Goal: Information Seeking & Learning: Learn about a topic

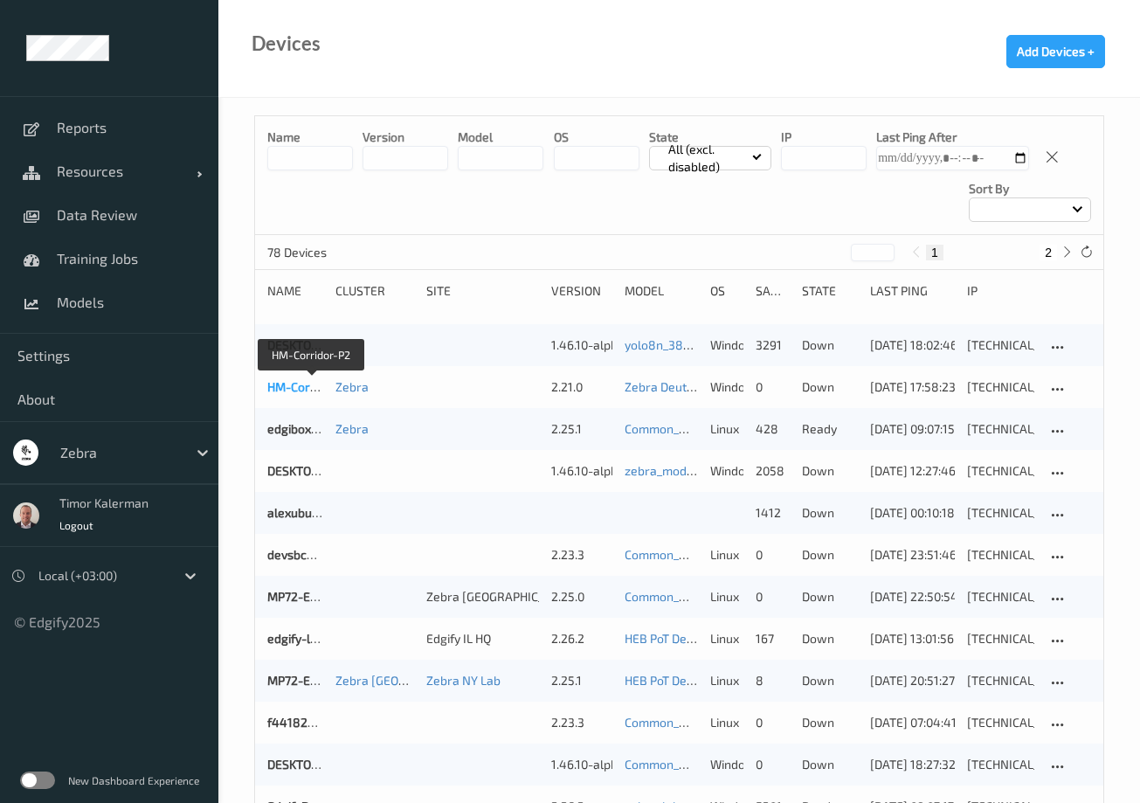
click at [291, 388] on link "HM-Corridor-P2" at bounding box center [311, 386] width 88 height 15
click at [144, 441] on div "Zebra" at bounding box center [119, 453] width 135 height 28
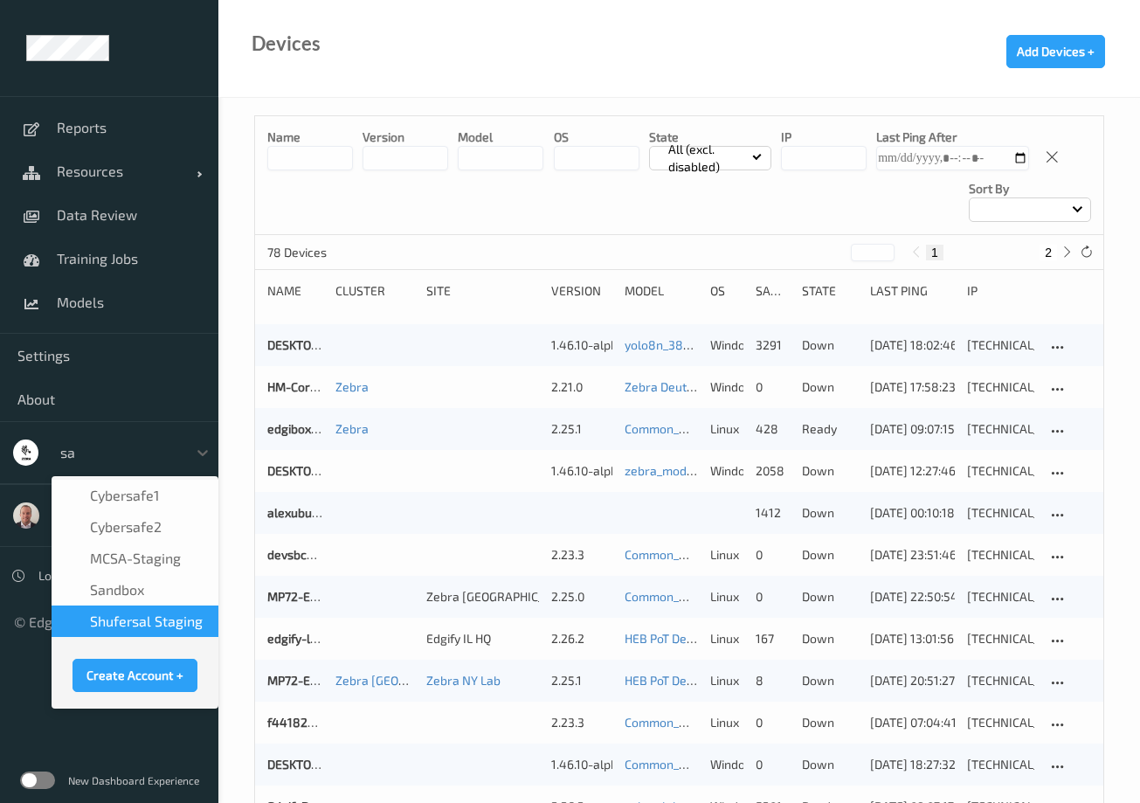
type input "sa"
click at [41, 781] on label at bounding box center [37, 780] width 35 height 17
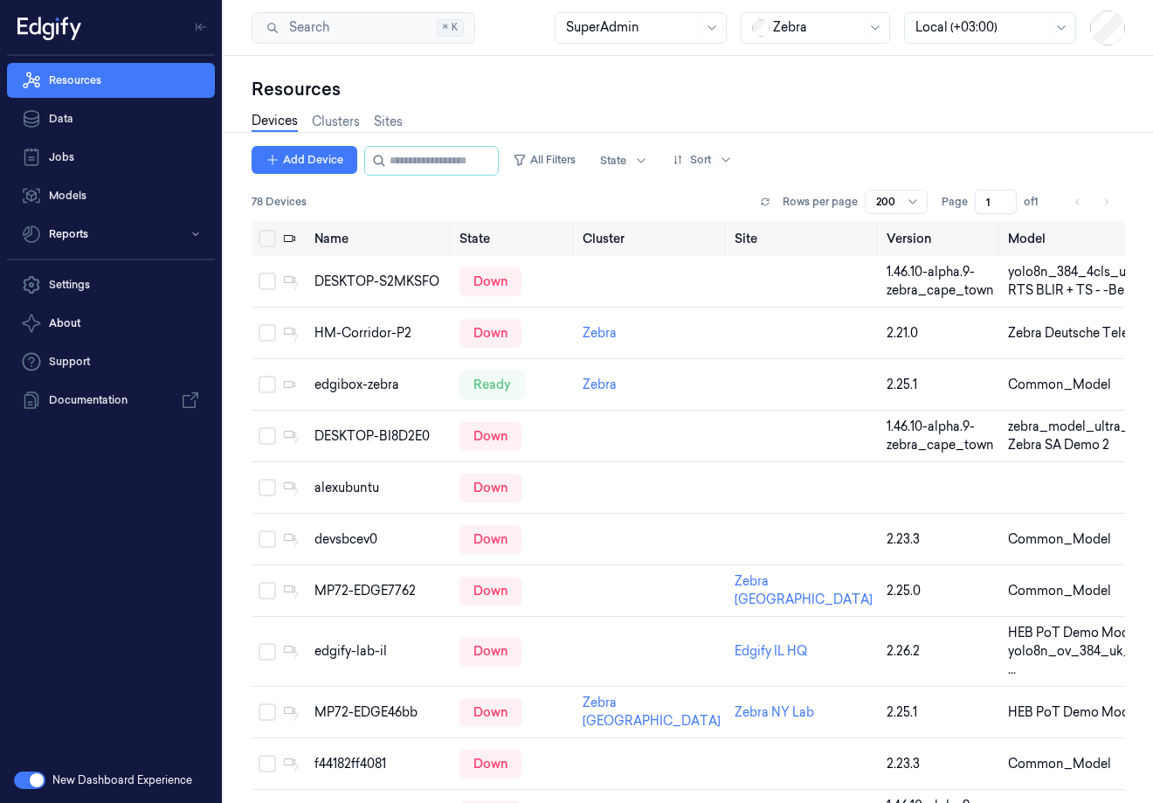
click at [858, 32] on div at bounding box center [816, 27] width 87 height 18
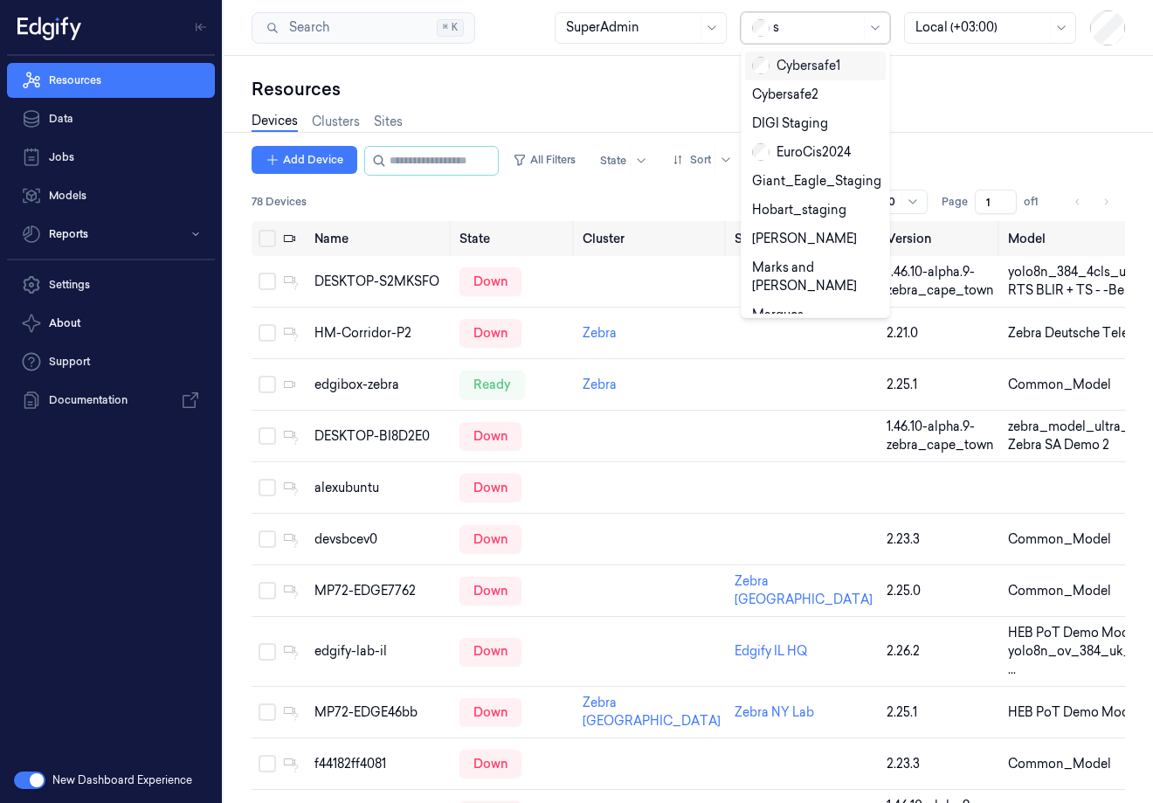
type input "sa"
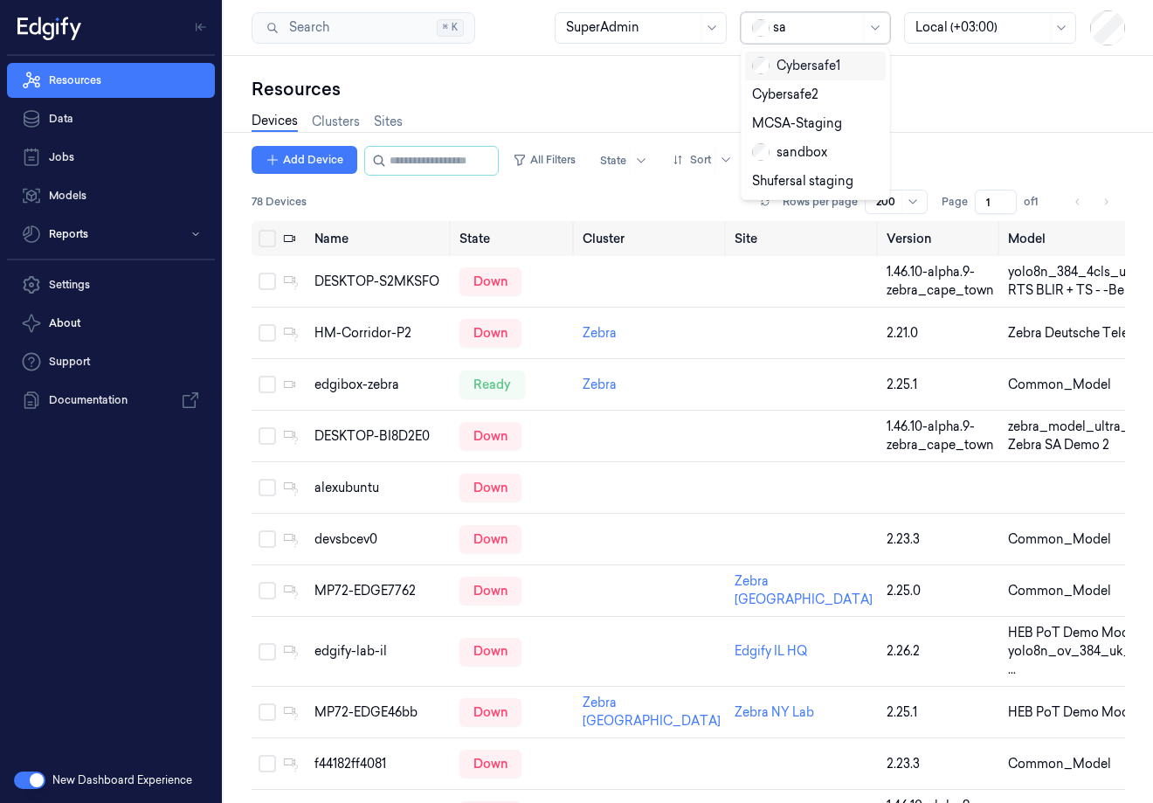
click at [826, 75] on div "Cybersafe1" at bounding box center [815, 66] width 141 height 29
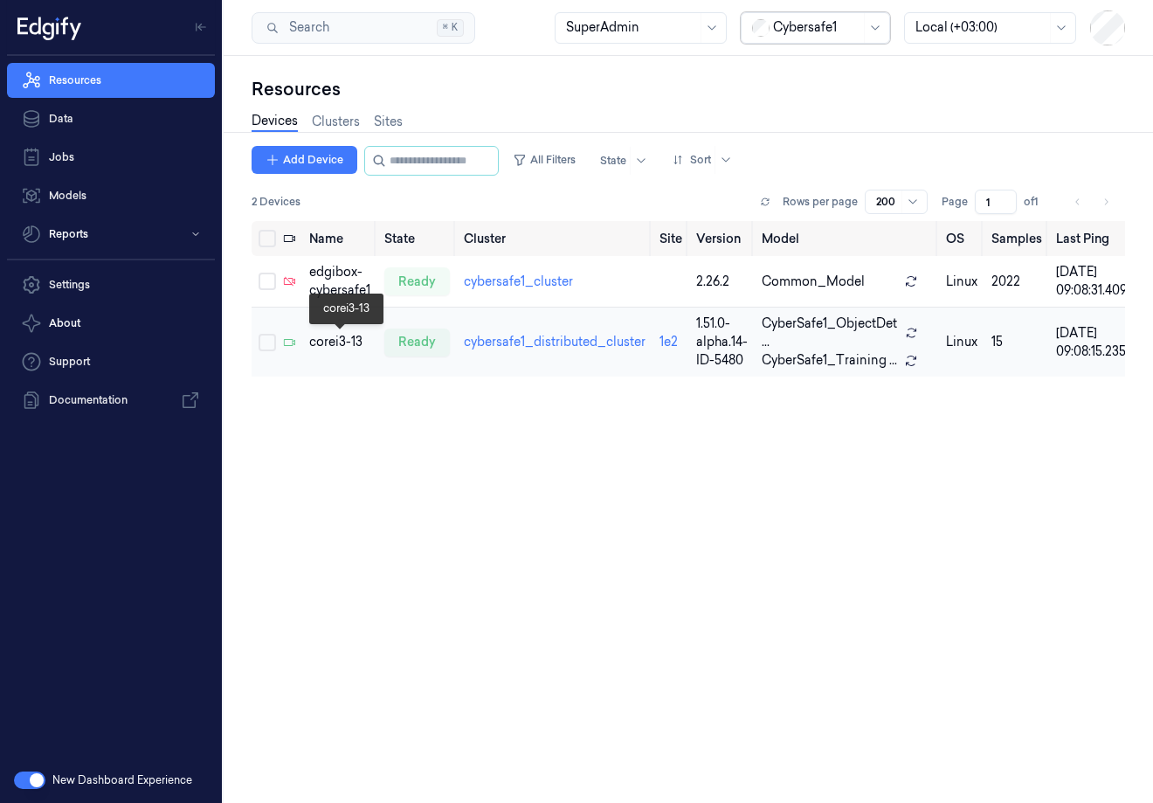
click at [339, 344] on div "corei3-13" at bounding box center [339, 342] width 61 height 18
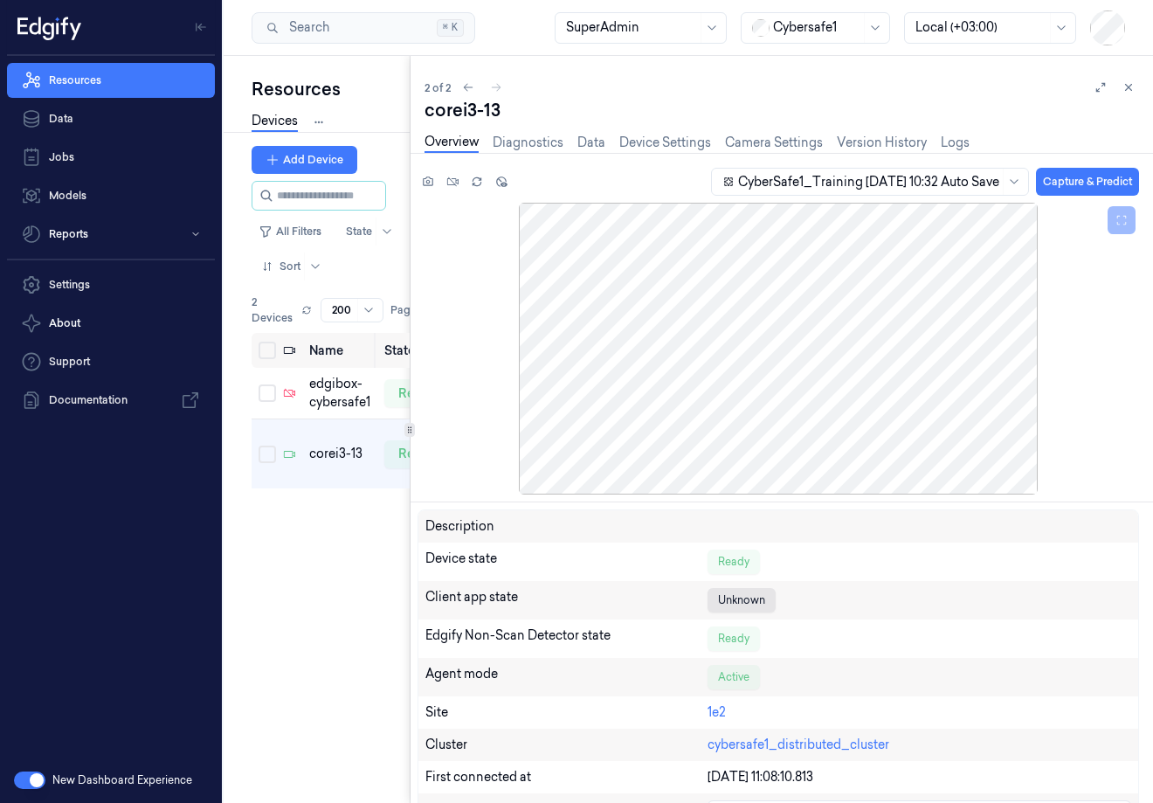
click at [364, 323] on div "Resources Devices Clusters Sites Add Device All Filters State Sort 2 Devices Ro…" at bounding box center [689, 429] width 930 height 747
click at [867, 274] on div at bounding box center [779, 349] width 722 height 292
click at [774, 142] on link "Camera Settings" at bounding box center [774, 143] width 98 height 20
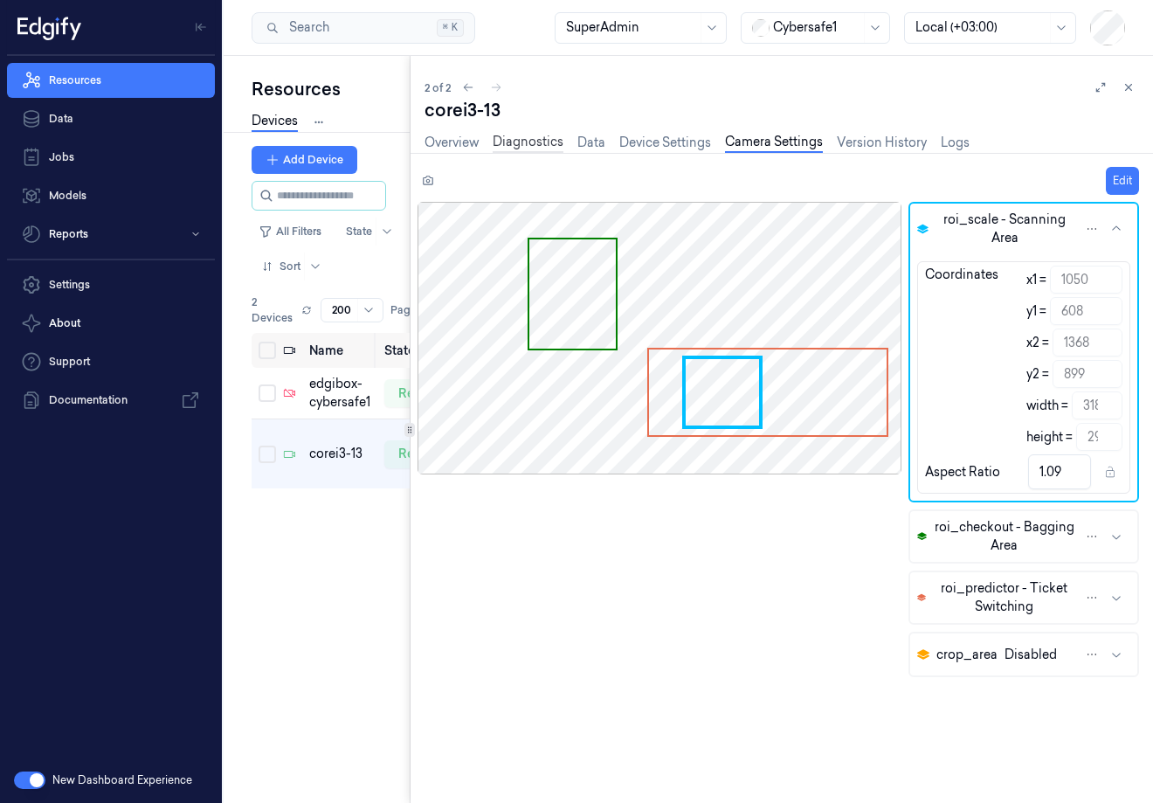
click at [552, 142] on link "Diagnostics" at bounding box center [528, 143] width 71 height 20
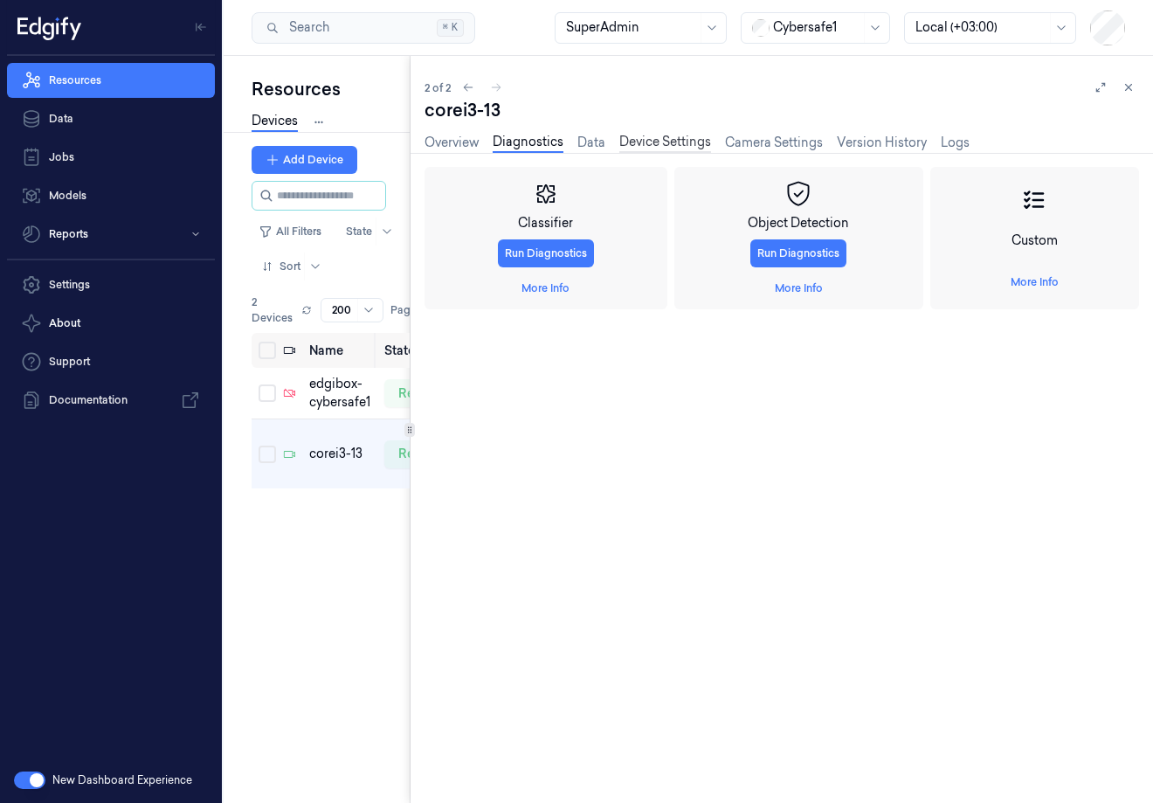
click at [657, 140] on link "Device Settings" at bounding box center [666, 143] width 92 height 20
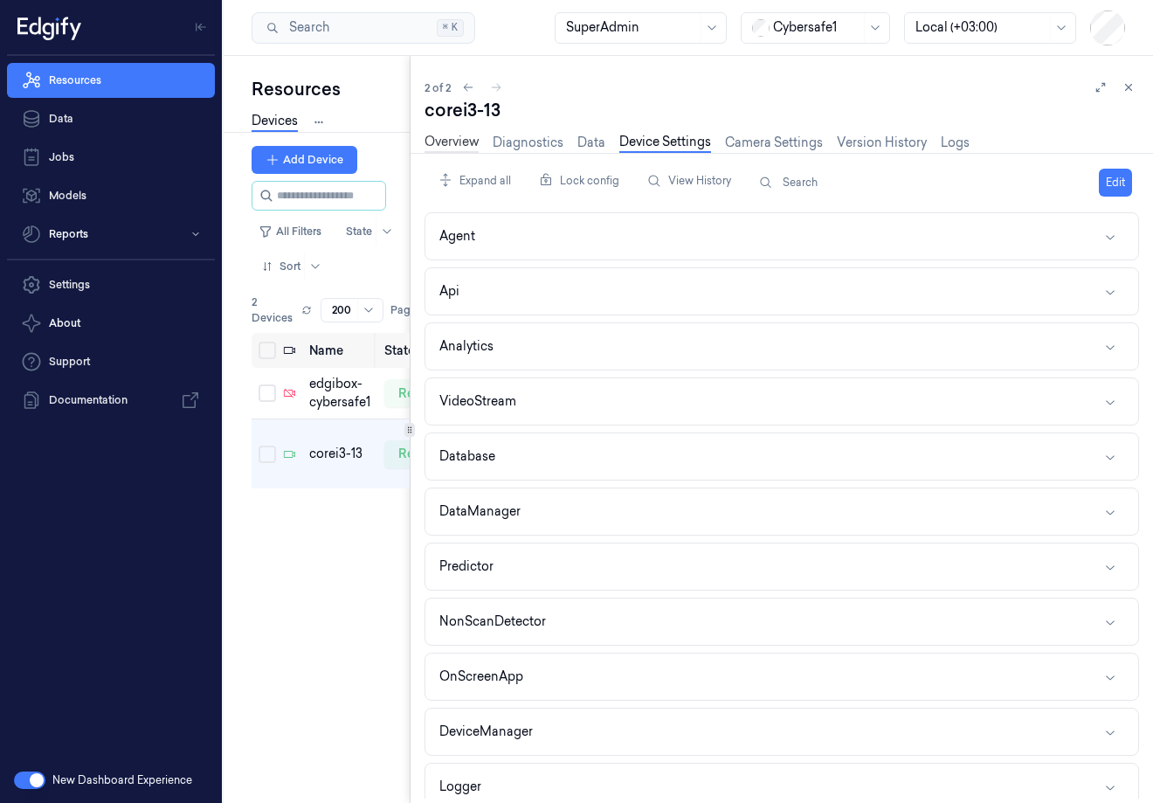
click at [456, 142] on link "Overview" at bounding box center [452, 143] width 54 height 20
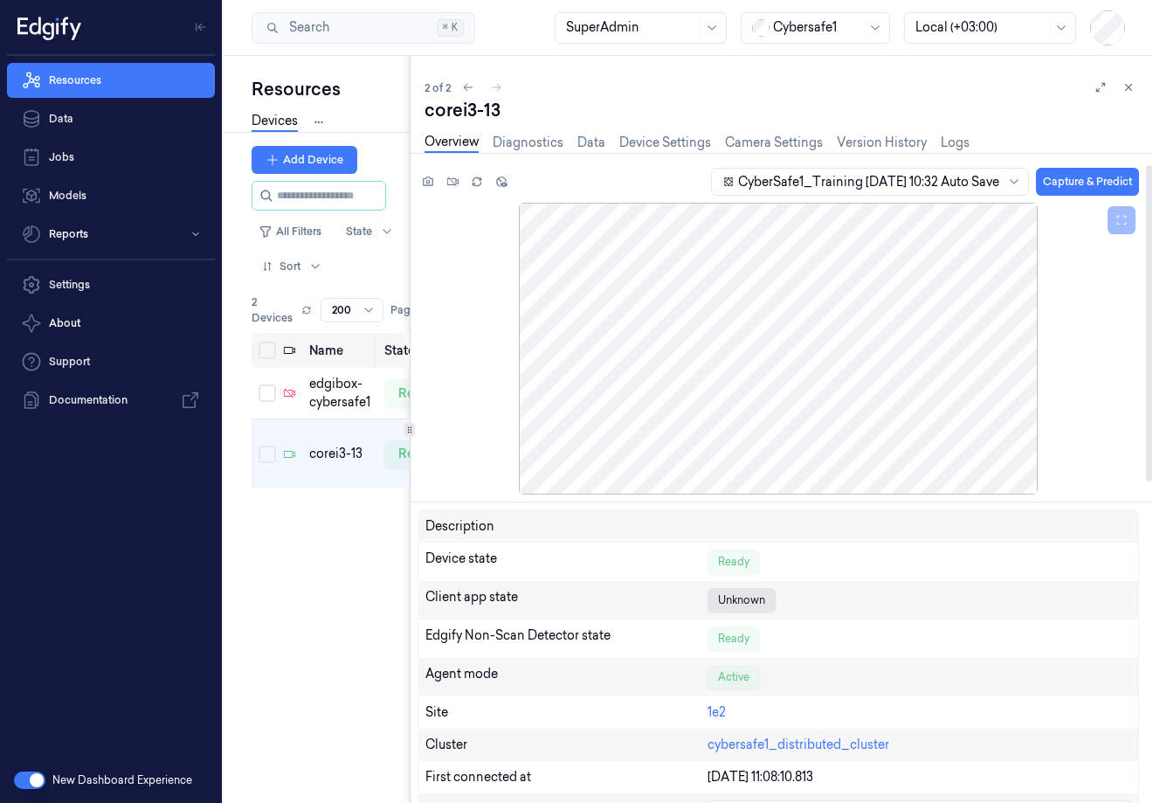
scroll to position [682, 0]
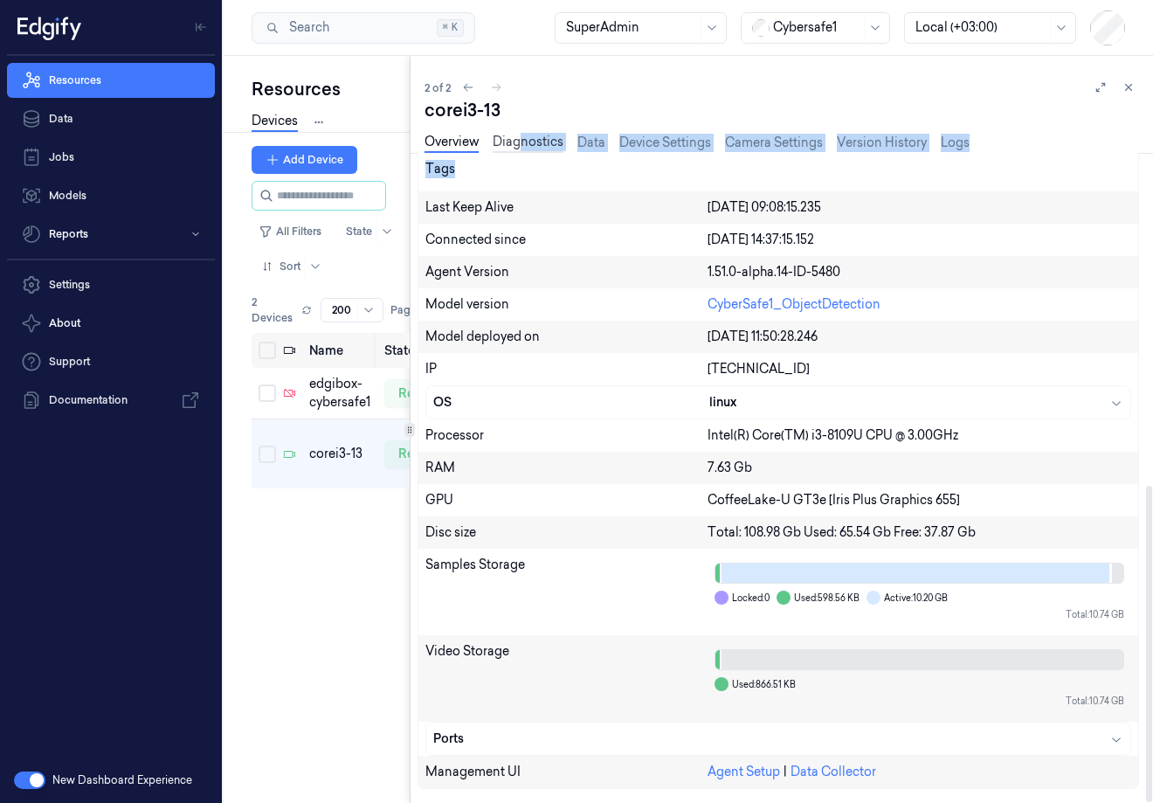
click at [523, 151] on div "corei3-13 Overview Diagnostics Data Device Settings Camera Settings Version His…" at bounding box center [782, 450] width 715 height 705
click at [537, 149] on link "Diagnostics" at bounding box center [528, 143] width 71 height 20
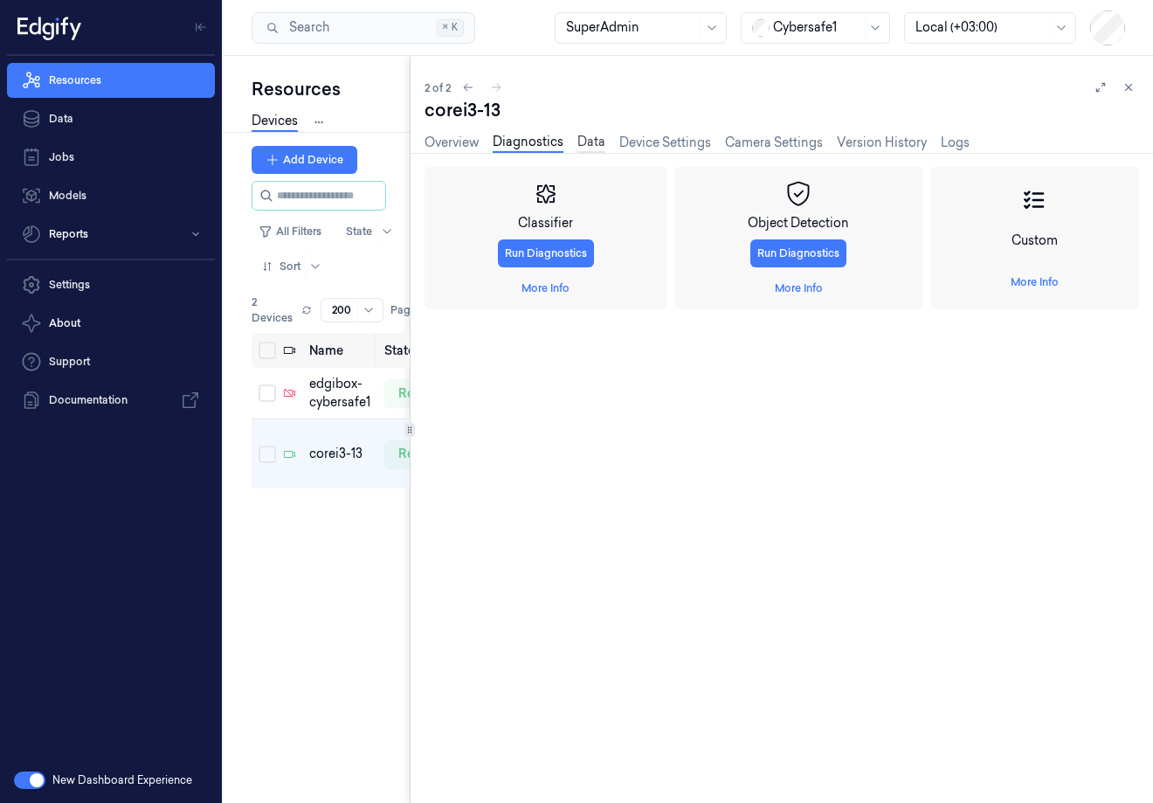
click at [596, 143] on link "Data" at bounding box center [592, 143] width 28 height 20
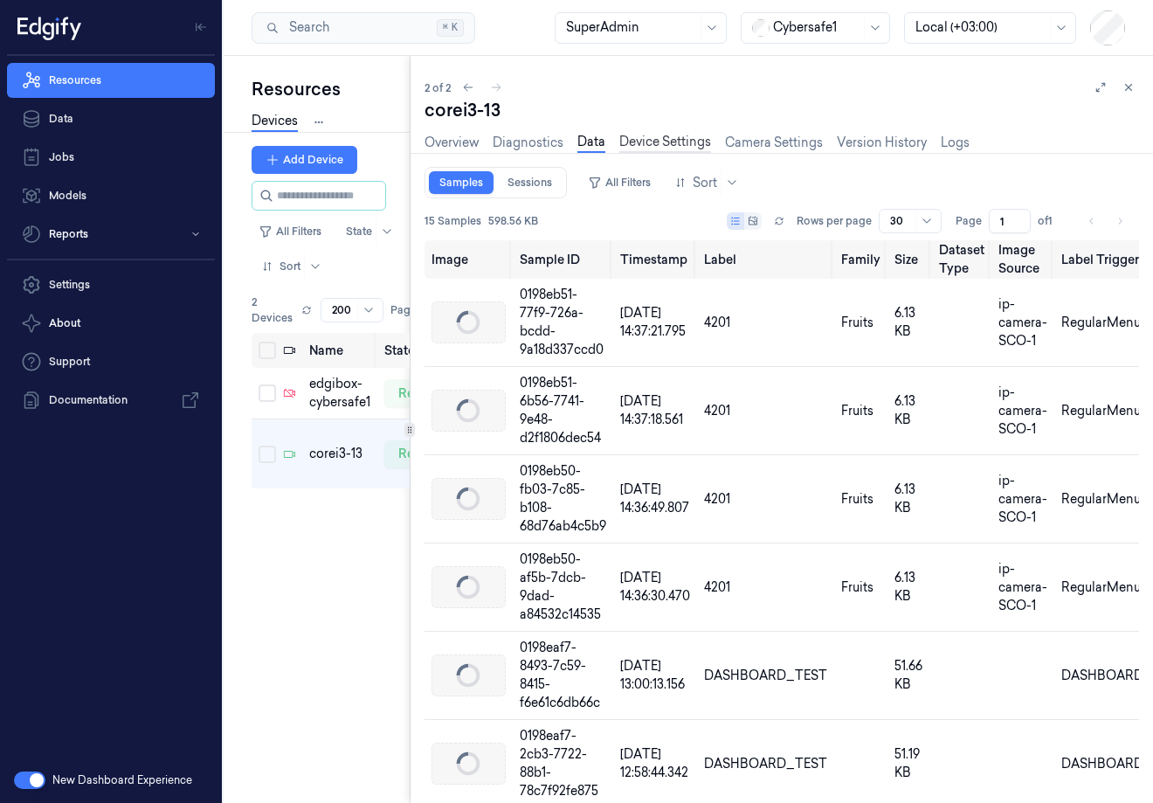
click at [662, 140] on link "Device Settings" at bounding box center [666, 143] width 92 height 20
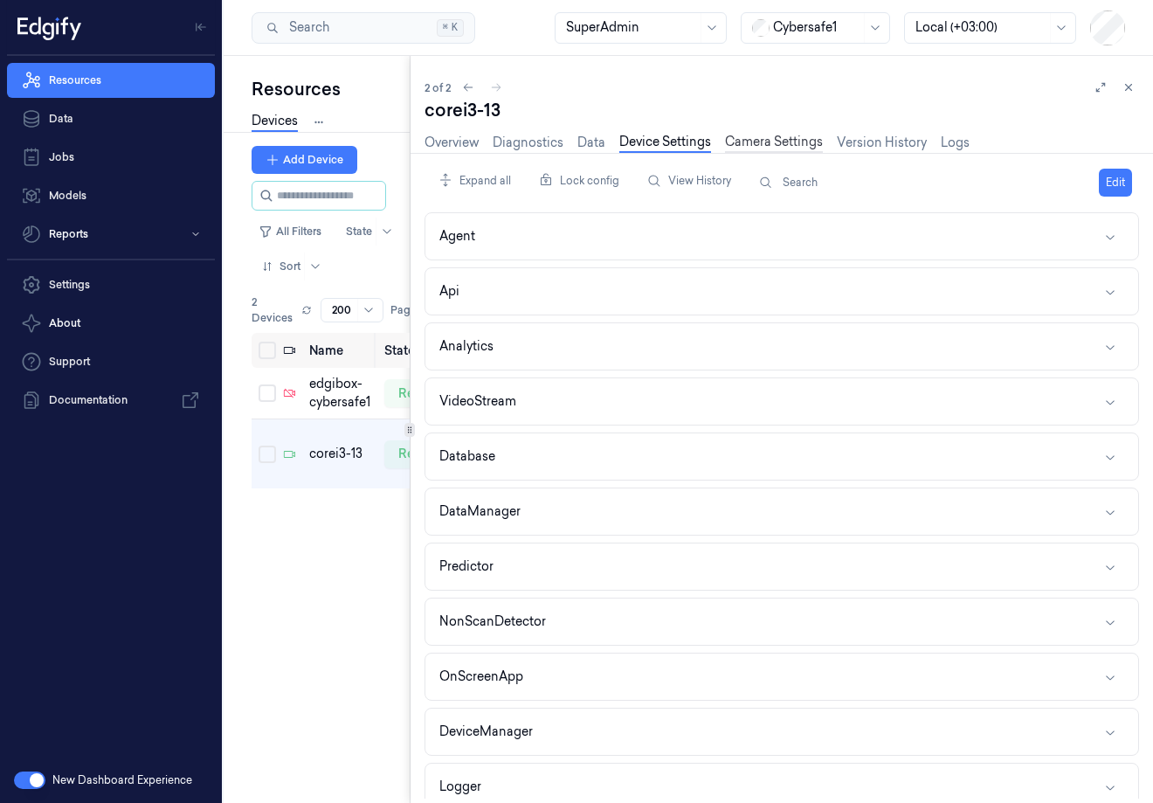
click at [767, 138] on link "Camera Settings" at bounding box center [774, 143] width 98 height 20
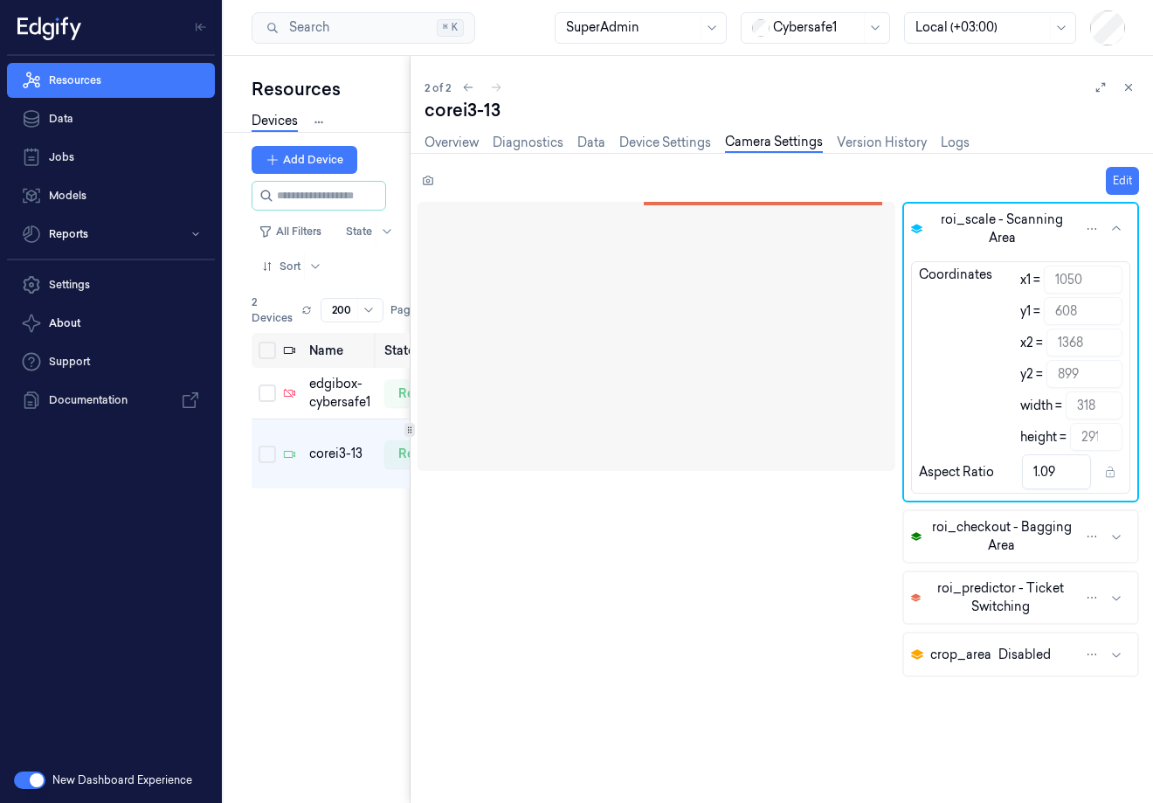
click at [860, 139] on link "Version History" at bounding box center [882, 143] width 90 height 18
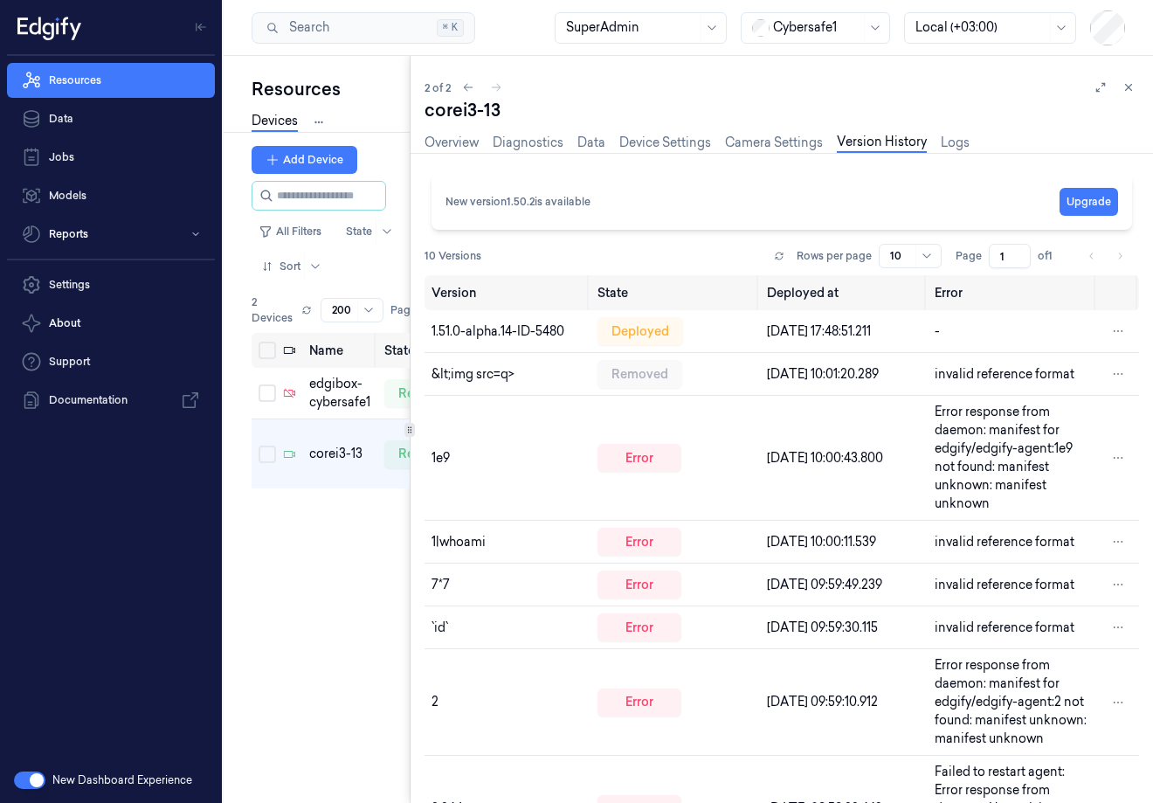
scroll to position [24, 0]
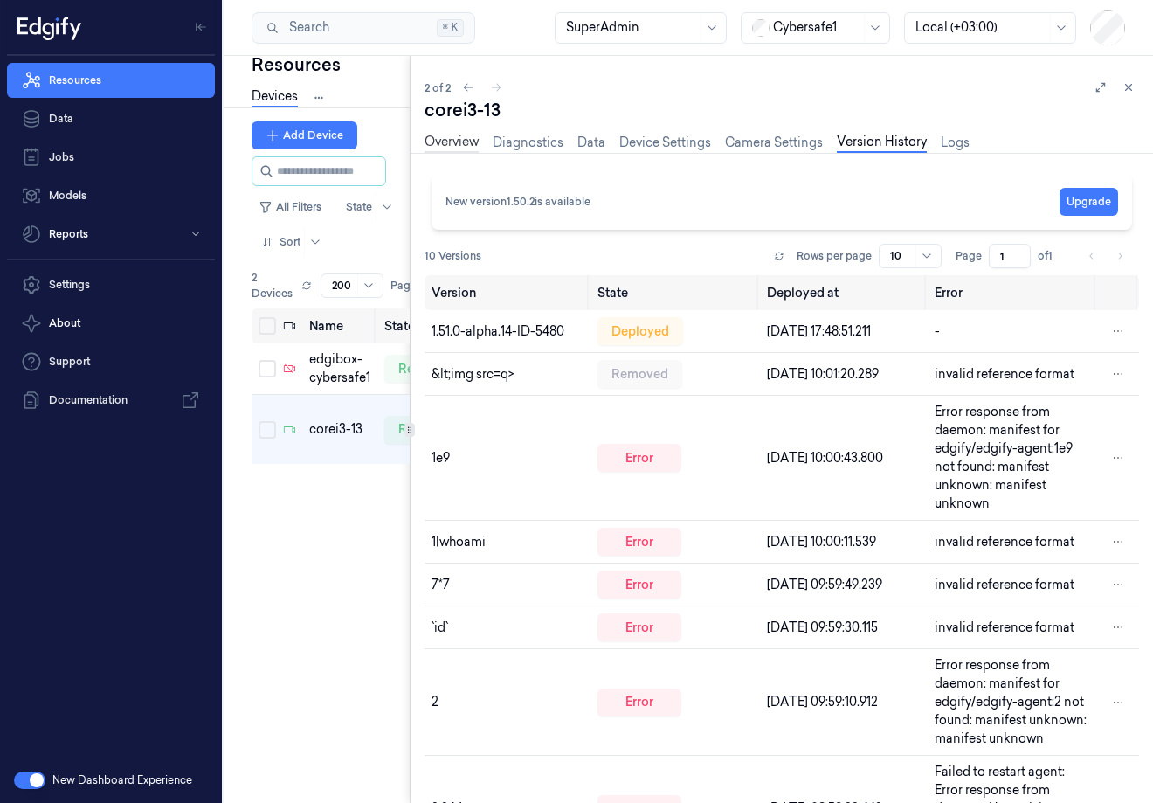
click at [457, 145] on link "Overview" at bounding box center [452, 143] width 54 height 20
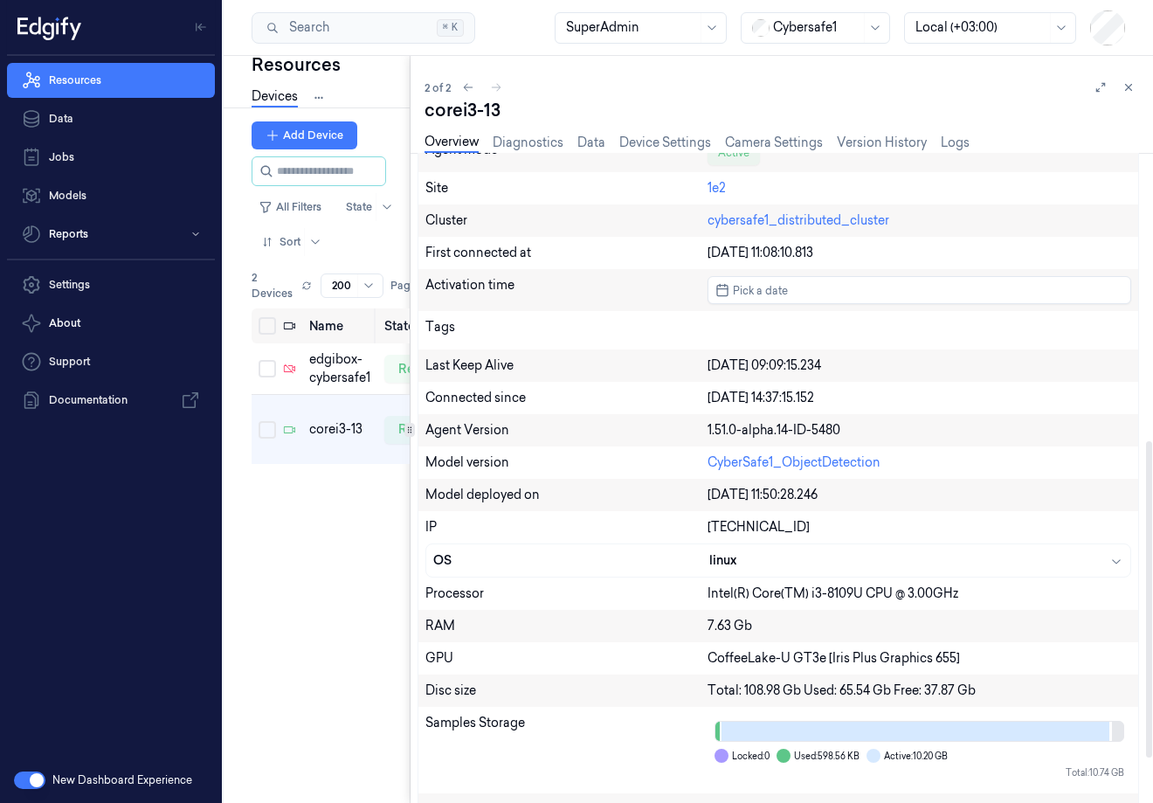
scroll to position [682, 0]
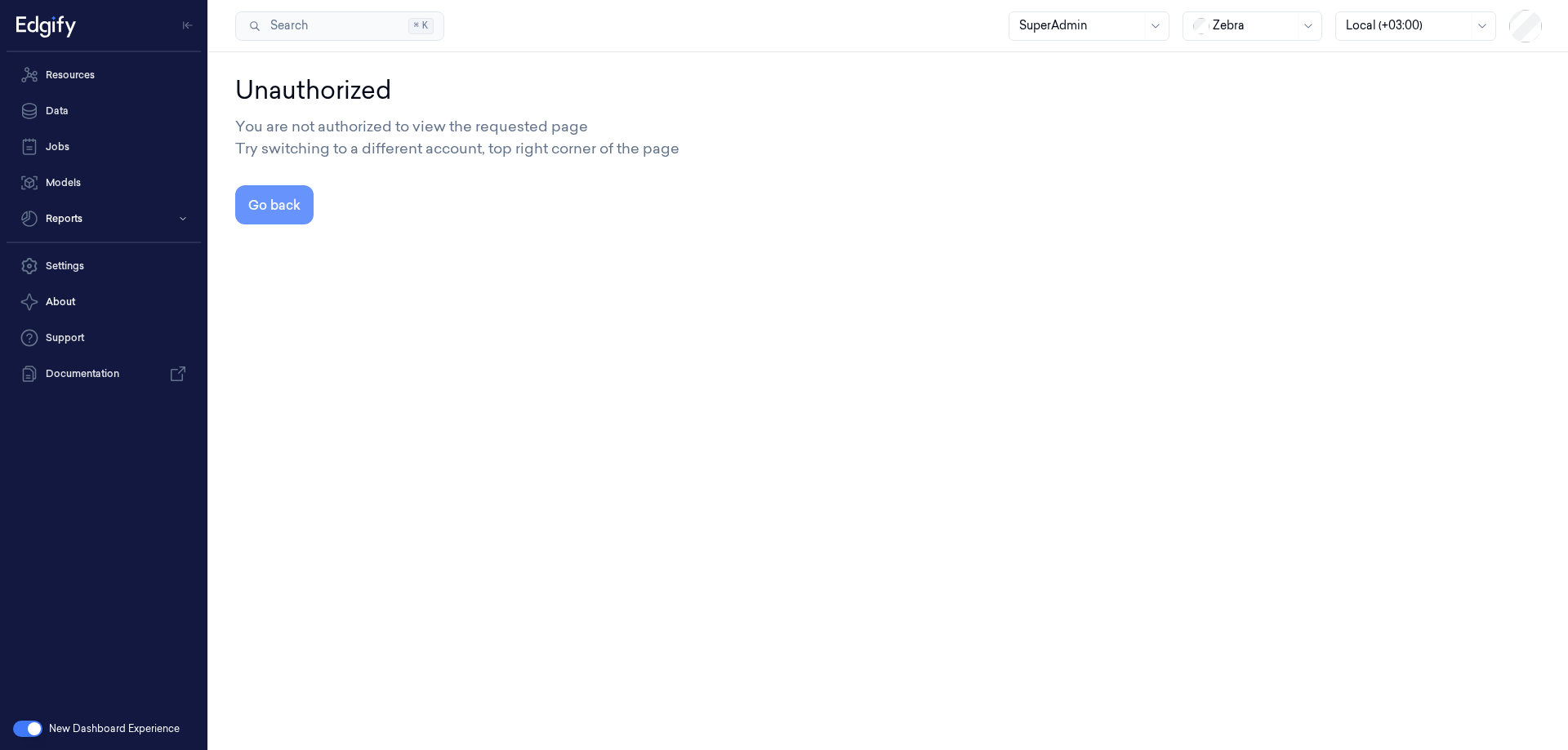
click at [256, 207] on button "Go back" at bounding box center [275, 205] width 78 height 39
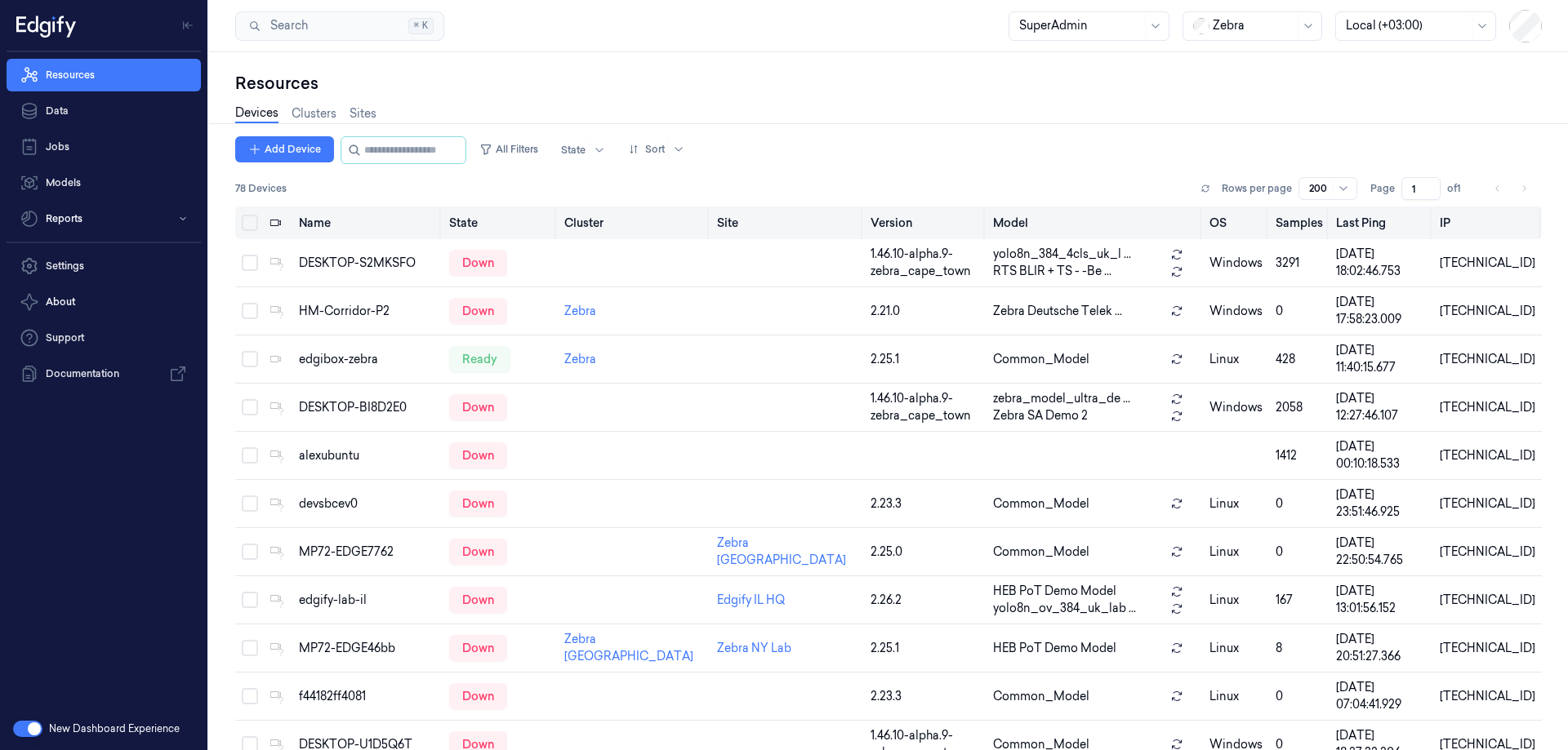
click at [482, 223] on th "State" at bounding box center [500, 222] width 115 height 33
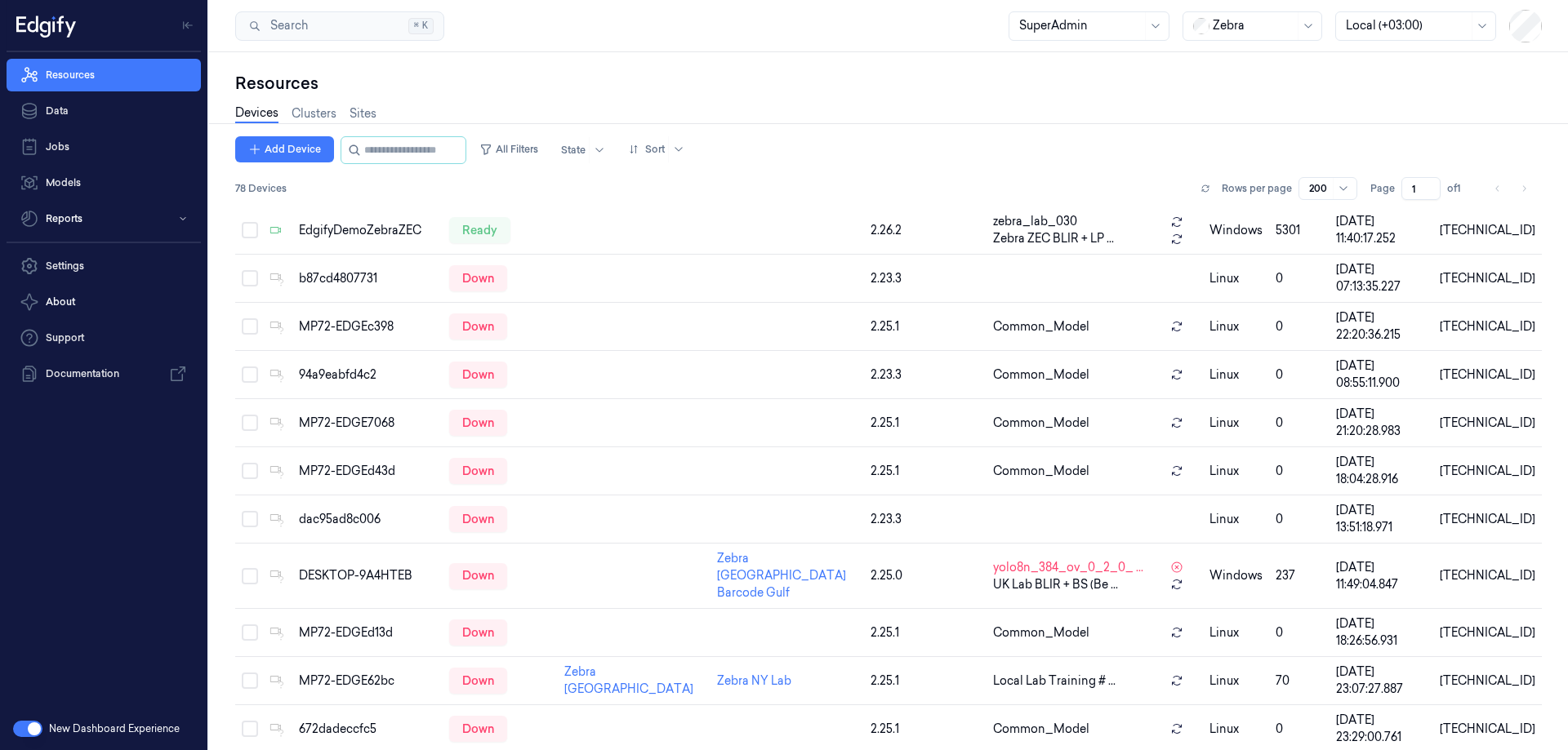
scroll to position [572, 0]
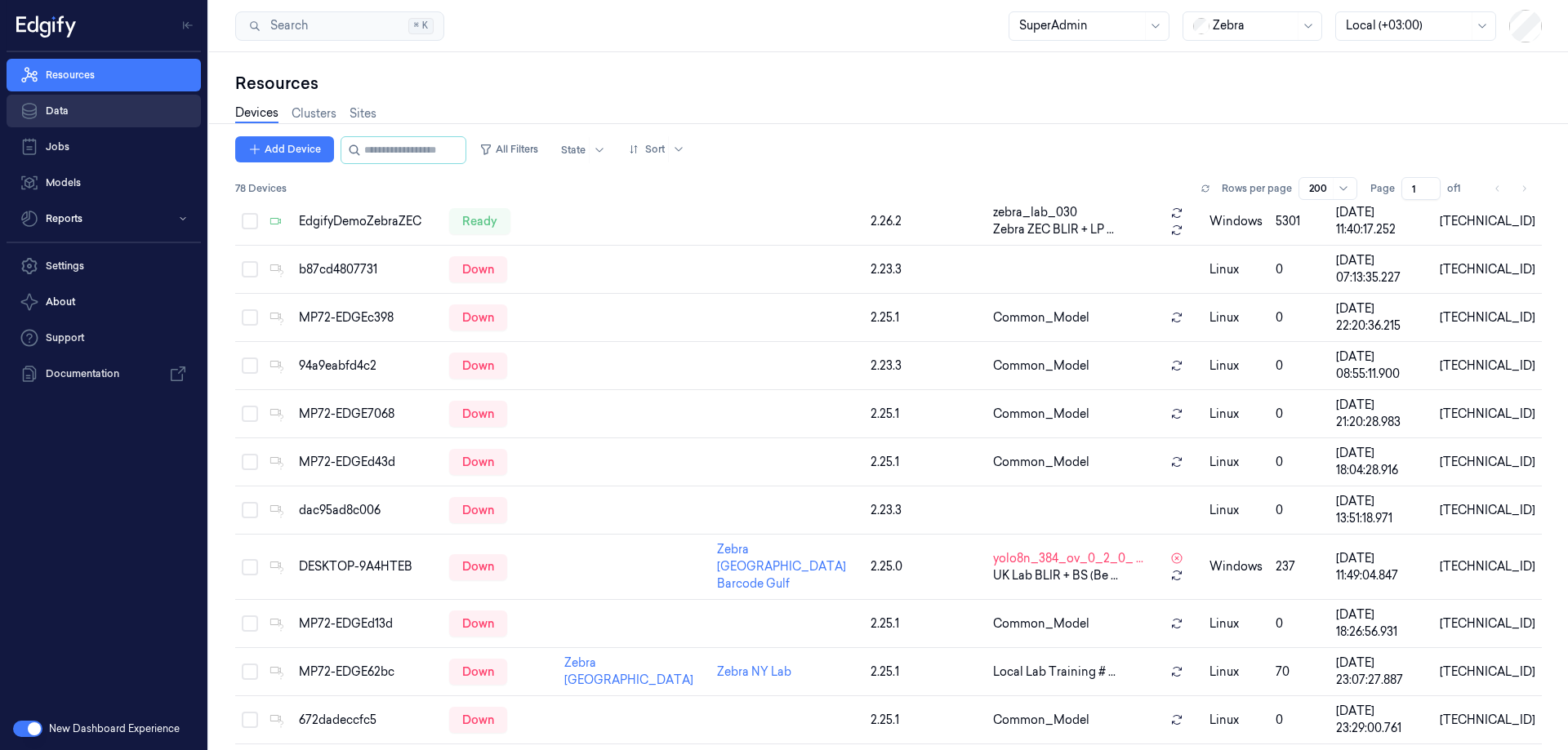
click at [88, 106] on link "Data" at bounding box center [104, 110] width 194 height 33
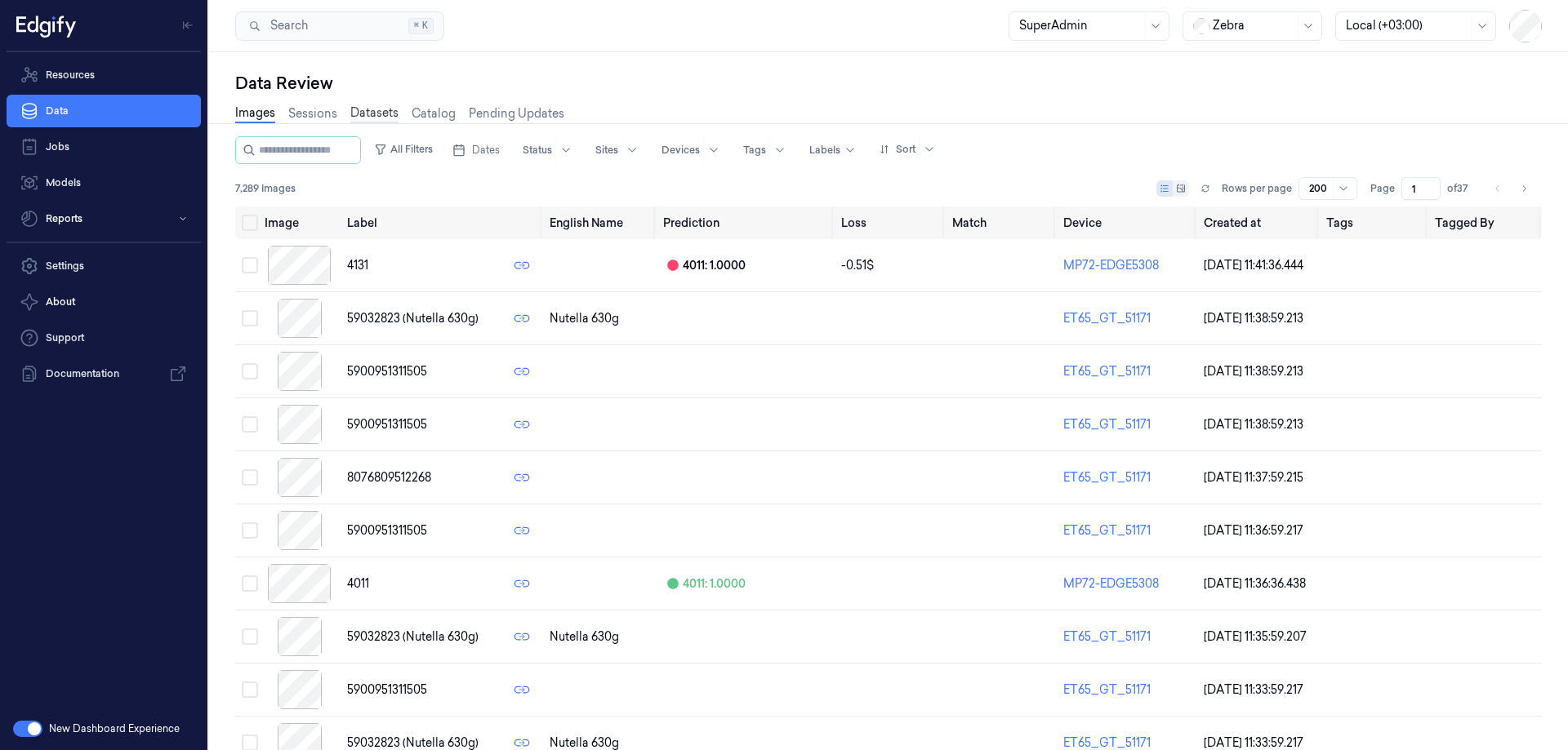
click at [362, 108] on link "Datasets" at bounding box center [375, 114] width 49 height 19
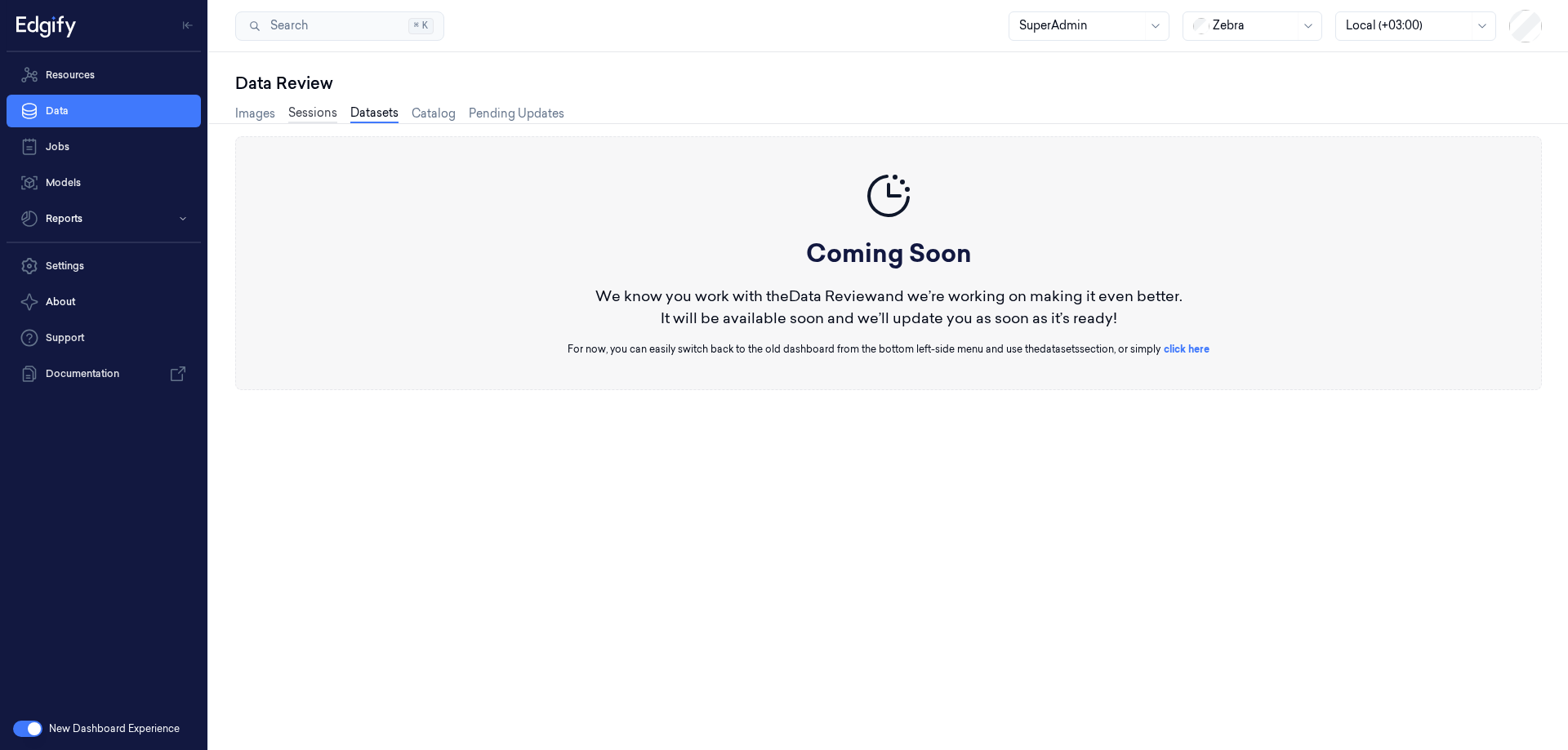
click at [308, 108] on link "Sessions" at bounding box center [312, 114] width 49 height 19
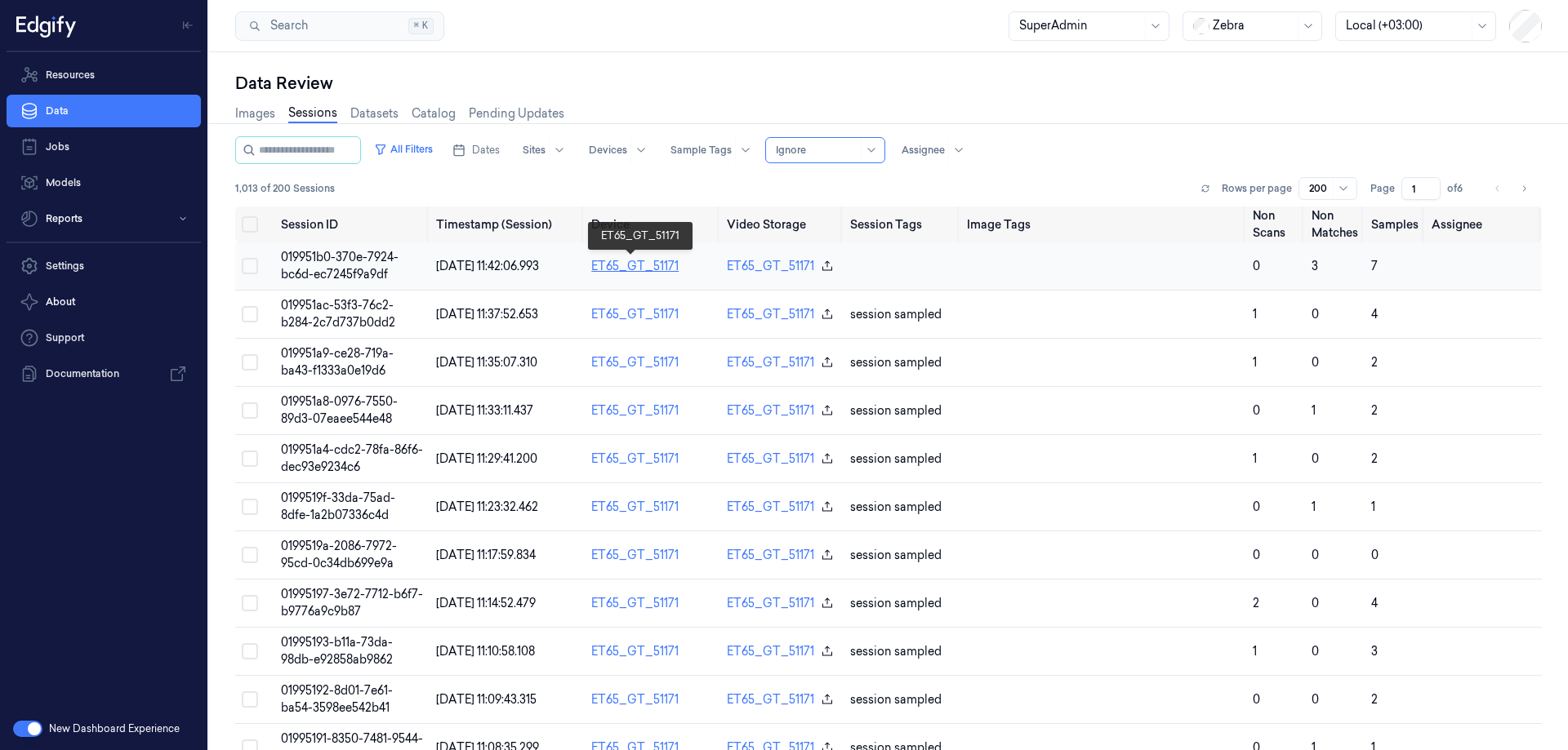
click at [617, 263] on link "ET65_GT_51171" at bounding box center [635, 266] width 88 height 15
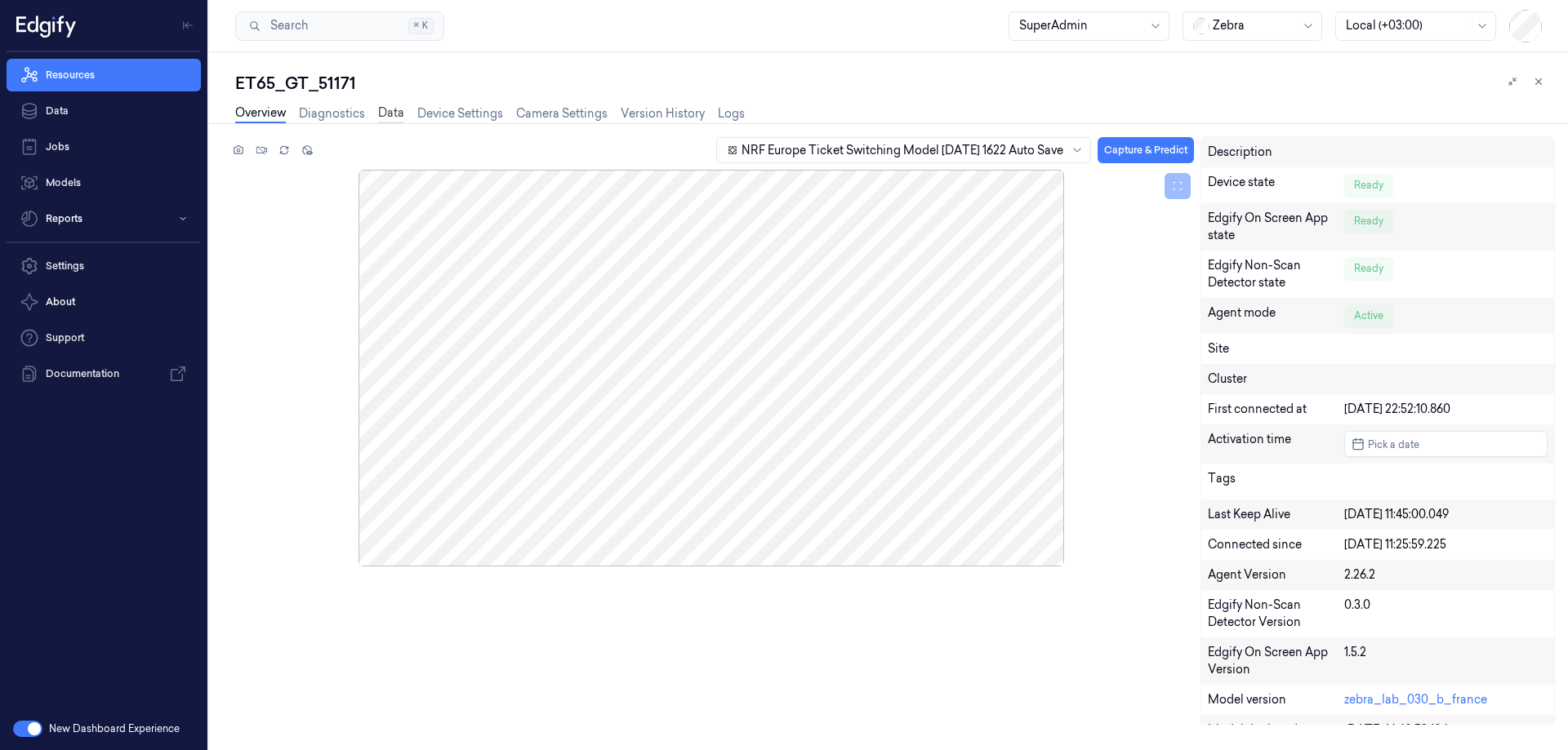
click at [391, 115] on link "Data" at bounding box center [392, 114] width 26 height 19
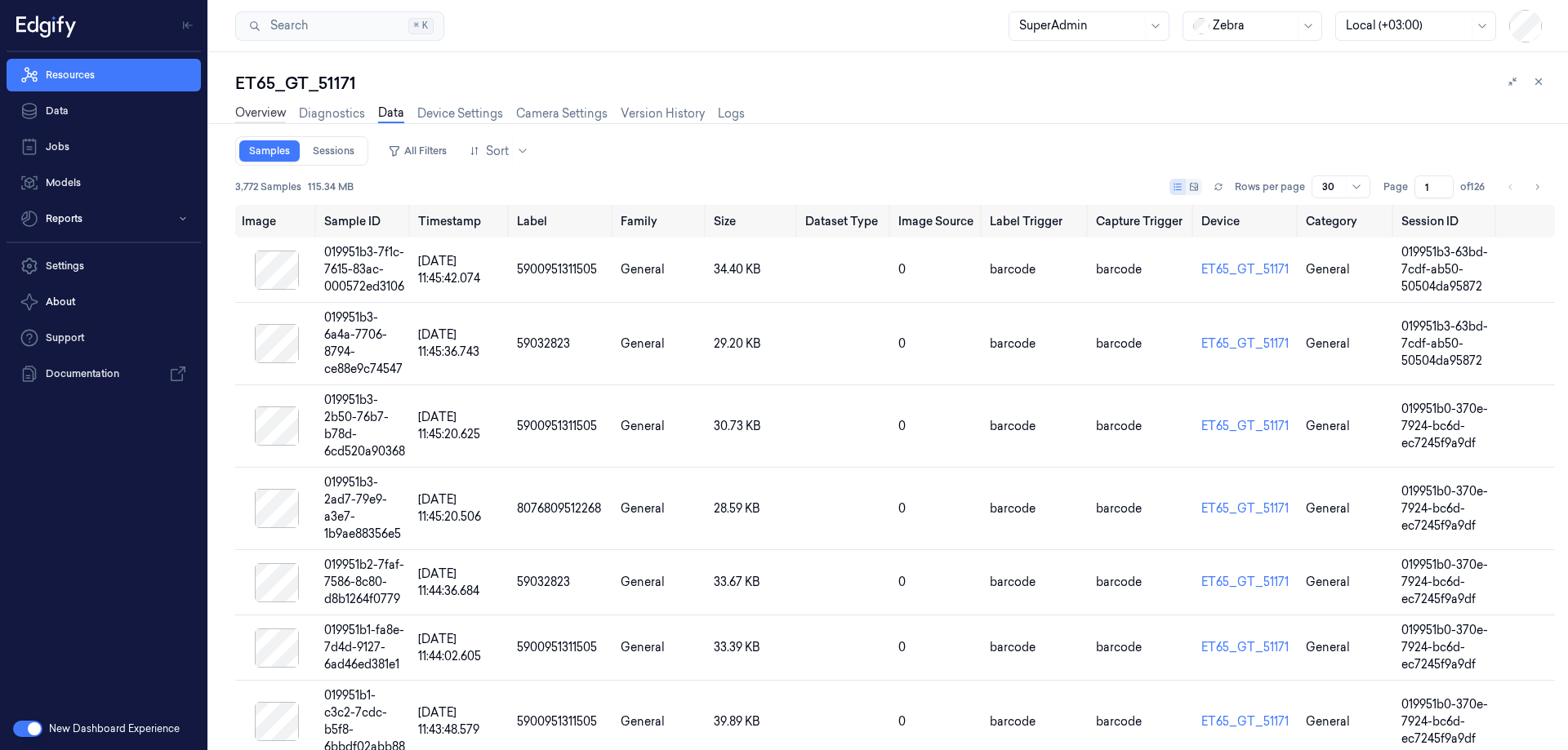
click at [260, 112] on link "Overview" at bounding box center [261, 114] width 50 height 19
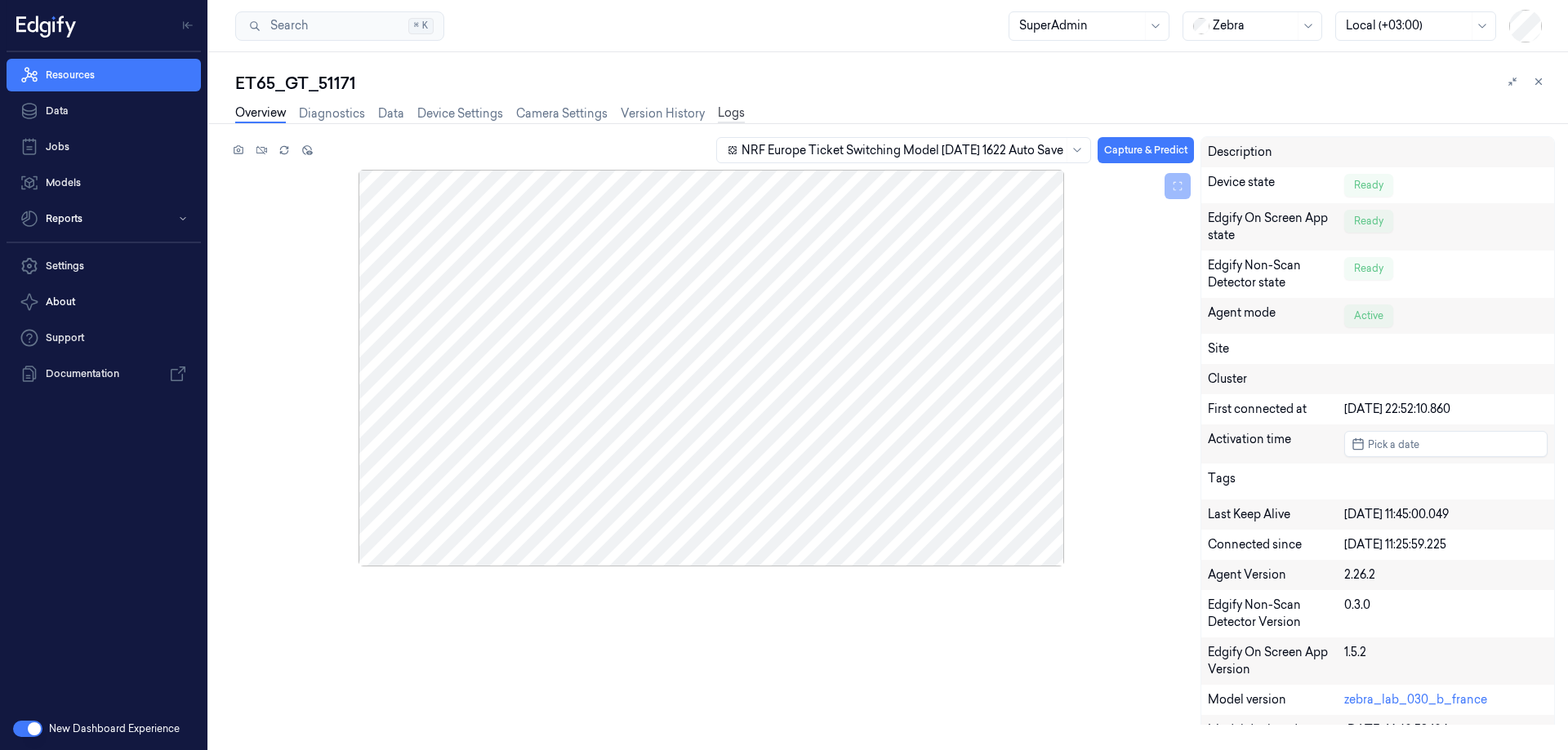
click at [736, 114] on link "Logs" at bounding box center [731, 114] width 27 height 19
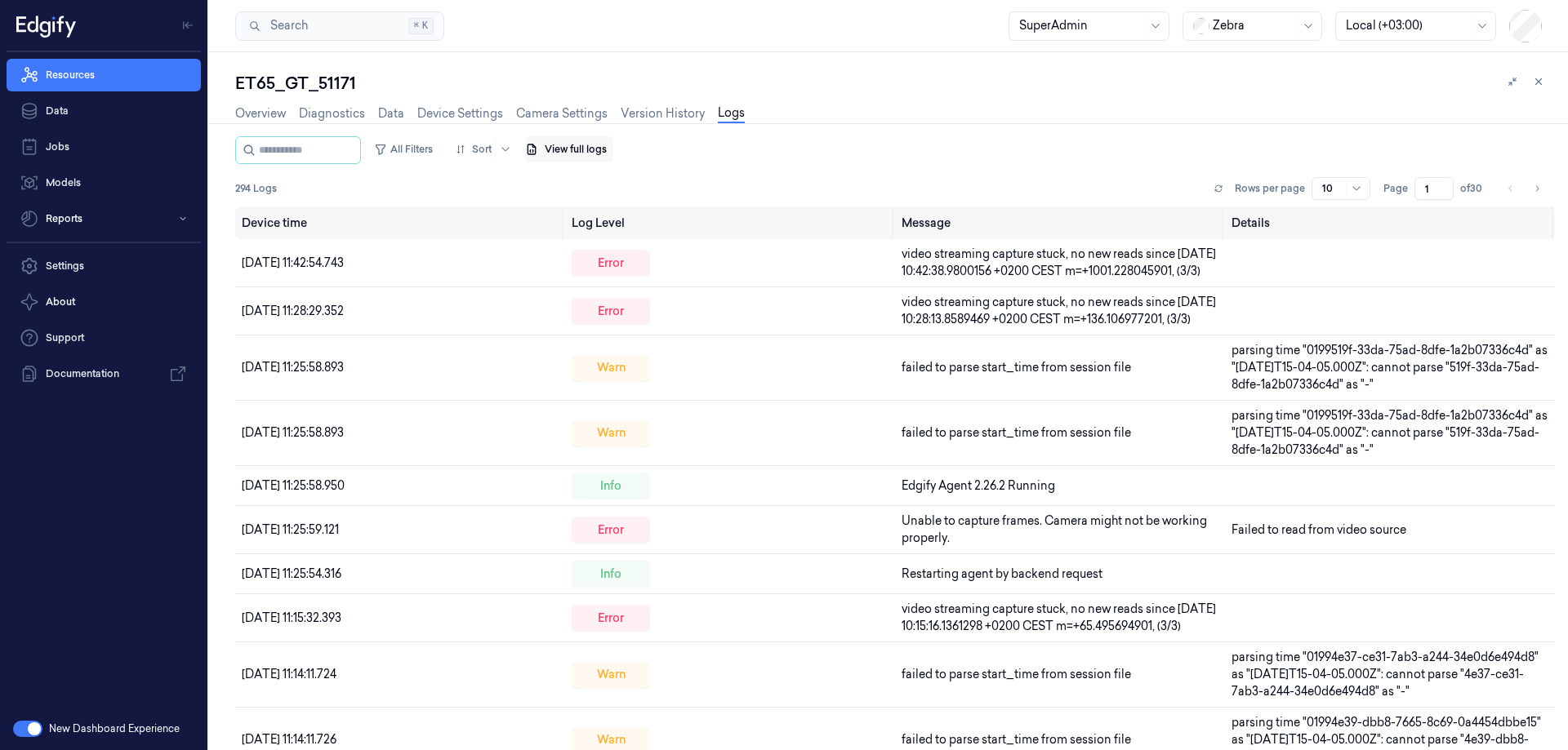
click at [605, 151] on button "View full logs" at bounding box center [569, 149] width 88 height 26
click at [592, 252] on link "Open GCS" at bounding box center [664, 253] width 197 height 17
click at [626, 198] on button "Save agent logs" at bounding box center [610, 199] width 108 height 26
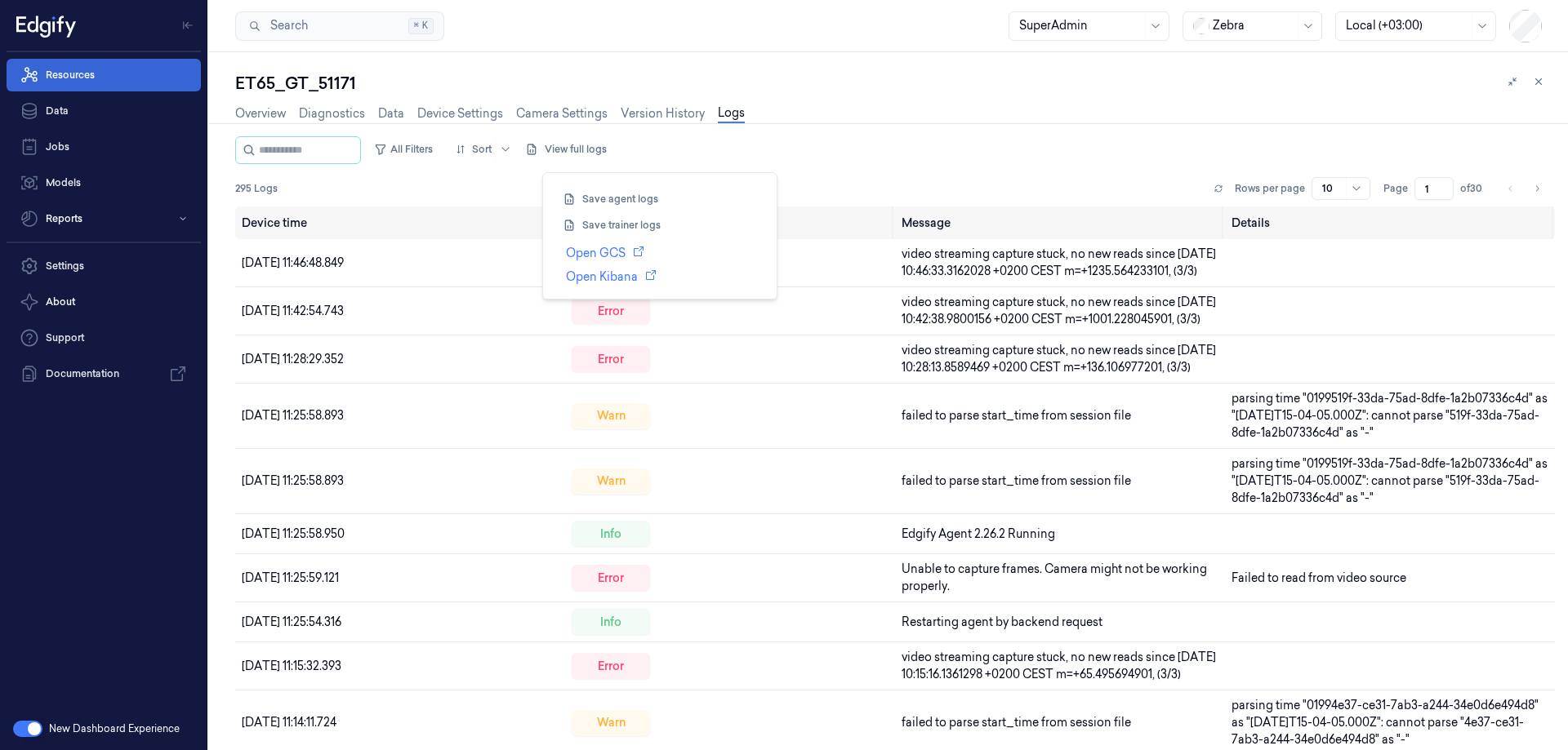
click at [88, 78] on link "Resources" at bounding box center [104, 75] width 194 height 33
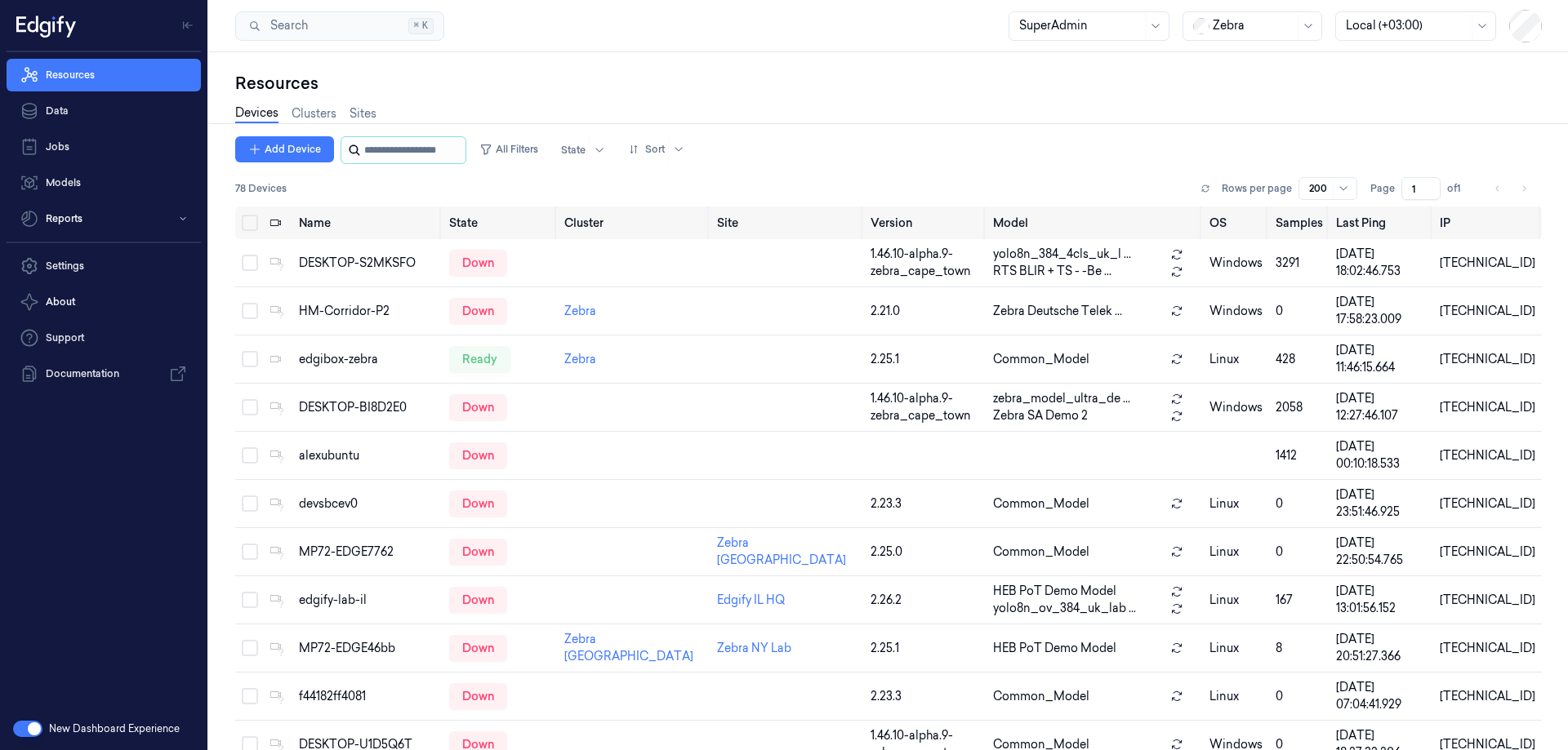
drag, startPoint x: 446, startPoint y: 152, endPoint x: 437, endPoint y: 152, distance: 9.0
click at [446, 152] on input "string" at bounding box center [413, 150] width 98 height 26
click at [403, 147] on input "string" at bounding box center [413, 150] width 98 height 26
paste input "**********"
type input "**********"
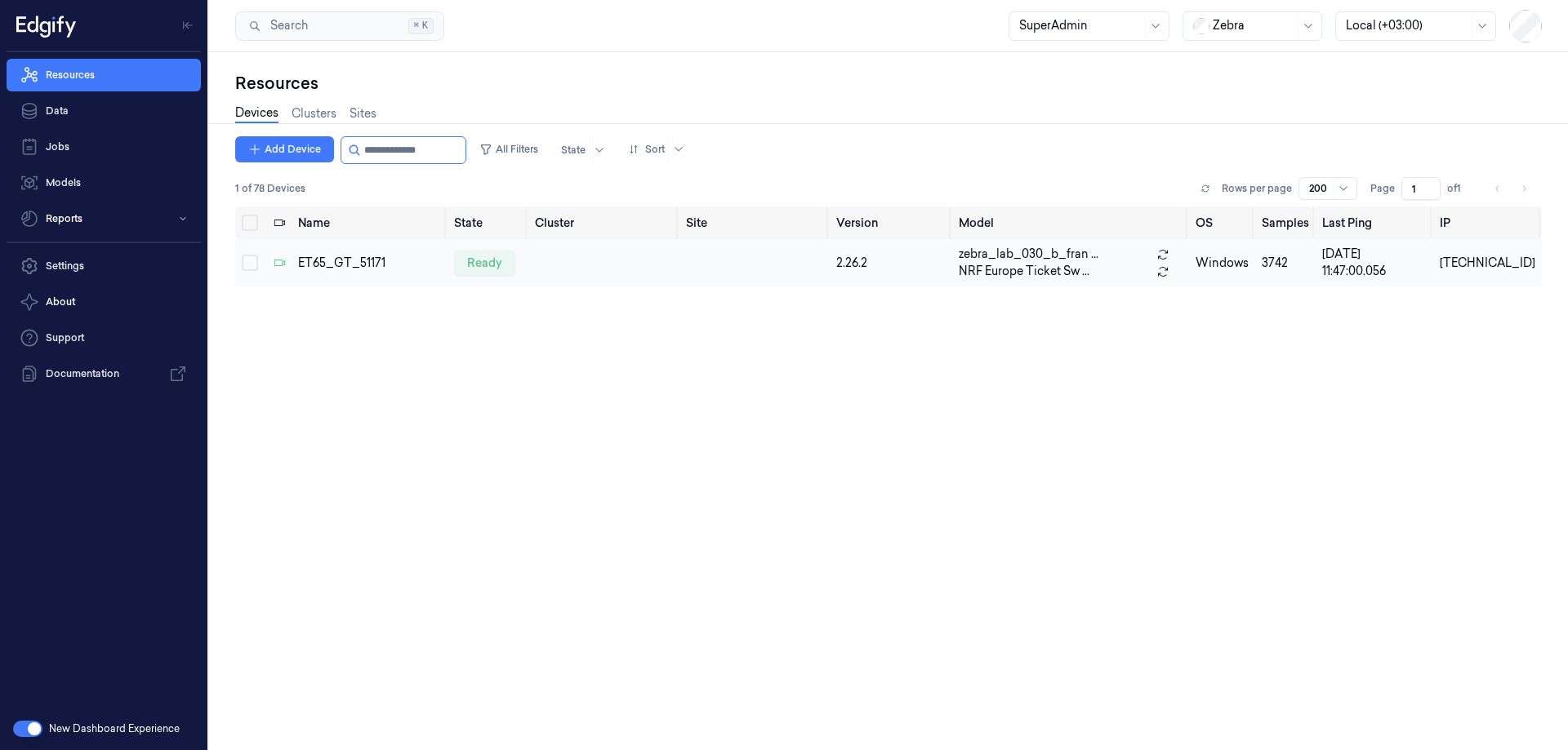
click at [366, 256] on div "ET65_GT_51171" at bounding box center [369, 263] width 143 height 17
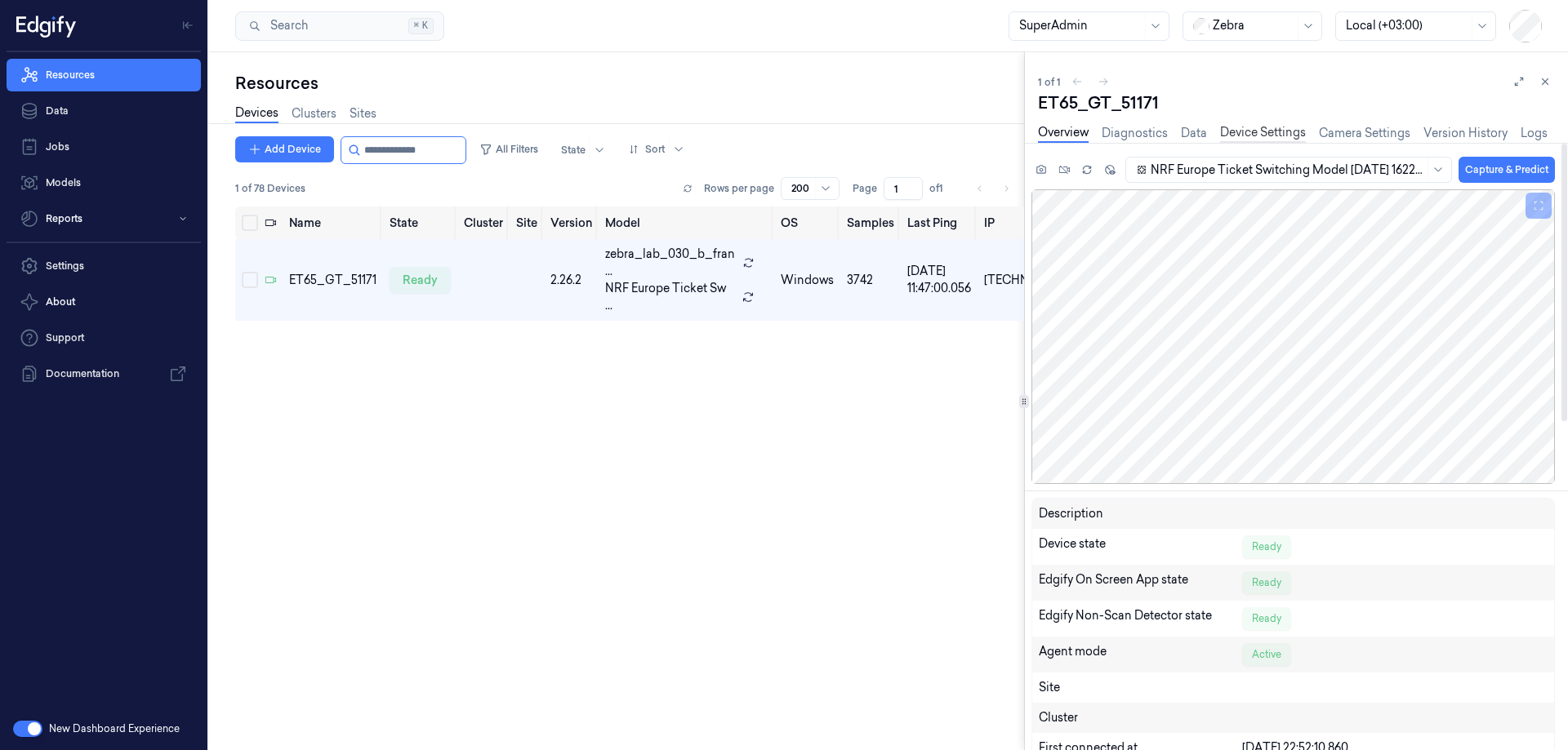
click at [1077, 131] on link "Device Settings" at bounding box center [1263, 134] width 86 height 19
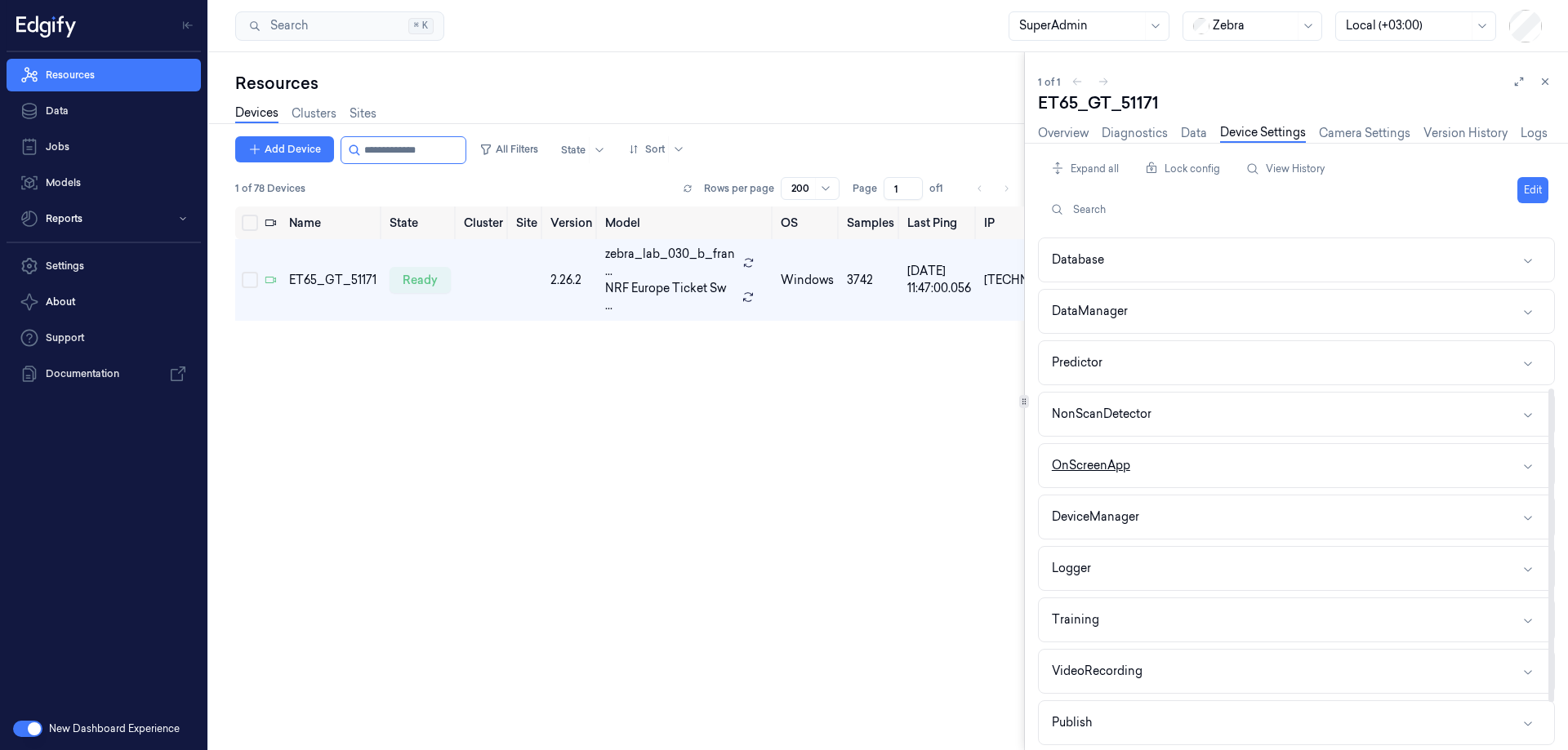
scroll to position [245, 0]
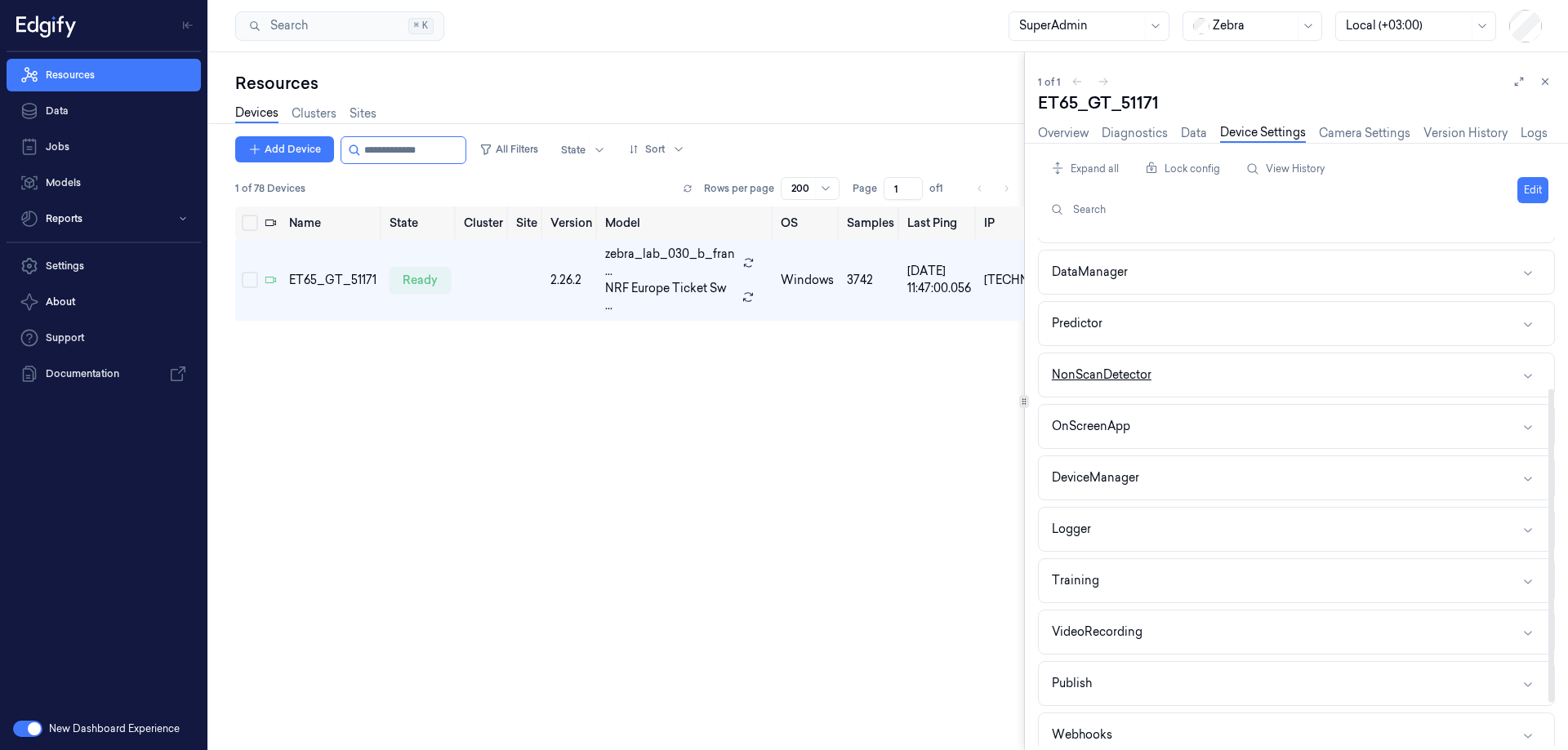
click at [1077, 367] on div "NonScanDetector" at bounding box center [1101, 375] width 100 height 17
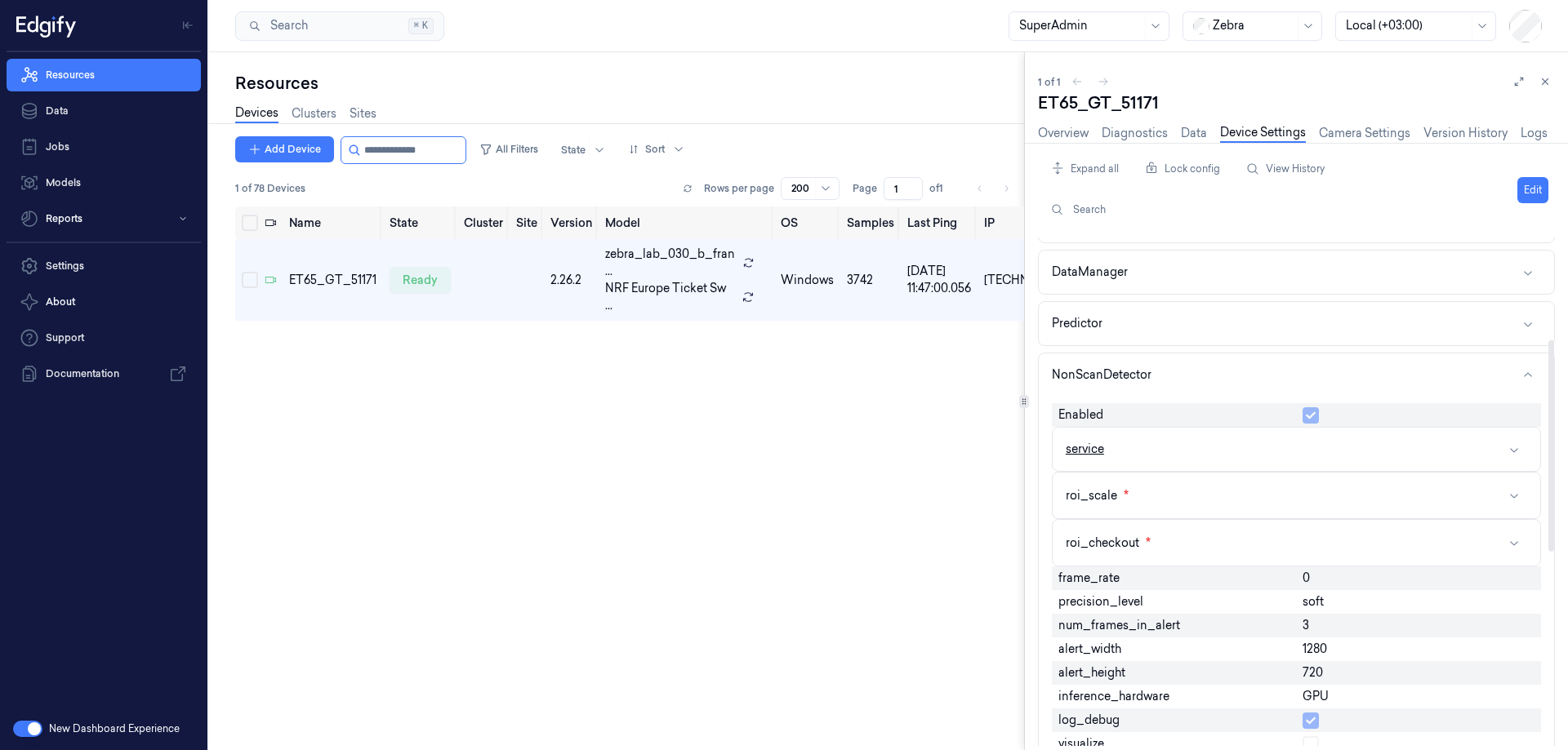
click at [1077, 444] on button "service" at bounding box center [1296, 449] width 488 height 43
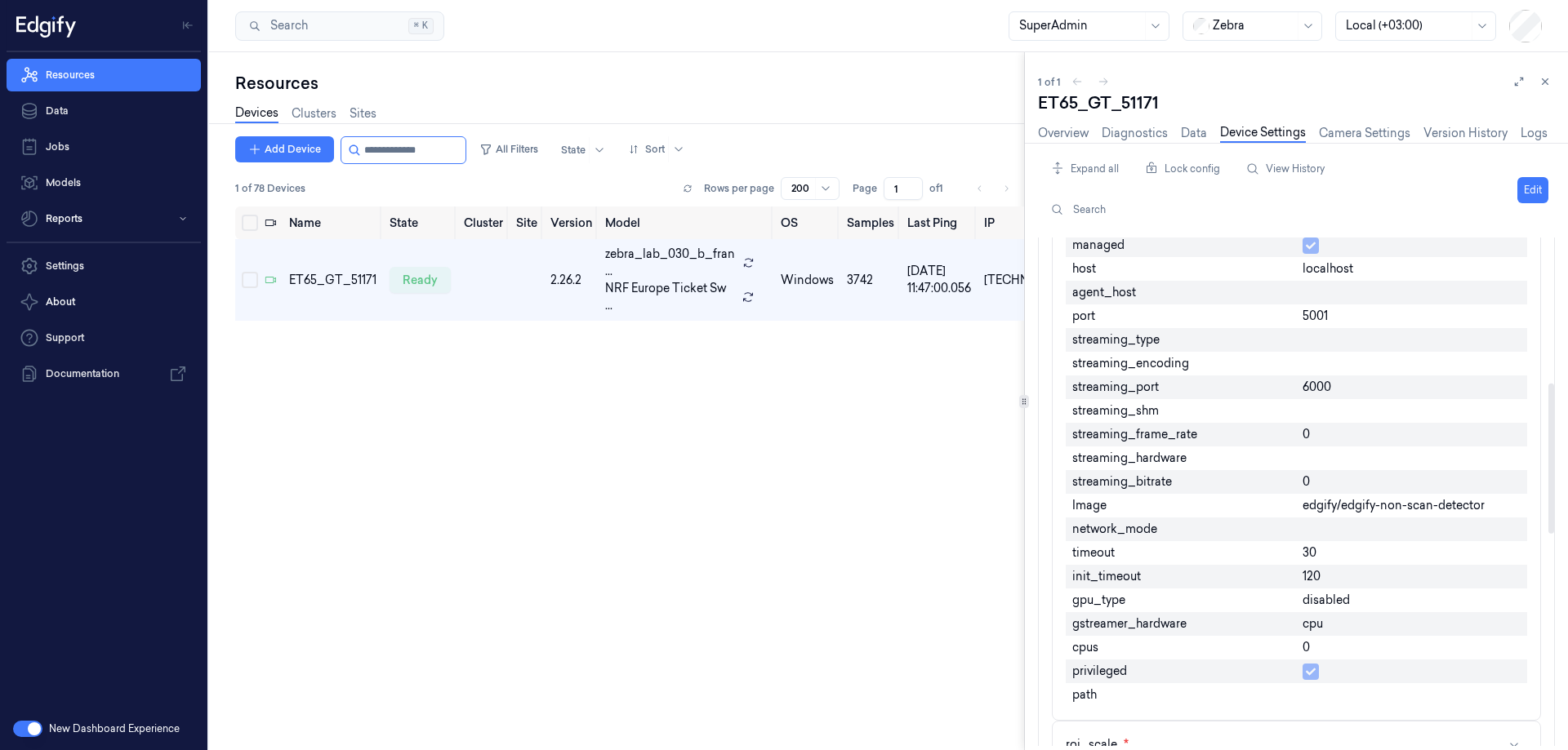
scroll to position [489, 0]
click at [1077, 438] on span "0" at bounding box center [1306, 433] width 7 height 17
click at [1077, 431] on div "0" at bounding box center [1411, 433] width 231 height 23
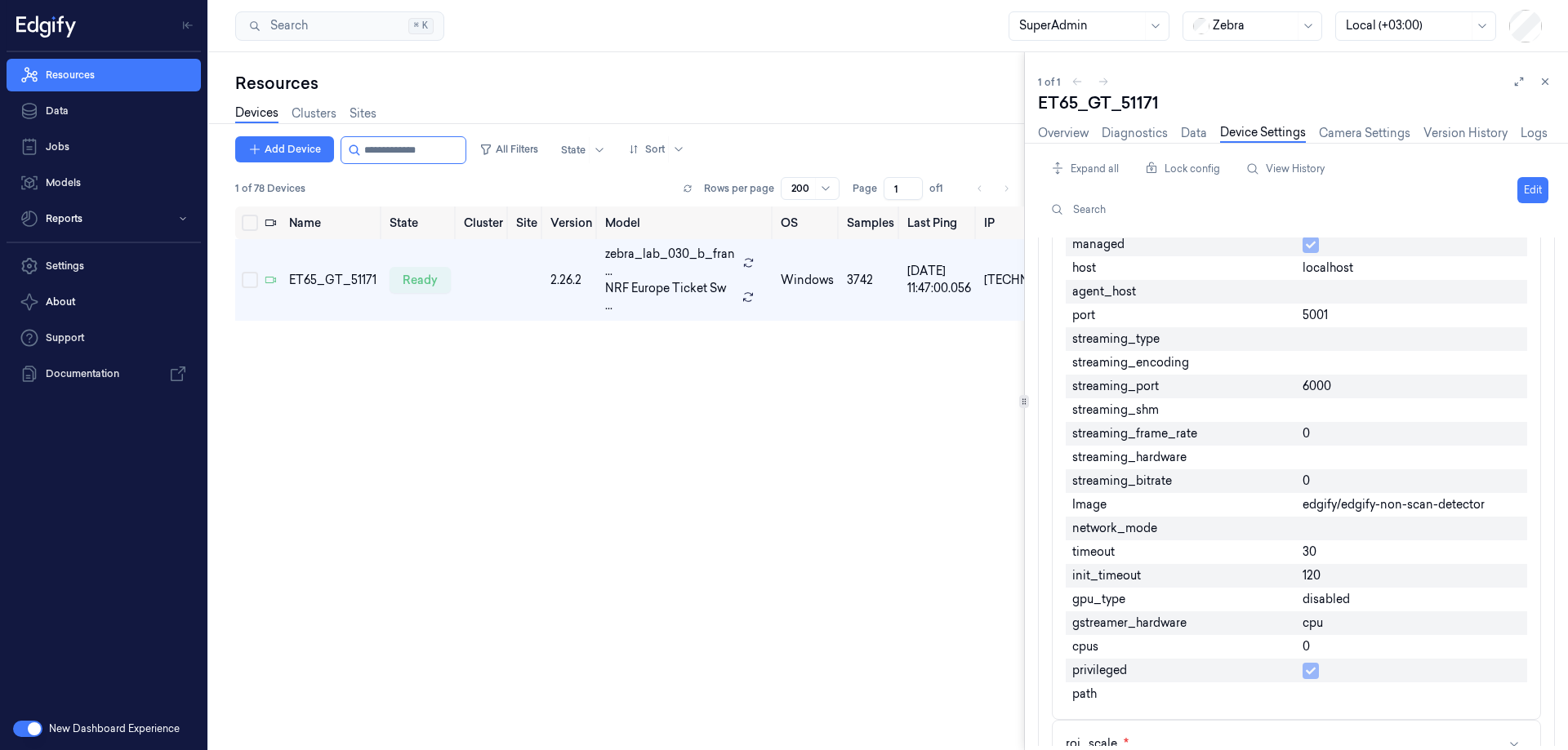
drag, startPoint x: 1544, startPoint y: 85, endPoint x: 1369, endPoint y: 93, distance: 175.2
click at [1077, 85] on icon at bounding box center [1545, 81] width 11 height 11
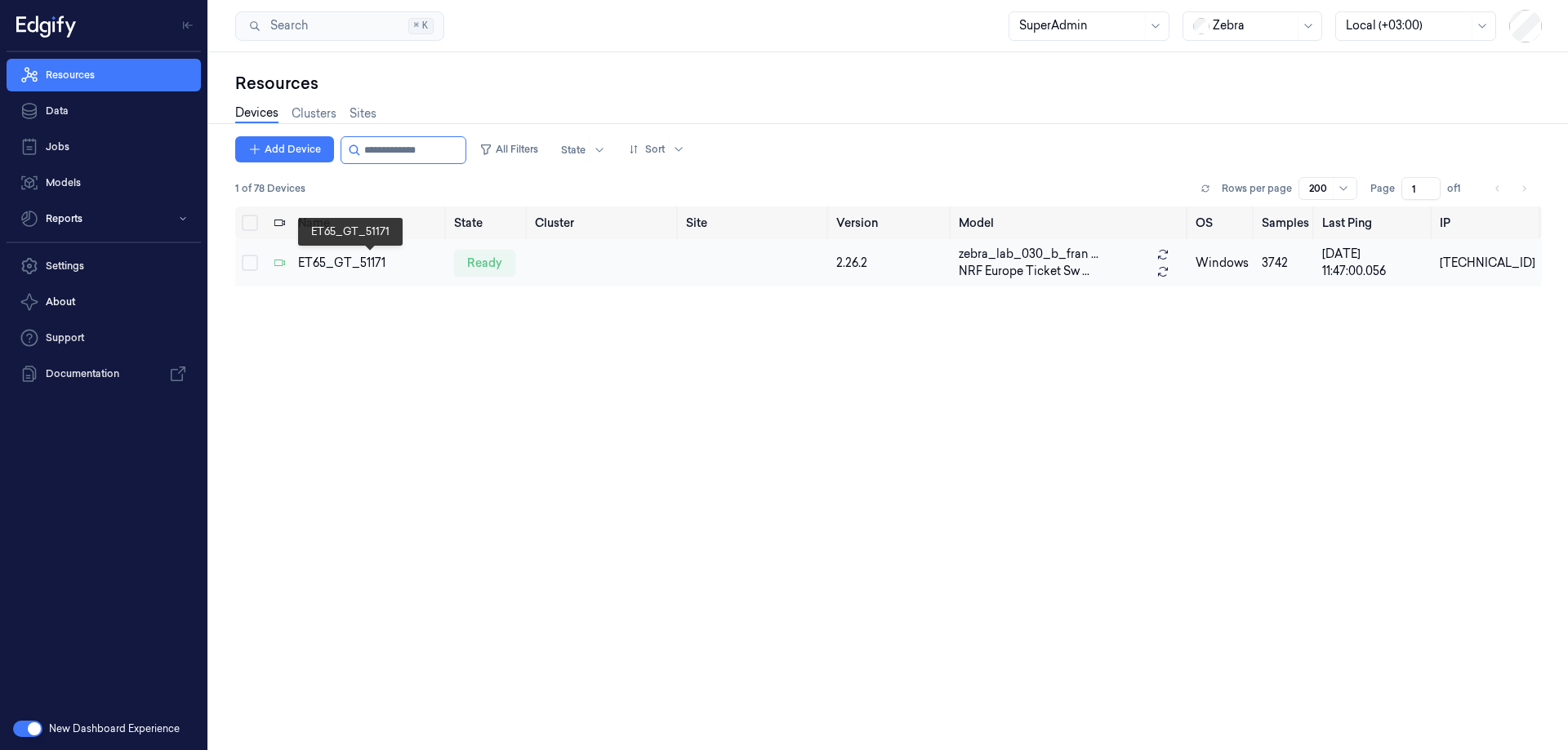
click at [347, 263] on div "ET65_GT_51171" at bounding box center [369, 263] width 143 height 17
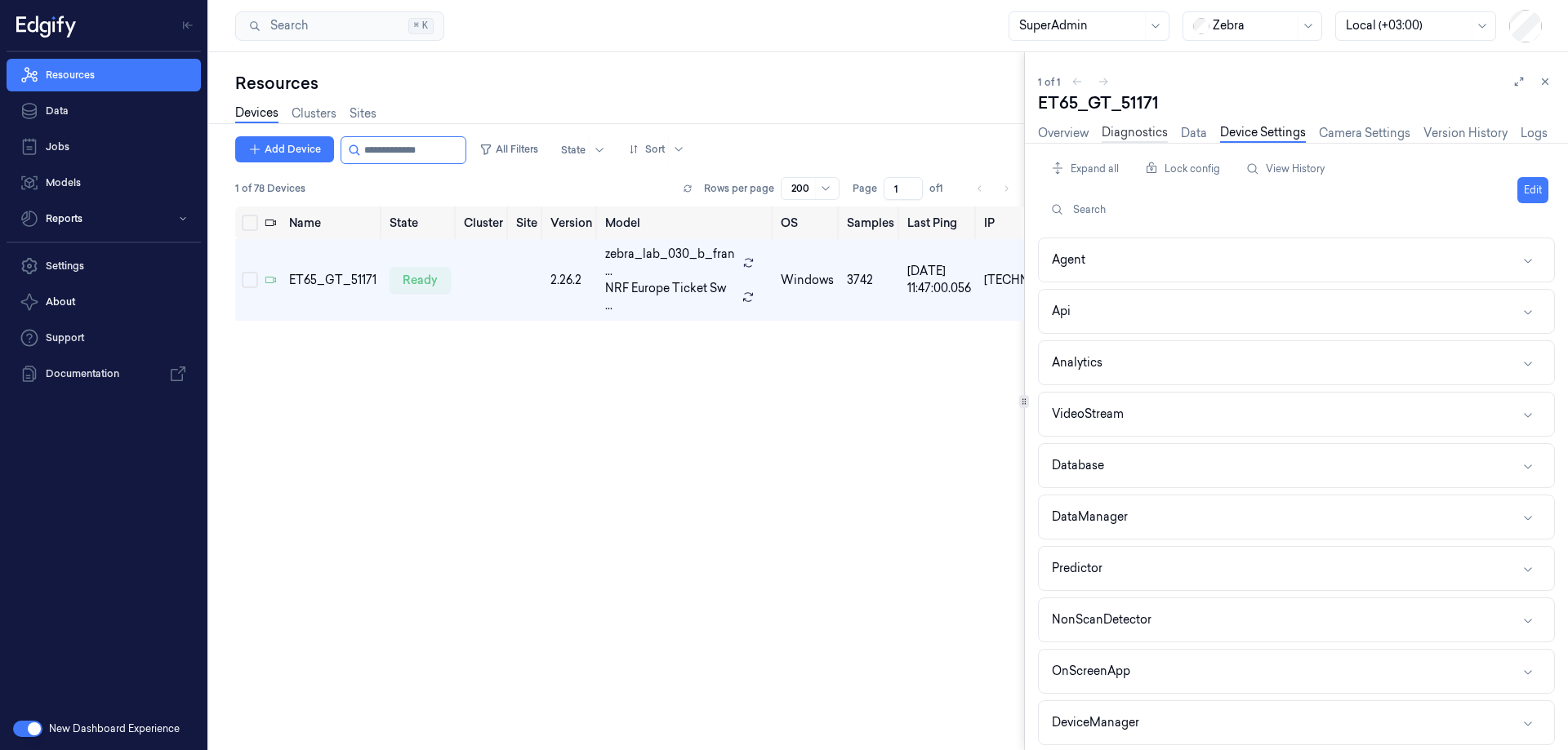
click at [1077, 136] on link "Diagnostics" at bounding box center [1134, 134] width 66 height 19
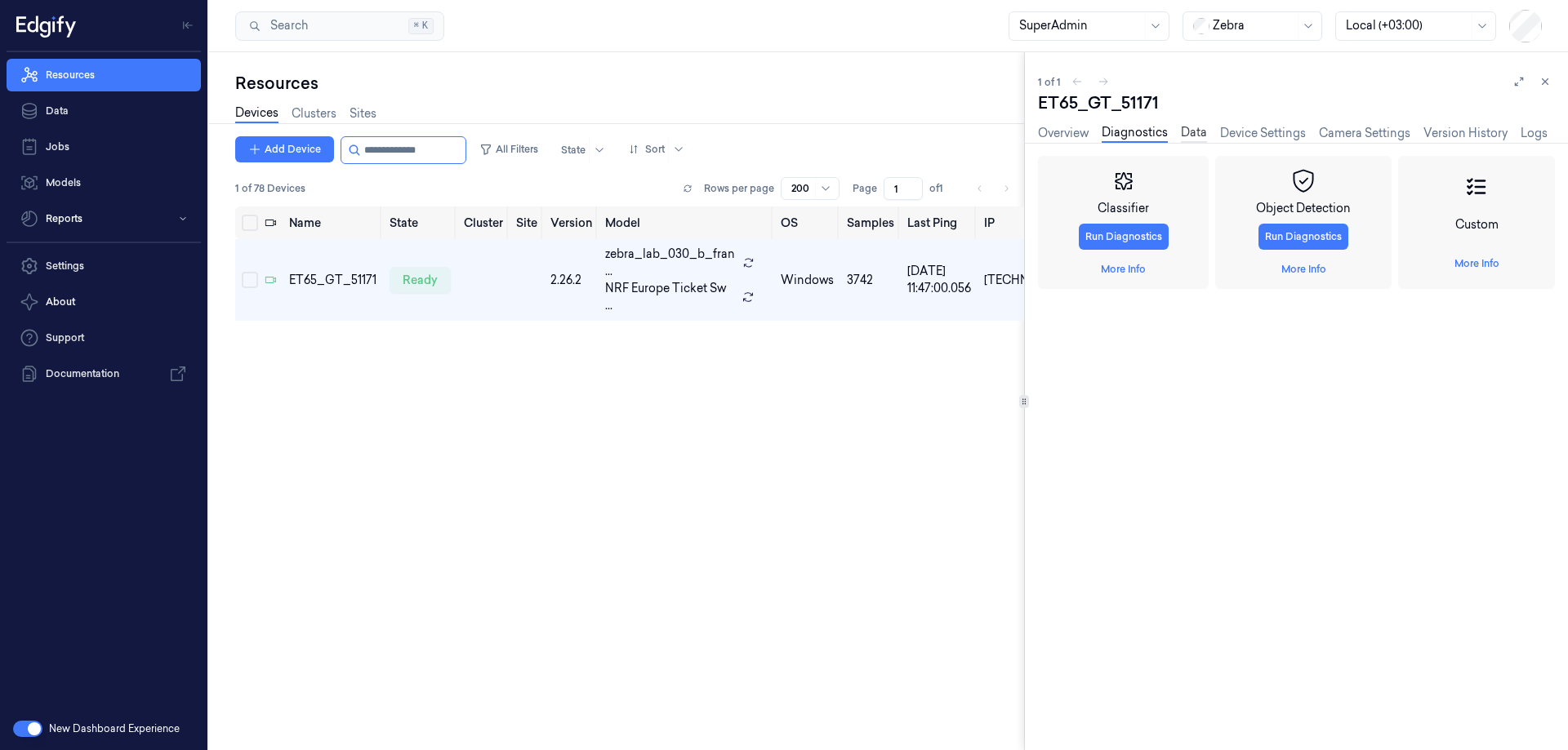
click at [1077, 135] on link "Data" at bounding box center [1194, 134] width 26 height 19
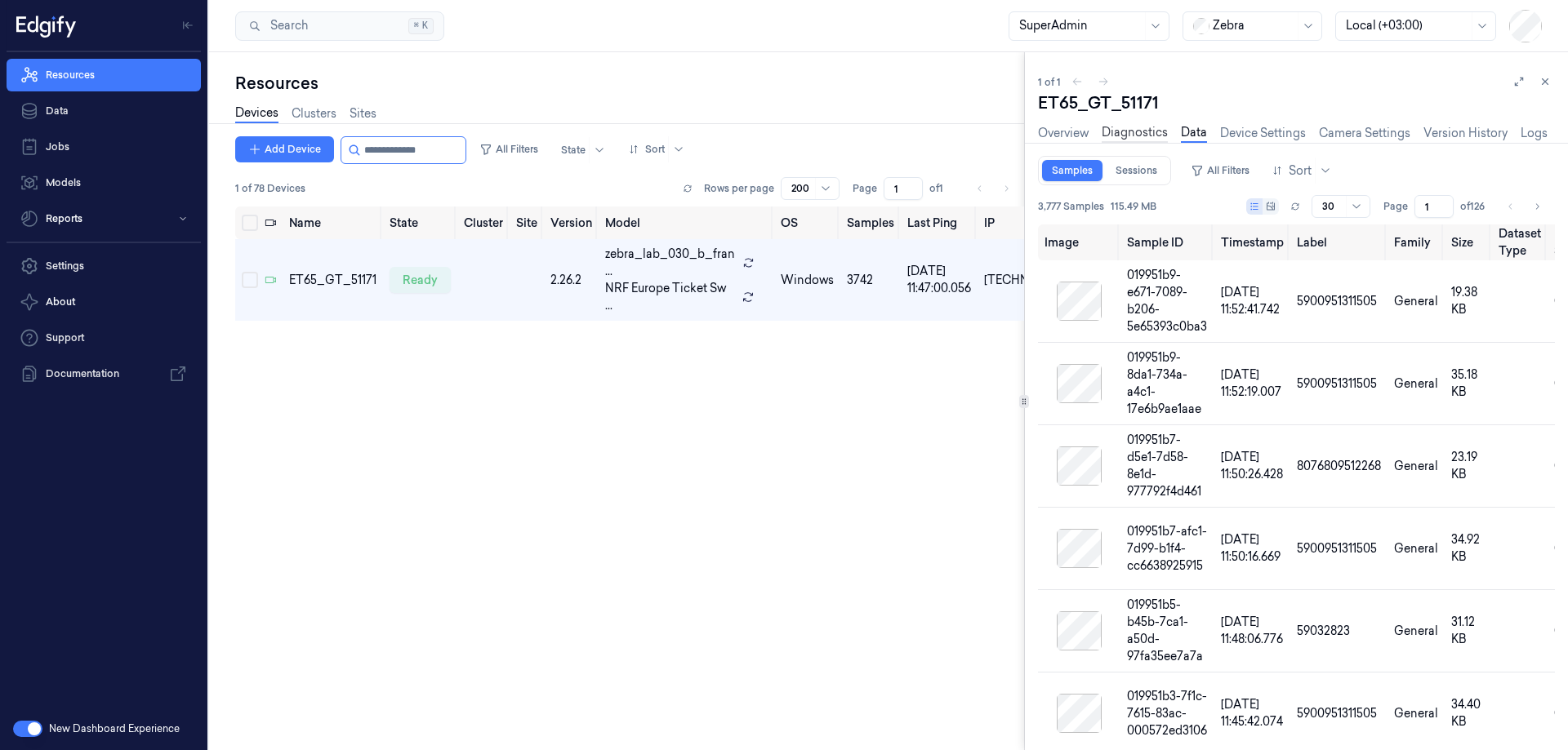
click at [1077, 133] on link "Diagnostics" at bounding box center [1134, 134] width 66 height 19
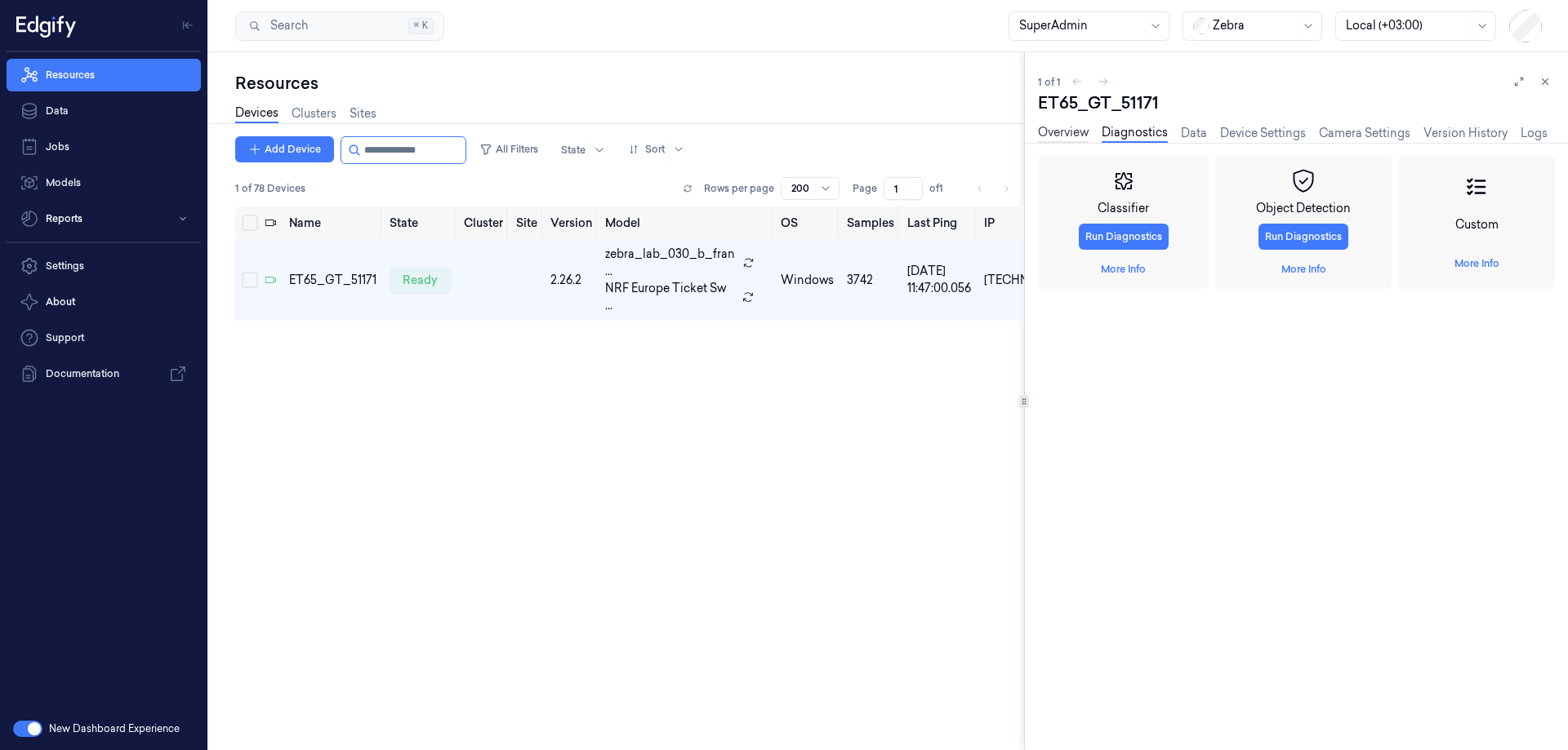
click at [1077, 127] on link "Overview" at bounding box center [1063, 134] width 50 height 19
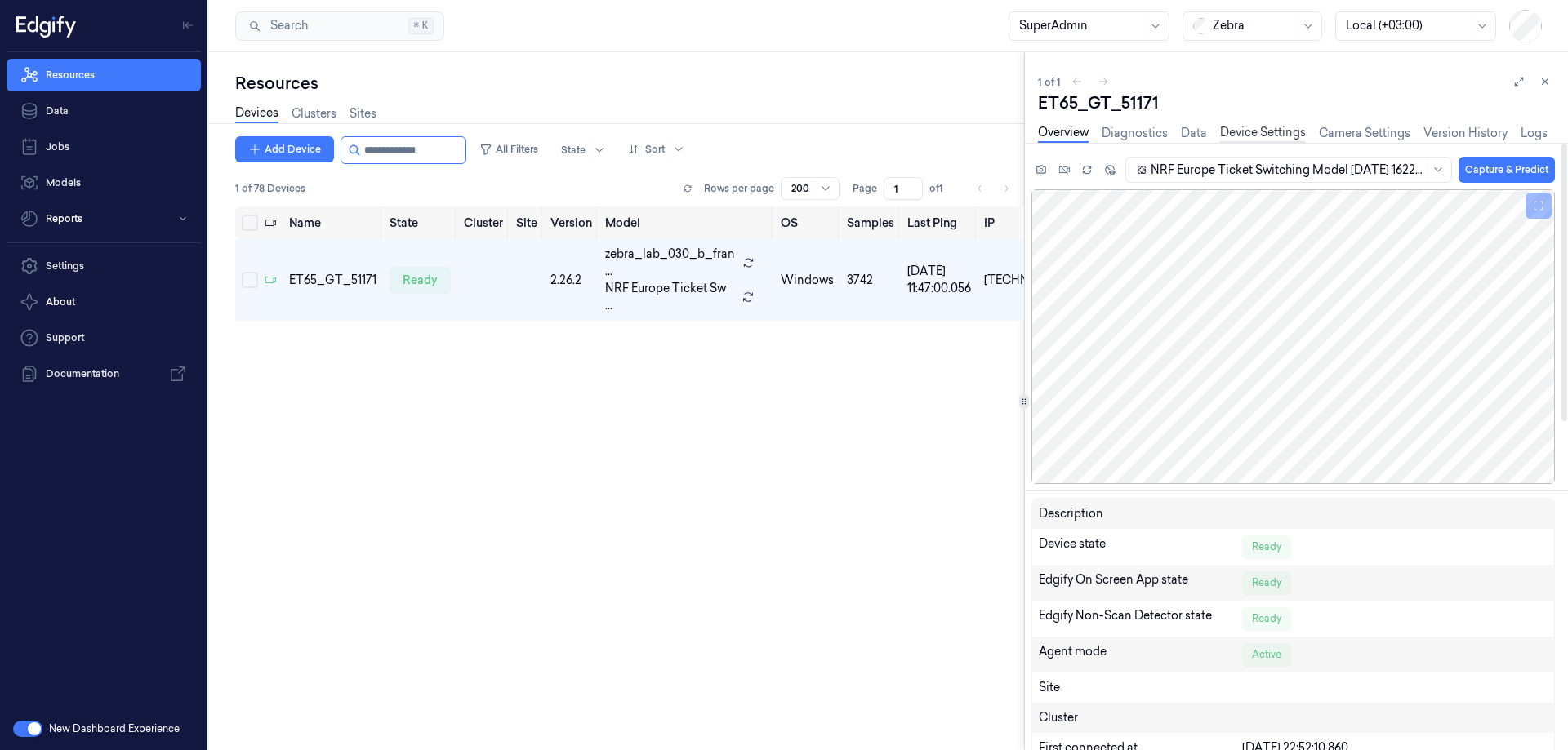
click at [1077, 130] on link "Device Settings" at bounding box center [1263, 134] width 86 height 19
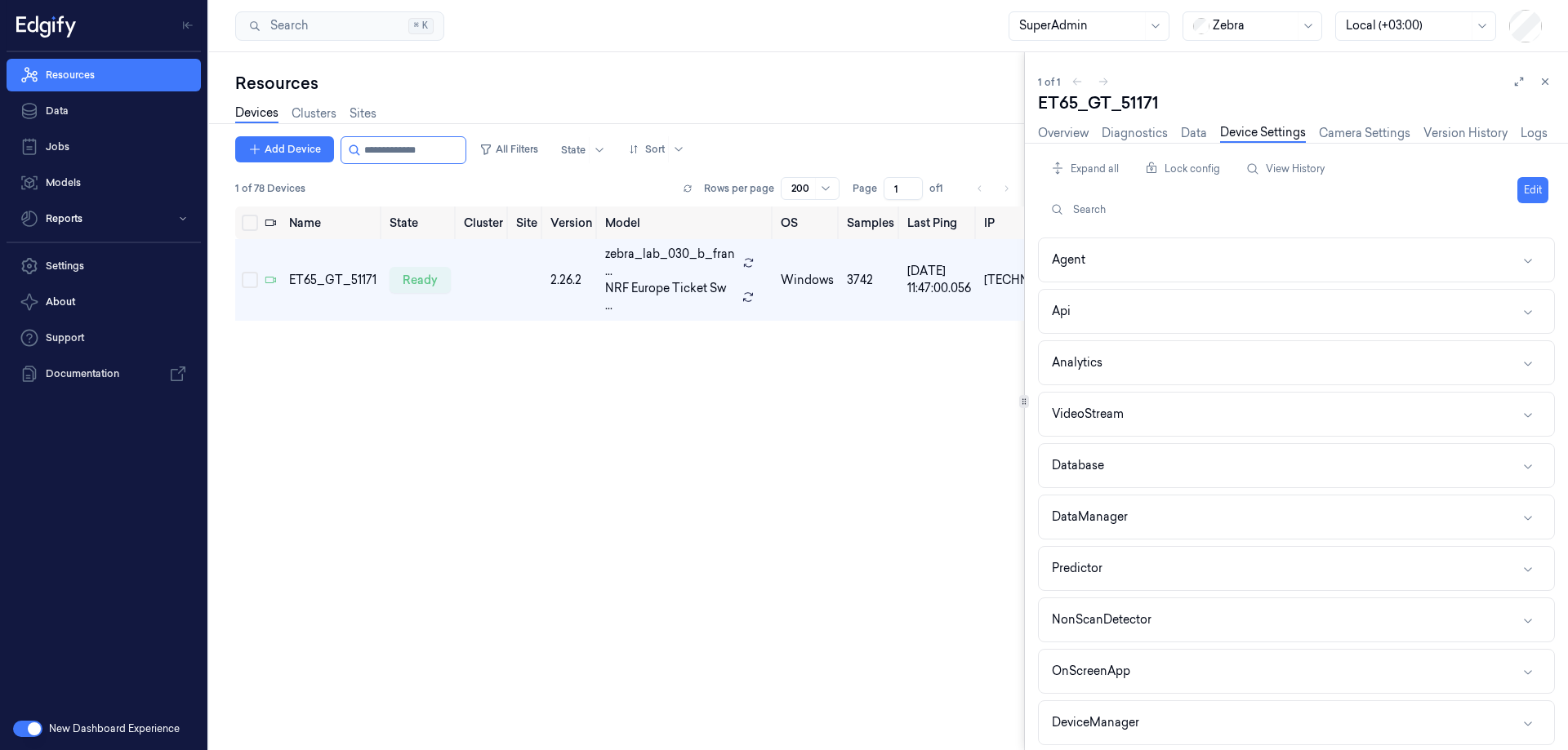
click at [1077, 130] on div "Overview Diagnostics Data Device Settings Camera Settings Version History Logs" at bounding box center [1292, 134] width 509 height 19
click at [1077, 130] on link "Data" at bounding box center [1194, 134] width 26 height 19
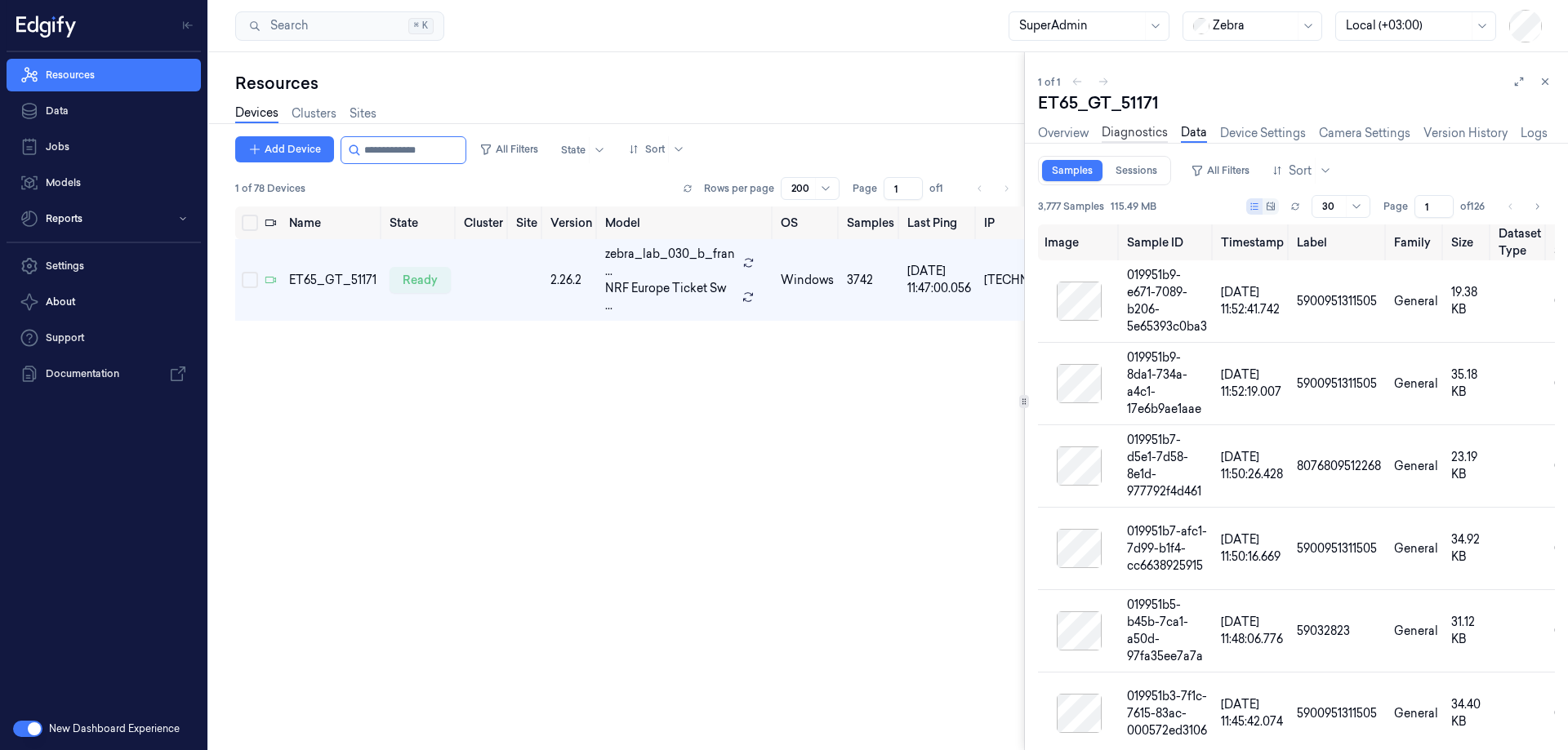
click at [1077, 133] on link "Diagnostics" at bounding box center [1134, 134] width 66 height 19
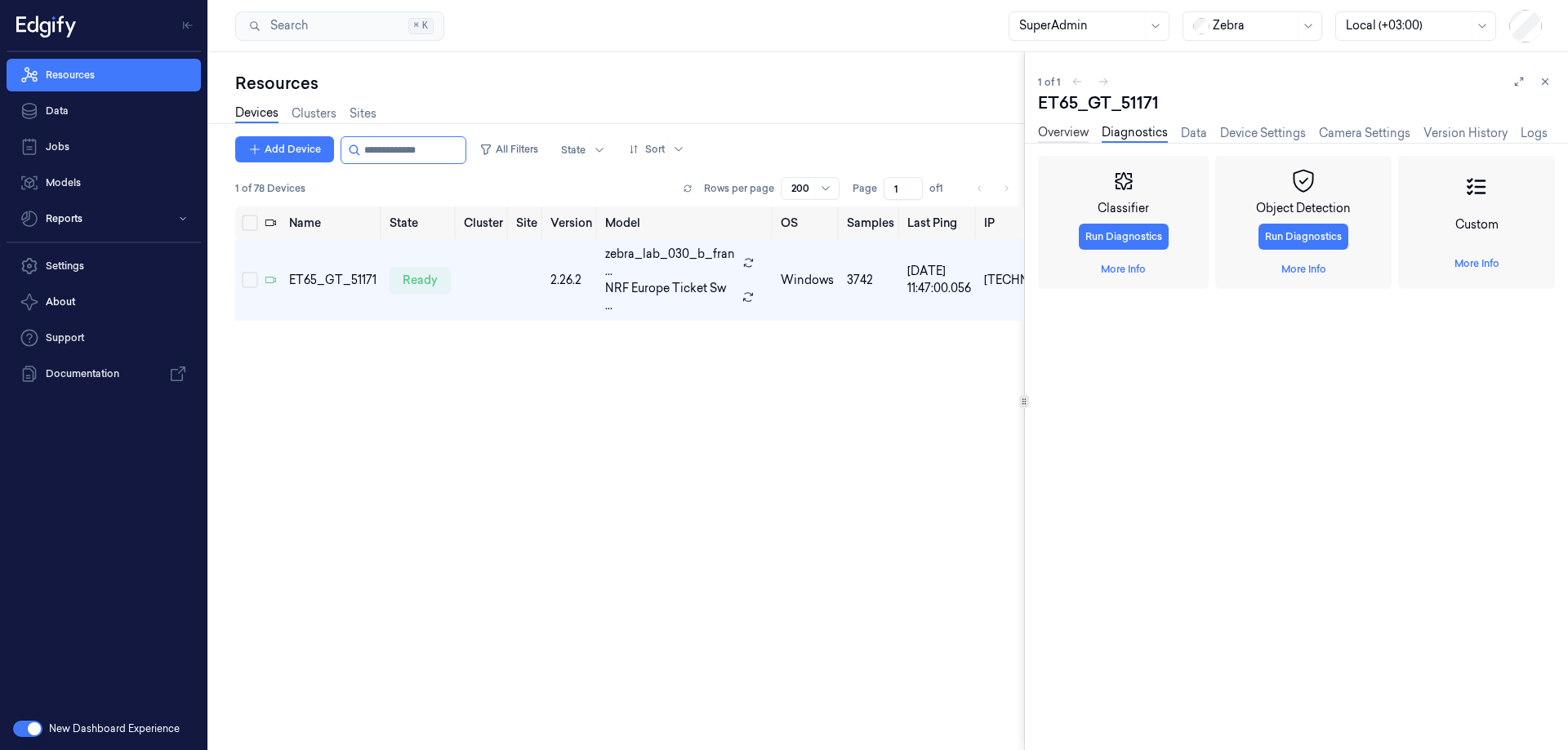
click at [1066, 131] on link "Overview" at bounding box center [1063, 134] width 50 height 19
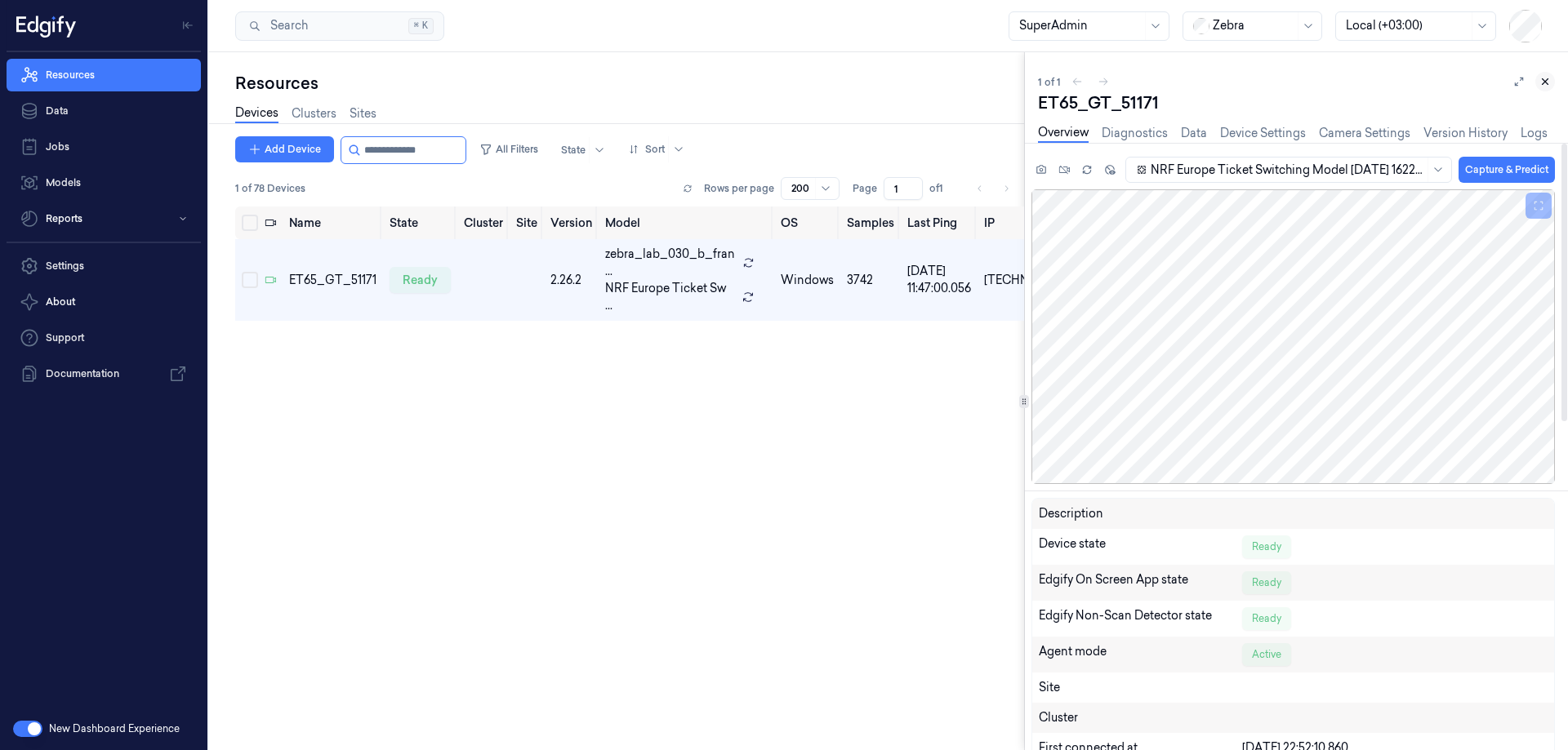
click at [1077, 77] on icon at bounding box center [1545, 81] width 11 height 11
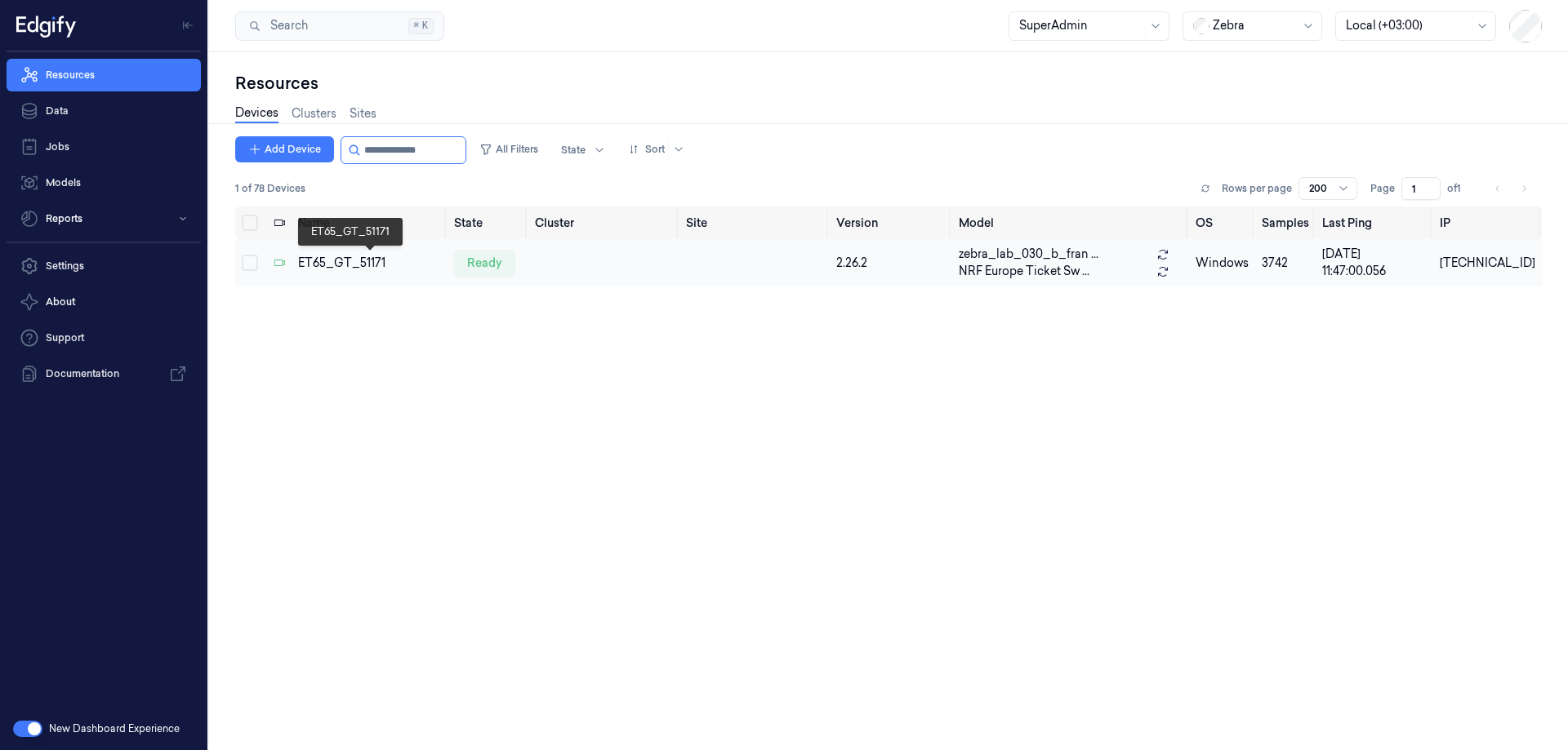
click at [329, 268] on div "ET65_GT_51171" at bounding box center [369, 263] width 143 height 17
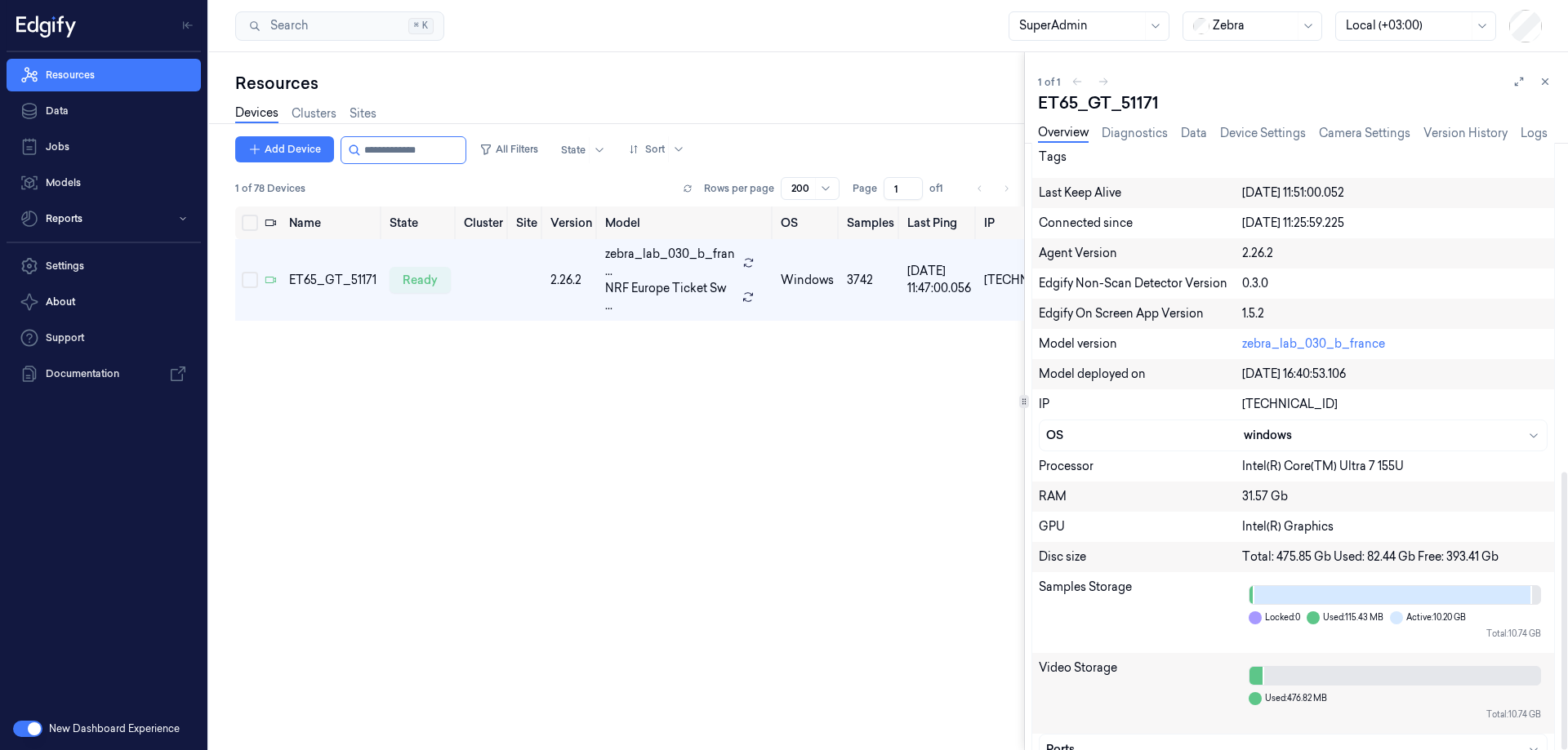
scroll to position [720, 0]
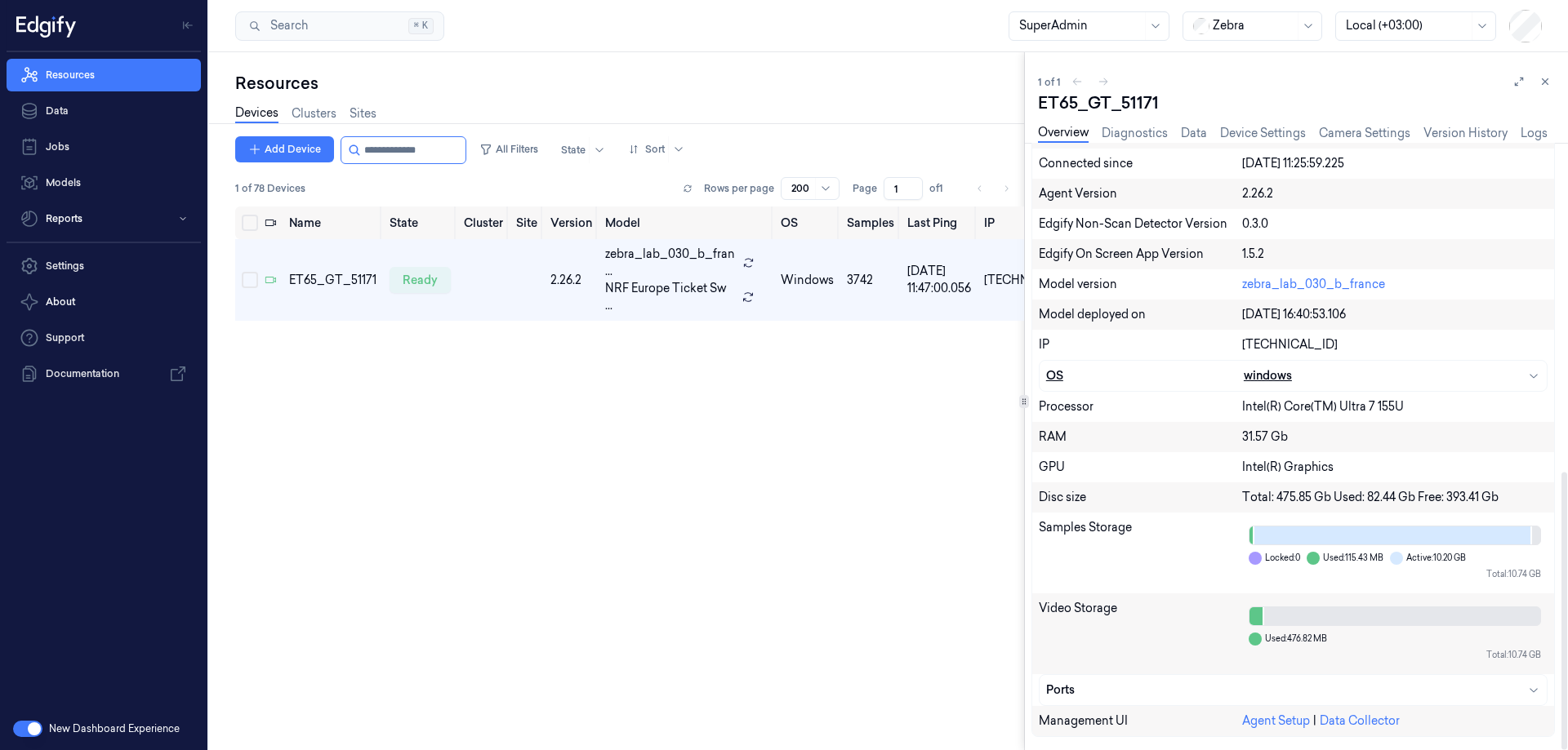
click at [1077, 379] on div "windows" at bounding box center [1391, 375] width 296 height 17
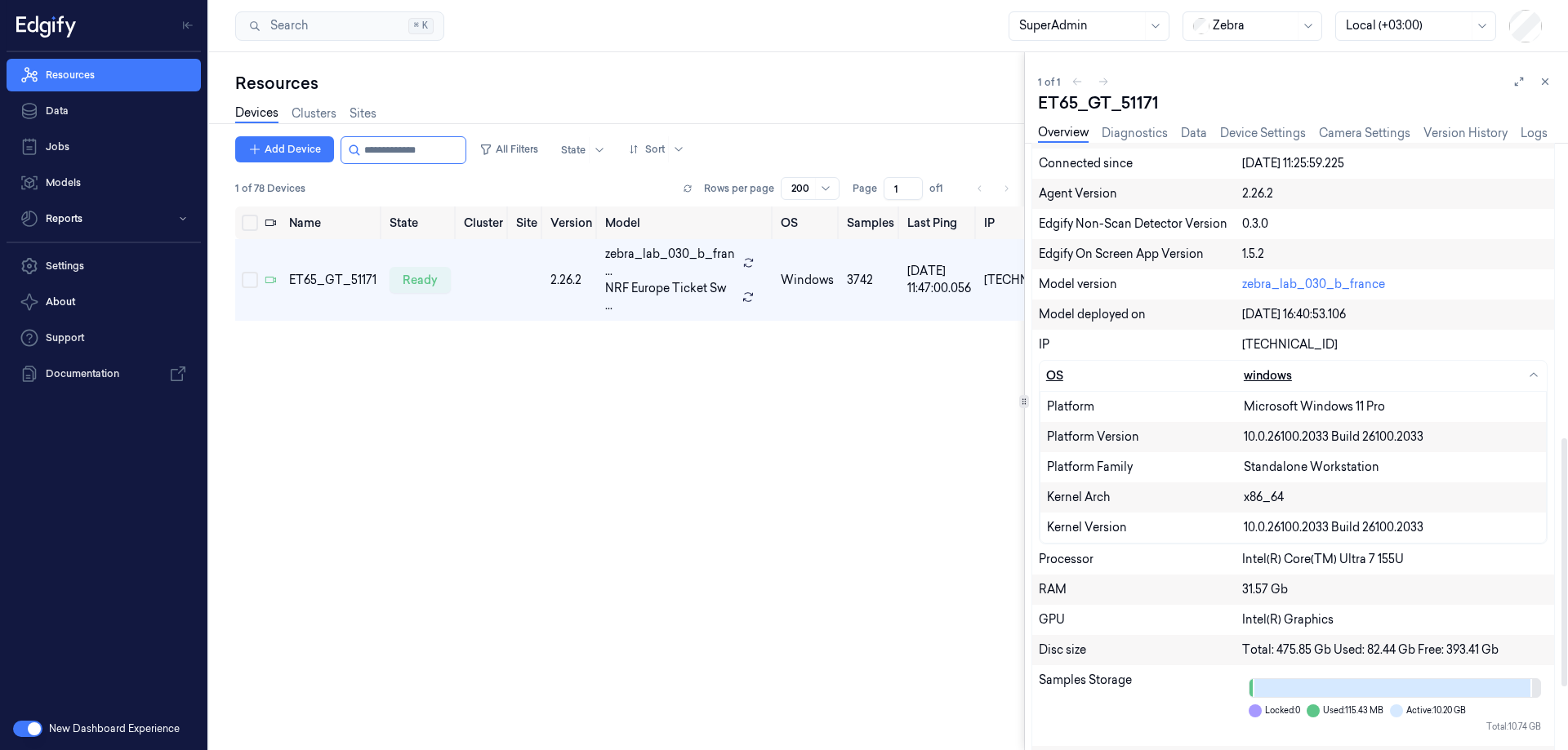
click at [1077, 379] on div "windows" at bounding box center [1391, 375] width 296 height 17
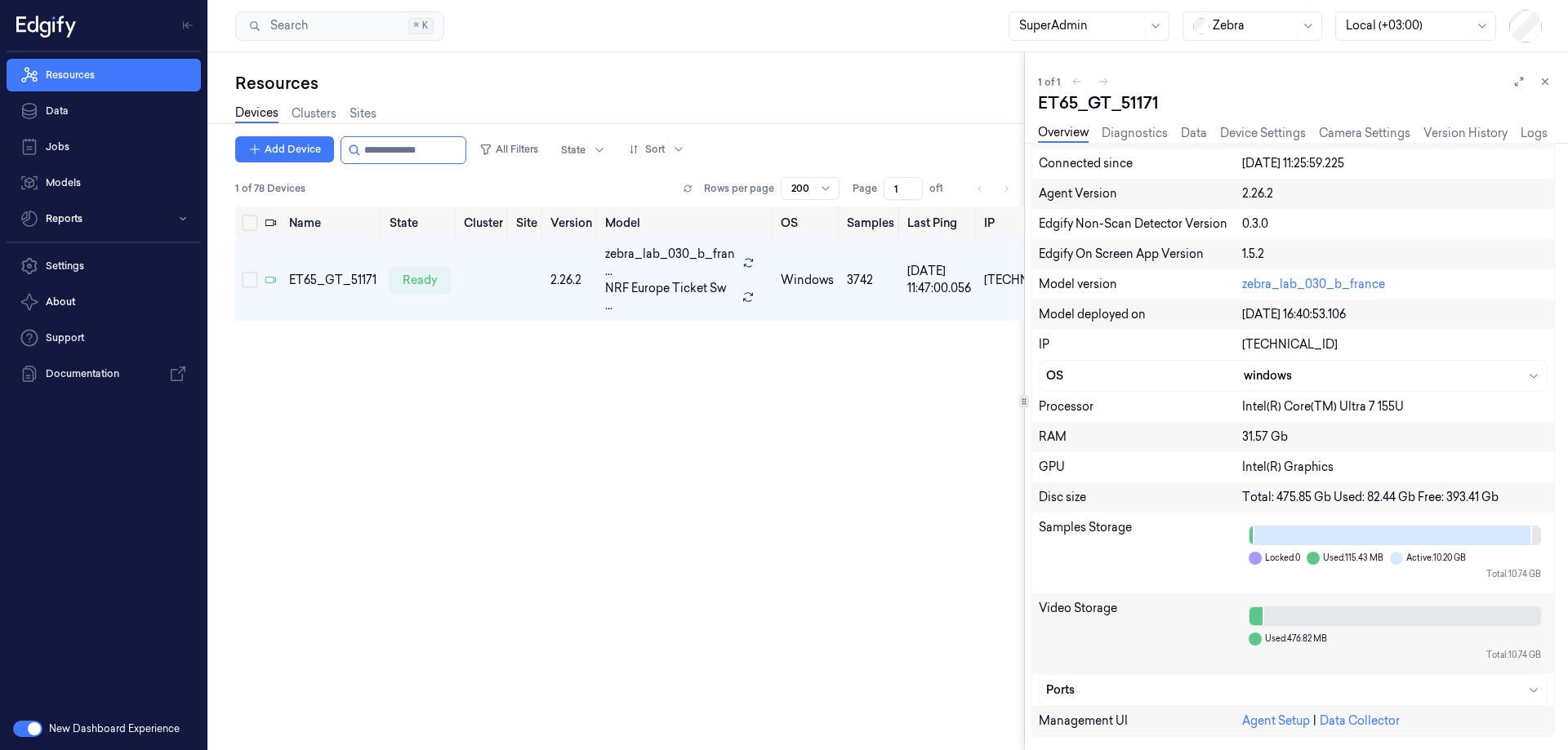
click at [631, 409] on div "Name State Cluster Site Version Model OS Samples Last Ping IP ET65_GT_51171 rea…" at bounding box center [630, 513] width 789 height 614
click at [61, 110] on link "Data" at bounding box center [104, 110] width 194 height 33
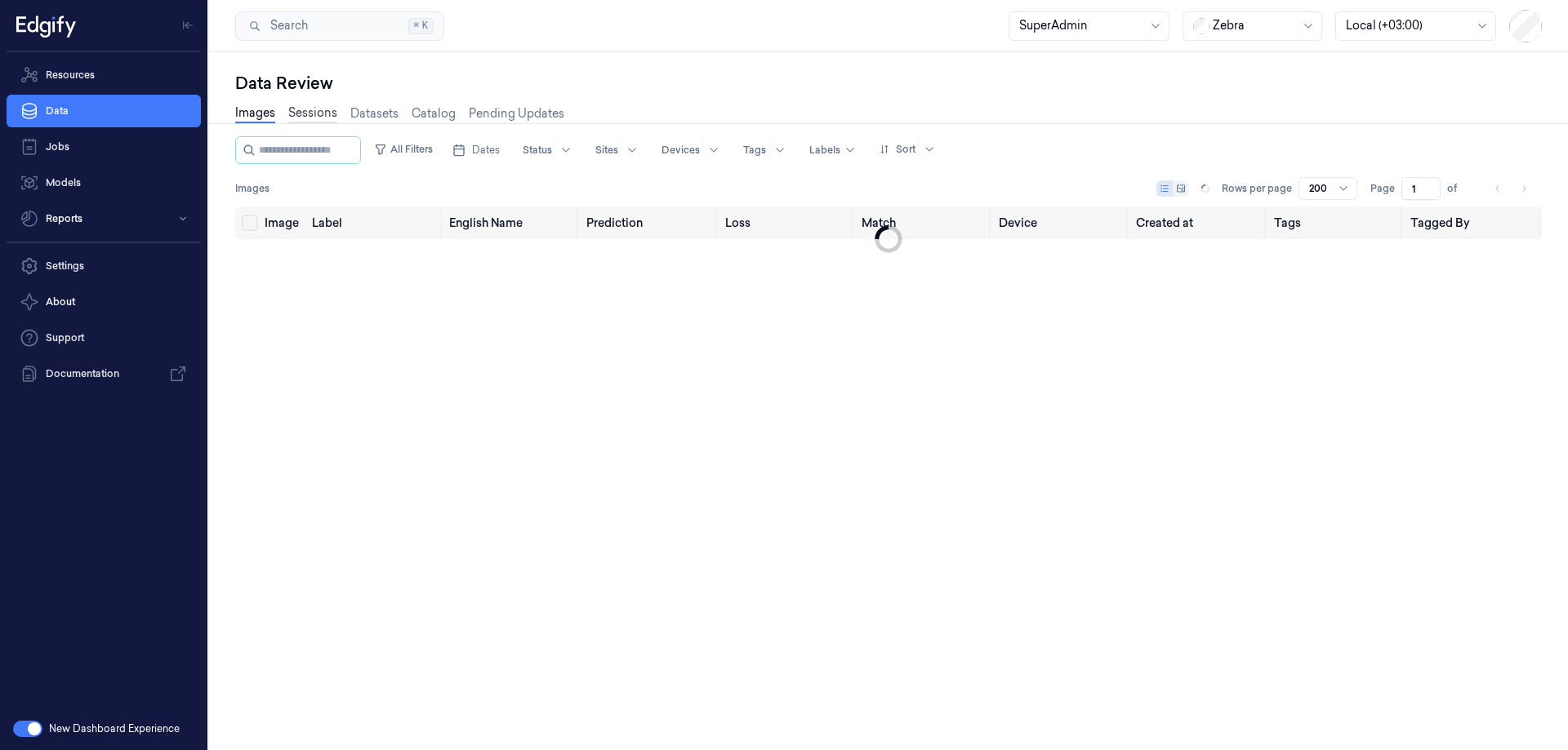
click at [314, 116] on link "Sessions" at bounding box center [312, 114] width 49 height 19
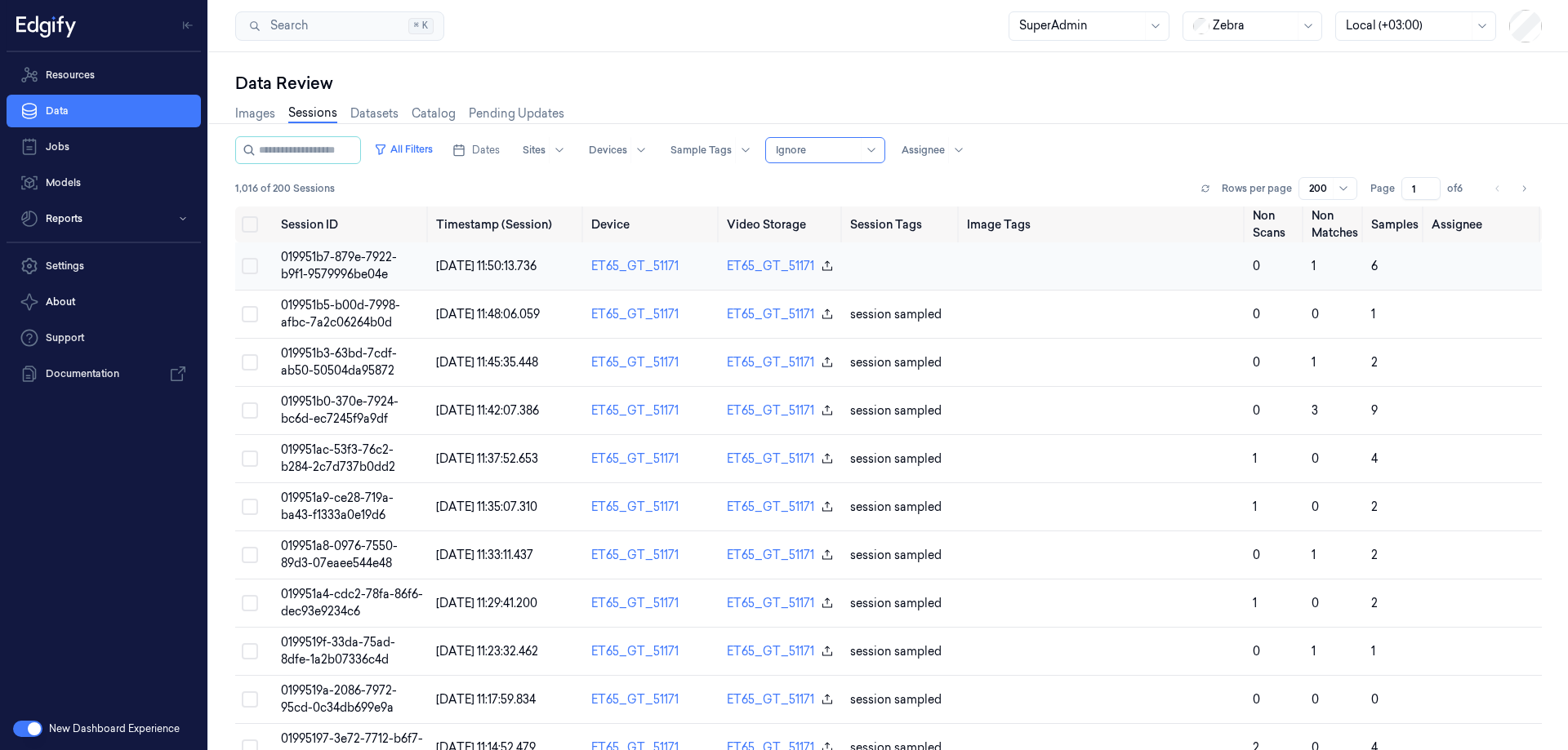
click at [362, 263] on span "019951b7-879e-7922-b9f1-9579996be04e" at bounding box center [339, 265] width 116 height 32
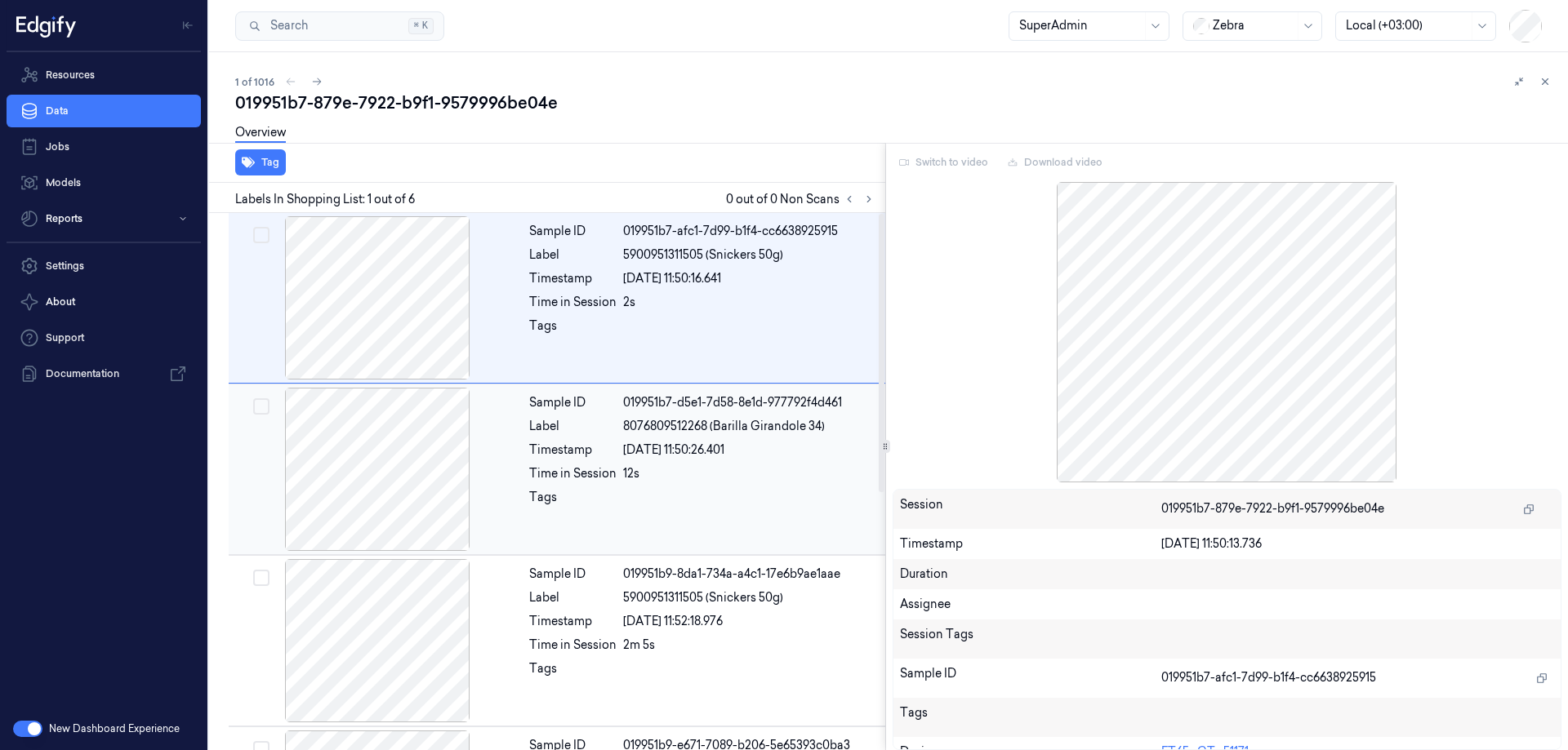
click at [378, 454] on div at bounding box center [377, 469] width 291 height 163
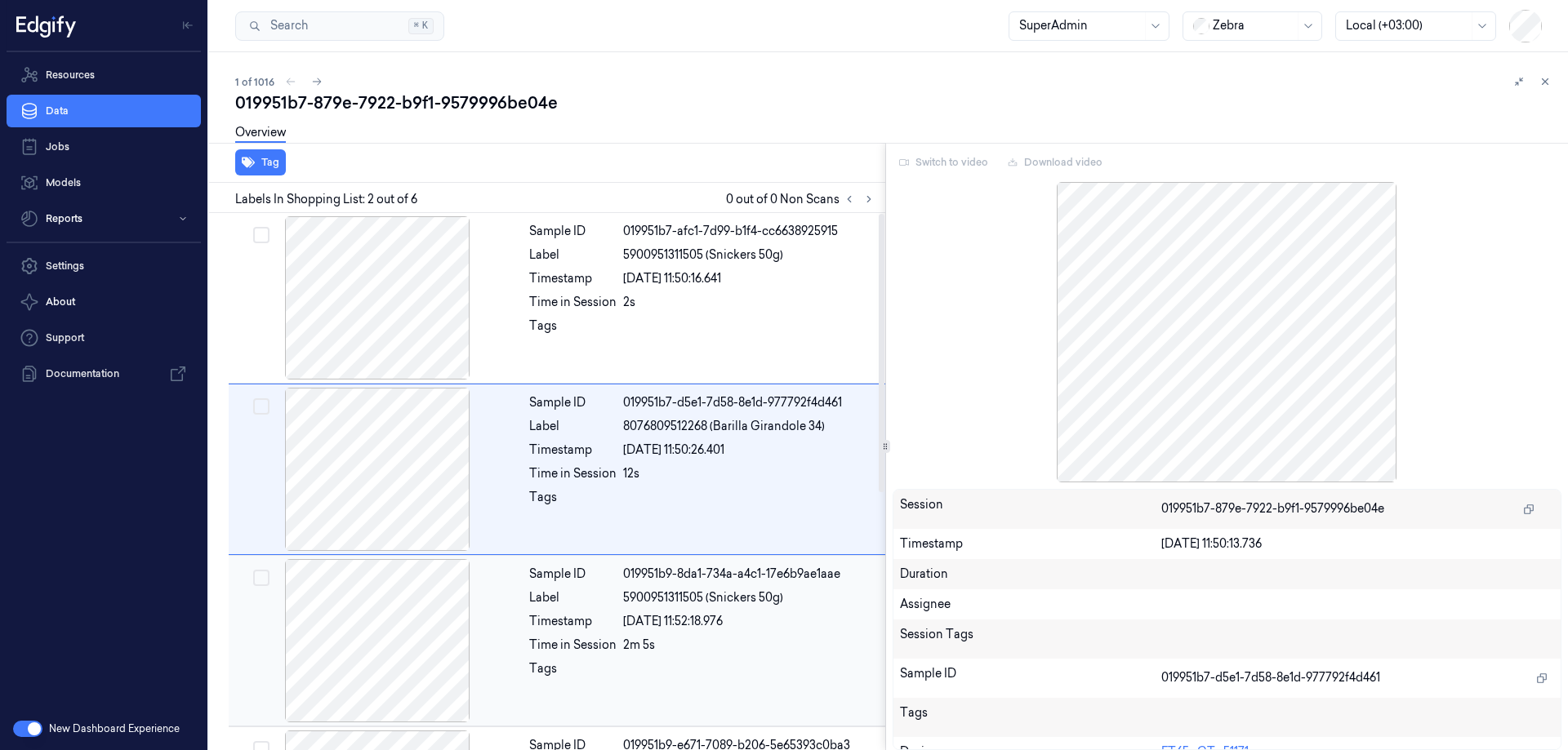
drag, startPoint x: 392, startPoint y: 624, endPoint x: 403, endPoint y: 592, distance: 33.8
click at [392, 624] on div at bounding box center [377, 641] width 291 height 163
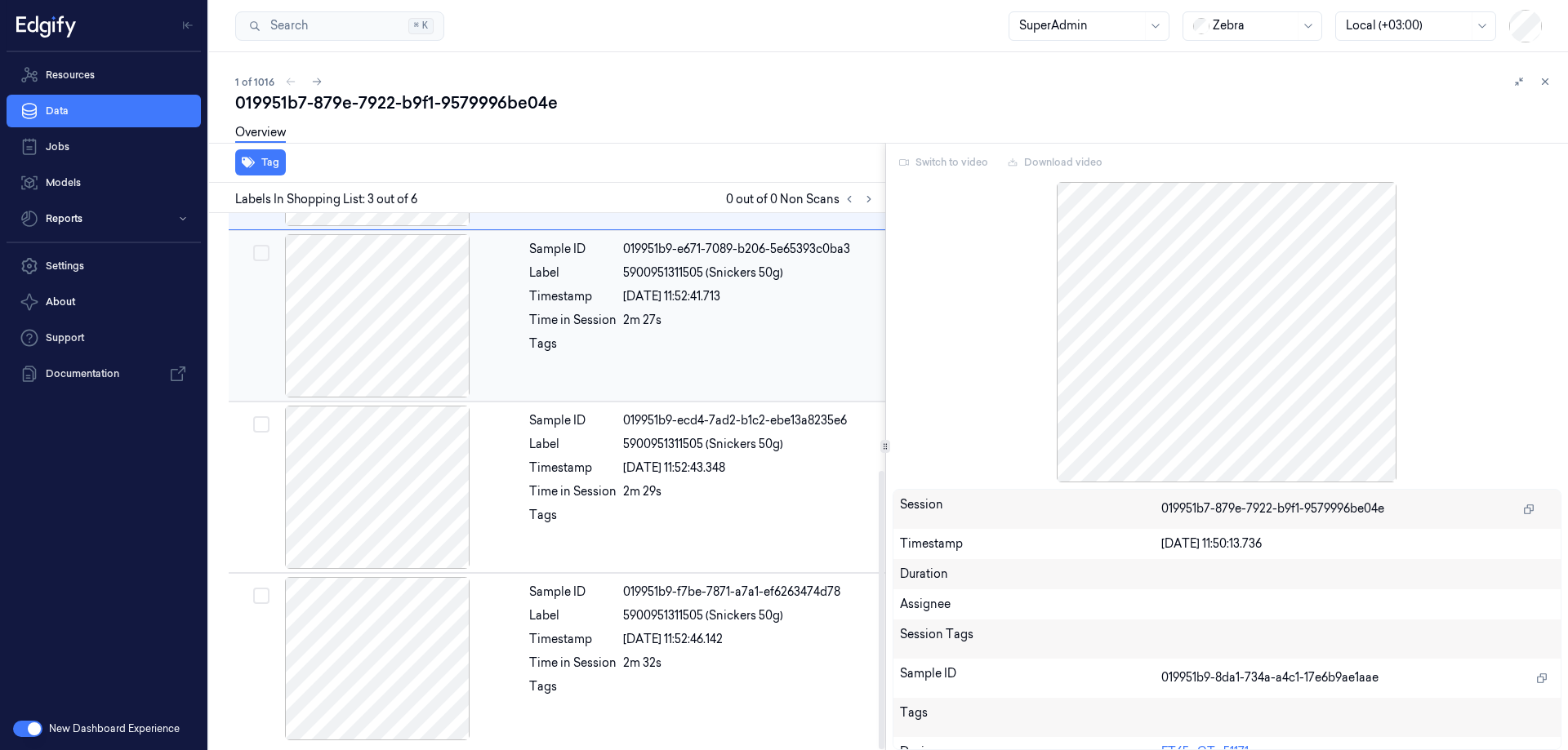
click at [411, 367] on div at bounding box center [377, 316] width 291 height 163
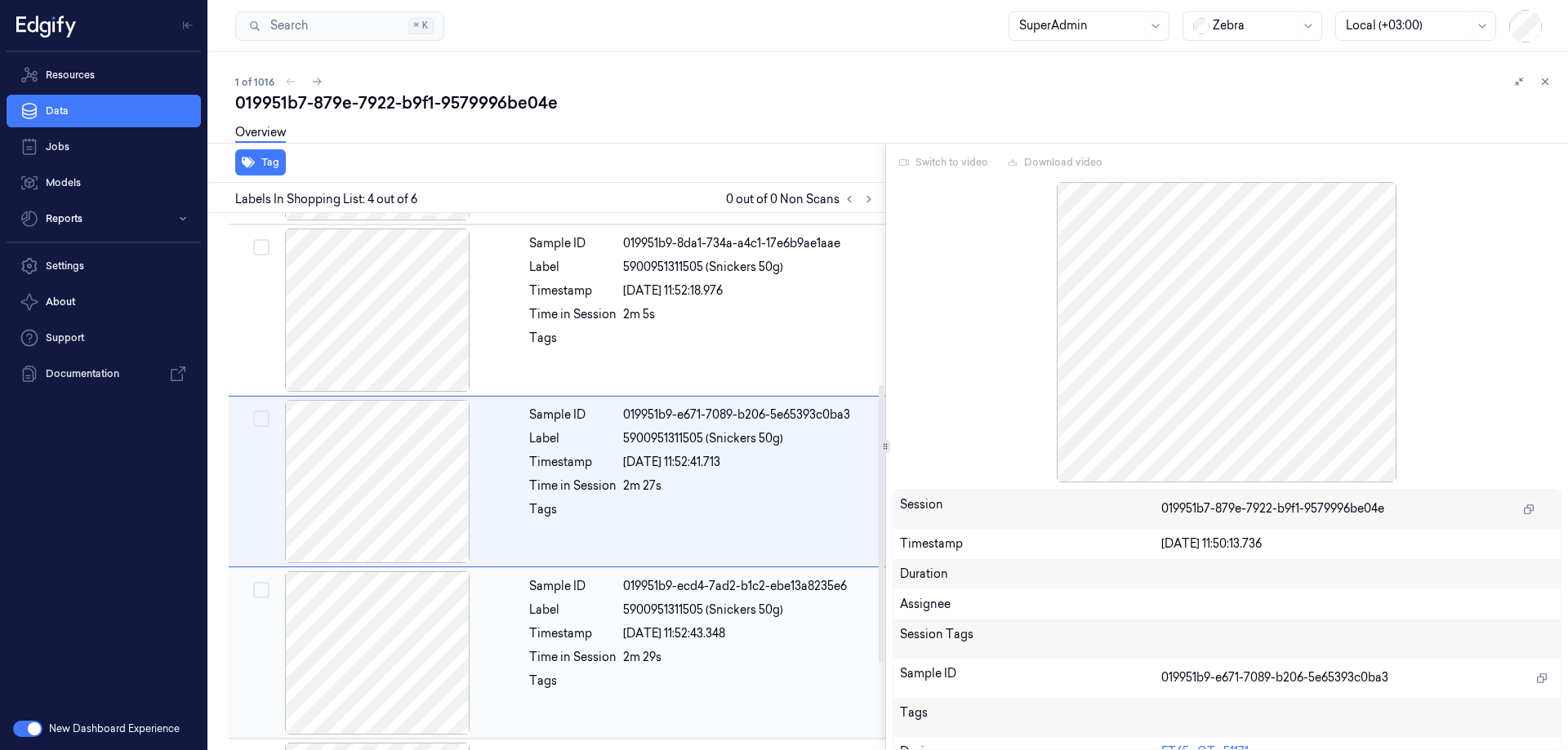
click at [381, 606] on div at bounding box center [377, 653] width 291 height 163
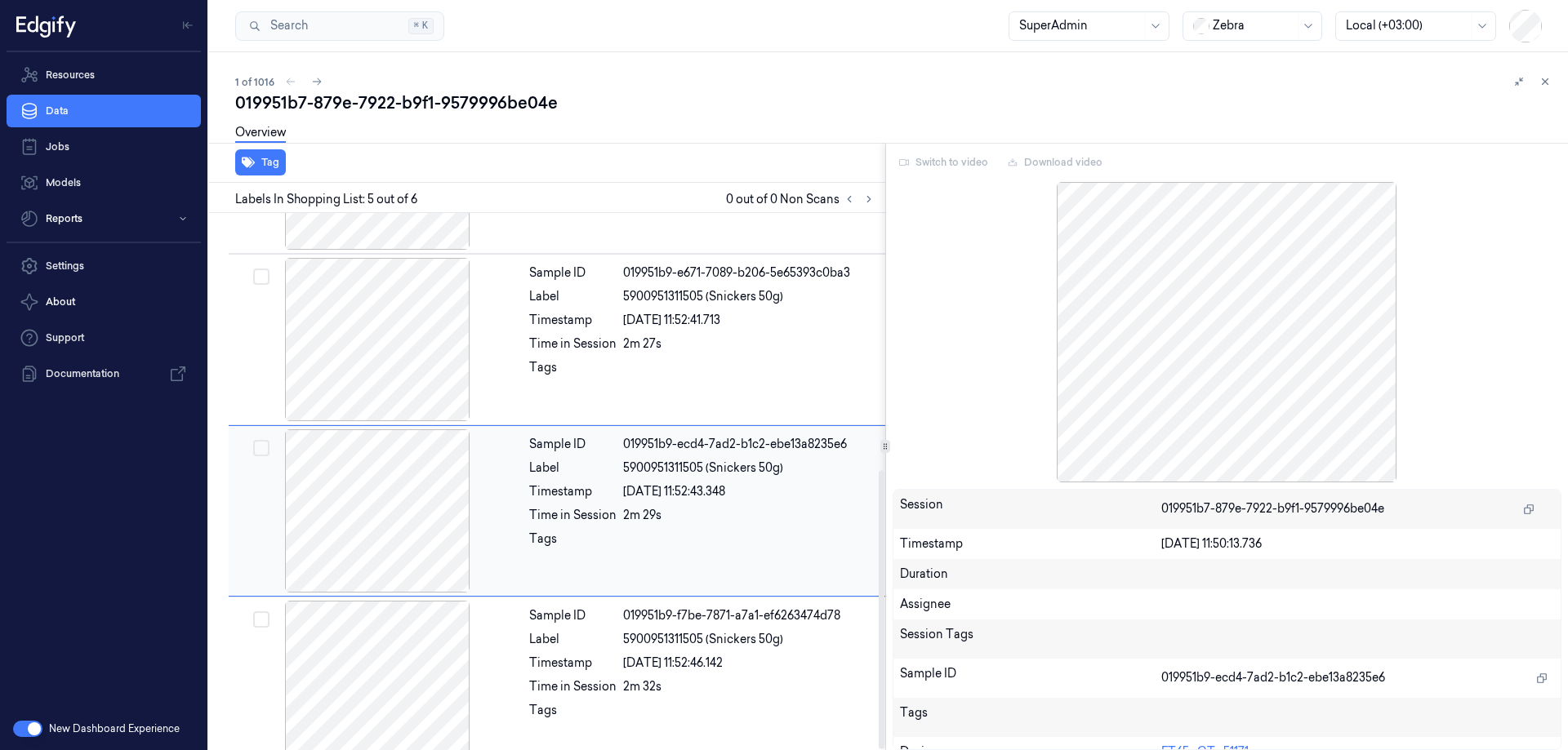
scroll to position [496, 0]
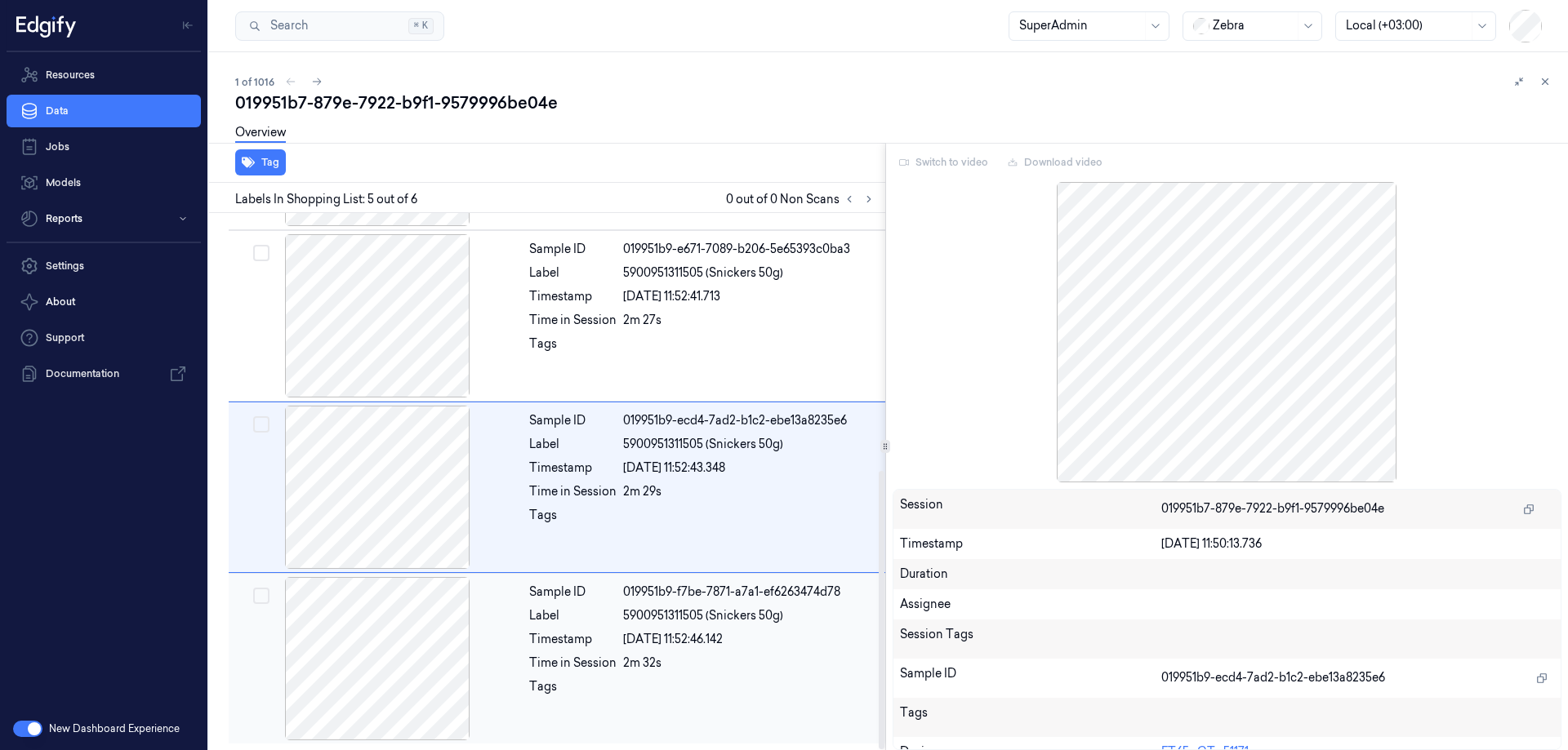
drag, startPoint x: 366, startPoint y: 664, endPoint x: 371, endPoint y: 643, distance: 21.6
click at [368, 663] on div at bounding box center [377, 658] width 291 height 163
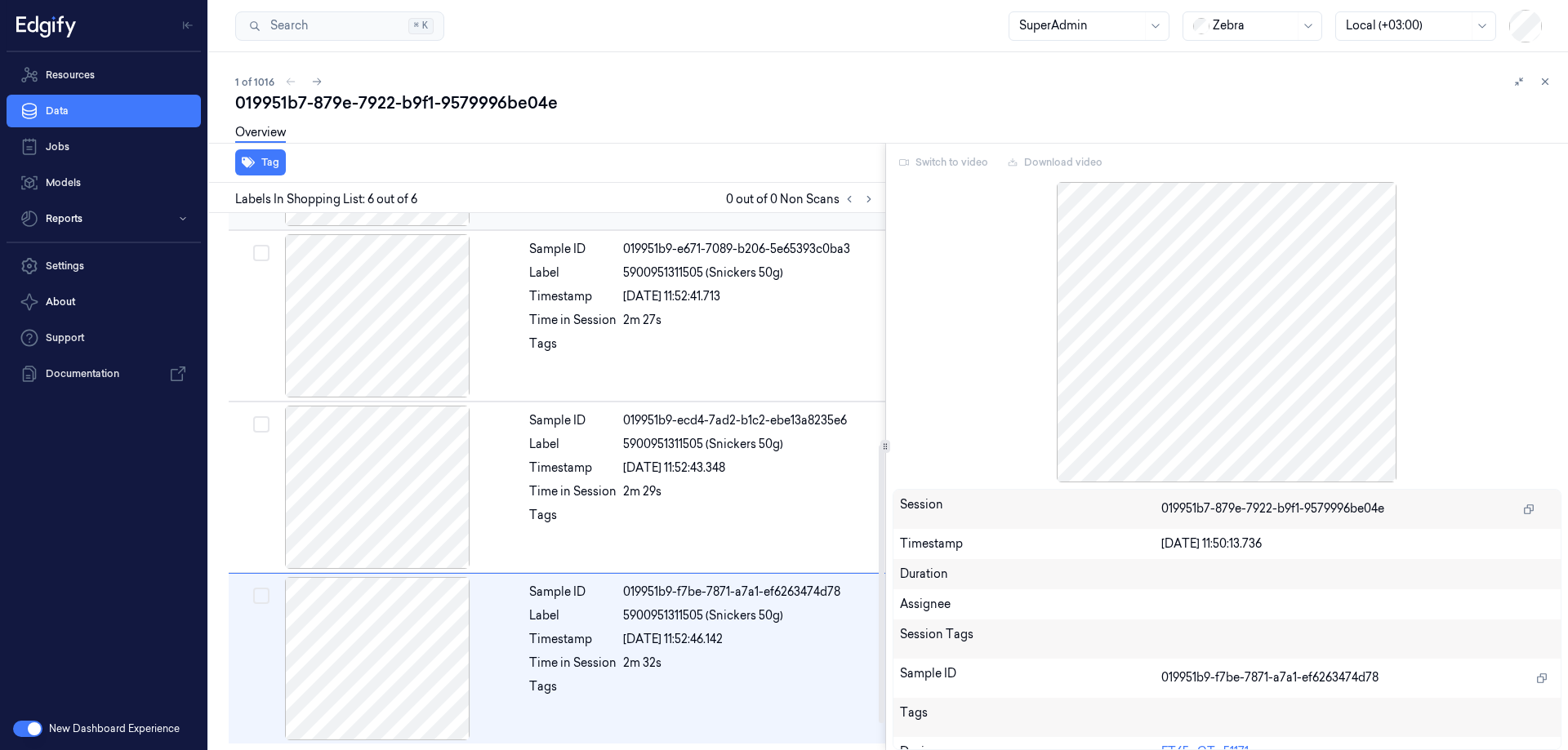
scroll to position [7, 0]
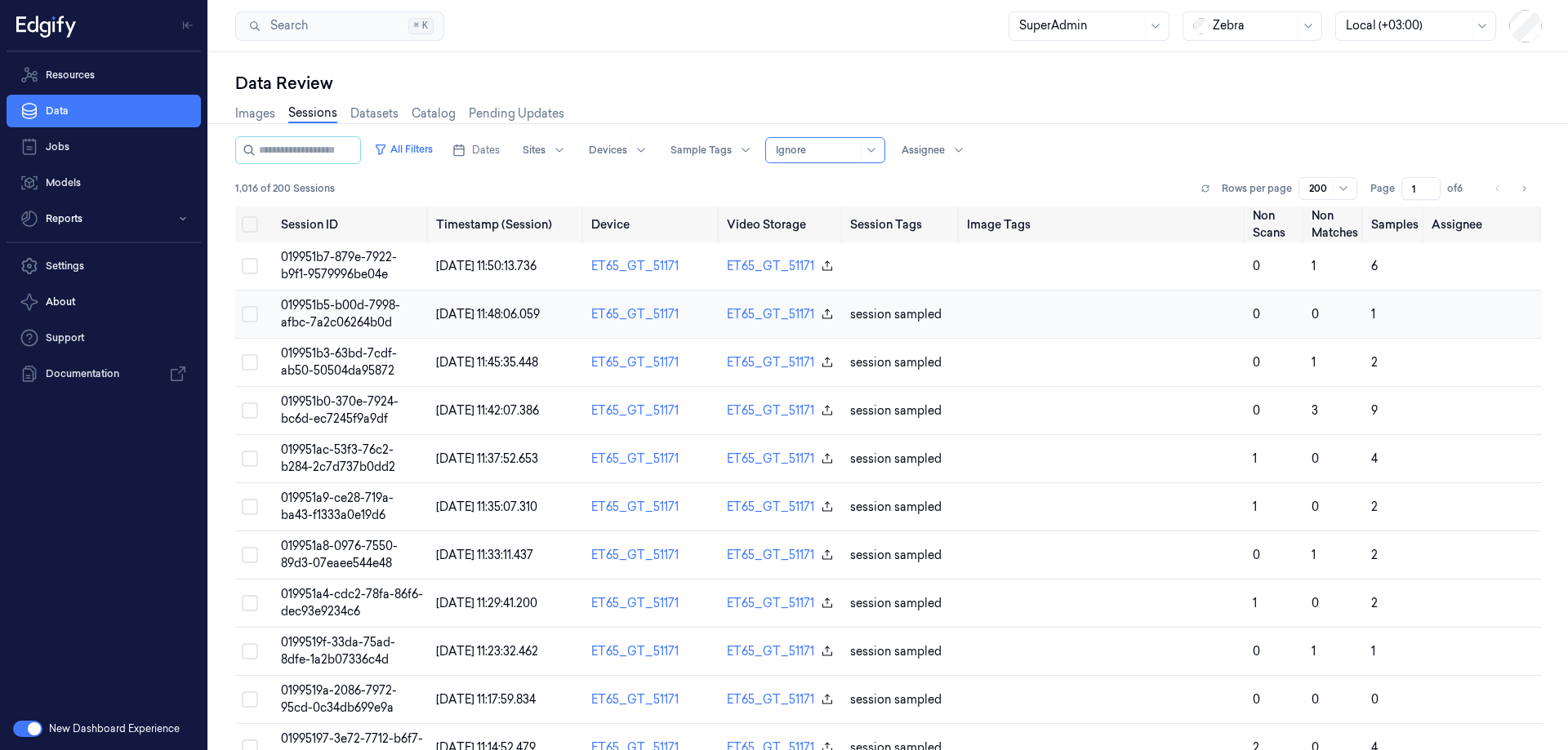
click at [343, 305] on span "019951b5-b00d-7998-afbc-7a2c06264b0d" at bounding box center [341, 314] width 120 height 32
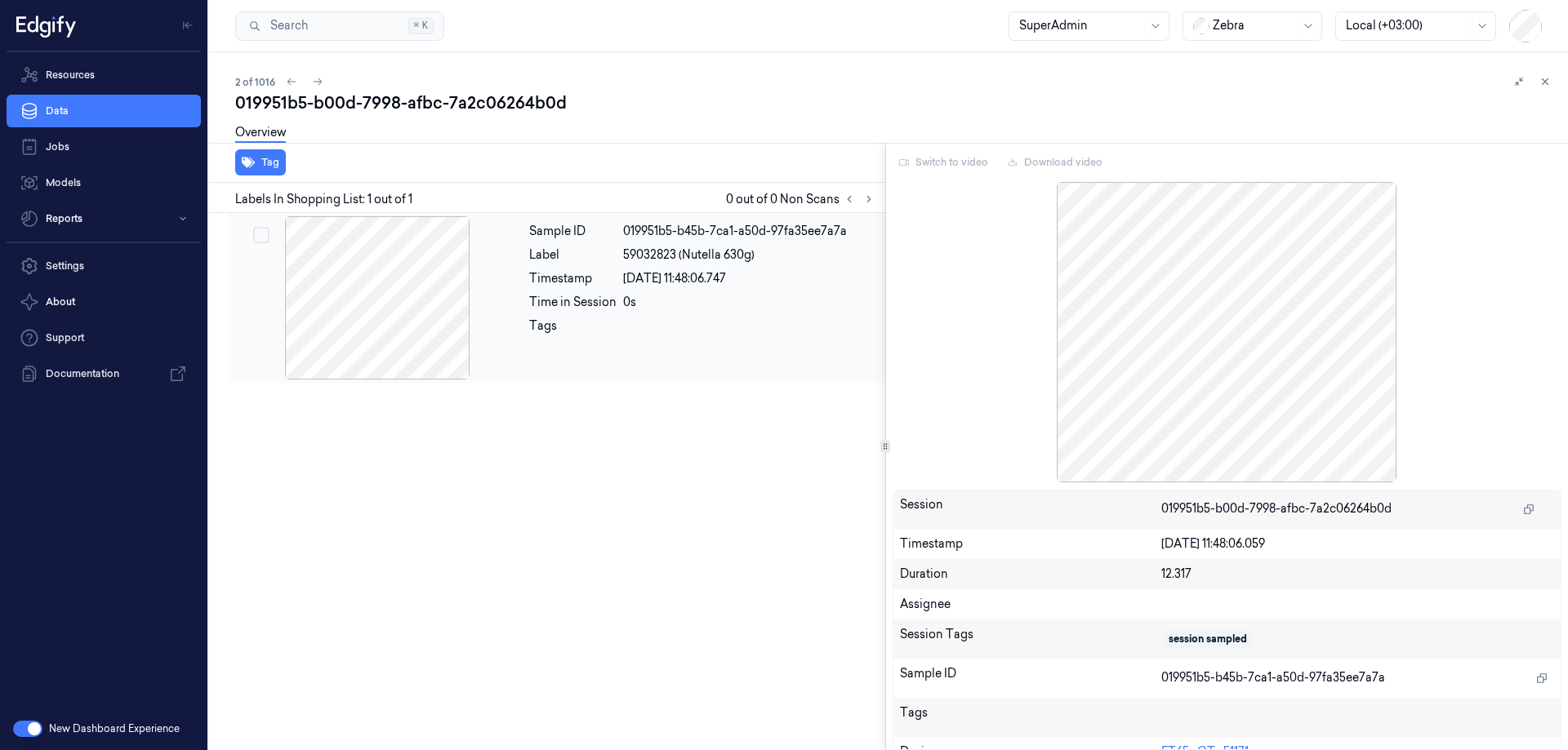
click at [423, 326] on div at bounding box center [377, 298] width 291 height 163
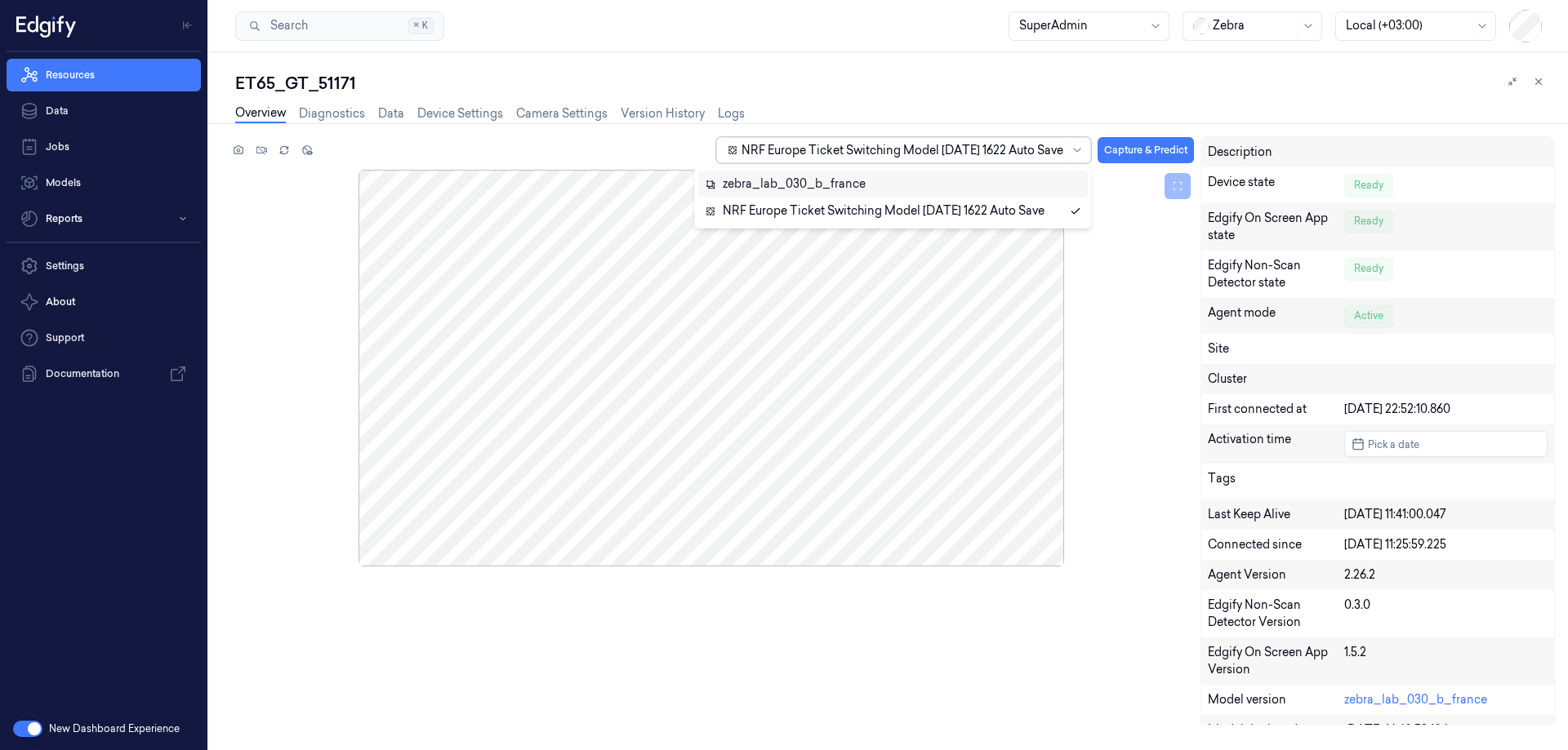
click at [909, 152] on div at bounding box center [902, 150] width 321 height 17
click at [1156, 385] on div at bounding box center [711, 368] width 965 height 397
click at [352, 115] on link "Diagnostics" at bounding box center [332, 114] width 66 height 19
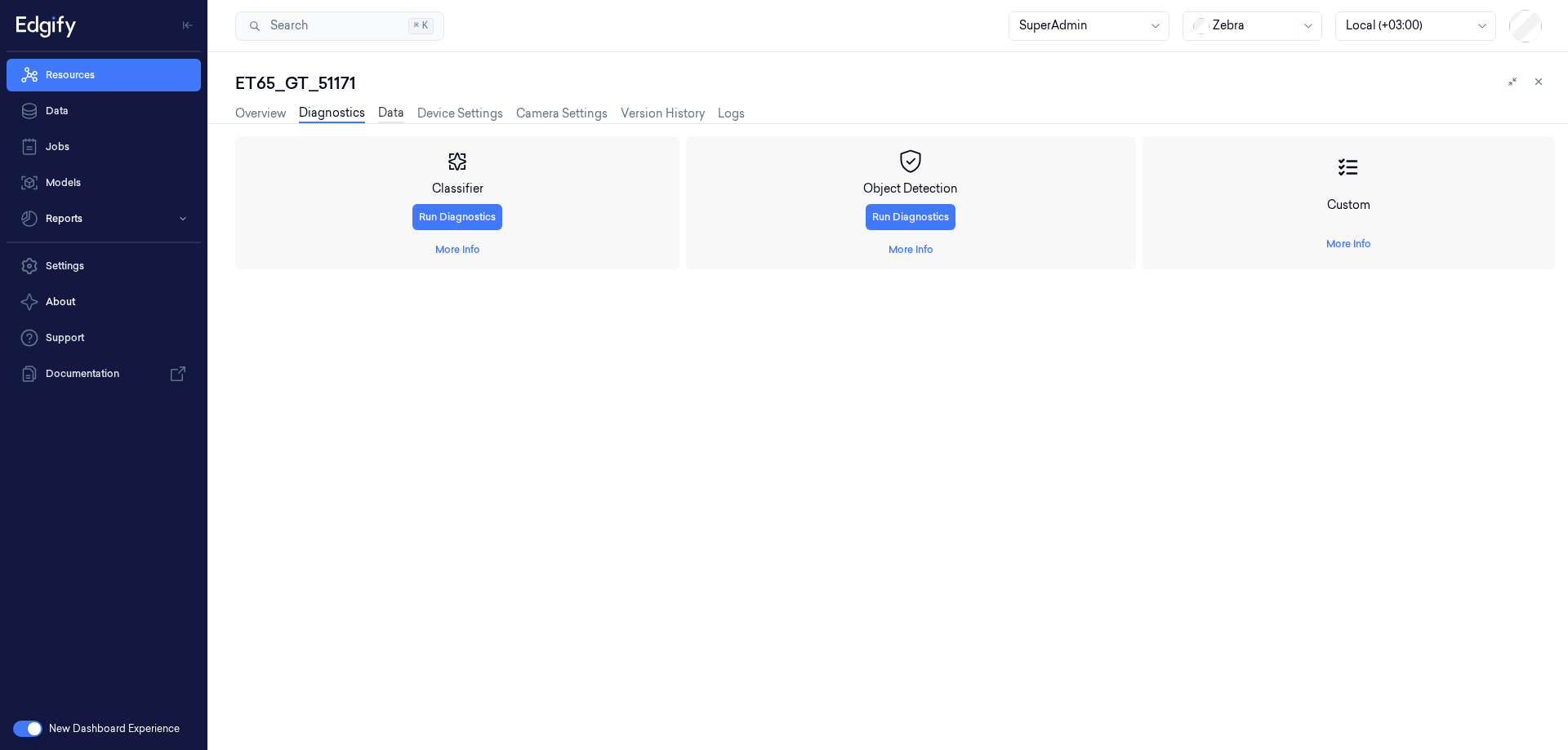
click at [392, 113] on link "Data" at bounding box center [392, 114] width 26 height 19
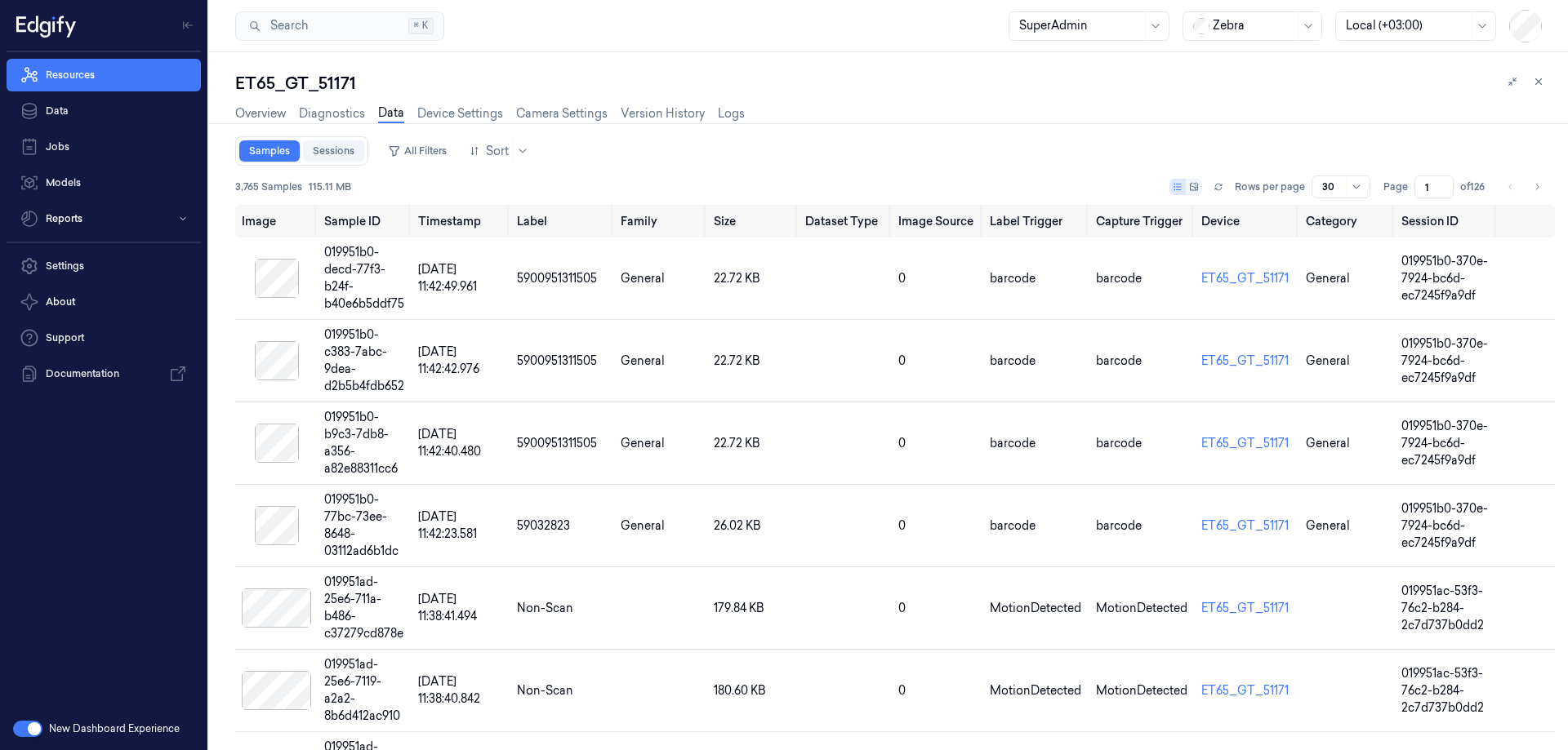
click at [344, 149] on link "Sessions" at bounding box center [334, 150] width 62 height 21
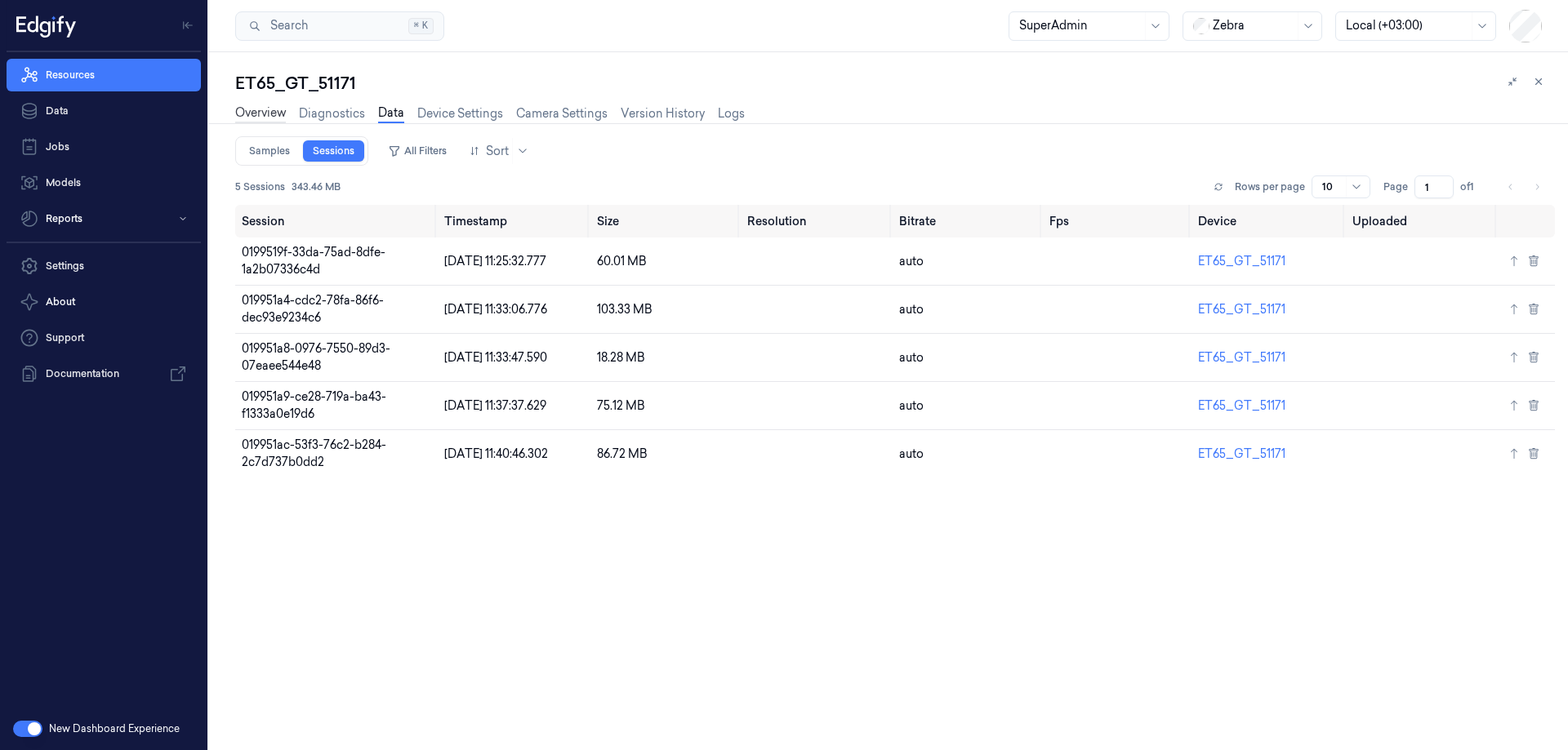
click at [276, 118] on link "Overview" at bounding box center [261, 114] width 50 height 19
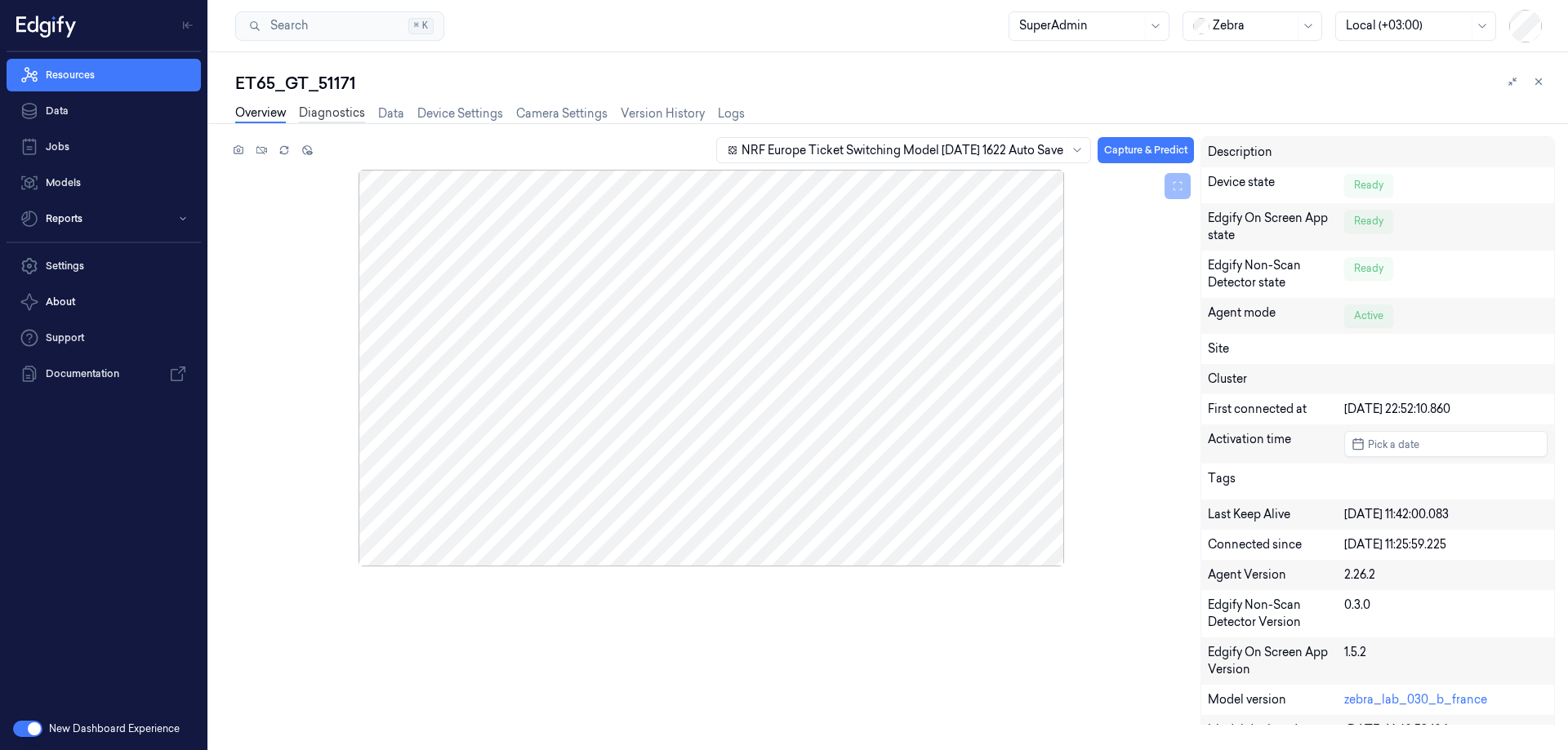
click at [362, 118] on link "Diagnostics" at bounding box center [332, 114] width 66 height 19
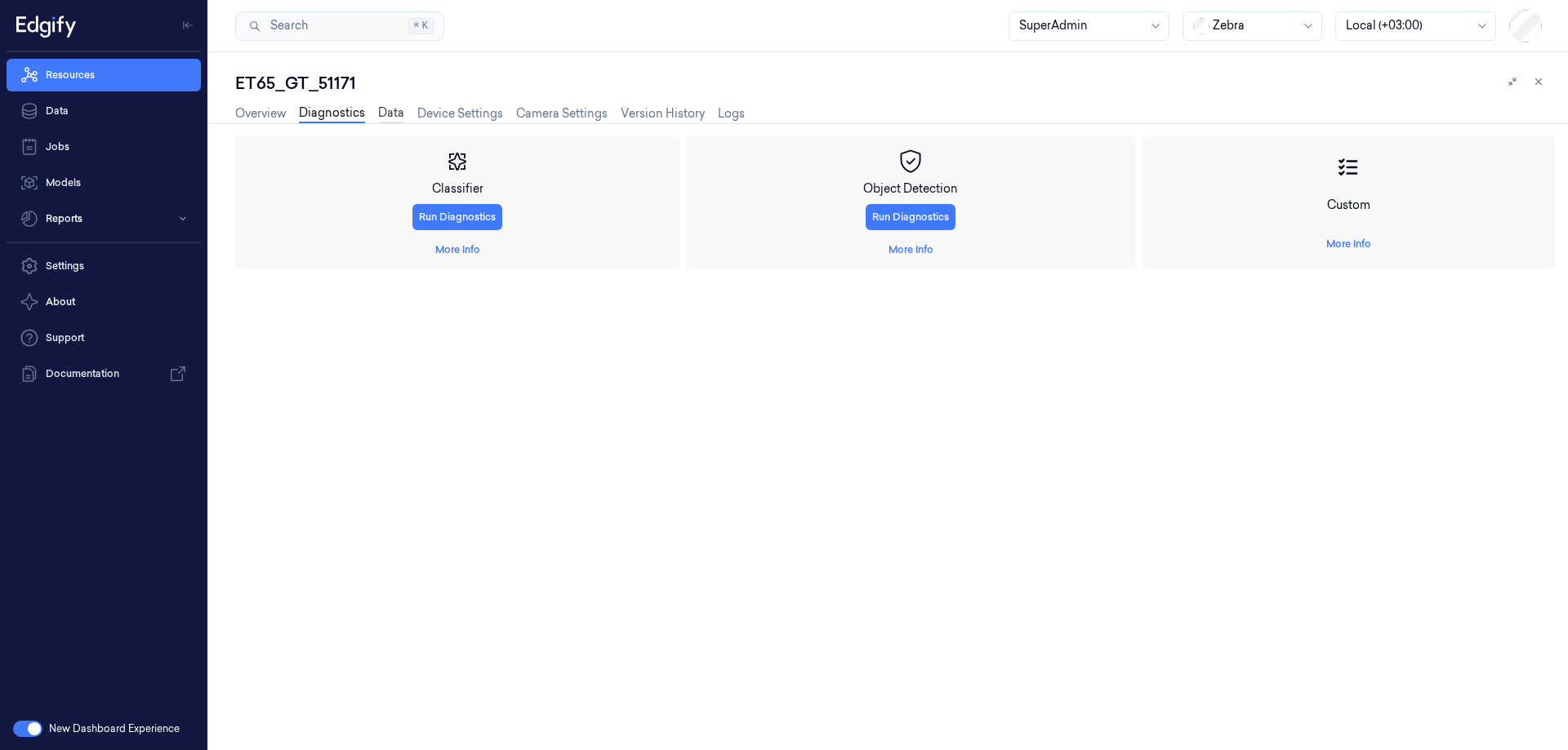
click at [392, 110] on link "Data" at bounding box center [392, 114] width 26 height 19
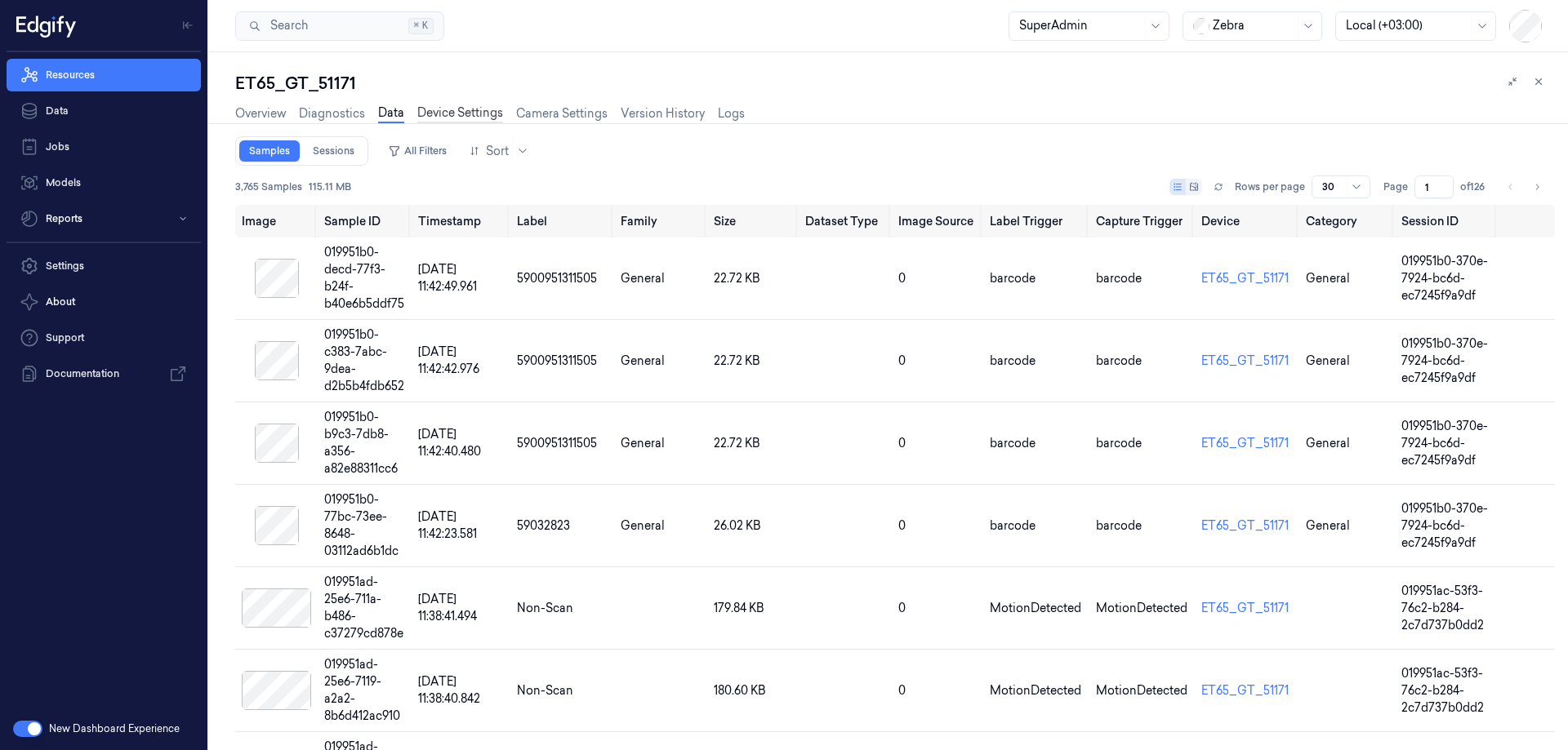
click at [458, 113] on link "Device Settings" at bounding box center [461, 114] width 86 height 19
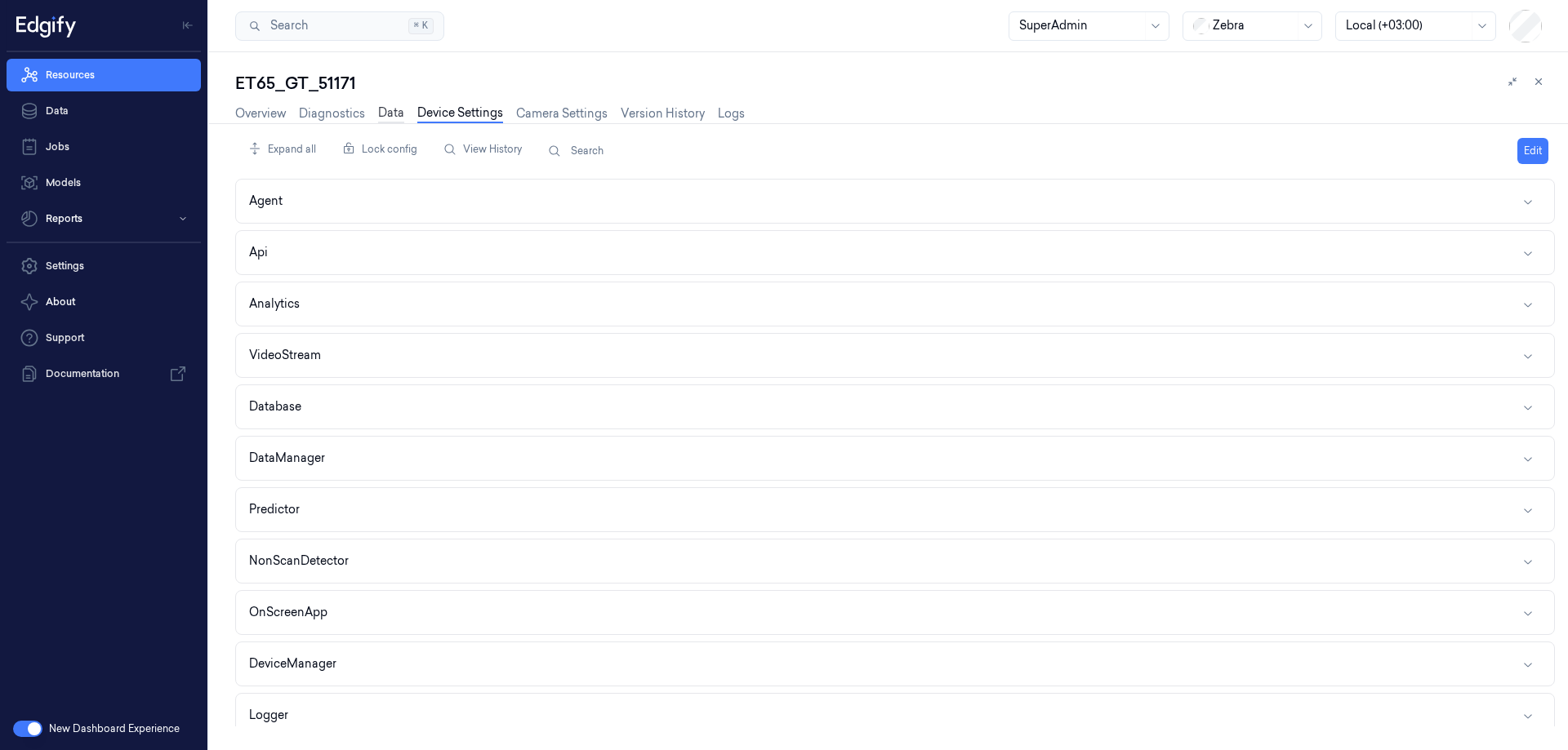
click at [387, 118] on link "Data" at bounding box center [392, 114] width 26 height 19
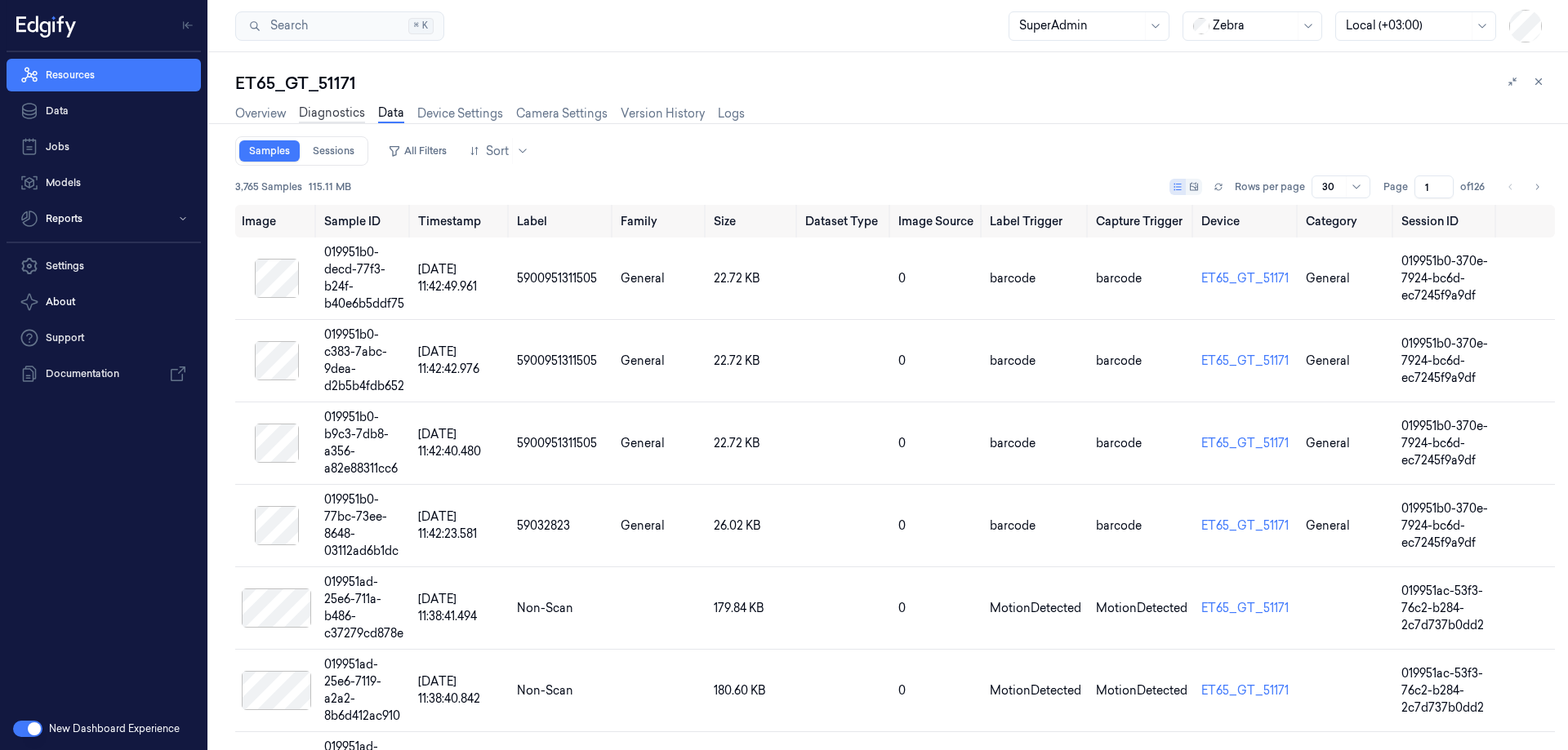
click at [334, 116] on link "Diagnostics" at bounding box center [332, 114] width 66 height 19
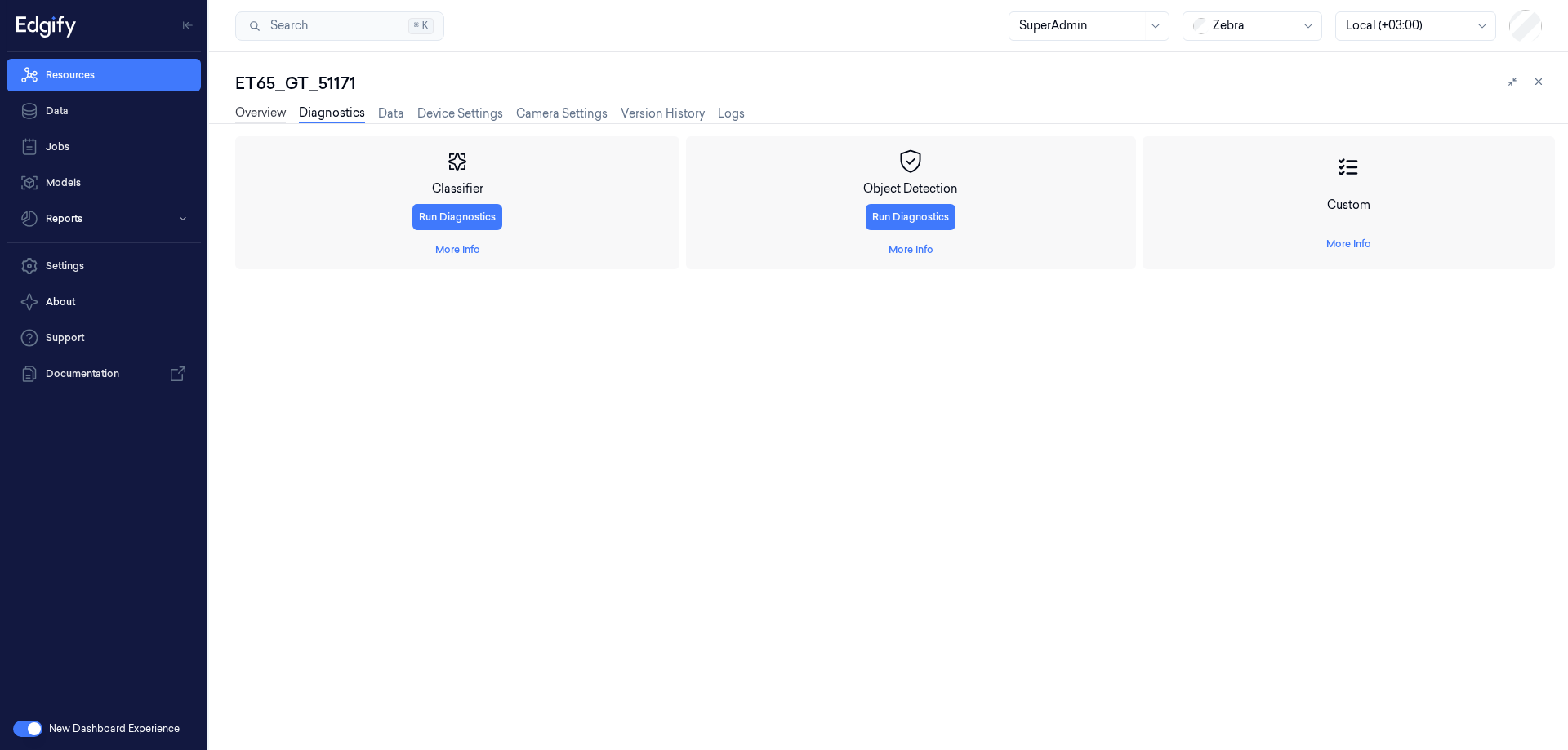
click at [275, 113] on link "Overview" at bounding box center [261, 114] width 50 height 19
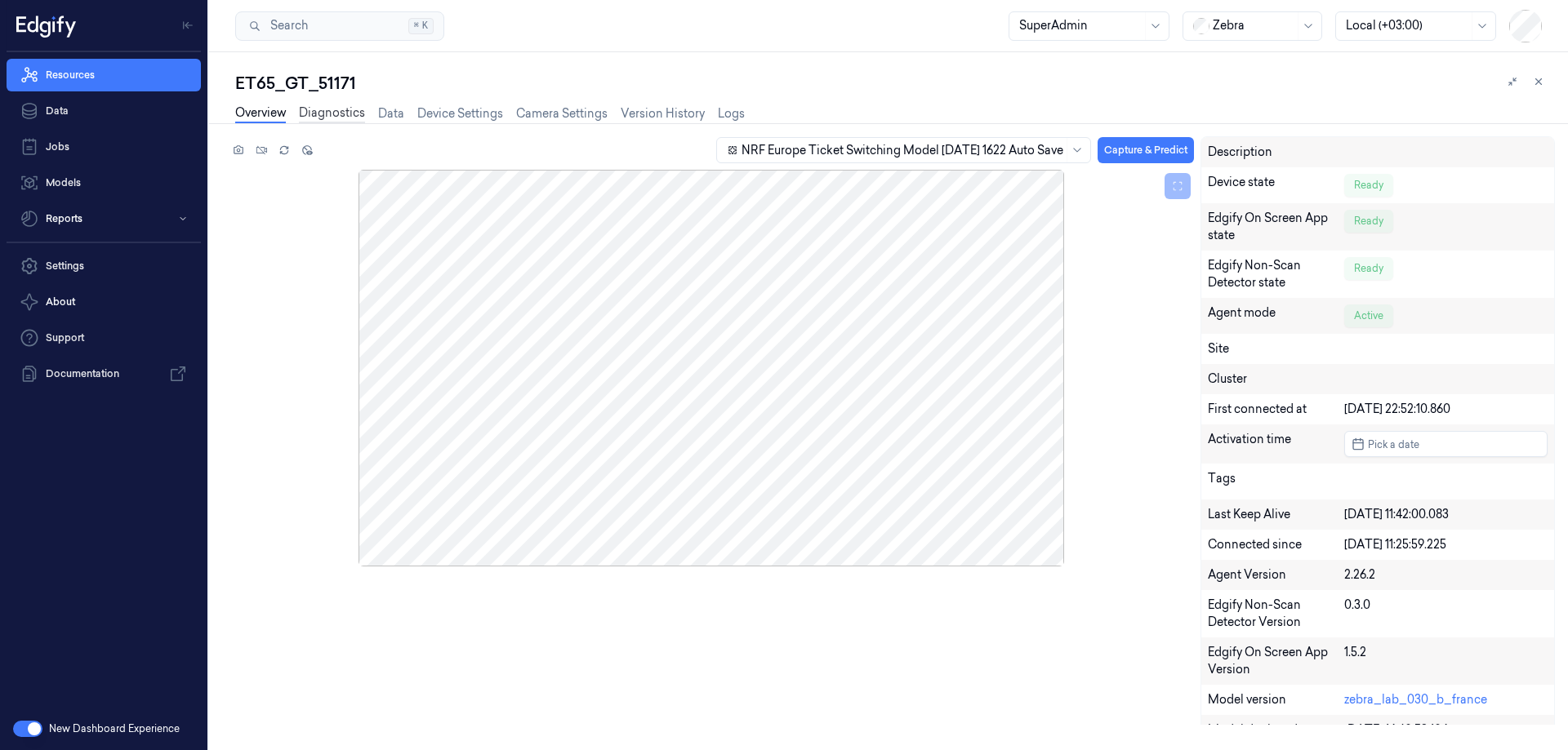
click at [357, 113] on link "Diagnostics" at bounding box center [332, 114] width 66 height 19
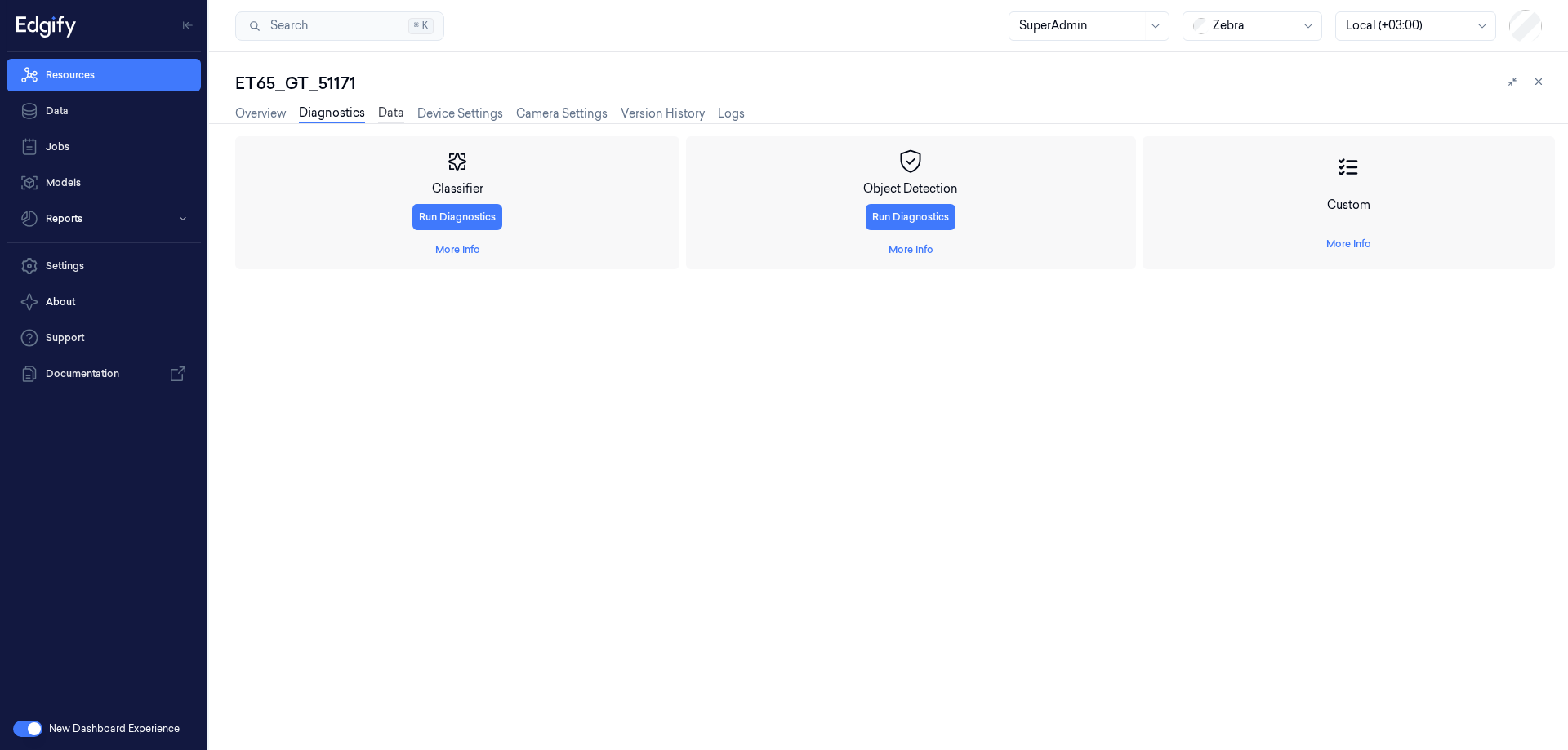
click at [392, 115] on link "Data" at bounding box center [392, 114] width 26 height 19
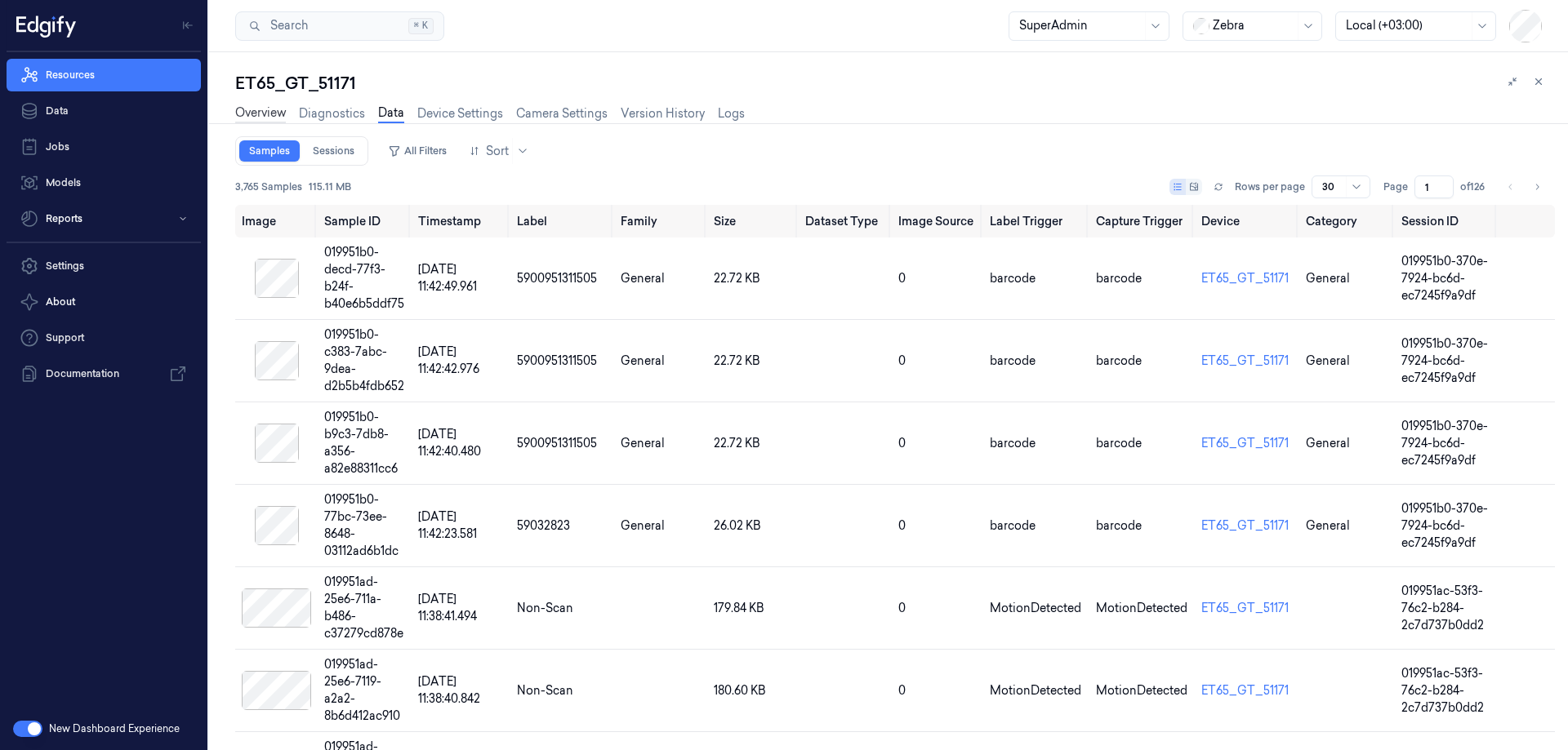
click at [284, 115] on link "Overview" at bounding box center [261, 114] width 50 height 19
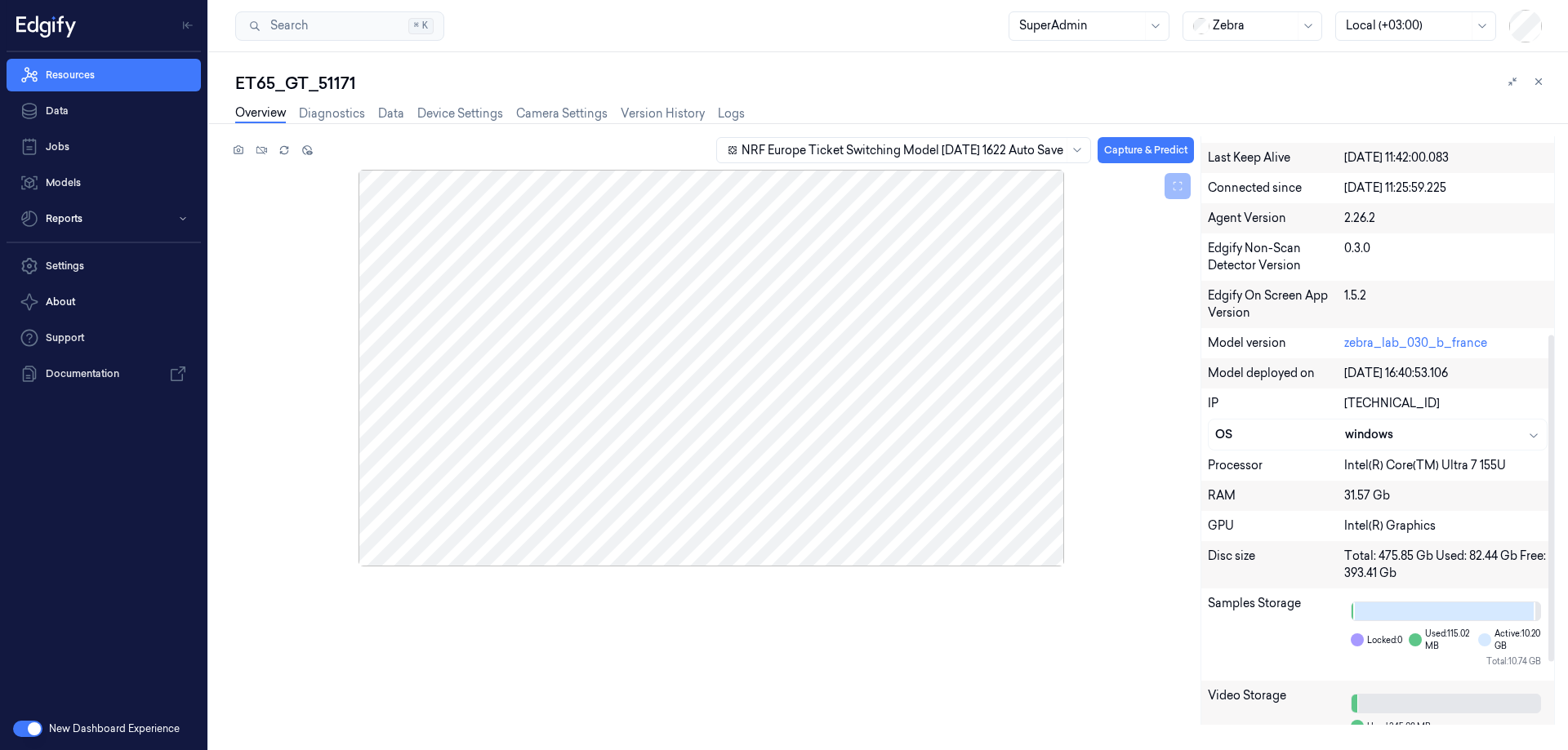
scroll to position [469, 0]
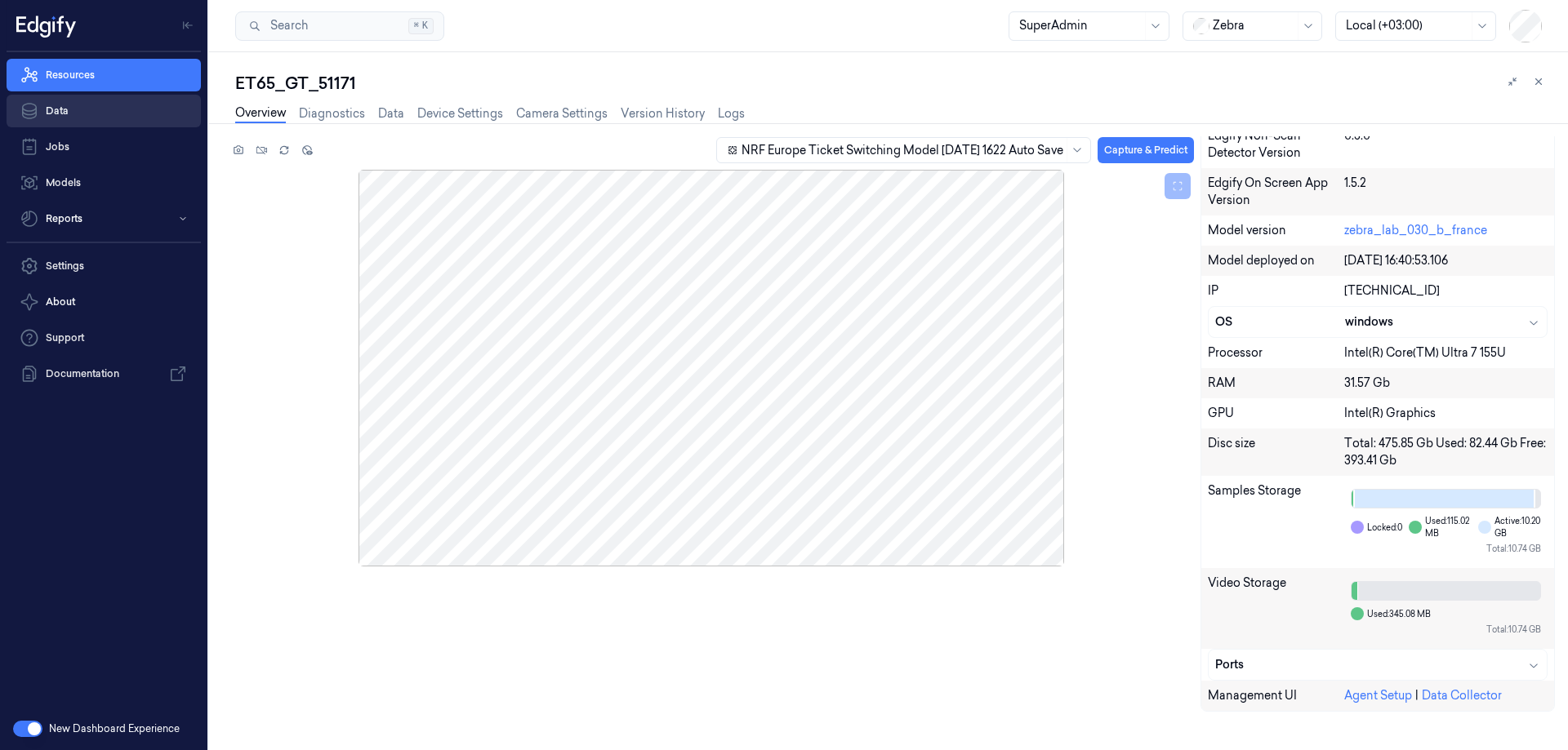
click at [121, 112] on link "Data" at bounding box center [104, 110] width 194 height 33
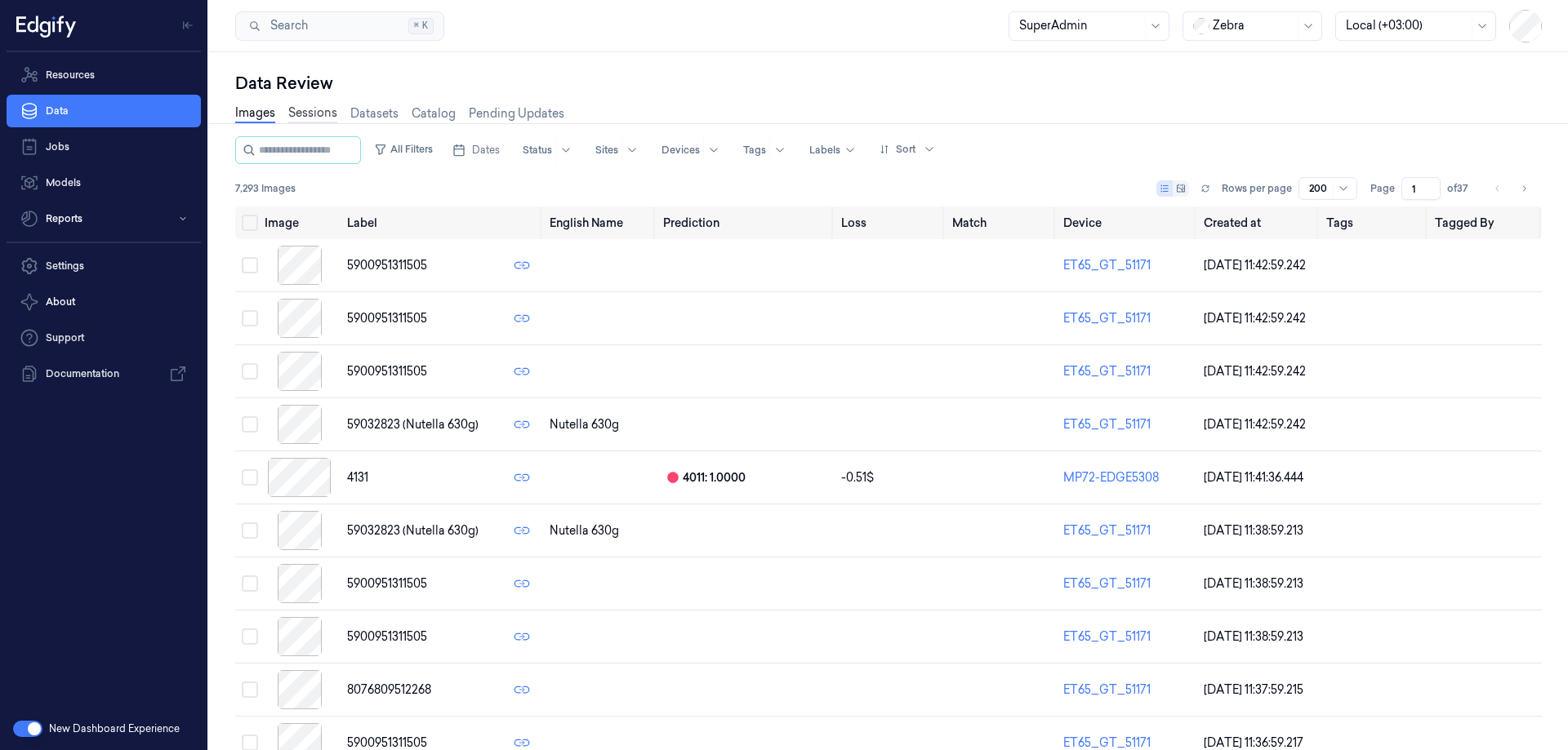
click at [327, 117] on link "Sessions" at bounding box center [312, 114] width 49 height 19
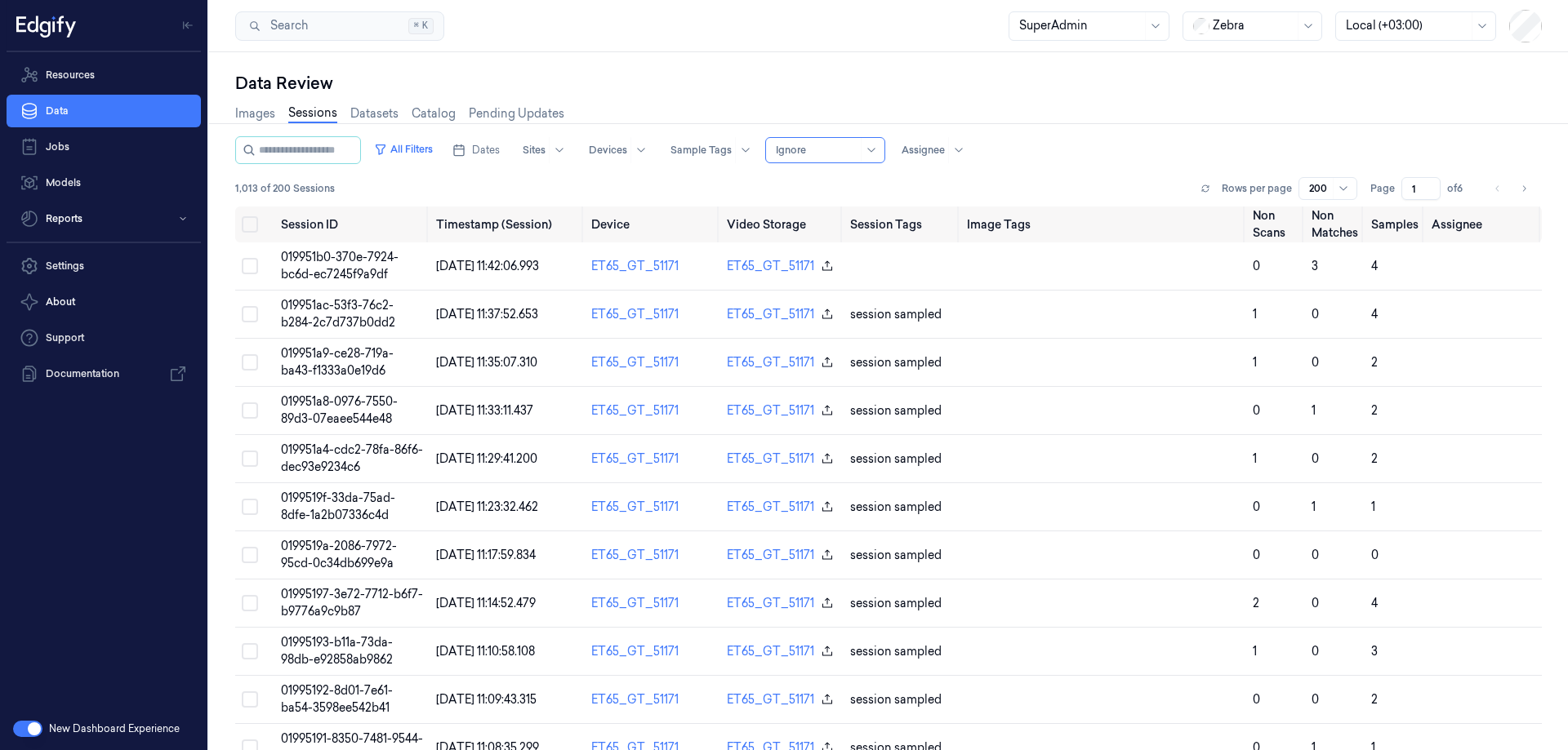
click at [835, 147] on div at bounding box center [816, 150] width 81 height 15
click at [850, 106] on div "Images Sessions Datasets Catalog Pending Updates" at bounding box center [889, 115] width 1306 height 42
click at [858, 152] on div at bounding box center [816, 150] width 81 height 15
click at [1019, 120] on div "Images Sessions Datasets Catalog Pending Updates" at bounding box center [889, 115] width 1306 height 42
click at [429, 154] on button "All Filters" at bounding box center [403, 149] width 72 height 26
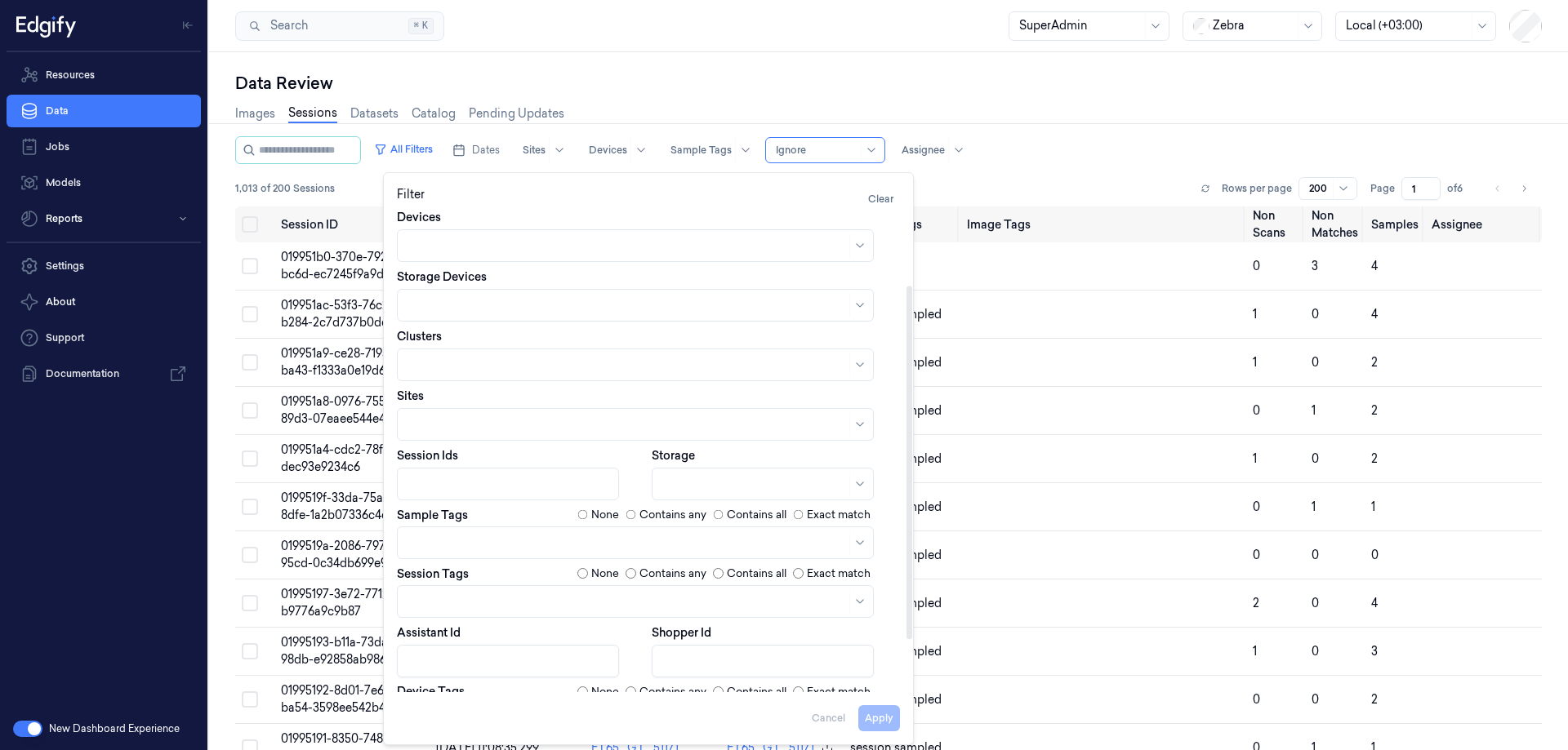
scroll to position [163, 0]
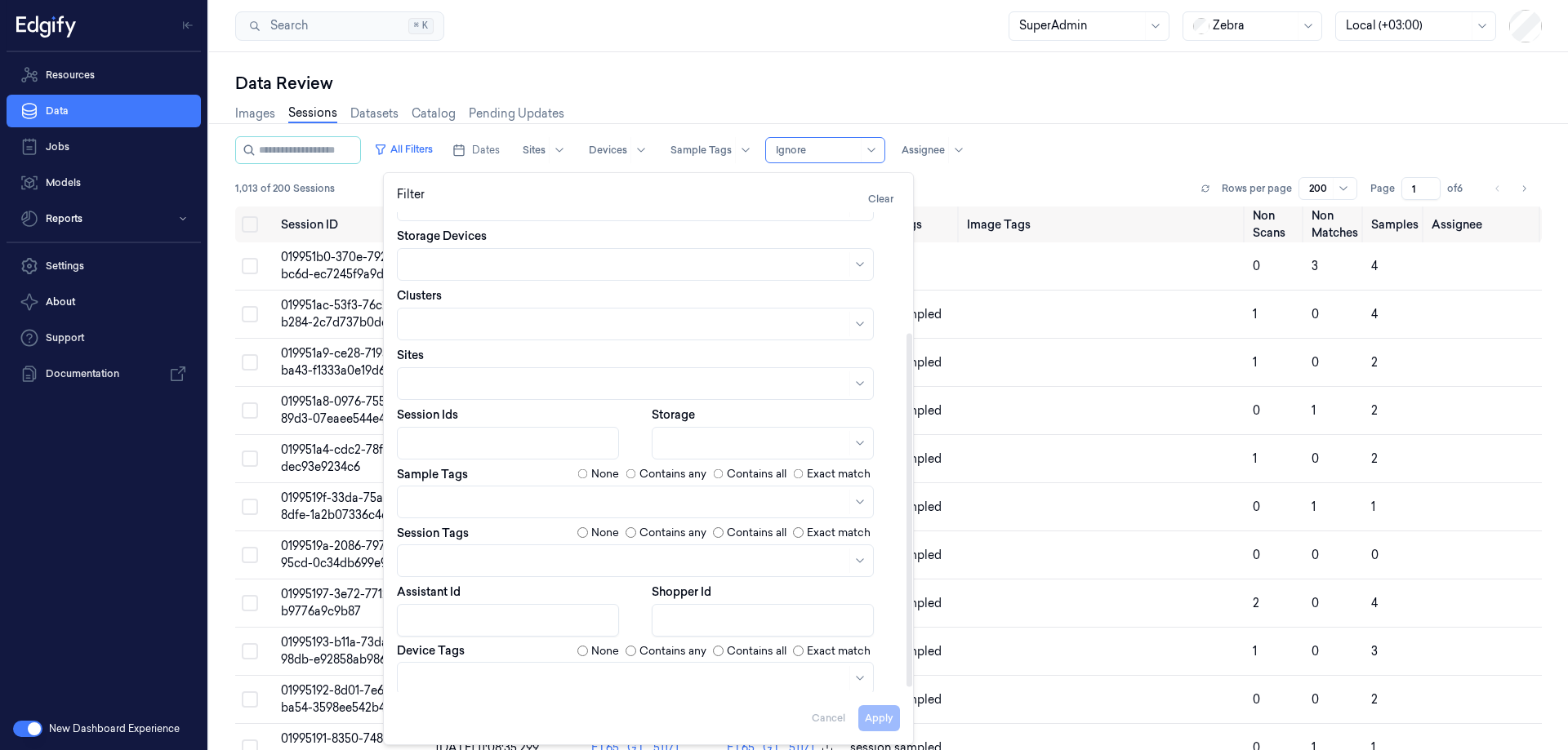
click at [1136, 99] on div "Images Sessions Datasets Catalog Pending Updates" at bounding box center [889, 115] width 1306 height 42
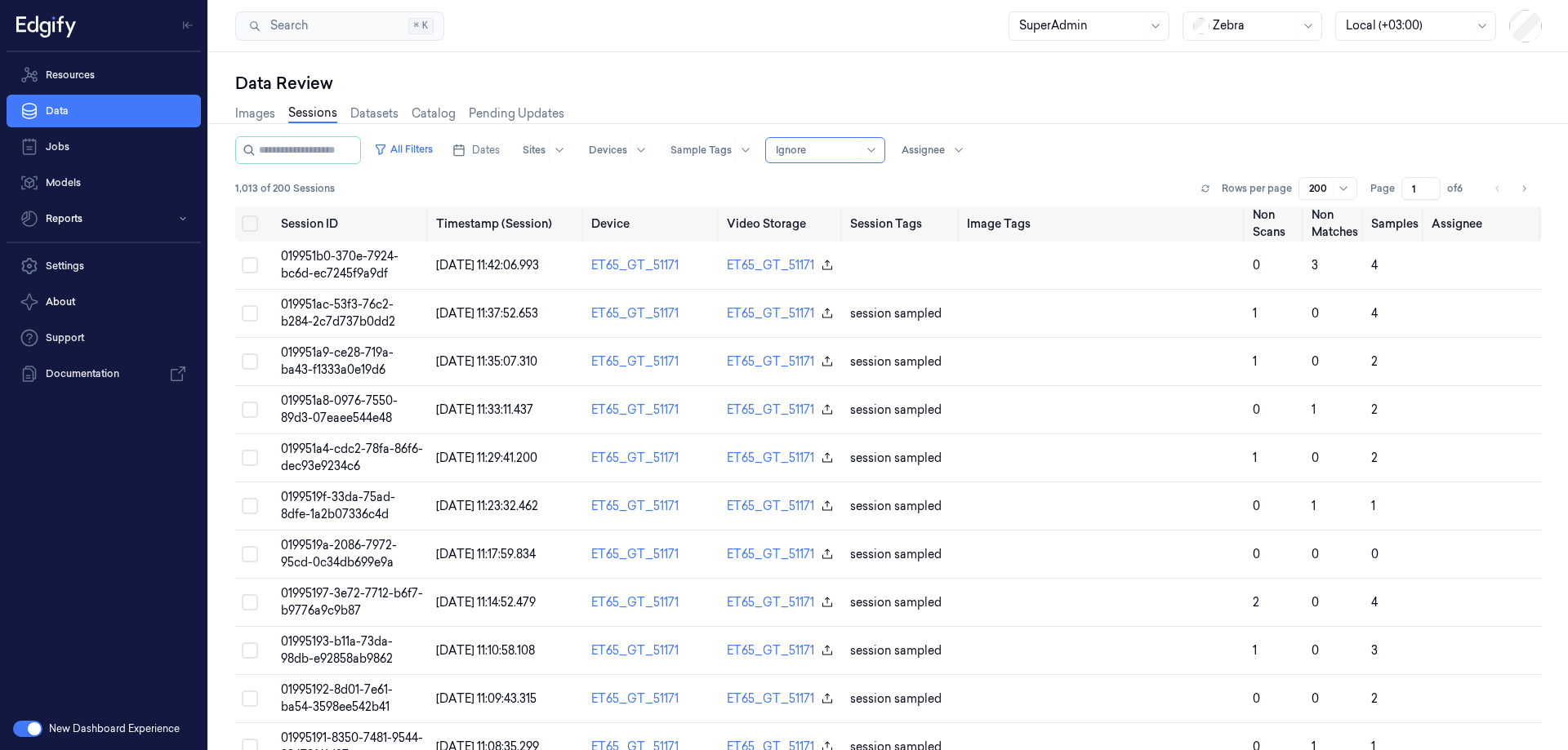
scroll to position [0, 0]
click at [349, 318] on span "019951ac-53f3-76c2-b284-2c7d737b0dd2" at bounding box center [338, 314] width 114 height 32
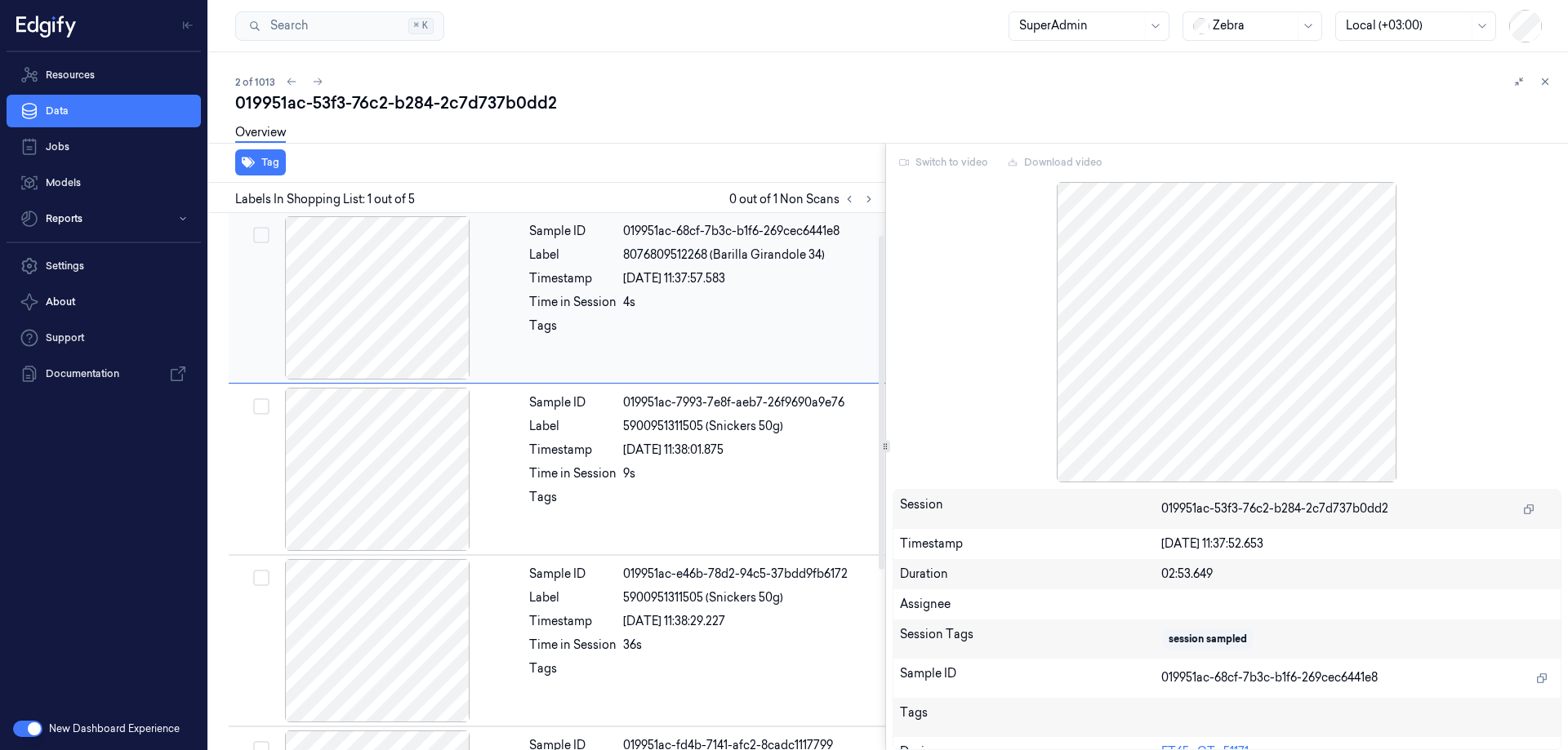
scroll to position [325, 0]
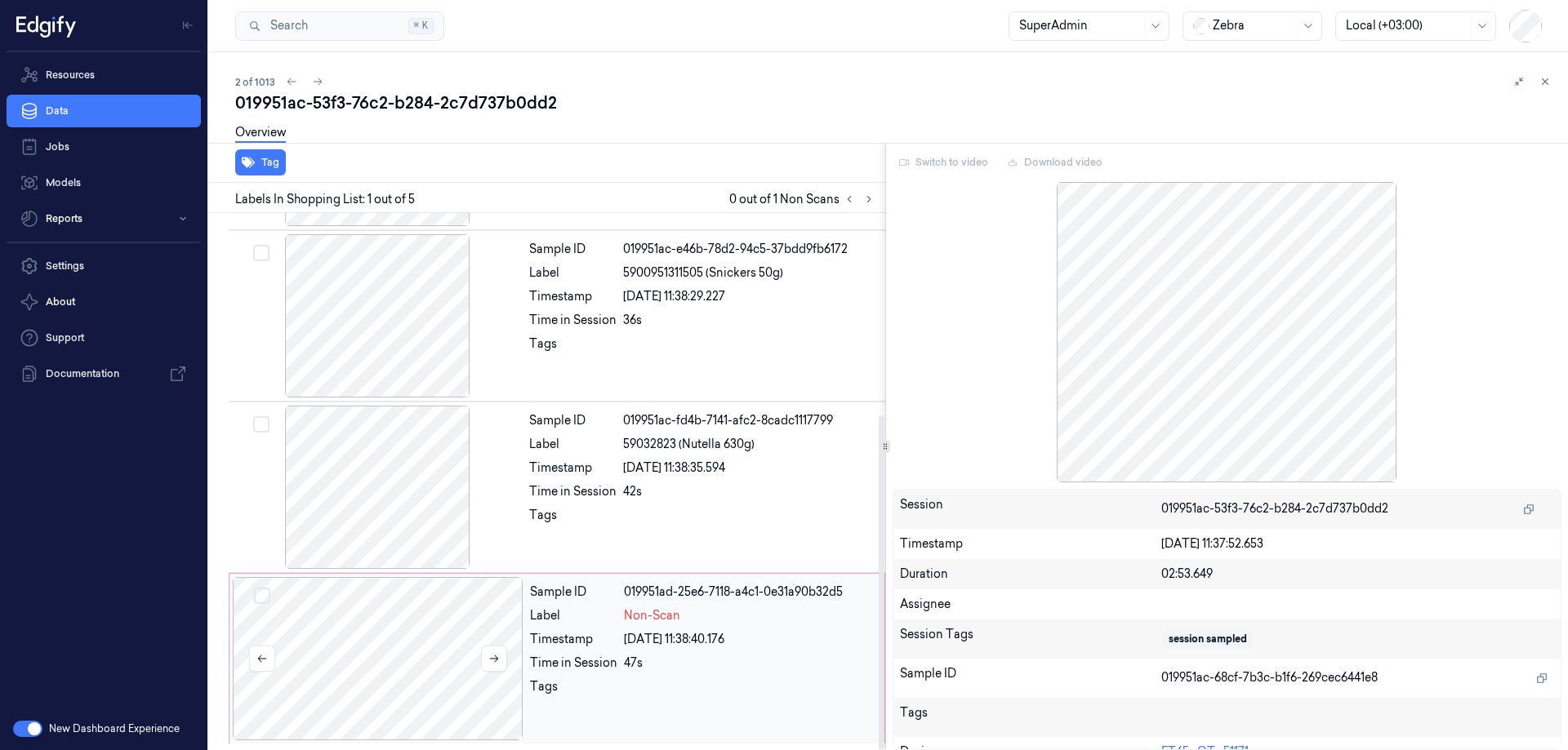
click at [429, 644] on div at bounding box center [378, 658] width 291 height 163
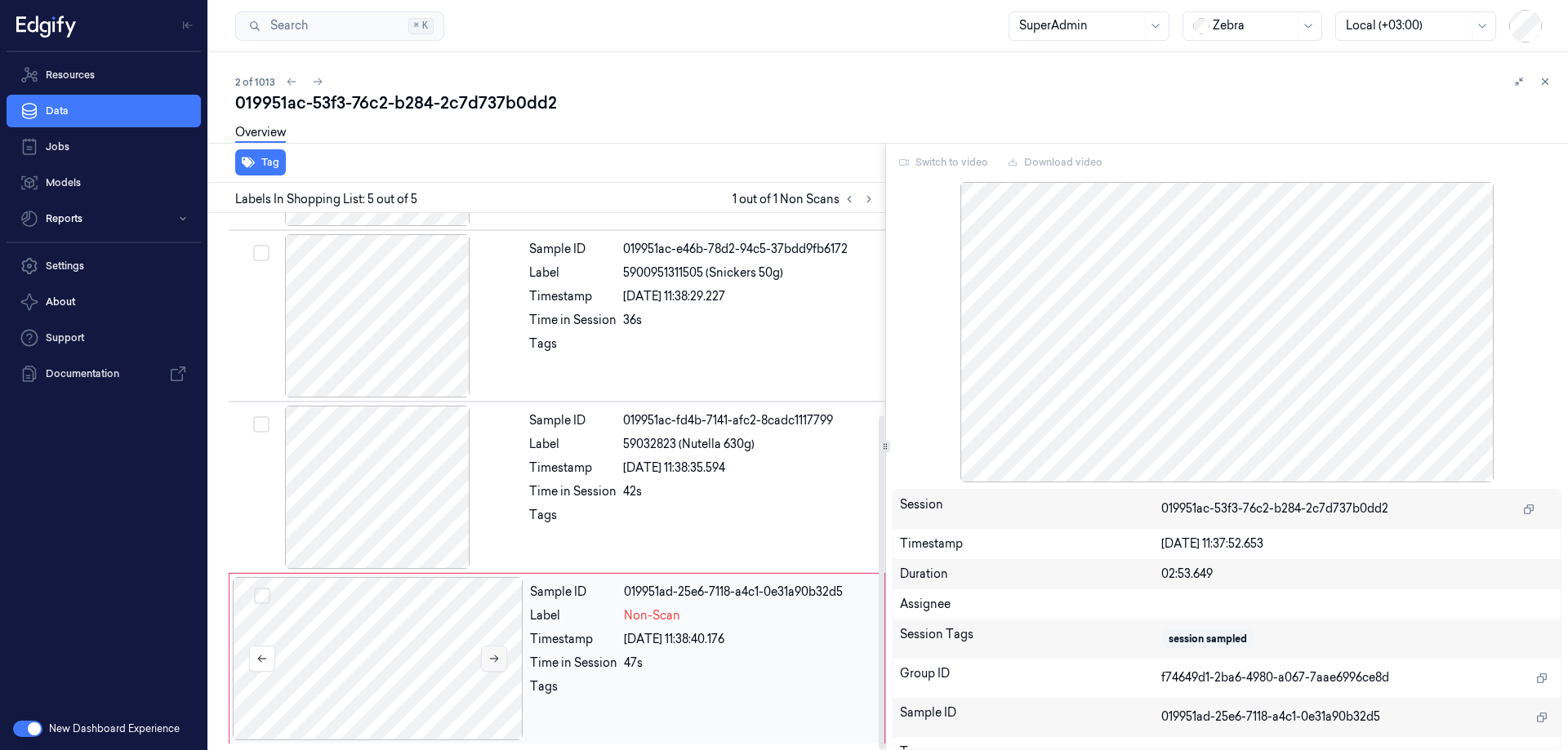
click at [502, 660] on button at bounding box center [494, 658] width 26 height 26
click at [500, 659] on button at bounding box center [494, 658] width 26 height 26
click at [498, 659] on icon at bounding box center [494, 658] width 11 height 11
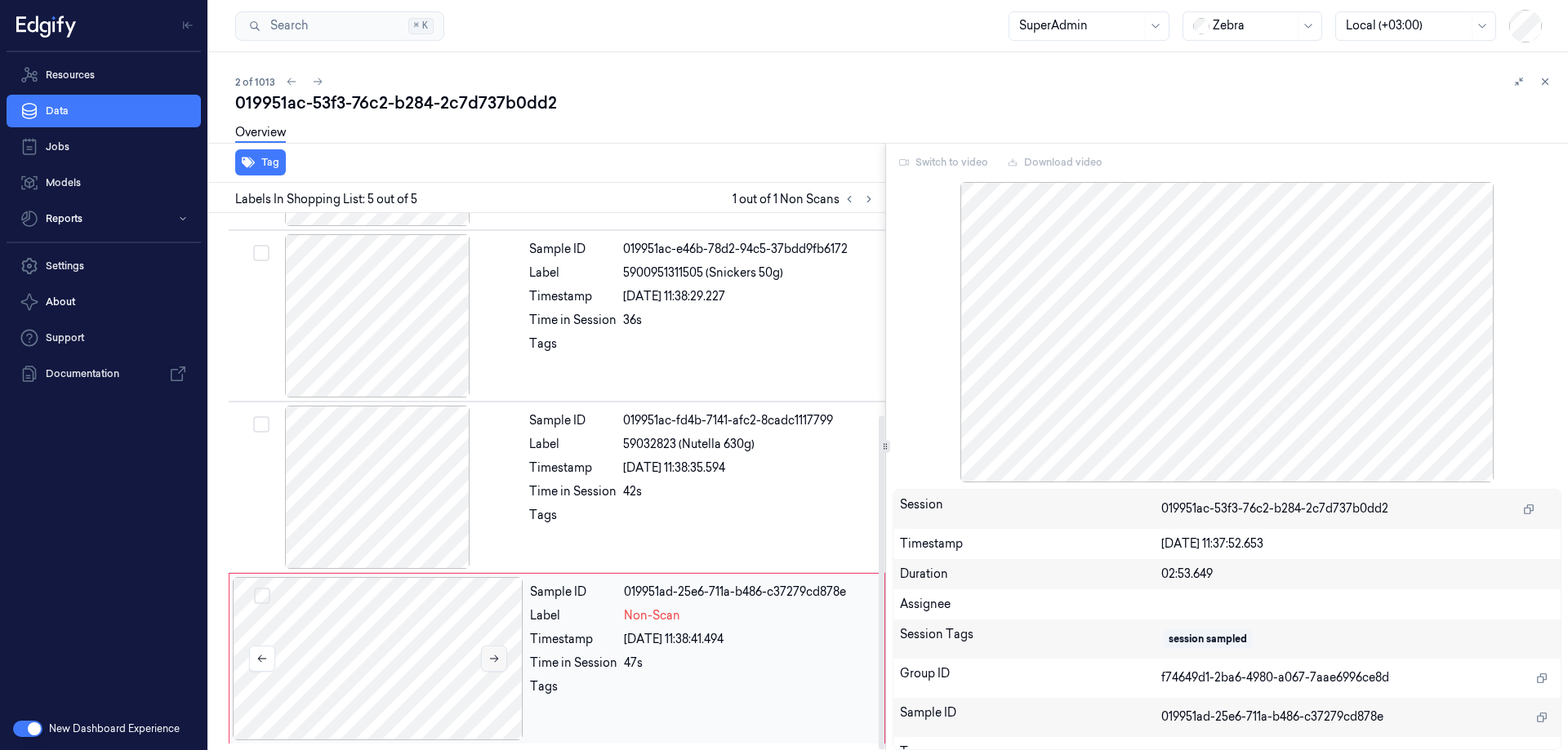
click at [498, 659] on icon at bounding box center [494, 658] width 11 height 11
click at [498, 657] on icon at bounding box center [494, 658] width 11 height 11
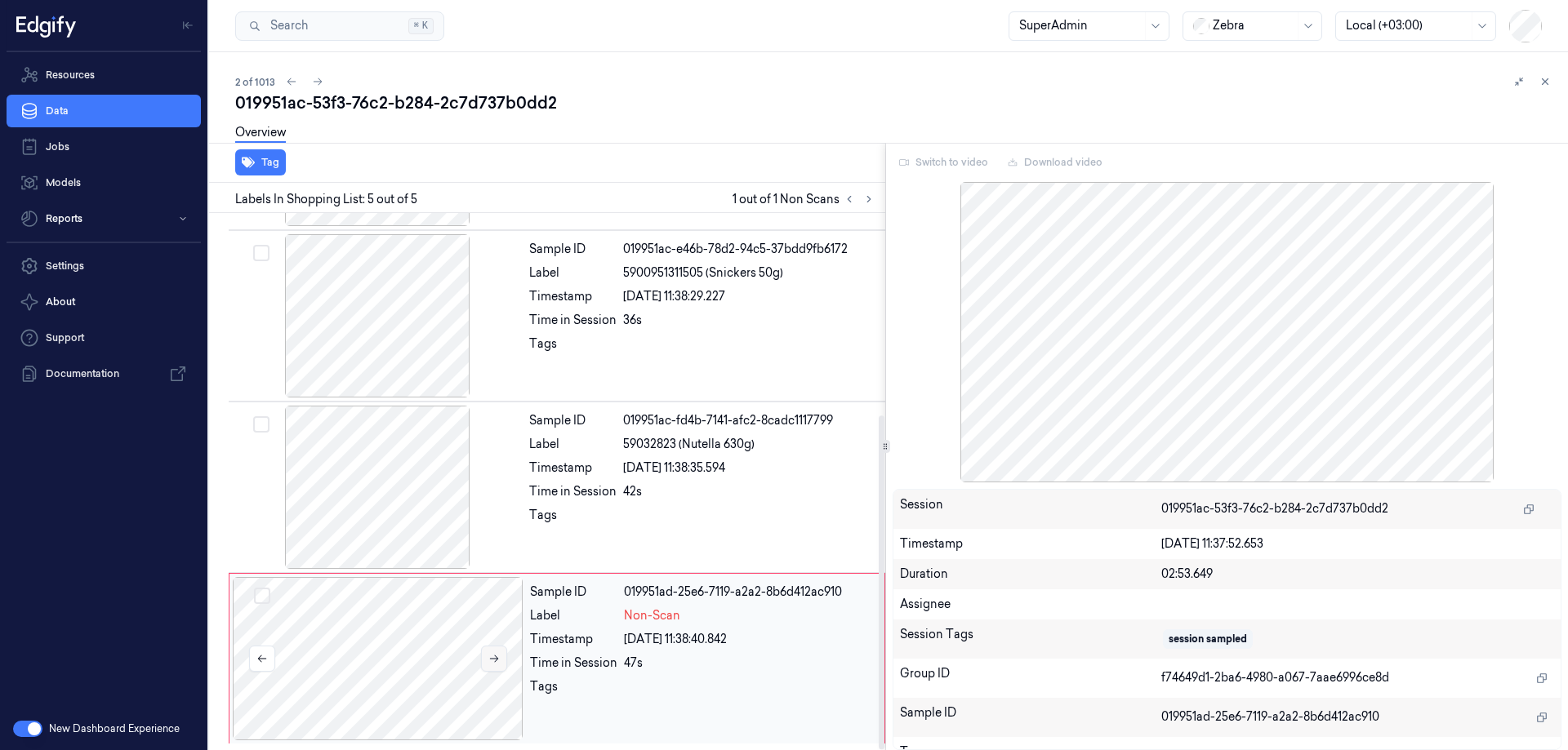
click at [498, 657] on icon at bounding box center [494, 658] width 11 height 11
click at [1536, 75] on div at bounding box center [1532, 81] width 46 height 20
click at [1538, 78] on button at bounding box center [1545, 81] width 20 height 20
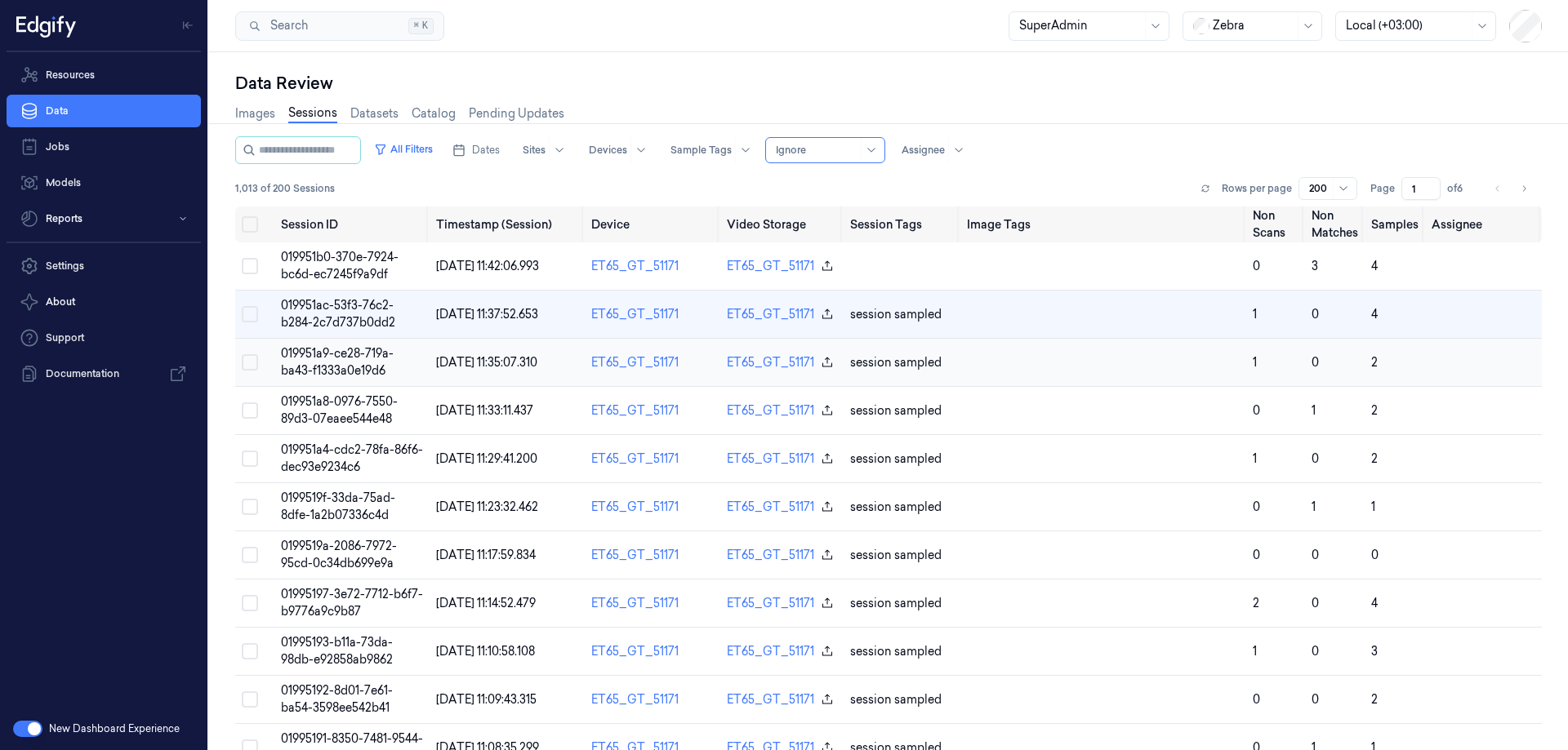
click at [347, 353] on span "019951a9-ce28-719a-ba43-f1333a0e19d6" at bounding box center [337, 362] width 113 height 32
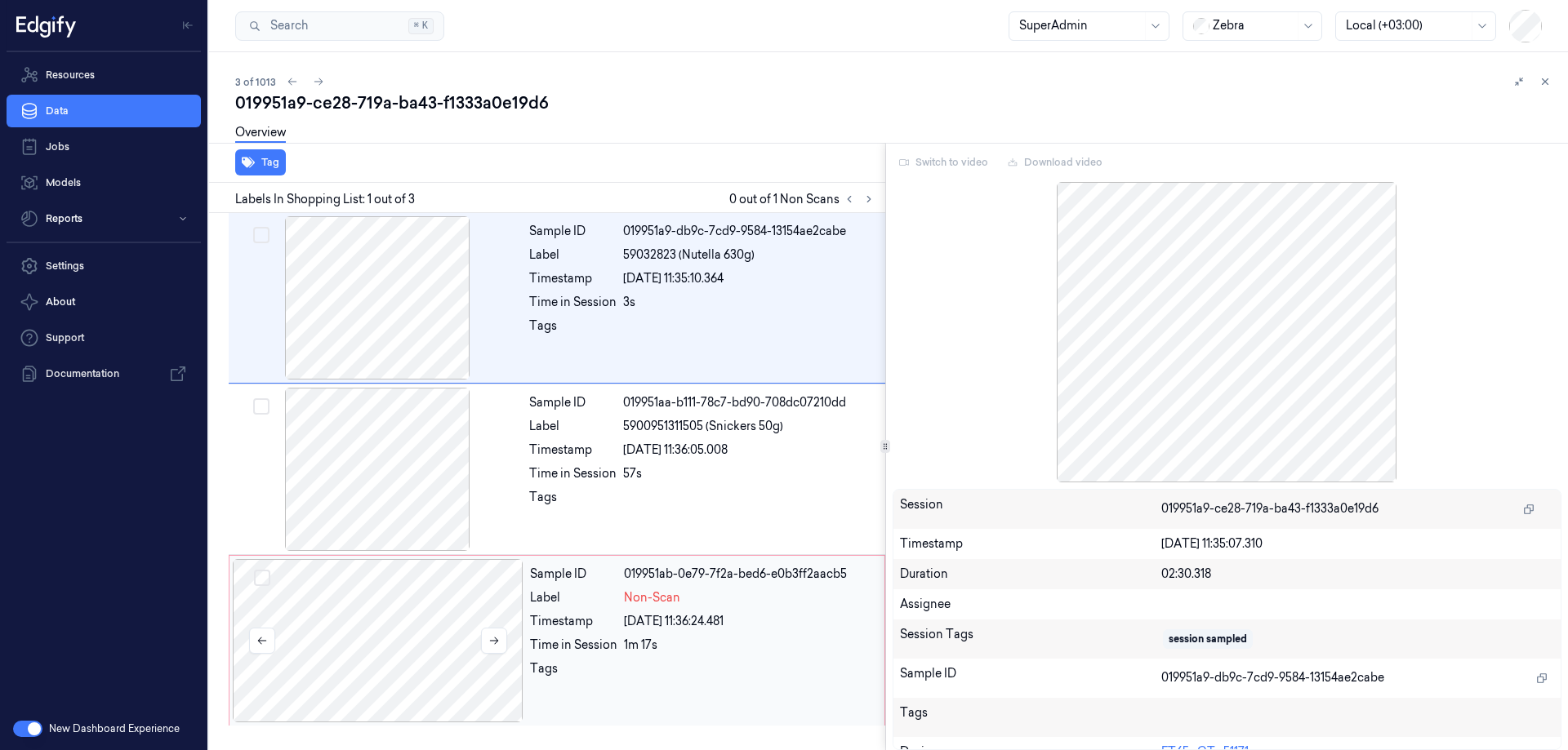
click at [440, 640] on div at bounding box center [378, 641] width 291 height 163
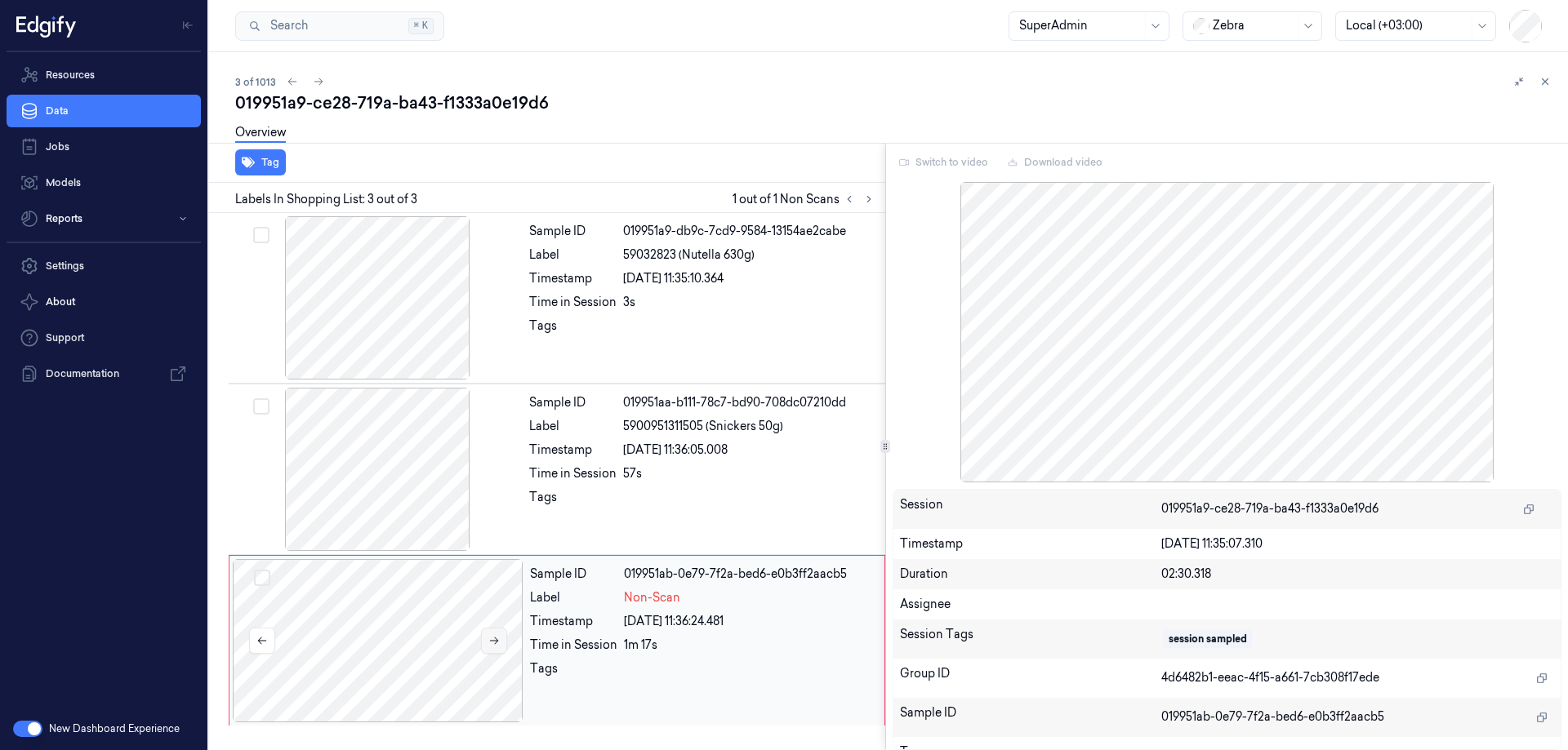
click at [501, 637] on button at bounding box center [494, 641] width 26 height 26
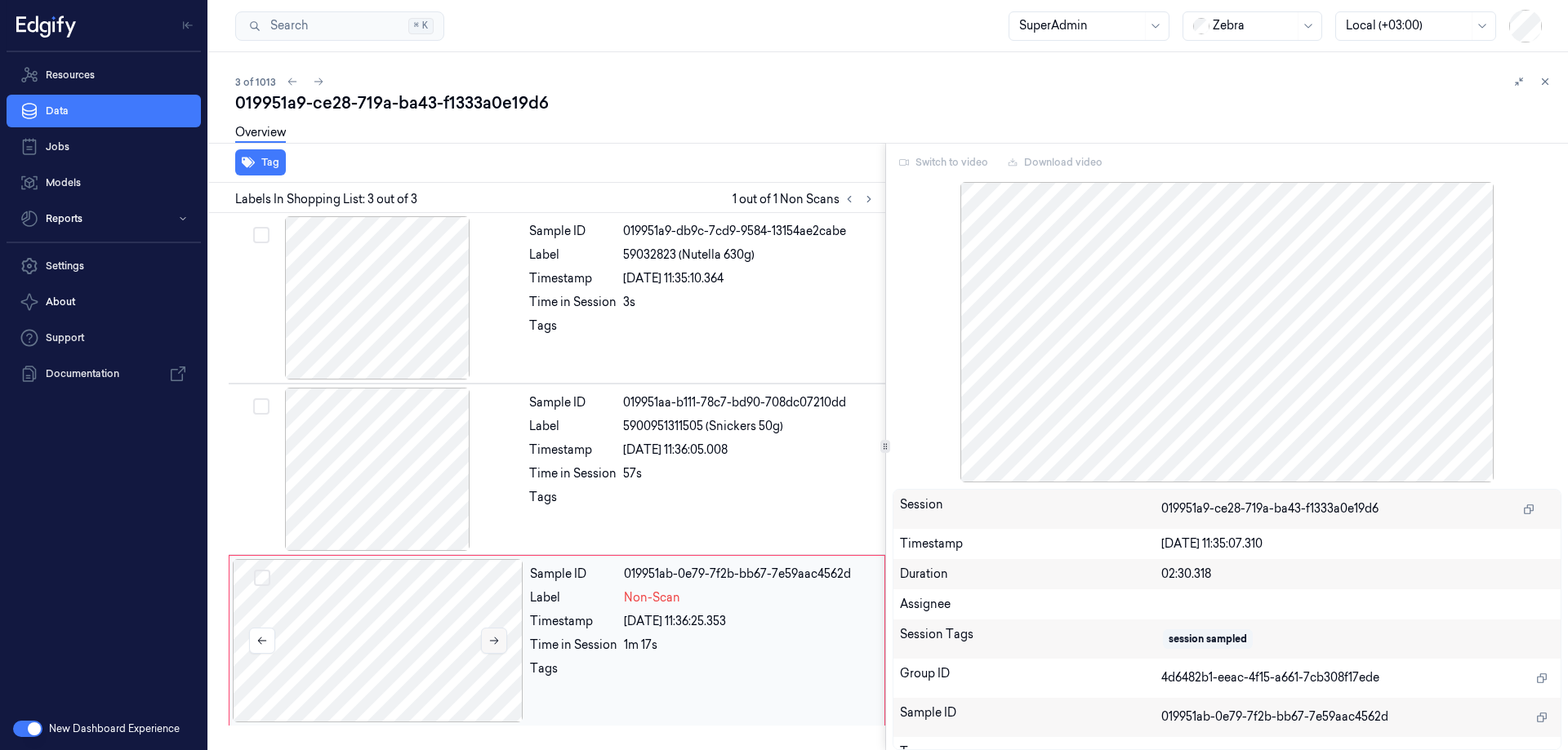
click at [501, 637] on button at bounding box center [494, 641] width 26 height 26
click at [1537, 78] on button at bounding box center [1545, 81] width 20 height 20
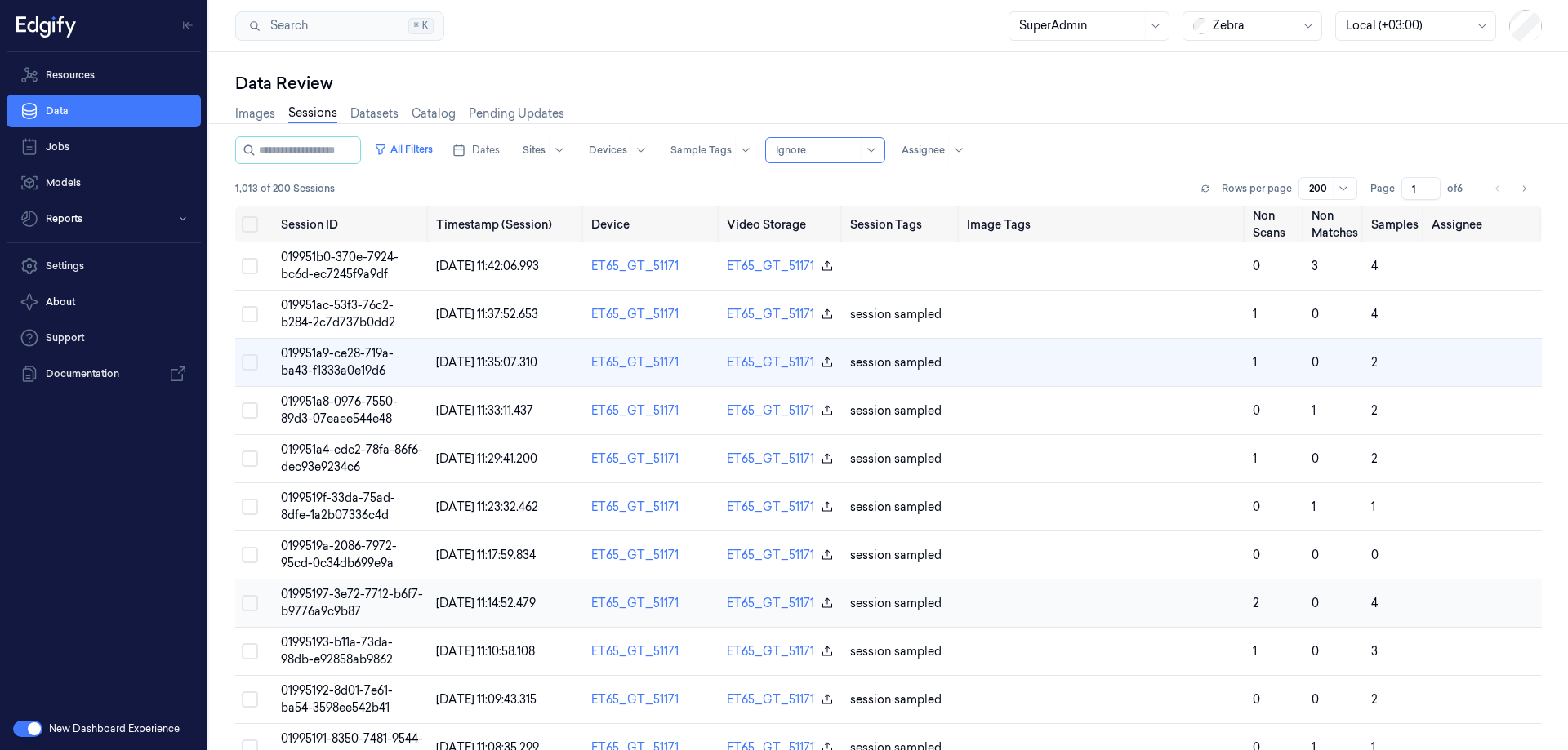
drag, startPoint x: 372, startPoint y: 594, endPoint x: 381, endPoint y: 595, distance: 9.1
click at [372, 593] on span "01995197-3e72-7712-b6f7-b9776a9c9b87" at bounding box center [352, 602] width 142 height 32
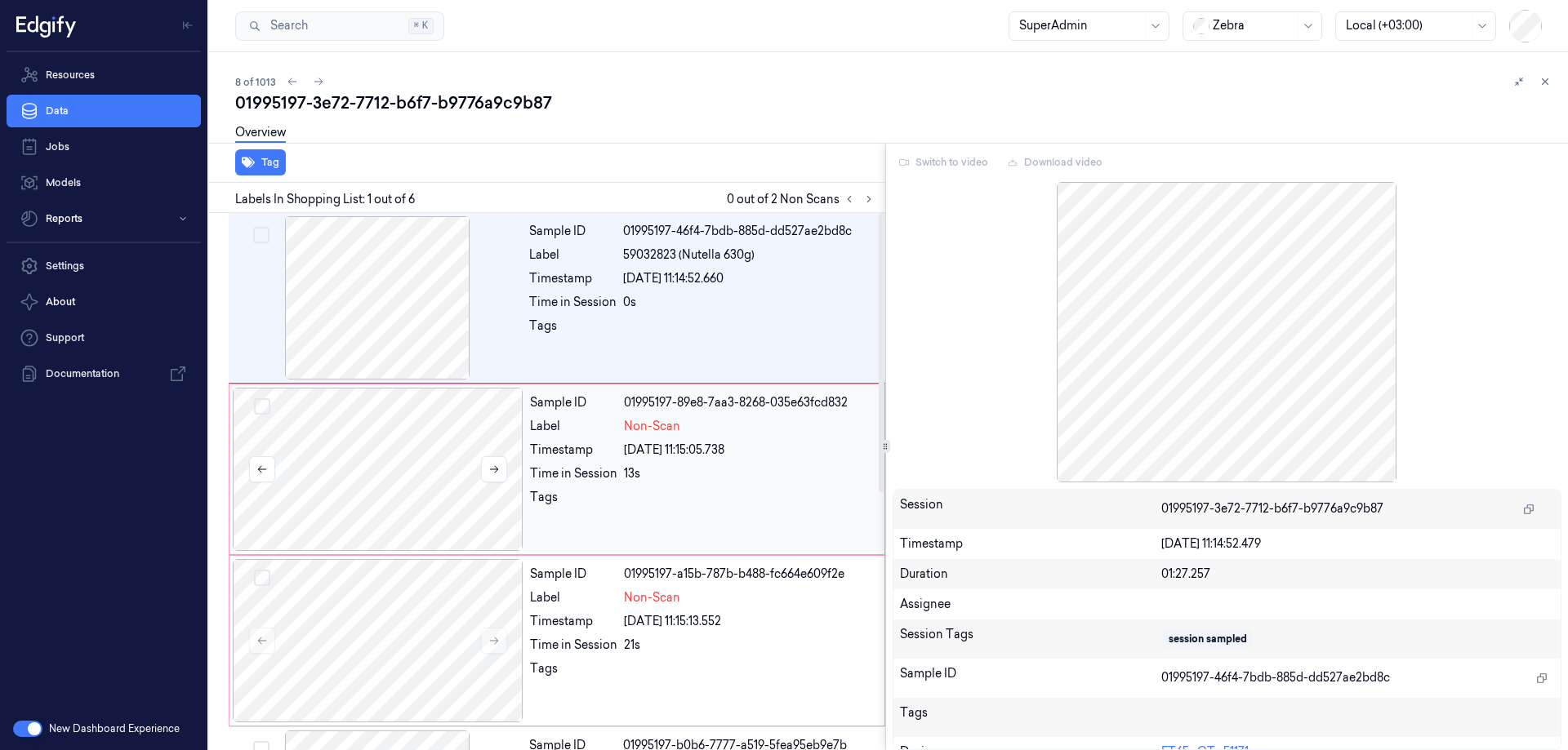
click at [358, 447] on div at bounding box center [378, 469] width 291 height 163
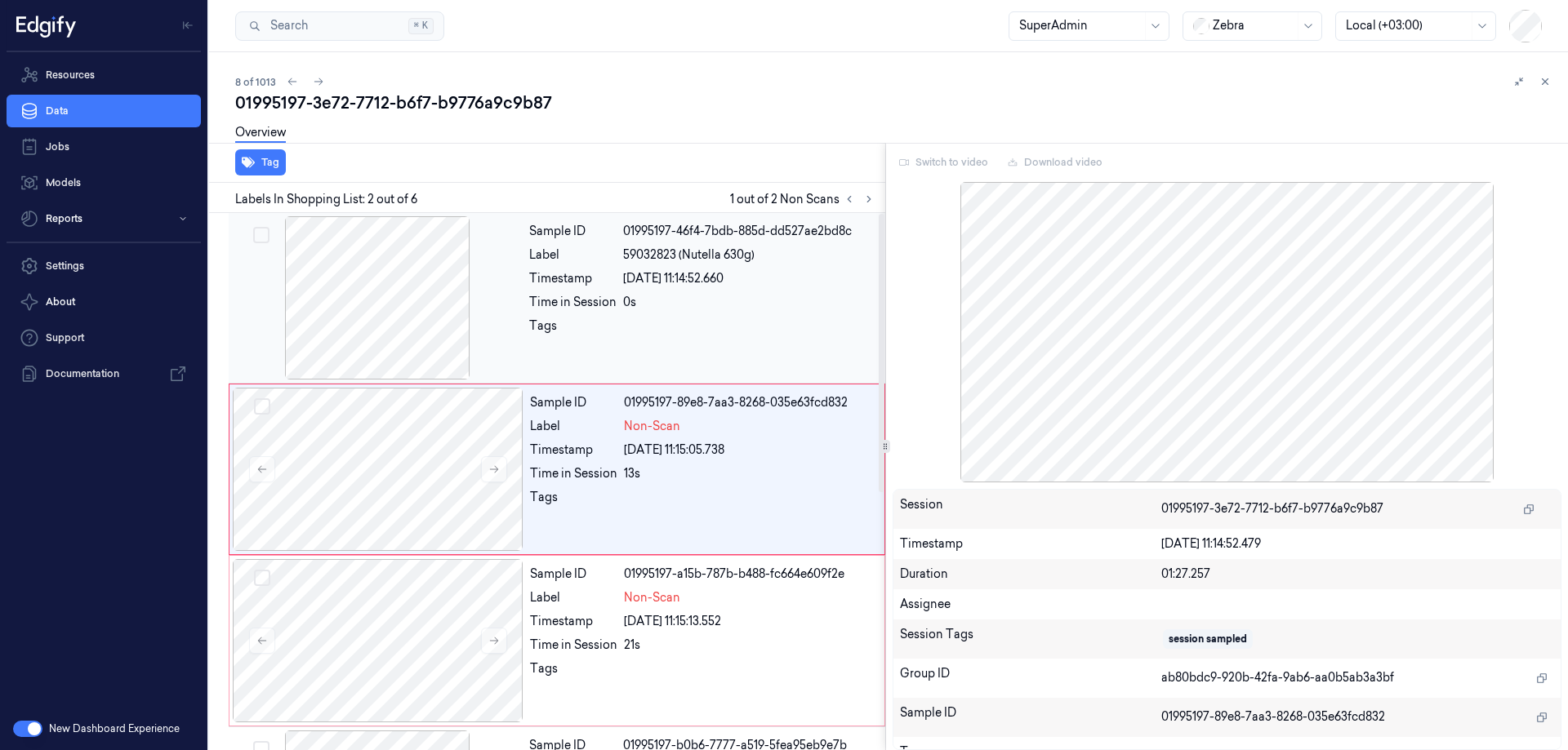
click at [379, 281] on div at bounding box center [377, 298] width 291 height 163
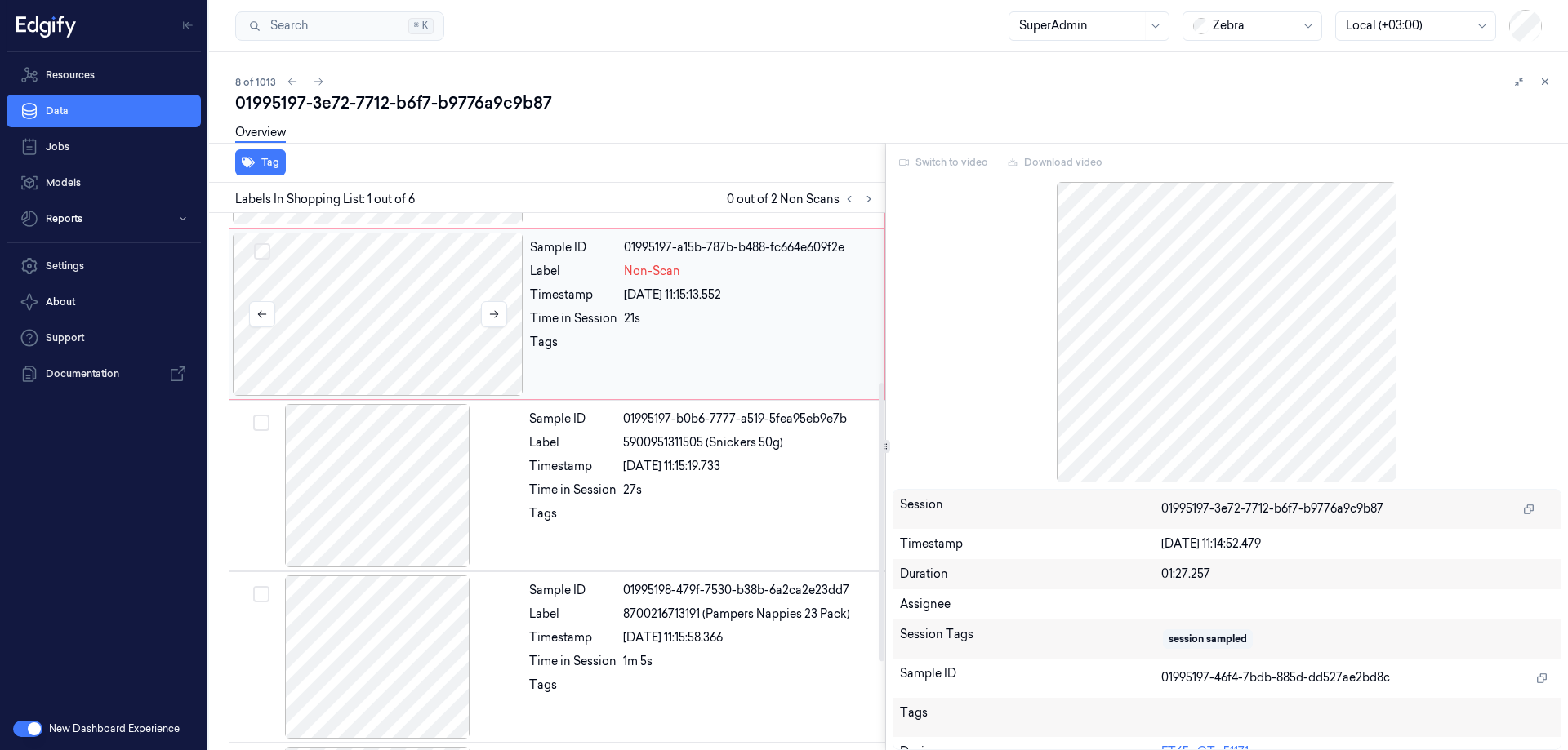
click at [395, 311] on div at bounding box center [378, 314] width 291 height 163
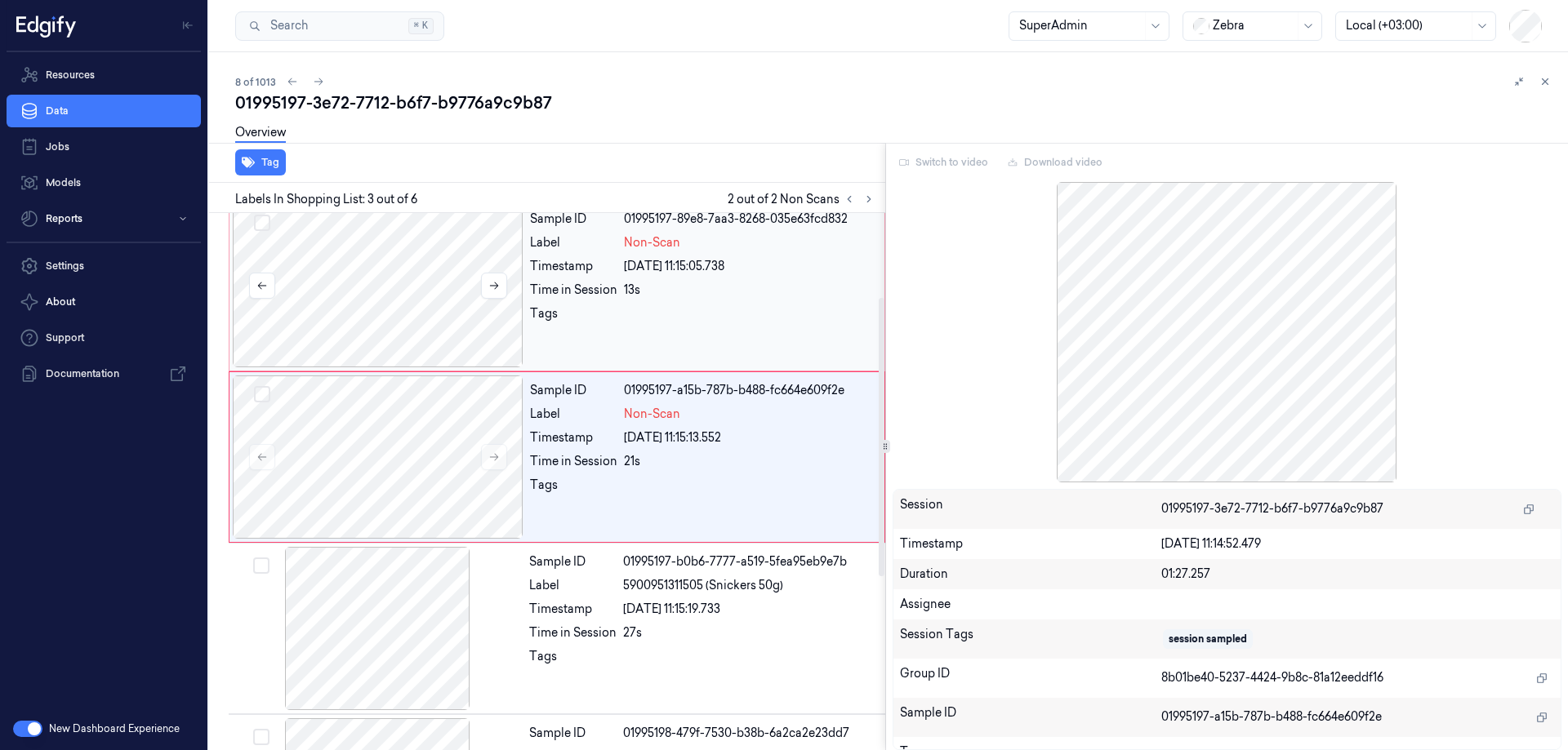
scroll to position [159, 0]
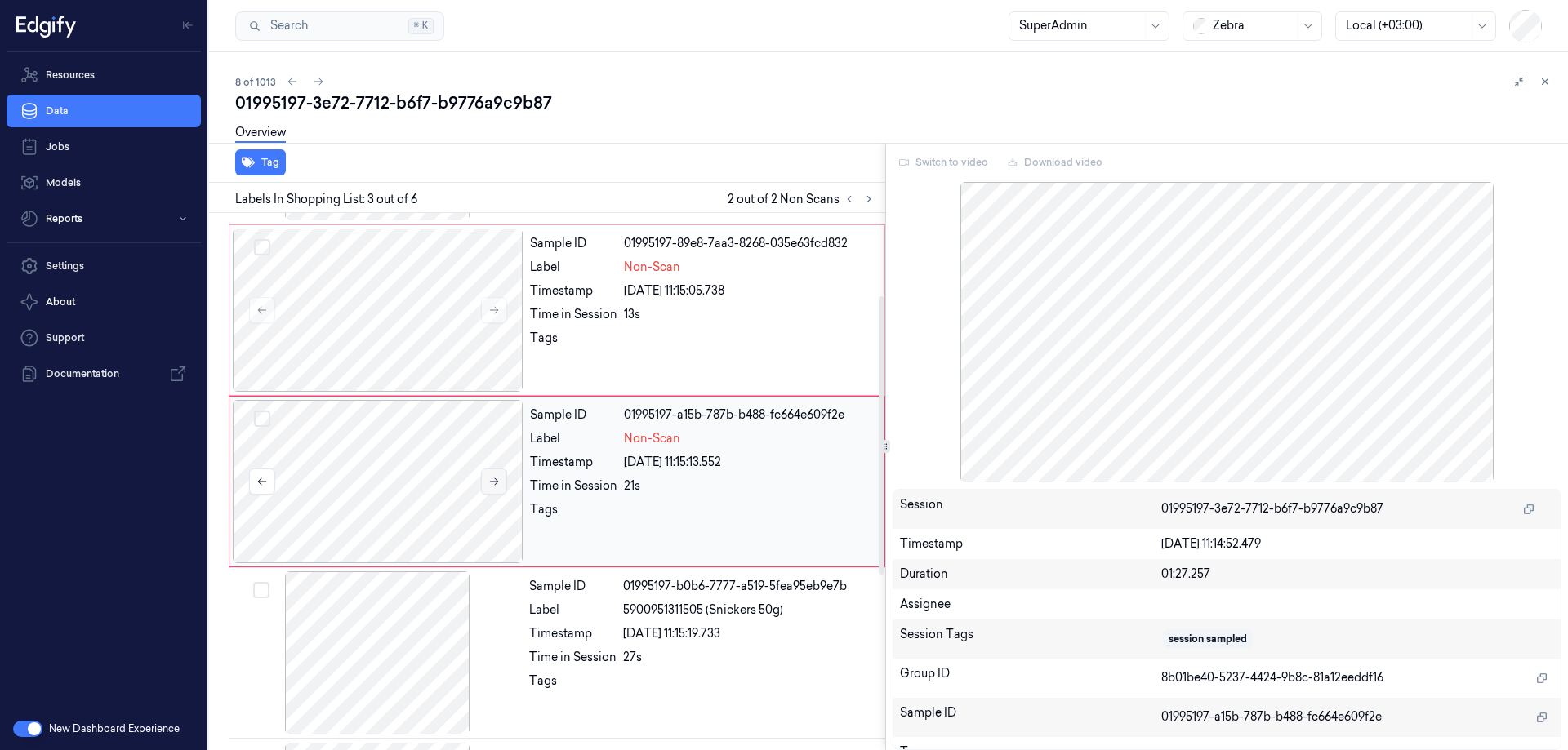
click at [489, 483] on icon at bounding box center [494, 481] width 11 height 11
click at [492, 480] on icon at bounding box center [494, 481] width 11 height 11
click at [494, 480] on icon at bounding box center [494, 481] width 11 height 11
click at [494, 481] on icon at bounding box center [494, 481] width 11 height 11
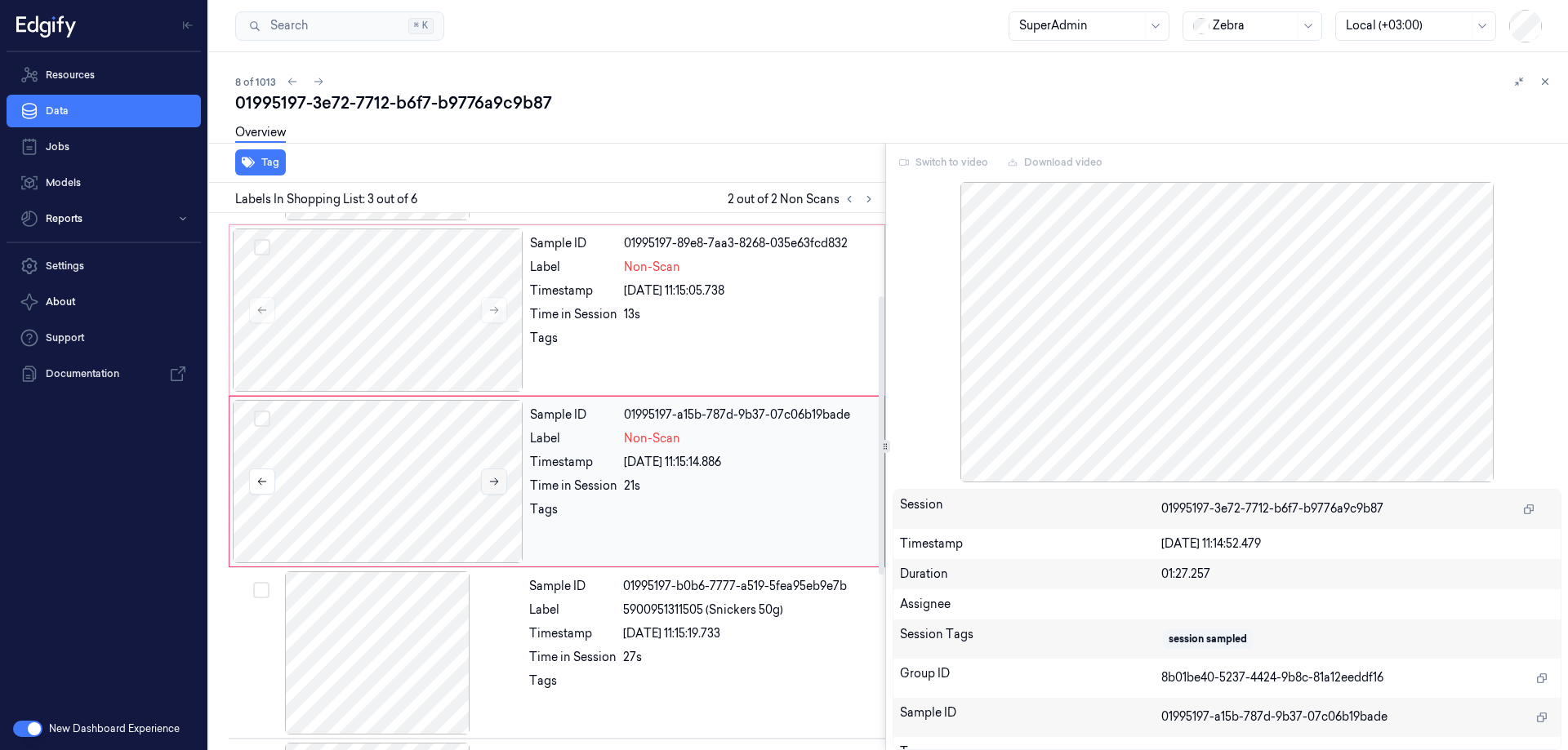
click at [495, 481] on icon at bounding box center [494, 481] width 11 height 11
click at [496, 481] on icon at bounding box center [494, 481] width 11 height 11
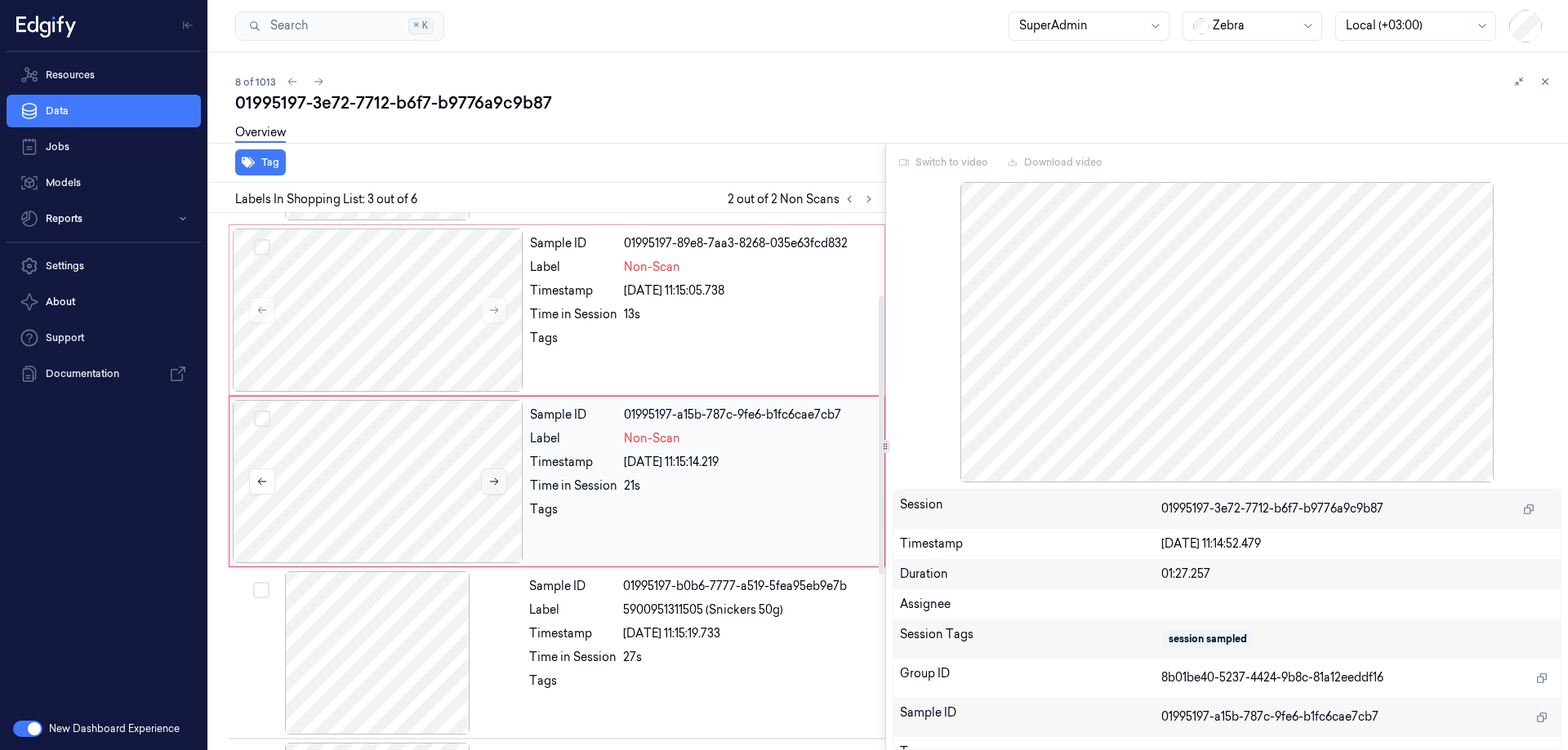
click at [496, 481] on icon at bounding box center [494, 481] width 11 height 11
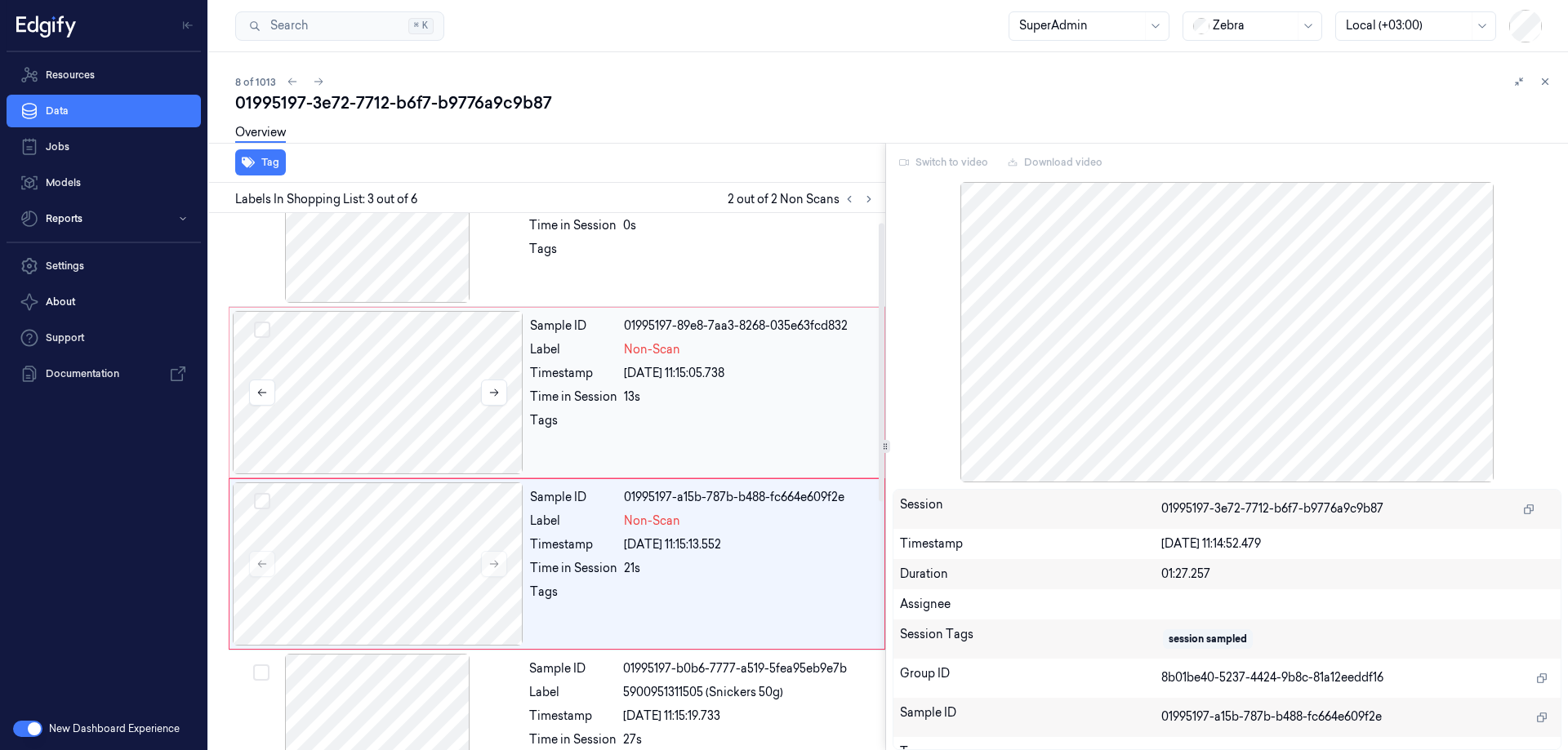
scroll to position [0, 0]
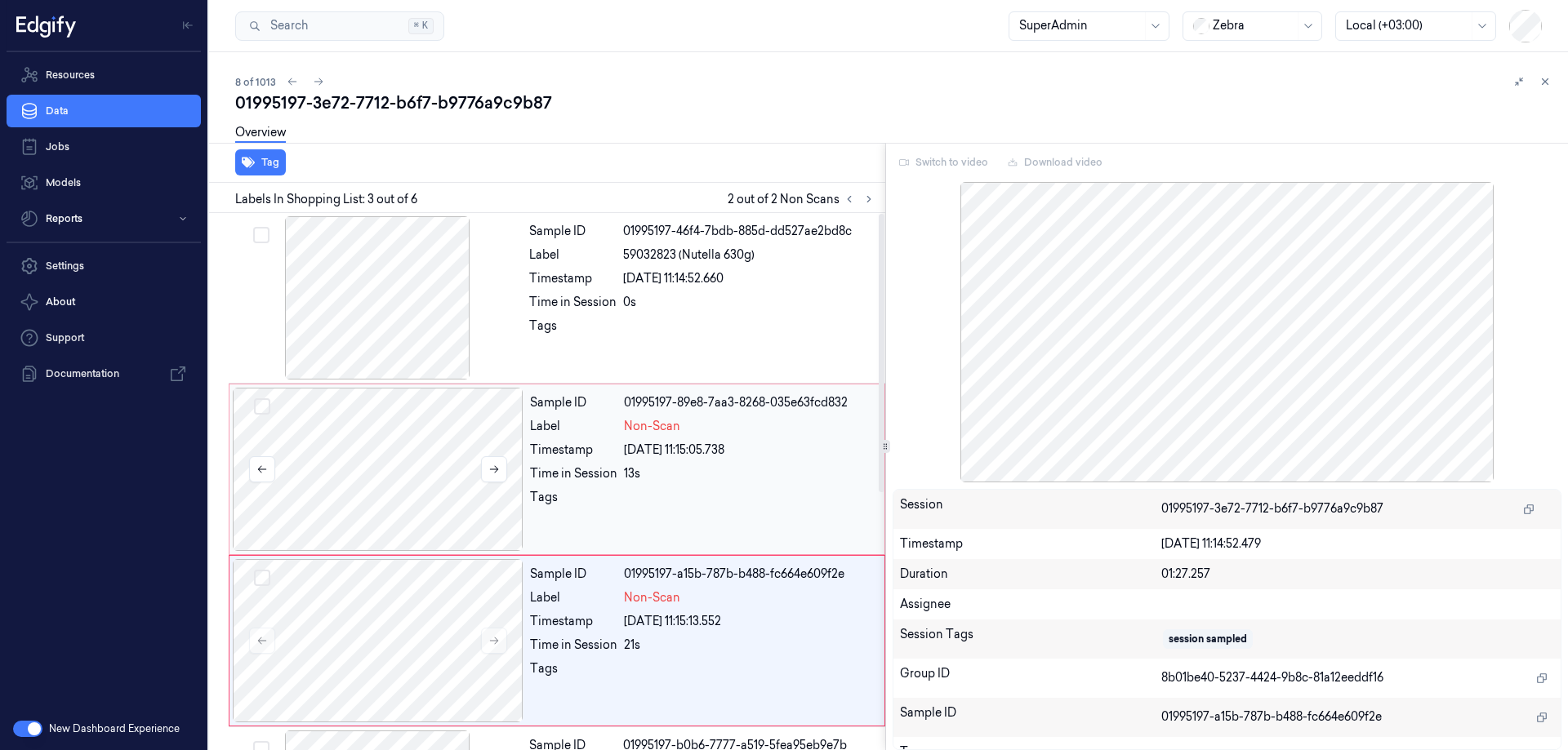
click at [438, 463] on div at bounding box center [378, 469] width 291 height 163
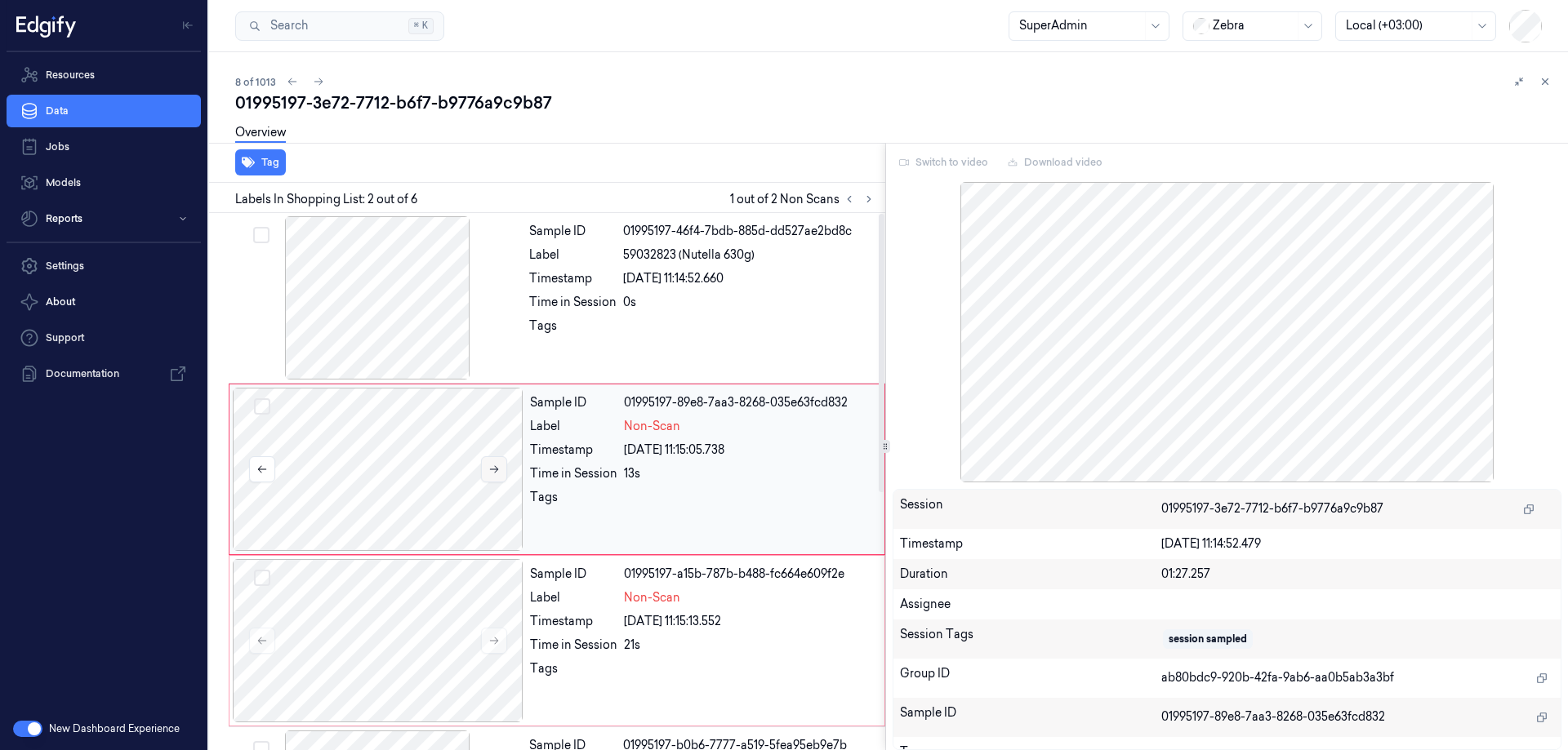
click at [495, 464] on icon at bounding box center [494, 469] width 11 height 11
click at [497, 464] on icon at bounding box center [494, 469] width 11 height 11
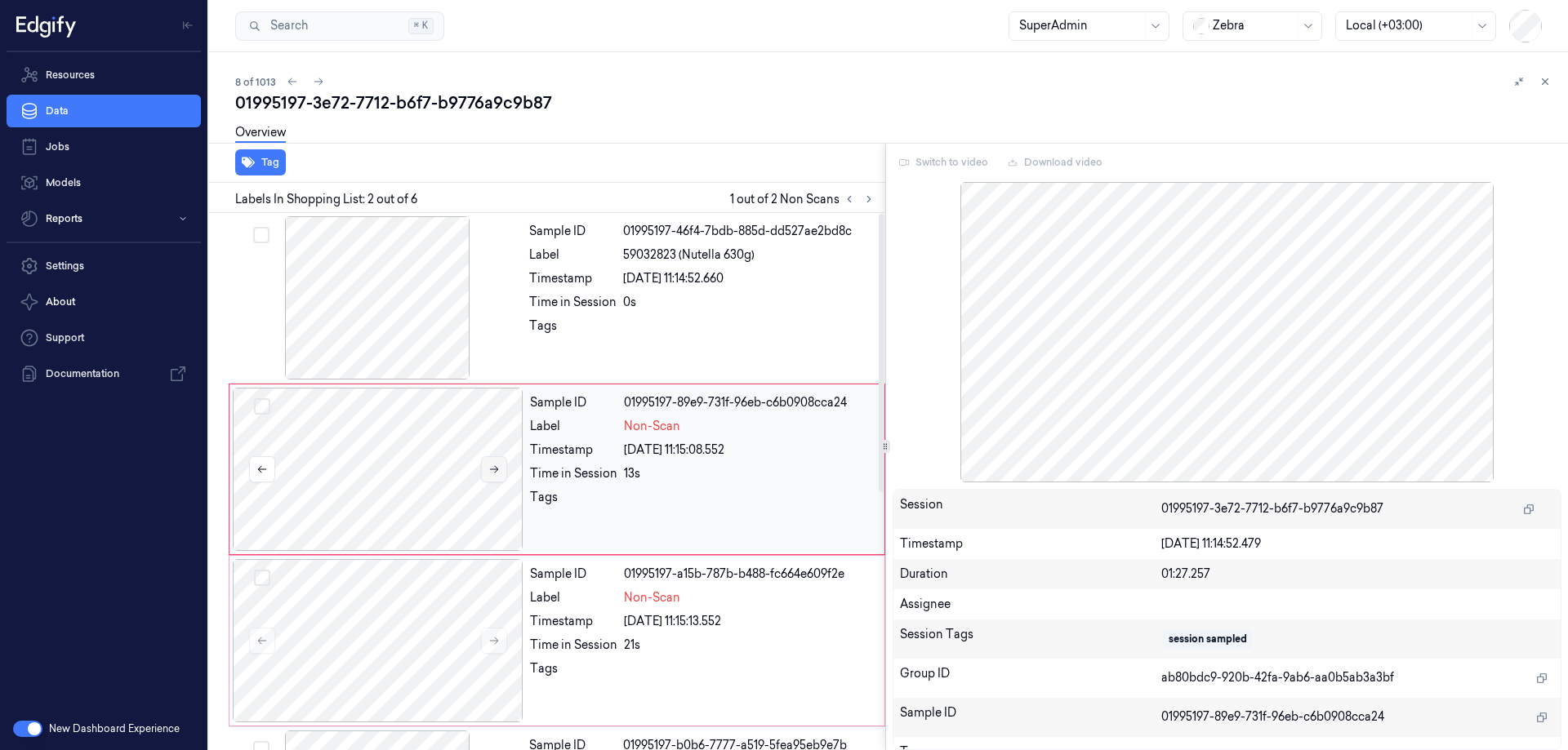
click at [497, 464] on icon at bounding box center [494, 469] width 11 height 11
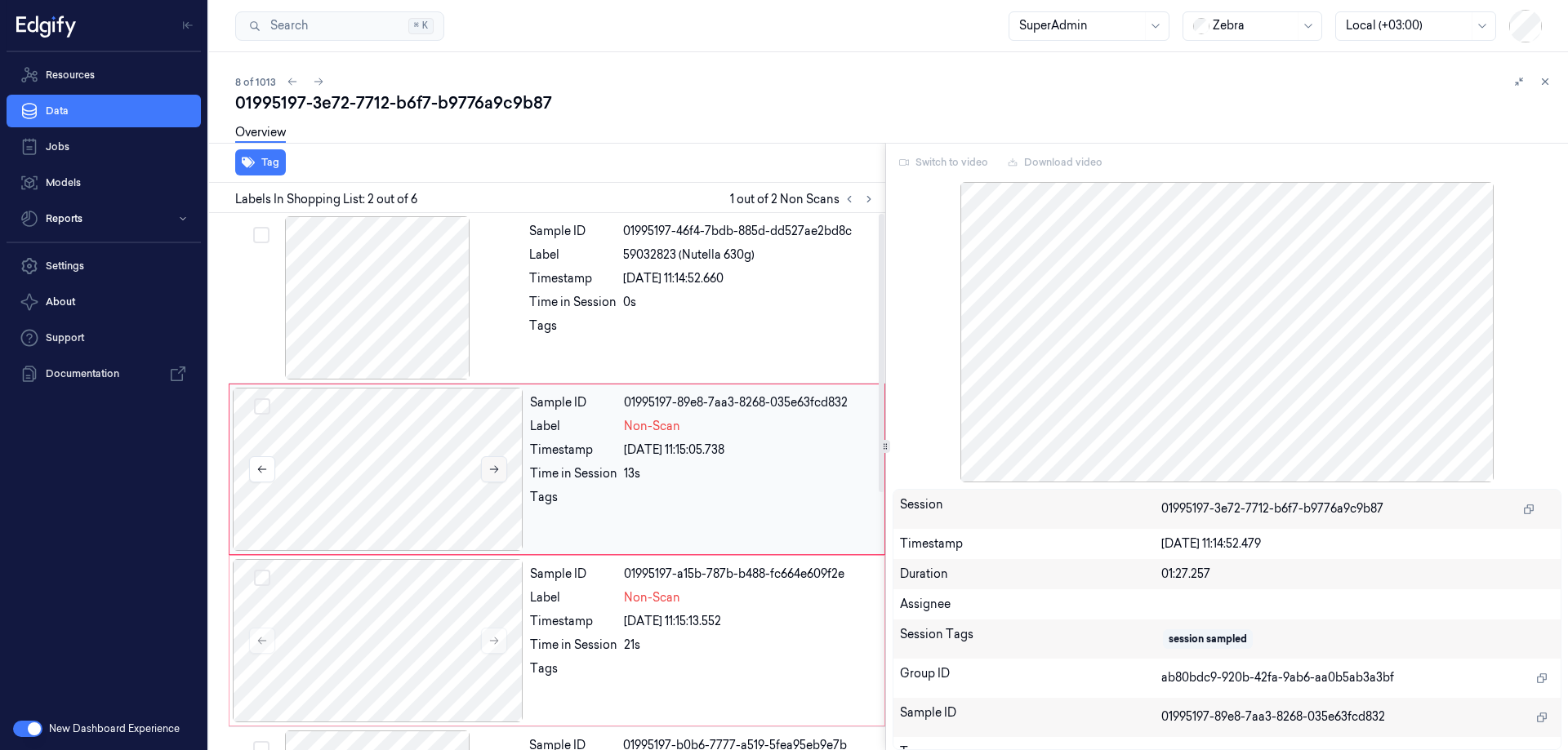
click at [497, 464] on icon at bounding box center [494, 469] width 11 height 11
click at [491, 465] on icon at bounding box center [494, 469] width 11 height 11
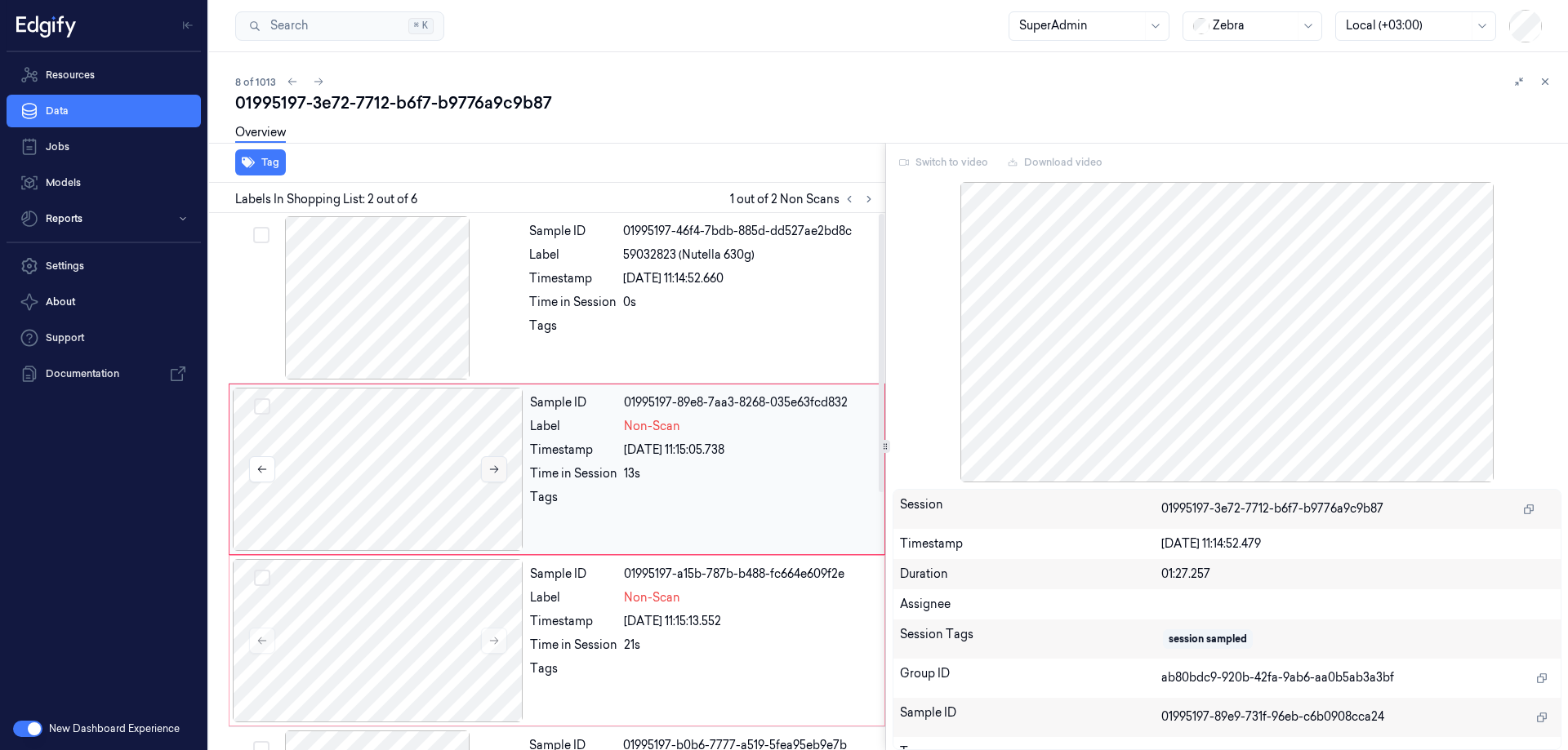
click at [491, 465] on icon at bounding box center [494, 469] width 11 height 11
click at [492, 465] on icon at bounding box center [494, 469] width 11 height 11
click at [492, 465] on icon at bounding box center [494, 469] width 11 height 11
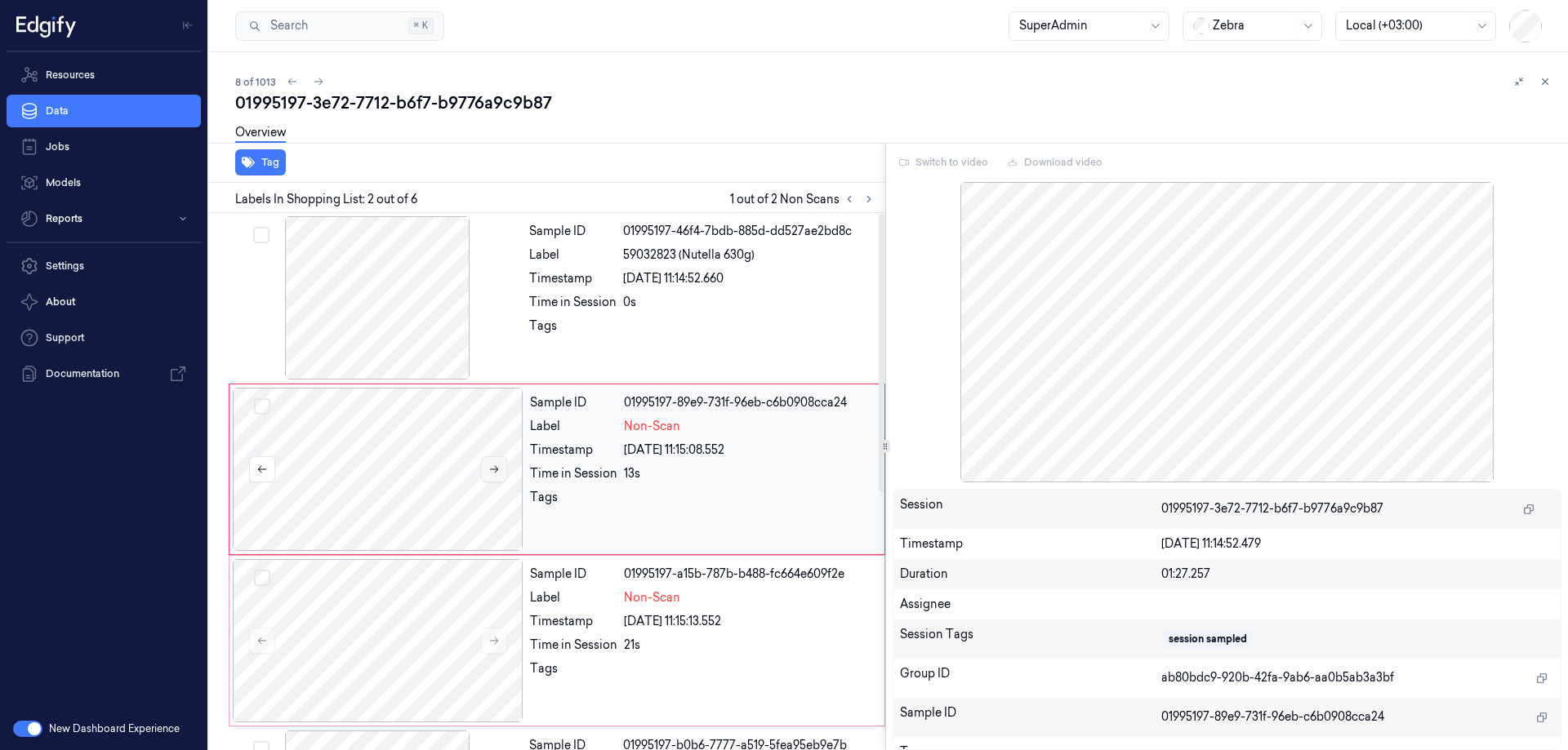
click at [493, 465] on icon at bounding box center [494, 469] width 11 height 11
click at [494, 465] on icon at bounding box center [494, 469] width 11 height 11
click at [495, 464] on icon at bounding box center [494, 469] width 11 height 11
click at [496, 463] on icon at bounding box center [494, 469] width 11 height 11
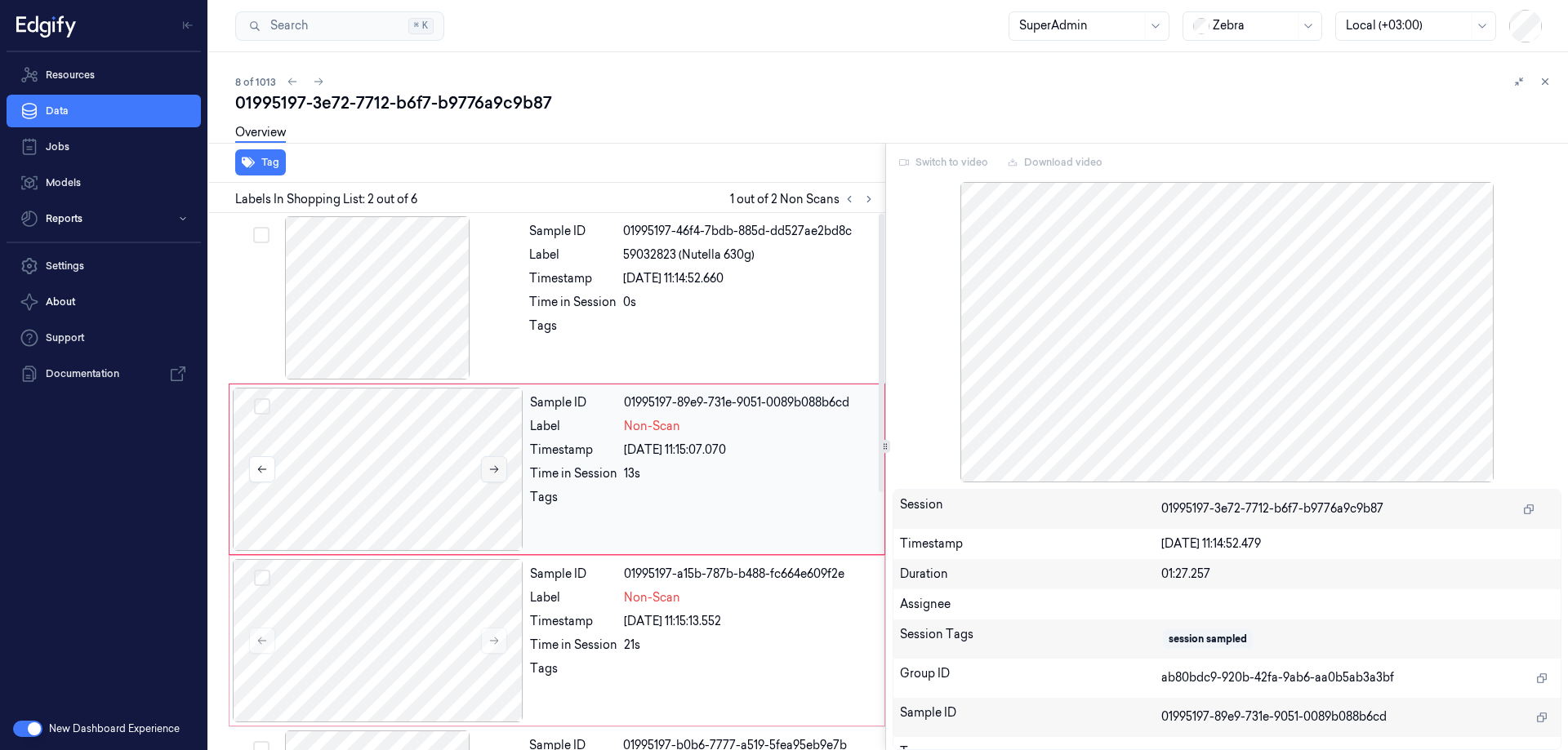
click at [496, 463] on icon at bounding box center [494, 469] width 11 height 11
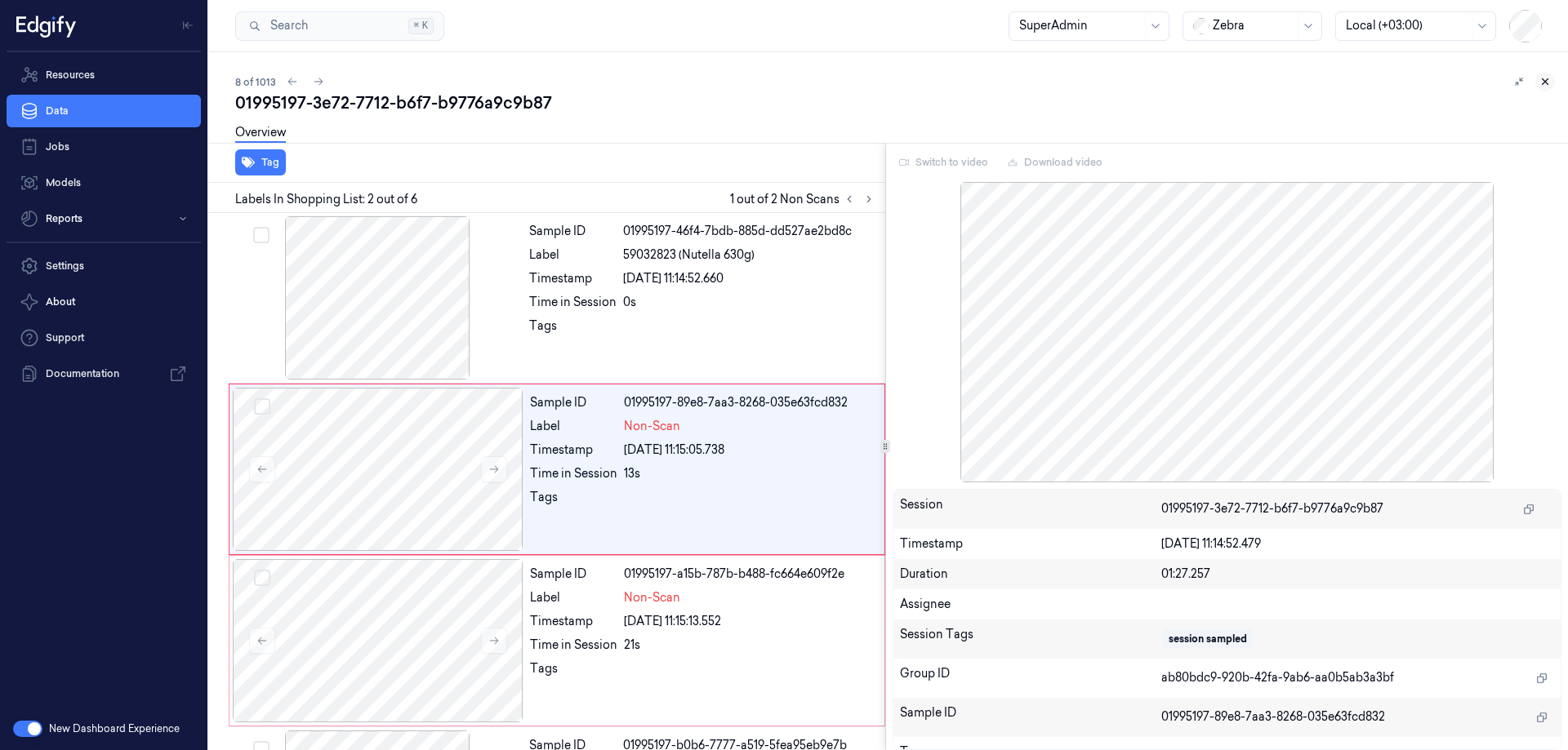
click at [1544, 78] on icon at bounding box center [1545, 81] width 11 height 11
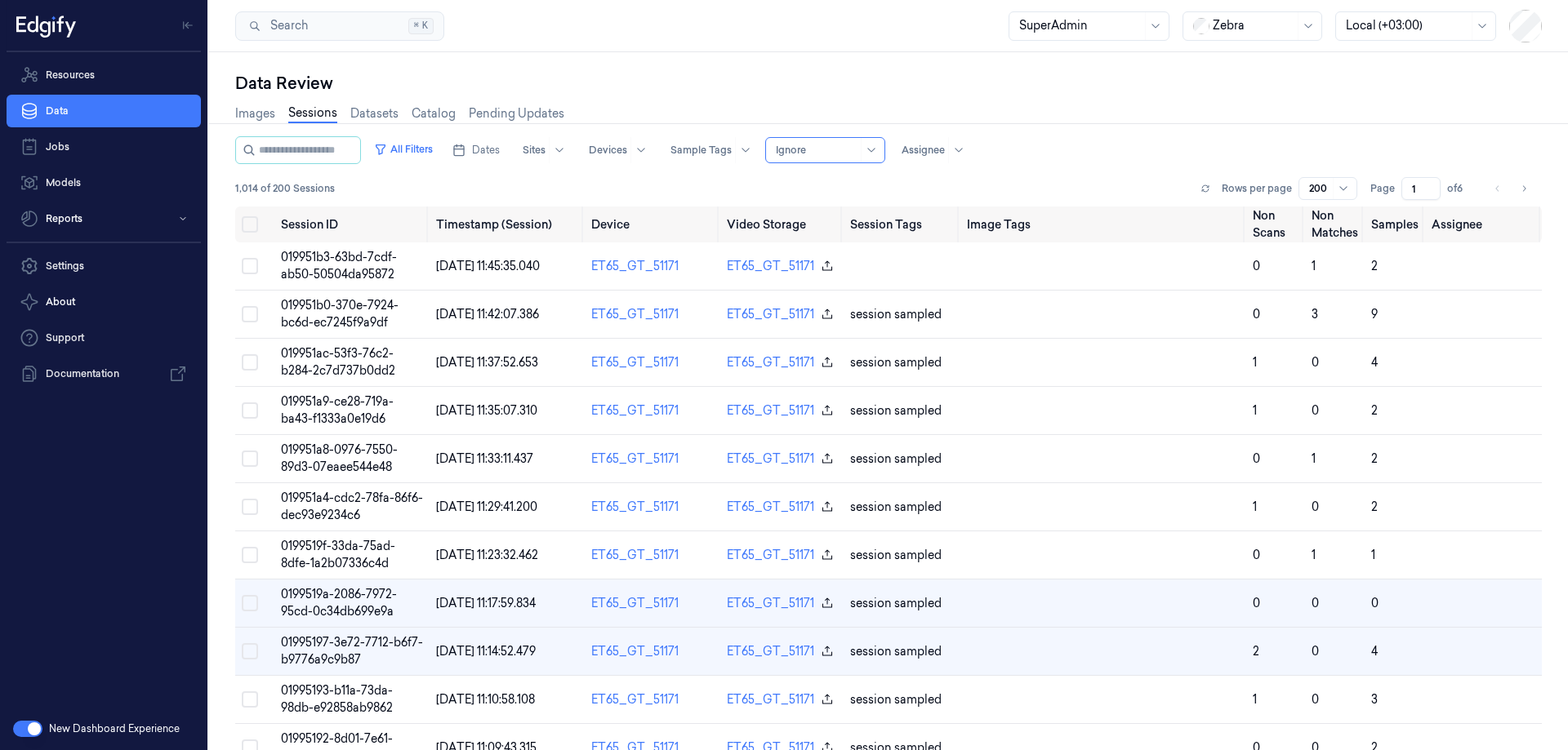
scroll to position [138, 0]
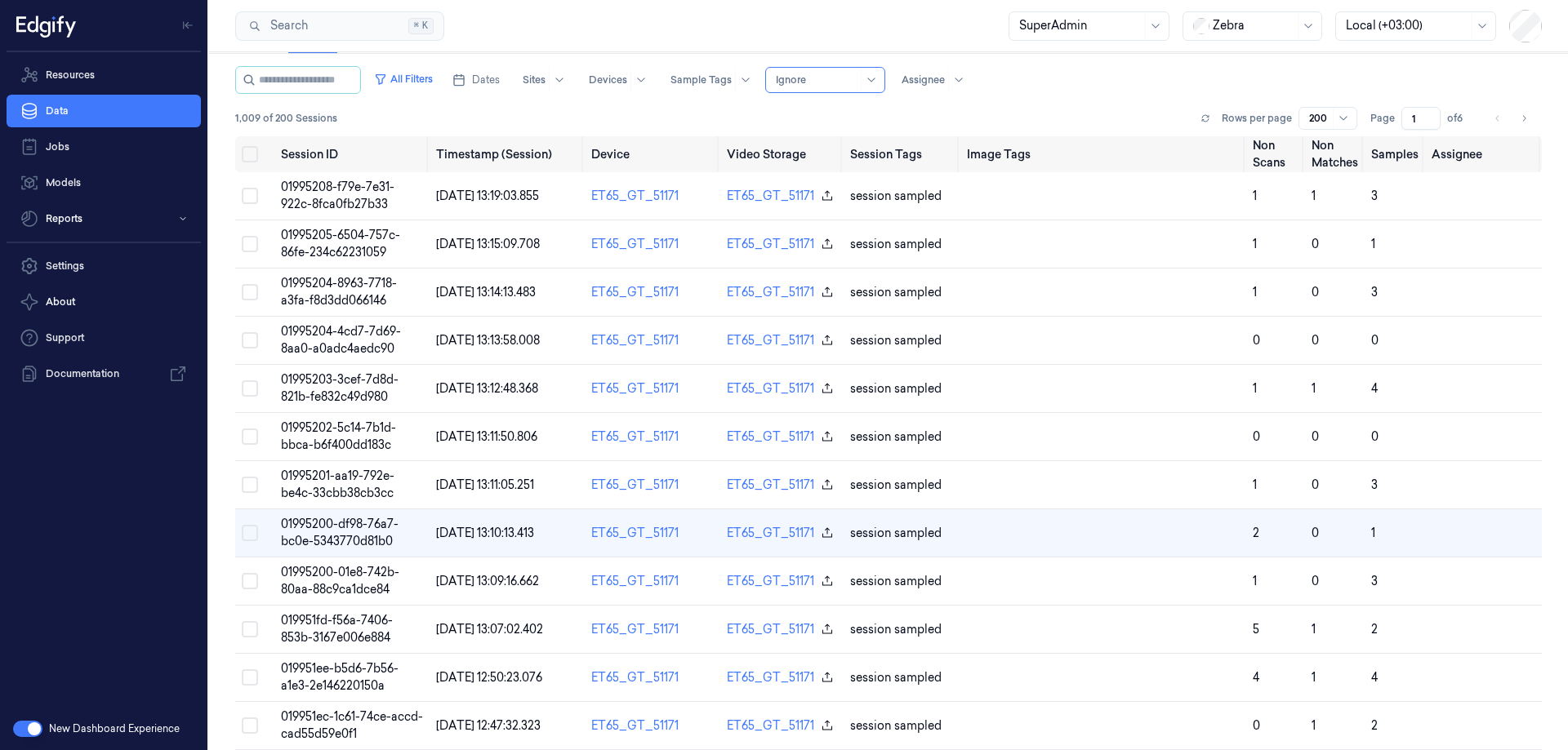
click at [330, 192] on span "01995208-f79e-7e31-922c-8fca0fb27b33" at bounding box center [337, 195] width 113 height 32
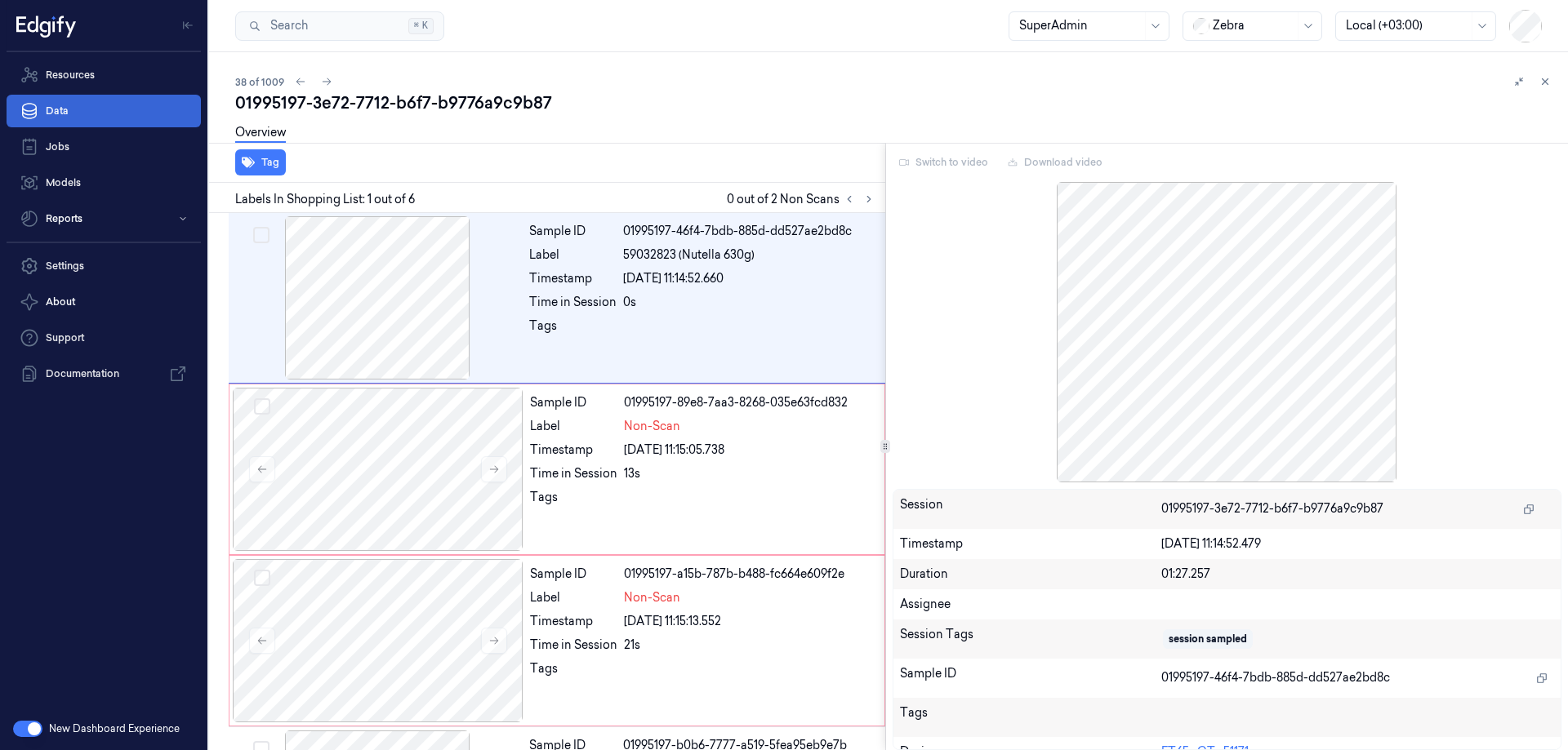
click at [139, 120] on link "Data" at bounding box center [104, 110] width 194 height 33
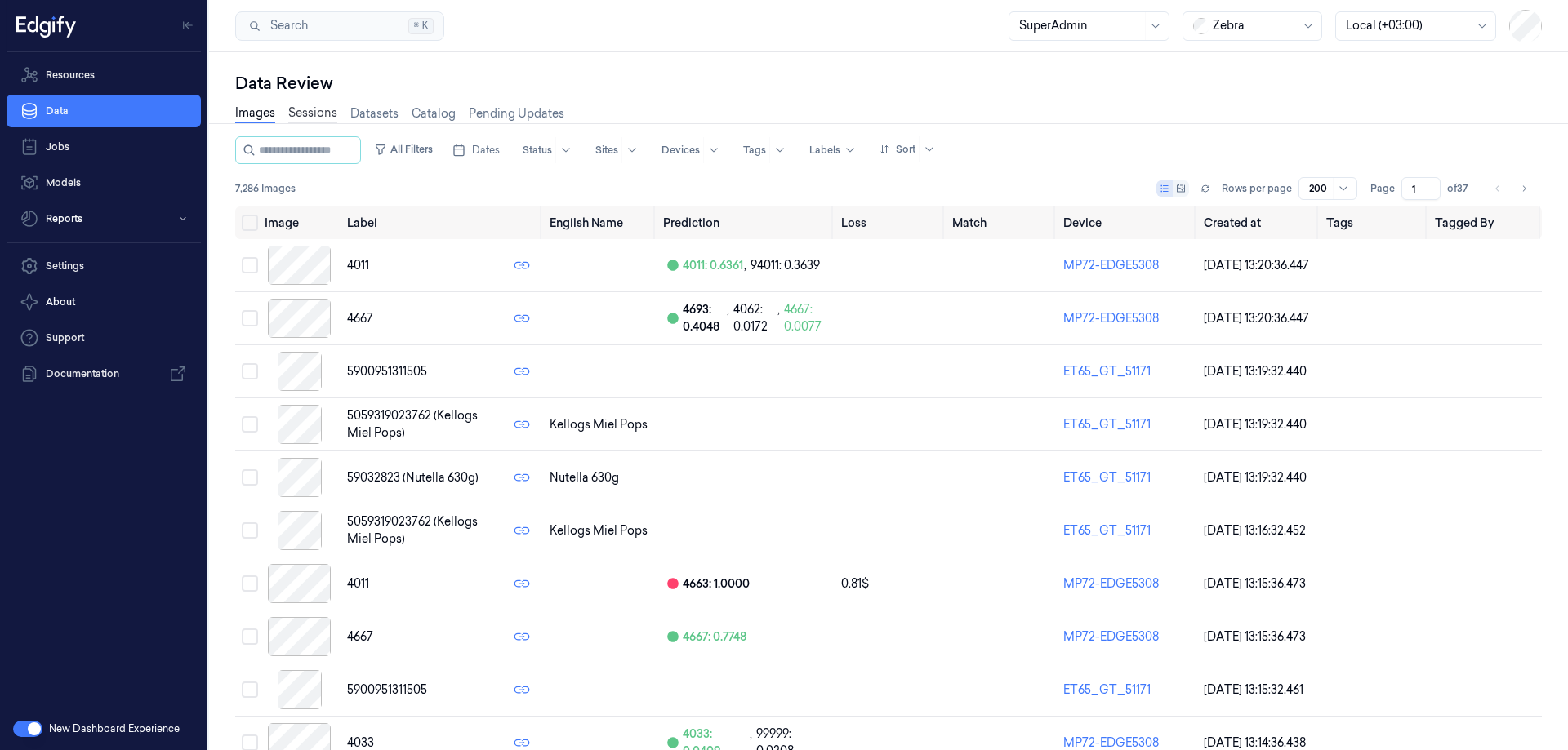
click at [307, 114] on link "Sessions" at bounding box center [312, 114] width 49 height 19
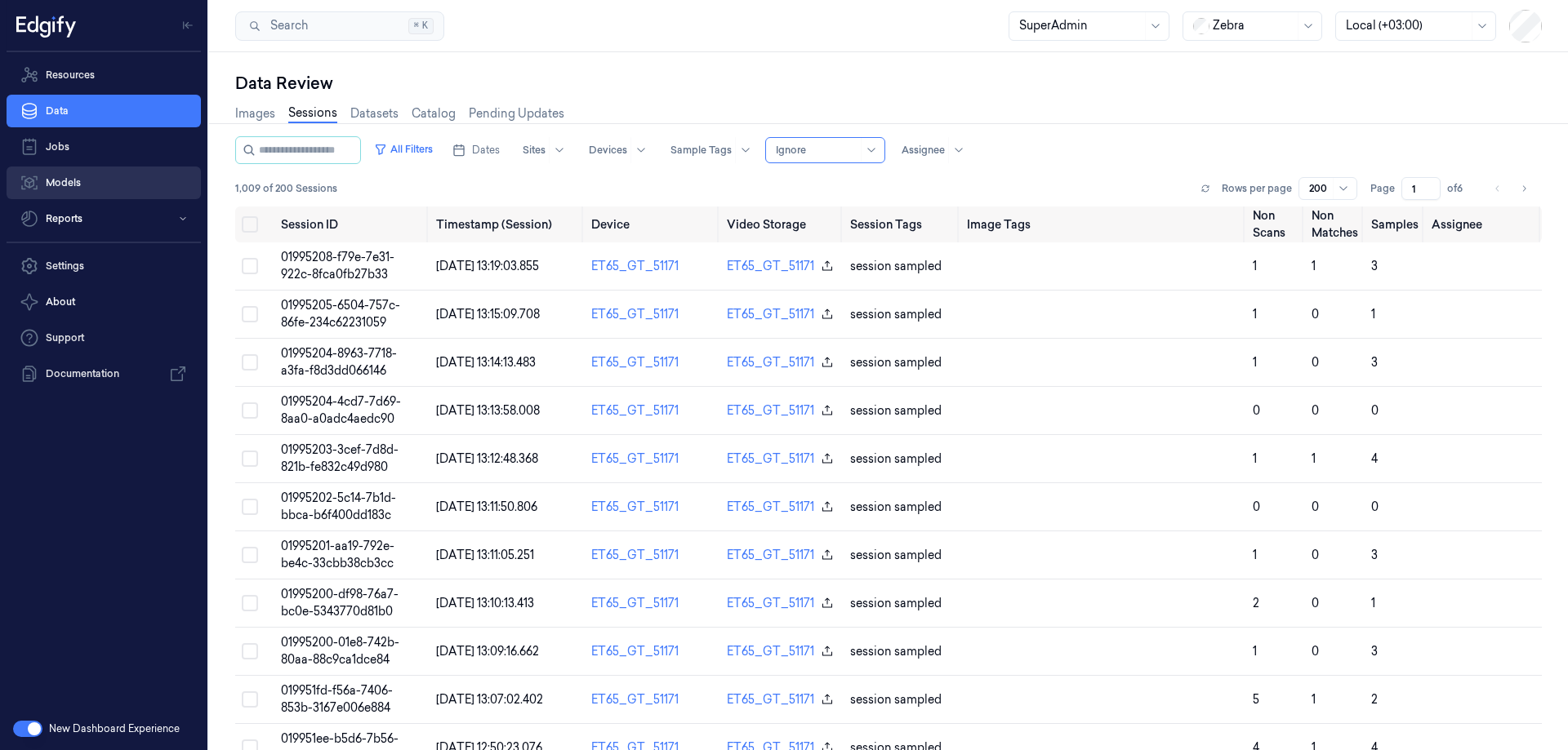
click at [115, 178] on link "Models" at bounding box center [104, 182] width 194 height 33
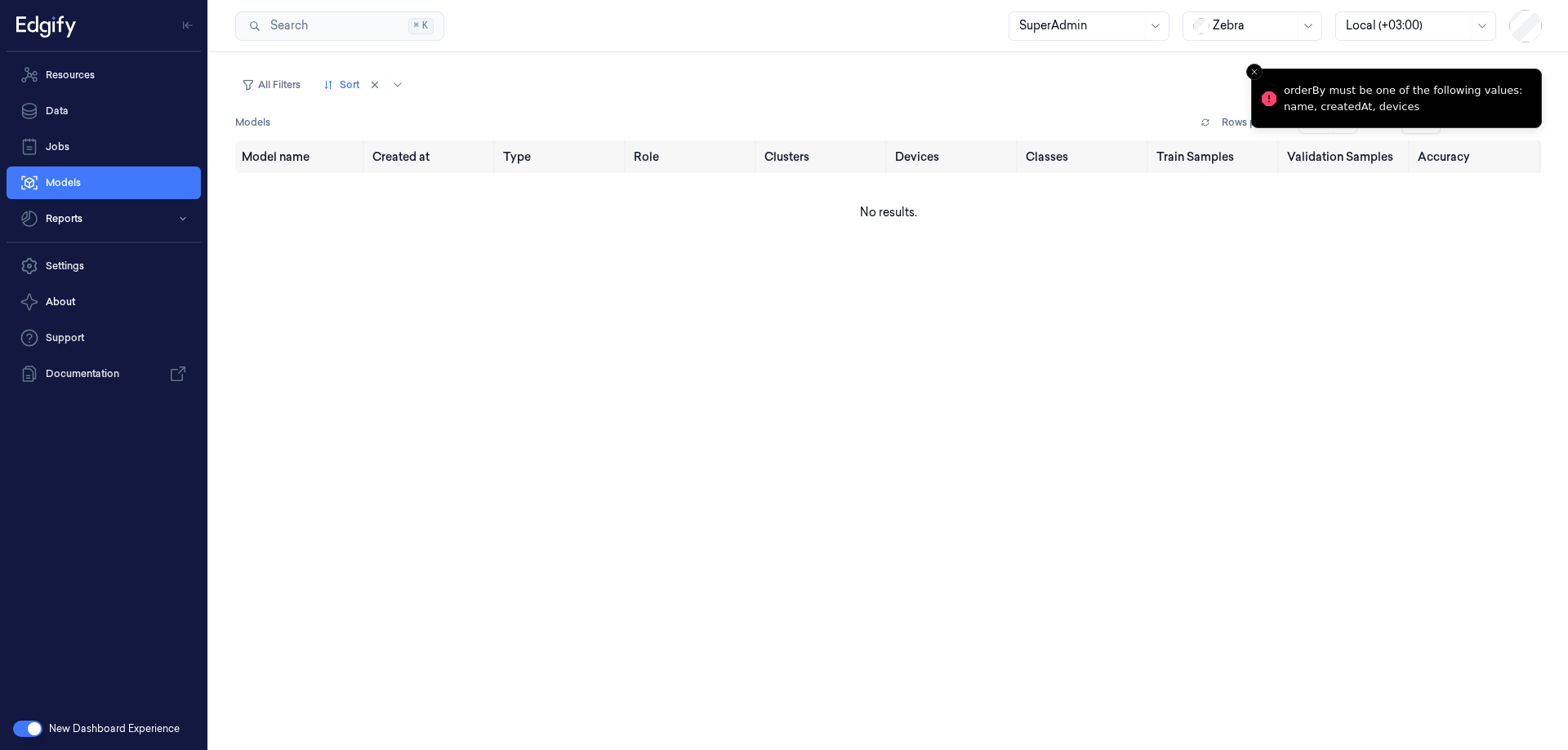
click at [1447, 100] on div "orderBy must be one of the following values: name, createdAt, devices" at bounding box center [1405, 98] width 244 height 32
click at [1518, 80] on li "orderBy must be one of the following values: name, createdAt, devices" at bounding box center [1396, 98] width 291 height 60
click at [1500, 90] on div "orderBy must be one of the following values: name, createdAt, devices" at bounding box center [1405, 98] width 244 height 32
click at [71, 165] on nav "Resources Data Jobs Models Reports" at bounding box center [103, 147] width 201 height 177
click at [72, 177] on link "Models" at bounding box center [104, 182] width 194 height 33
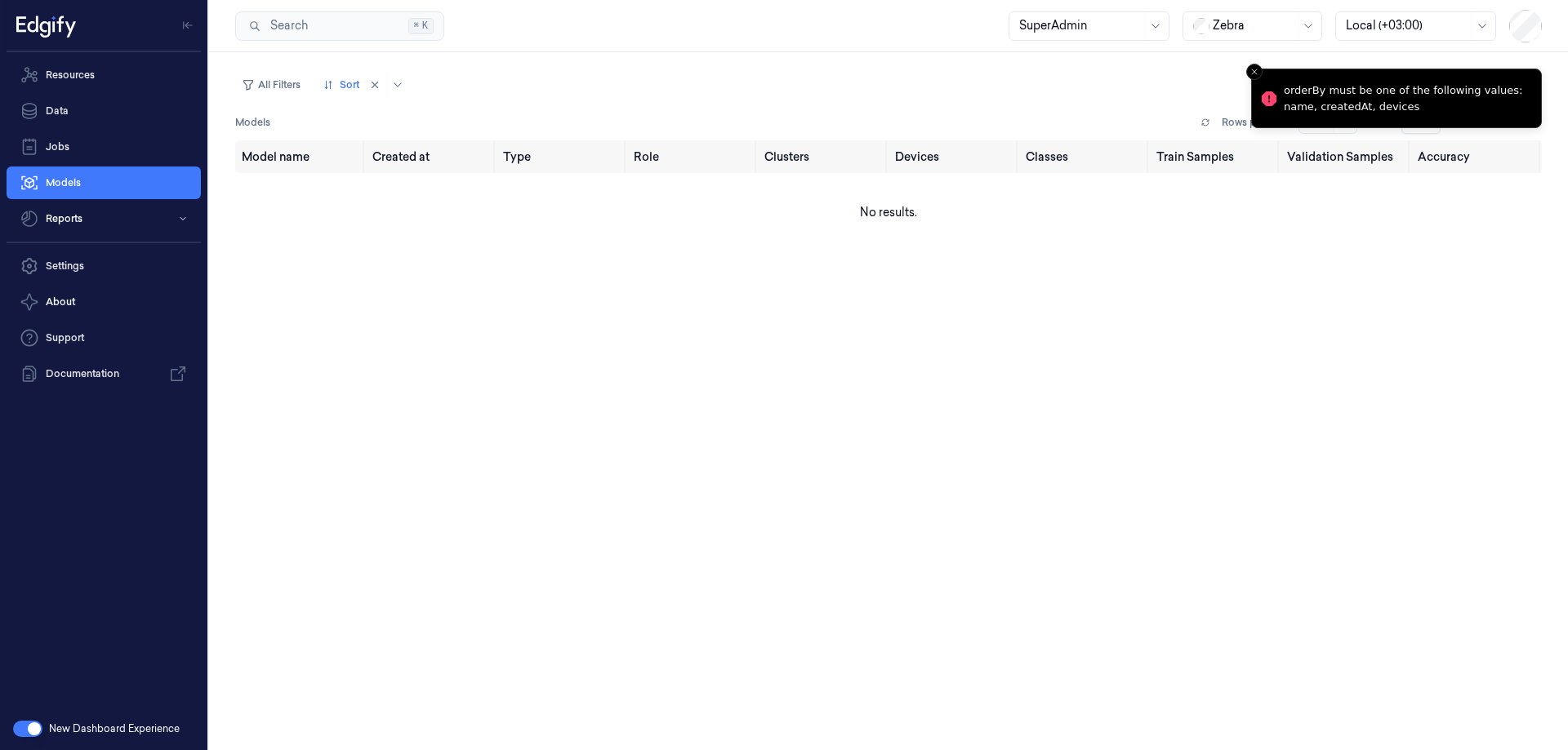
drag, startPoint x: 31, startPoint y: 723, endPoint x: 75, endPoint y: 725, distance: 44.0
click at [32, 723] on button "button" at bounding box center [27, 729] width 29 height 16
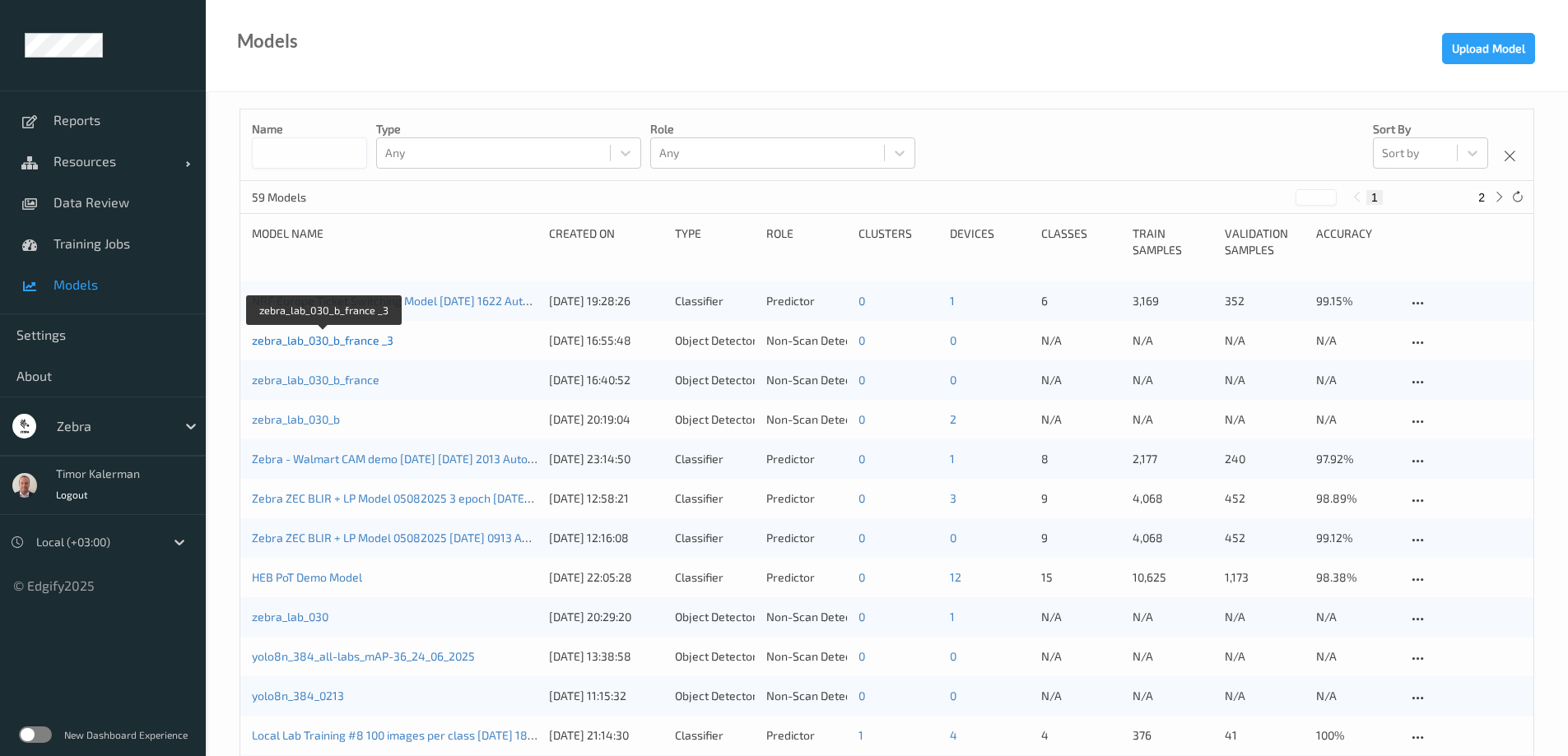
click at [336, 342] on link "zebra_lab_030_b_france _3" at bounding box center [322, 340] width 141 height 14
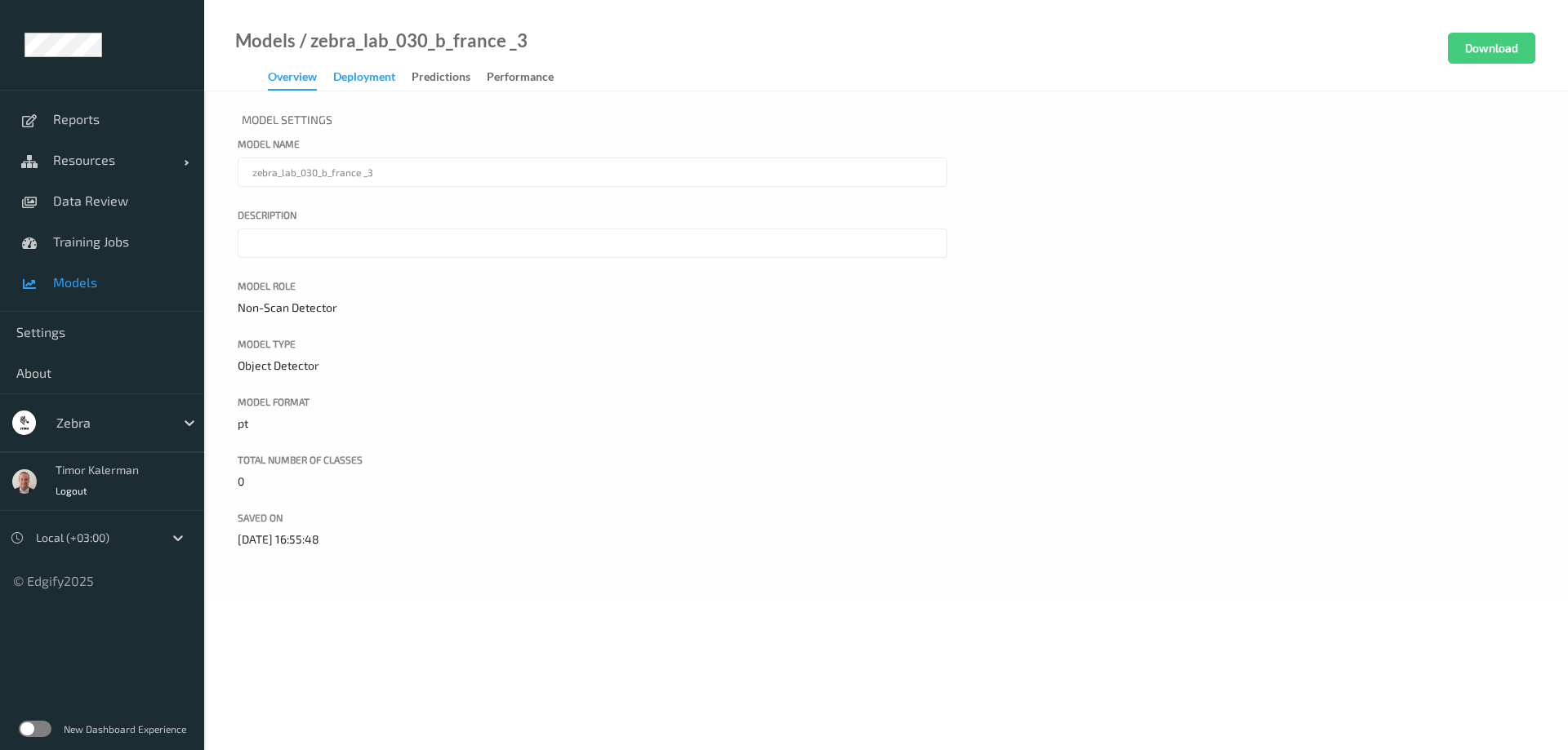
click at [376, 87] on div "Deployment" at bounding box center [364, 78] width 62 height 21
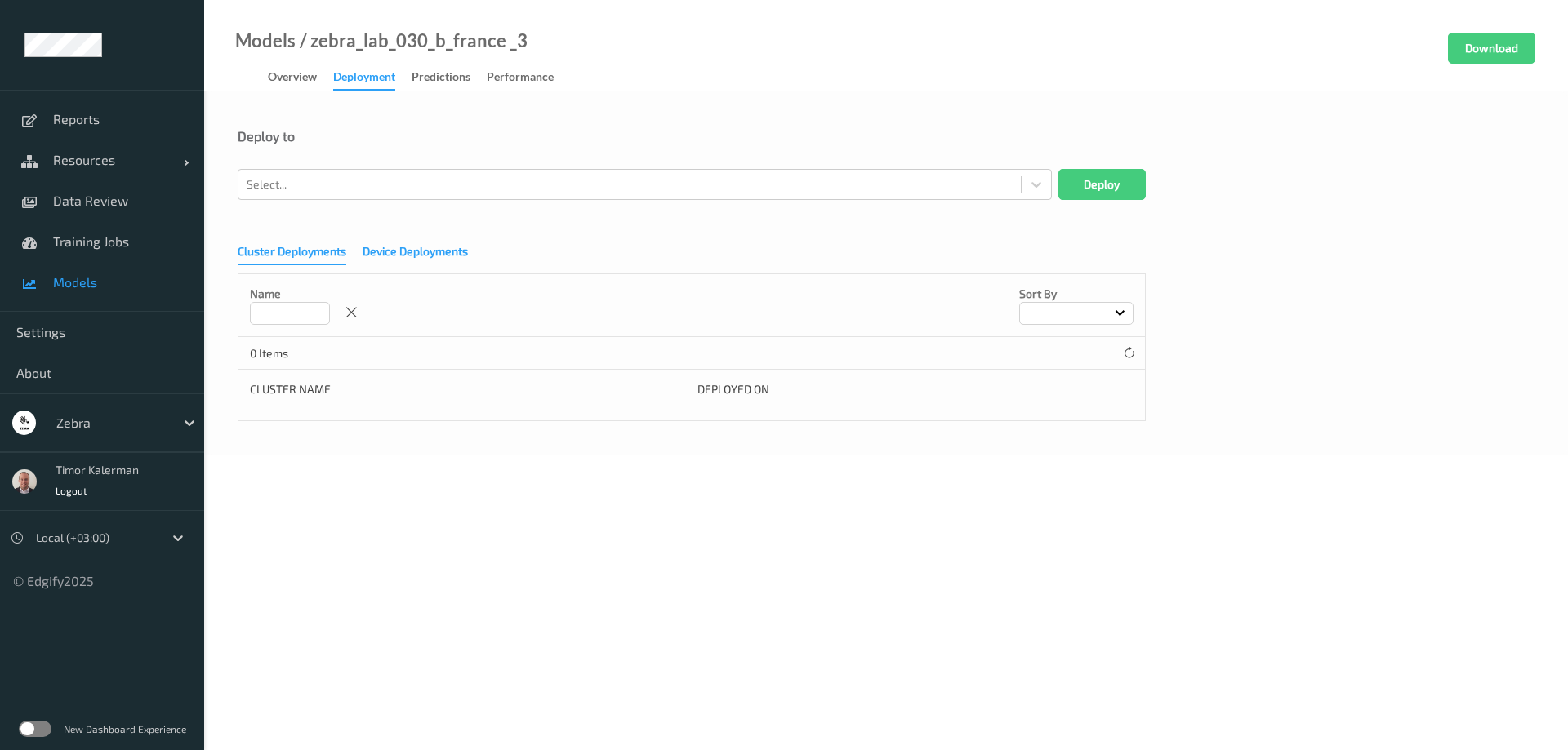
click at [393, 250] on div "Device Deployments" at bounding box center [415, 253] width 106 height 21
click at [314, 256] on div "Cluster Deployments" at bounding box center [292, 253] width 108 height 21
click at [85, 279] on span "Models" at bounding box center [121, 282] width 135 height 16
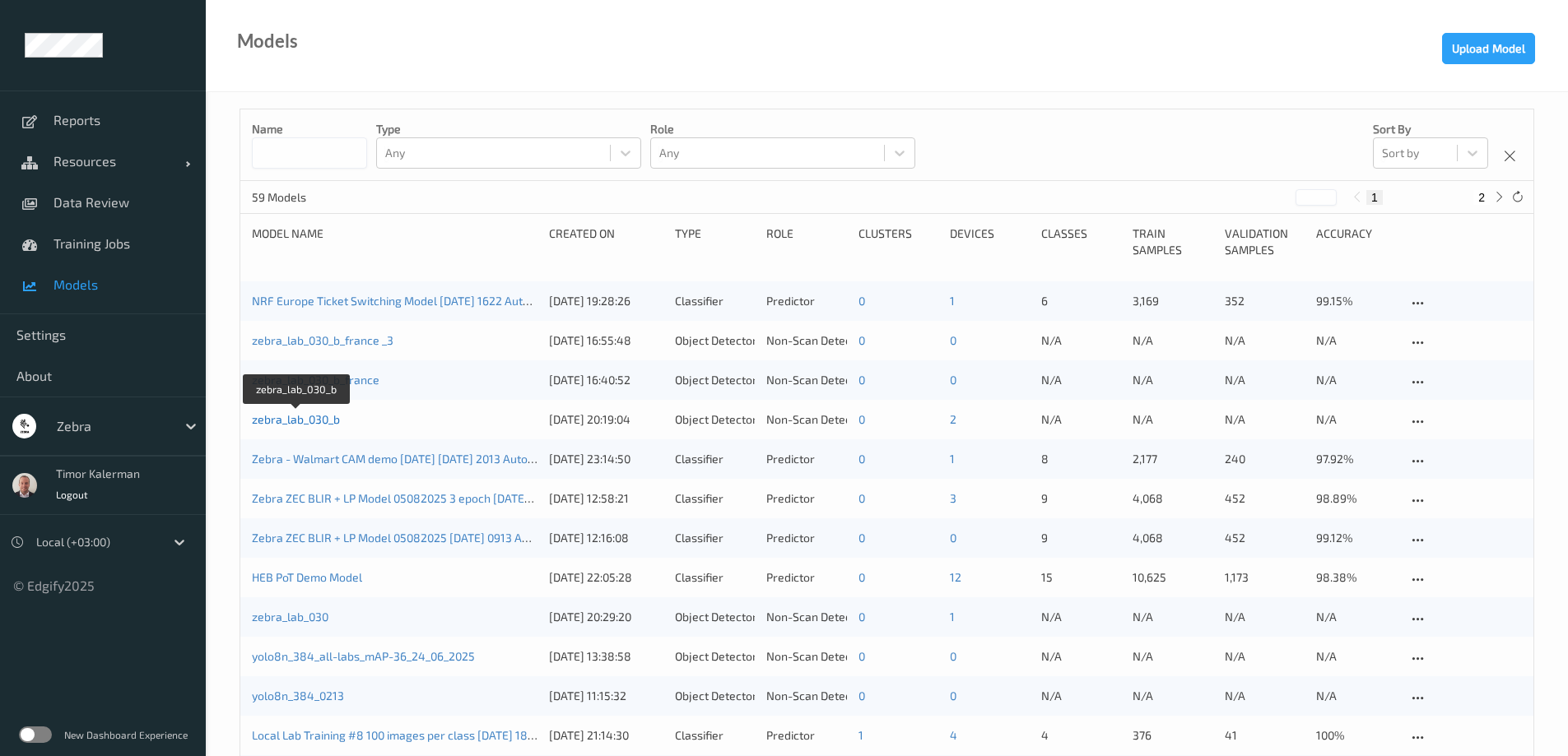
click at [297, 426] on link "zebra_lab_030_b" at bounding box center [296, 419] width 89 height 14
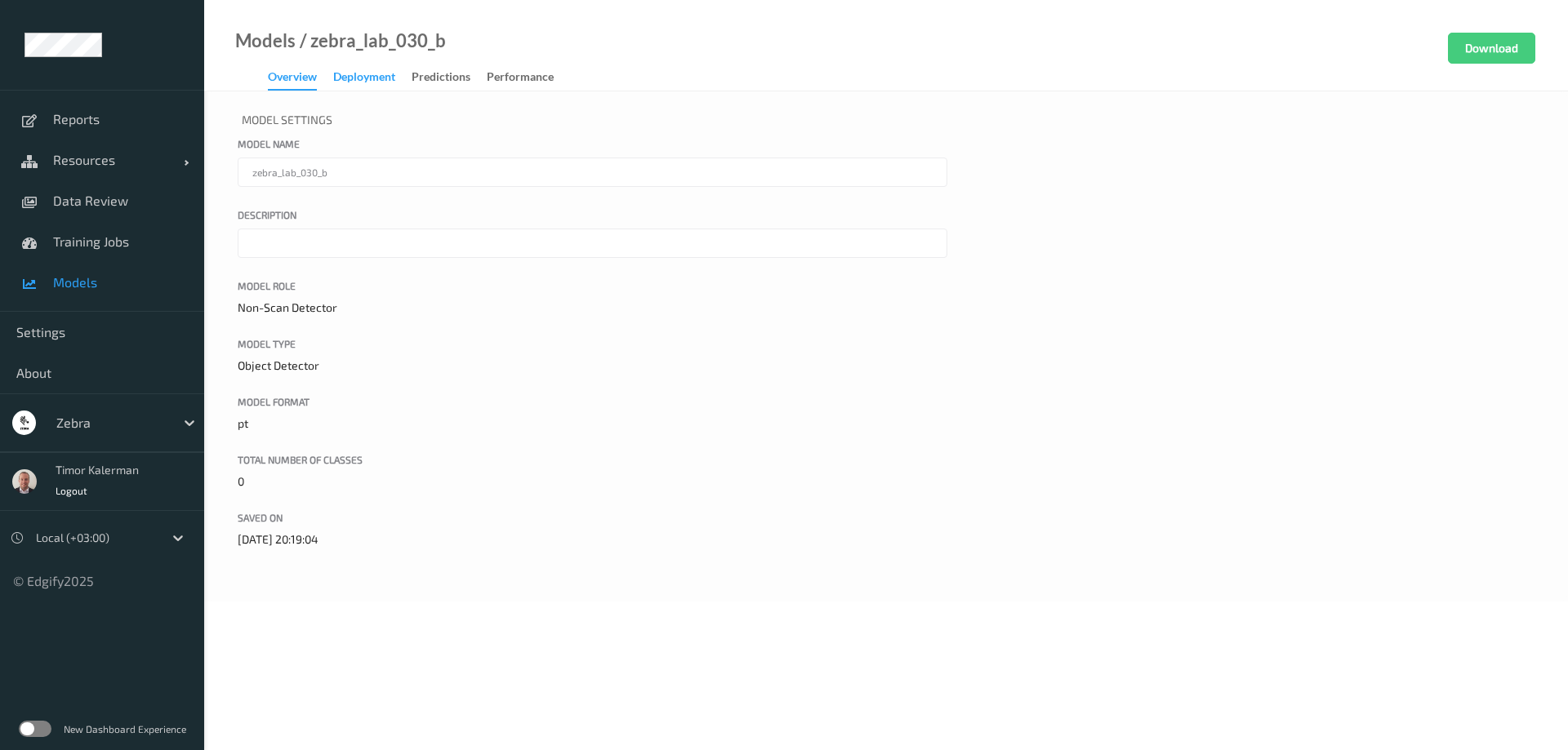
click at [370, 84] on div "Deployment" at bounding box center [364, 78] width 62 height 21
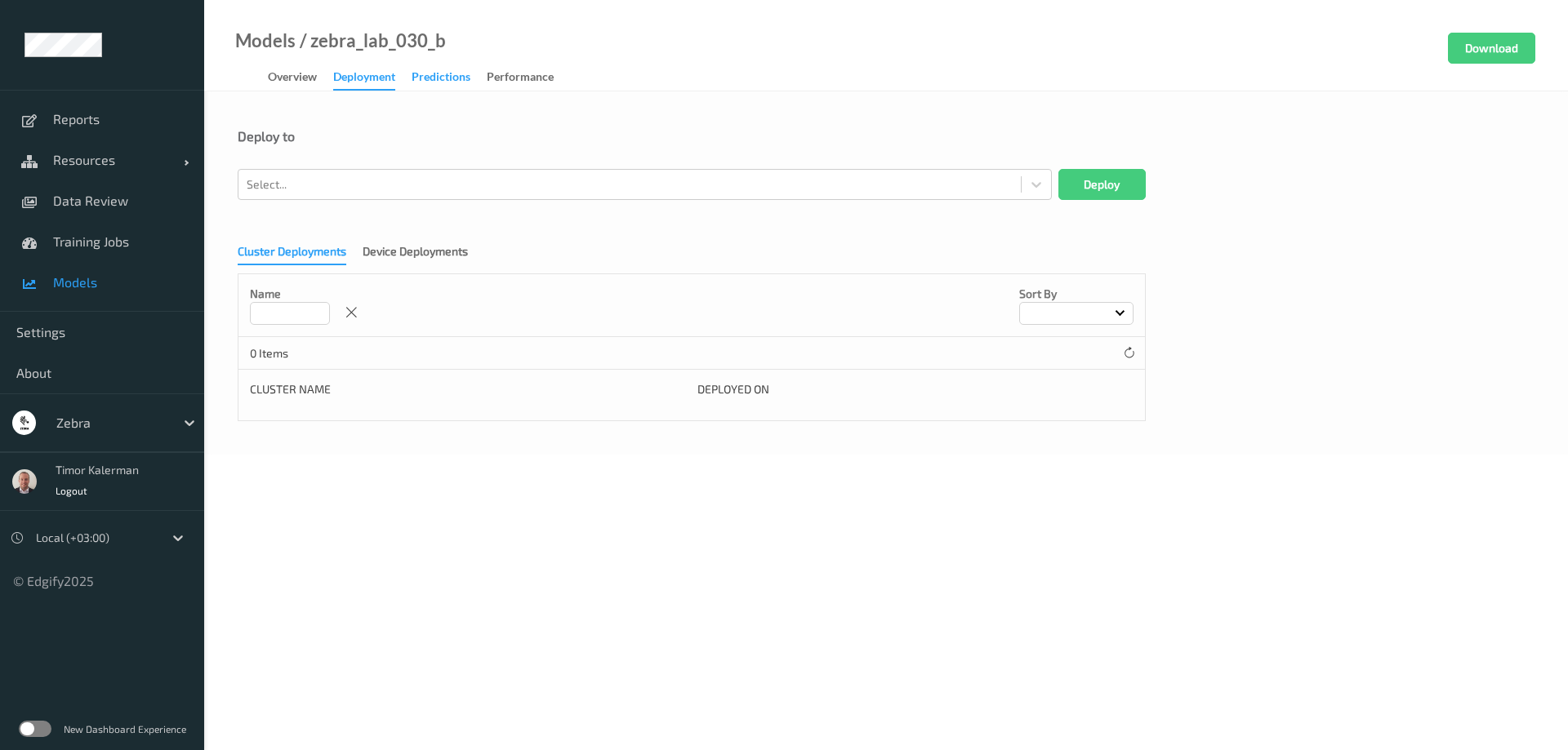
click at [446, 77] on div "Predictions" at bounding box center [440, 78] width 59 height 21
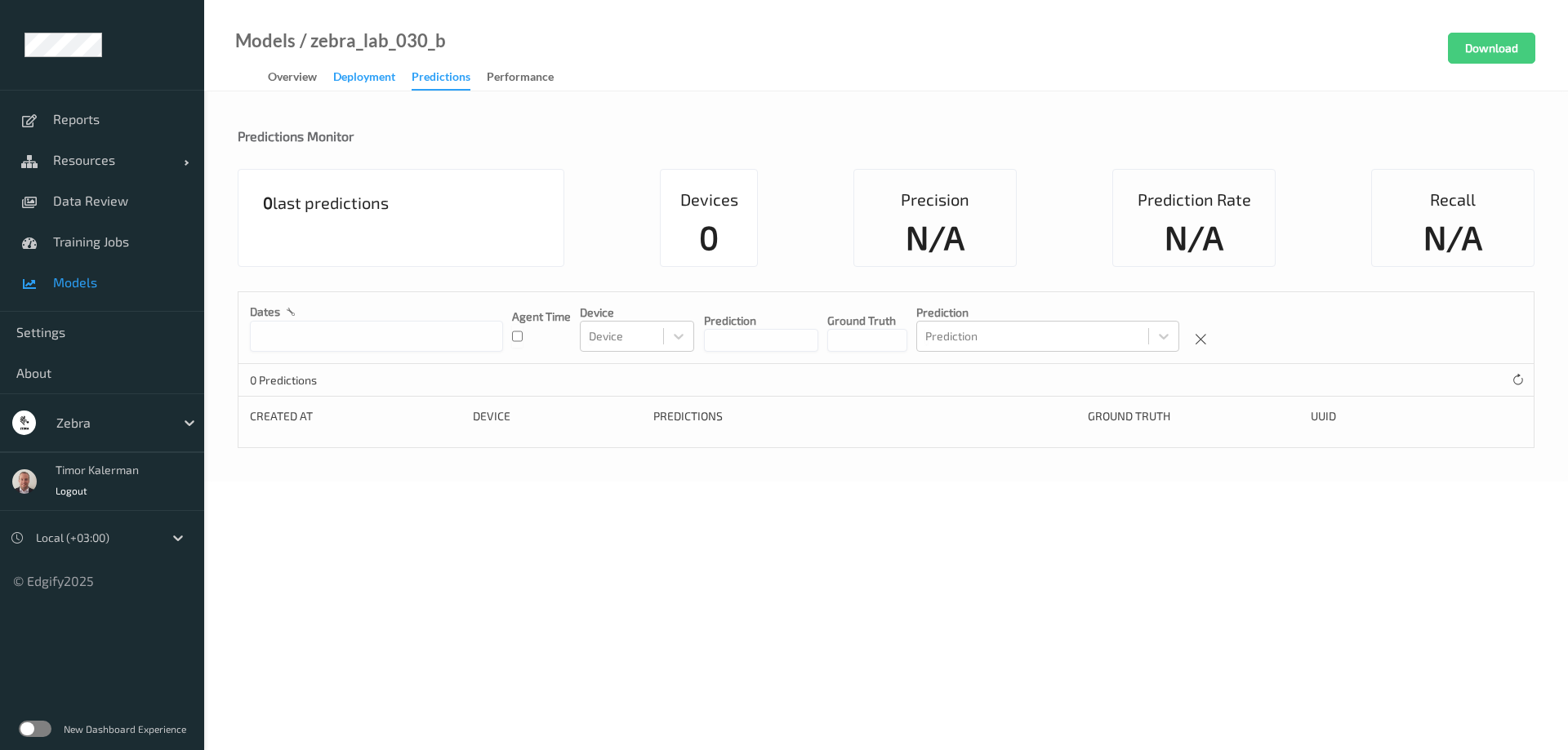
click at [380, 78] on div "Deployment" at bounding box center [364, 78] width 62 height 21
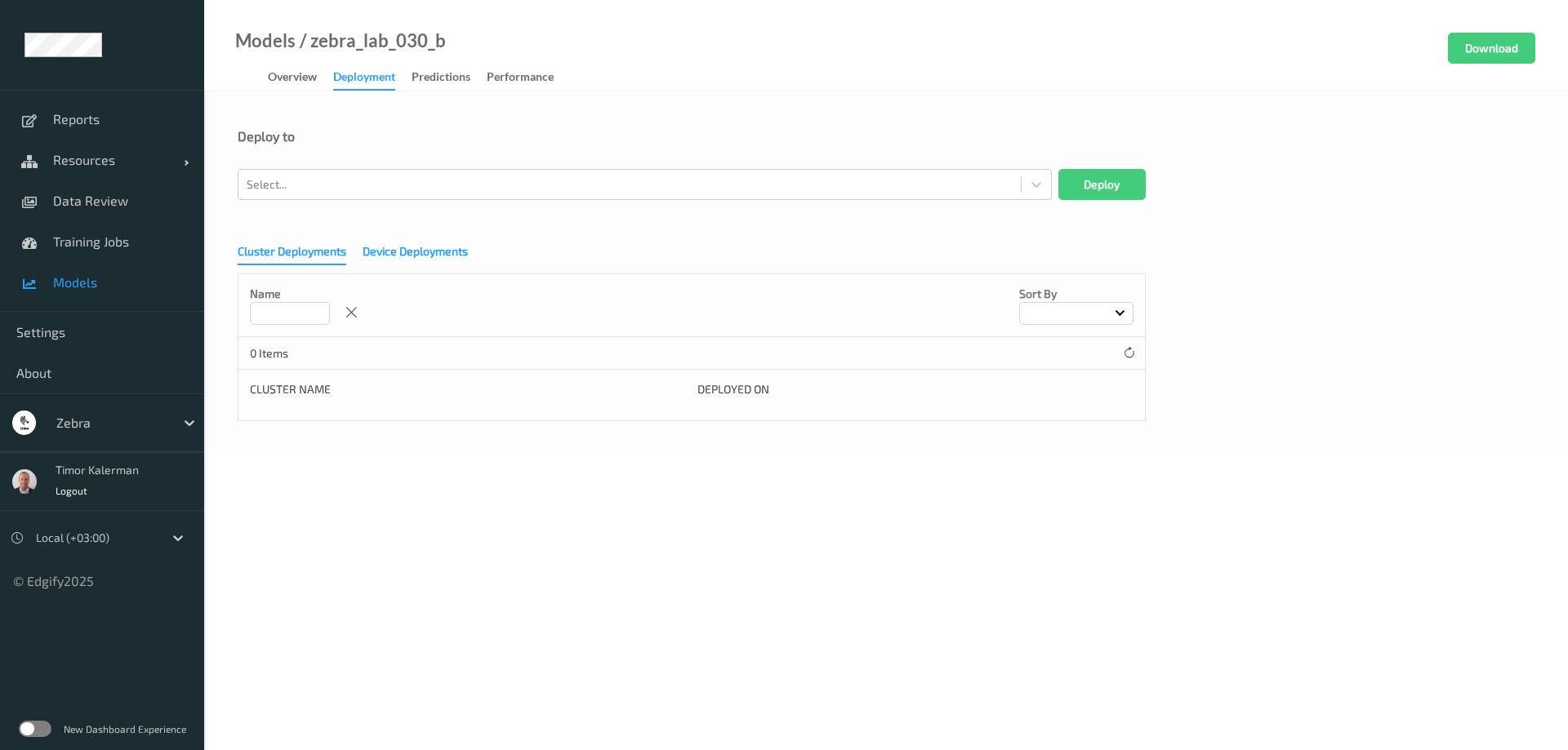
click at [431, 254] on div "Device Deployments" at bounding box center [415, 253] width 106 height 21
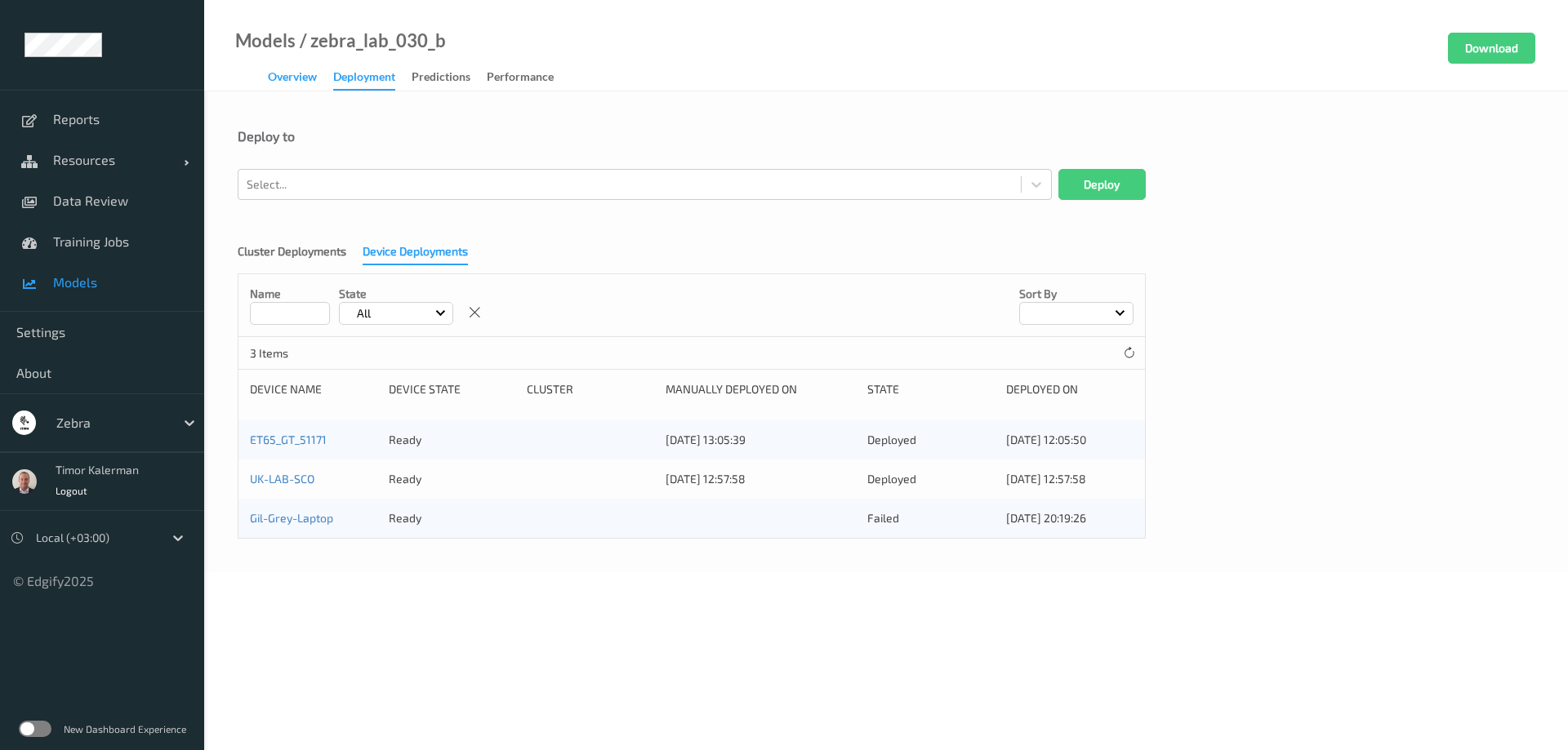
click at [274, 85] on div "Overview" at bounding box center [292, 78] width 49 height 21
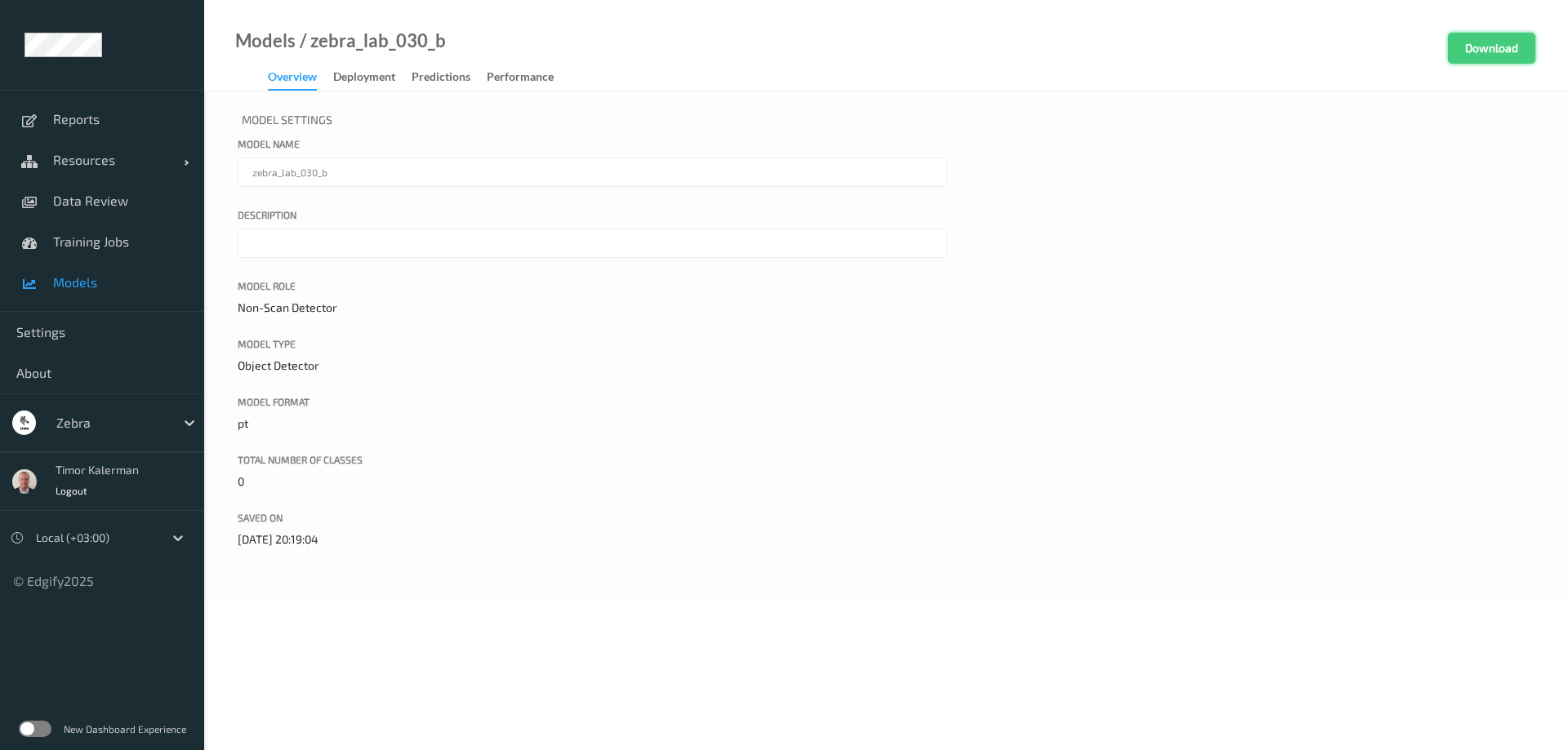
click at [1490, 55] on button "Download" at bounding box center [1491, 48] width 88 height 31
drag, startPoint x: 477, startPoint y: 120, endPoint x: 456, endPoint y: 125, distance: 21.6
click at [477, 120] on p "Model Settings" at bounding box center [592, 121] width 709 height 29
click at [130, 159] on span "Resources" at bounding box center [119, 160] width 131 height 16
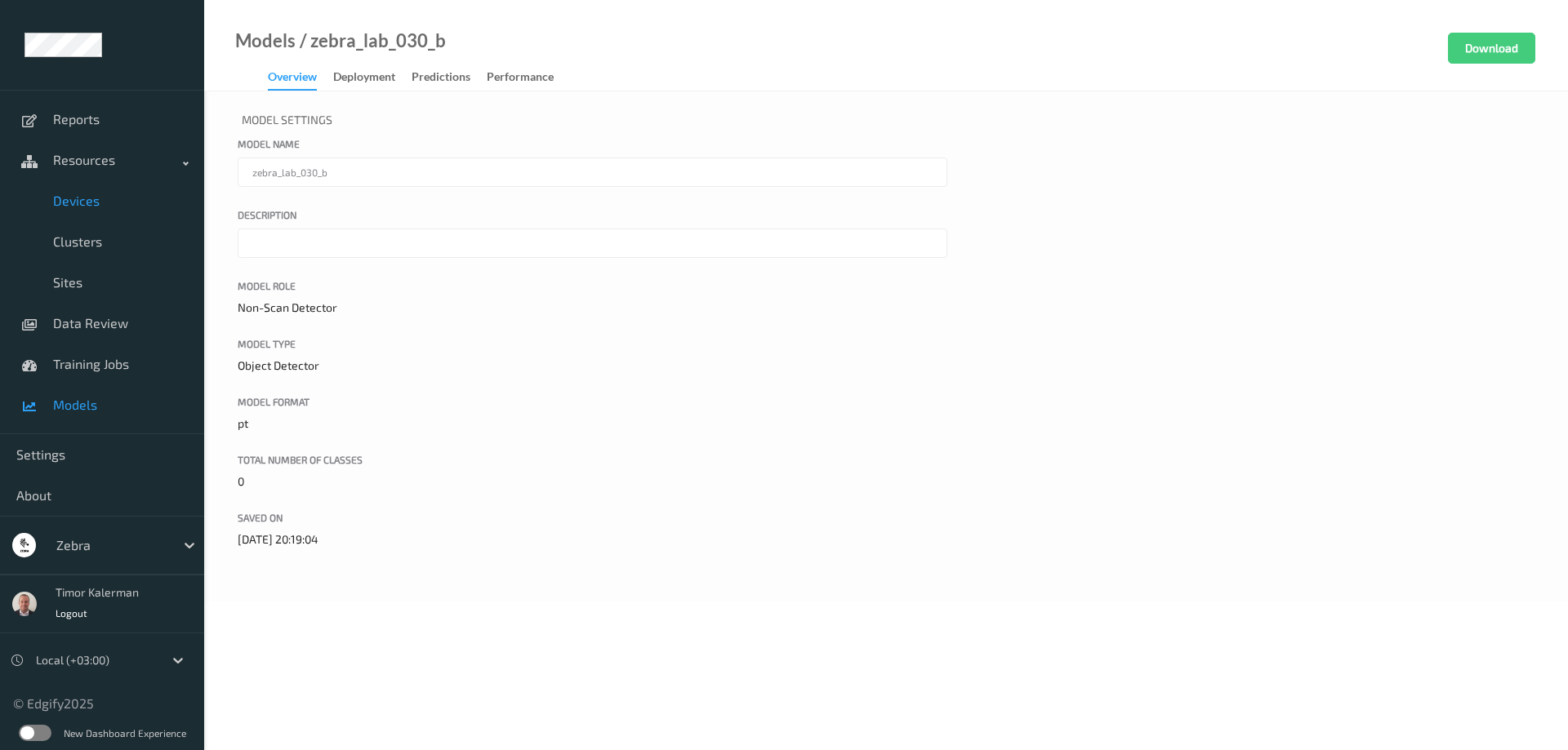
click at [116, 208] on span "Devices" at bounding box center [121, 200] width 135 height 16
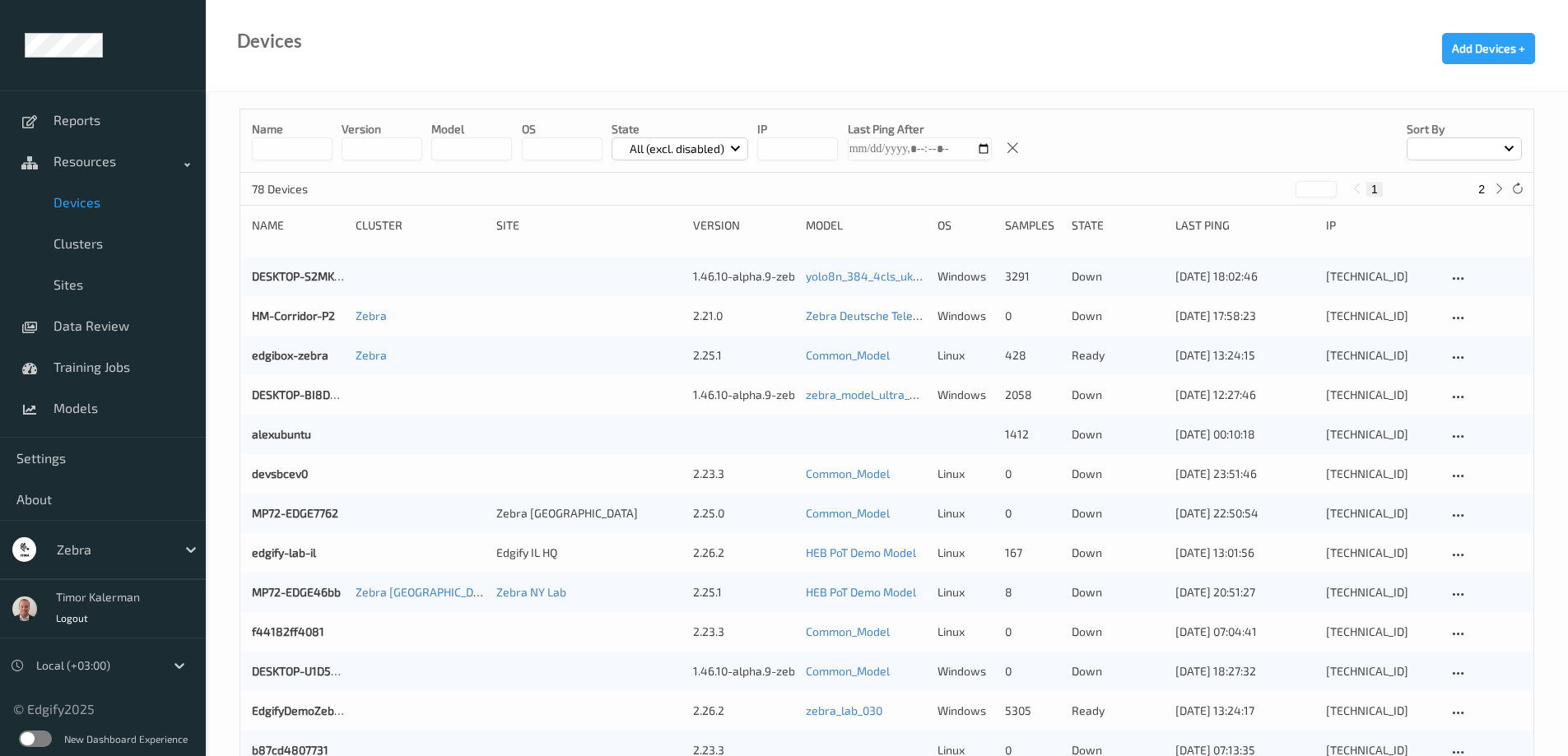
click at [28, 740] on label at bounding box center [35, 738] width 33 height 16
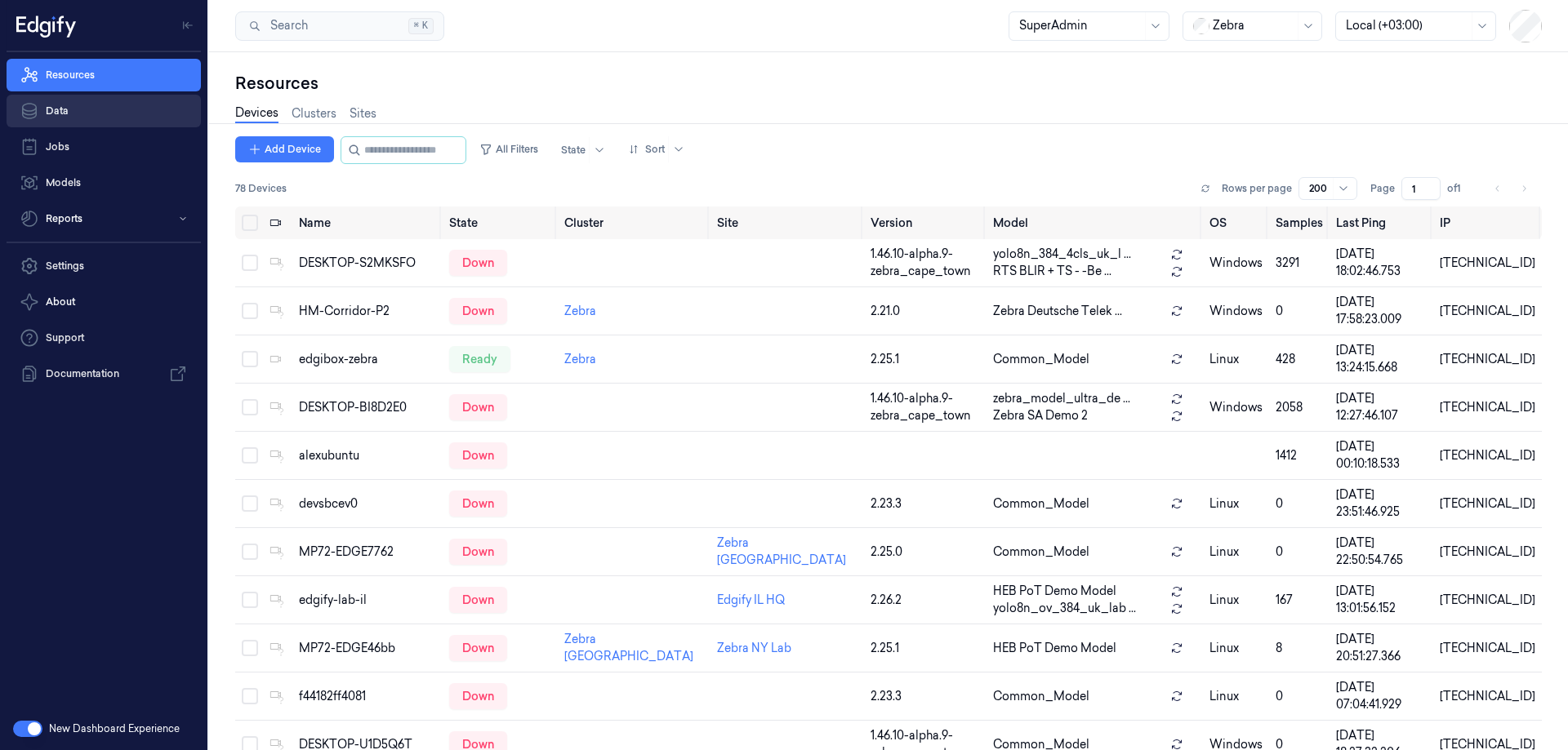
click at [71, 117] on link "Data" at bounding box center [104, 110] width 194 height 33
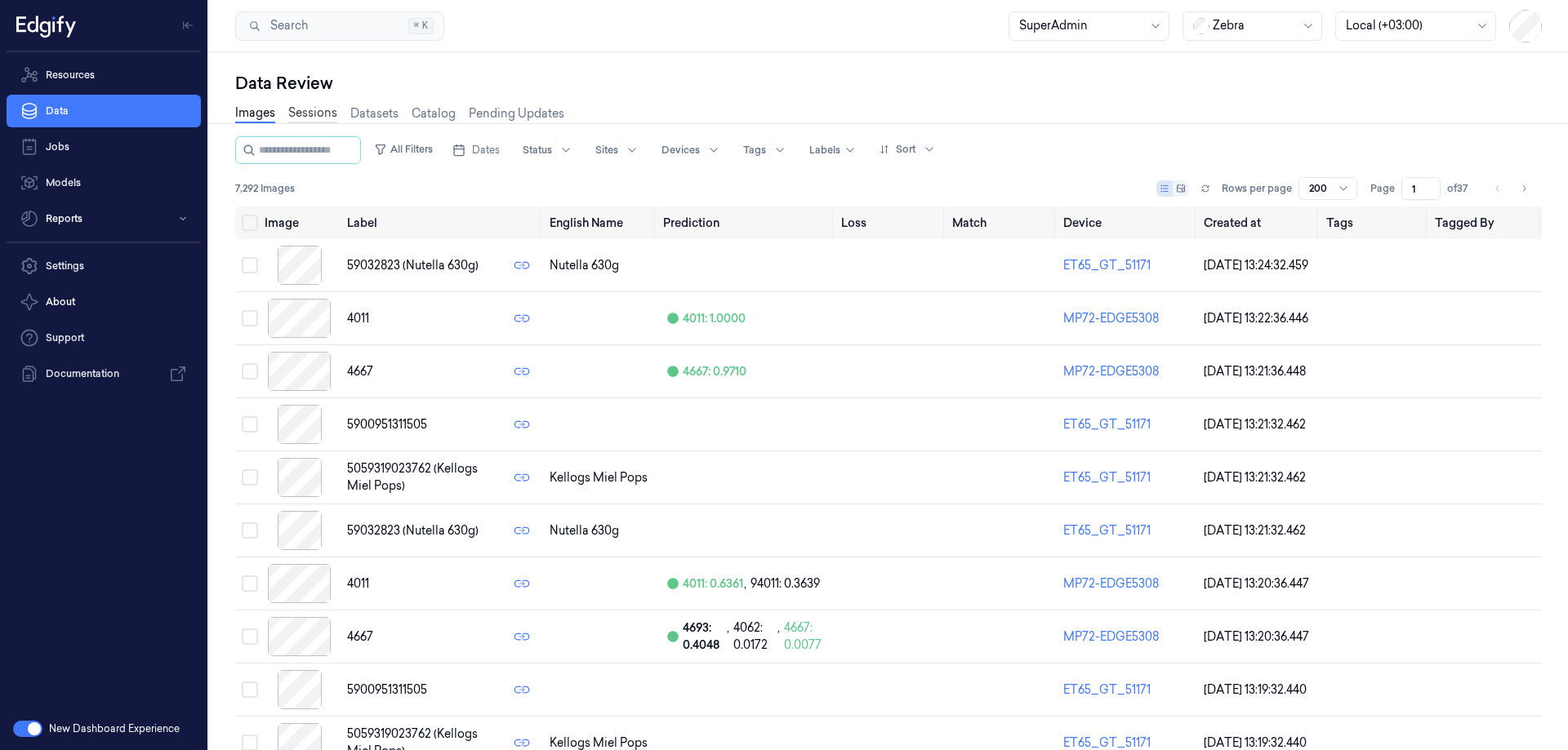
click at [333, 109] on link "Sessions" at bounding box center [312, 114] width 49 height 19
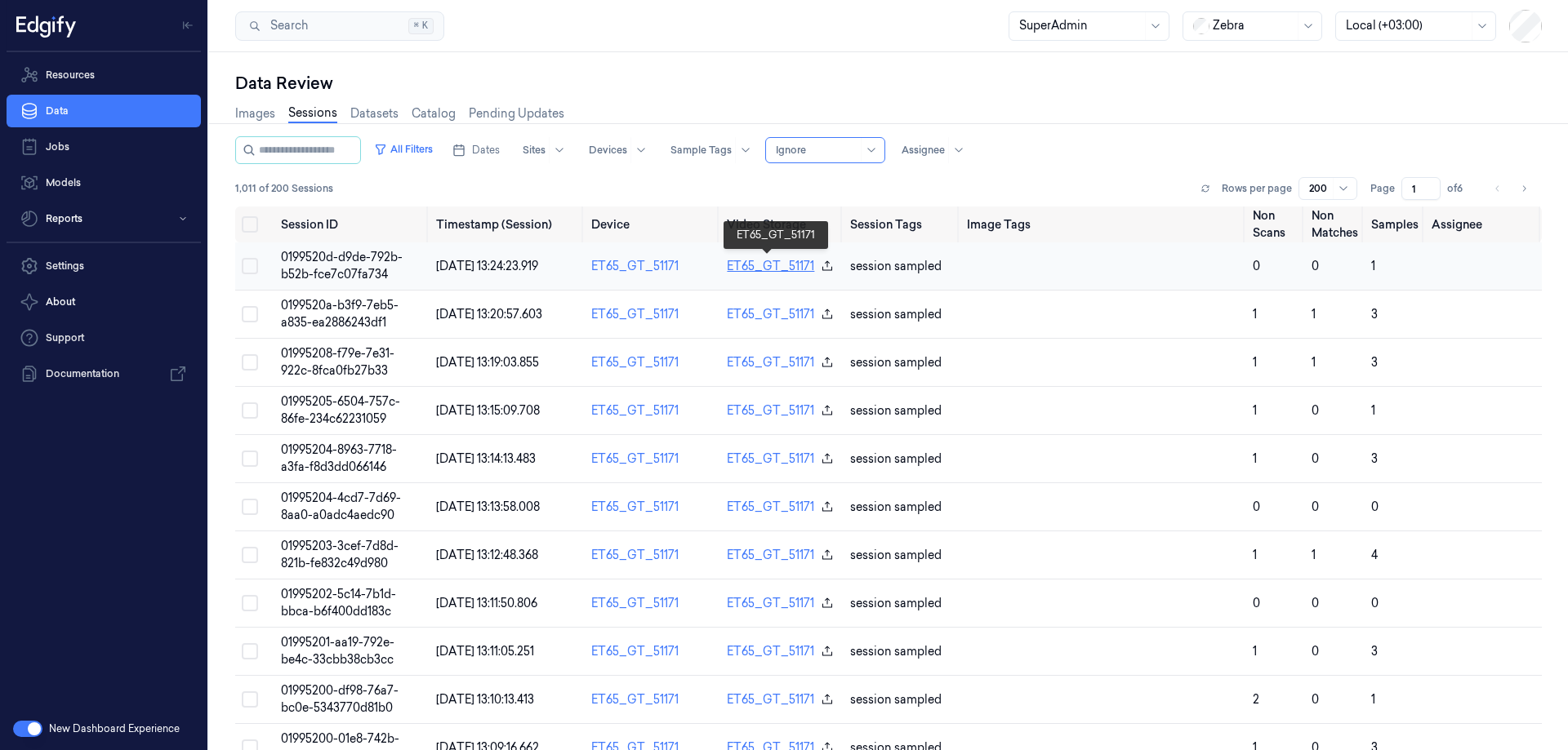
click at [761, 264] on link "ET65_GT_51171" at bounding box center [771, 266] width 88 height 17
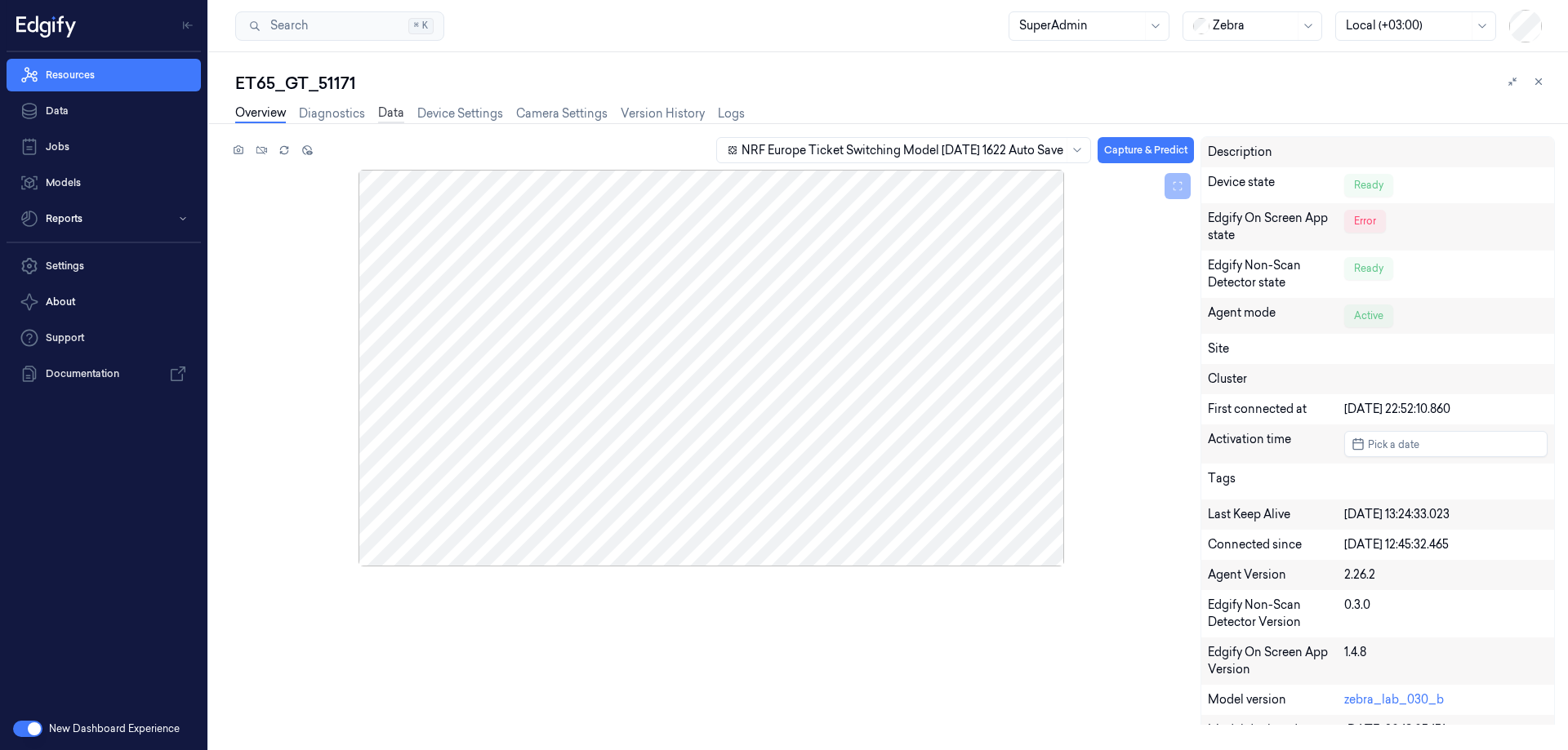
click at [399, 113] on link "Data" at bounding box center [392, 114] width 26 height 19
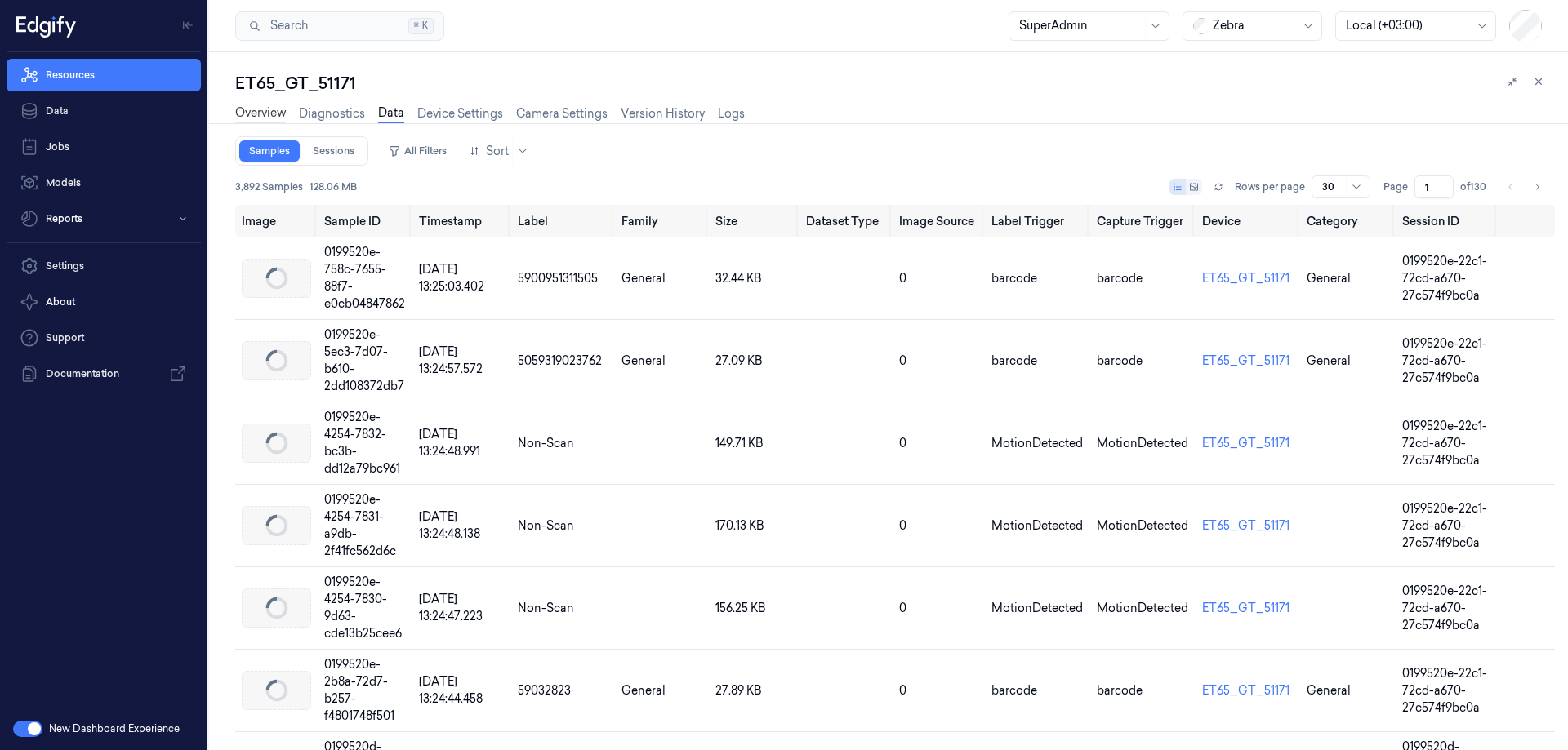
click at [278, 113] on link "Overview" at bounding box center [261, 114] width 50 height 19
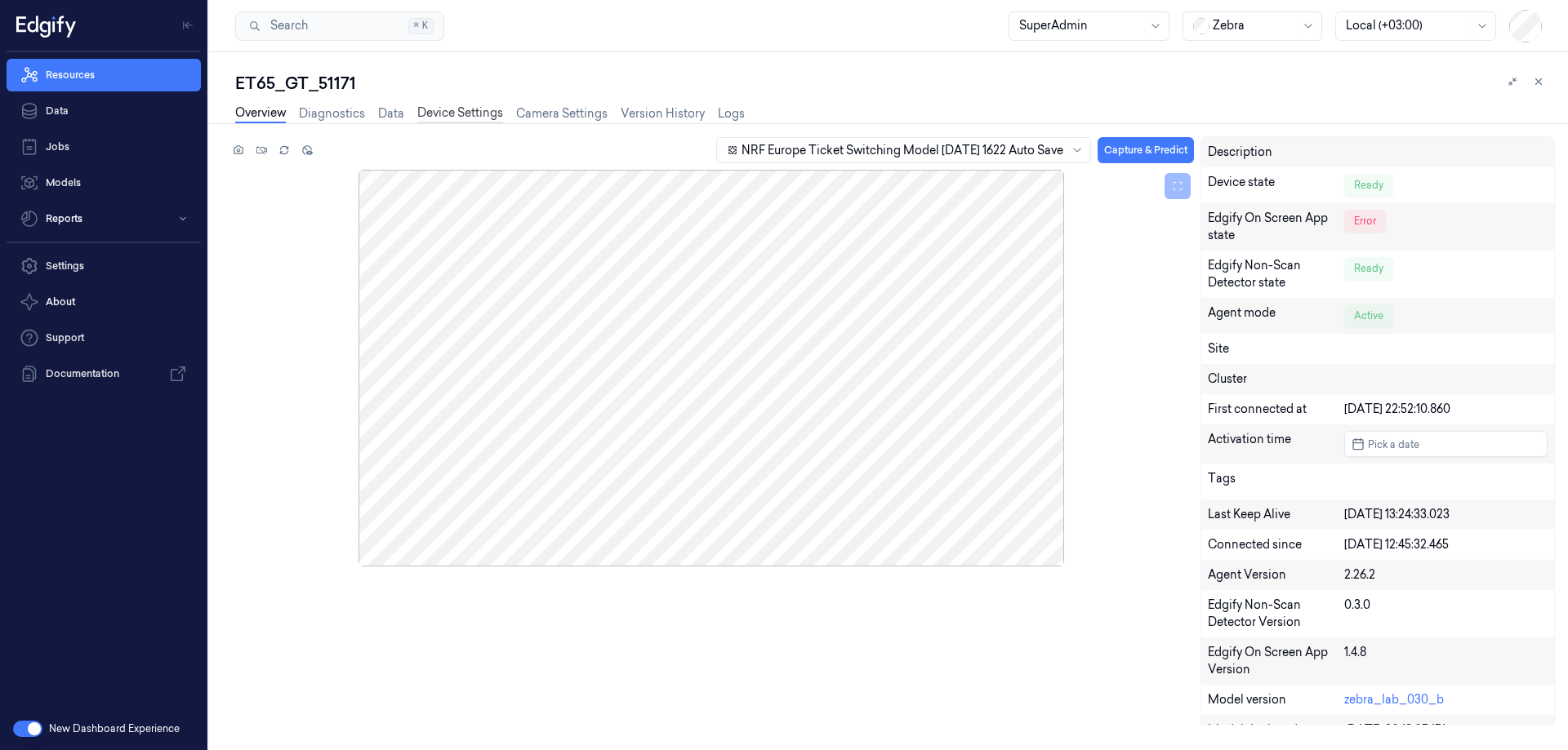
click at [437, 115] on link "Device Settings" at bounding box center [461, 114] width 86 height 19
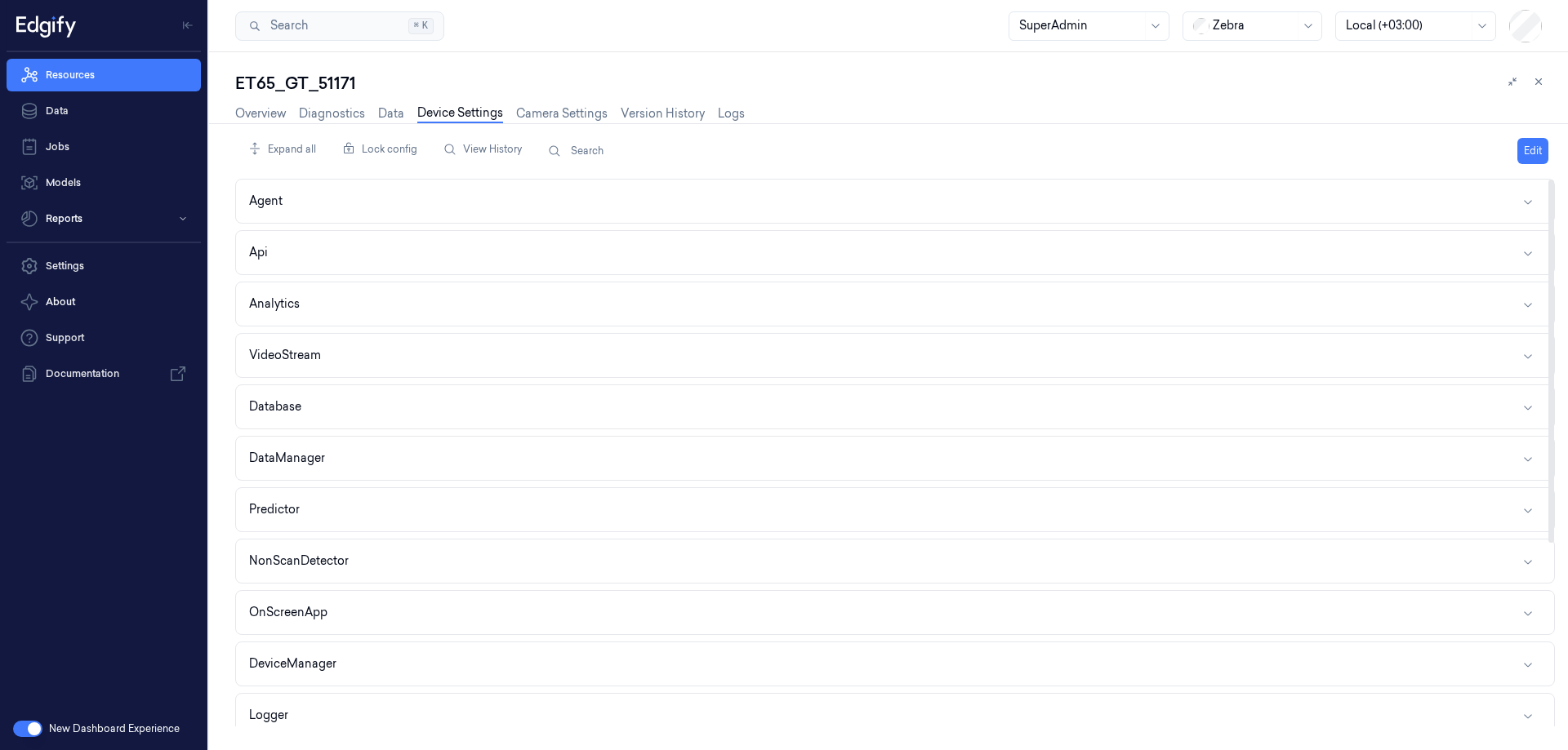
scroll to position [245, 0]
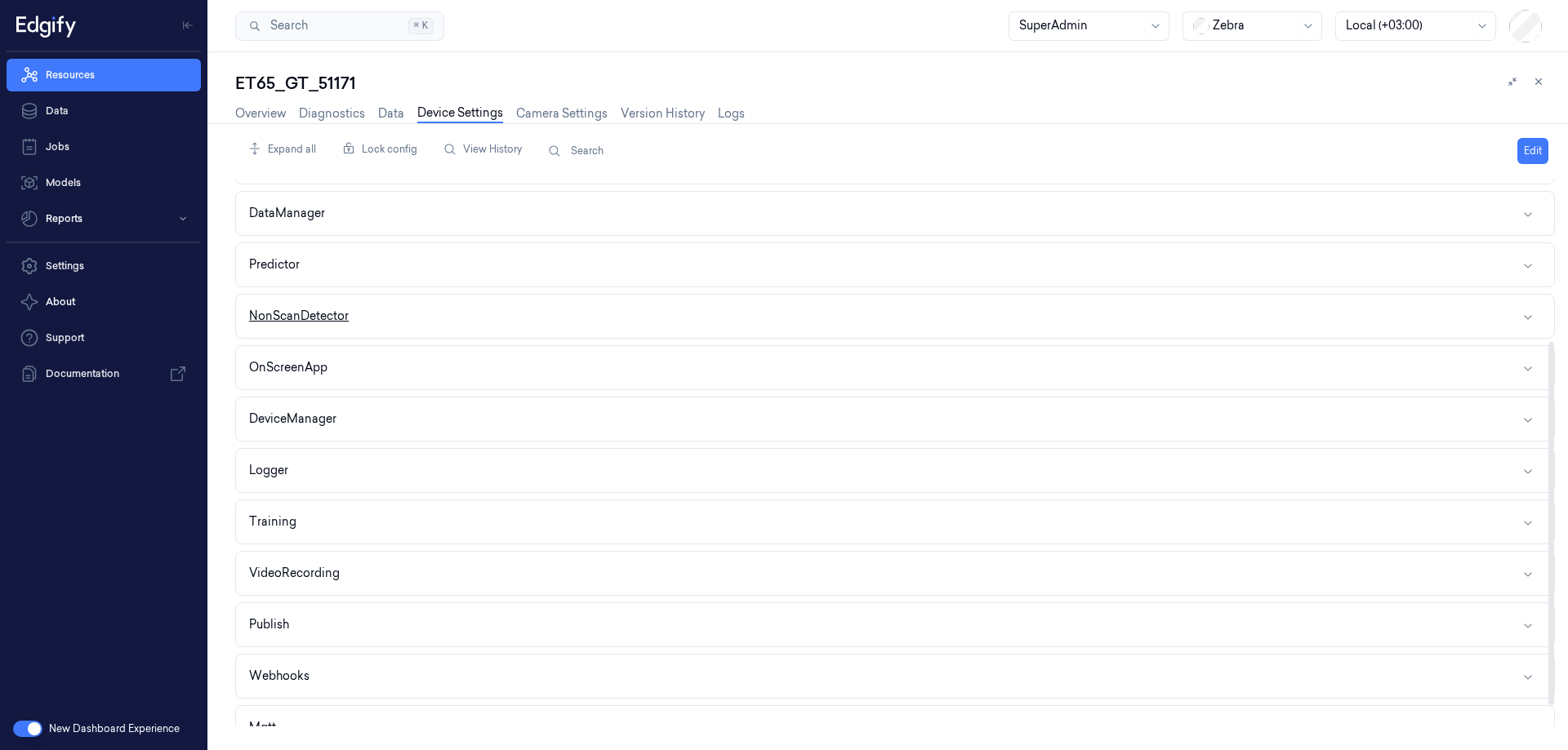
click at [363, 319] on button "NonScanDetector" at bounding box center [895, 316] width 1318 height 43
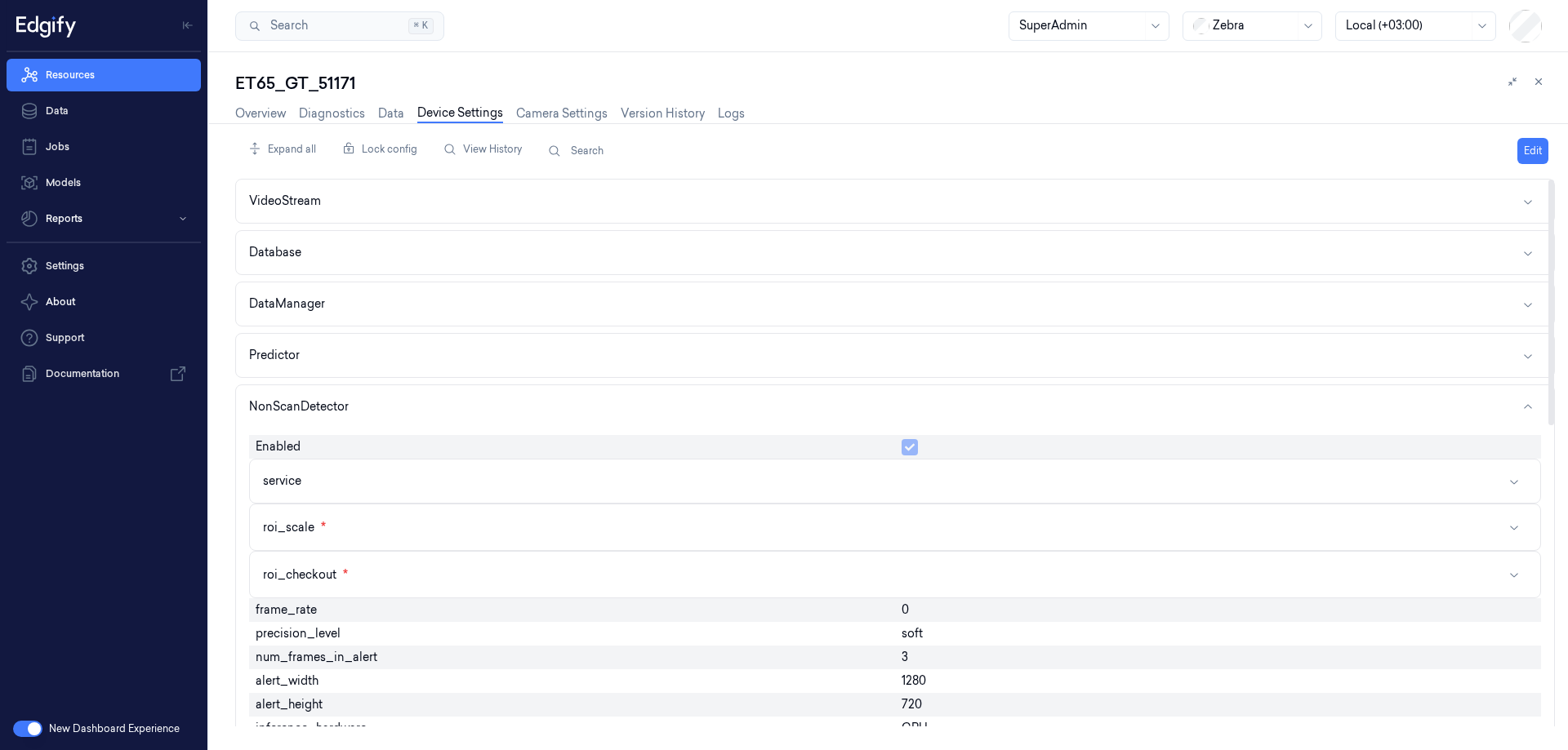
scroll to position [0, 0]
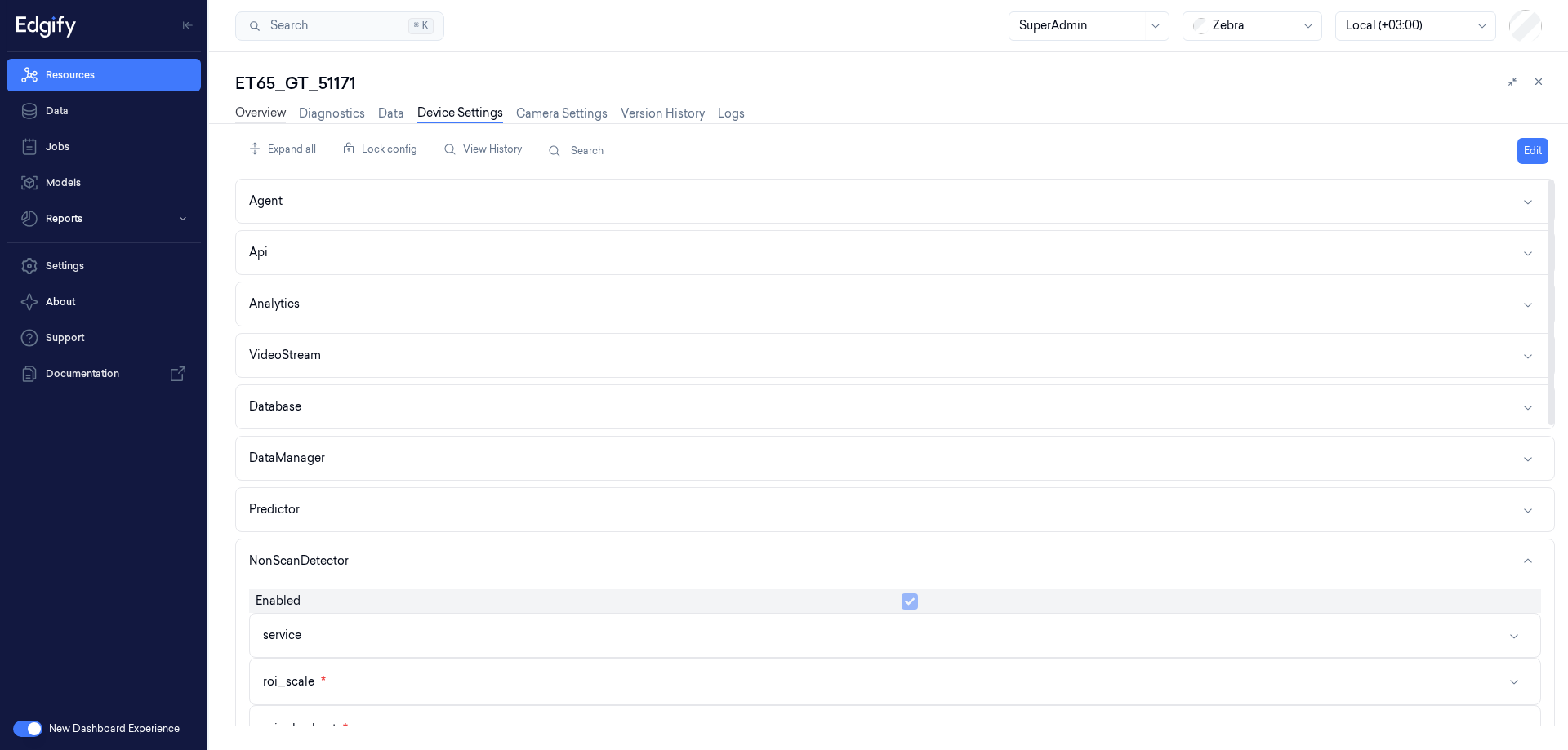
click at [272, 115] on link "Overview" at bounding box center [261, 114] width 50 height 19
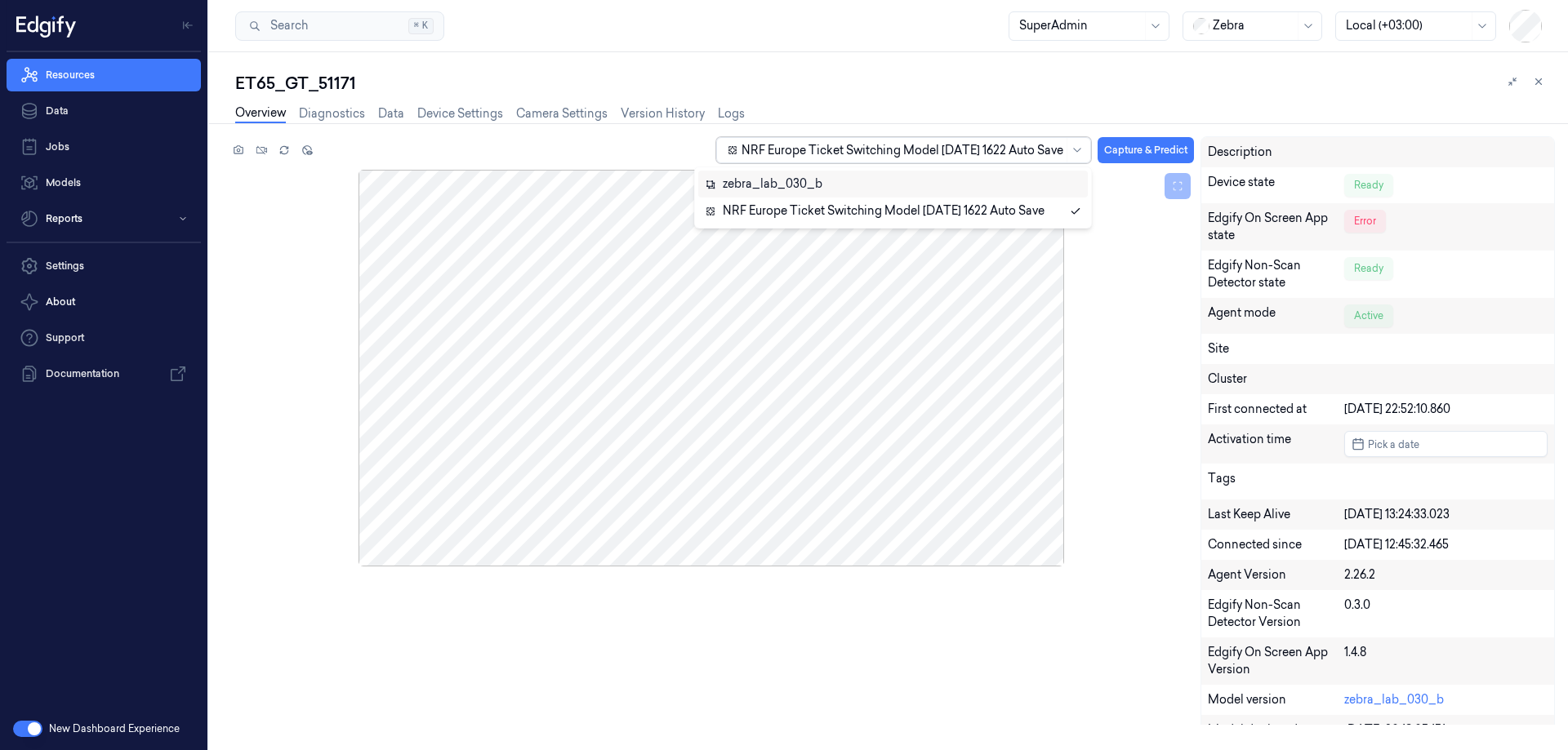
click at [754, 158] on div at bounding box center [902, 150] width 321 height 17
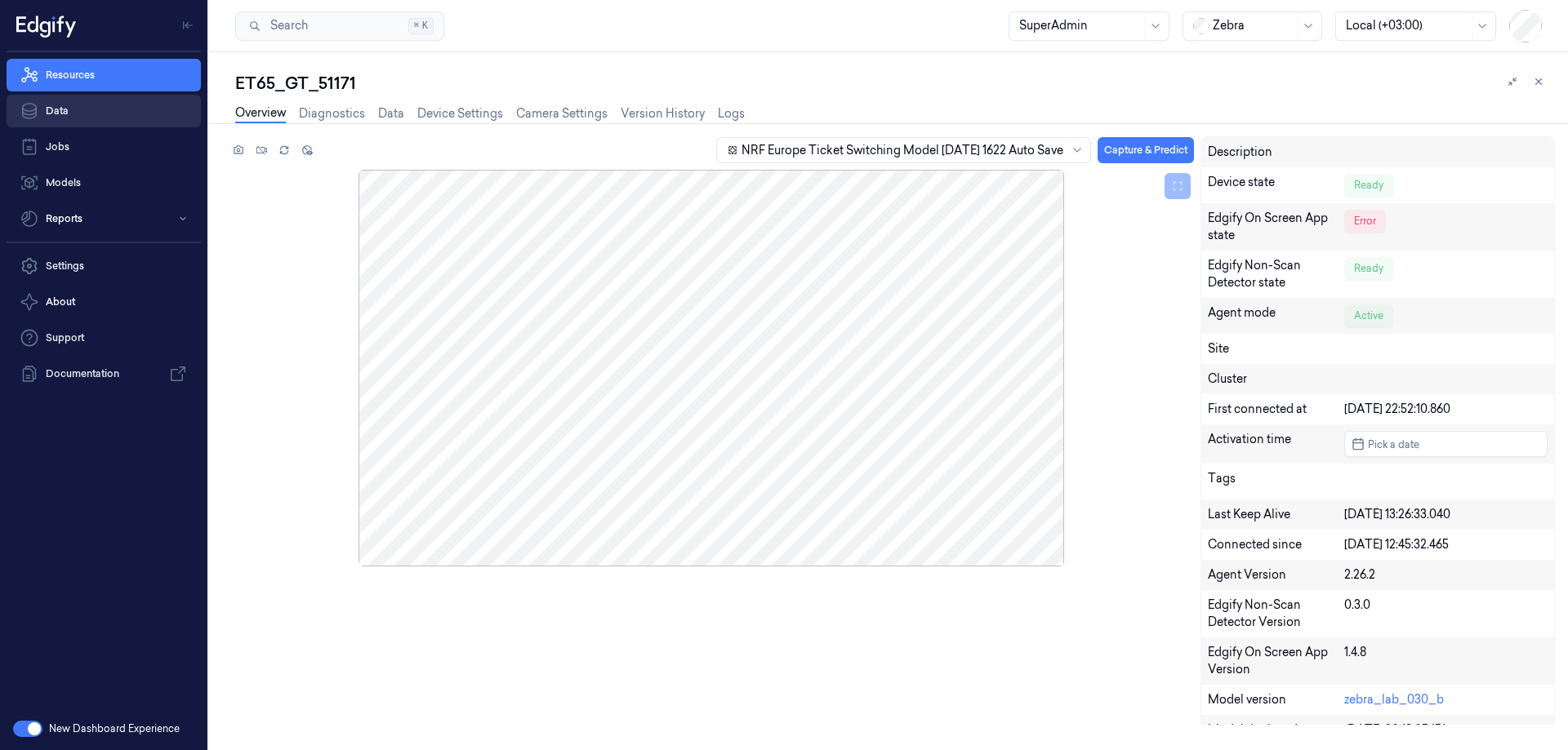
click at [62, 106] on link "Data" at bounding box center [104, 110] width 194 height 33
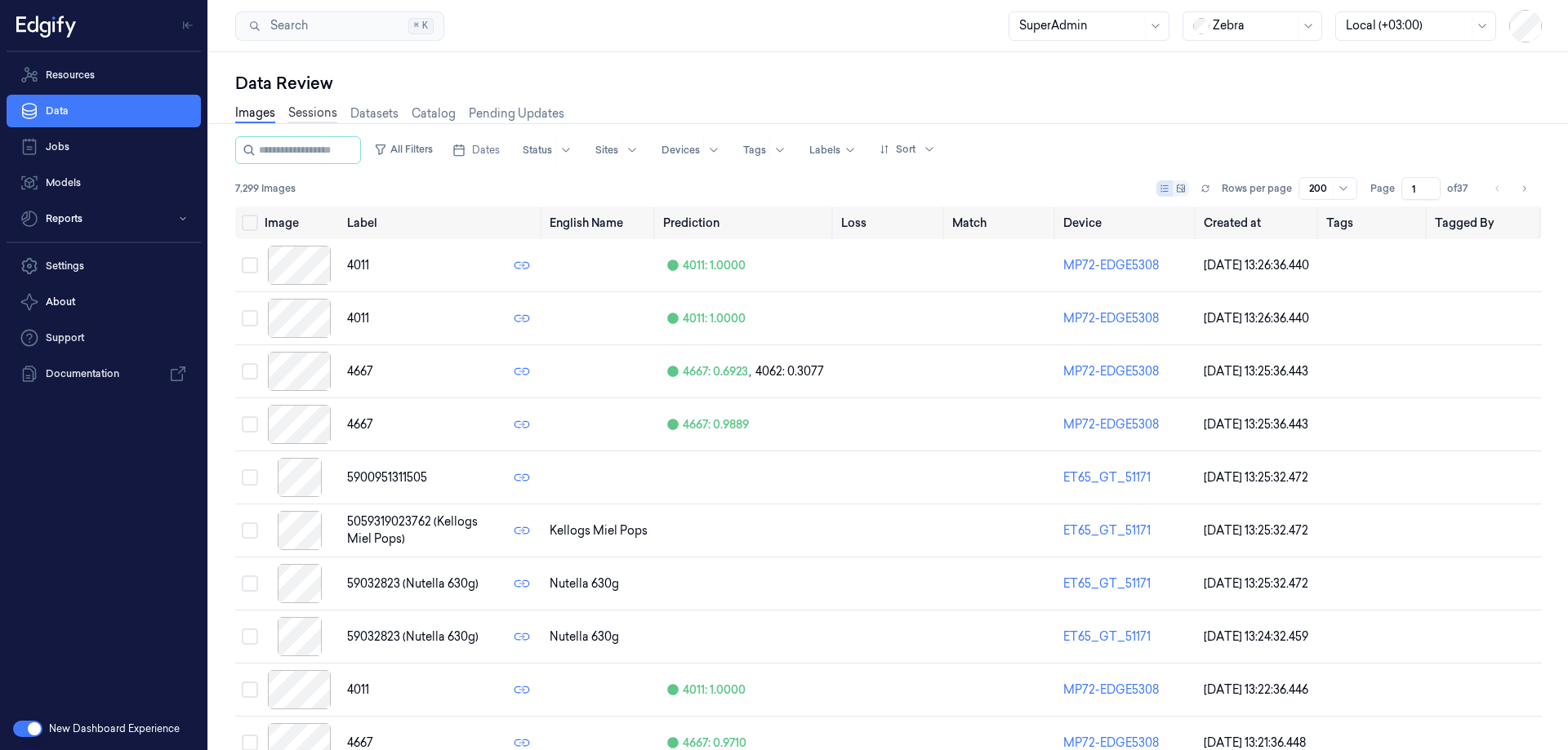
click at [328, 109] on link "Sessions" at bounding box center [312, 114] width 49 height 19
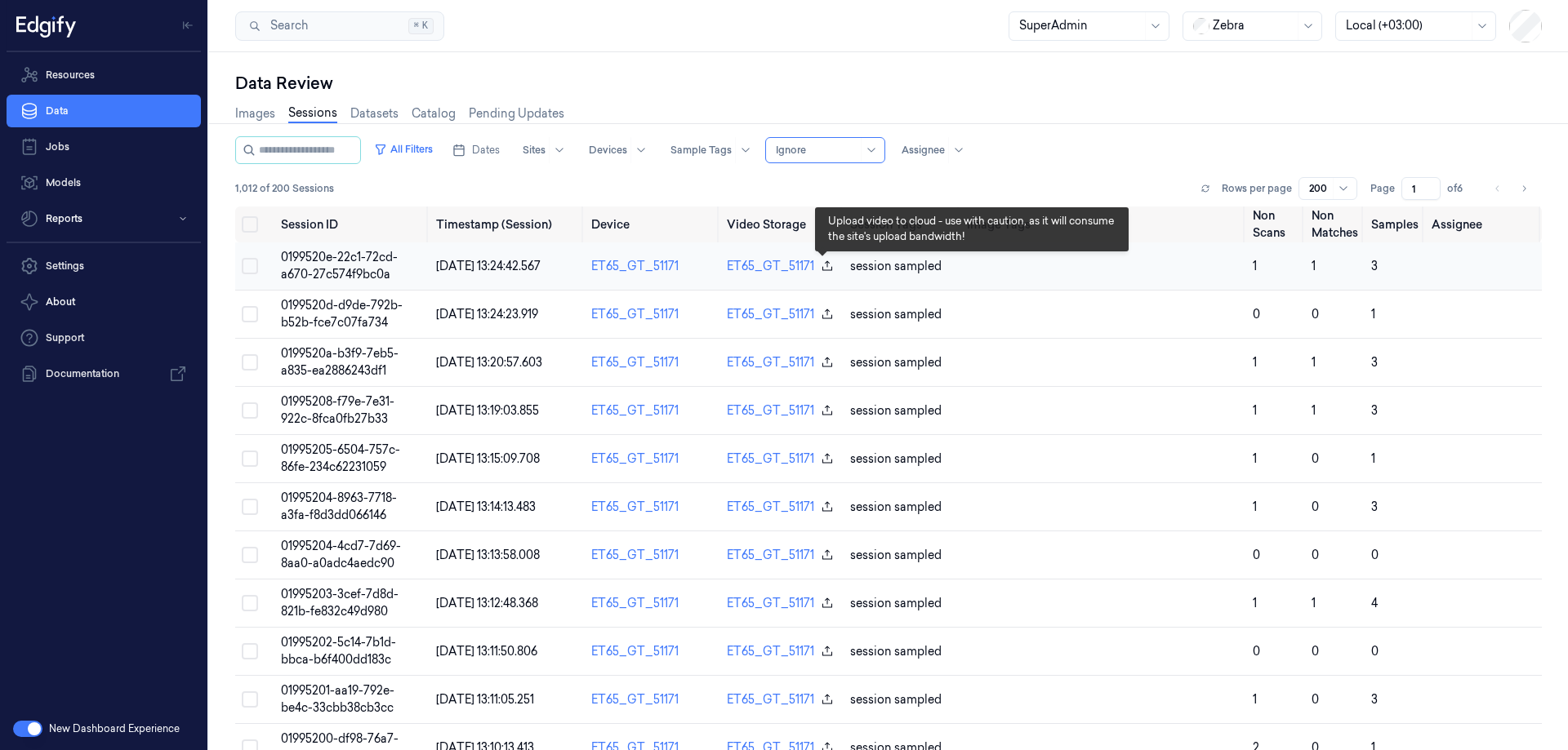
click at [822, 262] on icon "button" at bounding box center [827, 265] width 9 height 9
click at [825, 268] on icon "button" at bounding box center [827, 266] width 13 height 13
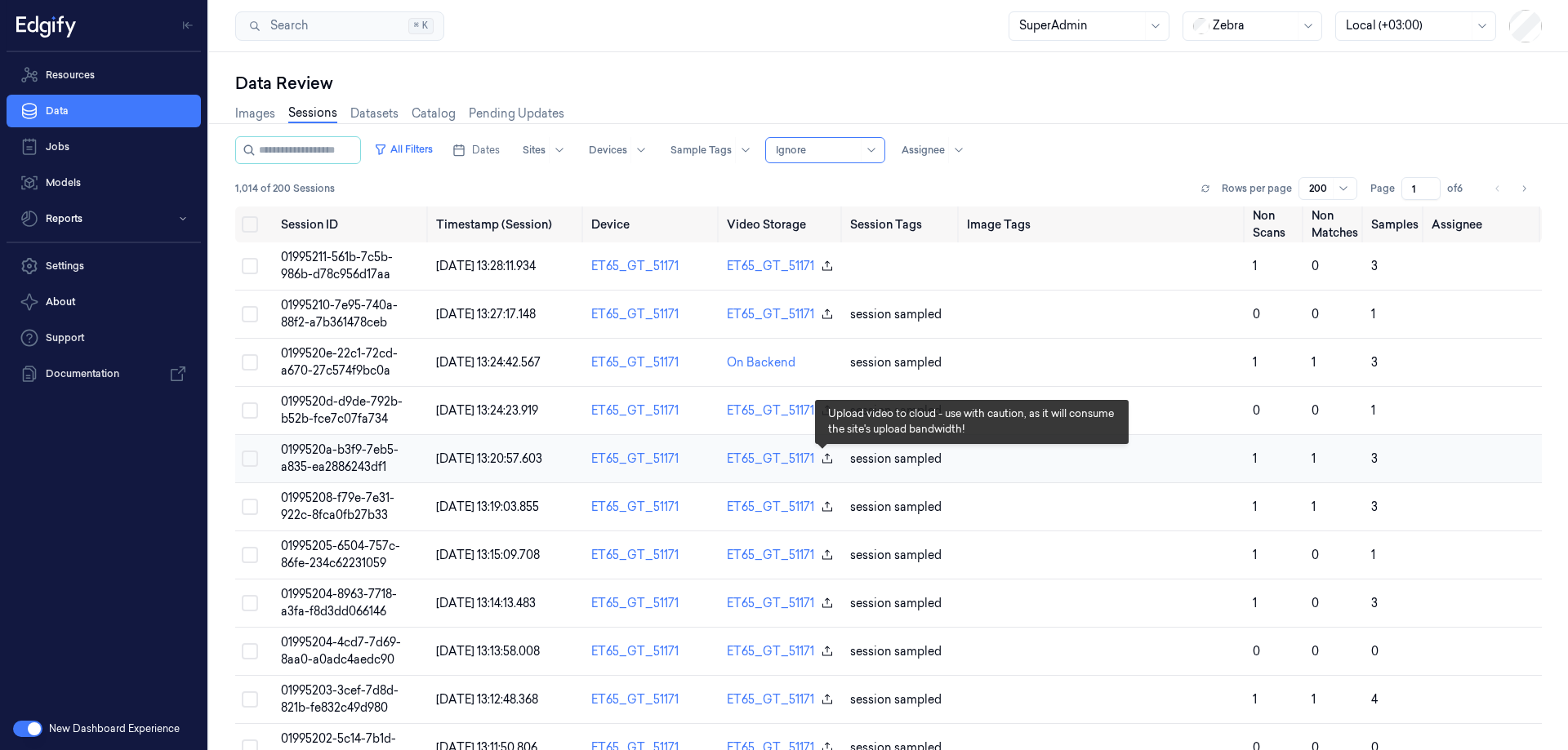
click at [822, 462] on icon "button" at bounding box center [827, 458] width 9 height 9
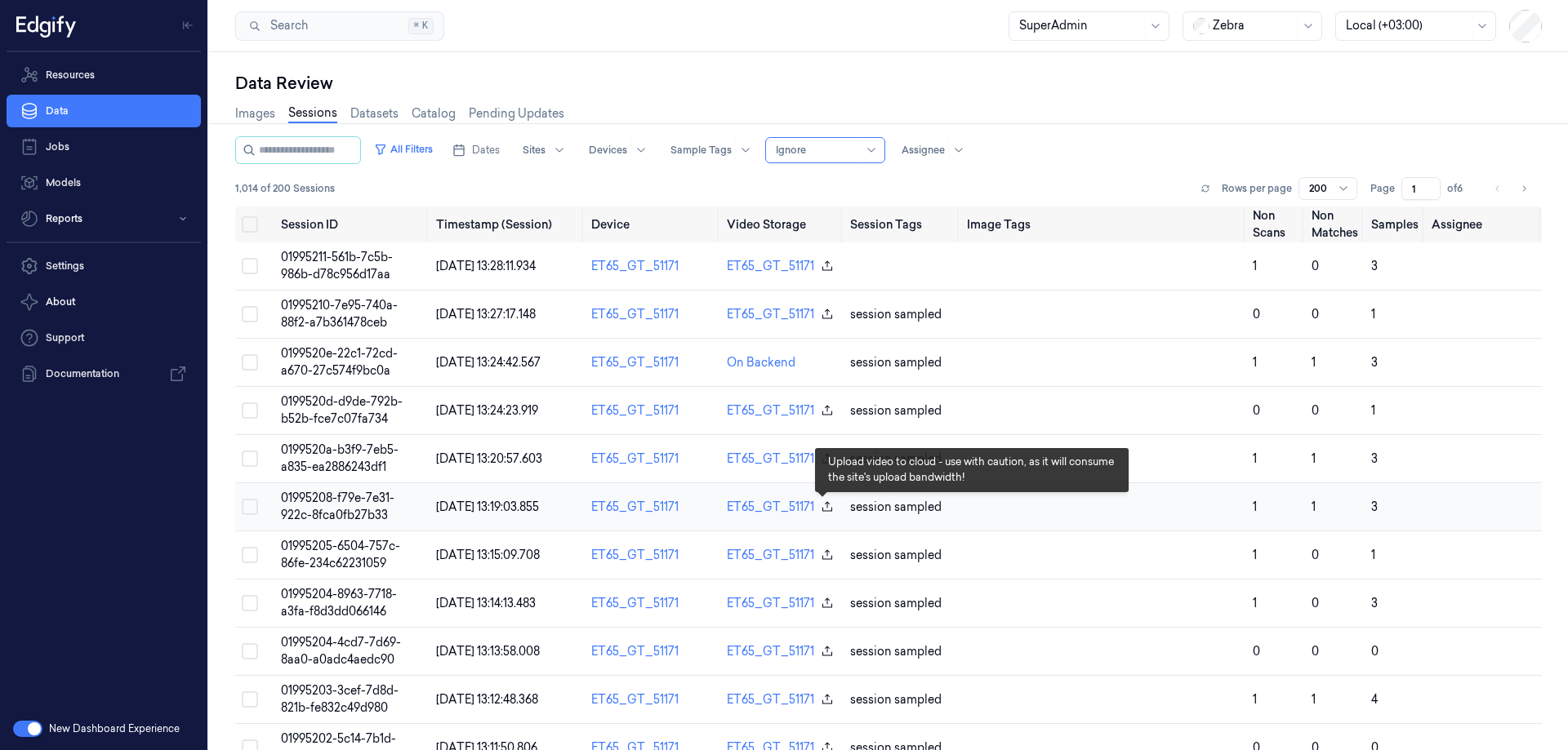
click at [820, 507] on icon "button" at bounding box center [827, 507] width 13 height 13
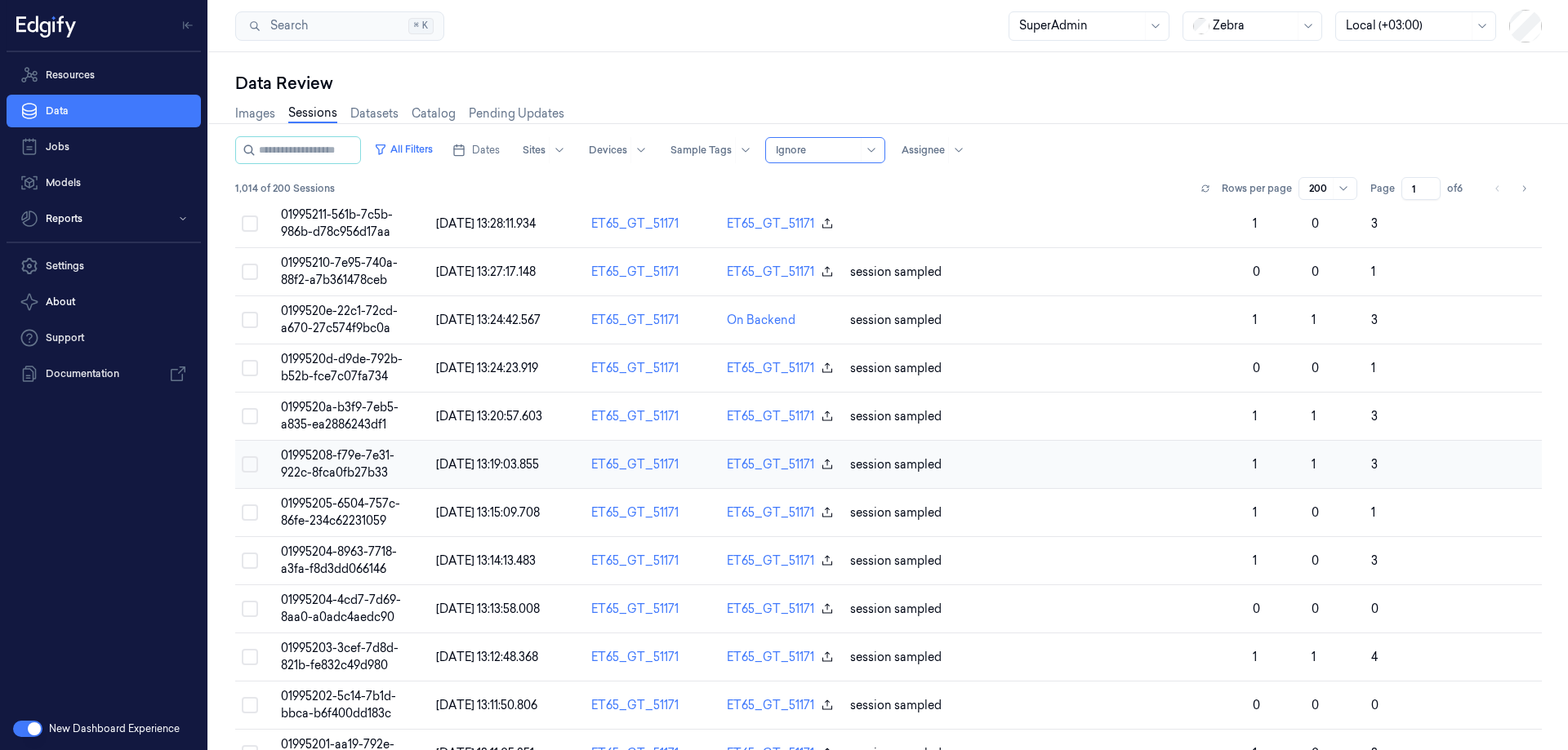
scroll to position [81, 0]
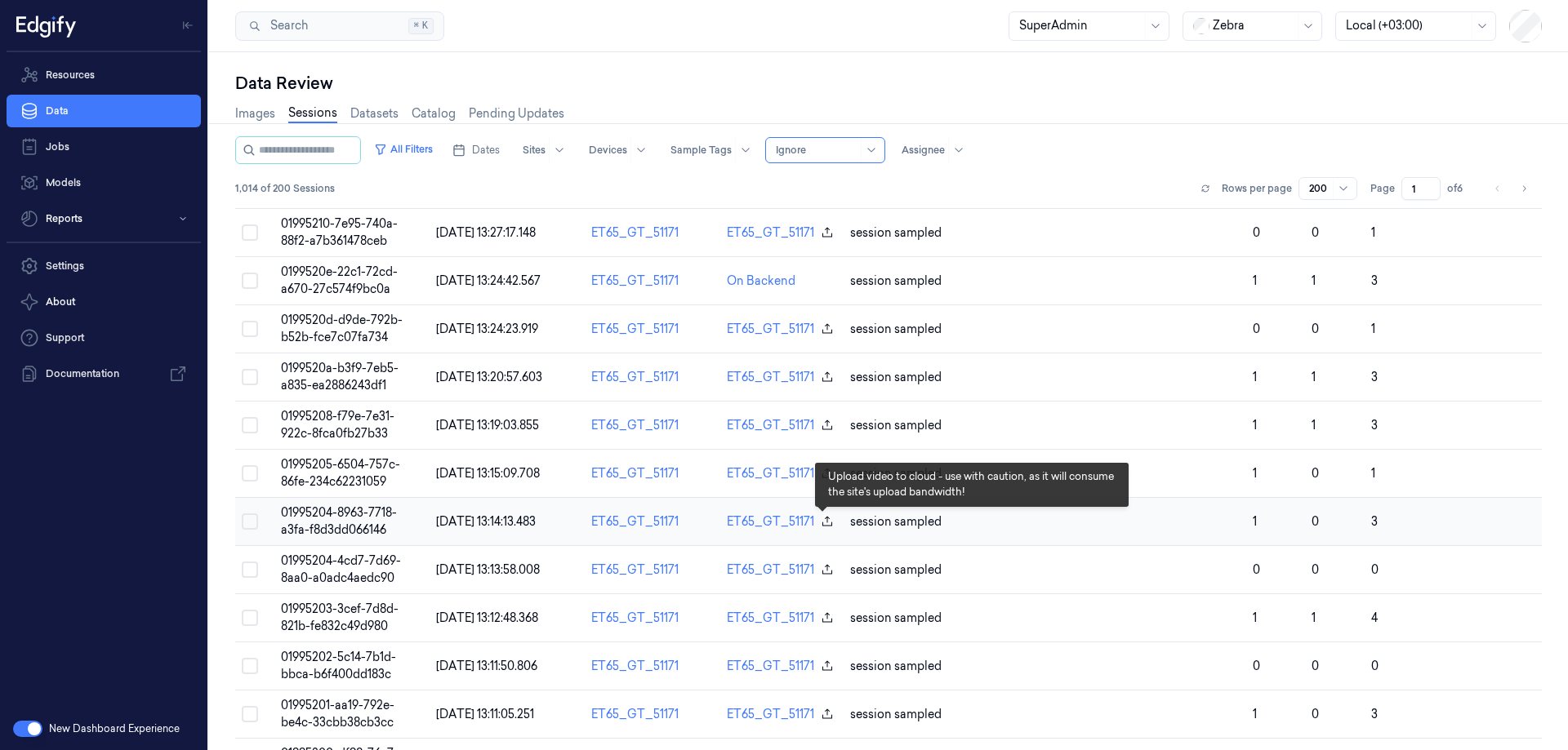
click at [825, 521] on icon "button" at bounding box center [827, 521] width 13 height 13
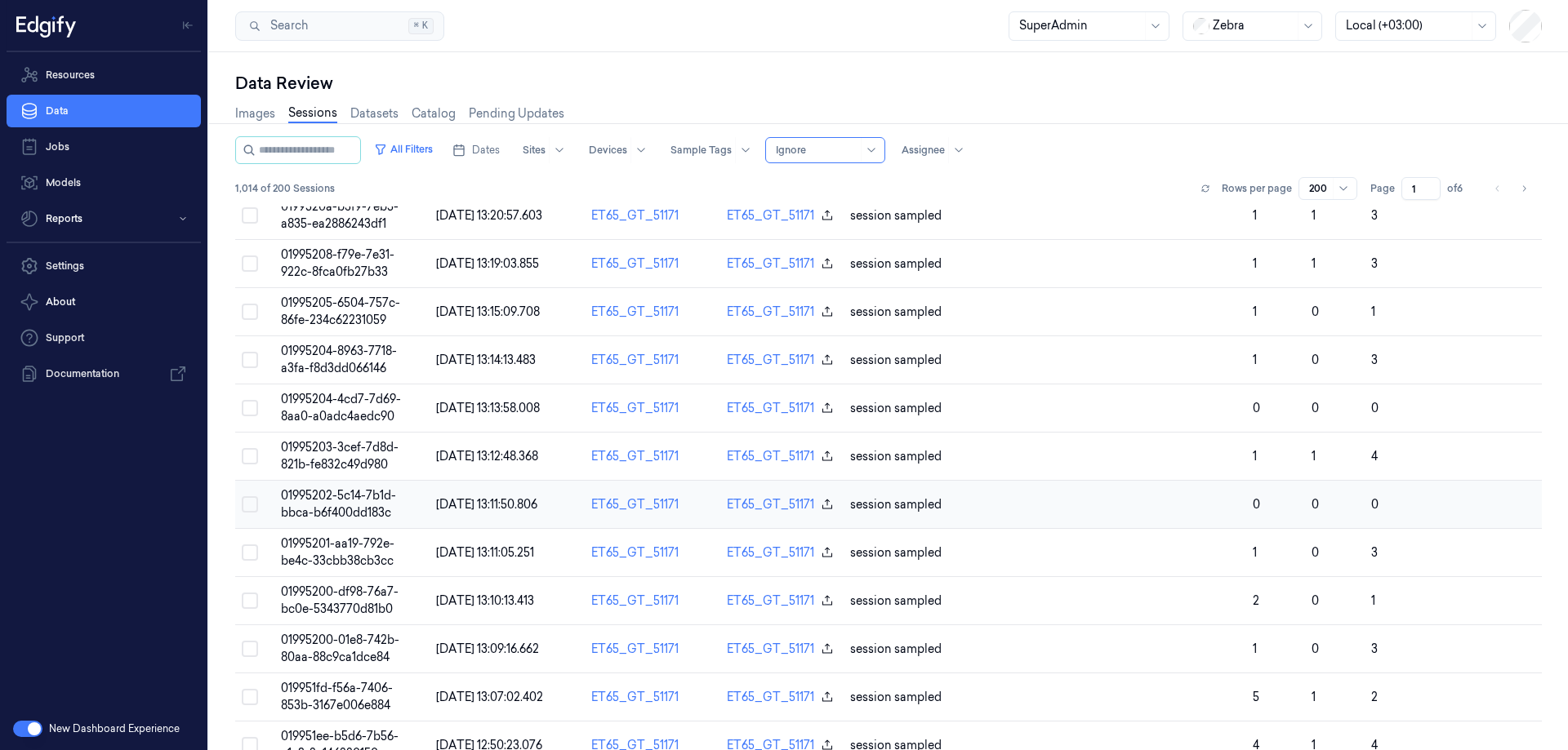
scroll to position [245, 0]
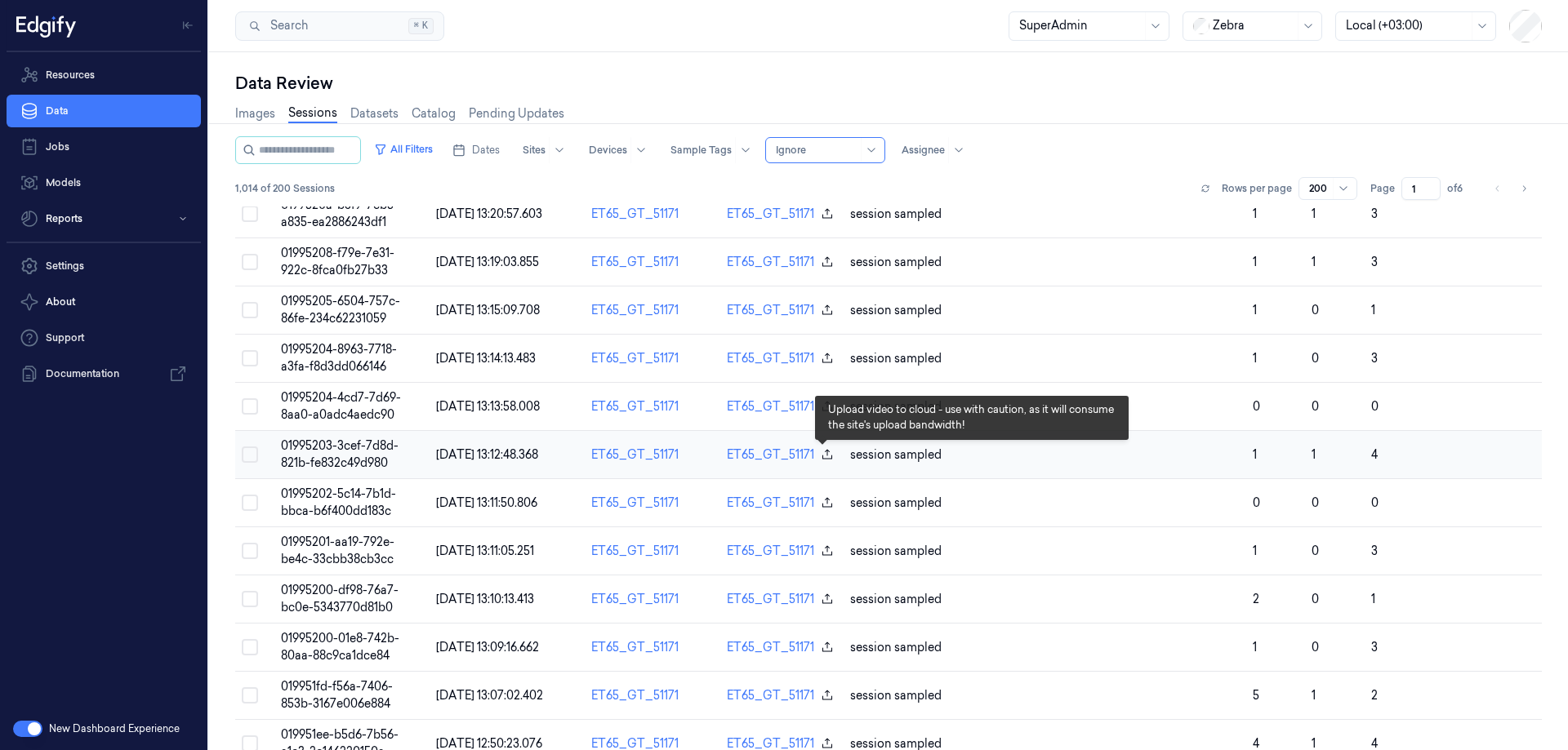
click at [820, 456] on icon "button" at bounding box center [827, 455] width 13 height 13
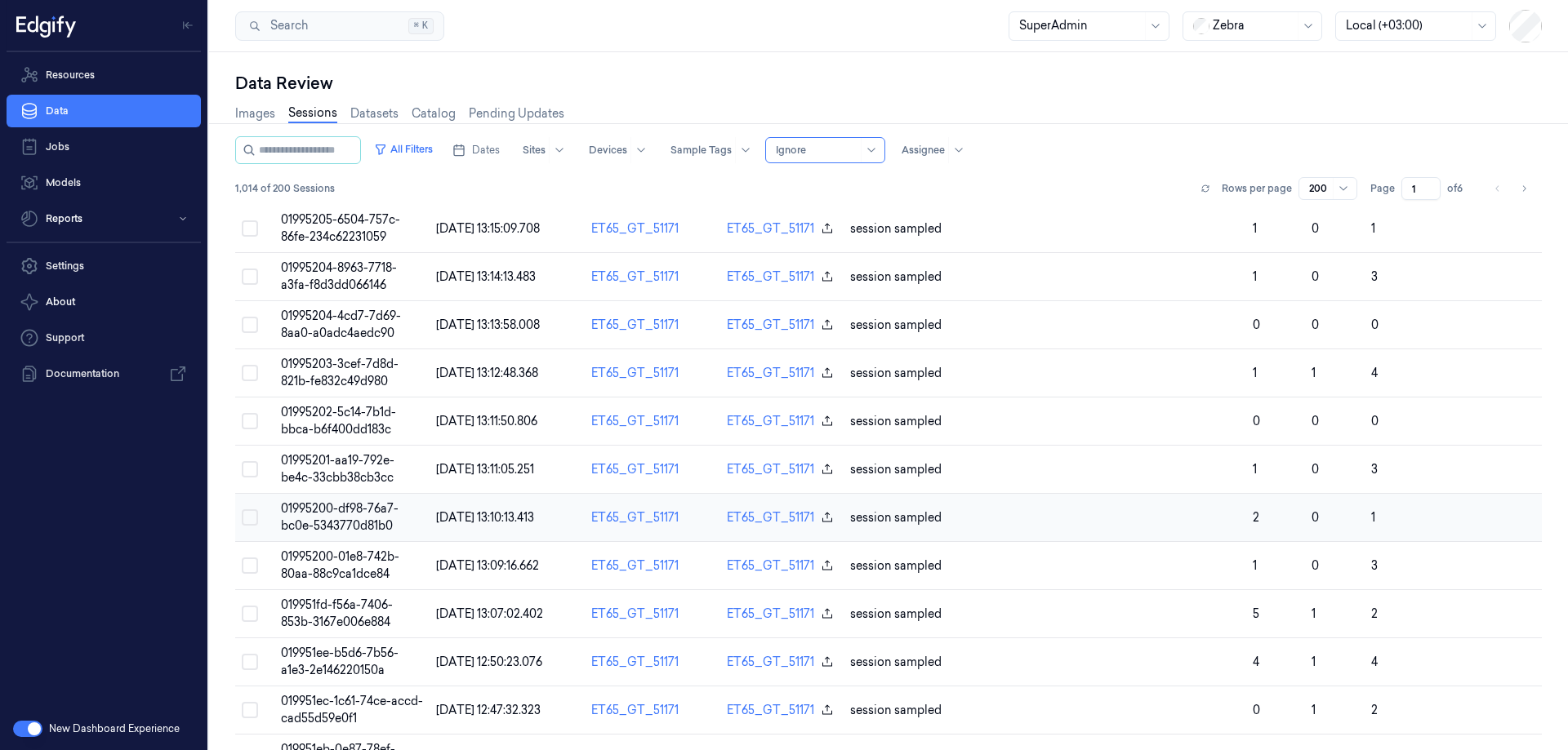
scroll to position [408, 0]
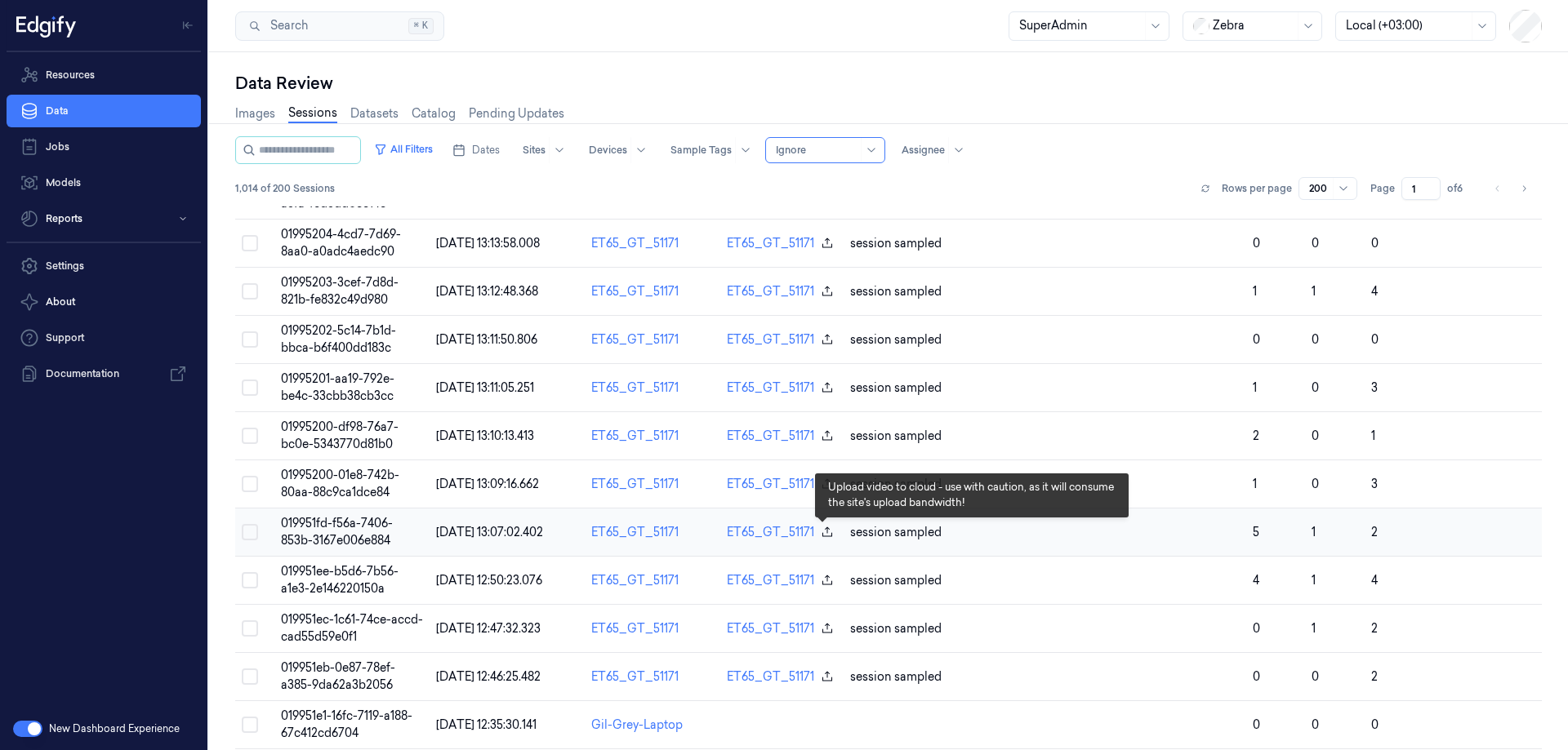
click at [820, 532] on icon "button" at bounding box center [827, 532] width 13 height 13
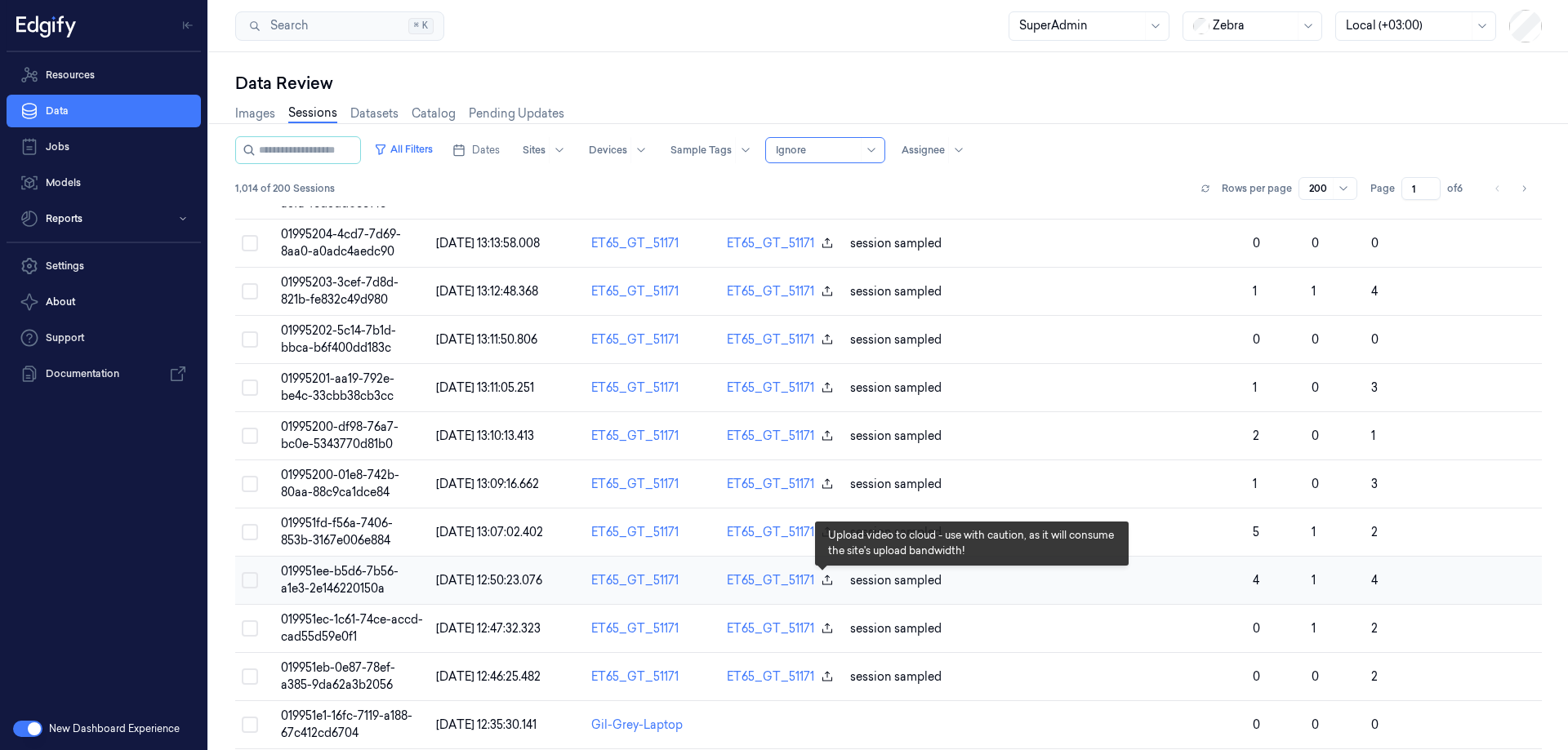
click at [820, 579] on icon "button" at bounding box center [827, 580] width 13 height 13
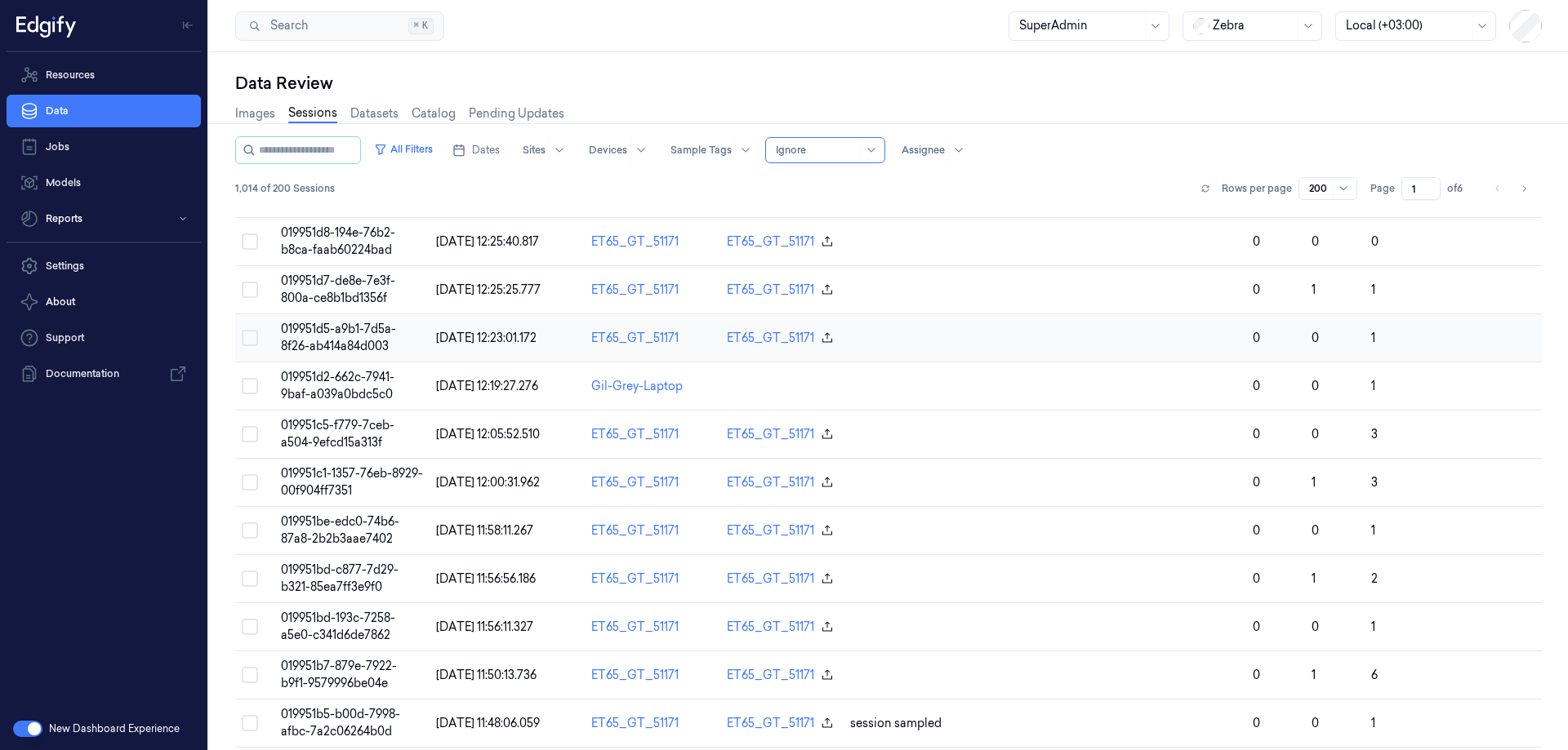
scroll to position [1142, 0]
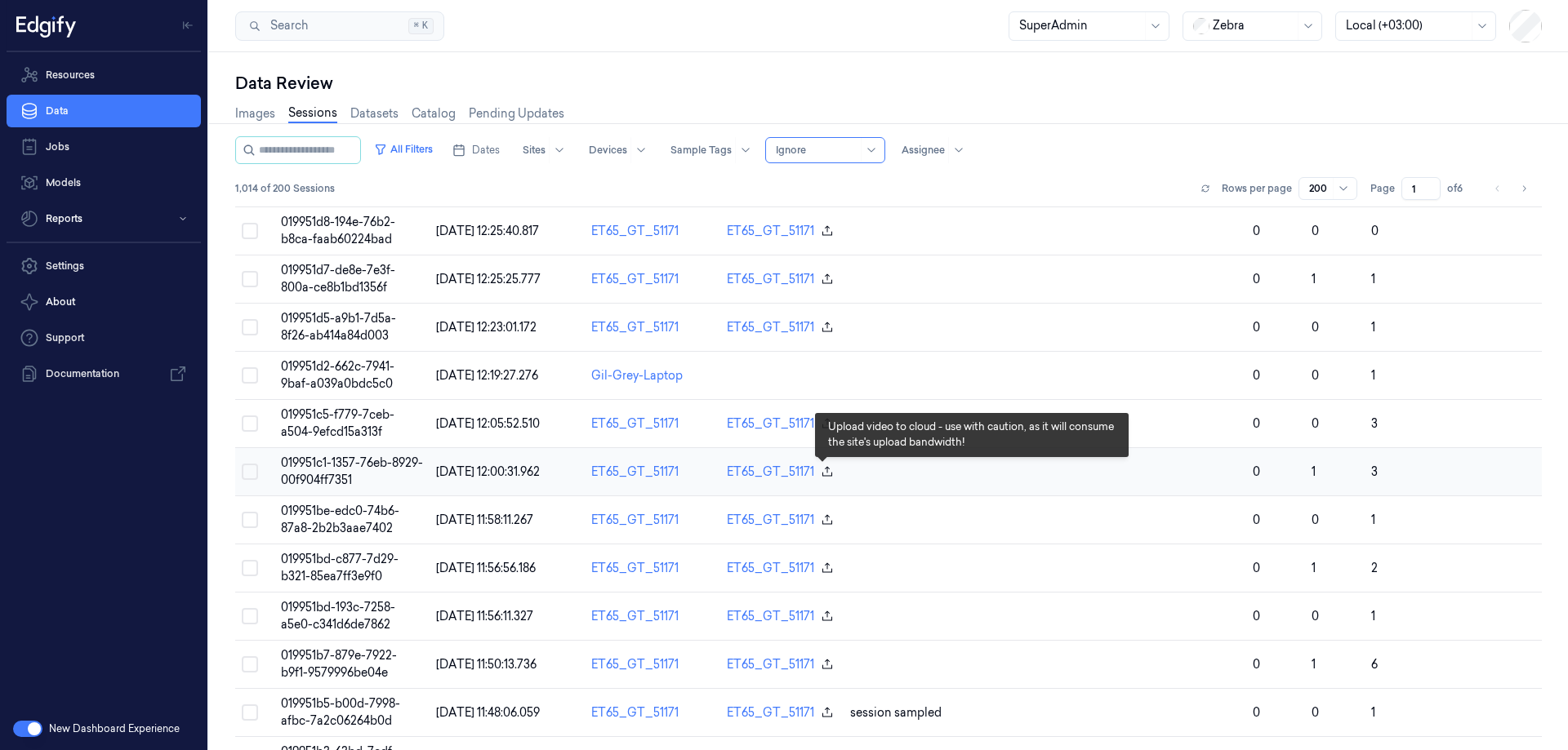
click at [821, 475] on icon "button" at bounding box center [827, 472] width 13 height 13
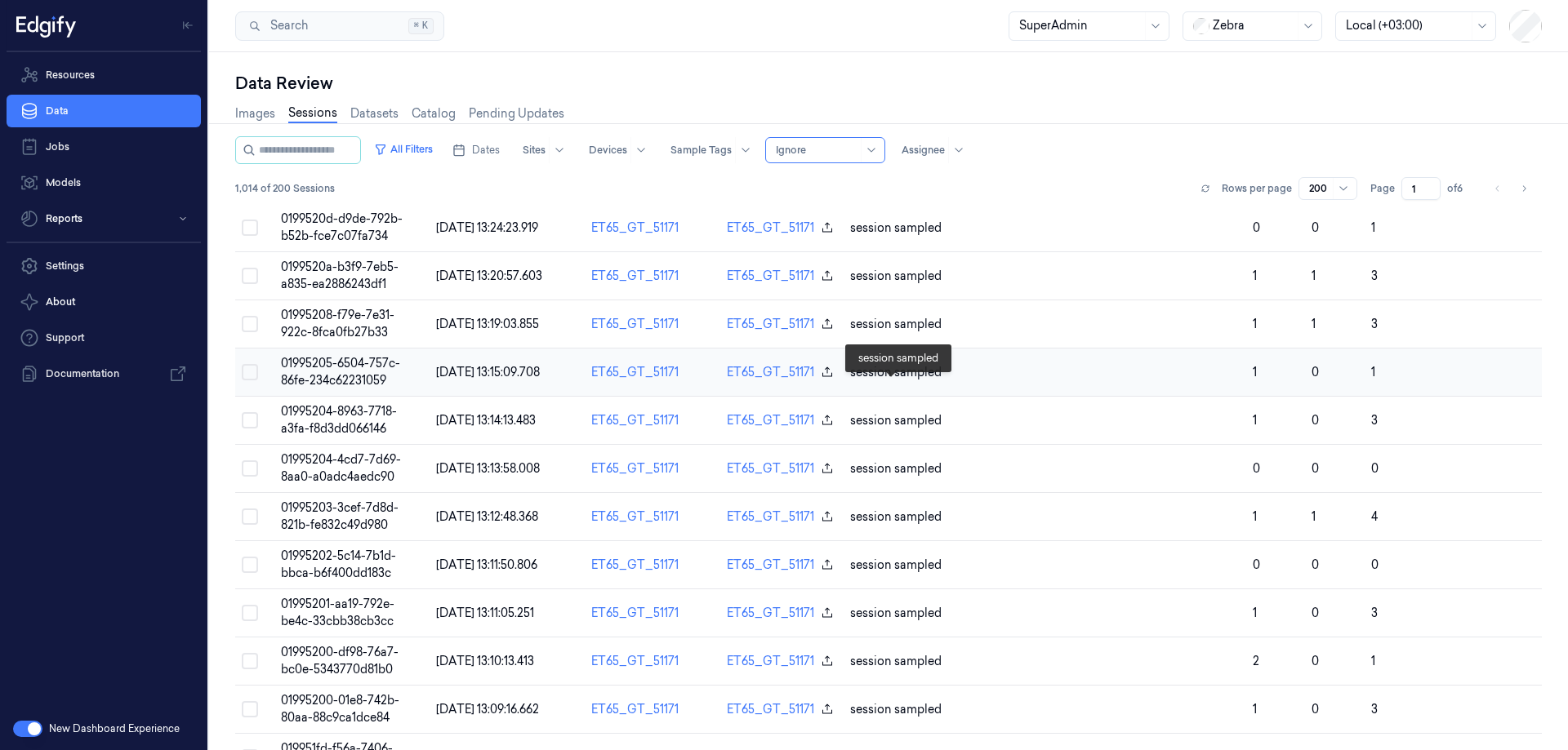
scroll to position [81, 0]
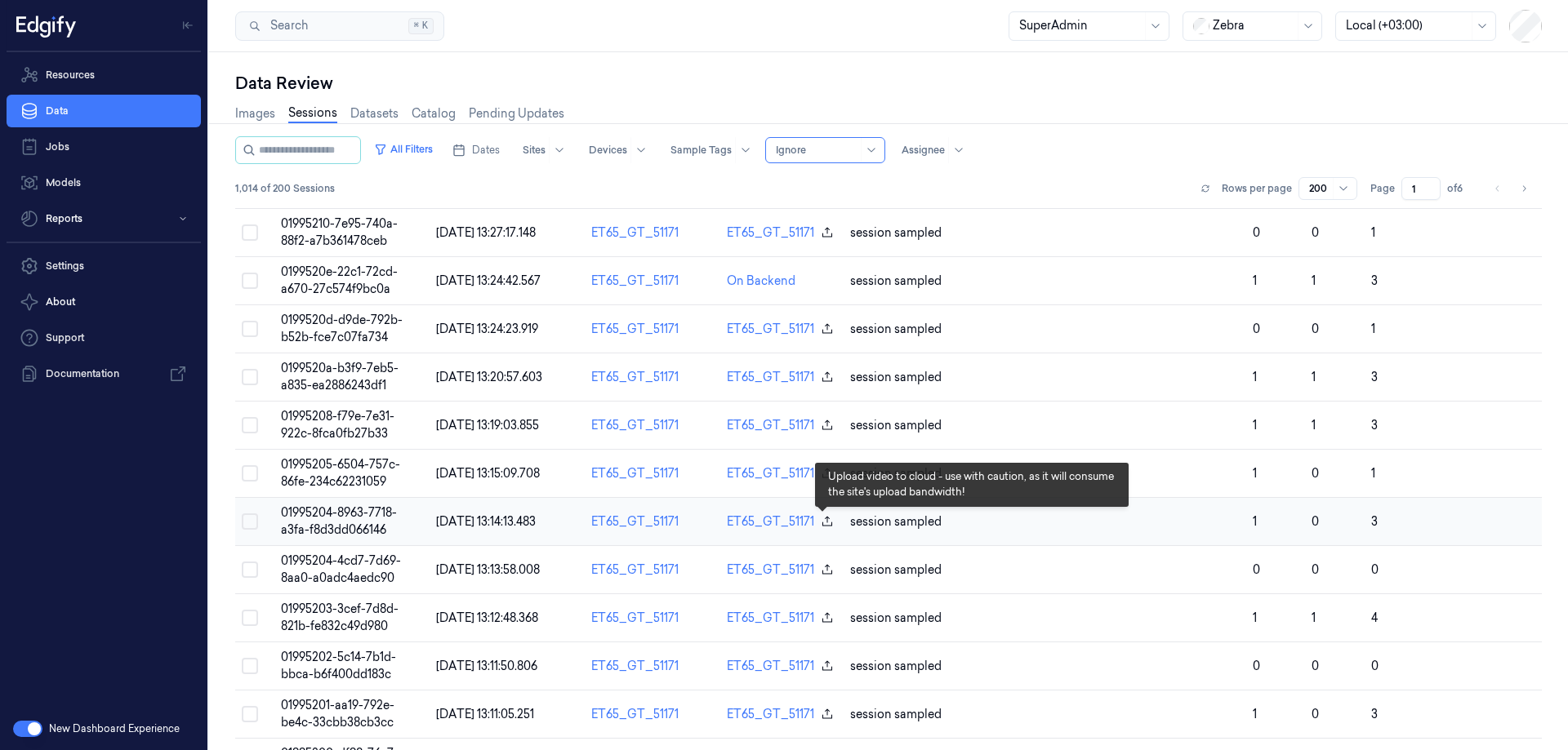
click at [820, 520] on icon "button" at bounding box center [827, 521] width 13 height 13
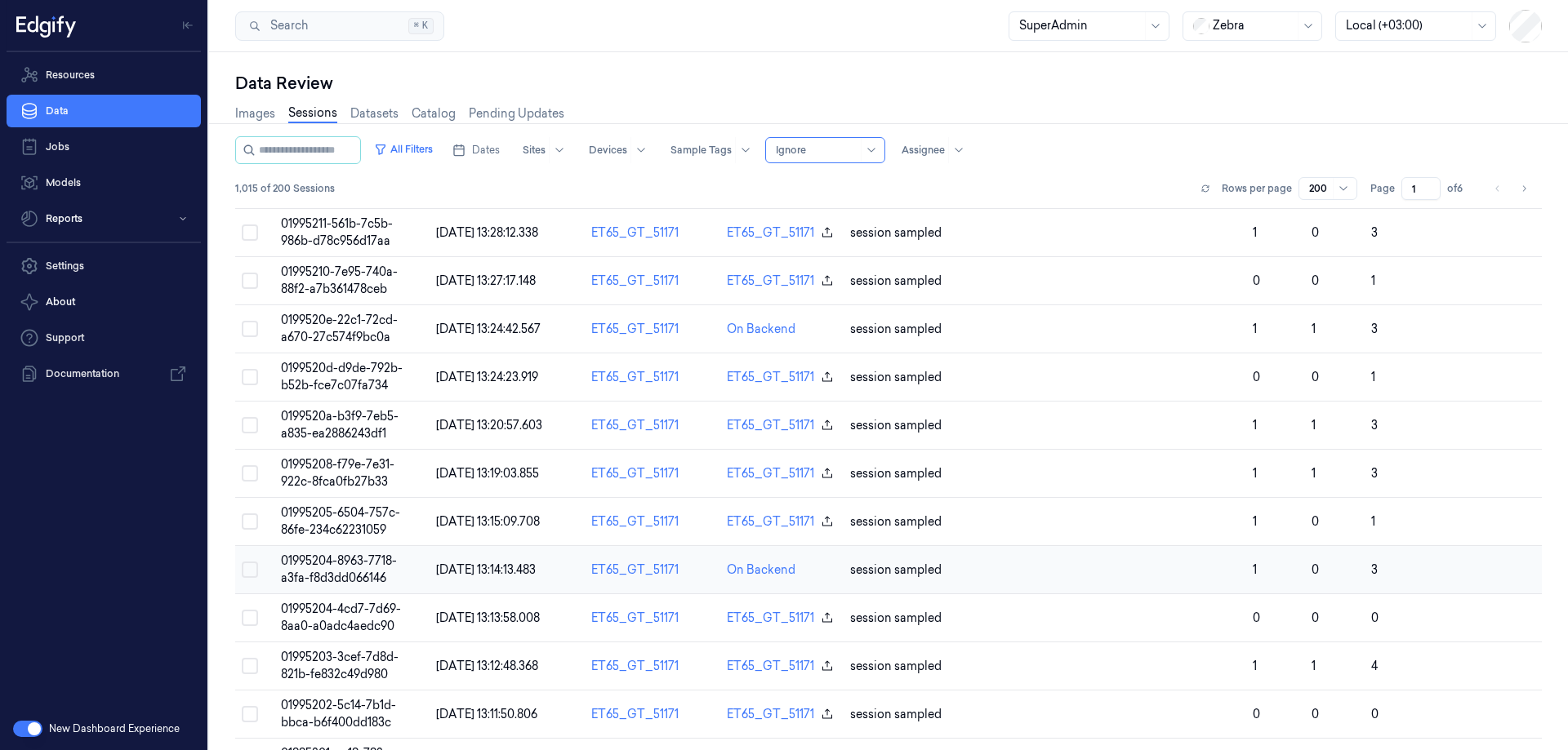
scroll to position [130, 0]
click at [1195, 188] on button at bounding box center [1205, 188] width 20 height 20
click at [1201, 187] on icon at bounding box center [1205, 189] width 9 height 9
click at [1202, 187] on icon at bounding box center [1205, 186] width 7 height 3
click at [1202, 185] on icon at bounding box center [1205, 186] width 7 height 3
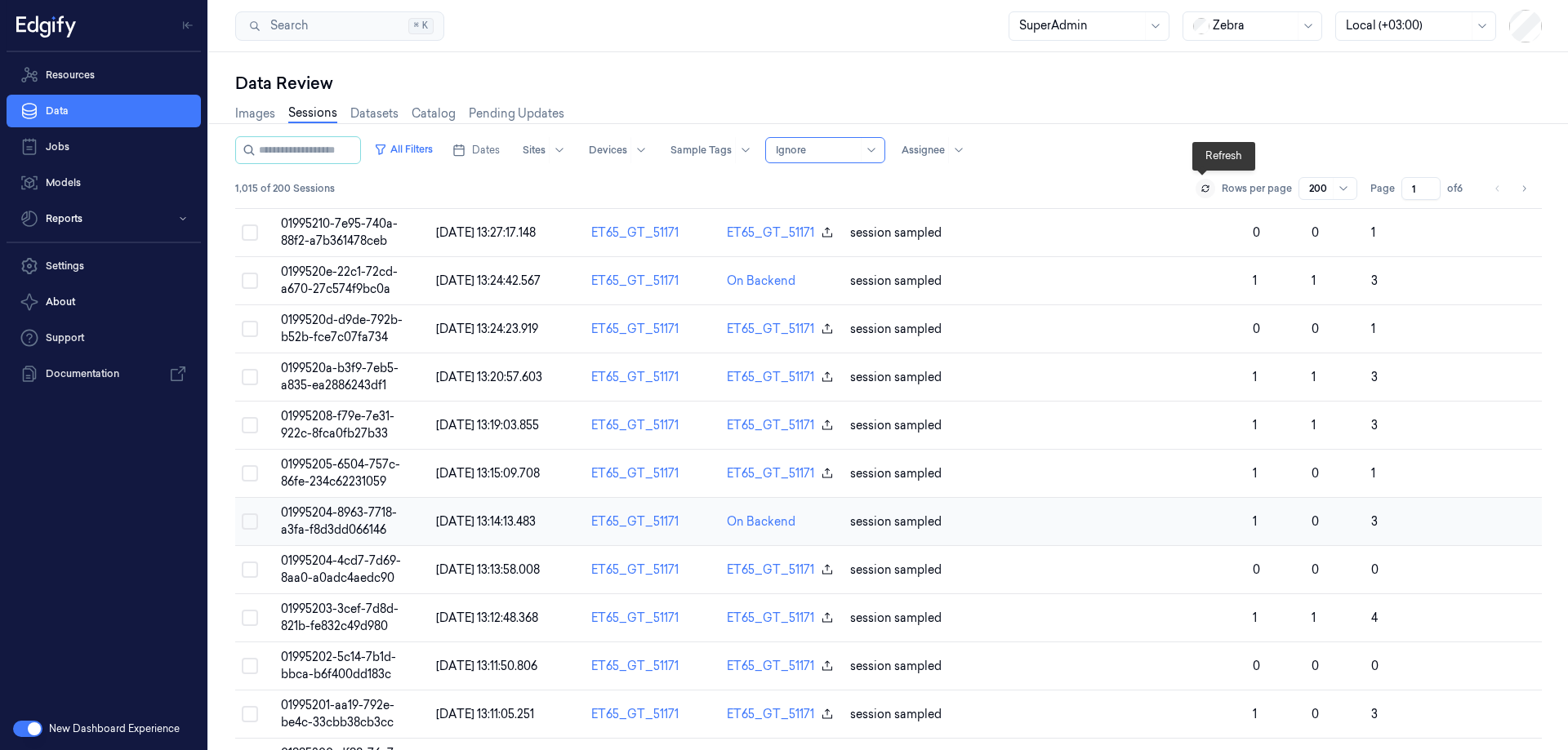
click at [1201, 189] on icon at bounding box center [1205, 189] width 9 height 9
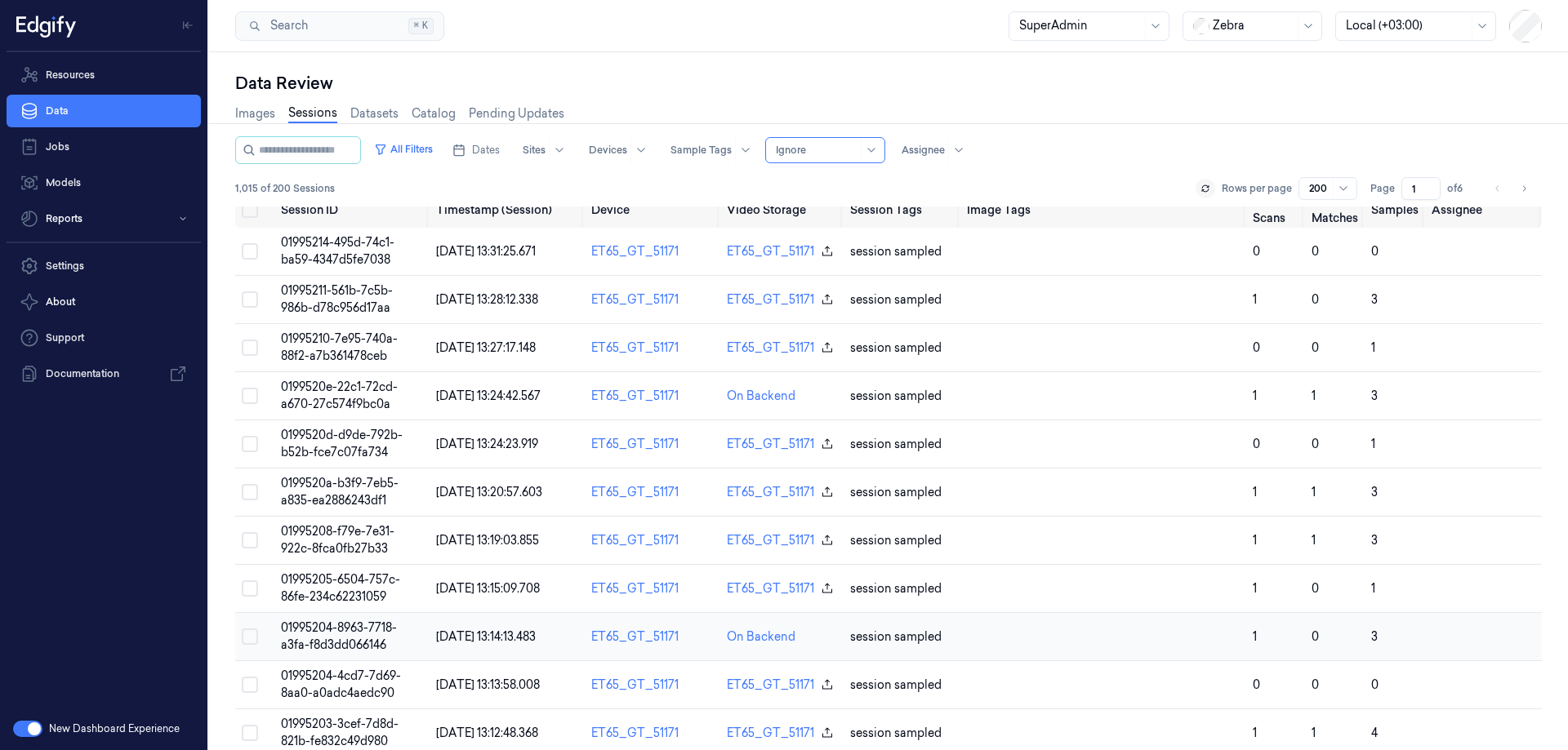
scroll to position [0, 0]
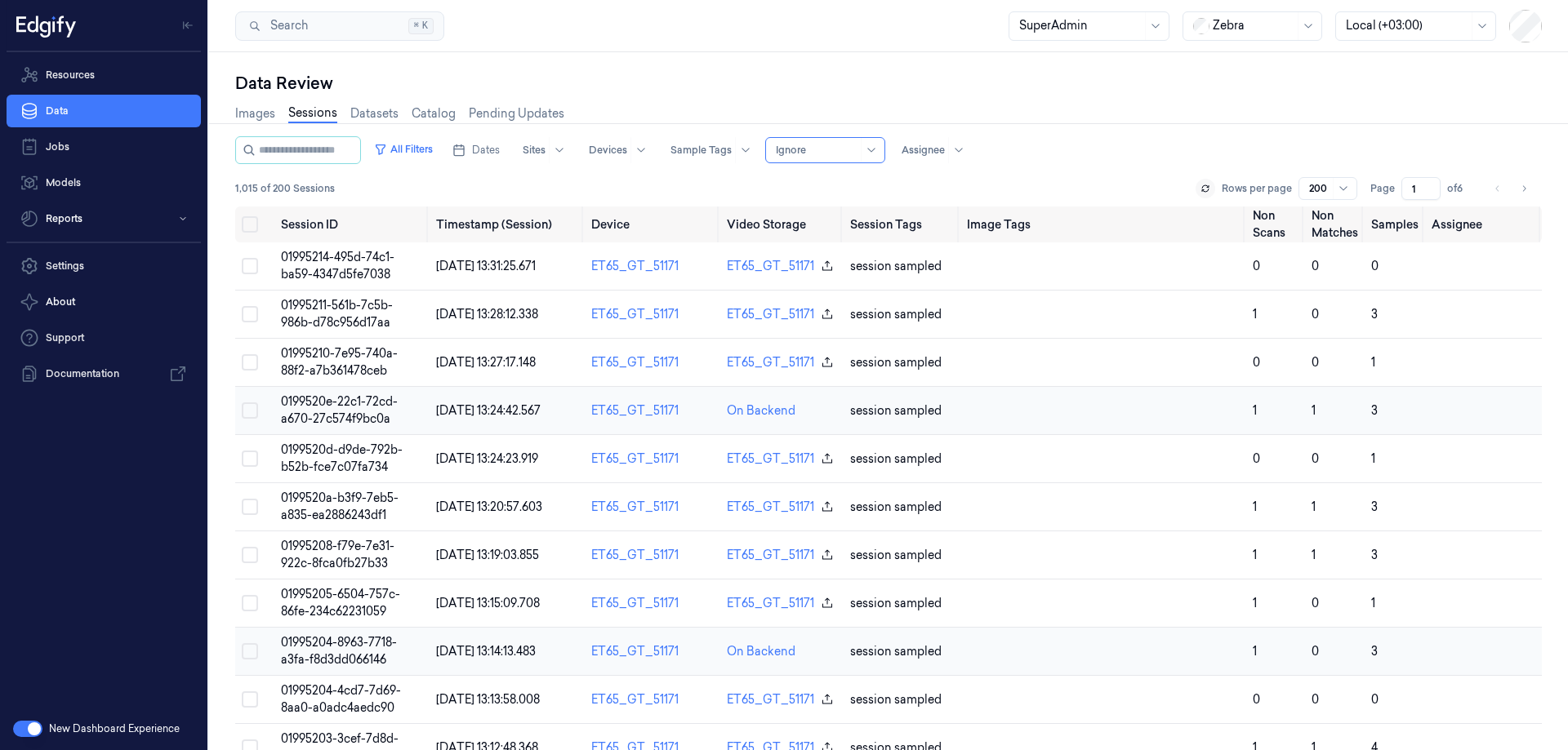
click at [314, 397] on span "0199520e-22c1-72cd-a670-27c574f9bc0a" at bounding box center [339, 410] width 117 height 32
click at [435, 144] on button "All Filters" at bounding box center [403, 149] width 72 height 26
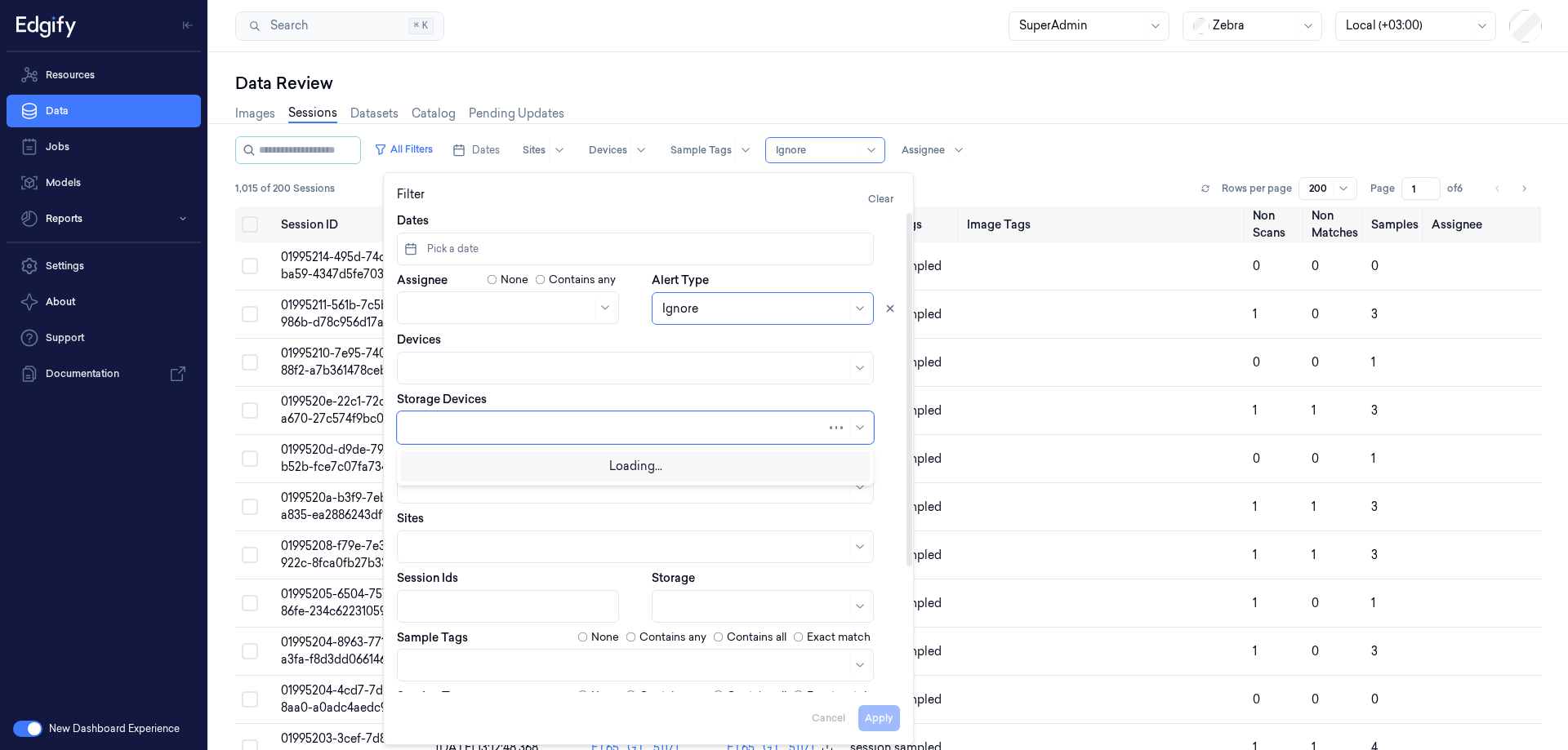
drag, startPoint x: 501, startPoint y: 429, endPoint x: 523, endPoint y: 426, distance: 22.2
click at [501, 428] on div at bounding box center [617, 428] width 419 height 17
type input "Bac"
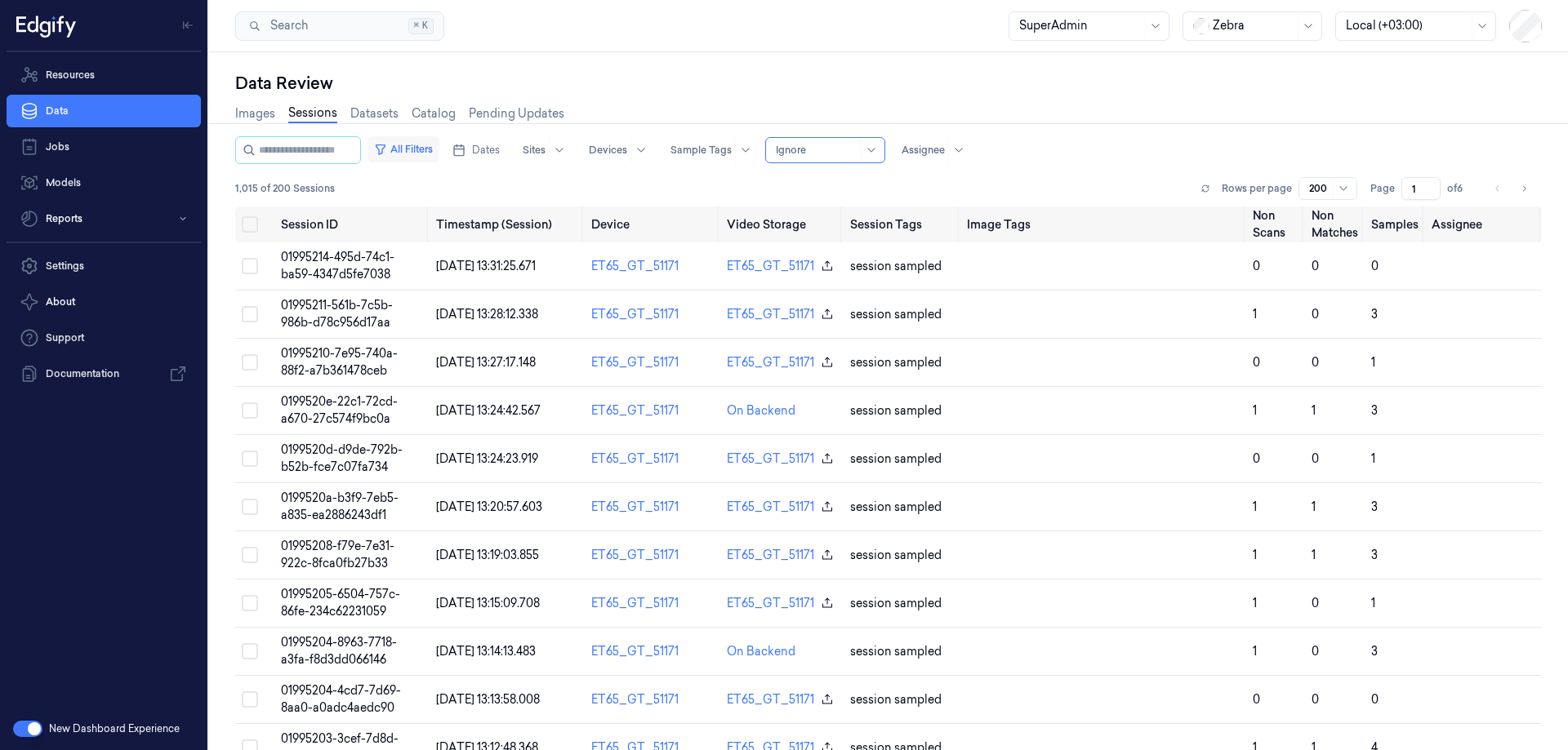
click at [439, 152] on button "All Filters" at bounding box center [403, 149] width 72 height 26
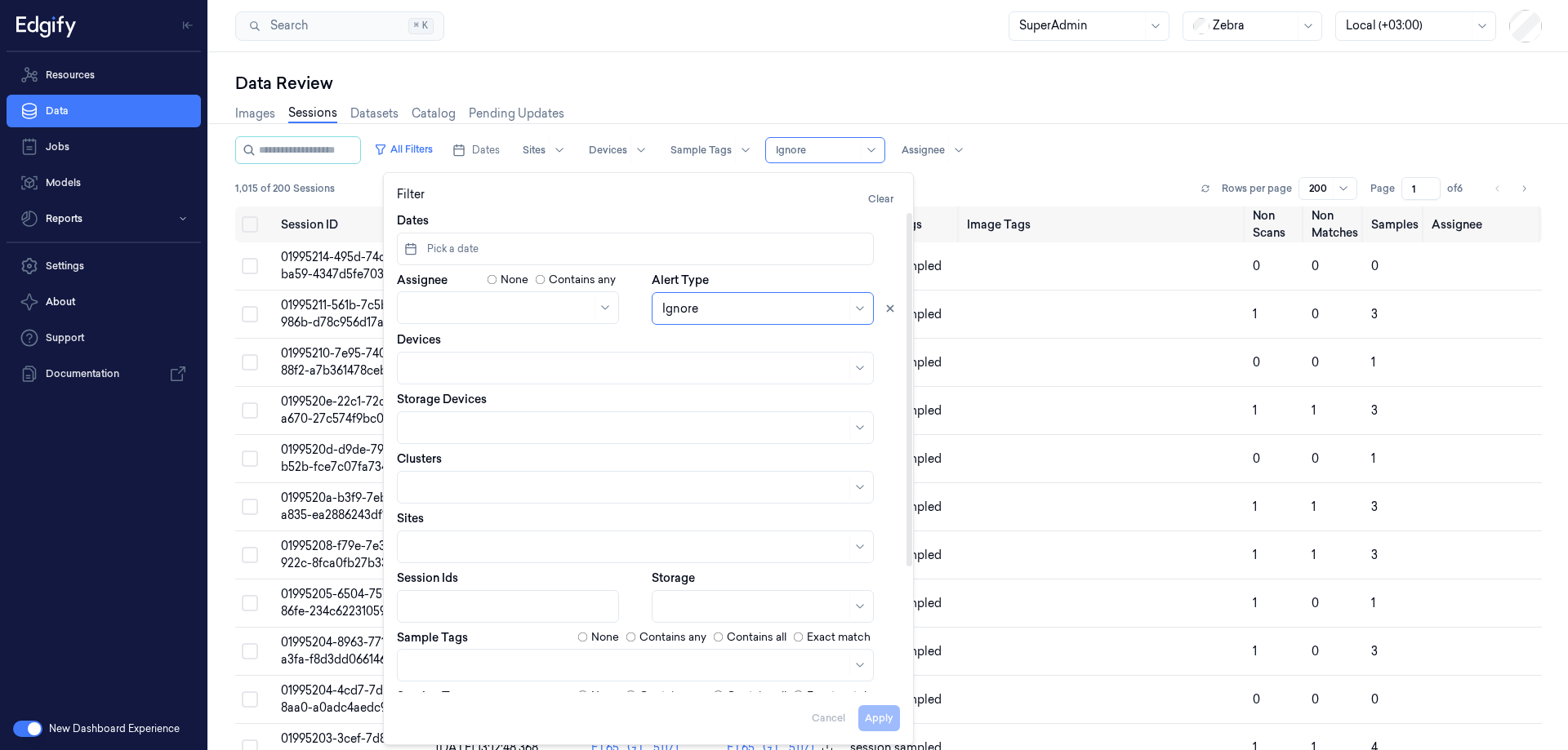
click at [492, 411] on div at bounding box center [635, 427] width 477 height 33
type input "V"
type input "backend"
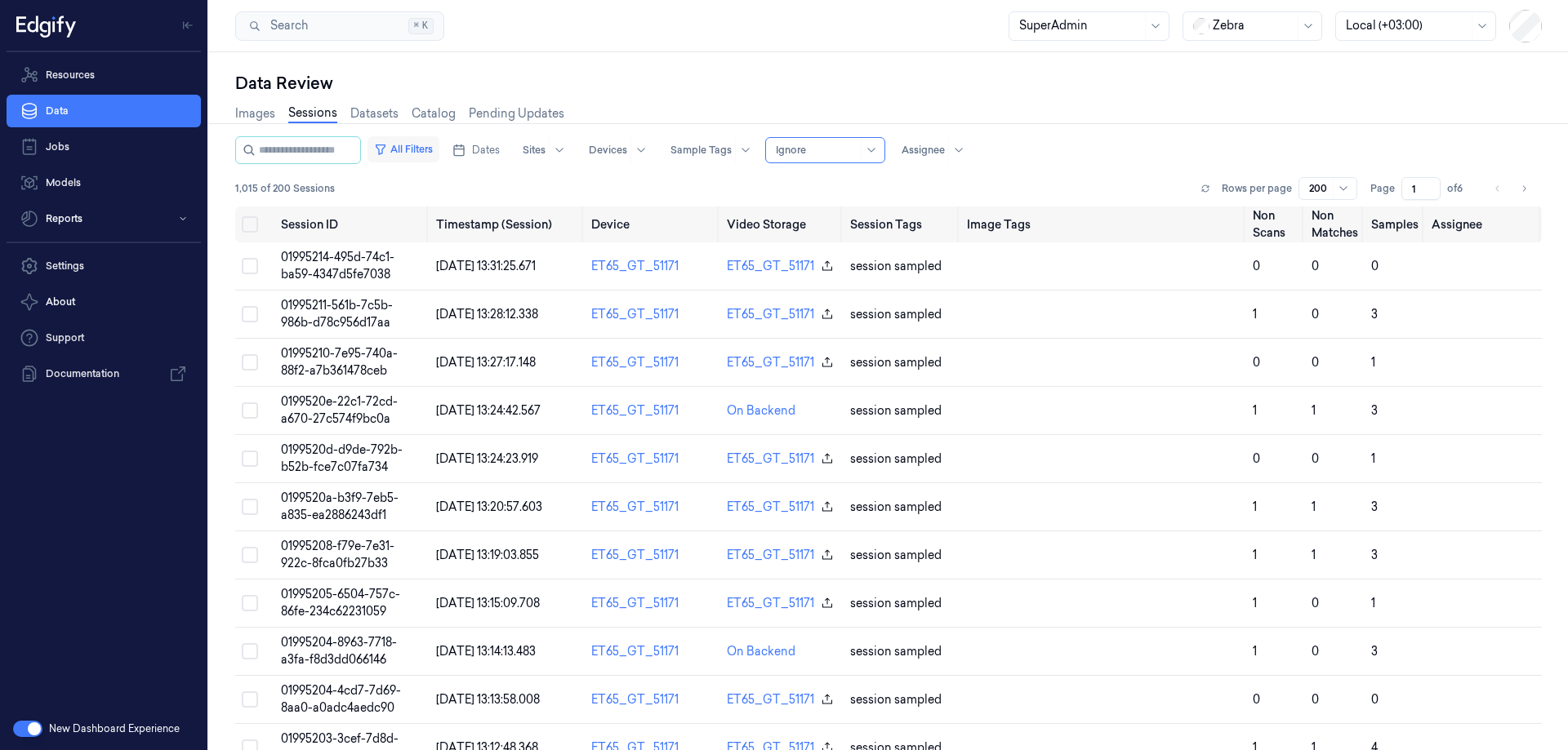
click at [413, 146] on button "All Filters" at bounding box center [403, 149] width 72 height 26
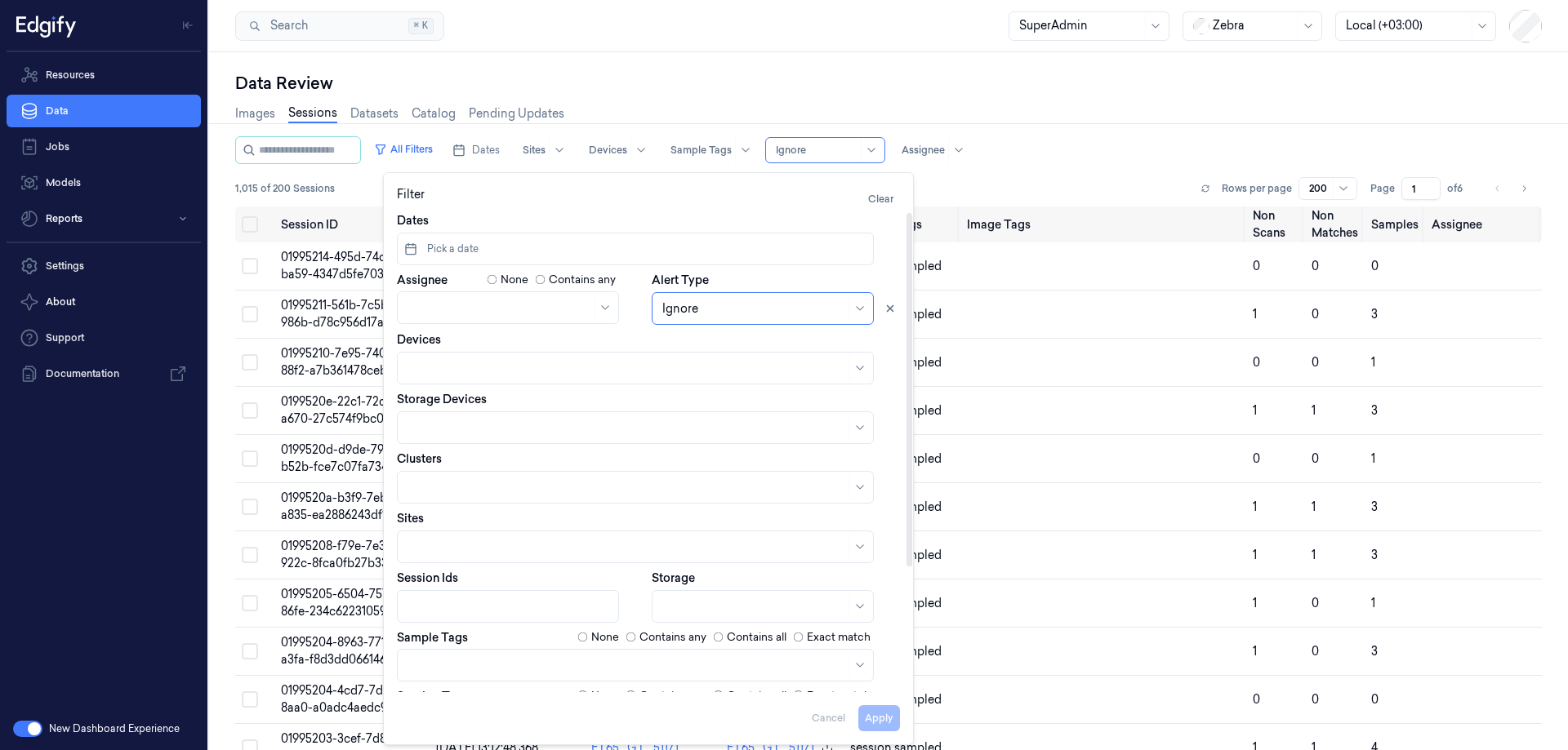
click at [685, 601] on div at bounding box center [754, 607] width 184 height 17
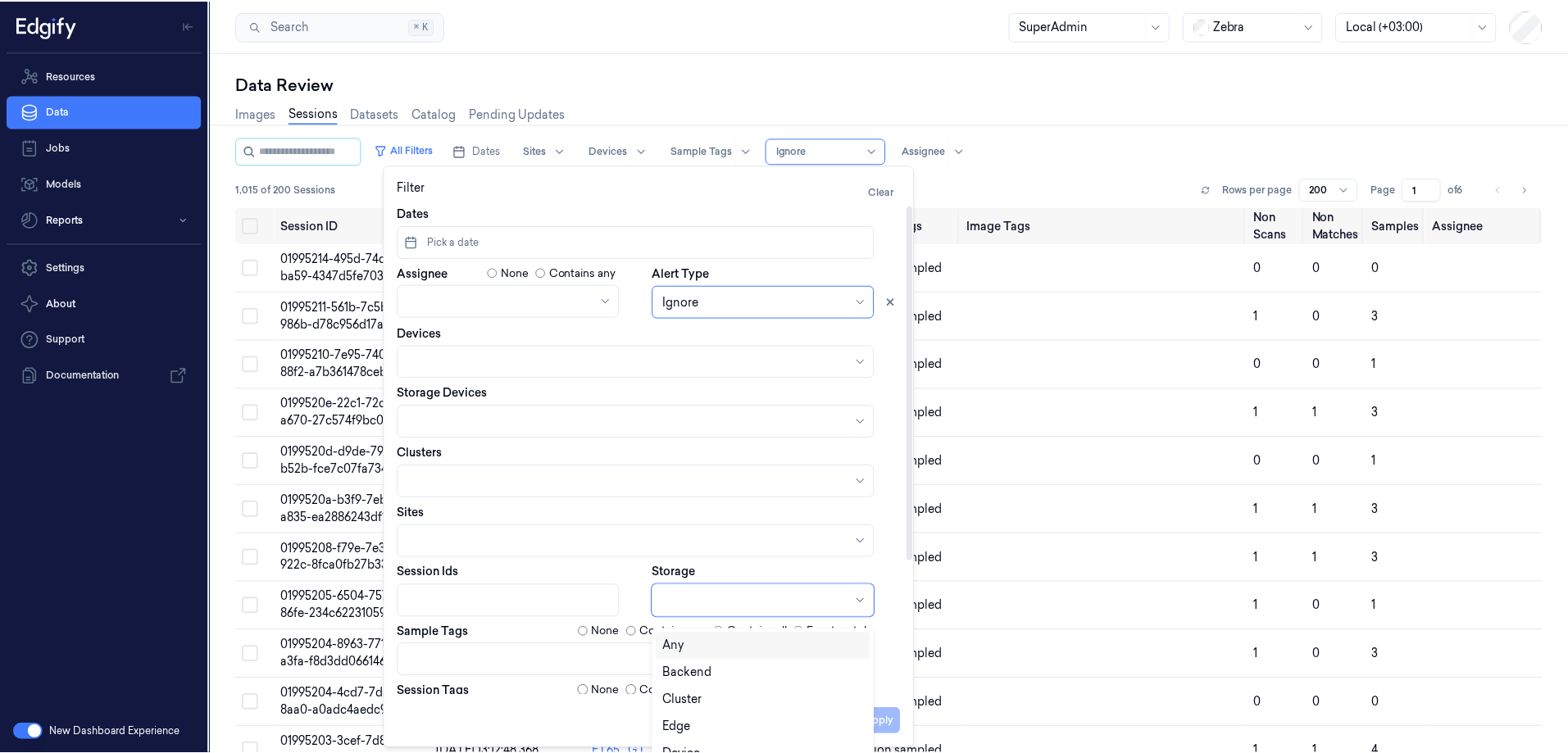
scroll to position [8, 0]
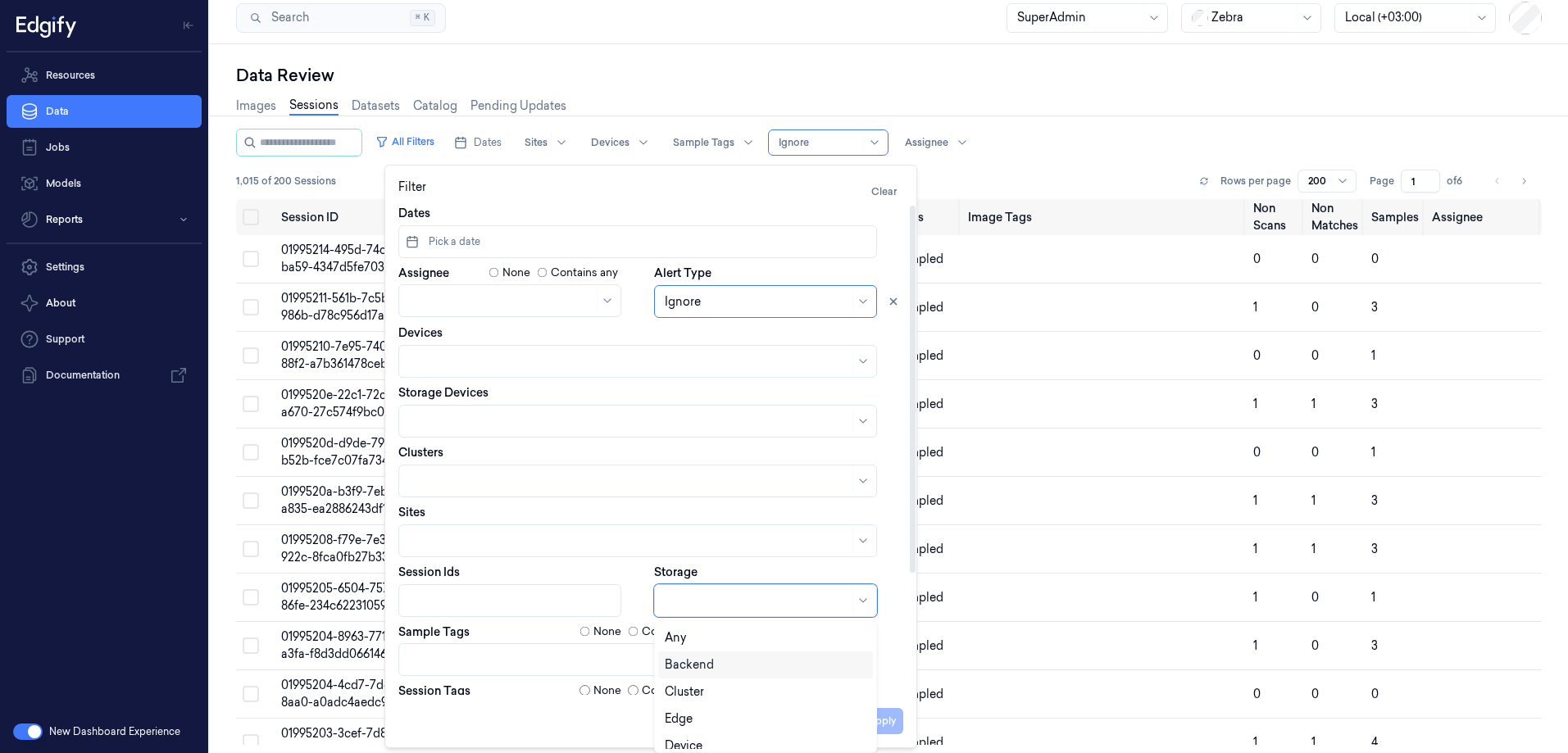
click at [716, 663] on div "Backend" at bounding box center [765, 665] width 202 height 17
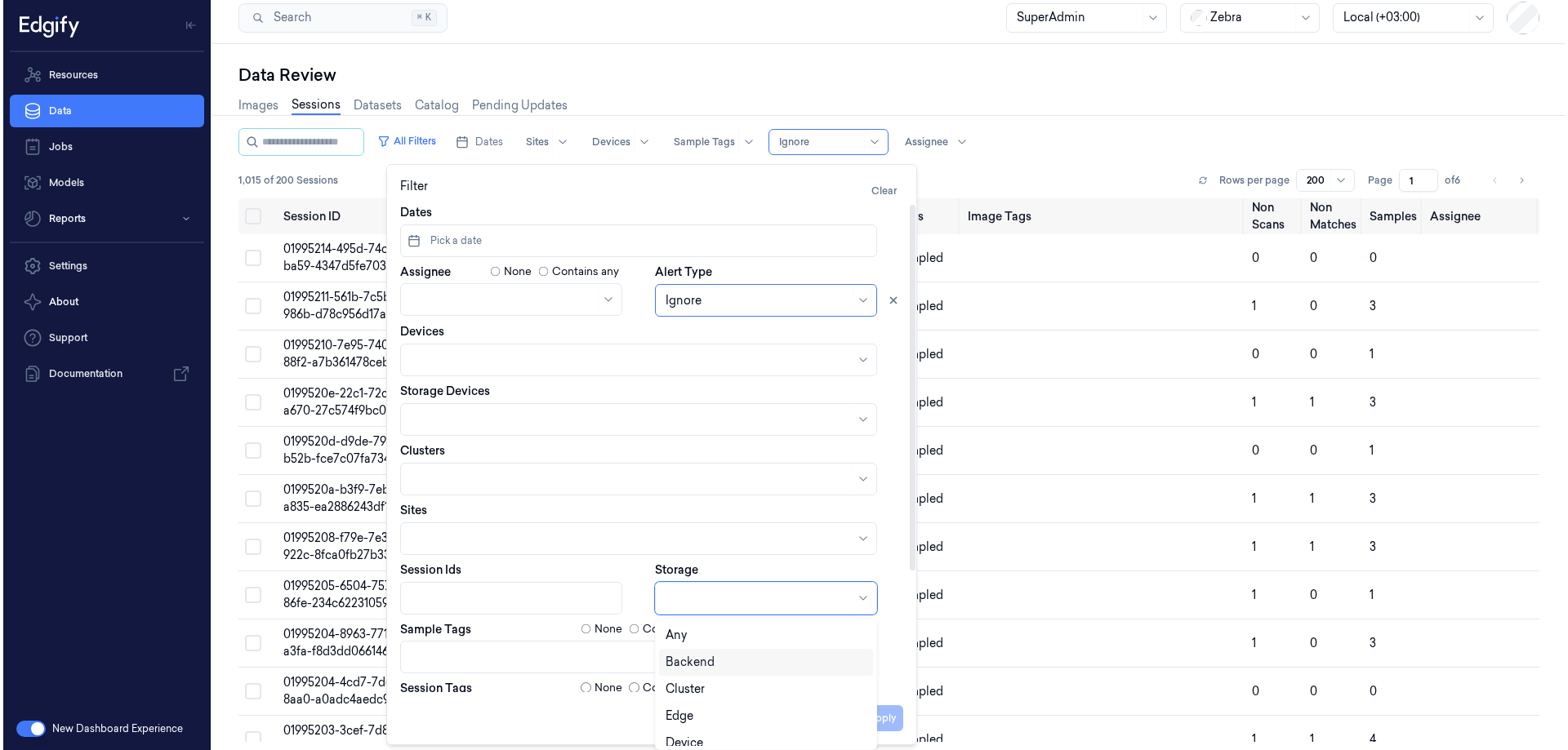
scroll to position [0, 0]
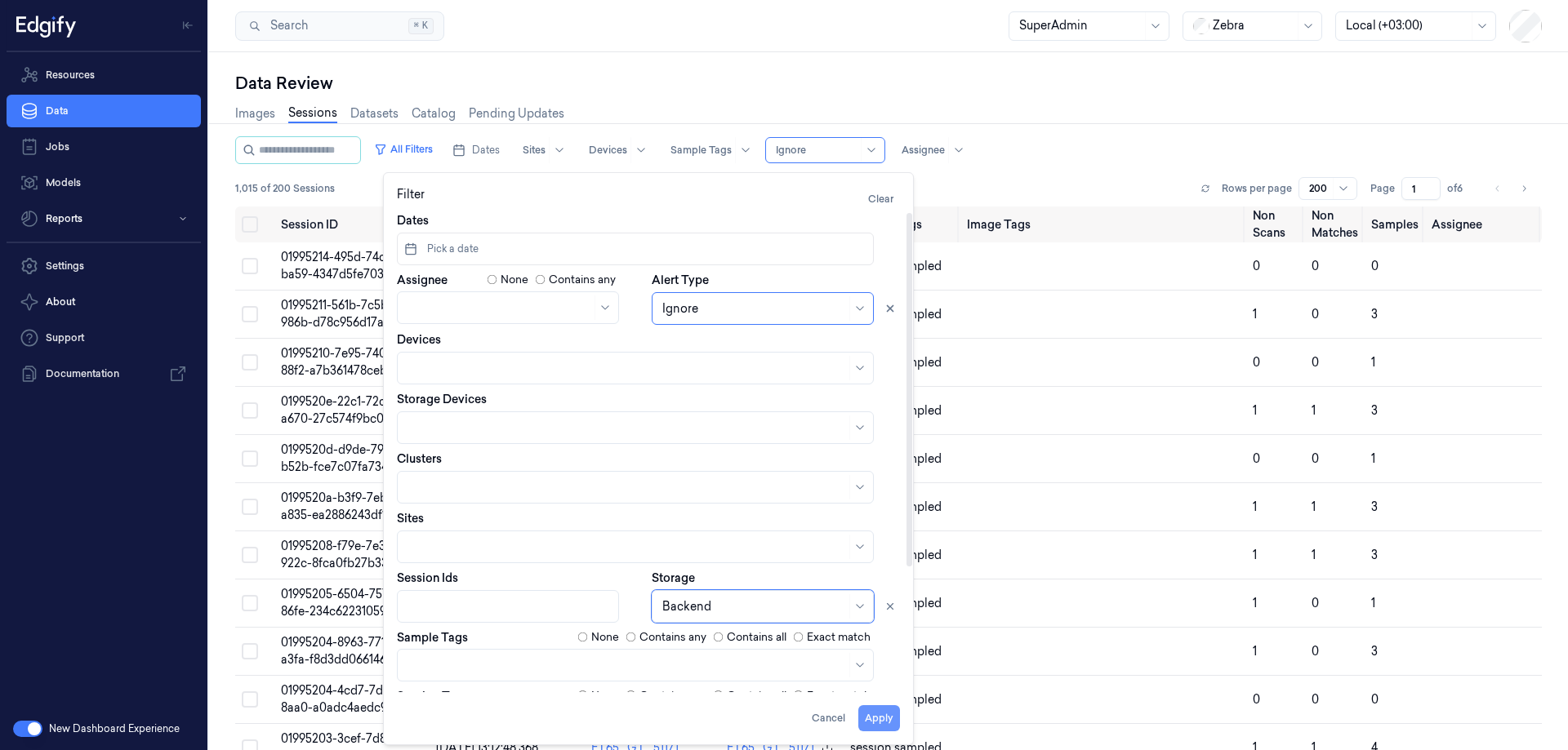
click at [884, 719] on button "Apply" at bounding box center [878, 718] width 42 height 26
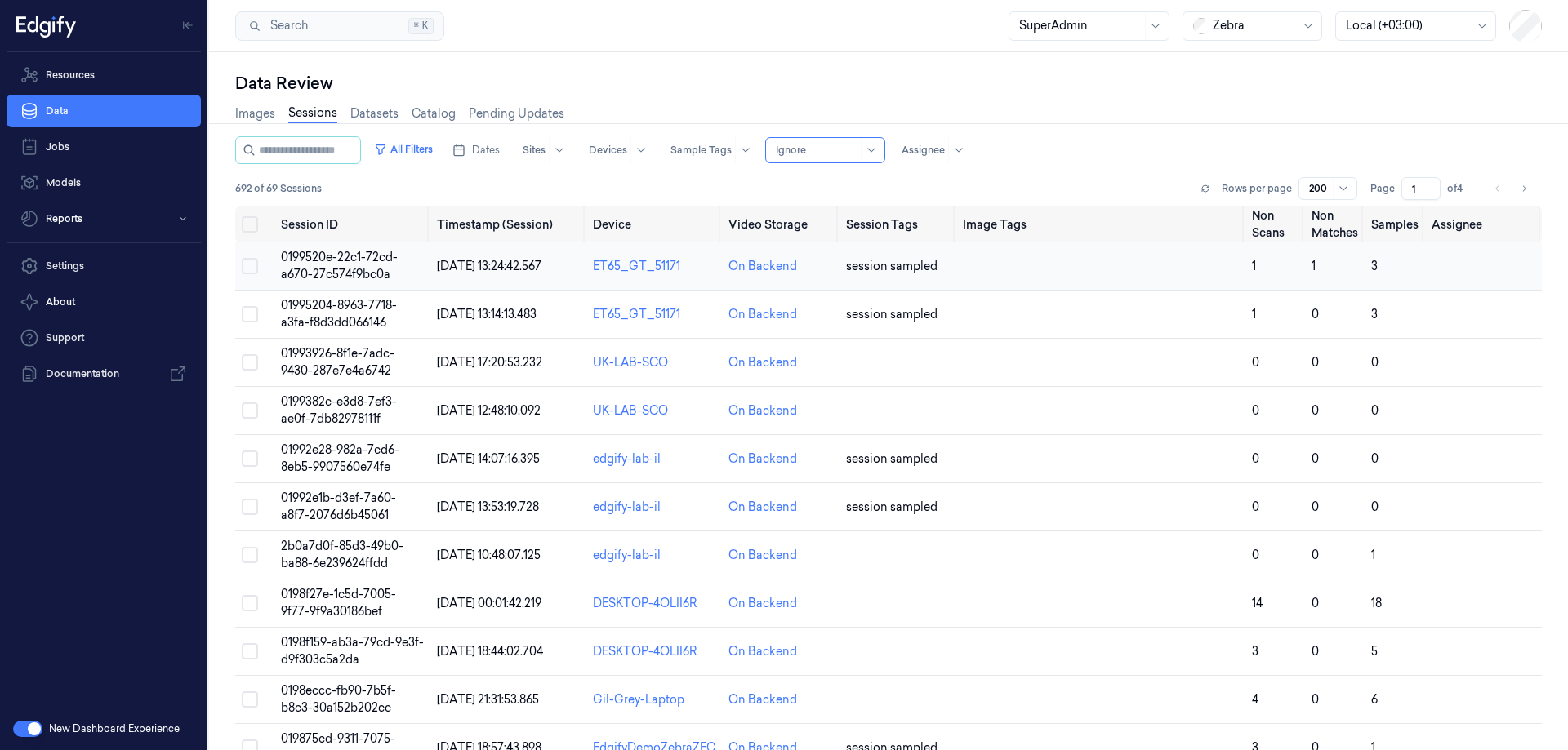
drag, startPoint x: 695, startPoint y: 267, endPoint x: 579, endPoint y: 267, distance: 116.0
click at [579, 267] on tr "0199520e-22c1-72cd-a670-27c574f9bc0a 16/09/2025 13:24:42.567 ET65_GT_51171 On B…" at bounding box center [889, 267] width 1306 height 49
copy tr "ET65_GT_51171"
click at [429, 148] on button "All Filters" at bounding box center [403, 149] width 72 height 26
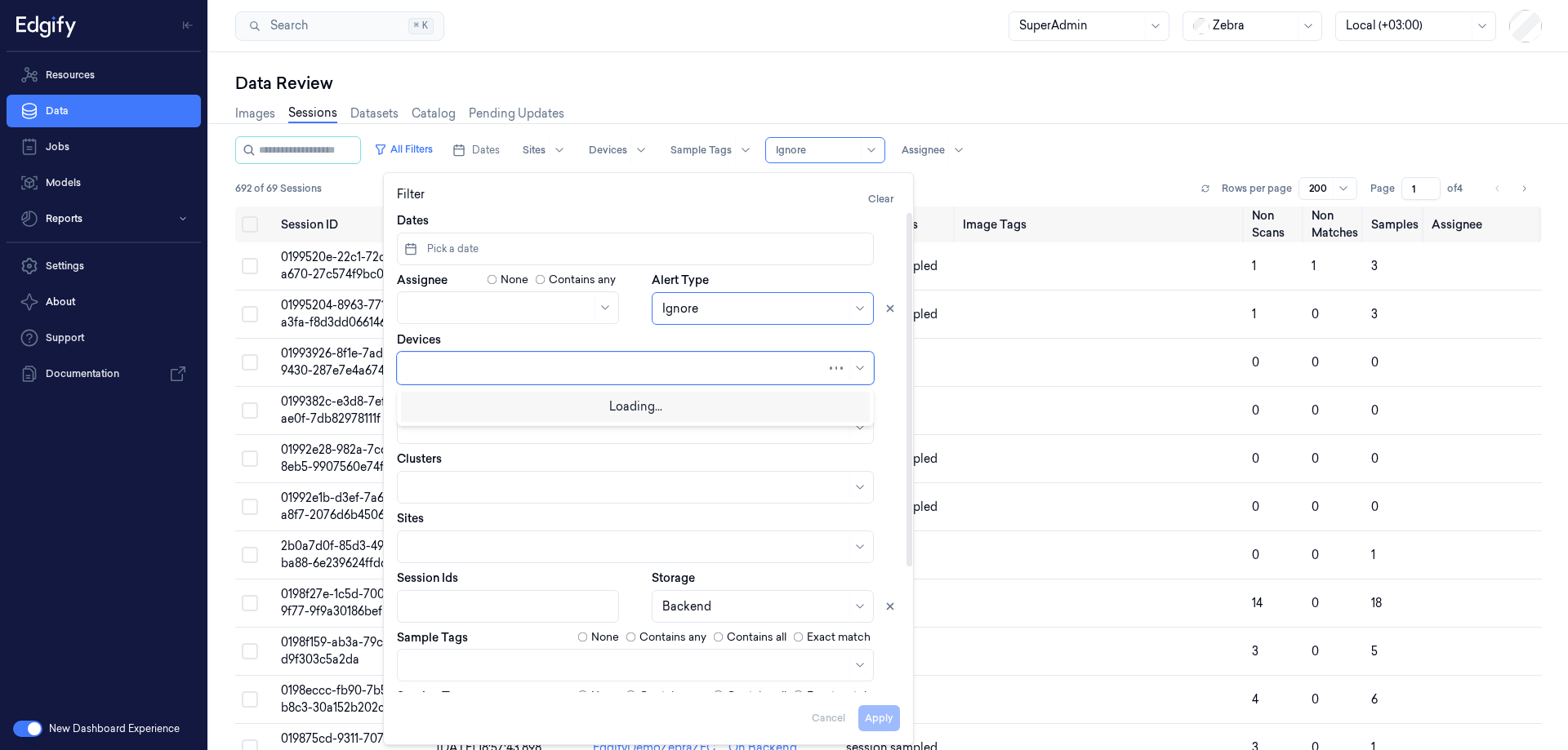
click at [469, 369] on div at bounding box center [617, 368] width 419 height 17
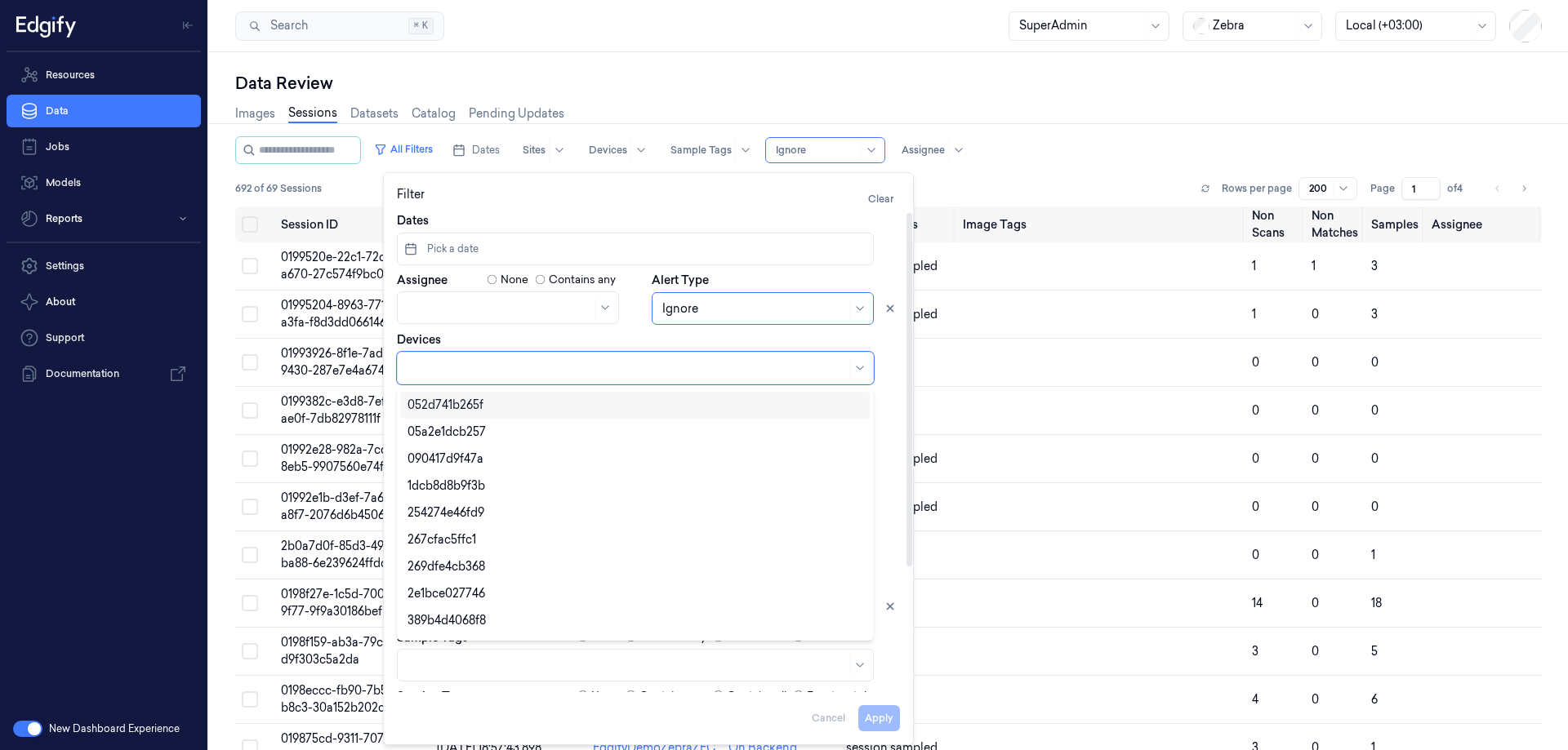
paste input "ET65_GT_51171"
type input "ET65_GT_51171"
click at [824, 338] on div "Devices option , selected. 10 results available. Use Up and Down to choose opti…" at bounding box center [649, 358] width 503 height 53
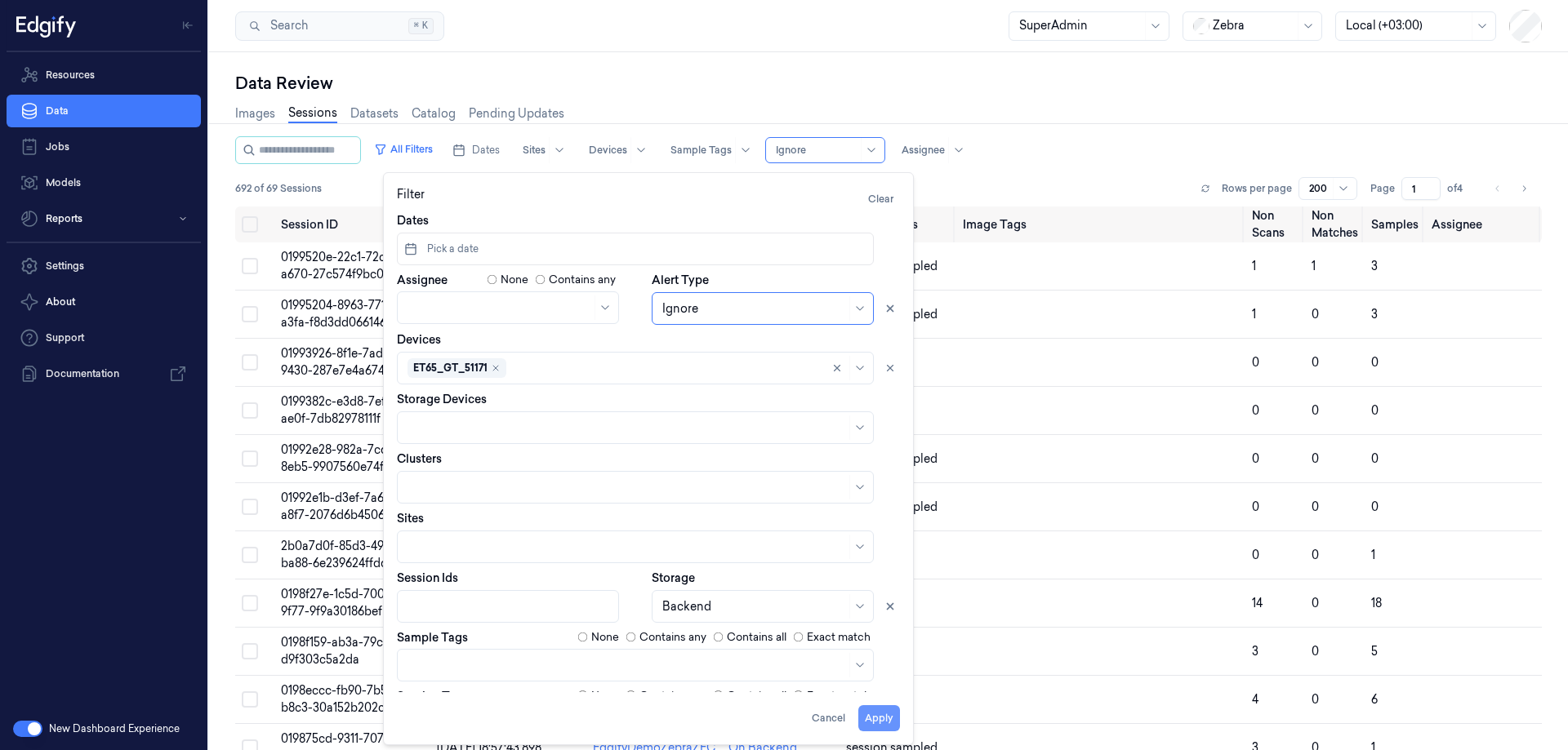
click at [872, 717] on button "Apply" at bounding box center [878, 718] width 42 height 26
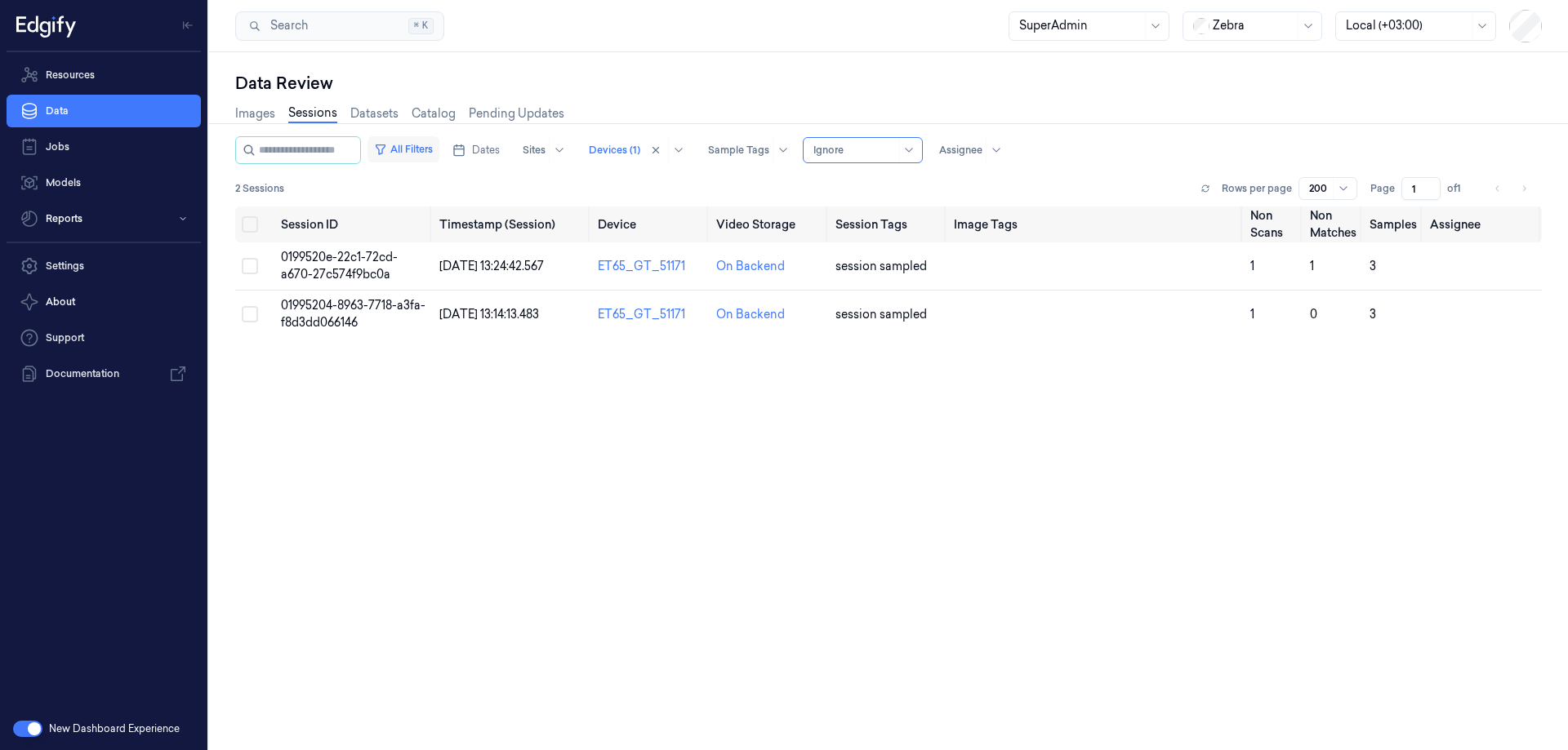
click at [419, 152] on button "All Filters" at bounding box center [403, 149] width 72 height 26
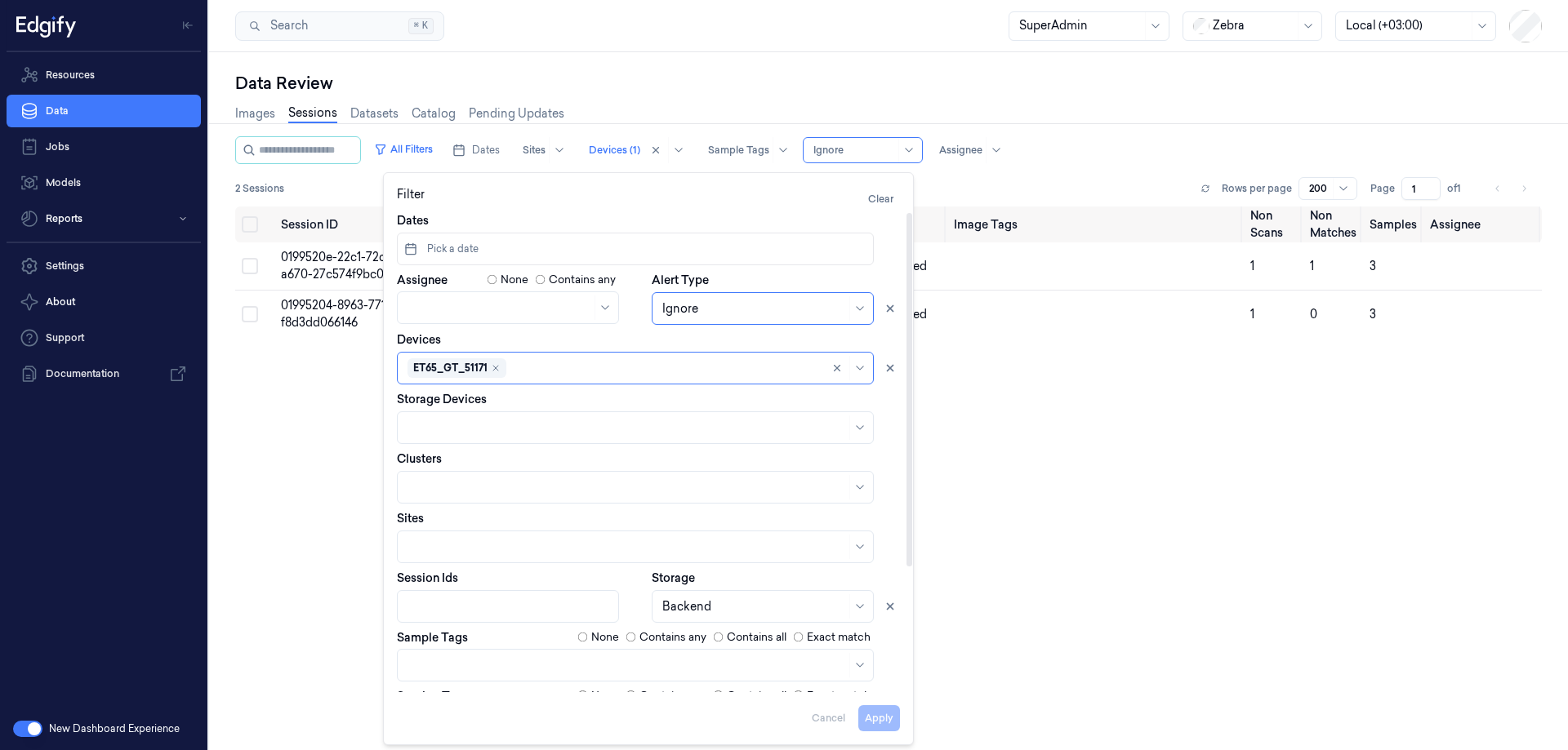
click at [1110, 510] on div "Session ID Timestamp (Session) Device Video Storage Session Tags Image Tags Non…" at bounding box center [889, 513] width 1306 height 614
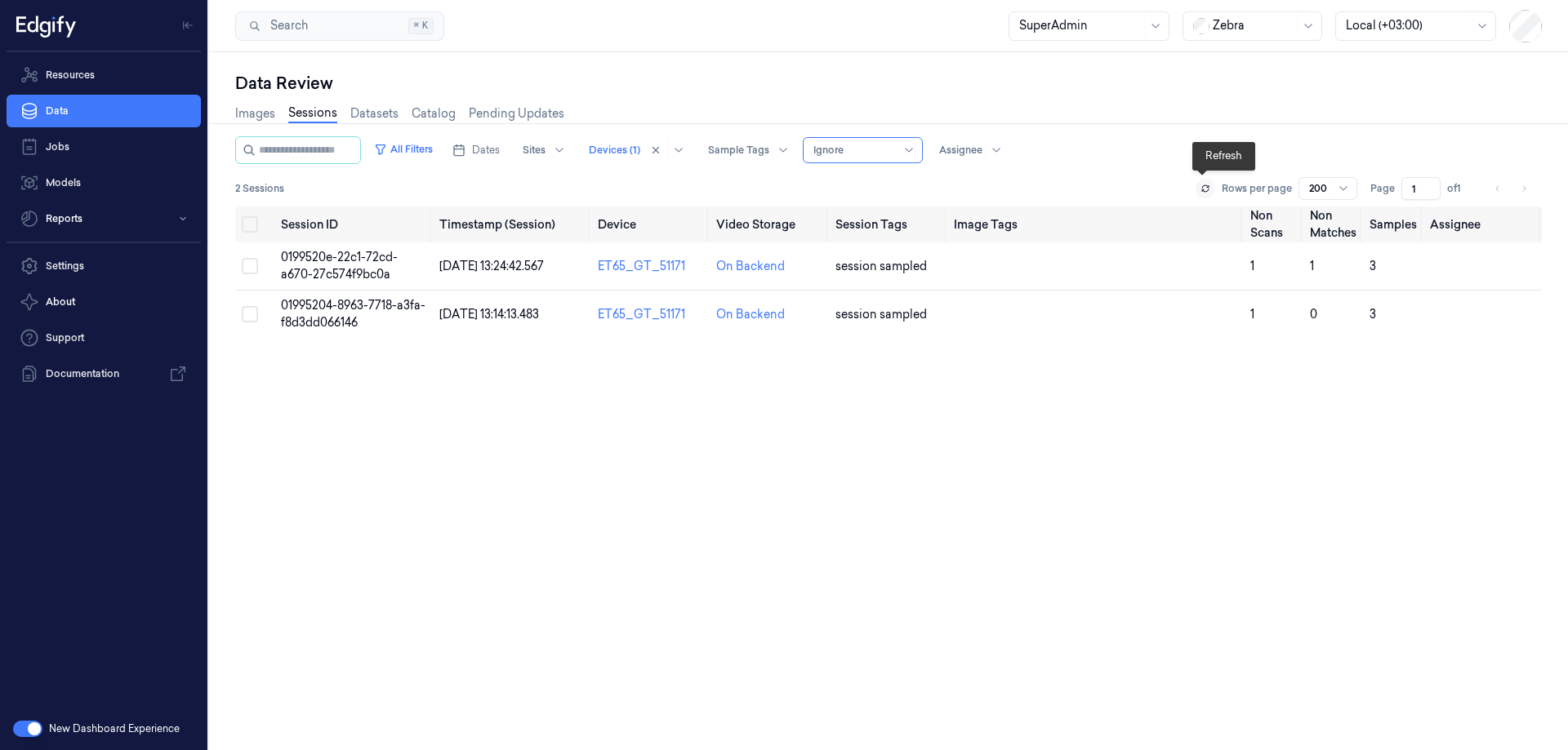
click at [1207, 189] on button at bounding box center [1205, 188] width 20 height 20
click at [890, 156] on div at bounding box center [853, 150] width 81 height 15
click at [858, 103] on div "Images Sessions Datasets Catalog Pending Updates" at bounding box center [889, 115] width 1306 height 42
click at [640, 149] on div at bounding box center [614, 150] width 51 height 15
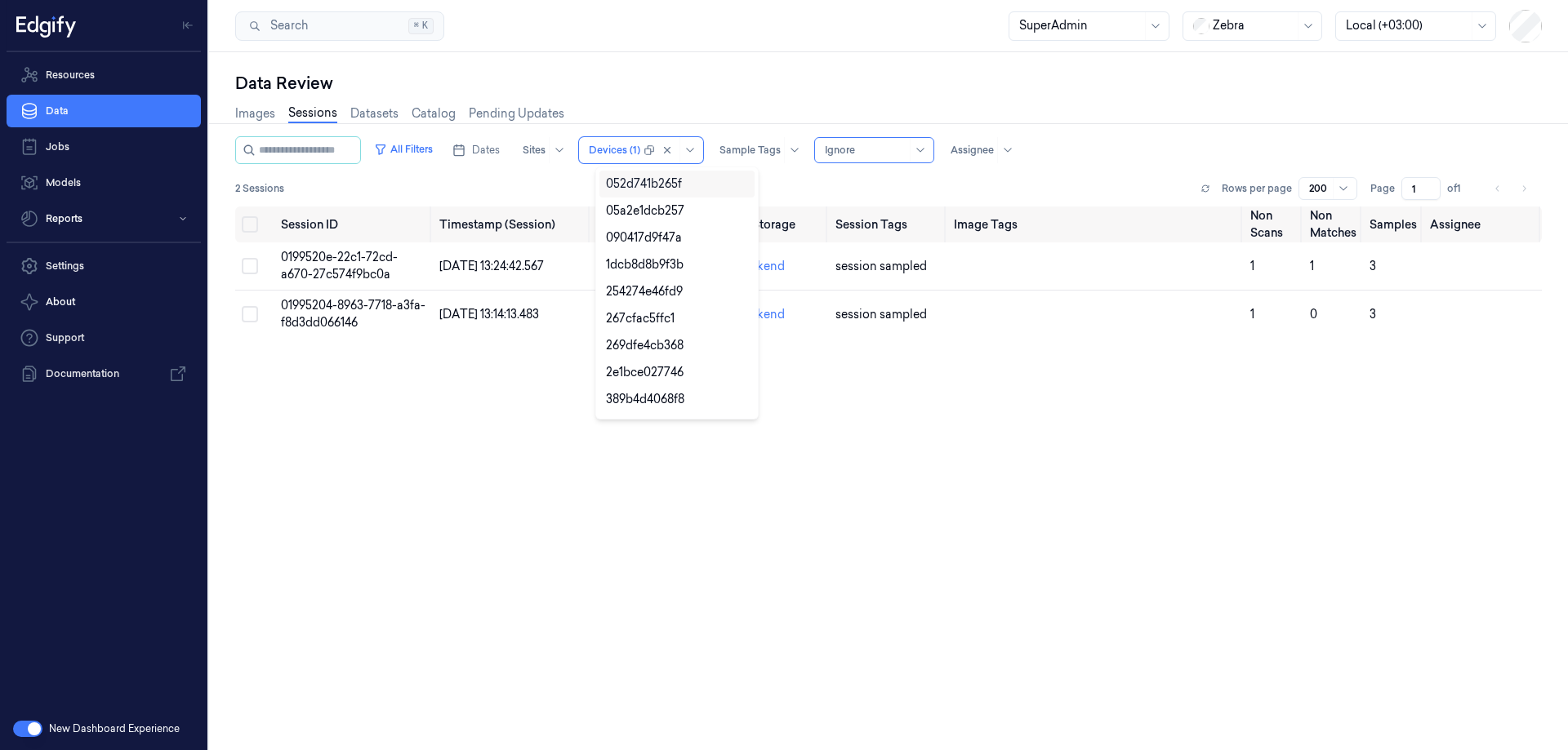
click at [697, 105] on div "Images Sessions Datasets Catalog Pending Updates" at bounding box center [889, 115] width 1306 height 42
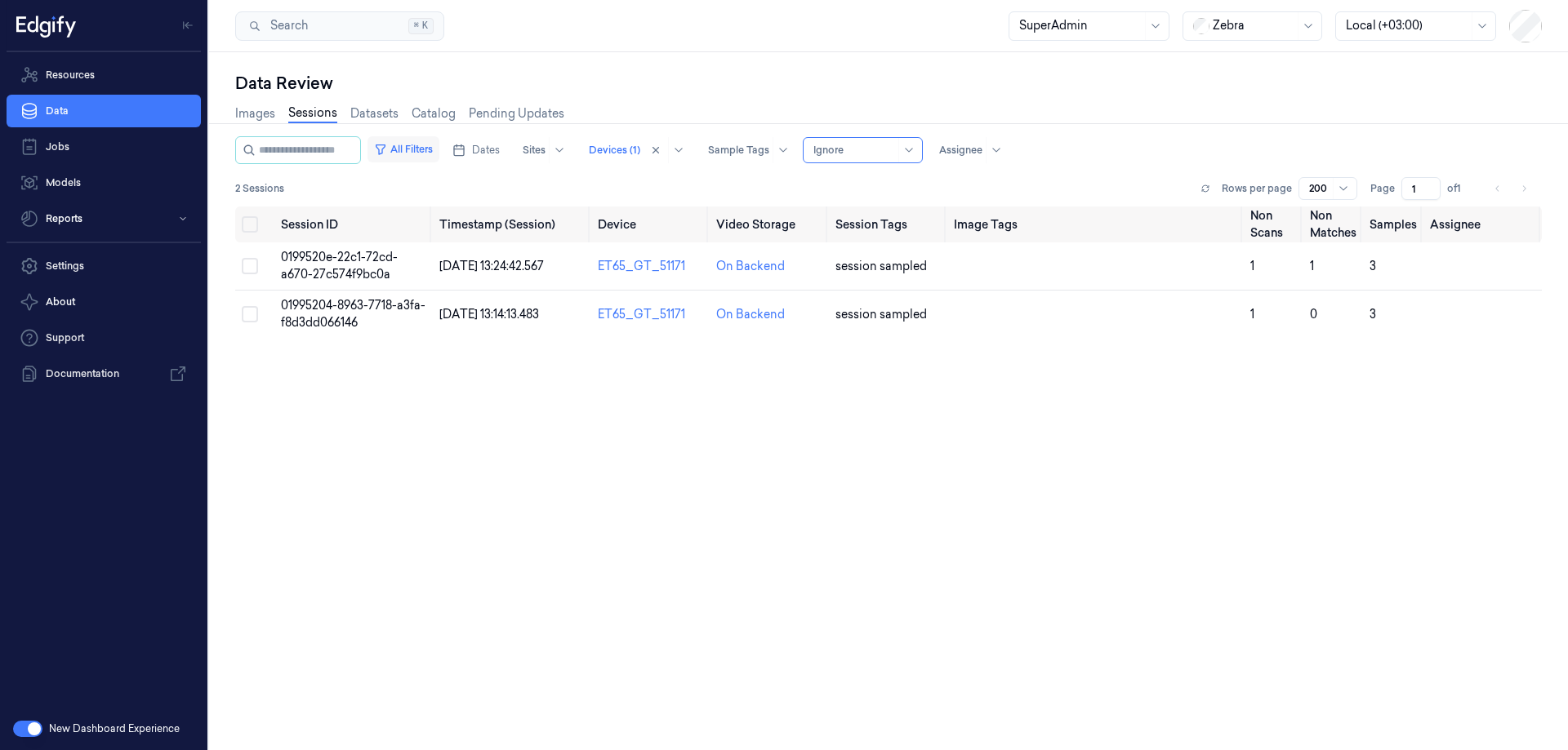
click at [438, 148] on button "All Filters" at bounding box center [403, 149] width 72 height 26
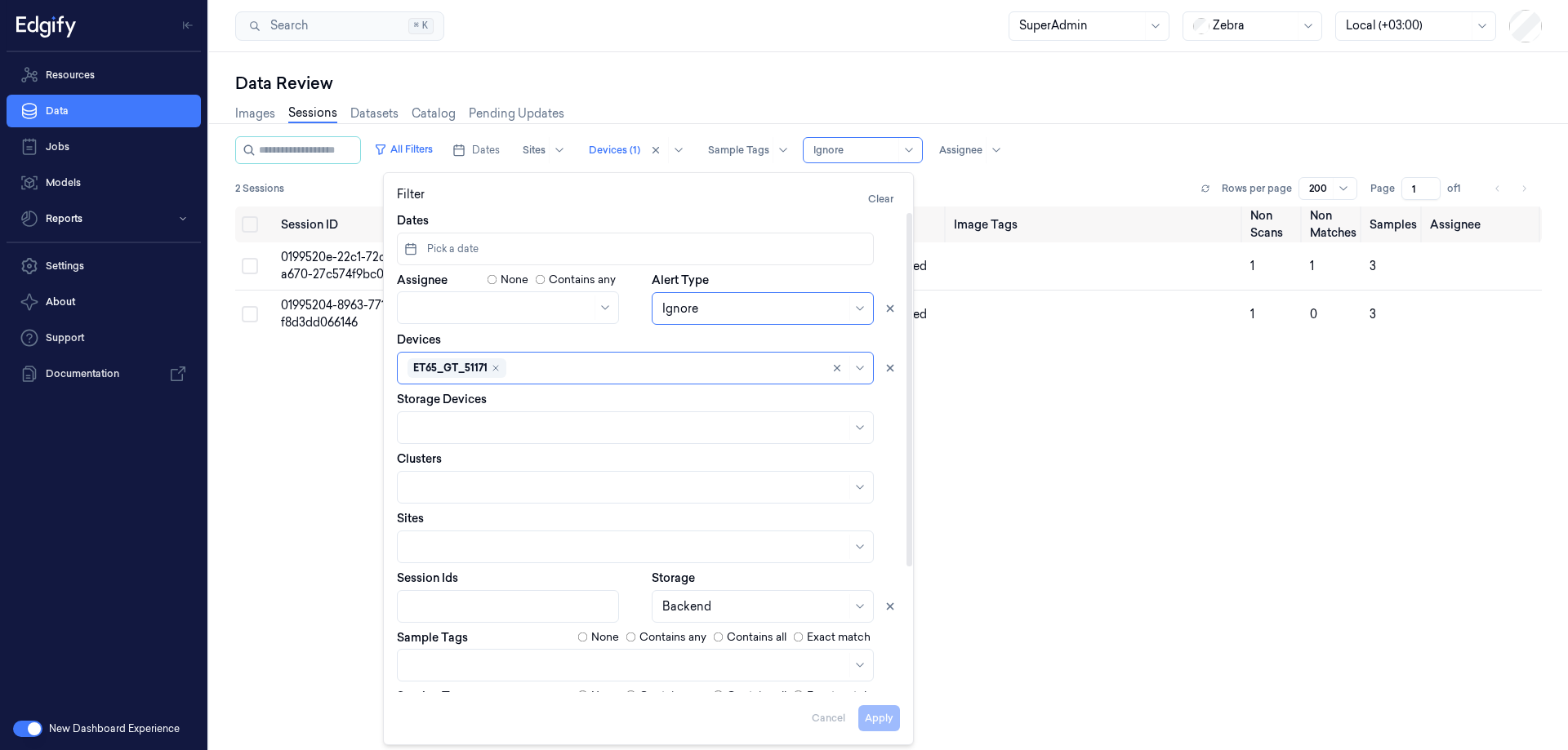
click at [1064, 403] on div "Session ID Timestamp (Session) Device Video Storage Session Tags Image Tags Non…" at bounding box center [889, 513] width 1306 height 614
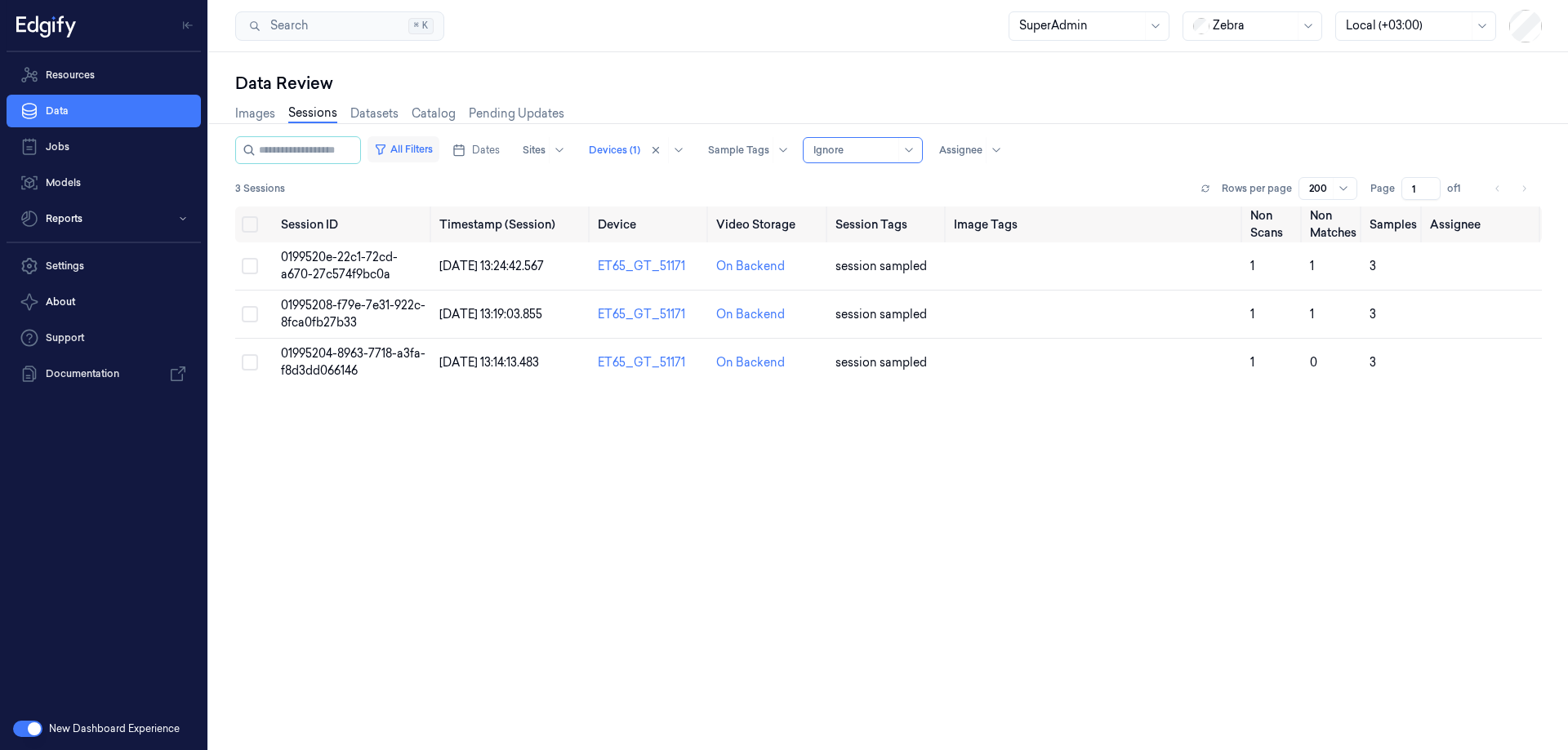
click at [412, 146] on button "All Filters" at bounding box center [403, 149] width 72 height 26
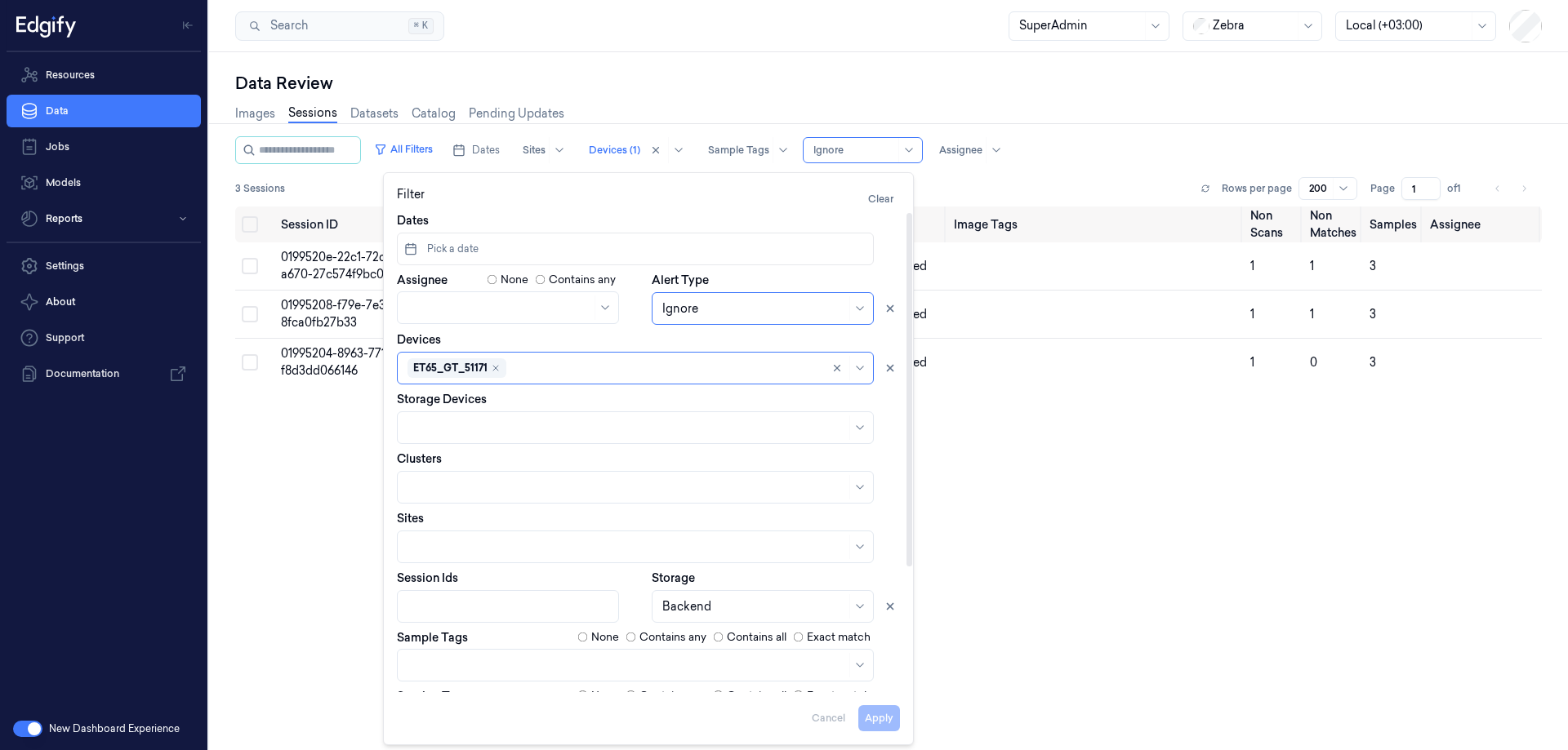
click at [1112, 485] on div "Session ID Timestamp (Session) Device Video Storage Session Tags Image Tags Non…" at bounding box center [889, 513] width 1306 height 614
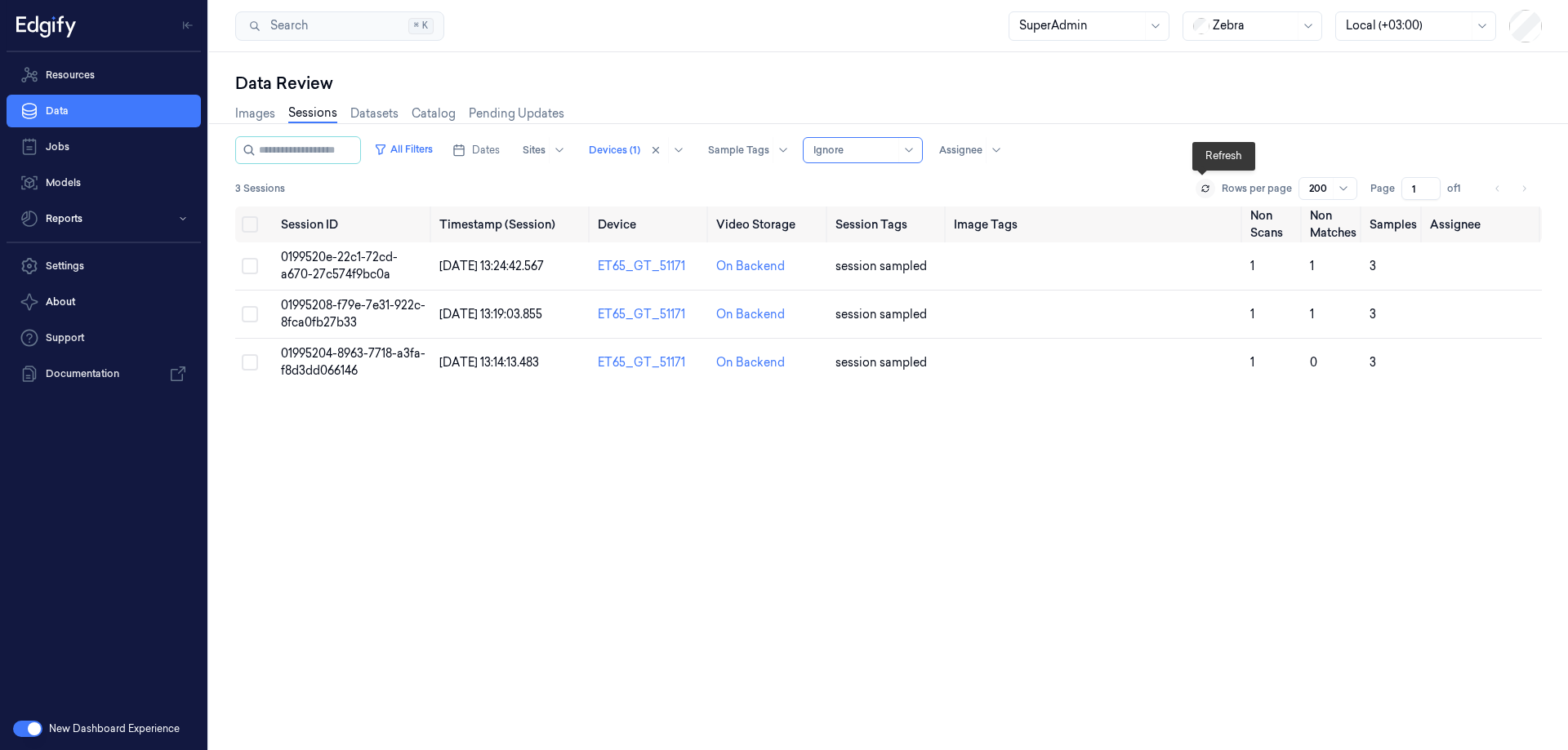
click at [1204, 188] on icon at bounding box center [1205, 186] width 7 height 3
click at [1202, 191] on icon at bounding box center [1205, 191] width 7 height 3
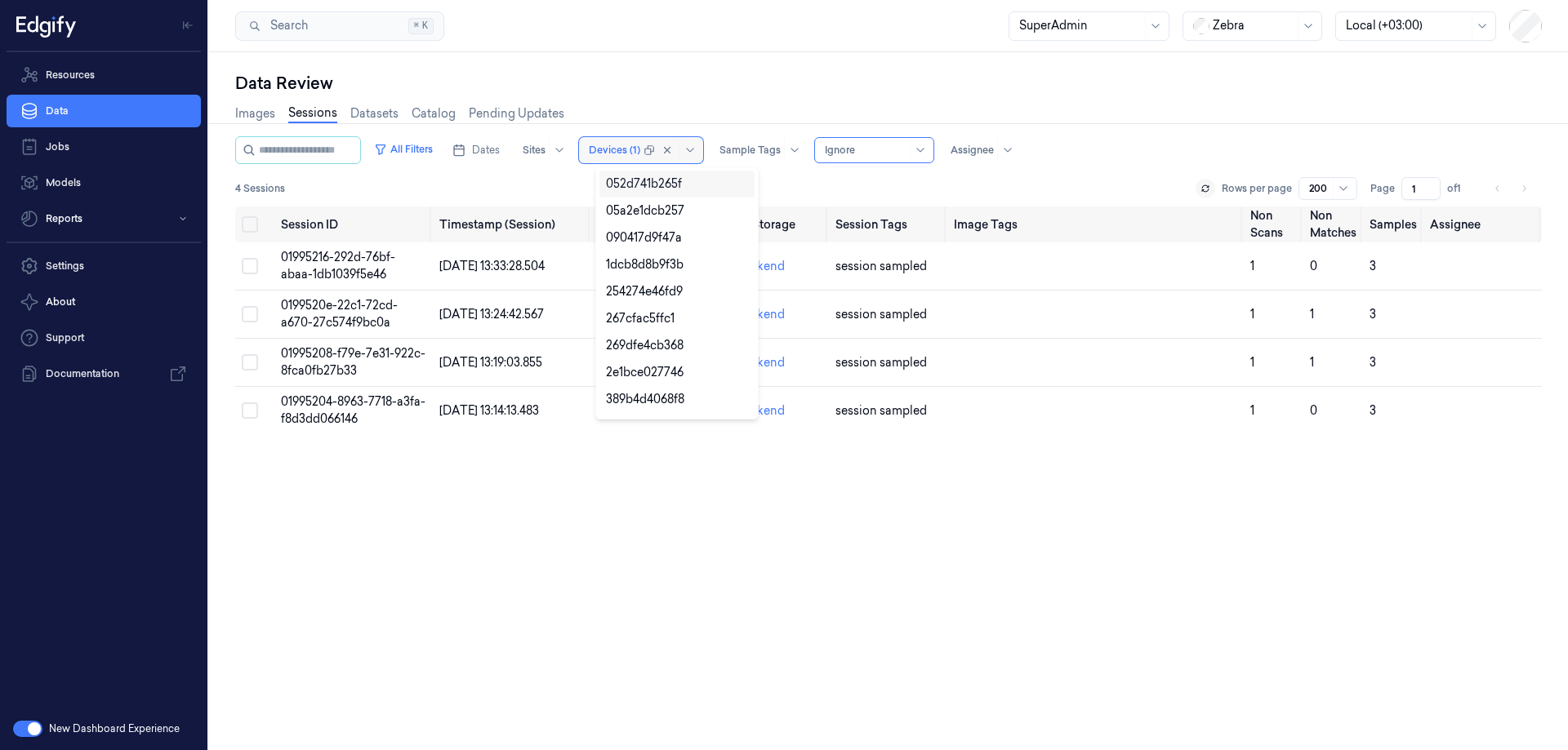
click at [635, 152] on div at bounding box center [614, 150] width 51 height 15
click at [586, 105] on div "Images Sessions Datasets Catalog Pending Updates" at bounding box center [889, 115] width 1306 height 42
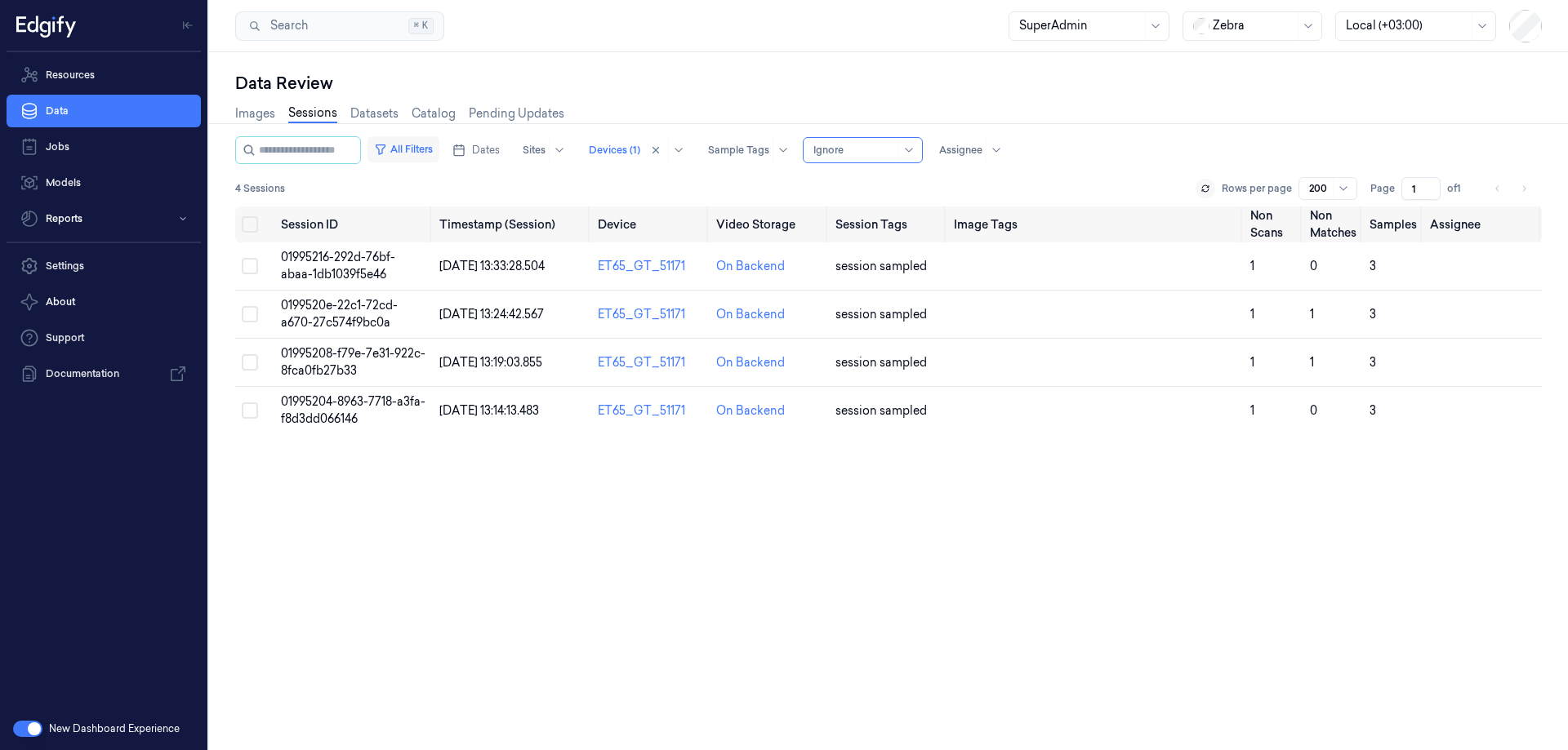
click at [424, 147] on button "All Filters" at bounding box center [403, 149] width 72 height 26
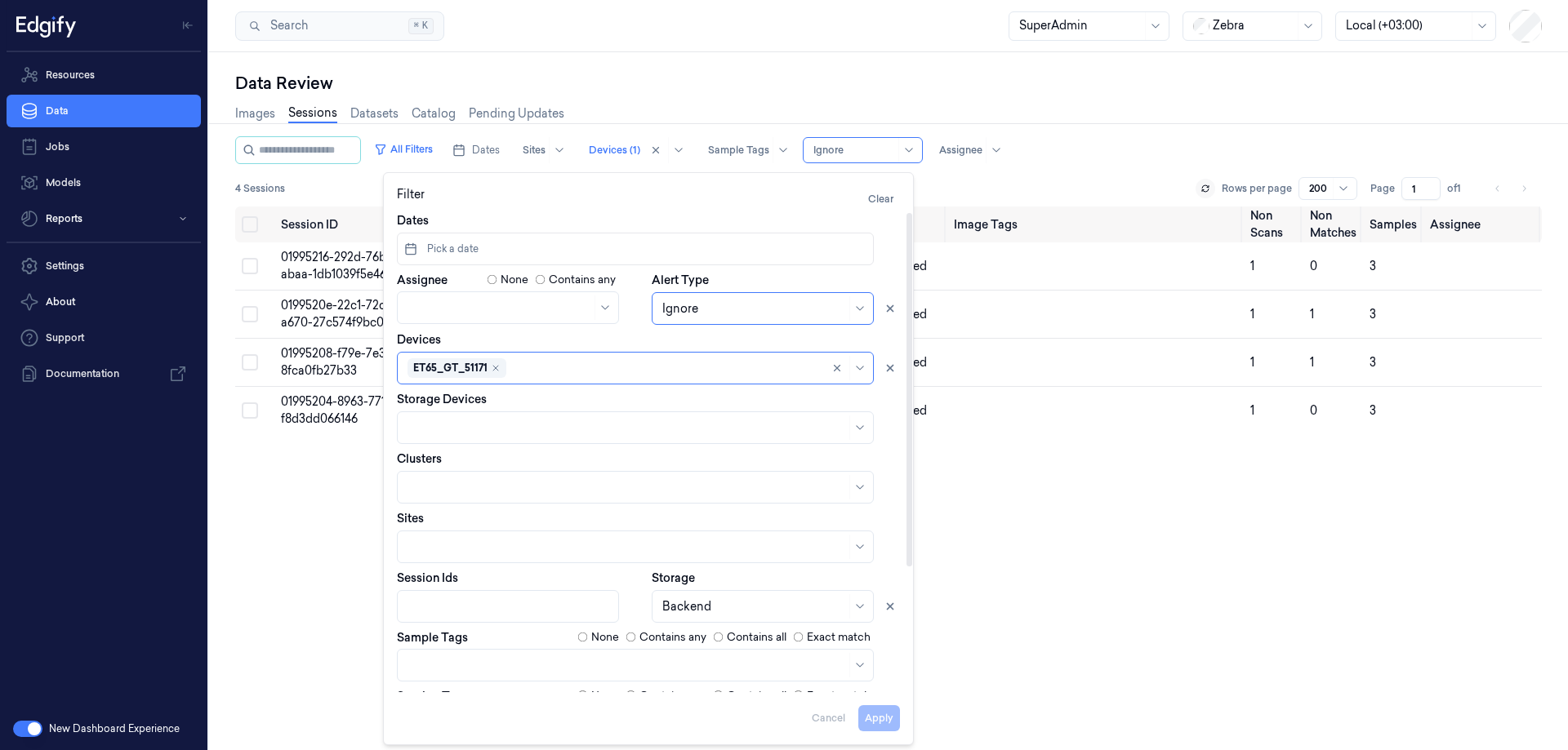
click at [1071, 657] on div "Session ID Timestamp (Session) Device Video Storage Session Tags Image Tags Non…" at bounding box center [889, 513] width 1306 height 614
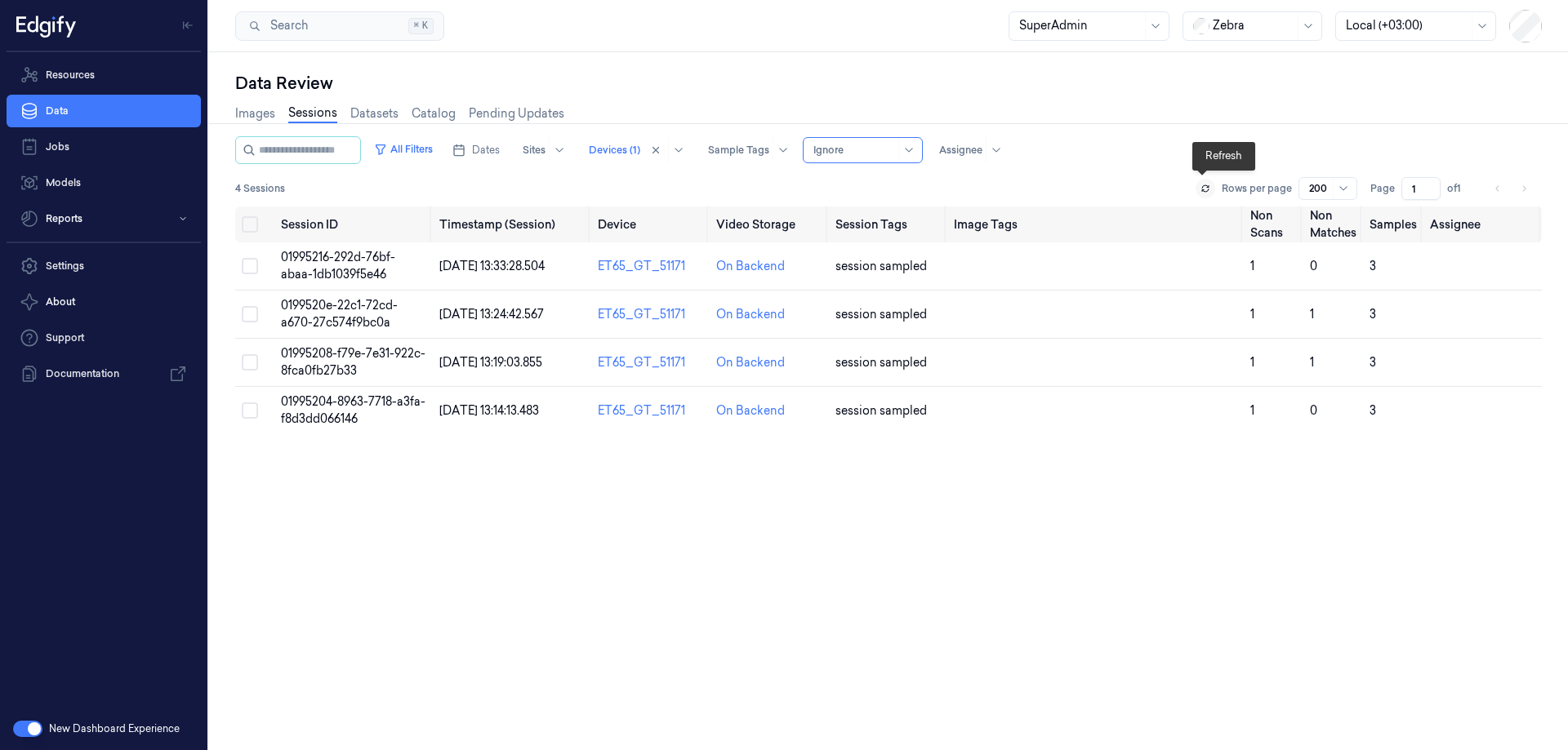
click at [1205, 186] on icon at bounding box center [1205, 186] width 7 height 3
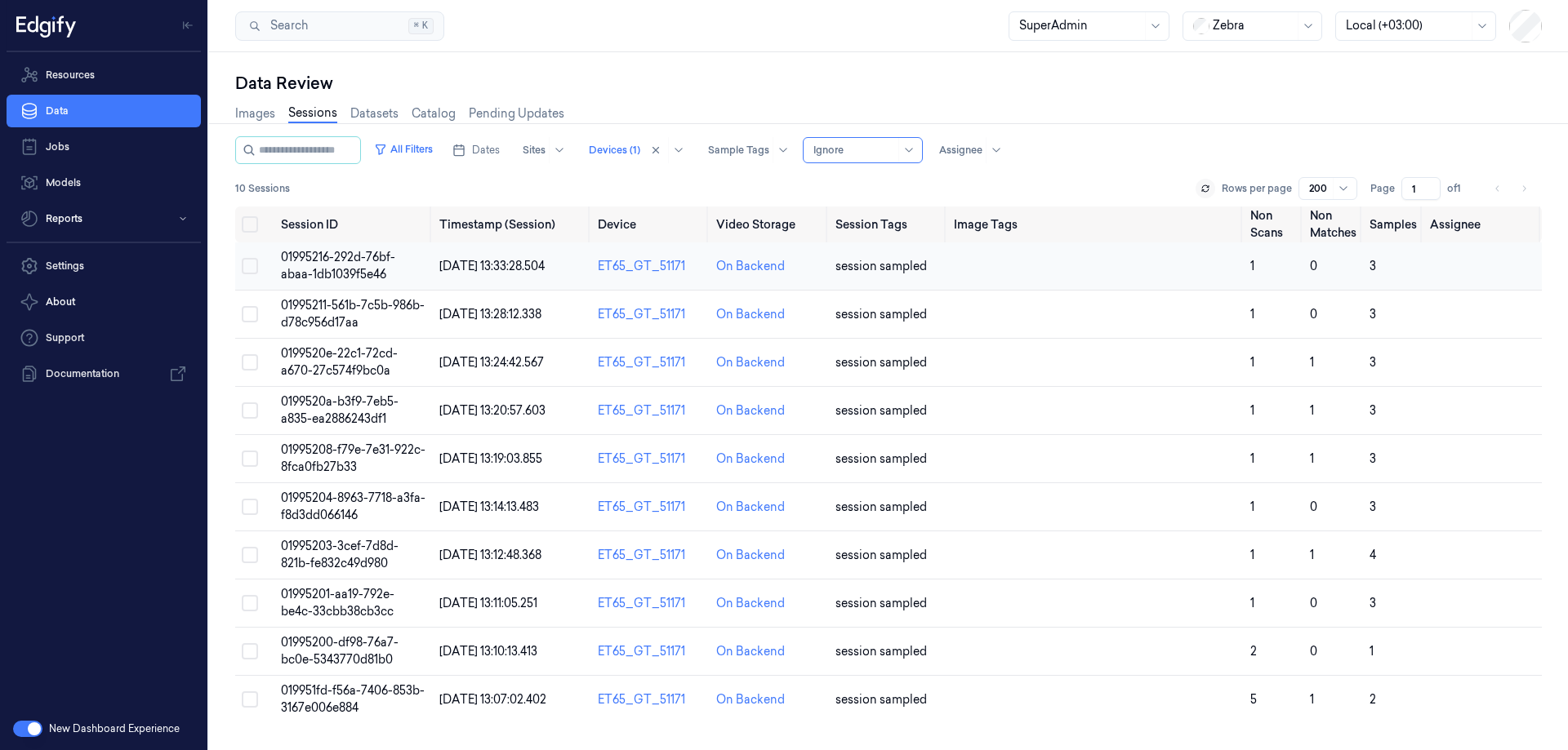
click at [374, 268] on td "01995216-292d-76bf-abaa-1db1039f5e46" at bounding box center [354, 267] width 159 height 49
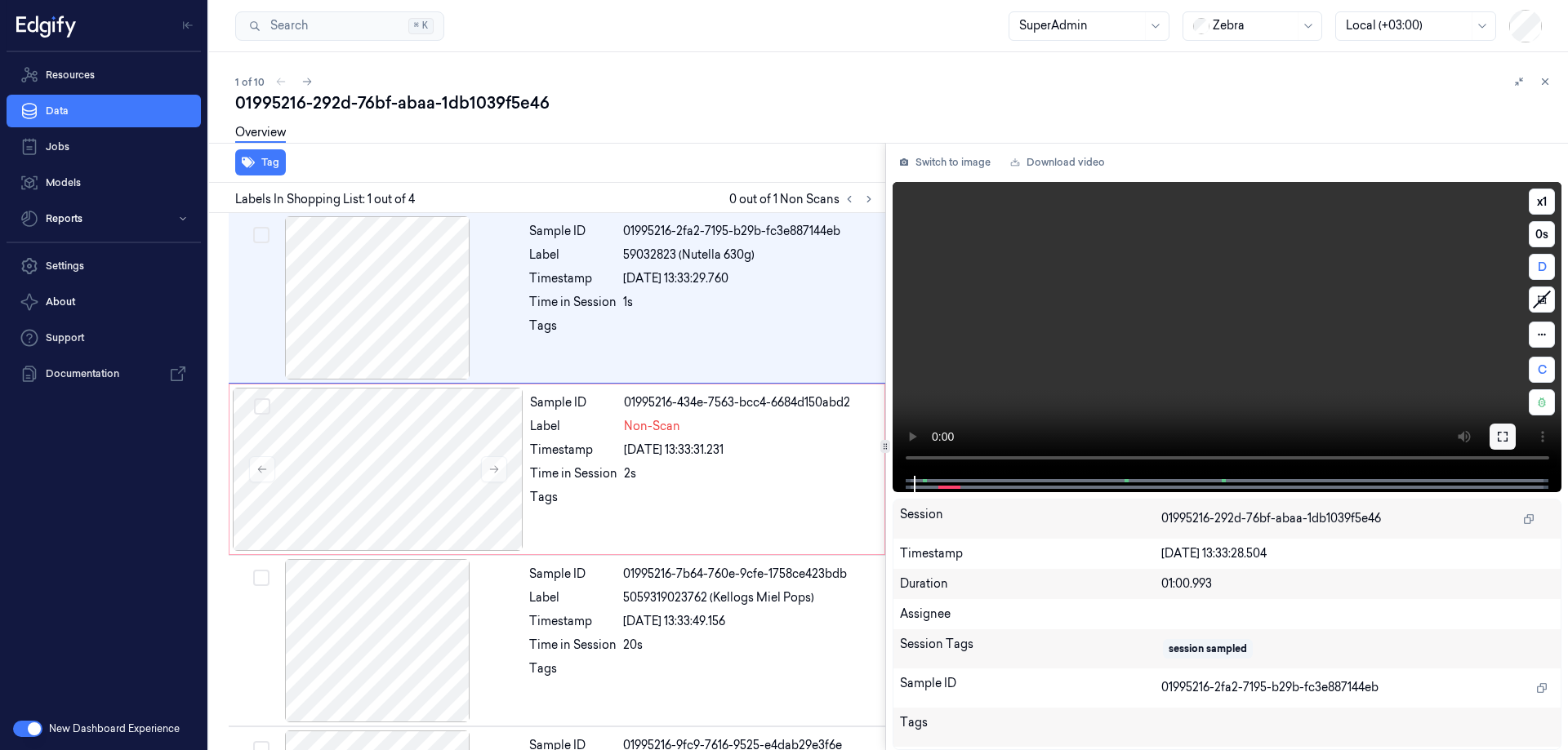
click at [1504, 437] on icon at bounding box center [1503, 437] width 13 height 13
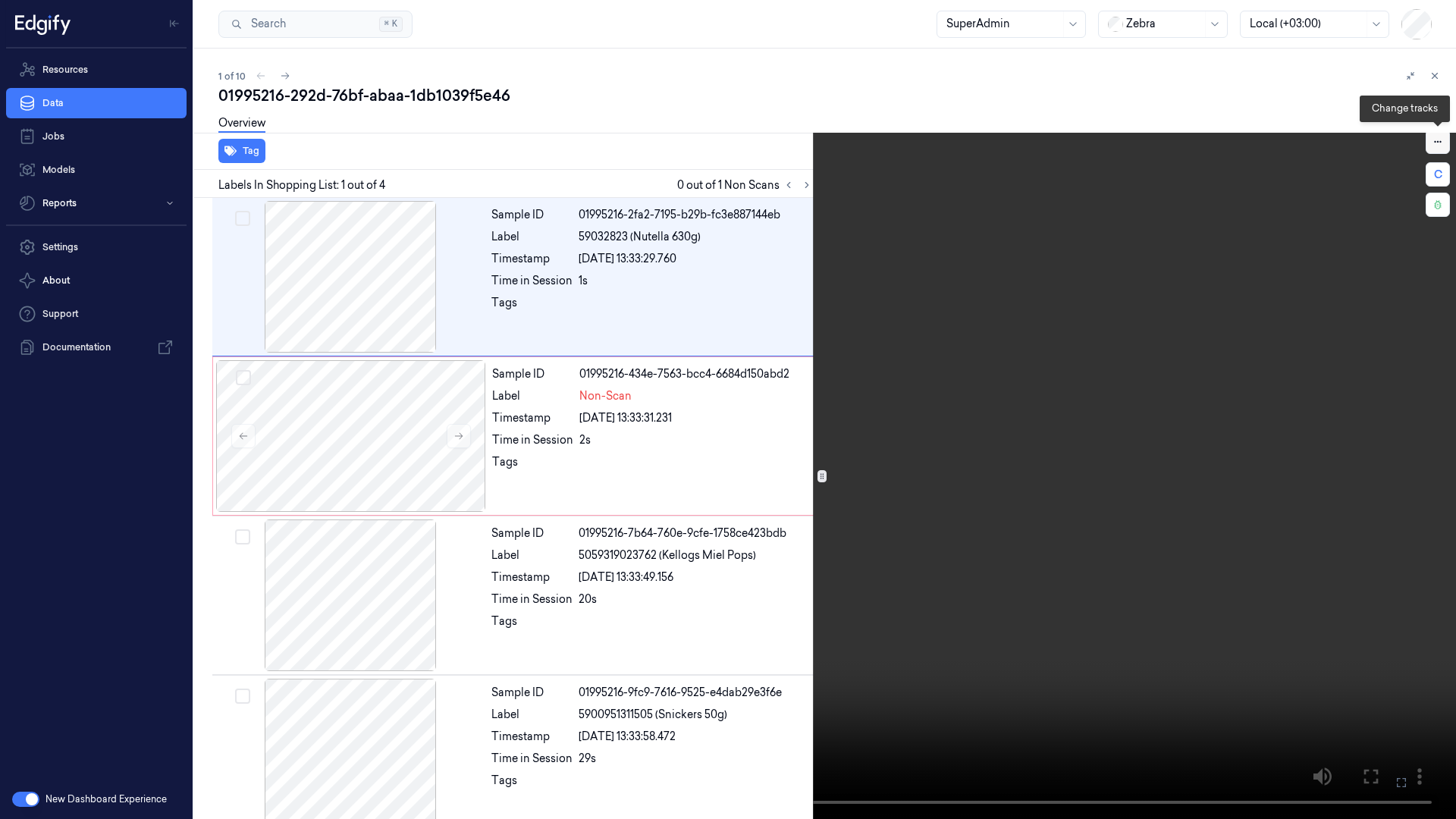
click at [1439, 141] on icon at bounding box center [1437, 142] width 7 height 2
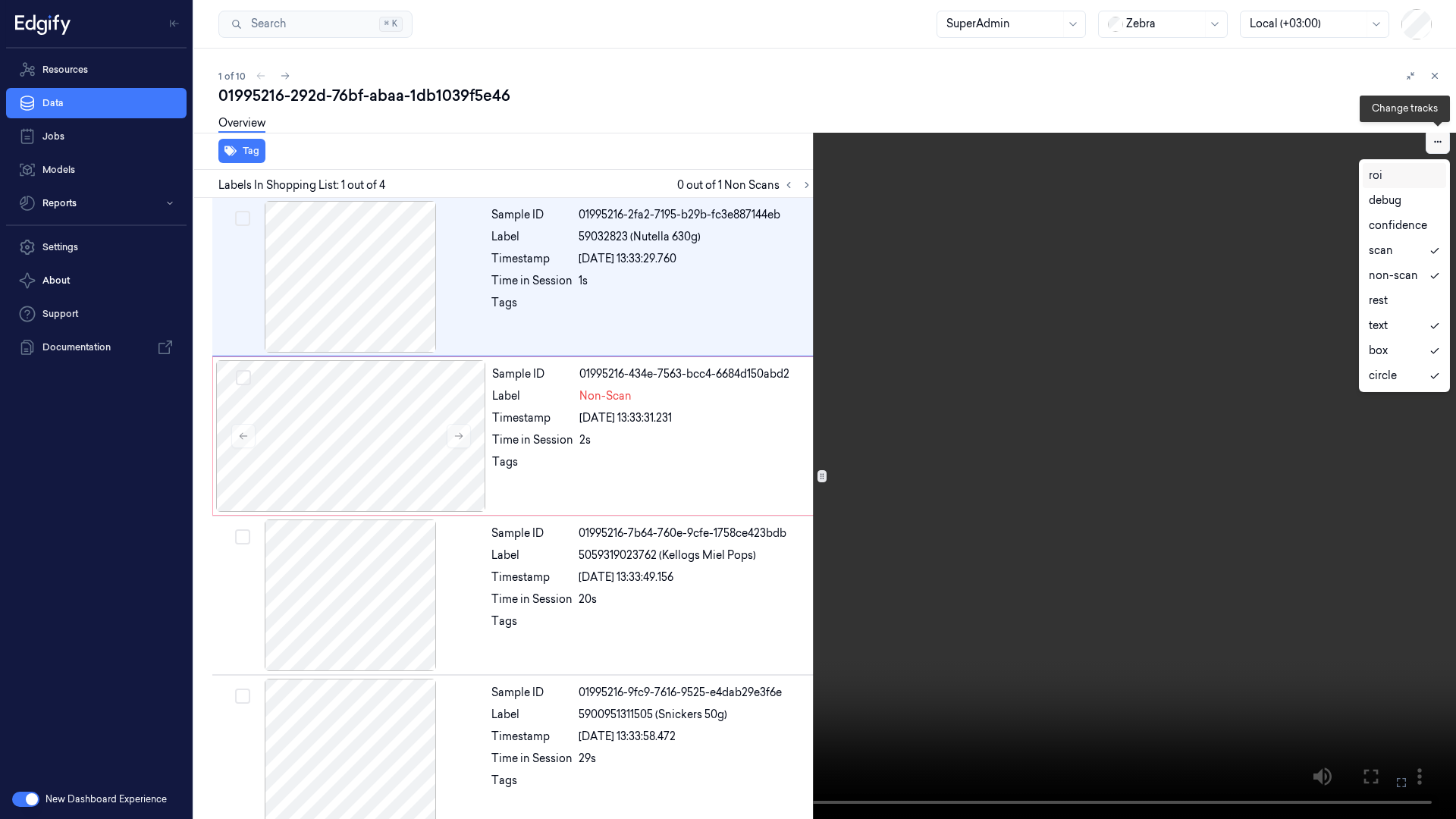
click at [1442, 142] on icon at bounding box center [1438, 141] width 10 height 10
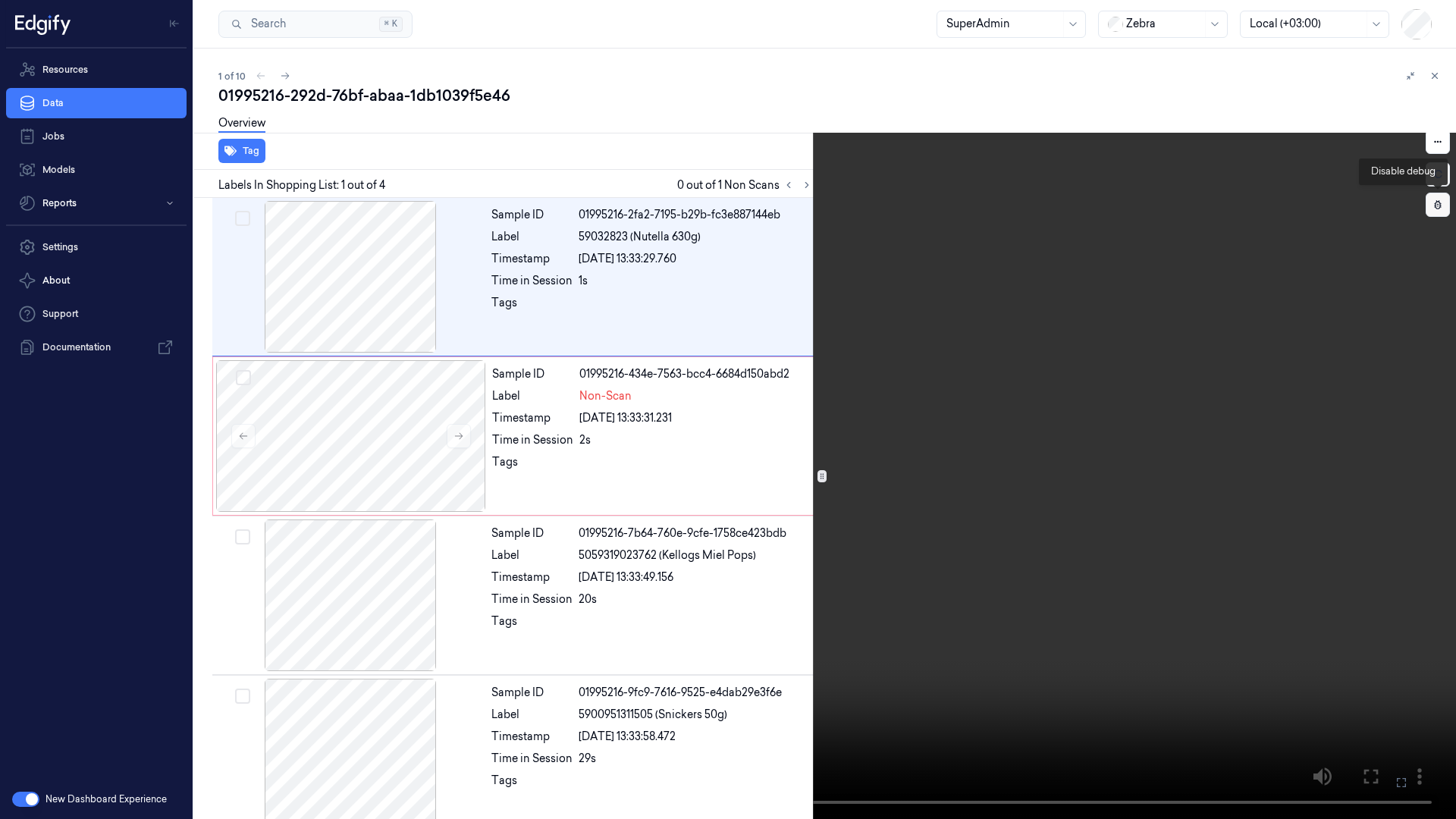
click at [1440, 210] on button at bounding box center [1438, 205] width 24 height 24
click at [1437, 206] on icon at bounding box center [1438, 205] width 10 height 10
click at [1438, 180] on button "C" at bounding box center [1438, 174] width 24 height 24
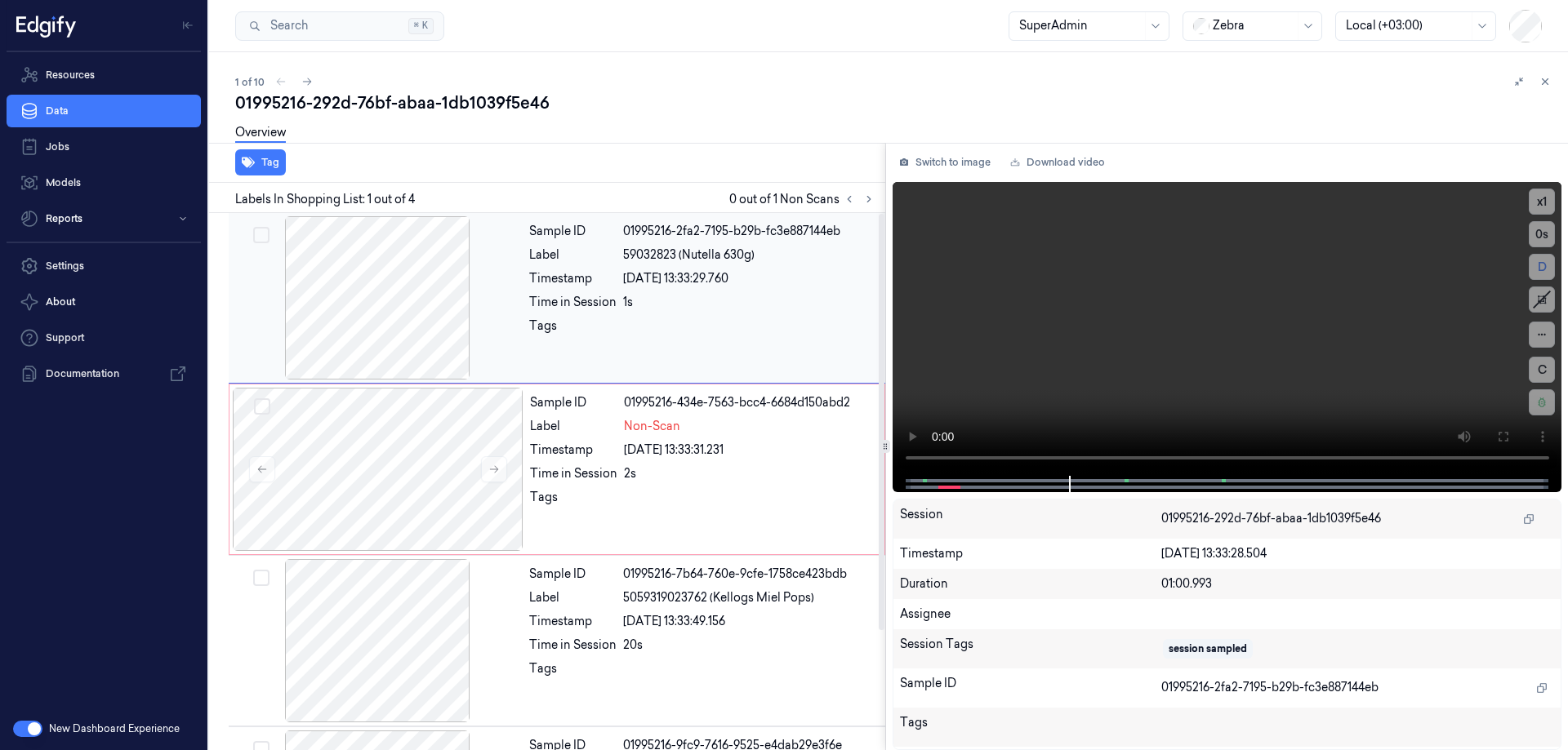
click at [398, 291] on div at bounding box center [377, 298] width 291 height 163
click at [374, 588] on div at bounding box center [377, 641] width 291 height 163
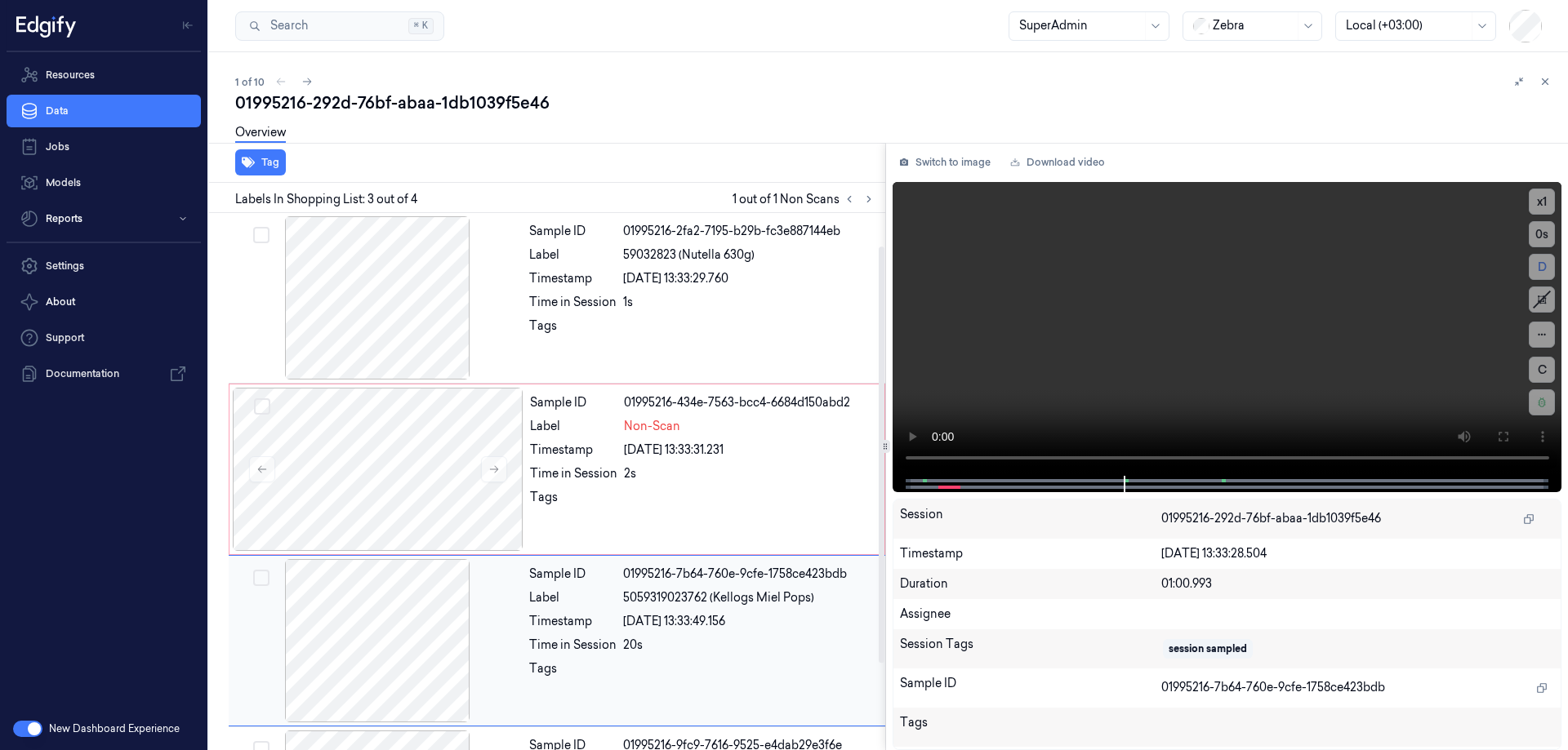
scroll to position [153, 0]
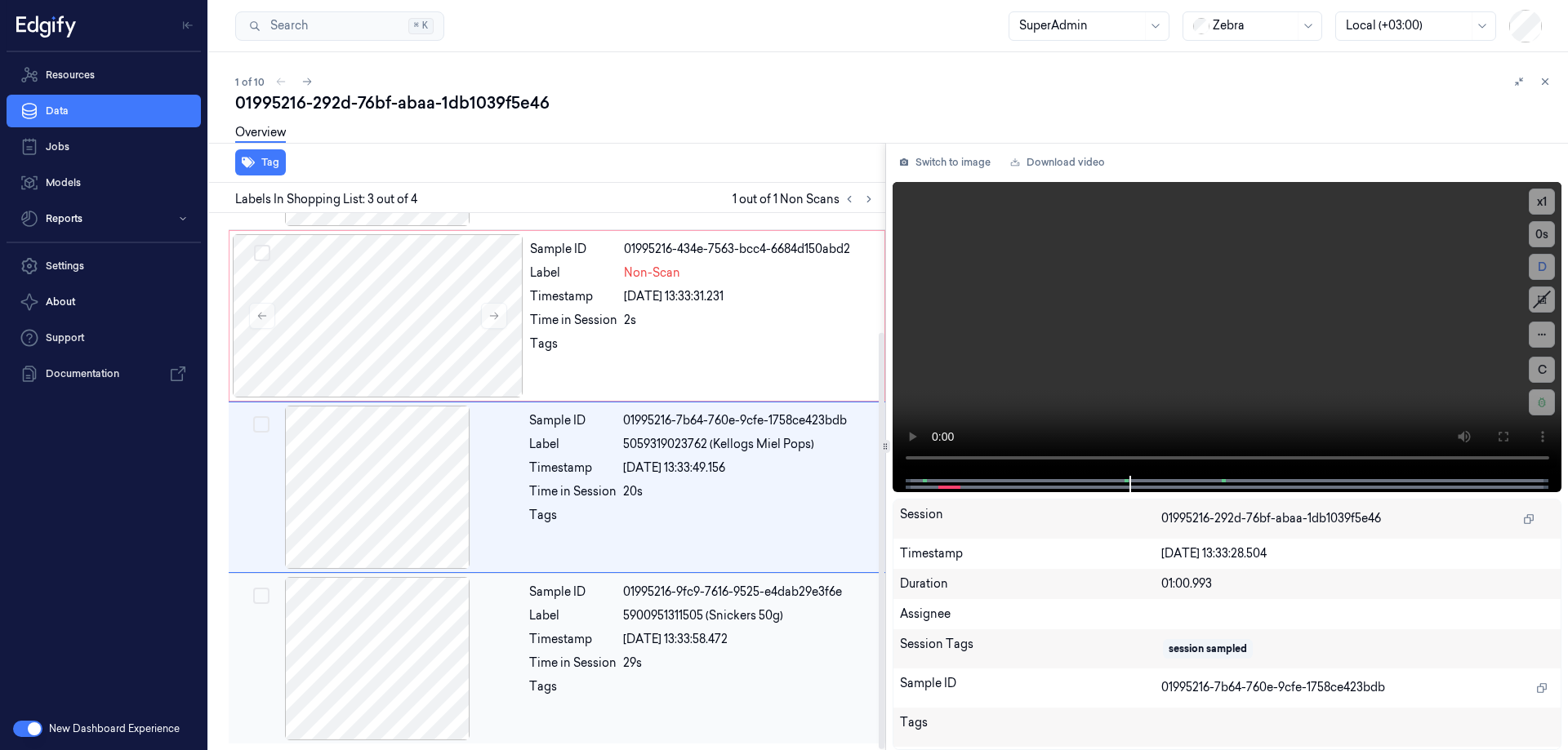
click at [356, 586] on div at bounding box center [377, 658] width 291 height 163
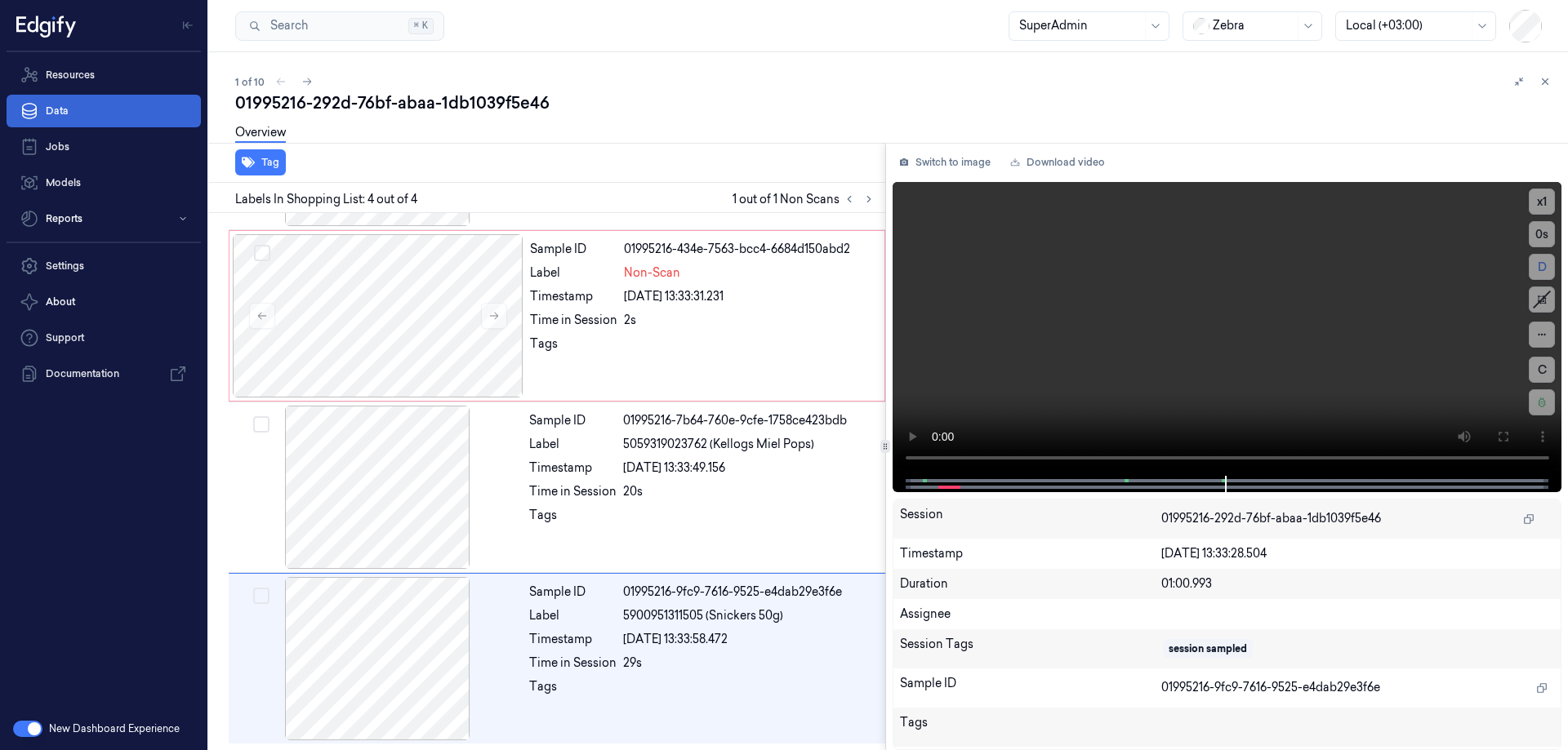
click at [106, 112] on link "Data" at bounding box center [104, 110] width 194 height 33
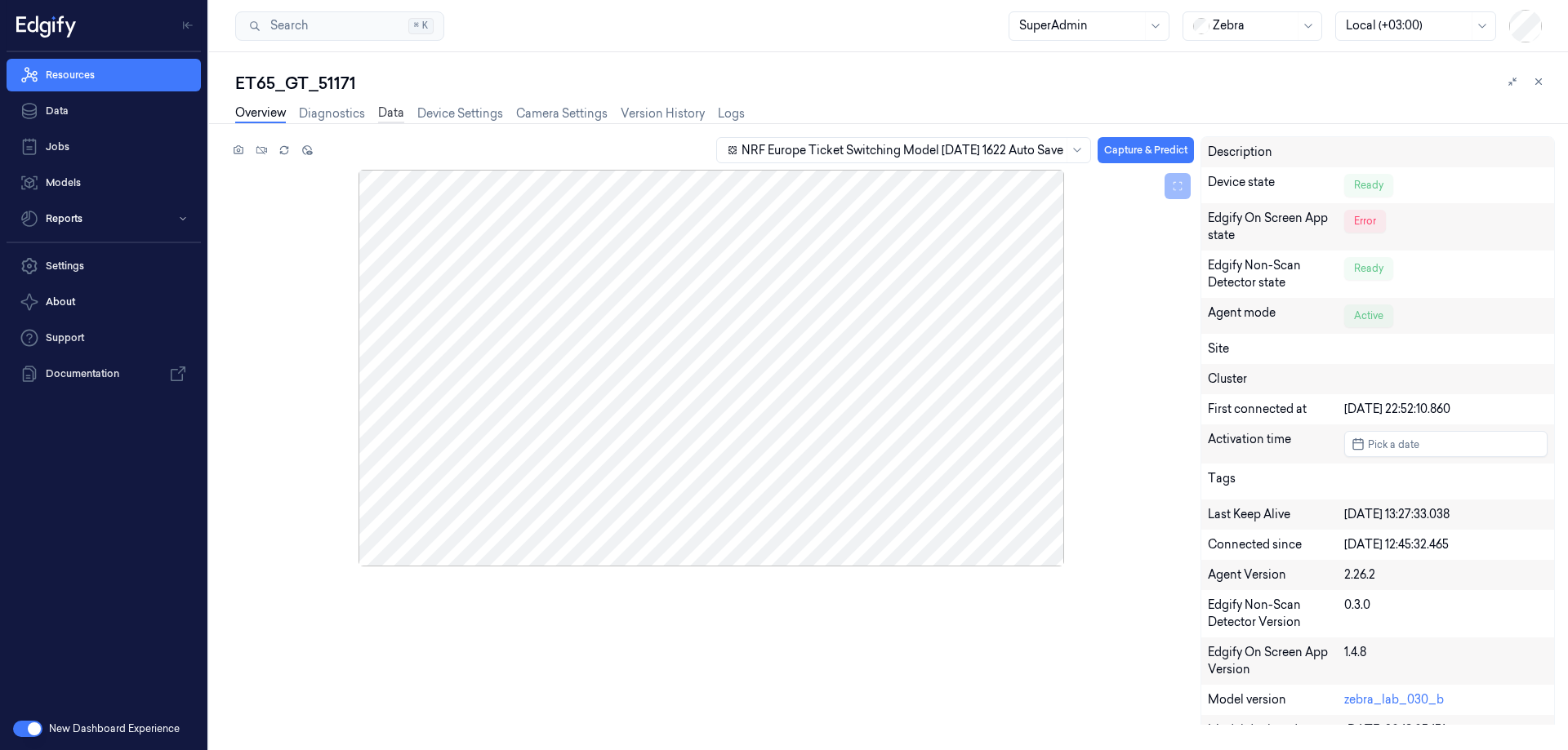
click at [386, 114] on link "Data" at bounding box center [392, 114] width 26 height 19
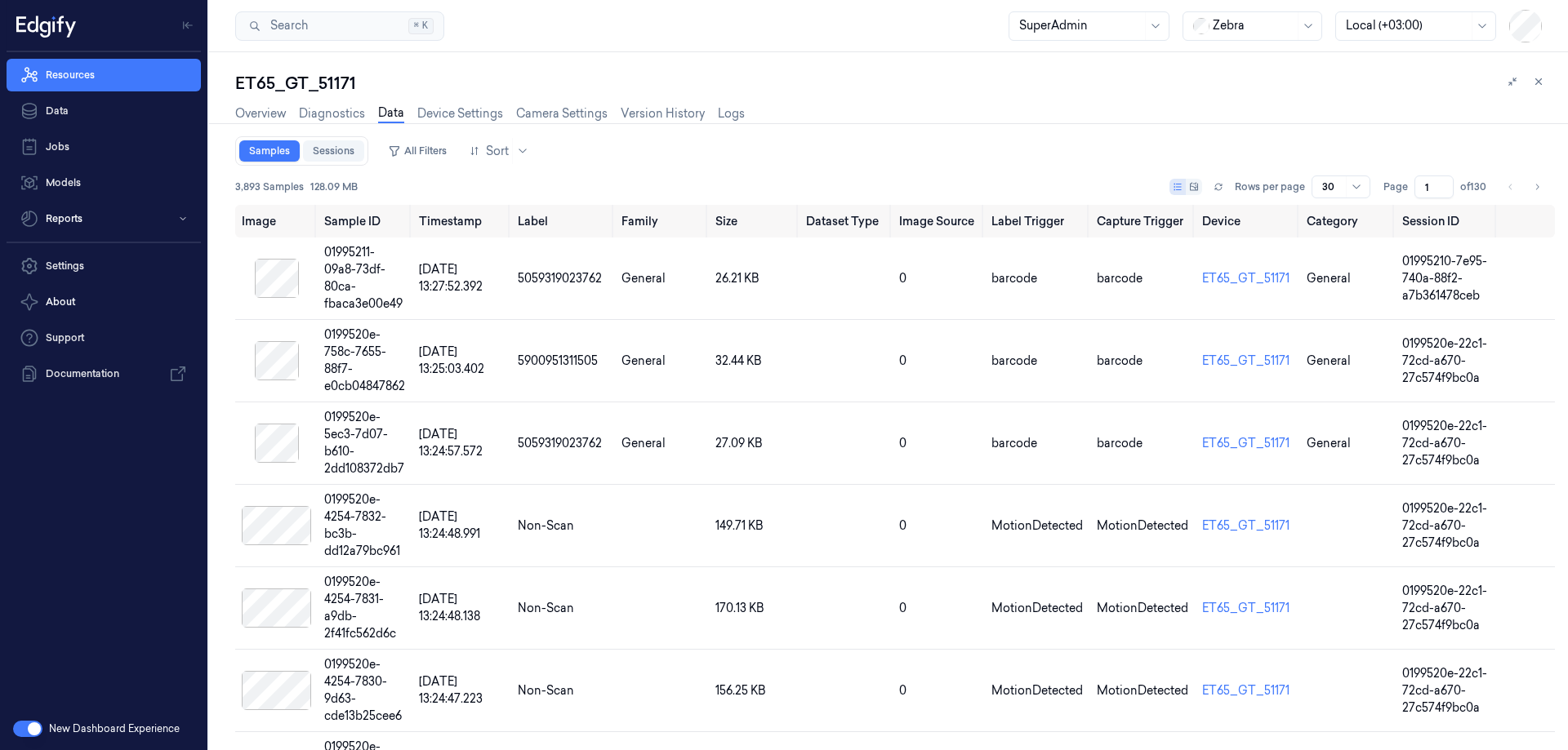
click at [346, 152] on link "Sessions" at bounding box center [334, 150] width 62 height 21
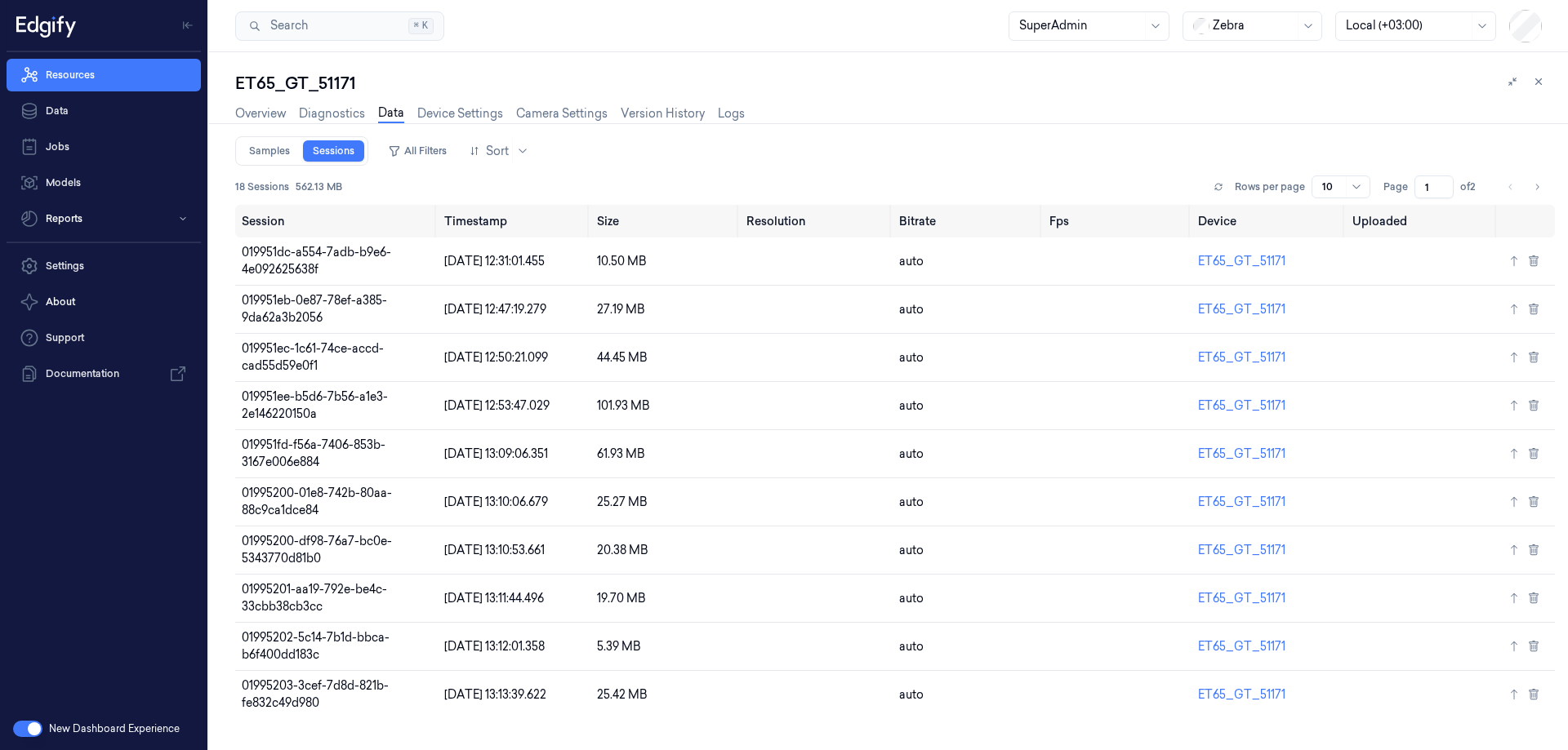
click at [32, 727] on button "button" at bounding box center [27, 729] width 29 height 16
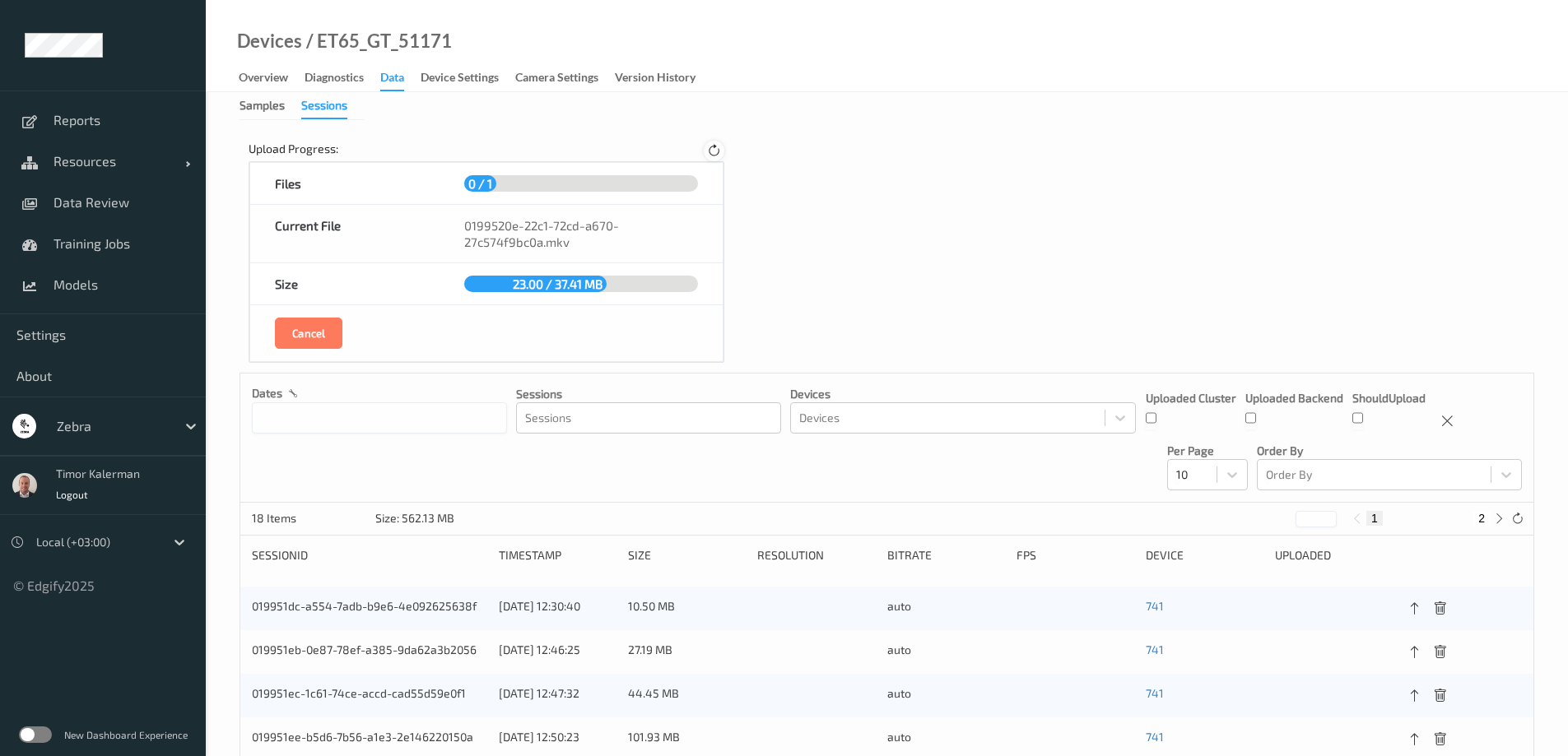
click at [714, 150] on icon at bounding box center [714, 152] width 14 height 15
click at [714, 149] on icon at bounding box center [714, 152] width 14 height 15
click at [714, 149] on icon at bounding box center [713, 151] width 20 height 20
click at [714, 149] on icon at bounding box center [714, 151] width 21 height 21
click at [714, 149] on icon at bounding box center [713, 151] width 16 height 16
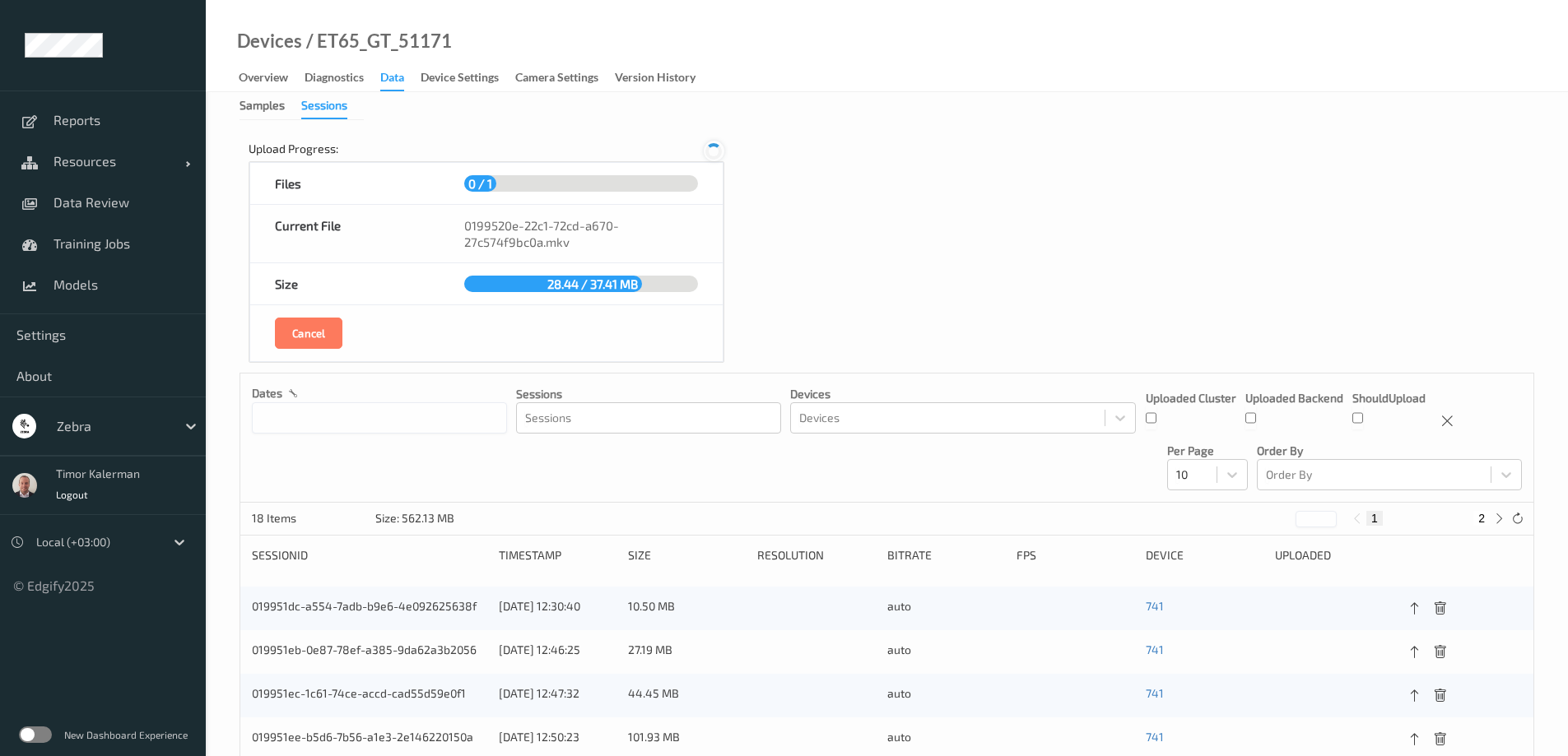
click at [714, 149] on icon at bounding box center [713, 151] width 16 height 16
click at [714, 149] on icon at bounding box center [714, 152] width 14 height 15
click at [714, 149] on icon at bounding box center [714, 151] width 21 height 21
click at [714, 149] on icon at bounding box center [713, 151] width 16 height 16
drag, startPoint x: 714, startPoint y: 149, endPoint x: 702, endPoint y: 157, distance: 14.4
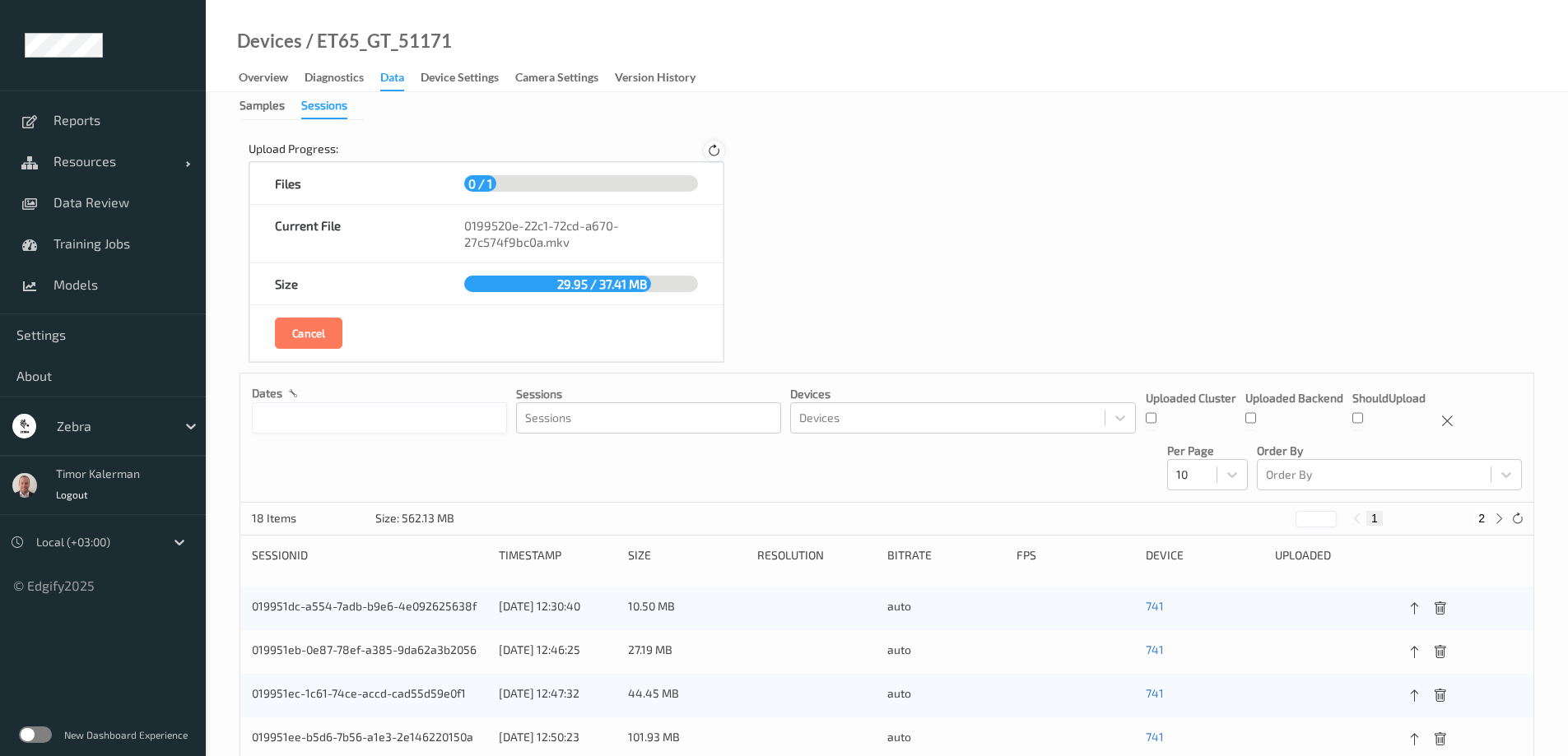
click at [714, 148] on icon at bounding box center [714, 151] width 19 height 19
click at [711, 153] on icon at bounding box center [714, 152] width 14 height 15
click at [711, 152] on icon at bounding box center [713, 151] width 16 height 16
click at [711, 152] on icon at bounding box center [714, 152] width 14 height 15
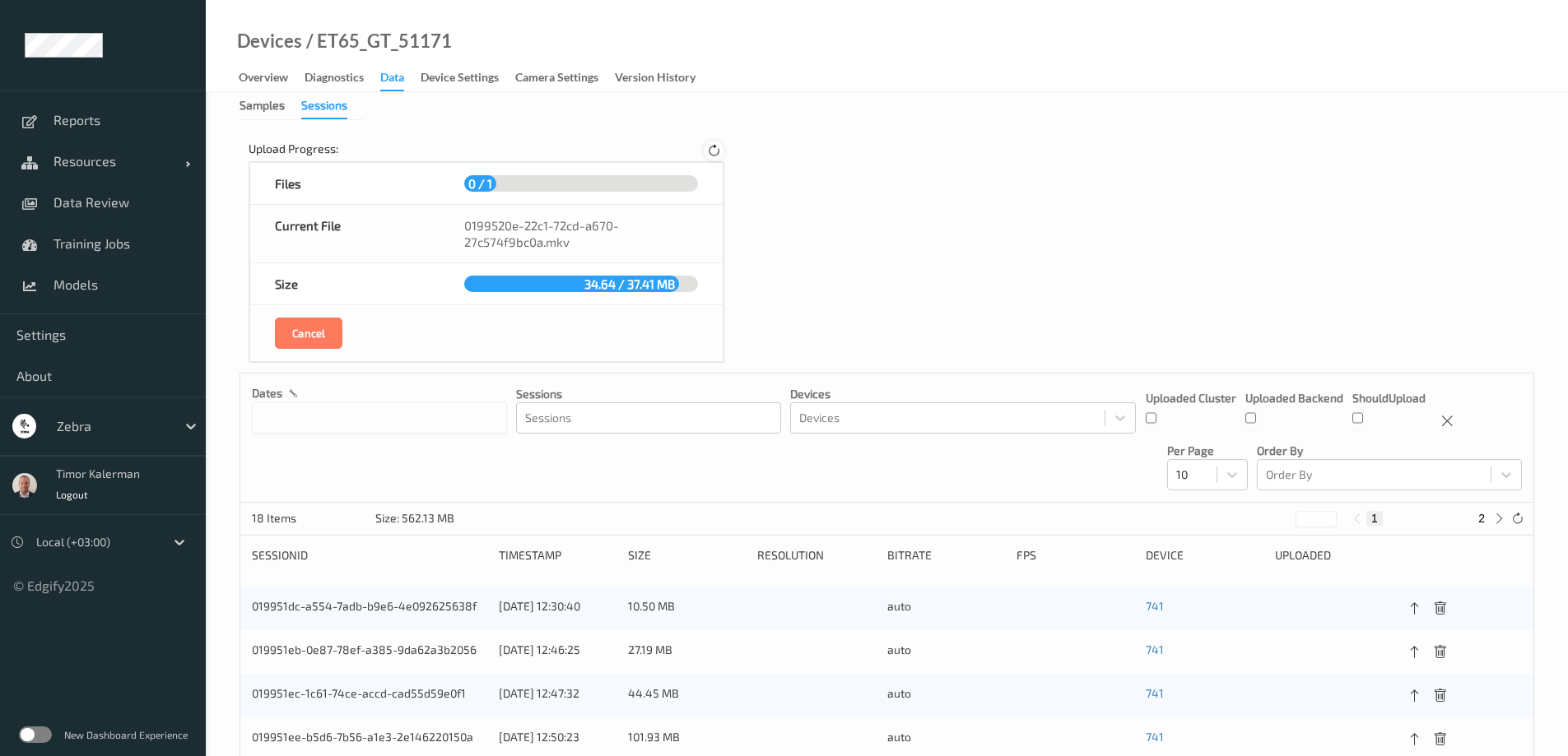
click at [711, 152] on icon at bounding box center [714, 152] width 14 height 15
click at [711, 152] on icon at bounding box center [713, 151] width 16 height 17
click at [712, 152] on icon at bounding box center [713, 151] width 16 height 16
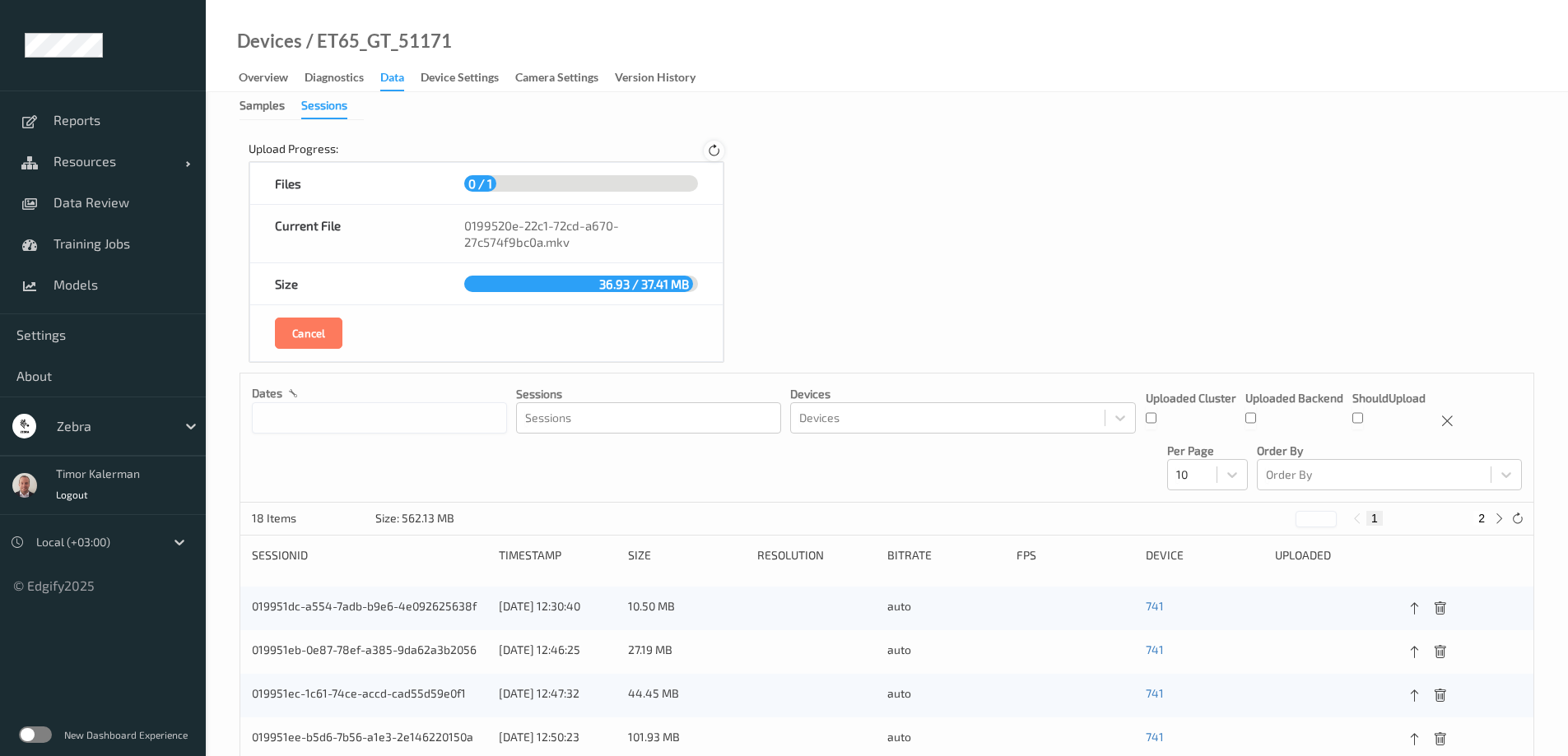
click at [712, 150] on icon at bounding box center [714, 151] width 19 height 19
click at [712, 150] on icon at bounding box center [714, 152] width 14 height 15
click at [712, 150] on icon at bounding box center [713, 151] width 16 height 16
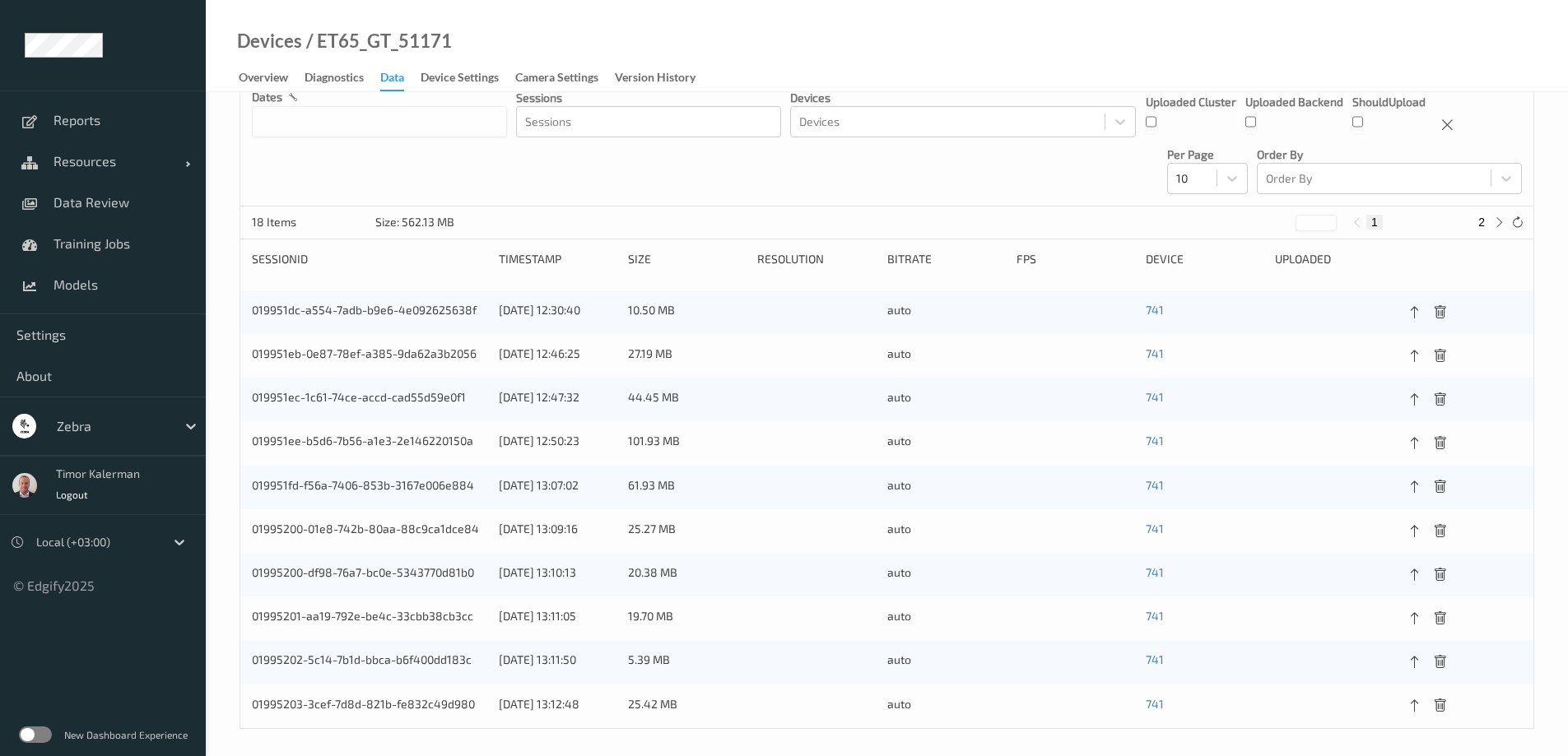
scroll to position [246, 0]
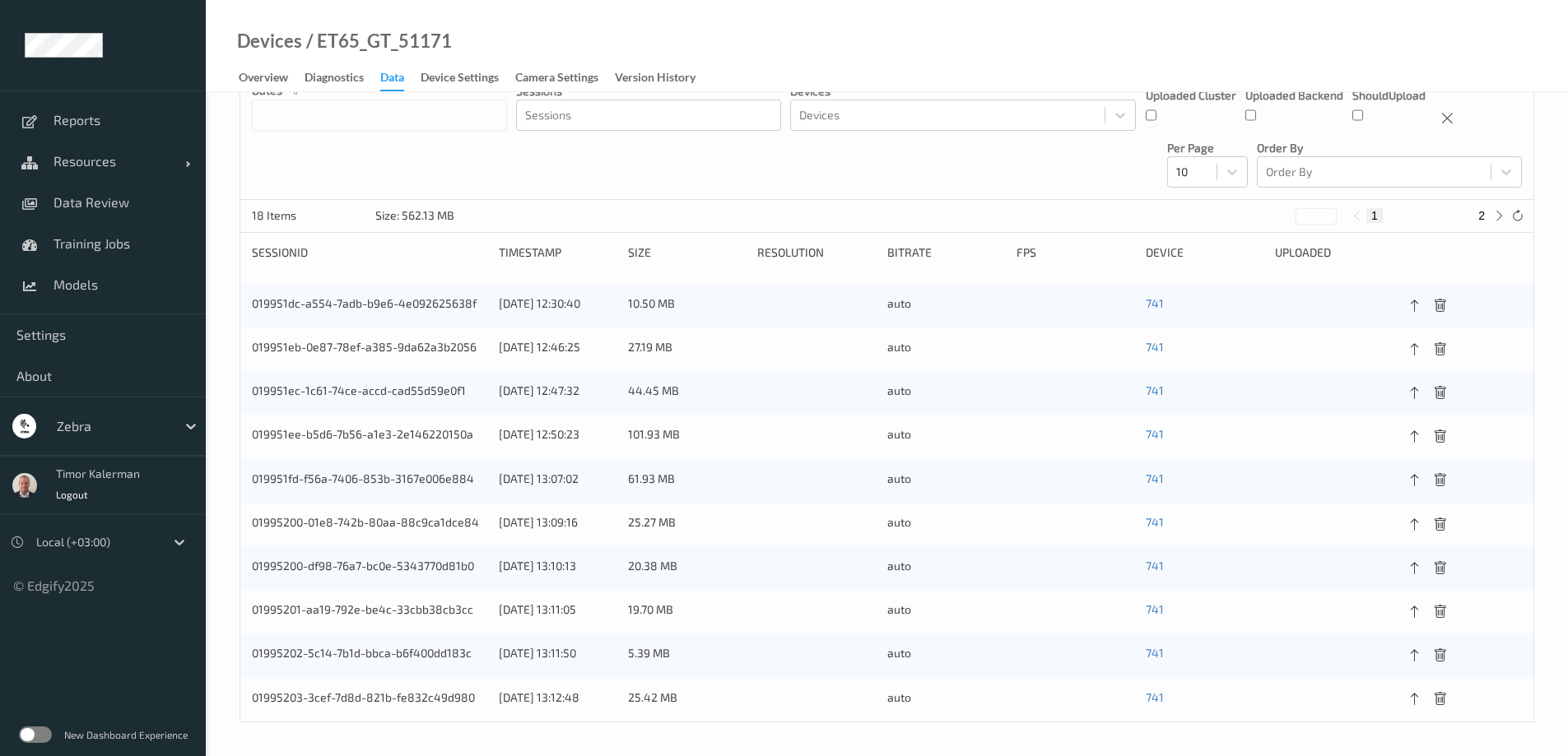
click at [634, 251] on div "size" at bounding box center [687, 252] width 118 height 16
click at [26, 740] on label at bounding box center [35, 734] width 33 height 16
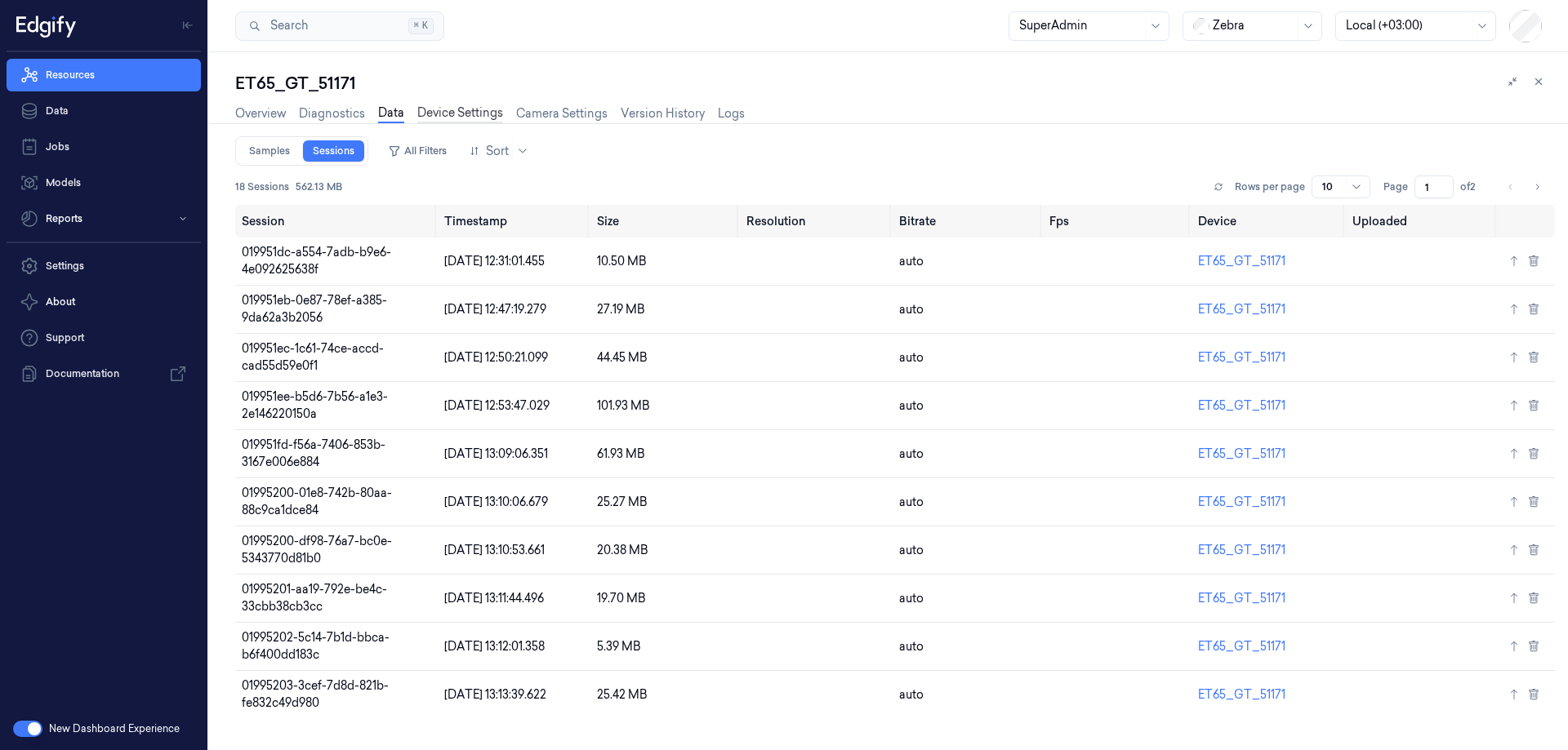
click at [491, 105] on link "Device Settings" at bounding box center [461, 114] width 86 height 19
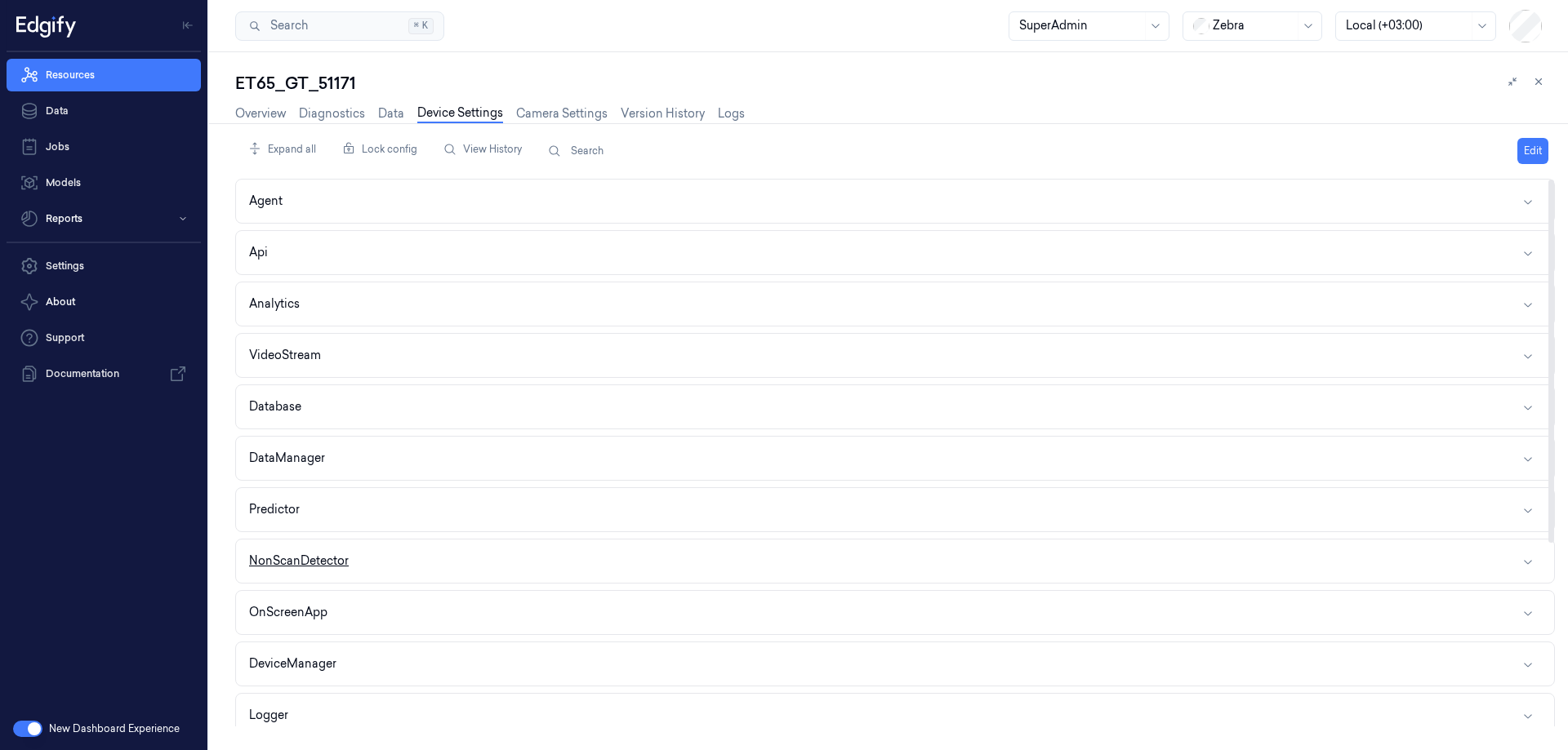
click at [377, 554] on button "NonScanDetector" at bounding box center [895, 561] width 1318 height 43
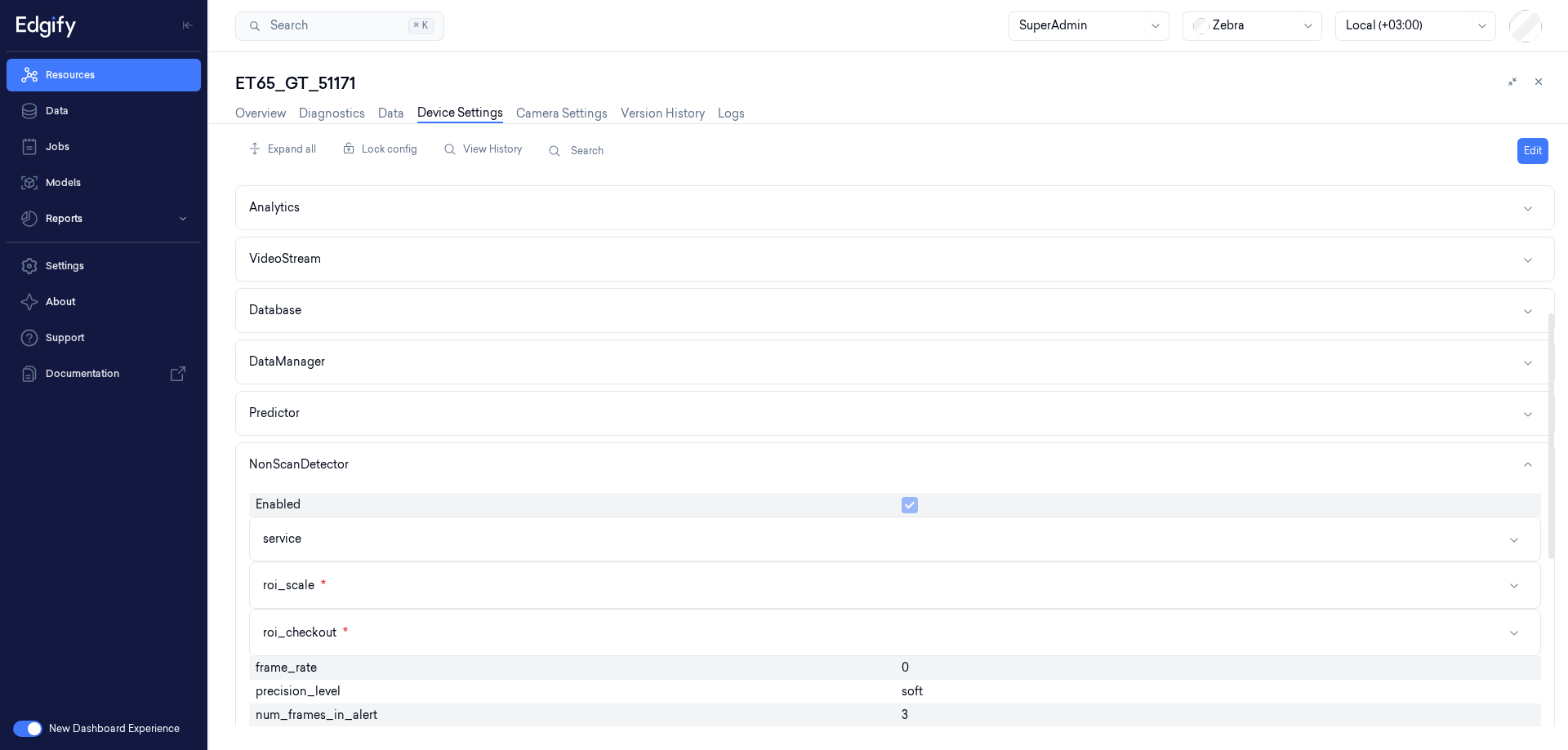
scroll to position [327, 0]
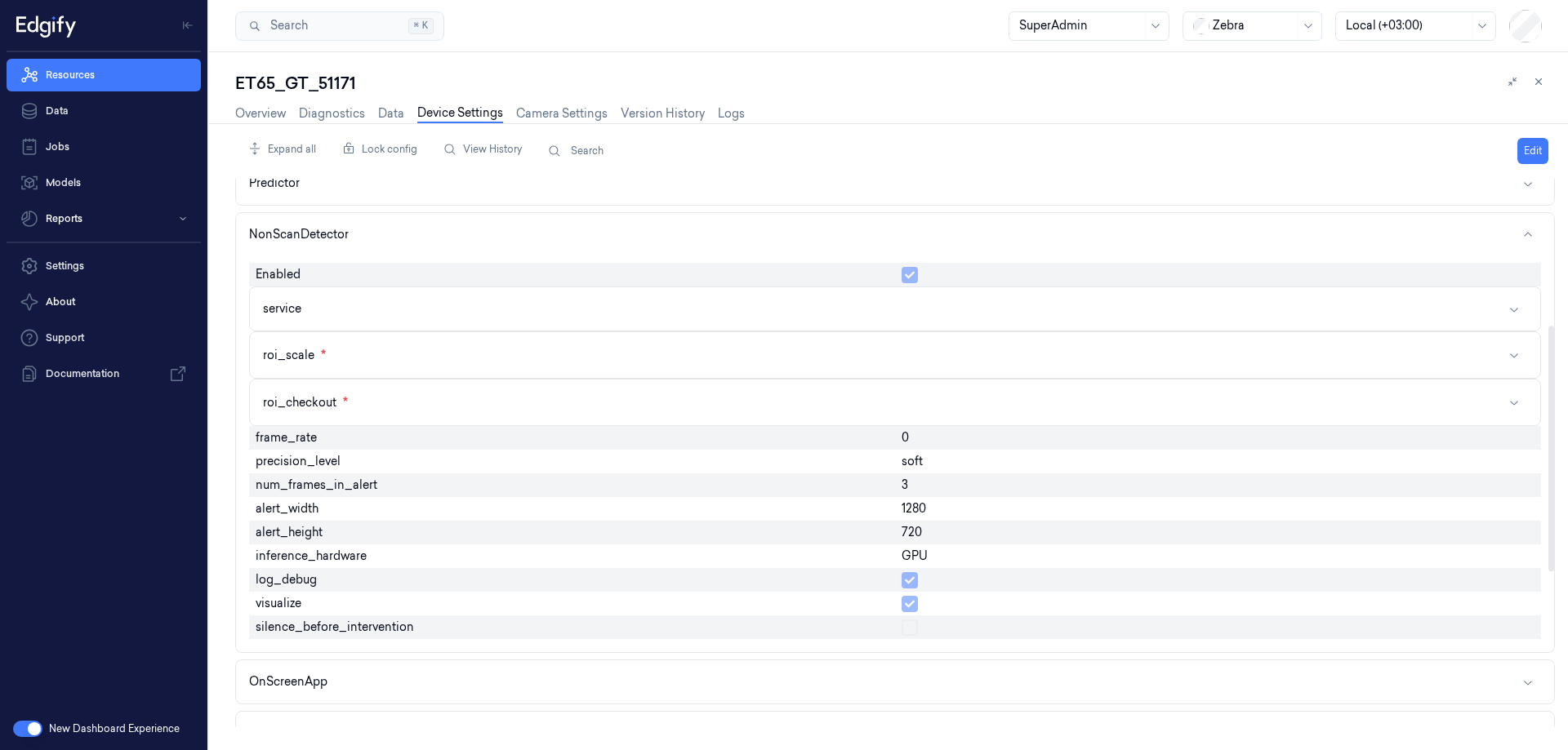
click at [1531, 153] on button "Edit" at bounding box center [1532, 151] width 31 height 26
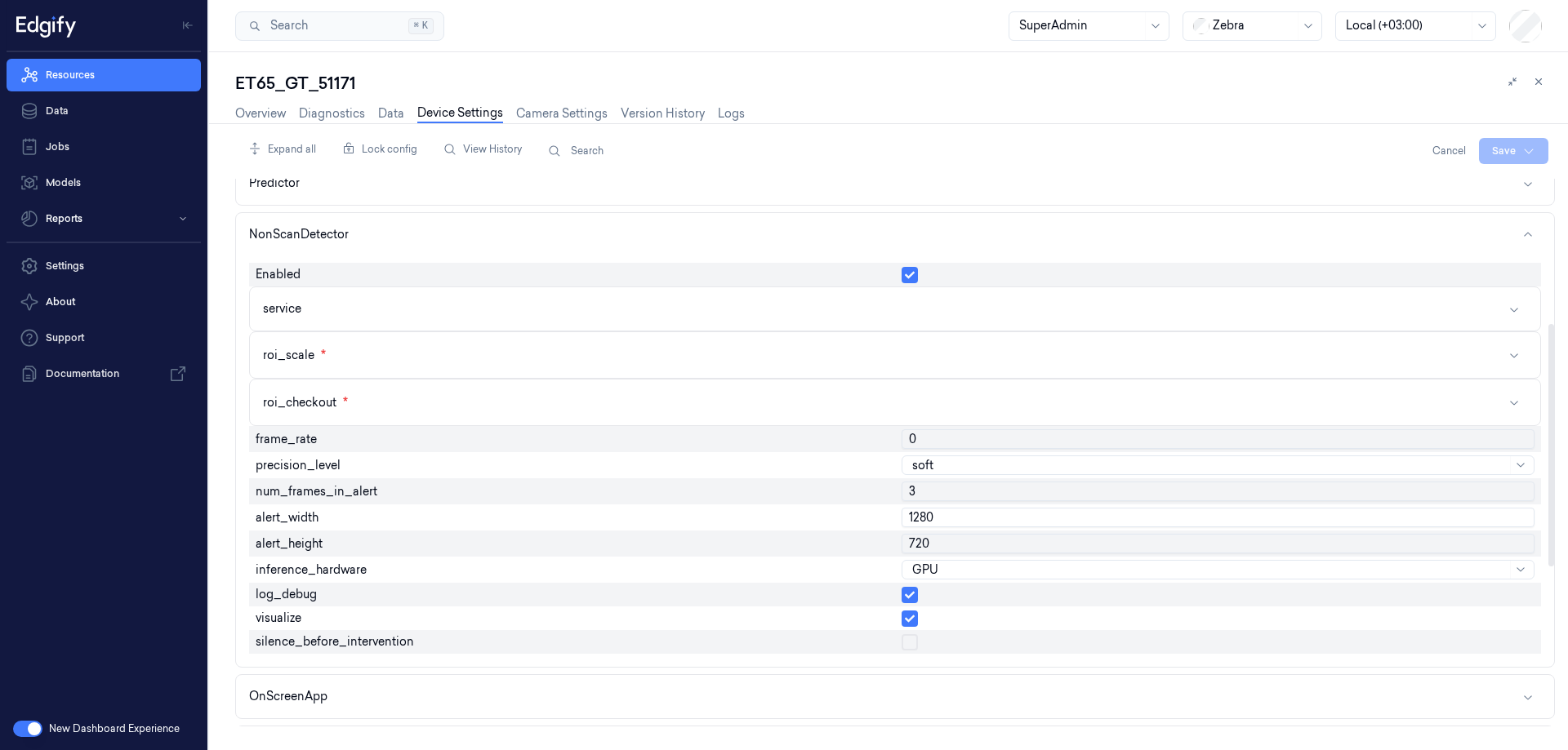
click at [911, 623] on button "button" at bounding box center [909, 618] width 16 height 16
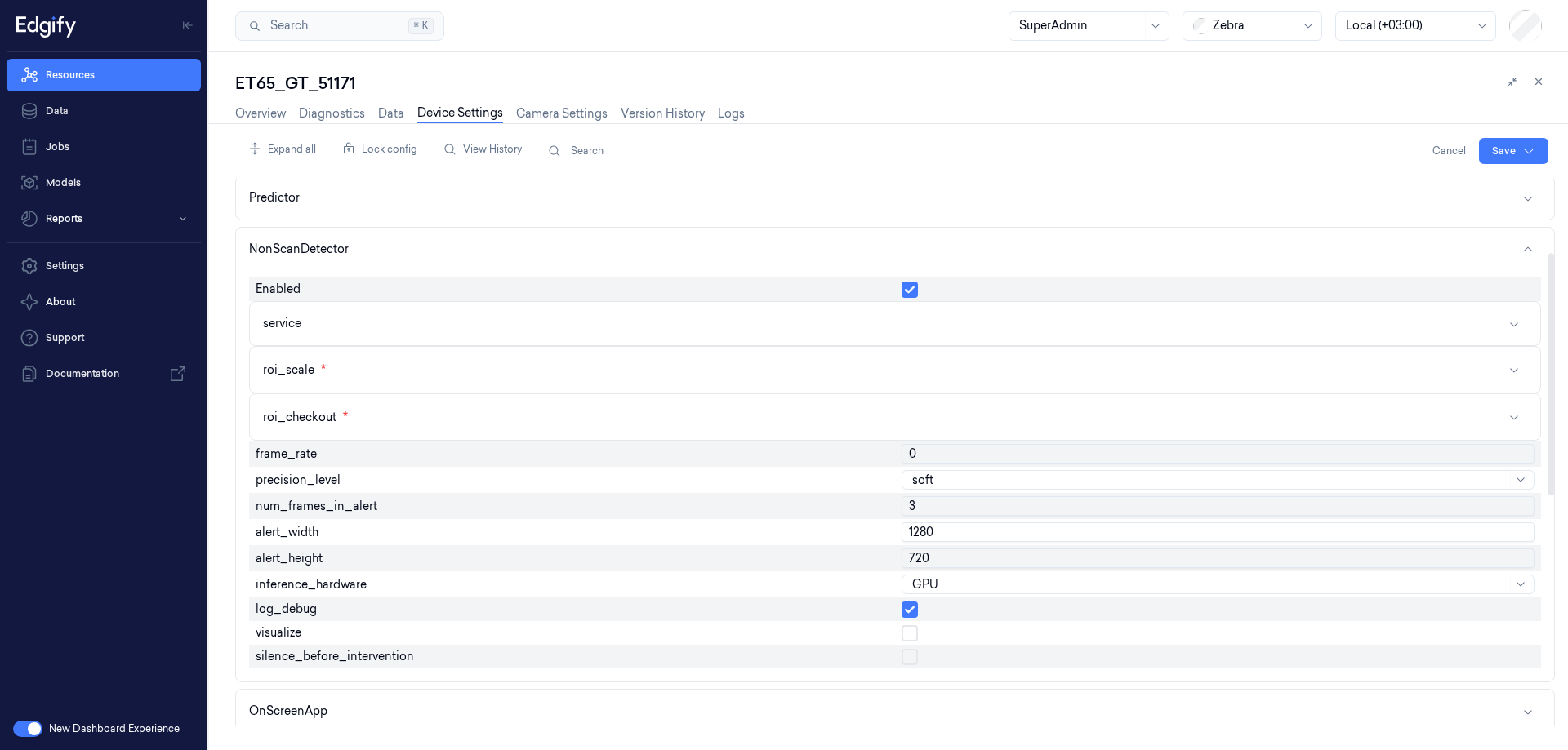
scroll to position [163, 0]
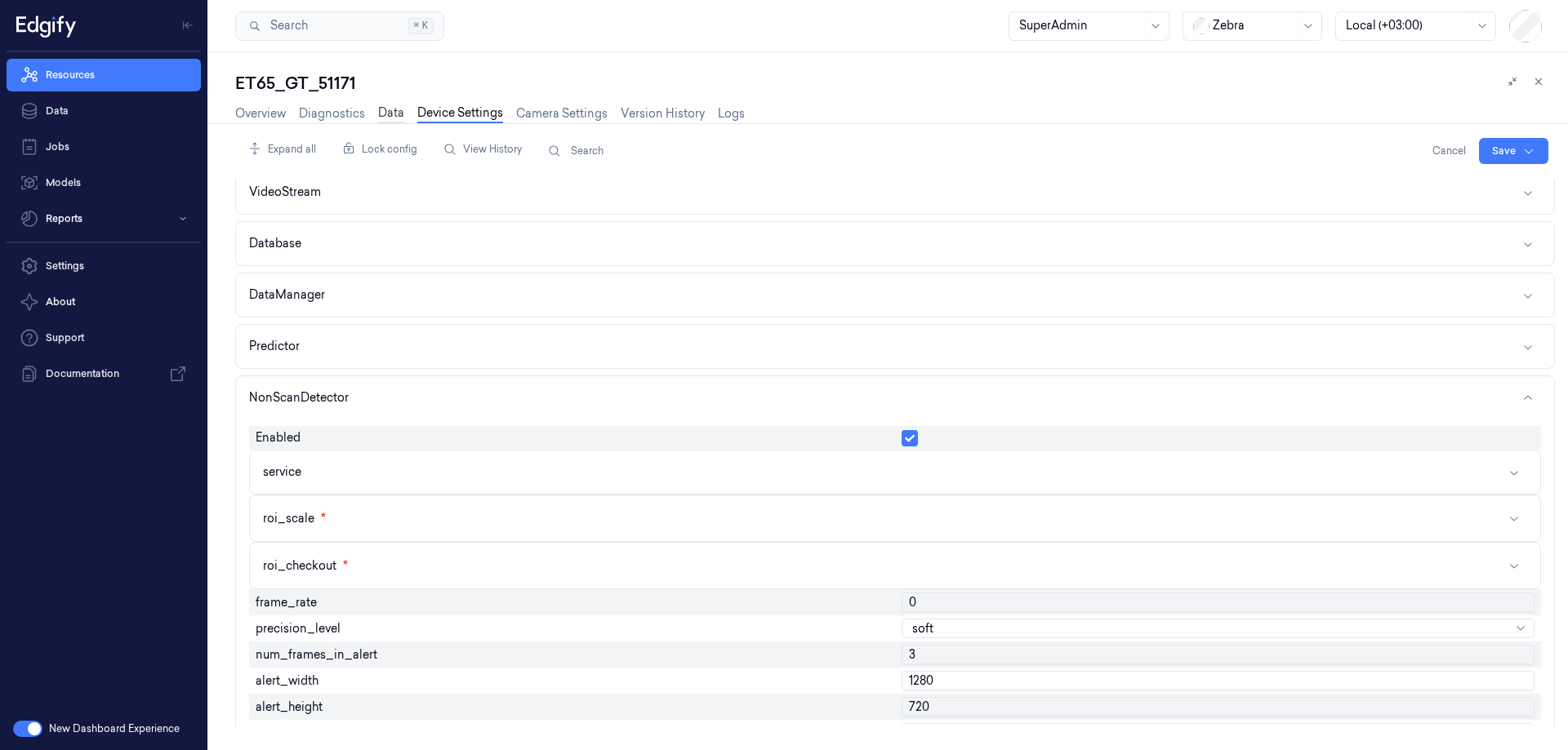
click at [394, 111] on link "Data" at bounding box center [392, 114] width 26 height 19
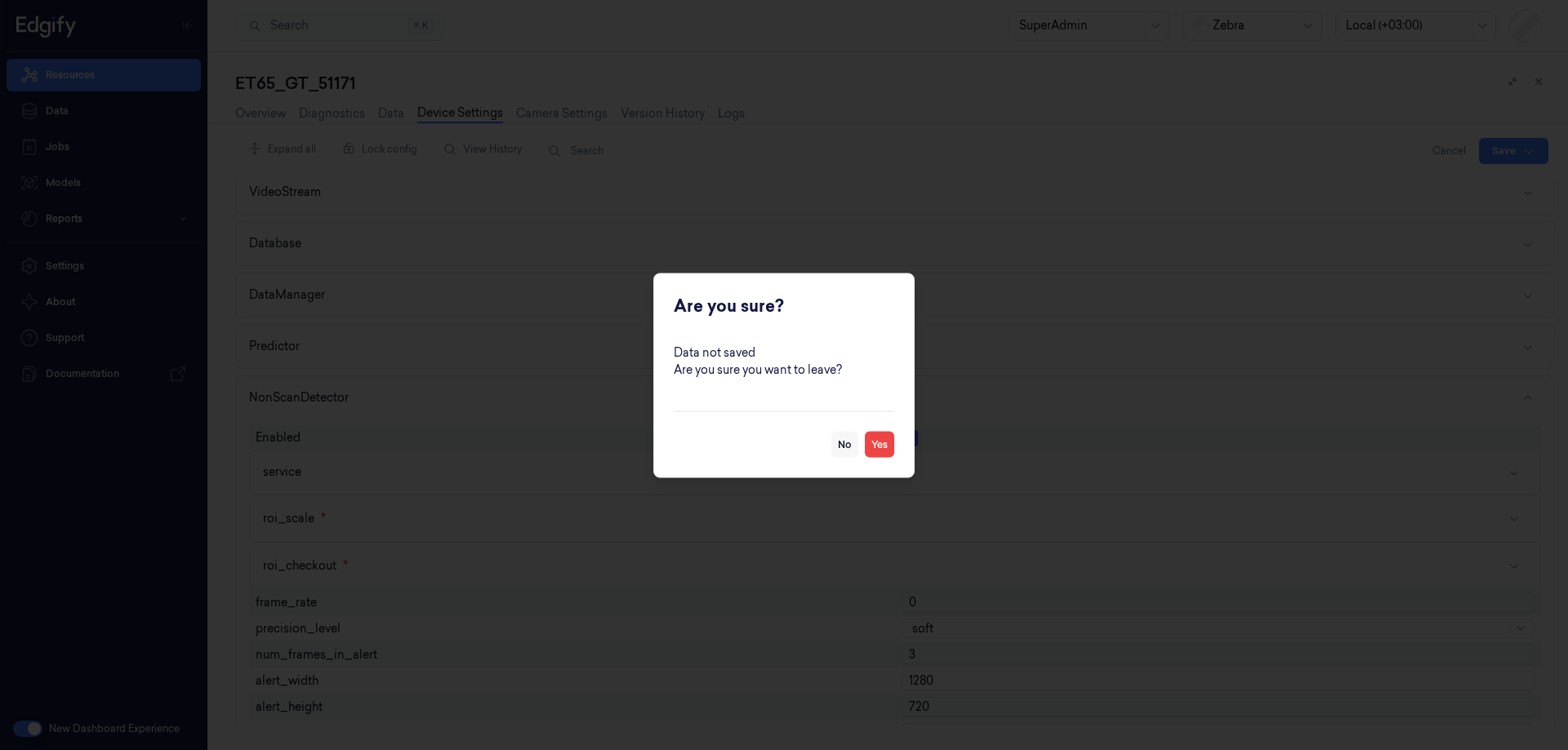
click at [834, 444] on button "No" at bounding box center [845, 444] width 27 height 26
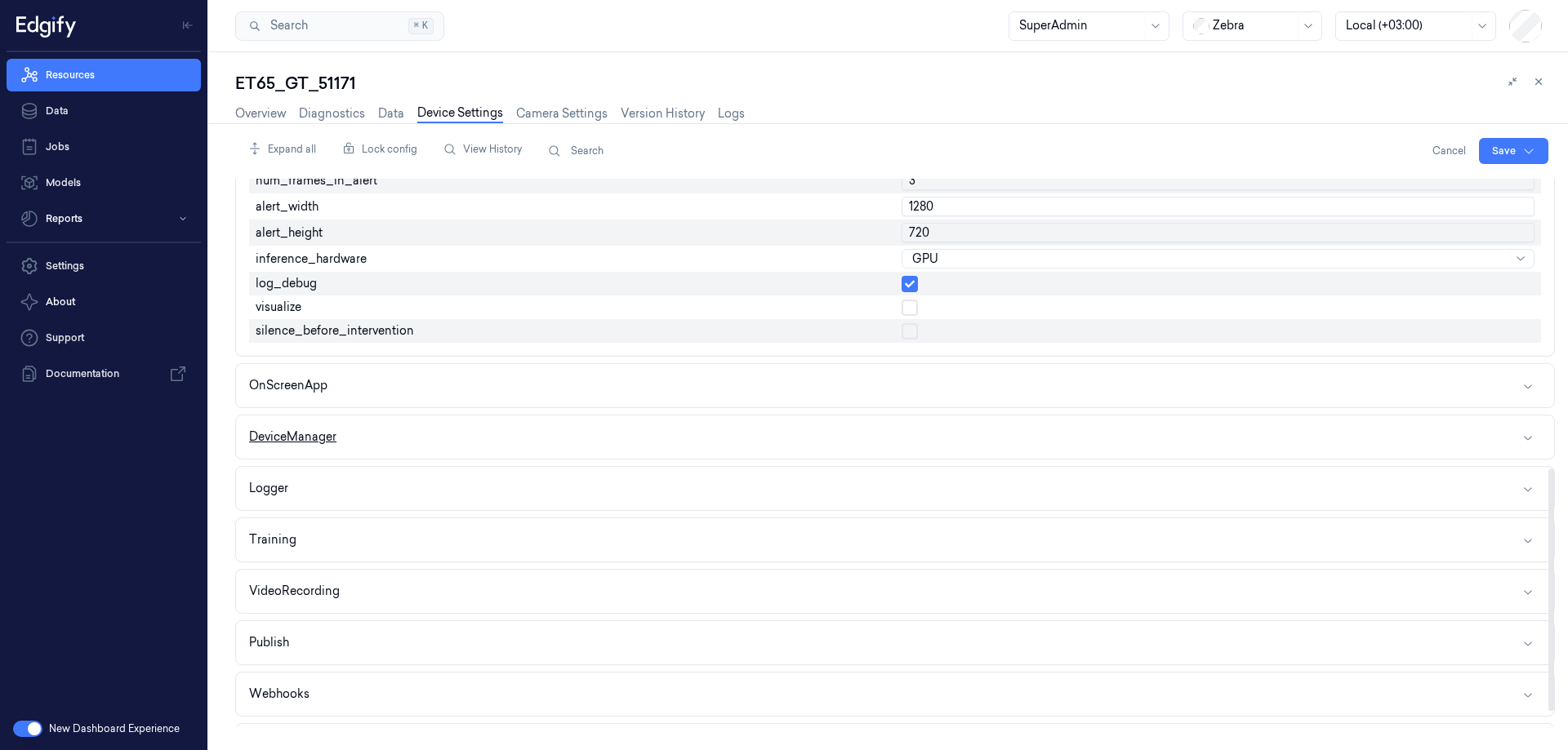
scroll to position [653, 0]
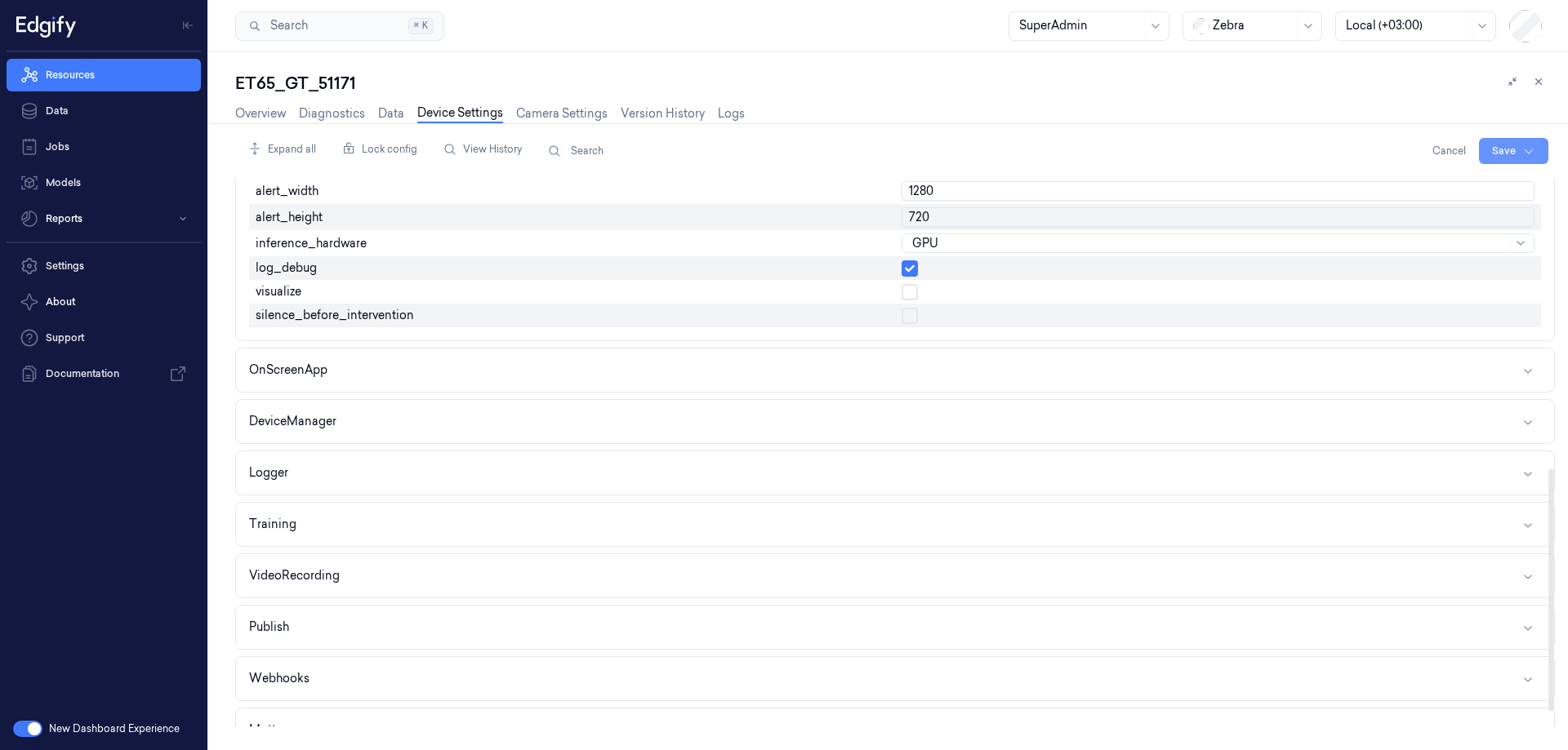
click at [1491, 151] on html "Resources Data Jobs Models Reports Settings About Support Documentation New Das…" at bounding box center [784, 375] width 1568 height 750
click at [1429, 189] on div "Save to this device" at bounding box center [1470, 185] width 145 height 27
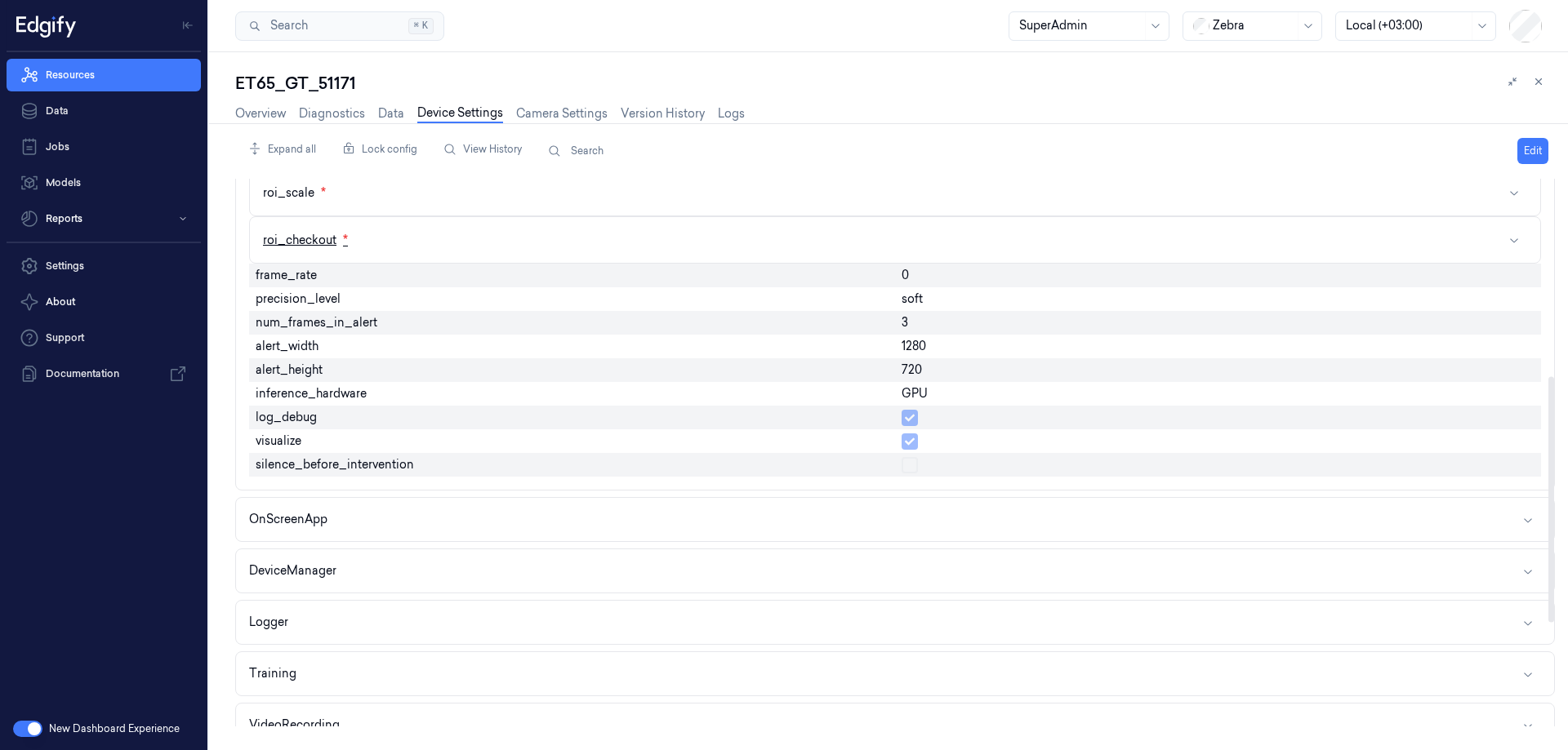
scroll to position [489, 0]
click at [274, 107] on link "Overview" at bounding box center [261, 114] width 50 height 19
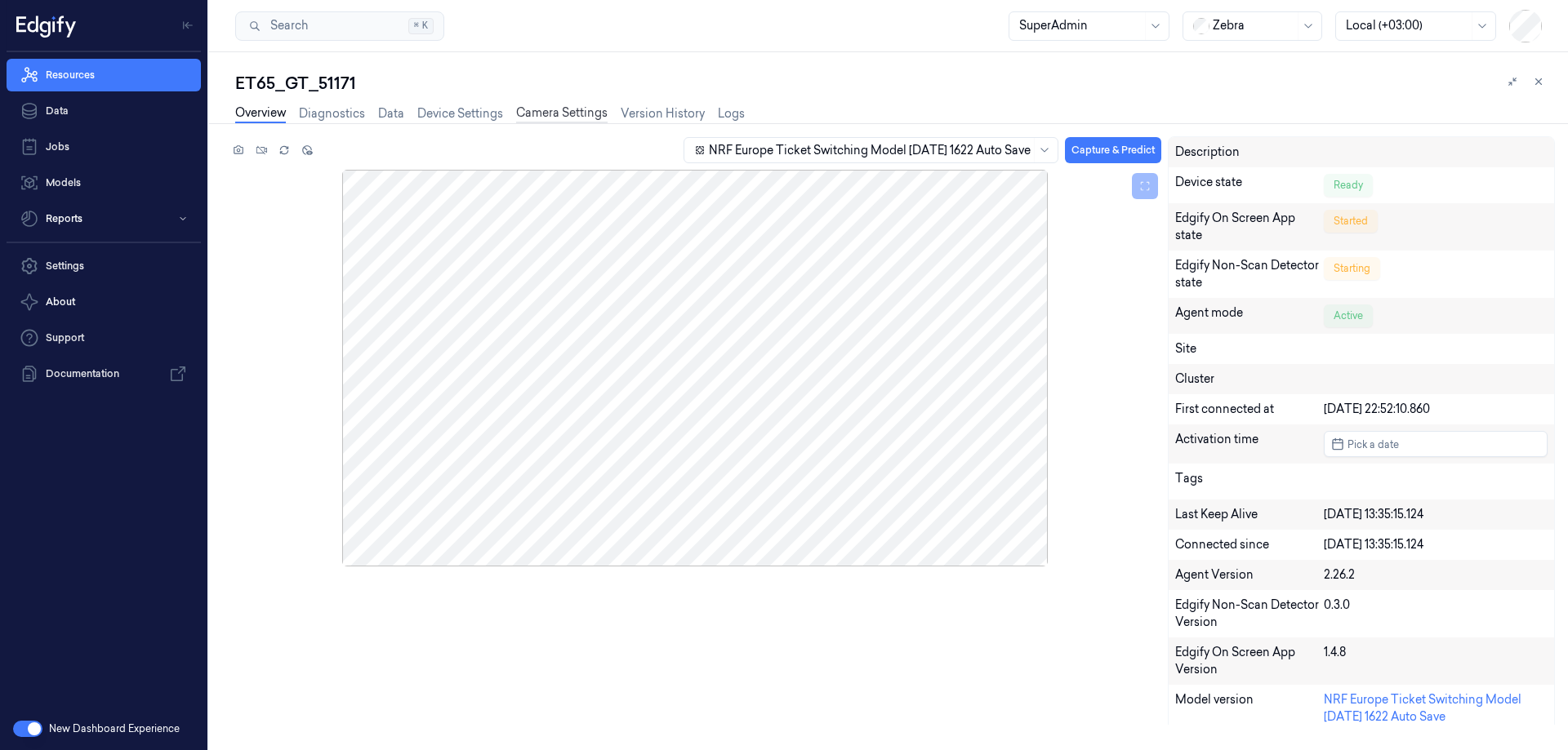
click at [575, 117] on link "Camera Settings" at bounding box center [562, 114] width 92 height 19
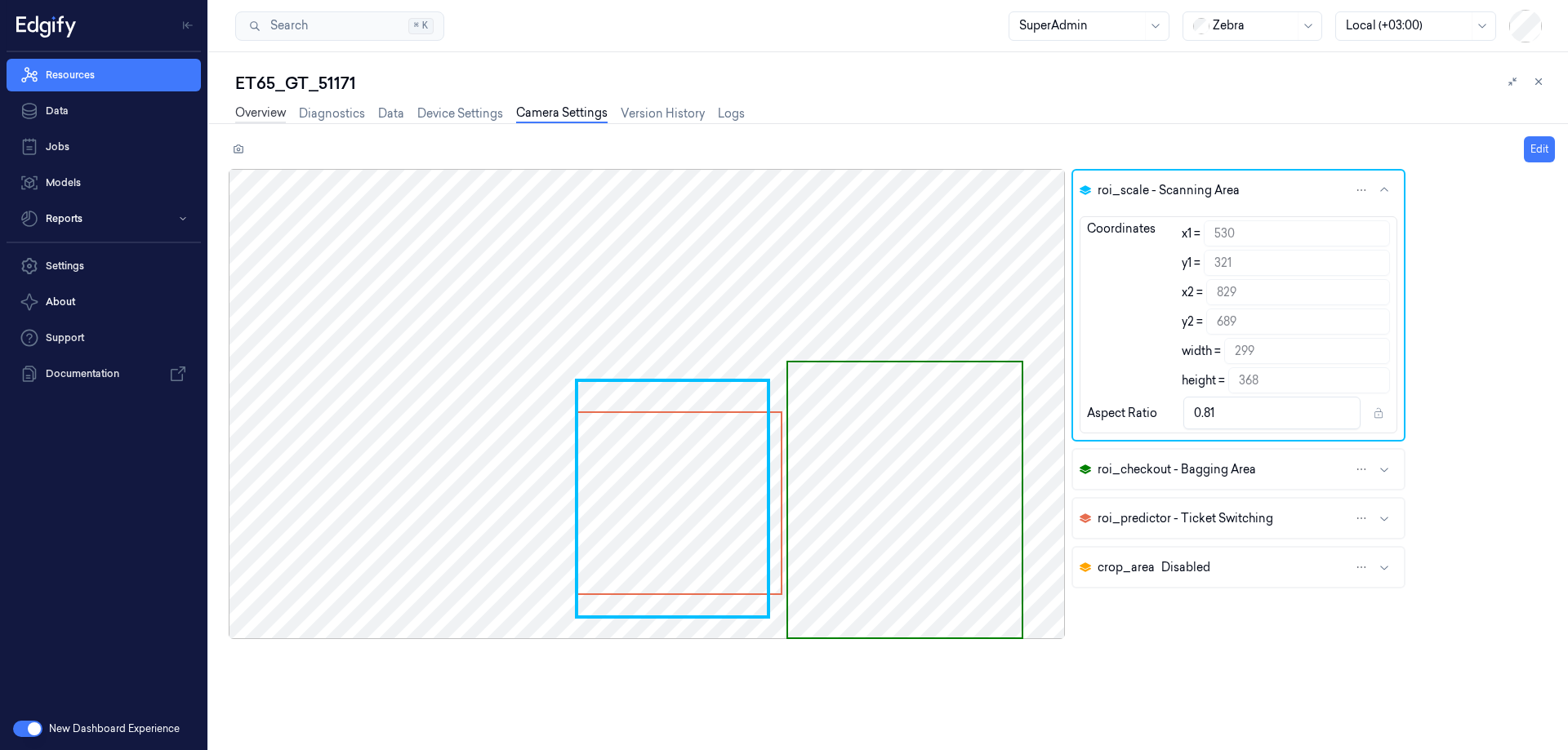
click at [268, 106] on link "Overview" at bounding box center [261, 114] width 50 height 19
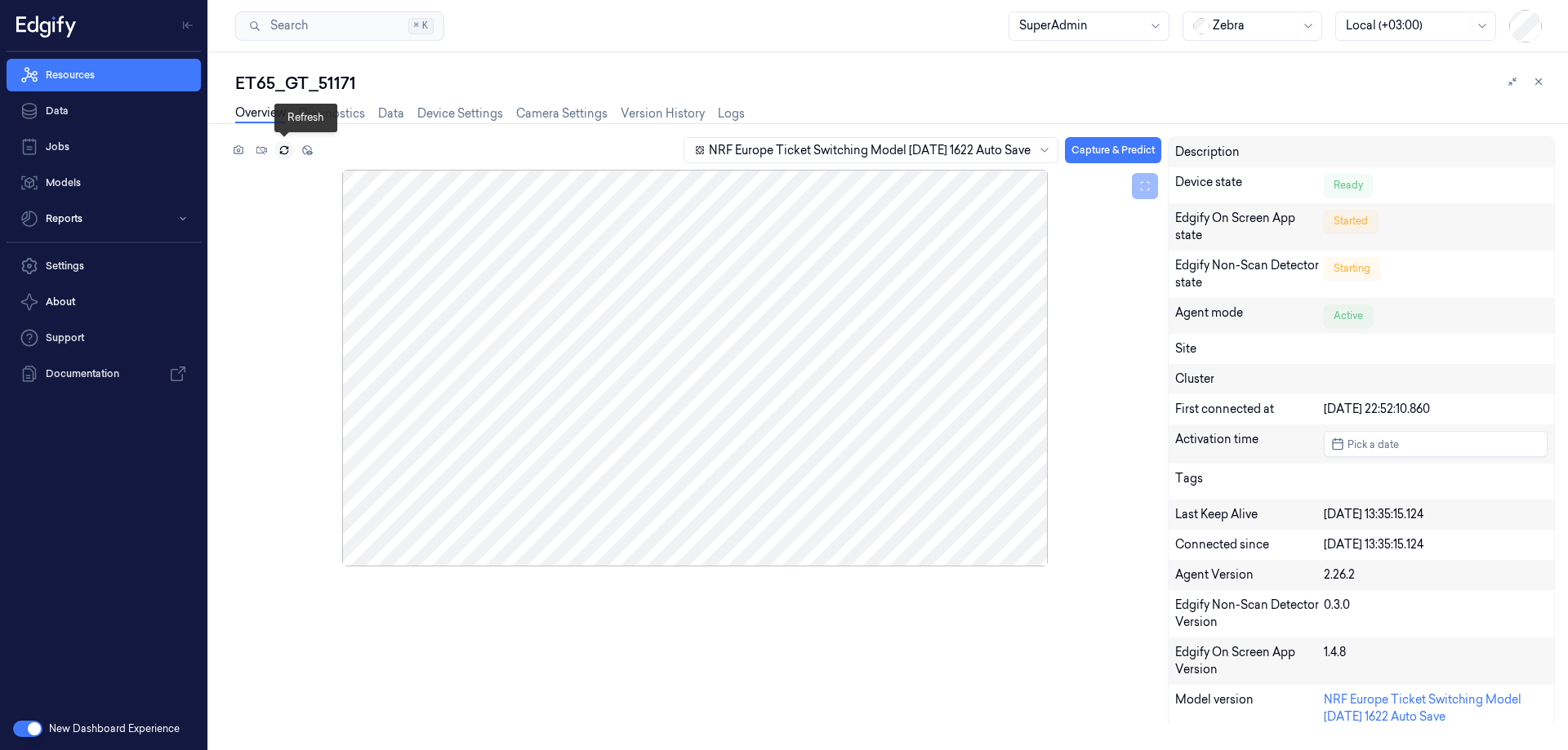
click at [285, 151] on icon at bounding box center [284, 150] width 11 height 11
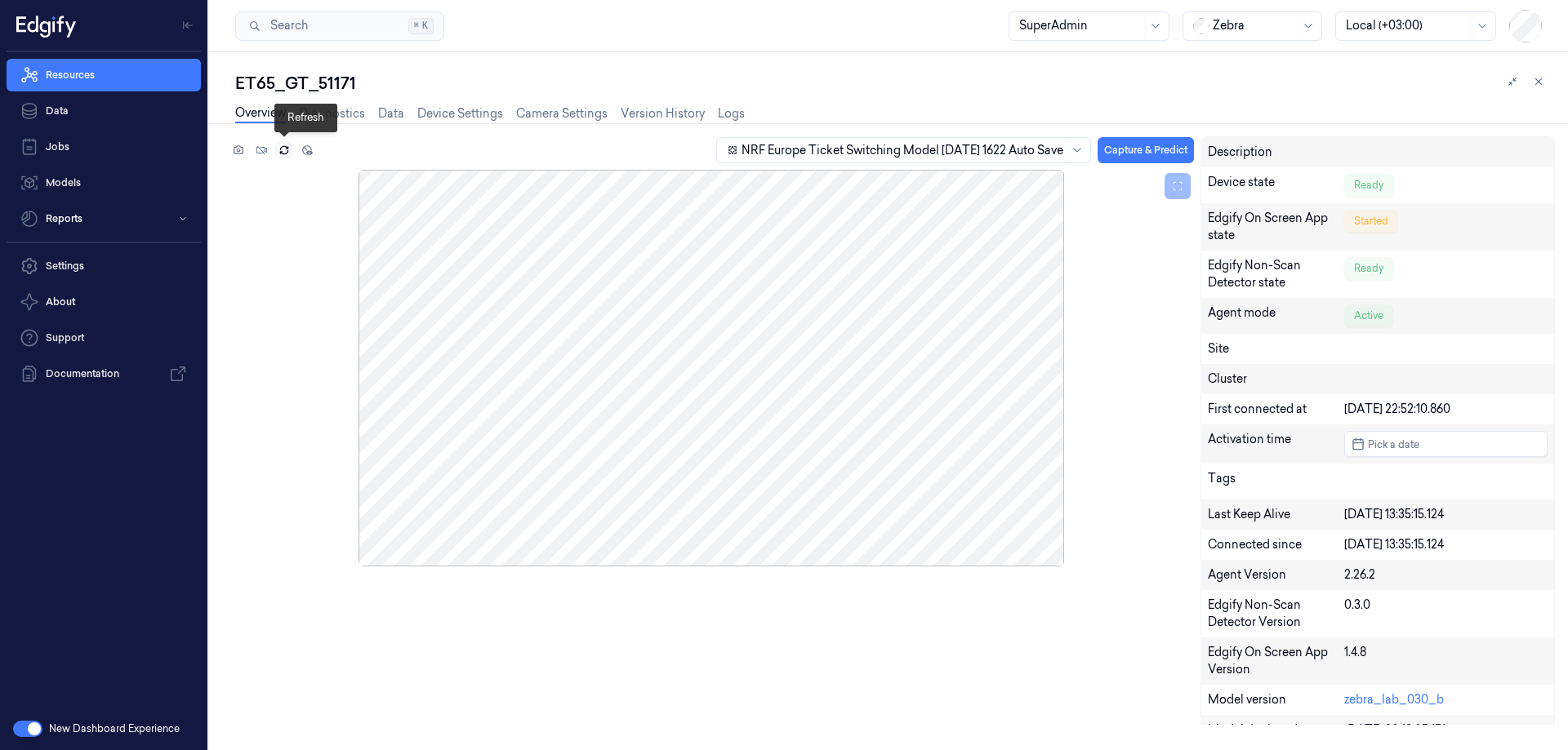
click at [285, 149] on icon at bounding box center [284, 150] width 11 height 11
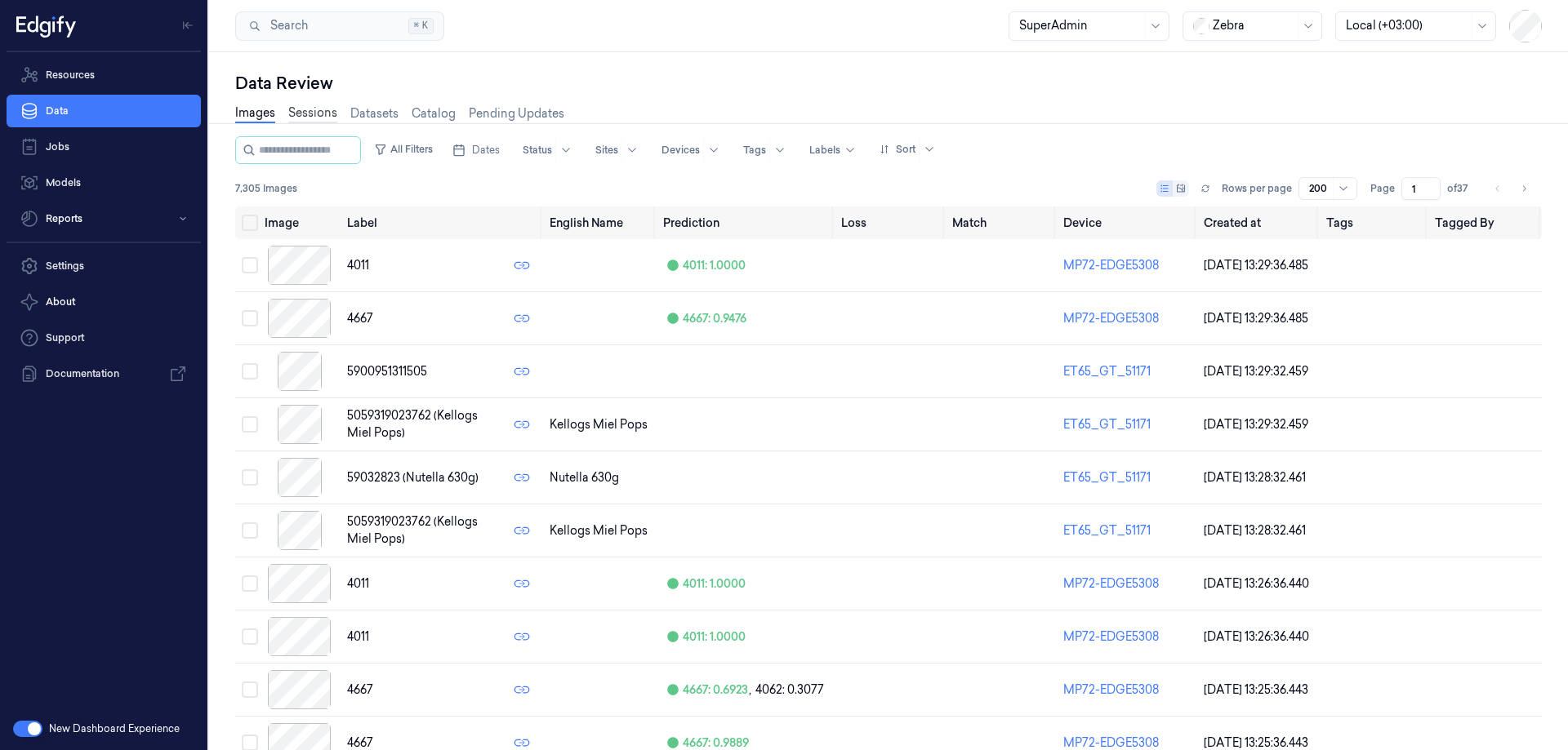
click at [297, 108] on link "Sessions" at bounding box center [312, 114] width 49 height 19
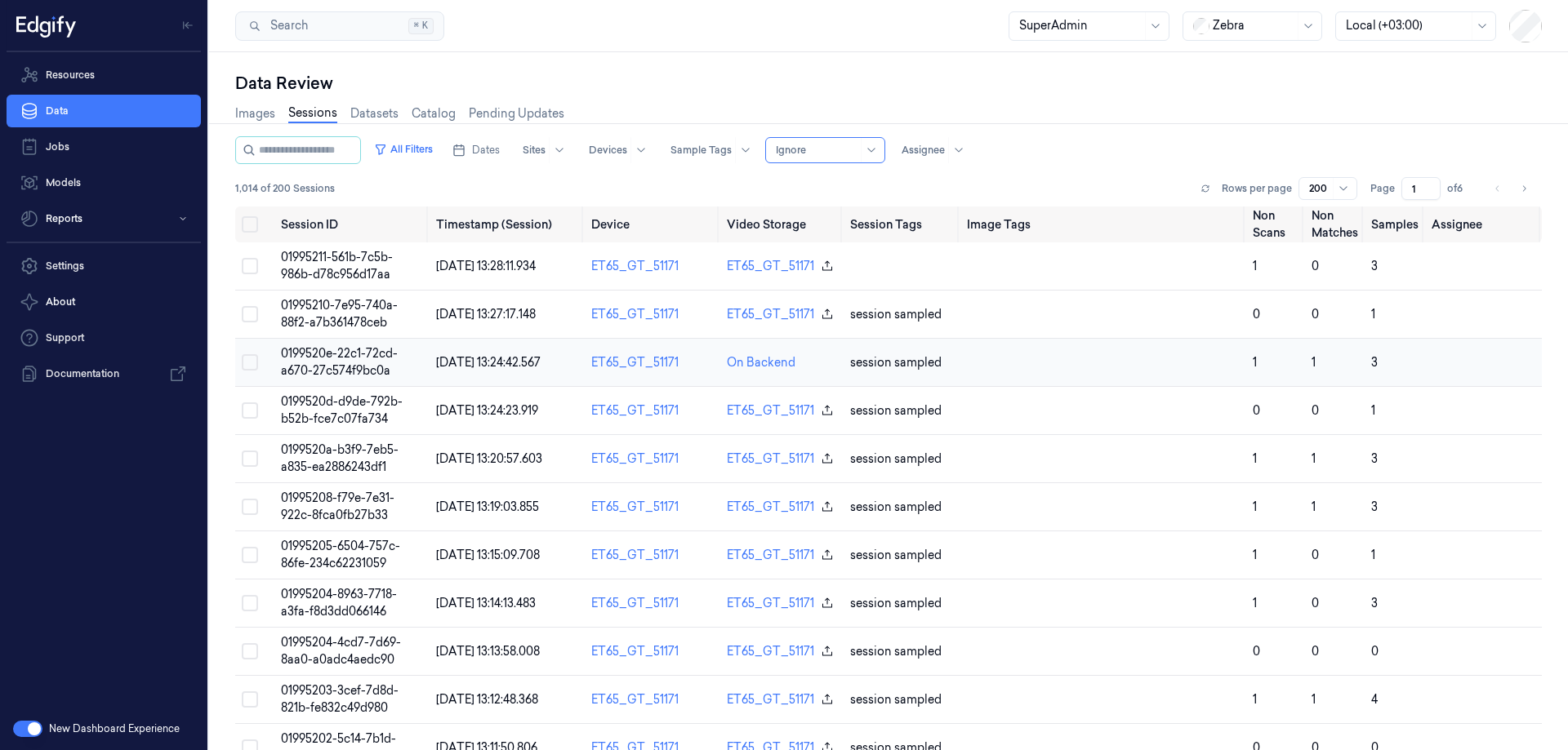
click at [357, 356] on span "0199520e-22c1-72cd-a670-27c574f9bc0a" at bounding box center [339, 362] width 117 height 32
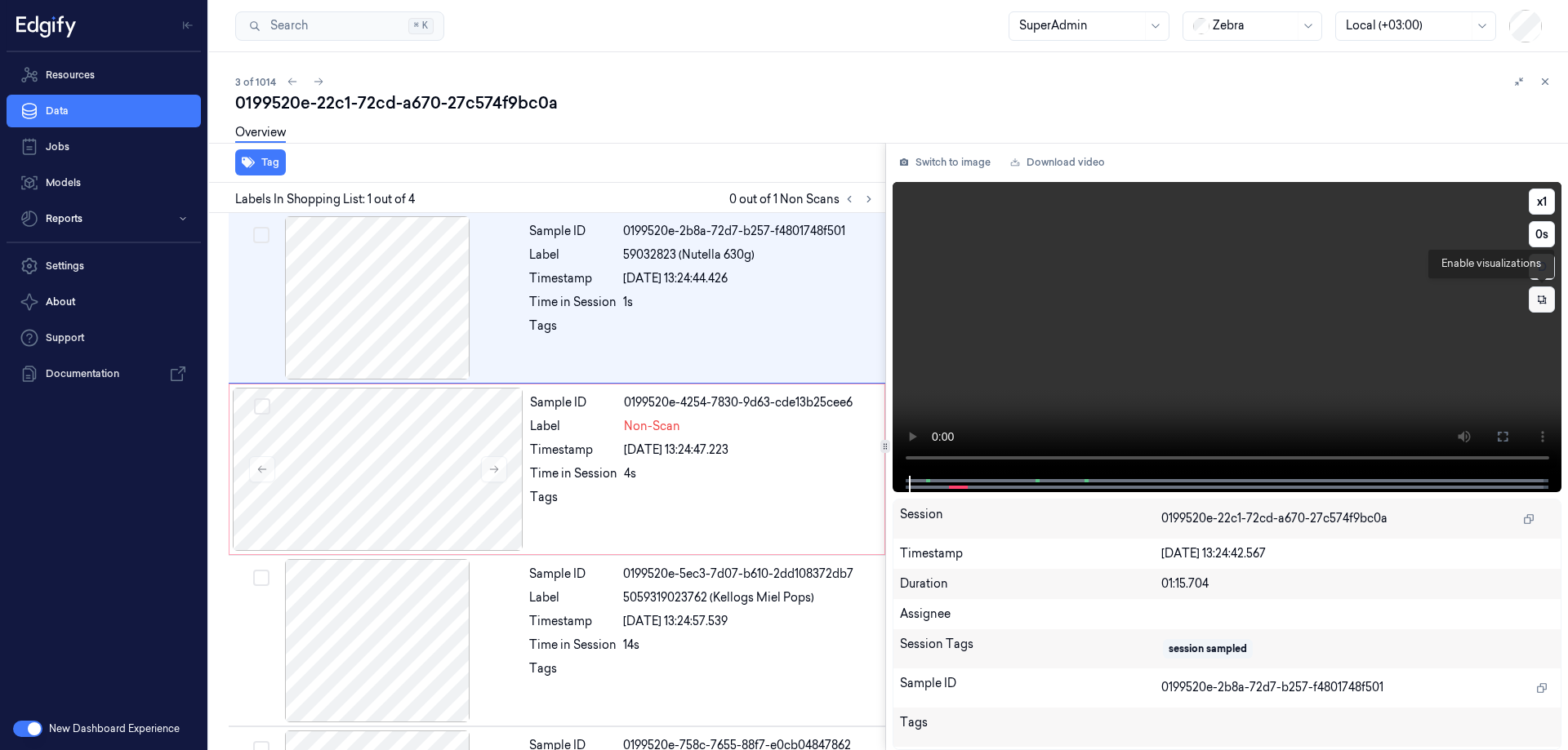
click at [1542, 301] on icon at bounding box center [1542, 300] width 11 height 11
click at [1546, 304] on icon at bounding box center [1542, 300] width 24 height 24
click at [1546, 304] on icon at bounding box center [1541, 299] width 8 height 8
click at [1544, 402] on icon at bounding box center [1541, 403] width 7 height 9
click at [1501, 432] on icon at bounding box center [1503, 436] width 9 height 9
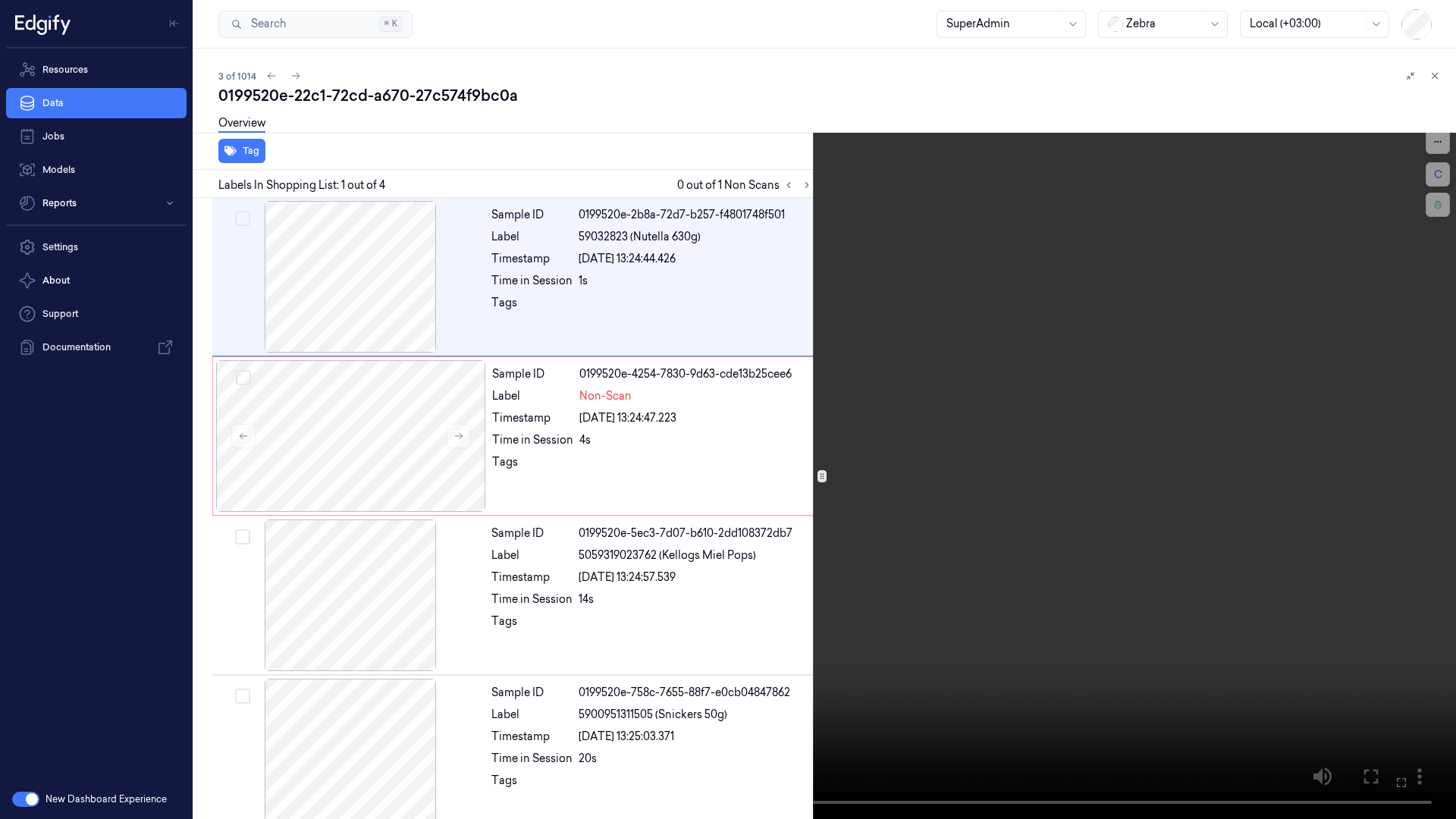
drag, startPoint x: 1369, startPoint y: 772, endPoint x: 1405, endPoint y: 690, distance: 89.6
click at [0, 0] on icon at bounding box center [0, 0] width 0 height 0
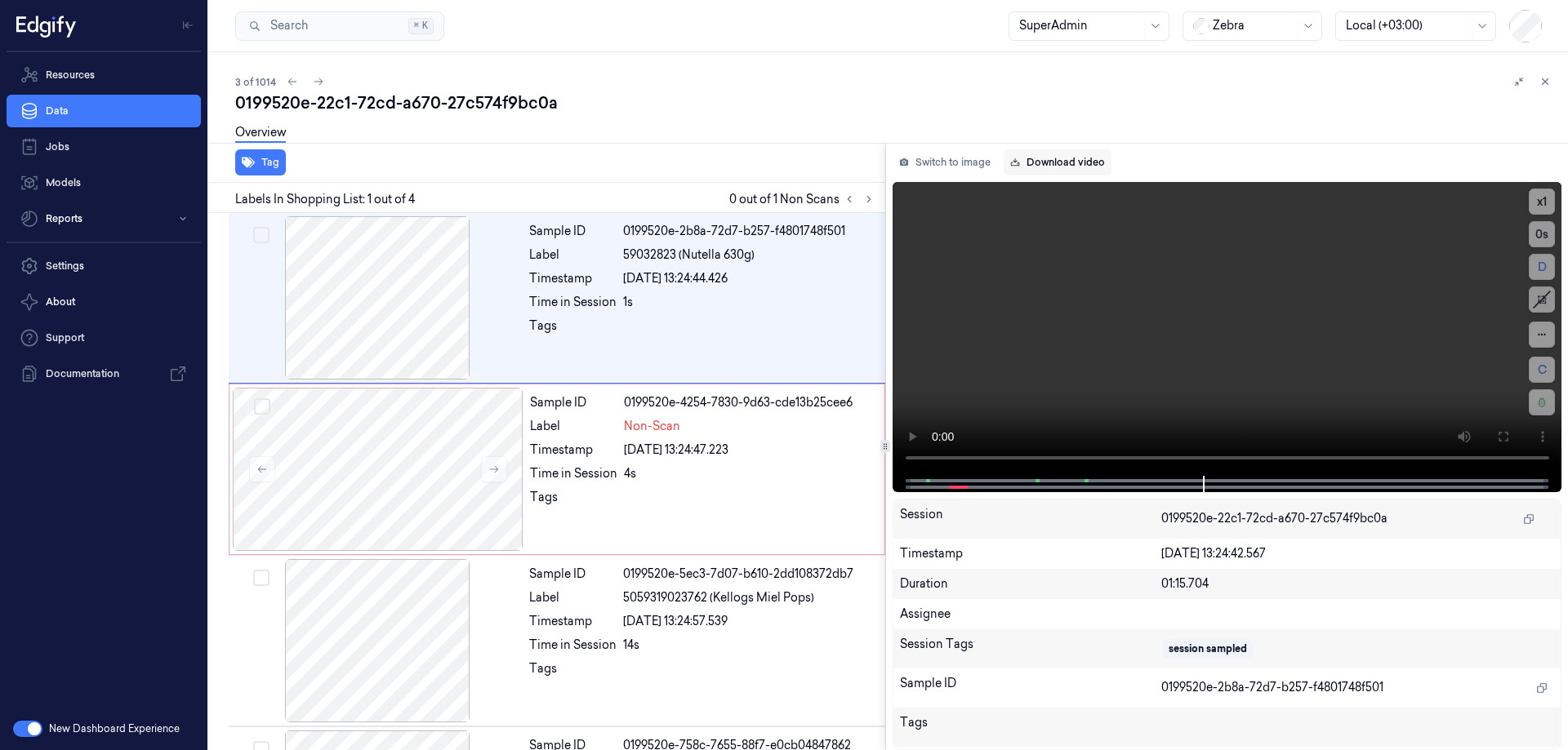
click at [1074, 165] on link "Download video" at bounding box center [1057, 163] width 107 height 26
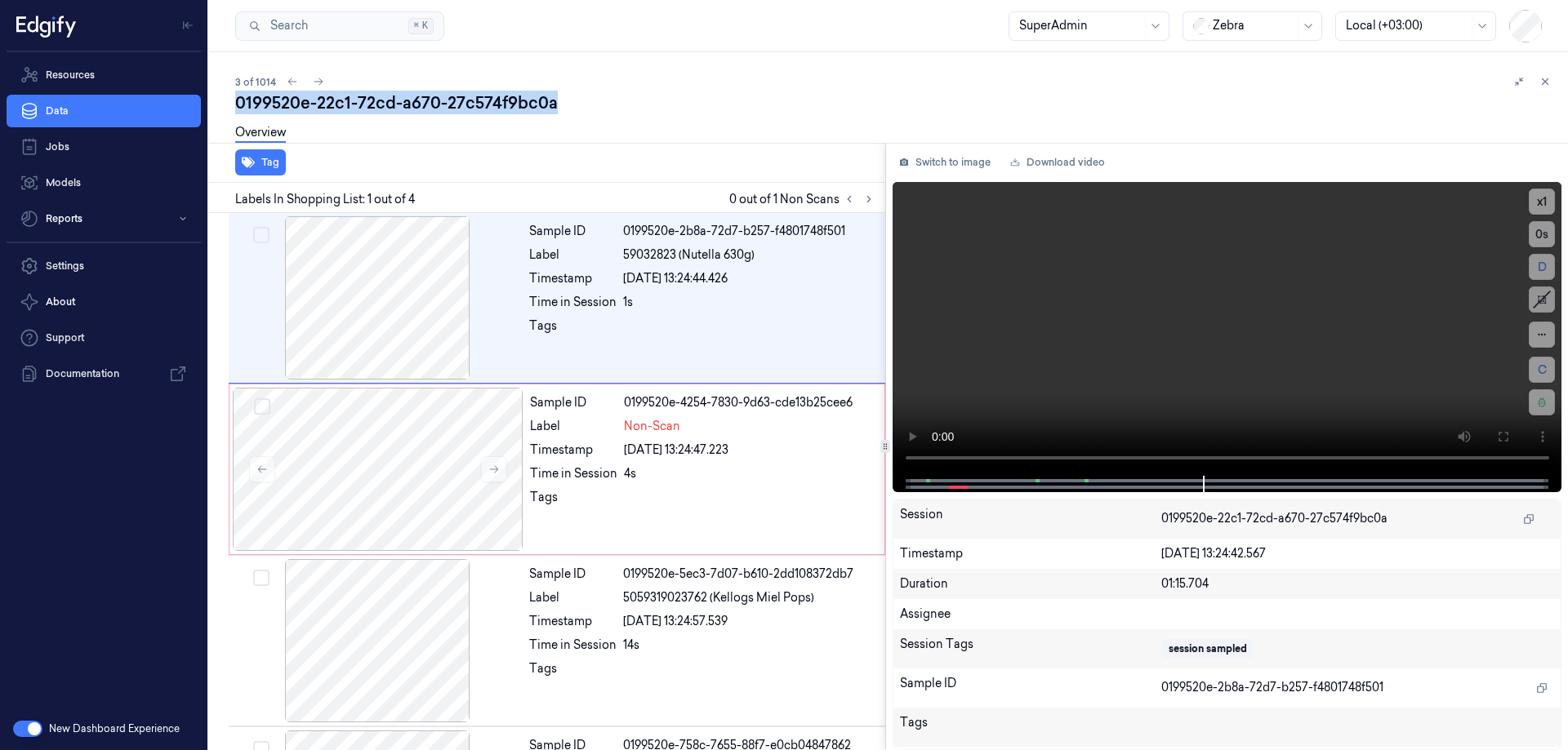
drag, startPoint x: 563, startPoint y: 101, endPoint x: 235, endPoint y: 113, distance: 328.2
click at [235, 113] on div "3 of 1014 0199520e-22c1-72cd-a670-27c574f9bc0a Overview Tag Labels In Shopping …" at bounding box center [889, 401] width 1359 height 698
click at [1504, 434] on icon at bounding box center [1503, 437] width 13 height 13
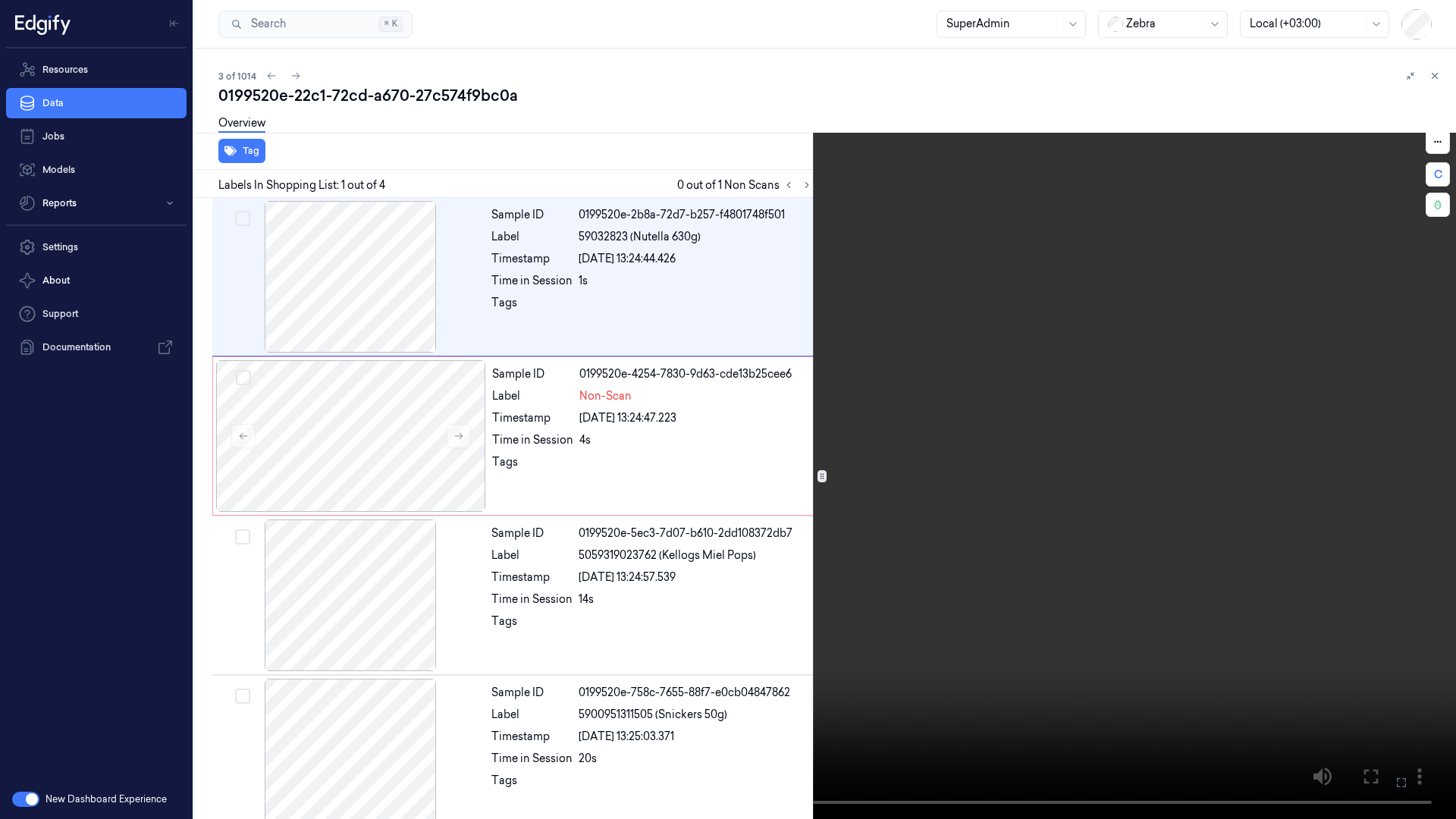
click at [0, 0] on icon at bounding box center [0, 0] width 0 height 0
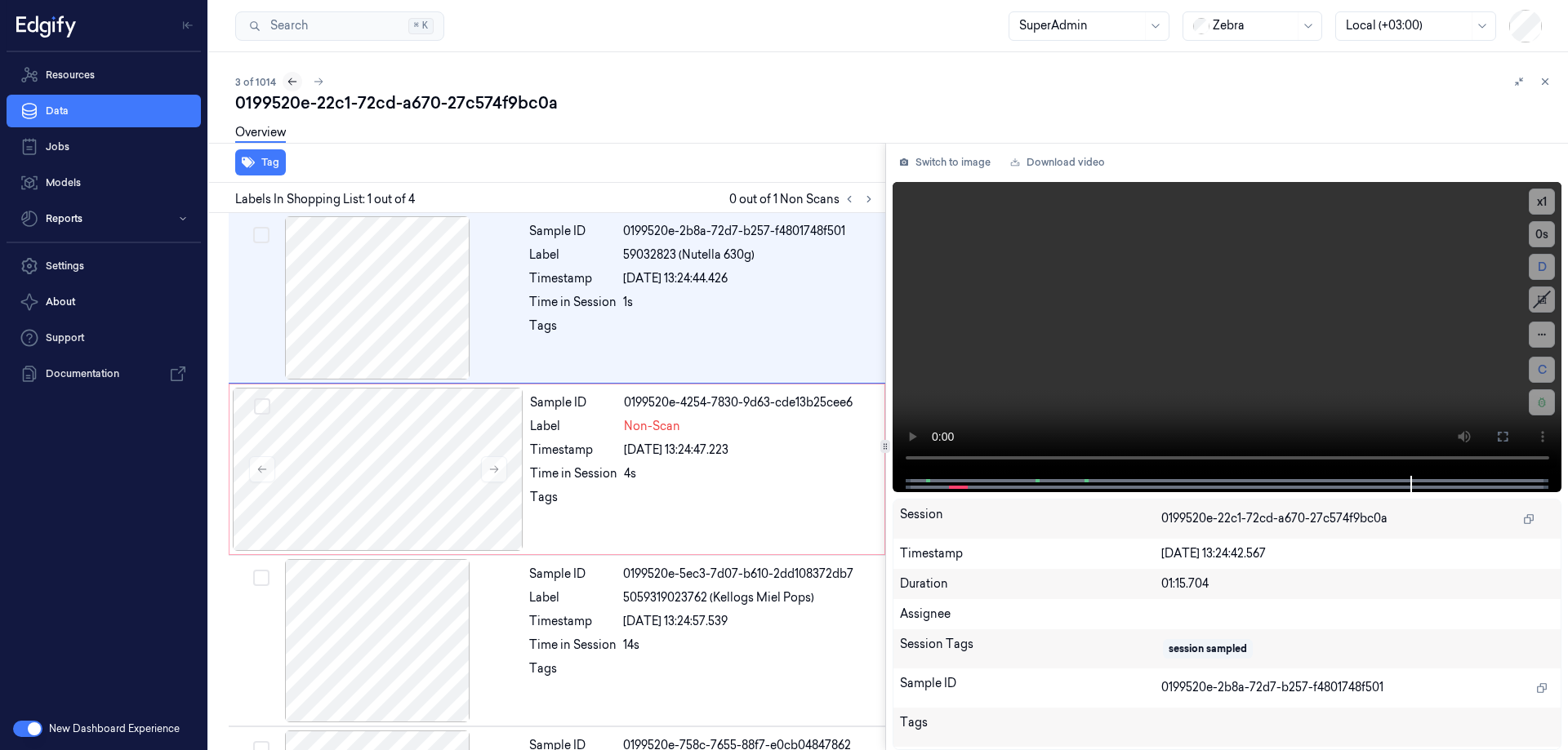
click at [293, 82] on icon at bounding box center [292, 81] width 11 height 11
click at [293, 82] on icon at bounding box center [292, 81] width 11 height 11
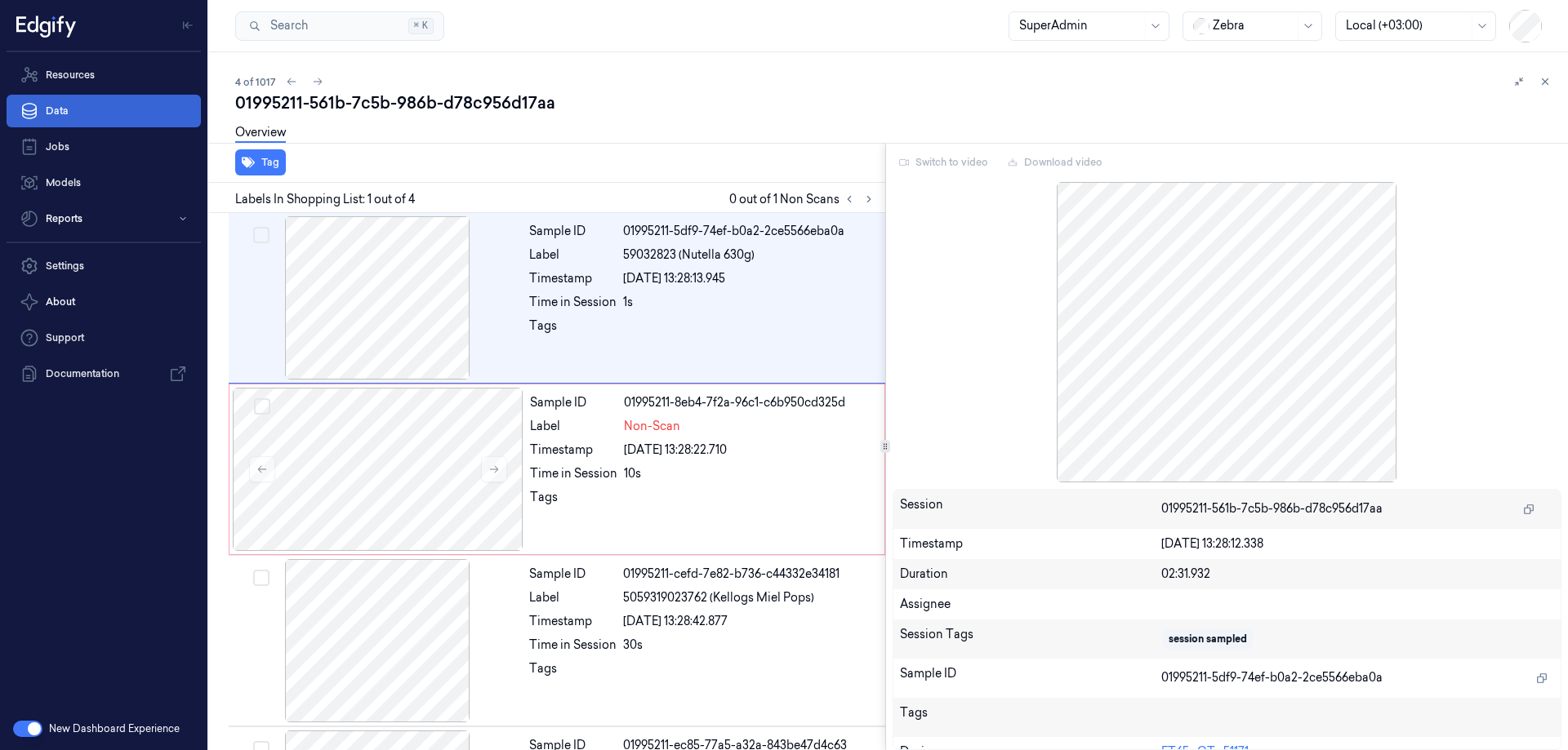
click at [129, 105] on link "Data" at bounding box center [104, 110] width 194 height 33
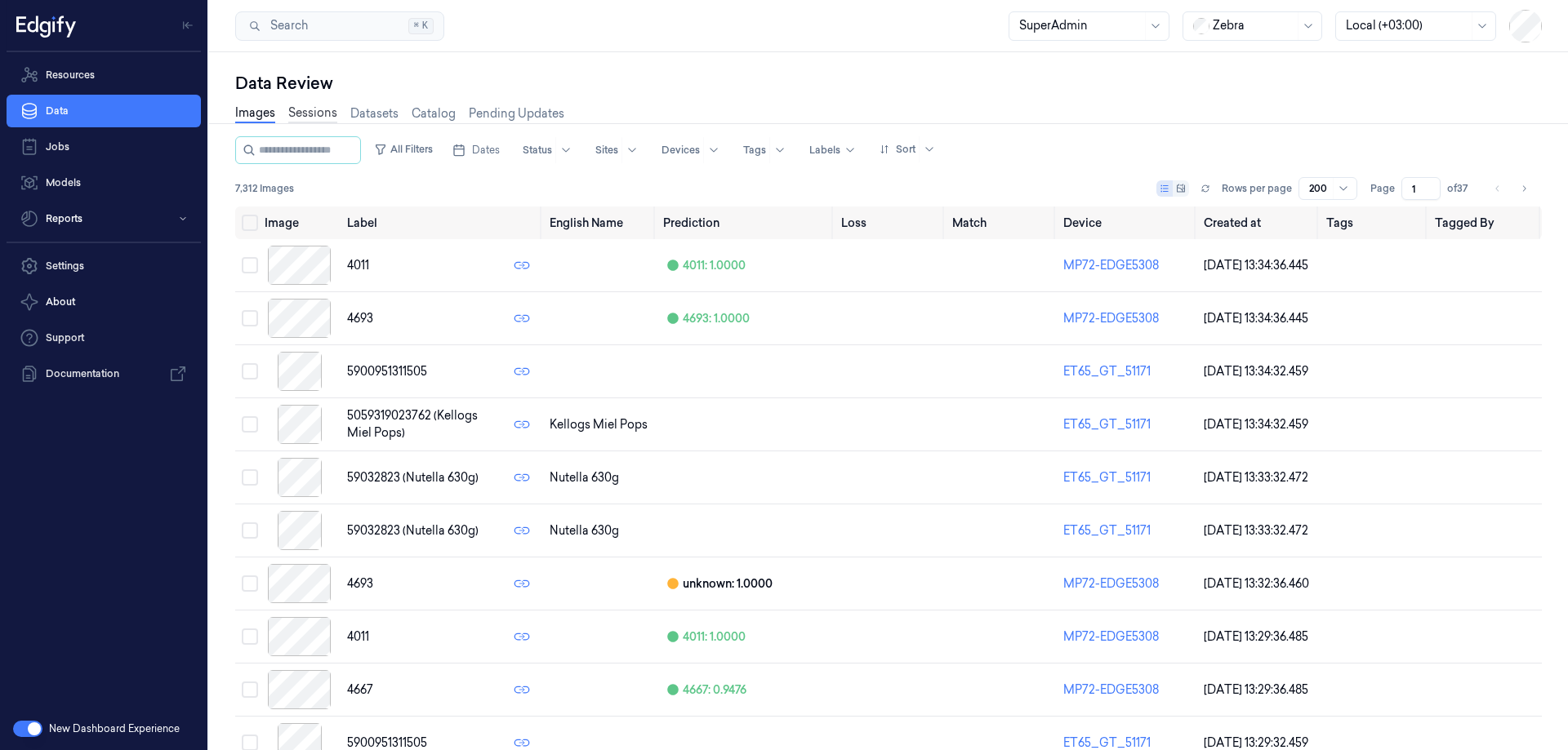
click at [321, 115] on link "Sessions" at bounding box center [312, 114] width 49 height 19
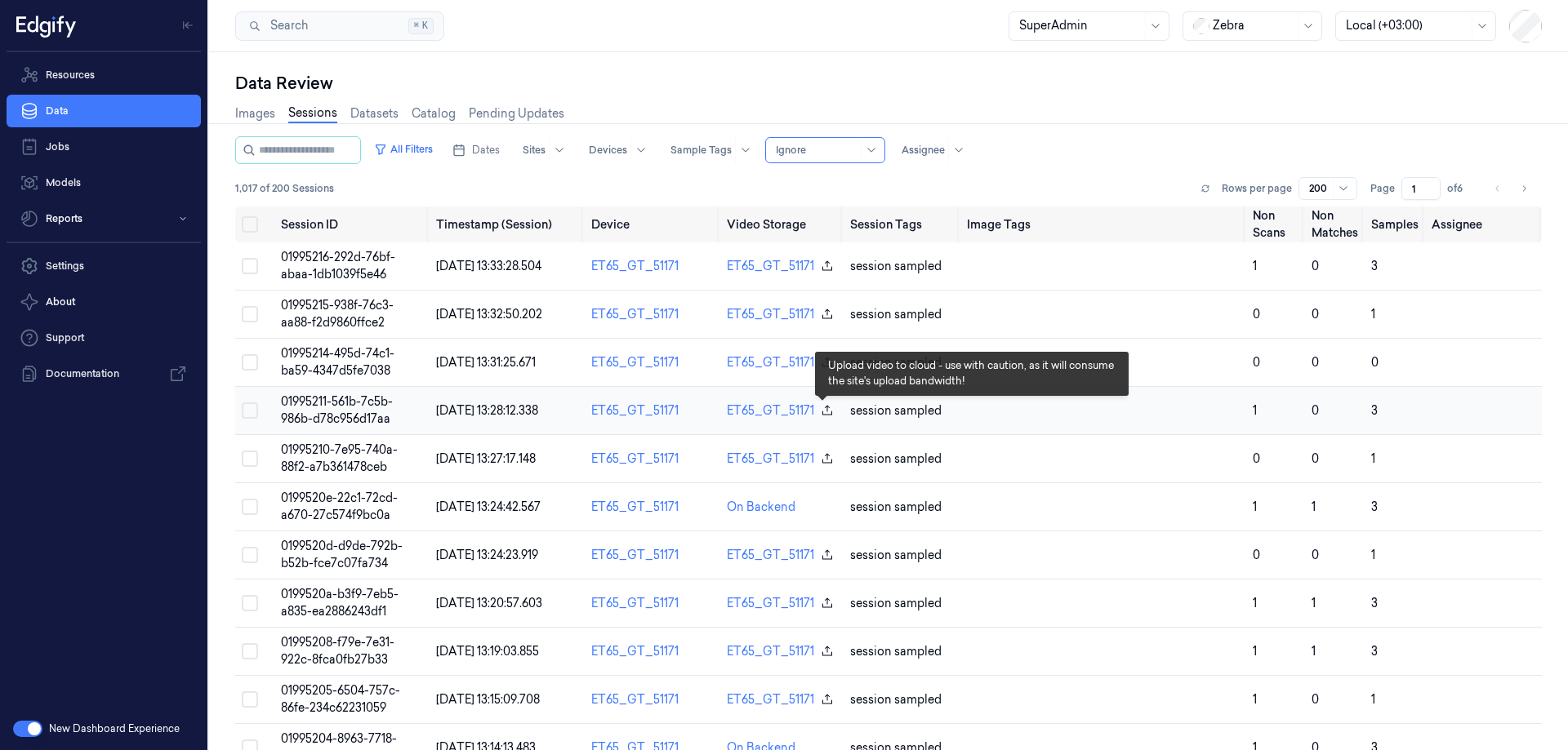
click at [823, 413] on icon "button" at bounding box center [827, 411] width 13 height 13
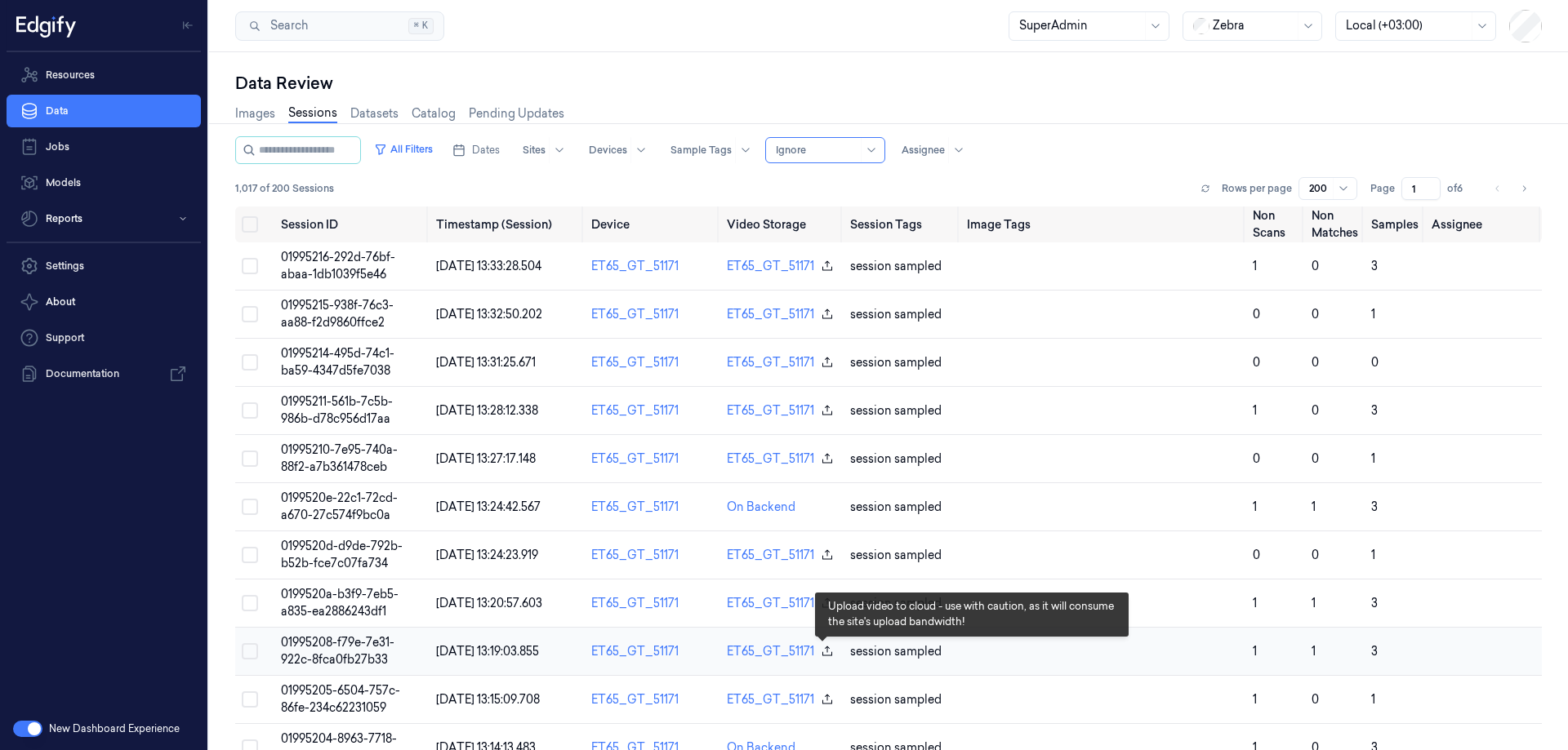
click at [824, 652] on icon "button" at bounding box center [827, 651] width 13 height 13
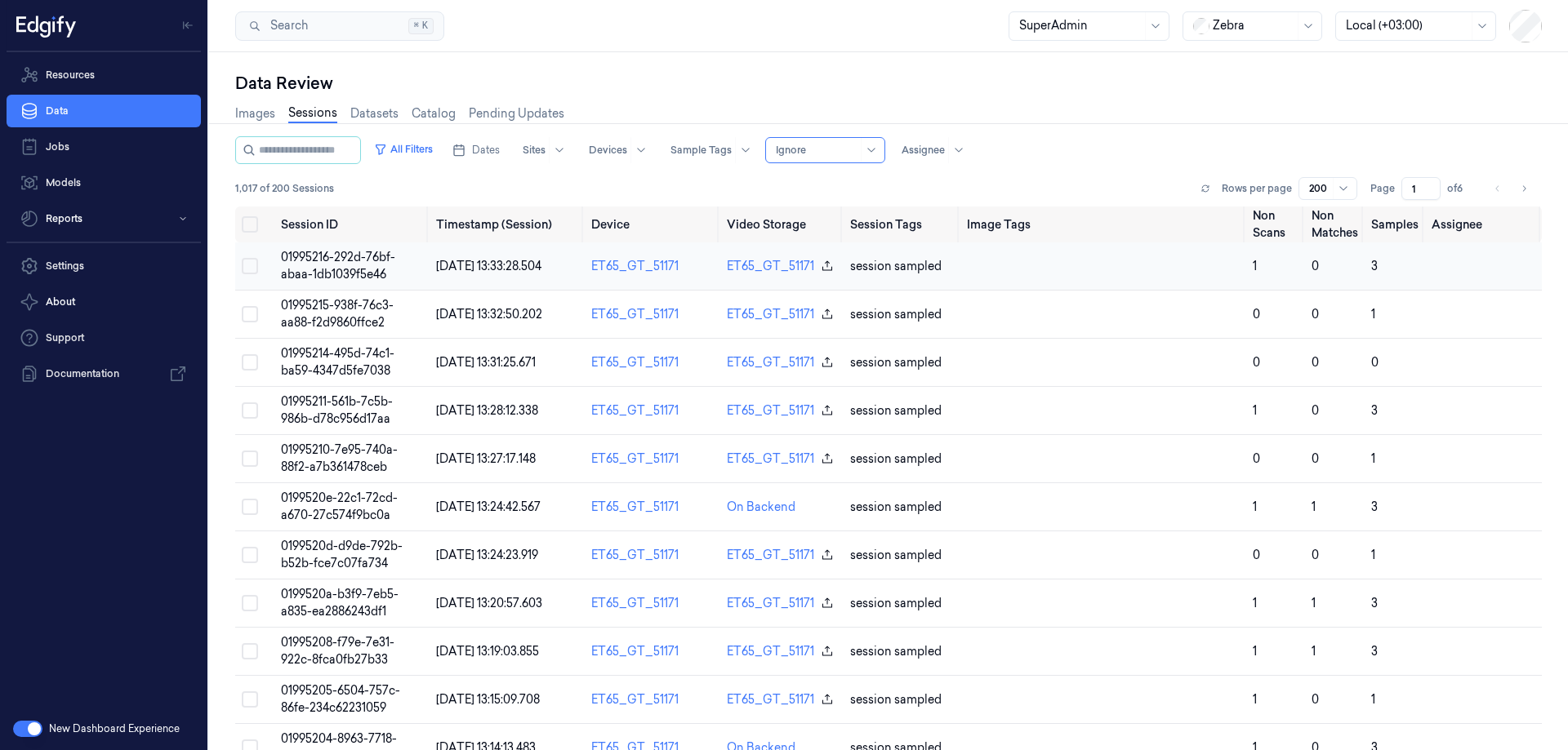
drag, startPoint x: 696, startPoint y: 271, endPoint x: 577, endPoint y: 262, distance: 119.3
click at [576, 262] on tr "01995216-292d-76bf-abaa-1db1039f5e46 16/09/2025 13:33:28.504 ET65_GT_51171 ET65…" at bounding box center [889, 267] width 1306 height 49
copy tr "ET65_GT_51171"
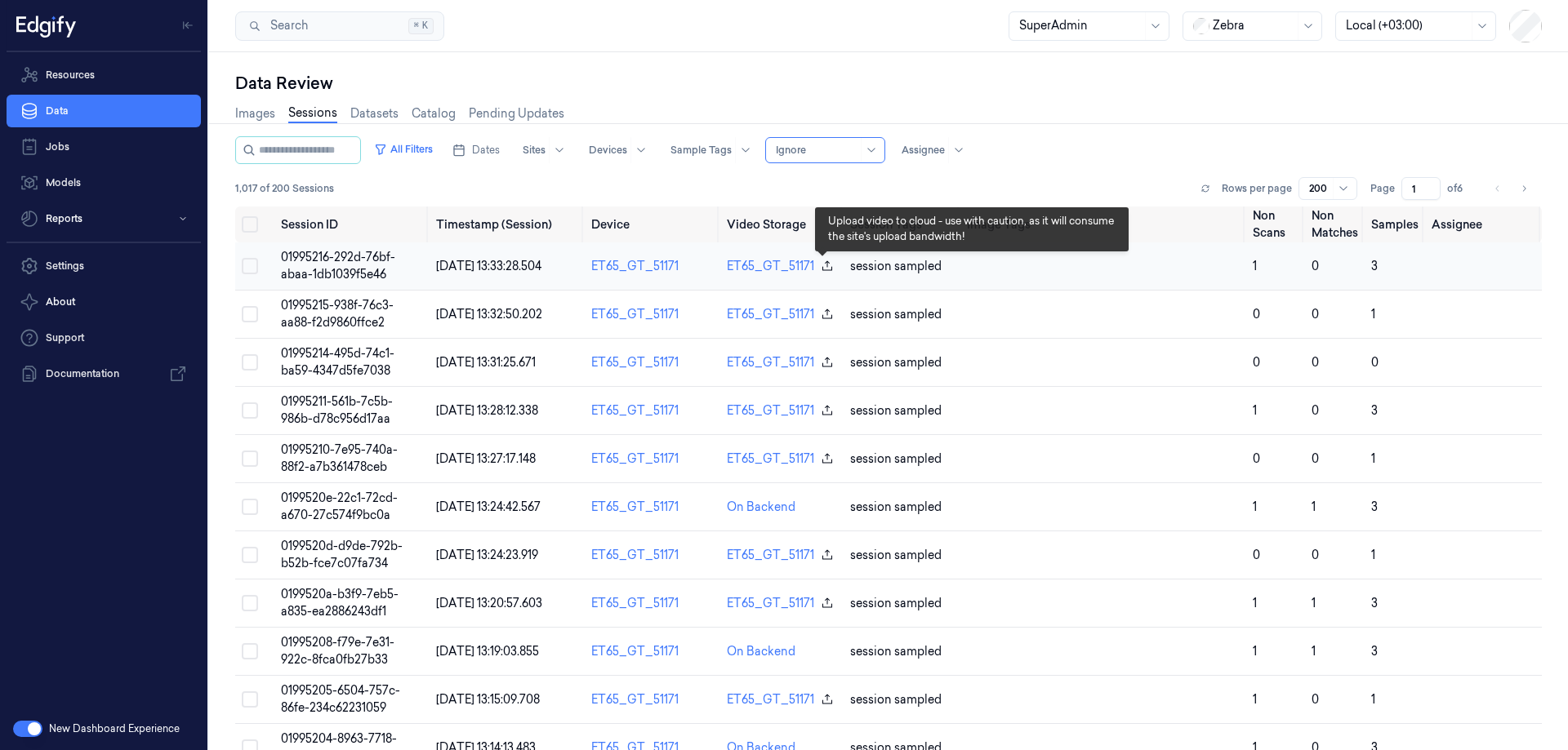
click at [823, 268] on icon "button" at bounding box center [827, 266] width 13 height 13
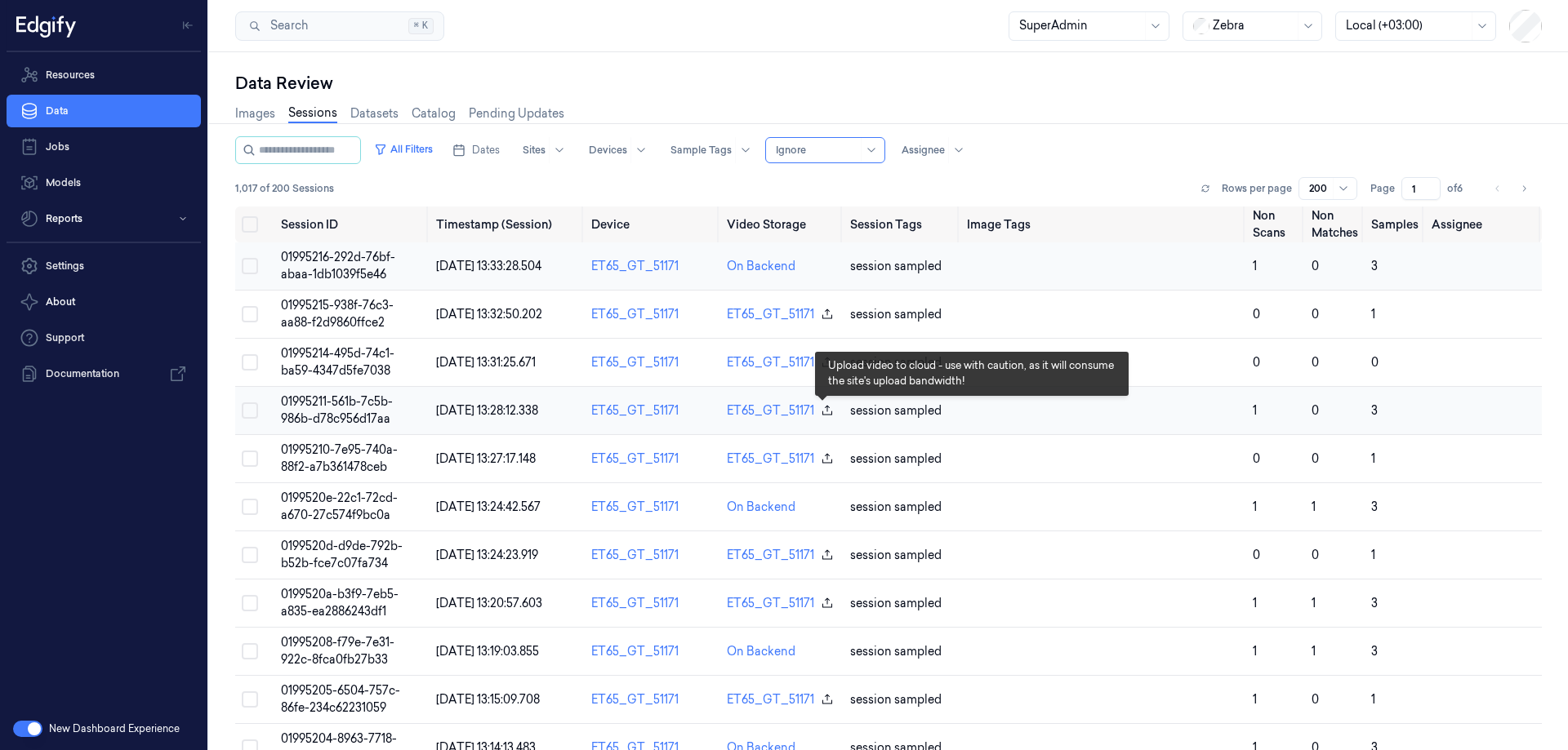
click at [824, 412] on icon "button" at bounding box center [827, 411] width 13 height 13
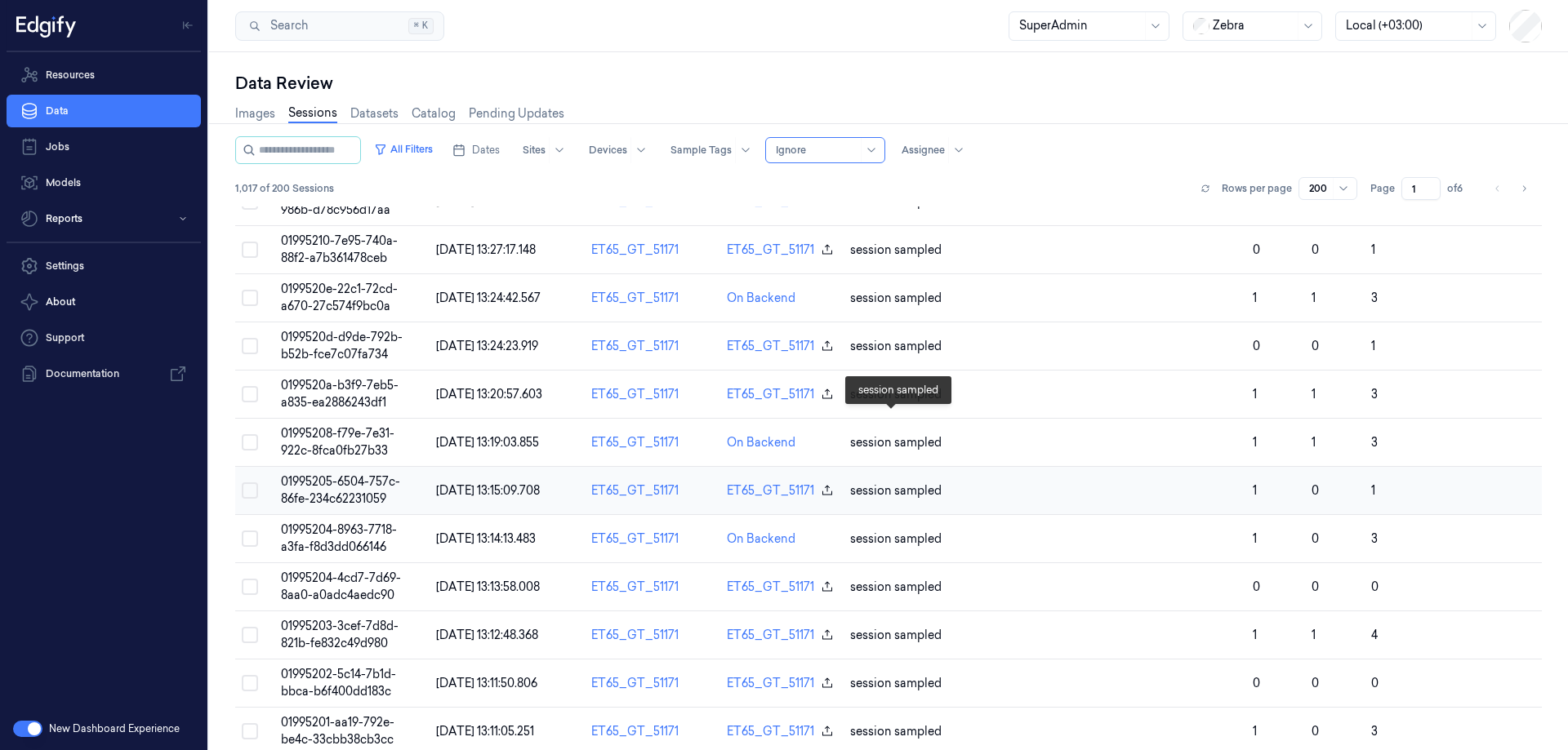
scroll to position [245, 0]
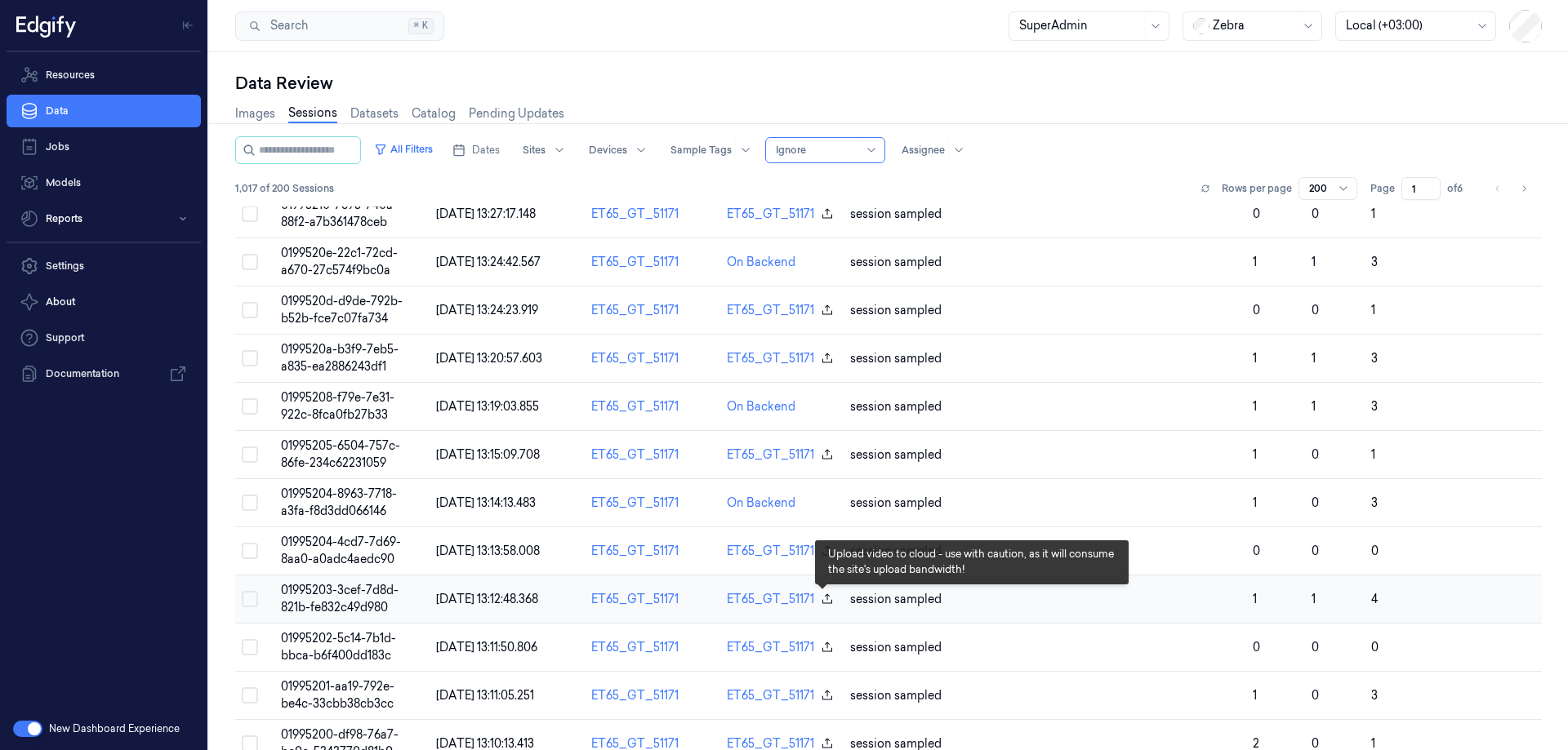
click at [820, 599] on icon "button" at bounding box center [827, 599] width 13 height 13
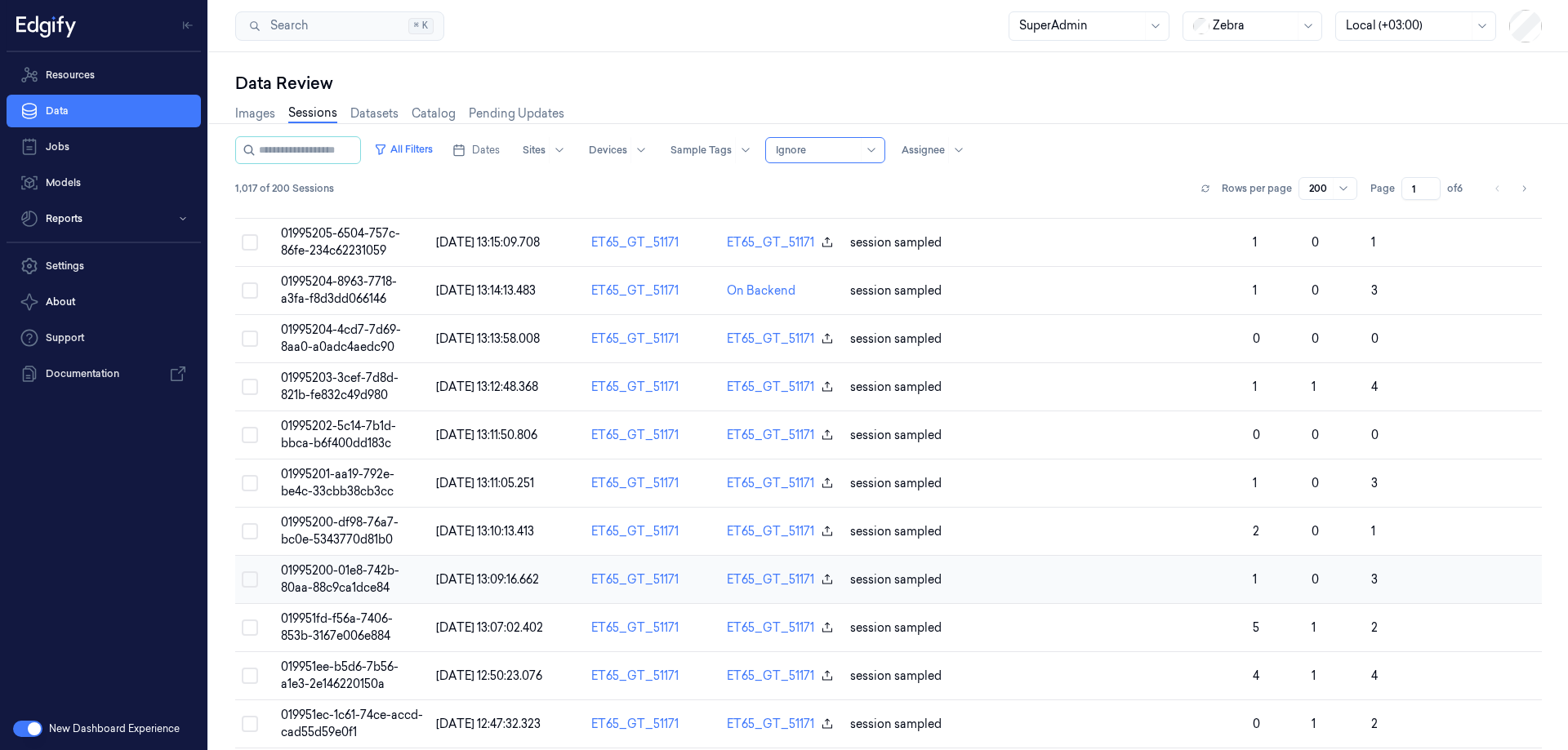
scroll to position [489, 0]
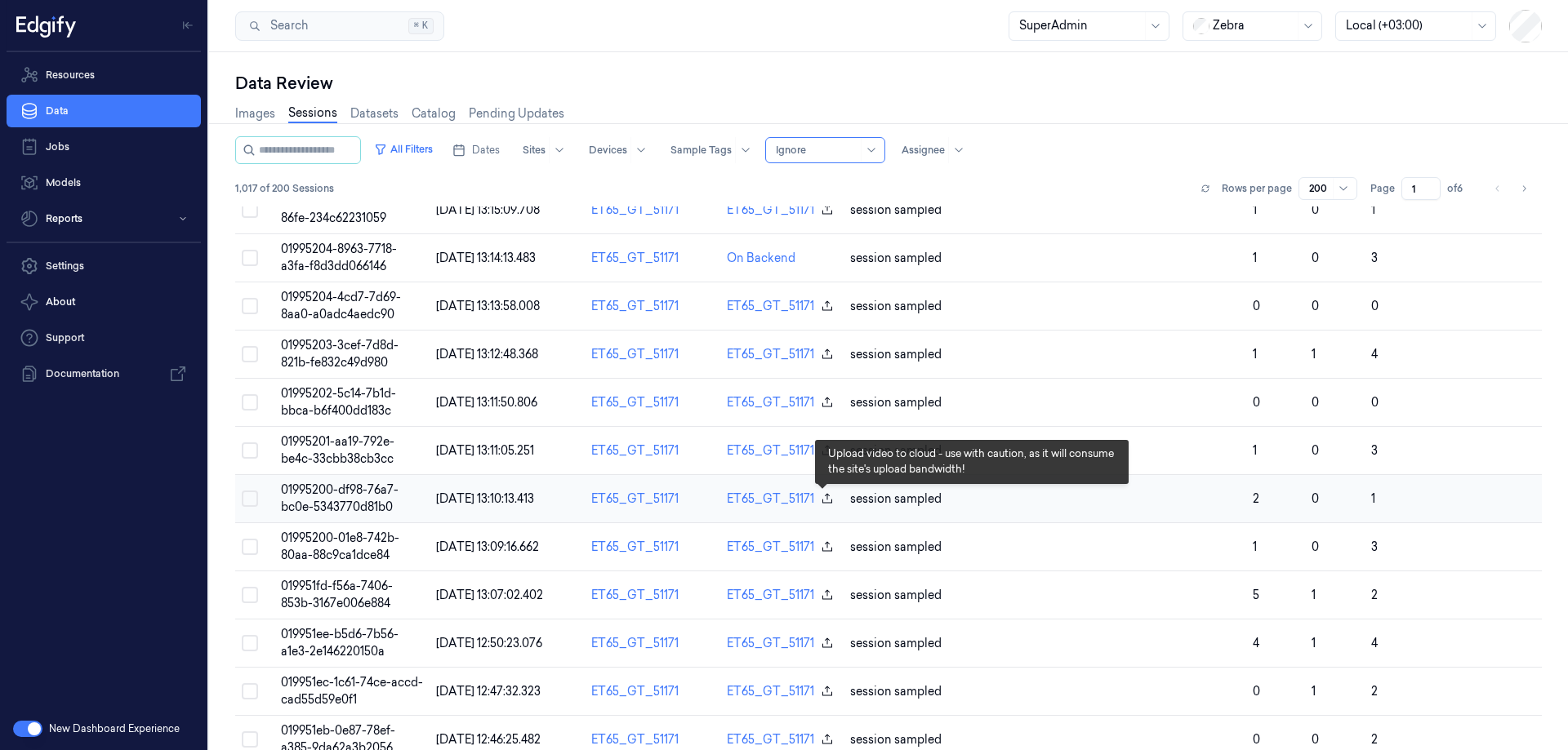
click at [827, 501] on icon "button" at bounding box center [827, 498] width 9 height 9
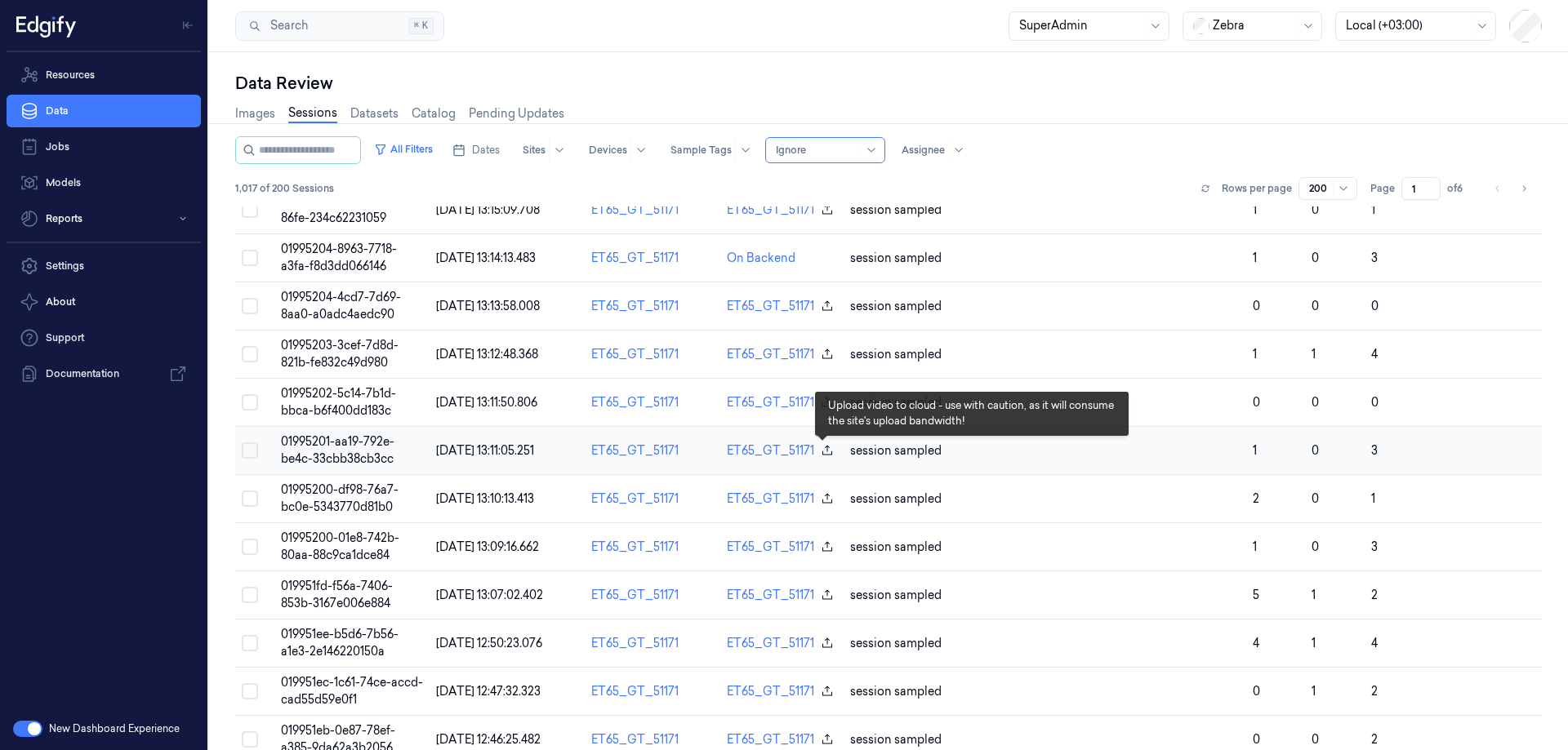
click at [820, 452] on icon "button" at bounding box center [827, 450] width 13 height 13
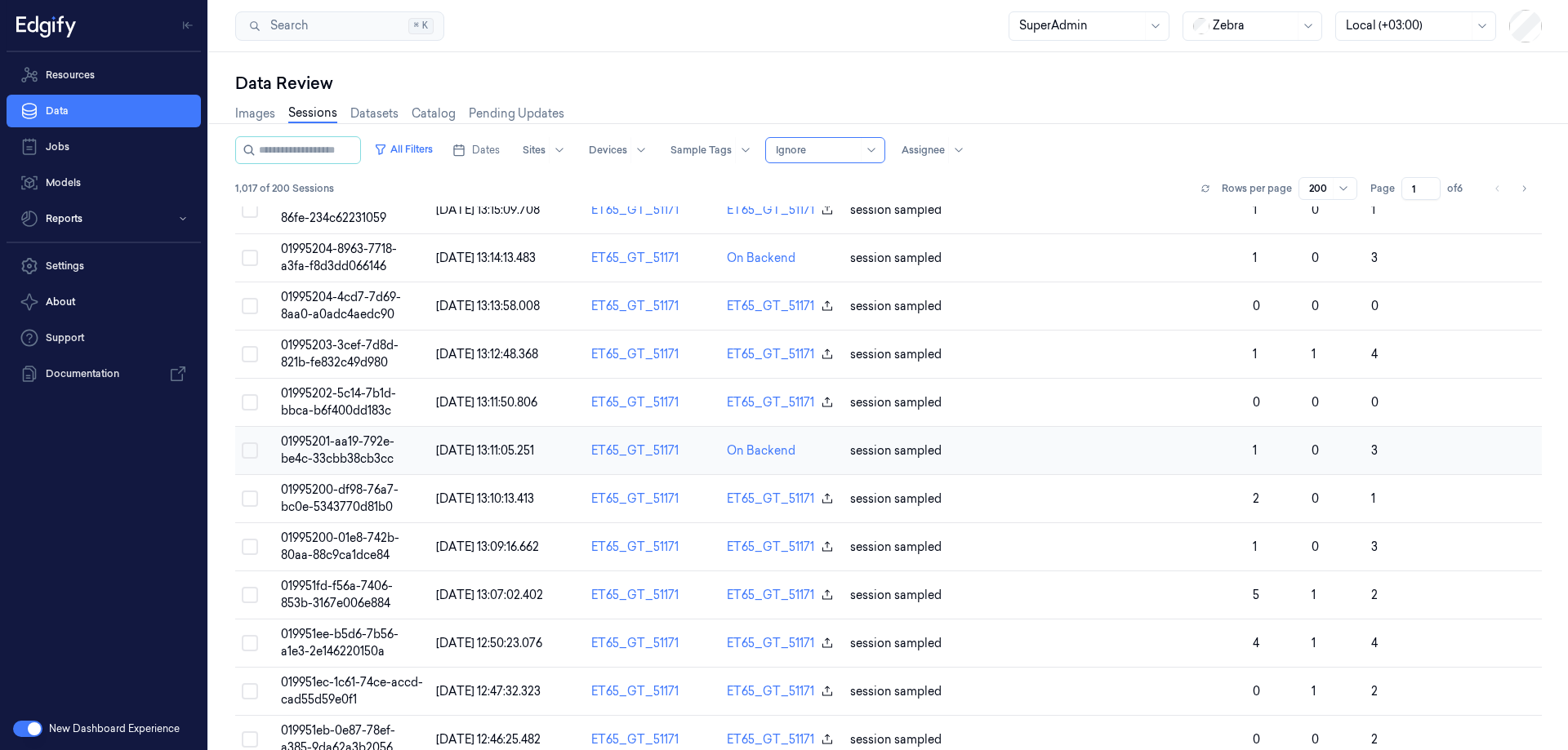
scroll to position [0, 0]
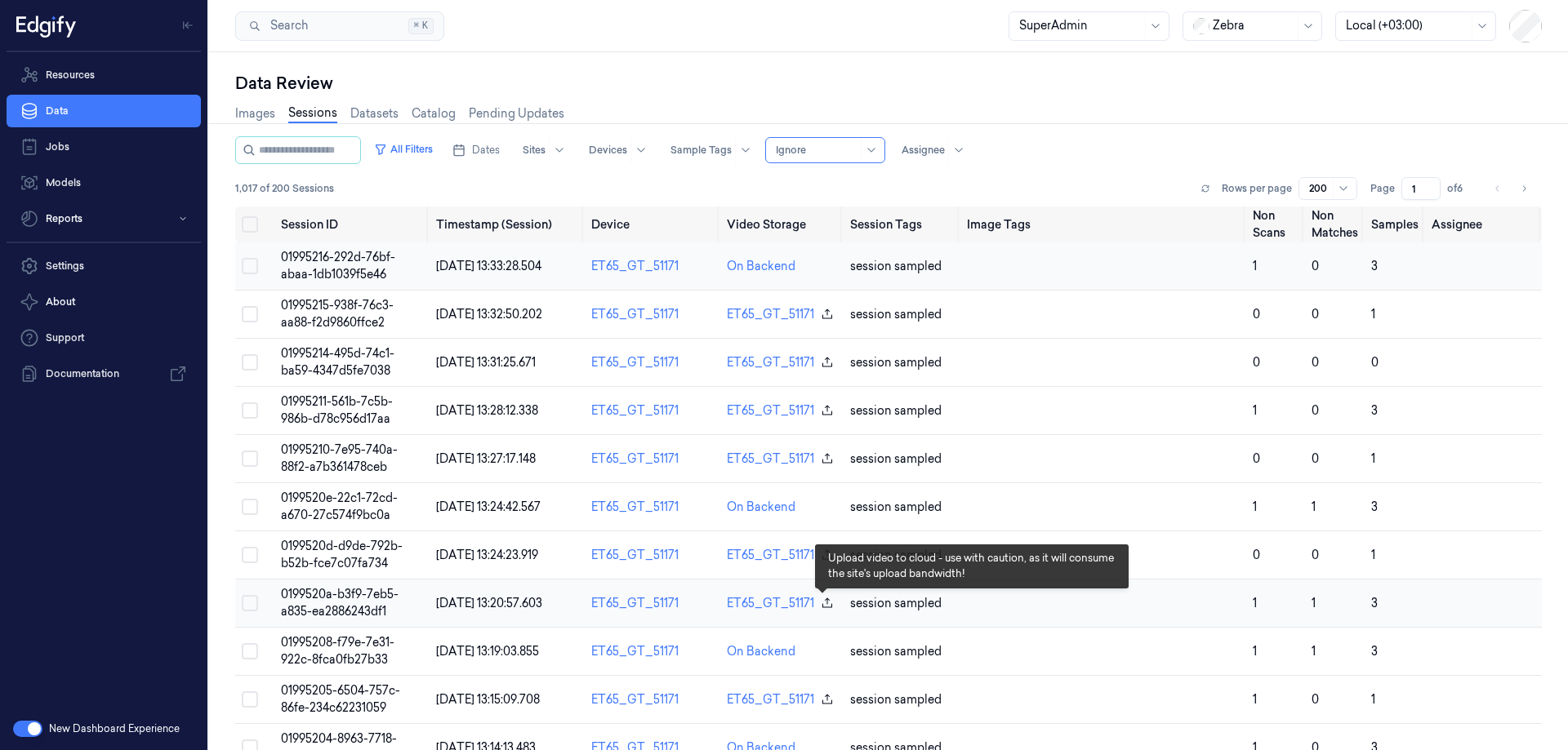
click at [820, 604] on icon "button" at bounding box center [827, 603] width 13 height 13
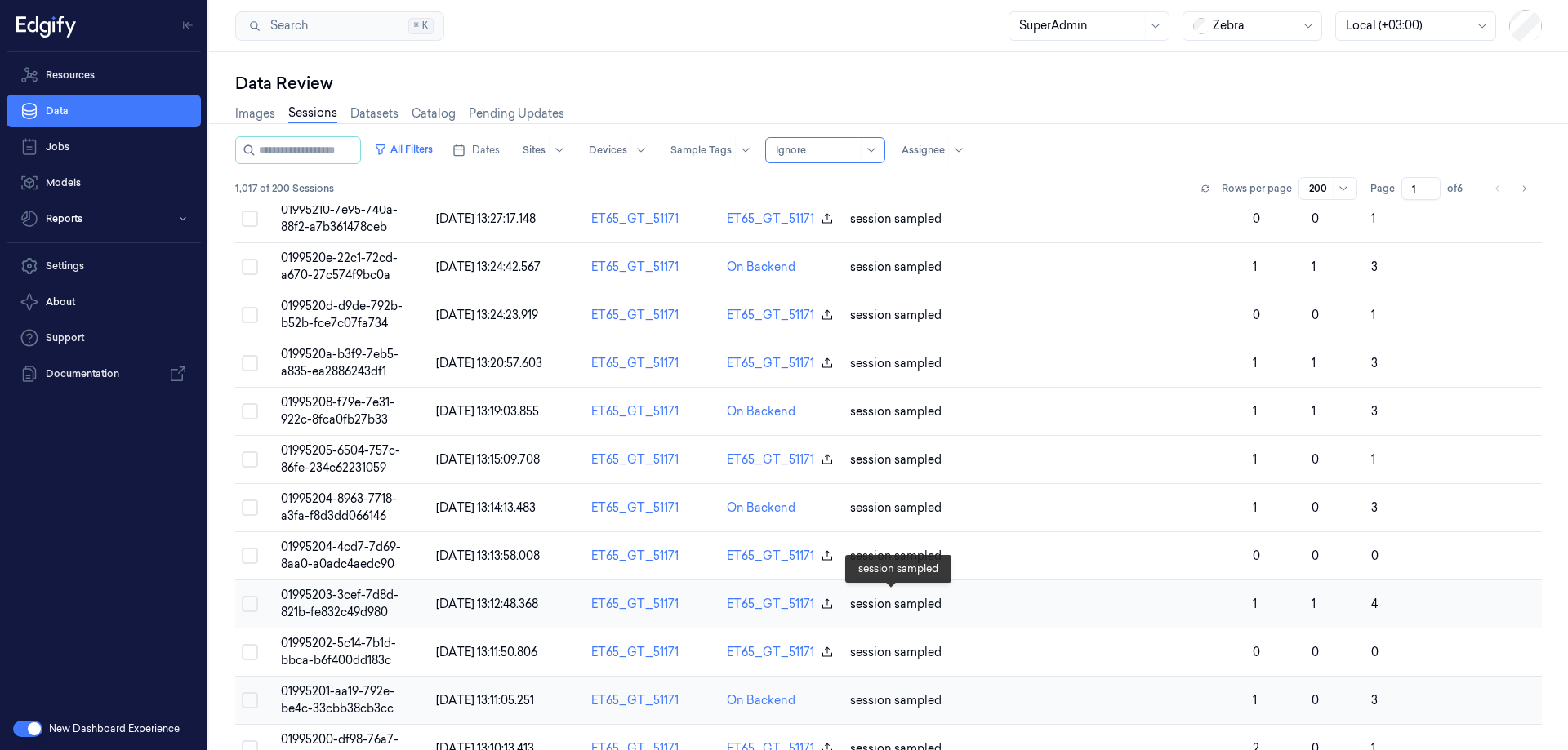
scroll to position [245, 0]
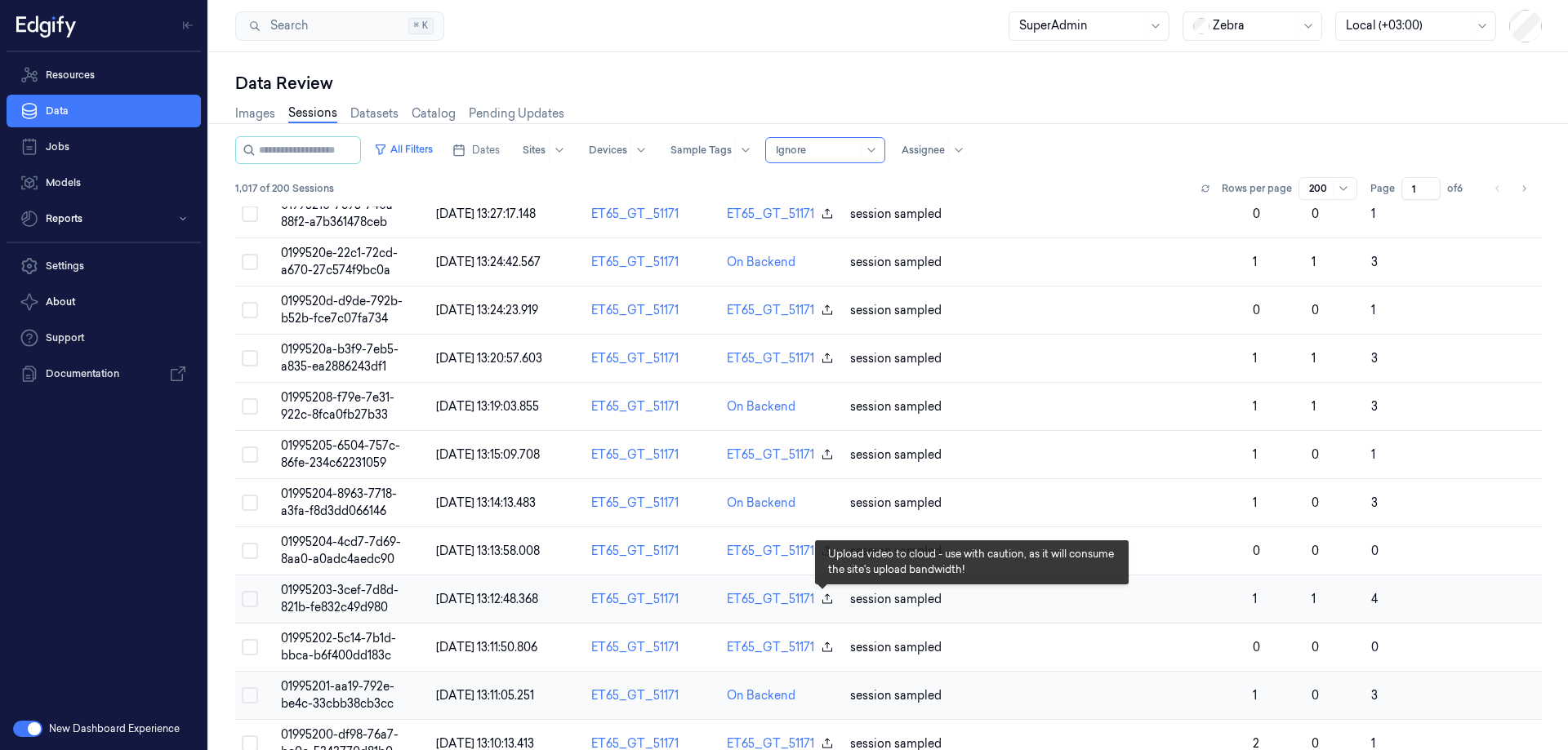
click at [820, 601] on icon "button" at bounding box center [827, 599] width 13 height 13
drag, startPoint x: 825, startPoint y: 599, endPoint x: 819, endPoint y: 607, distance: 10.0
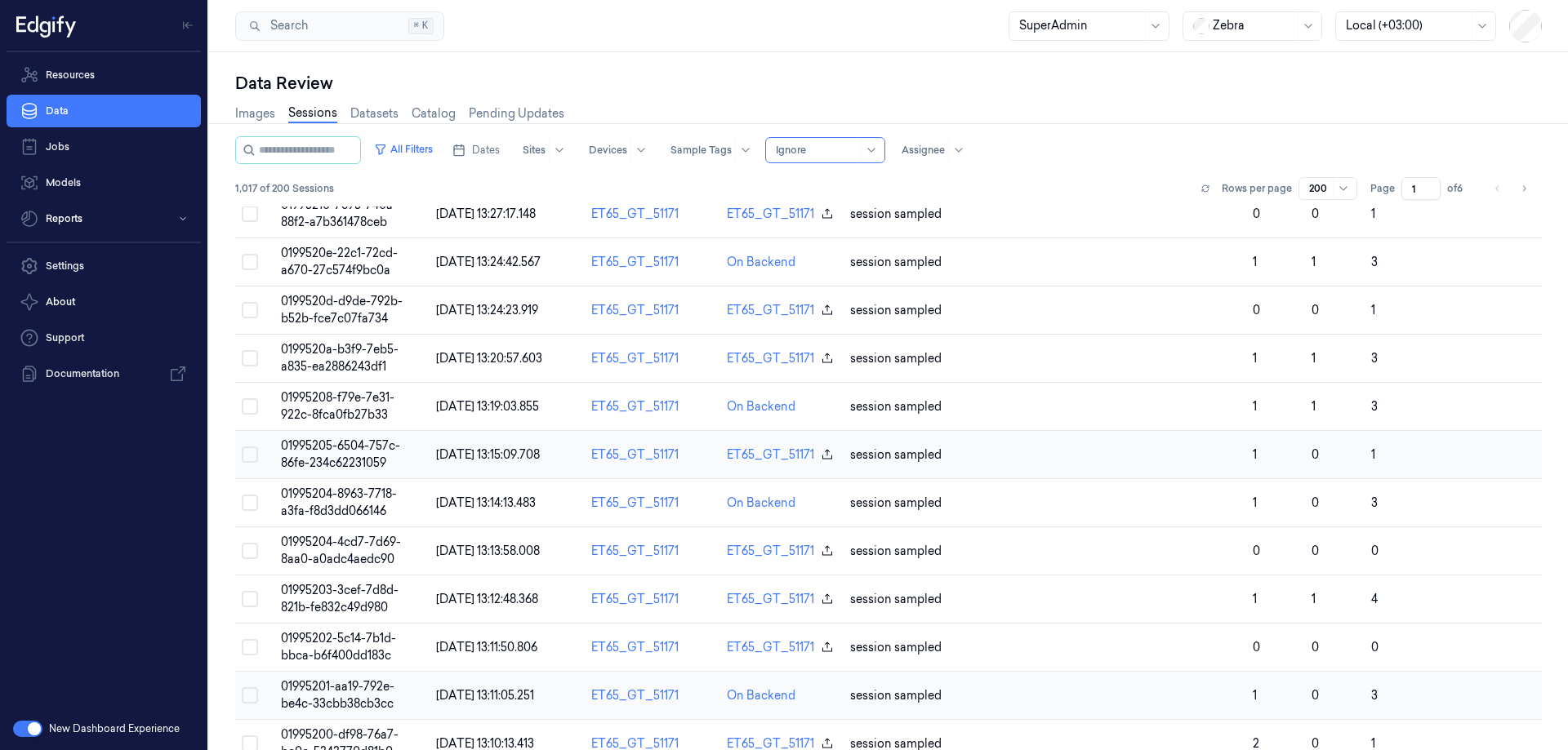
click at [1481, 469] on td at bounding box center [1483, 455] width 117 height 49
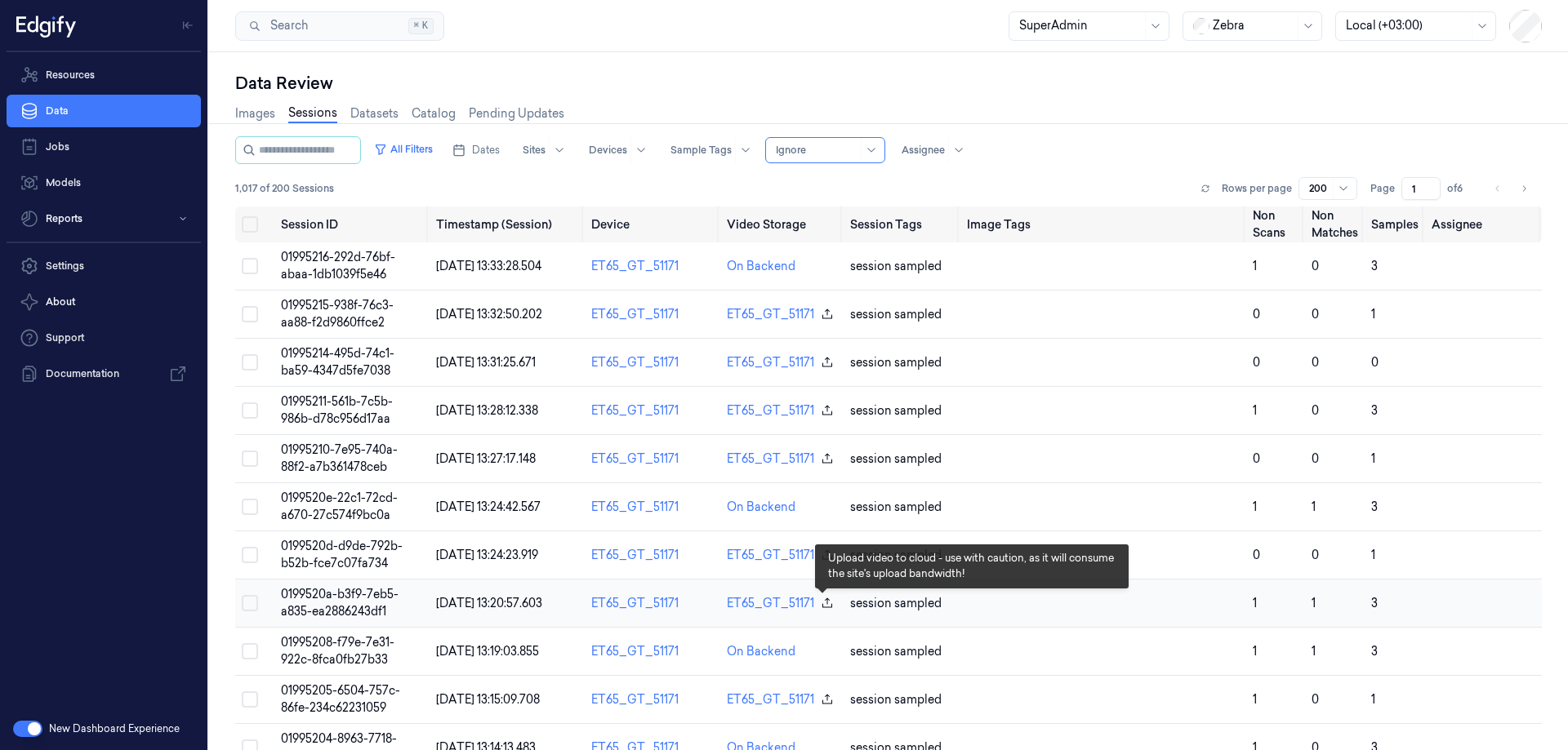
click at [821, 605] on icon "button" at bounding box center [827, 603] width 13 height 13
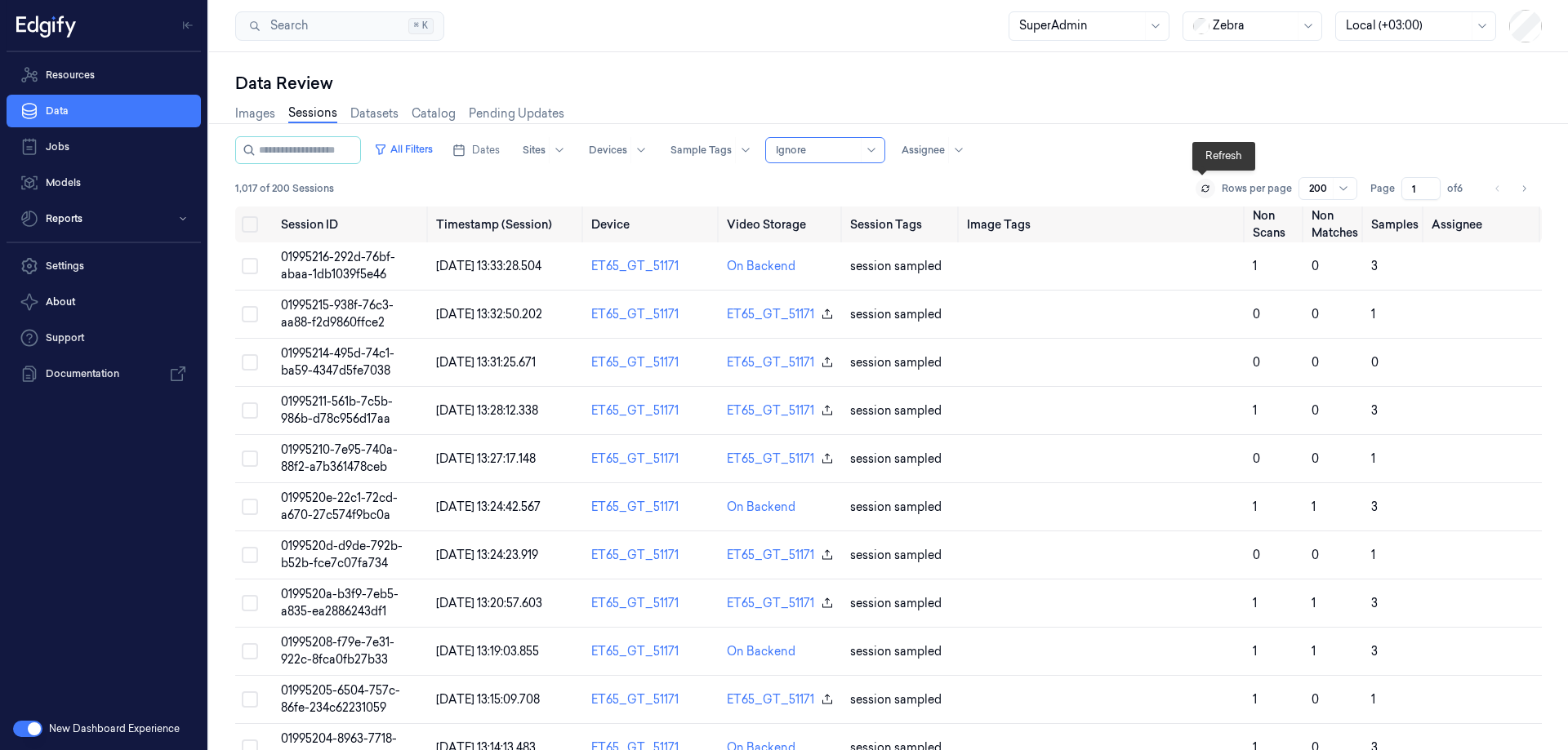
click at [1207, 188] on button at bounding box center [1205, 188] width 20 height 20
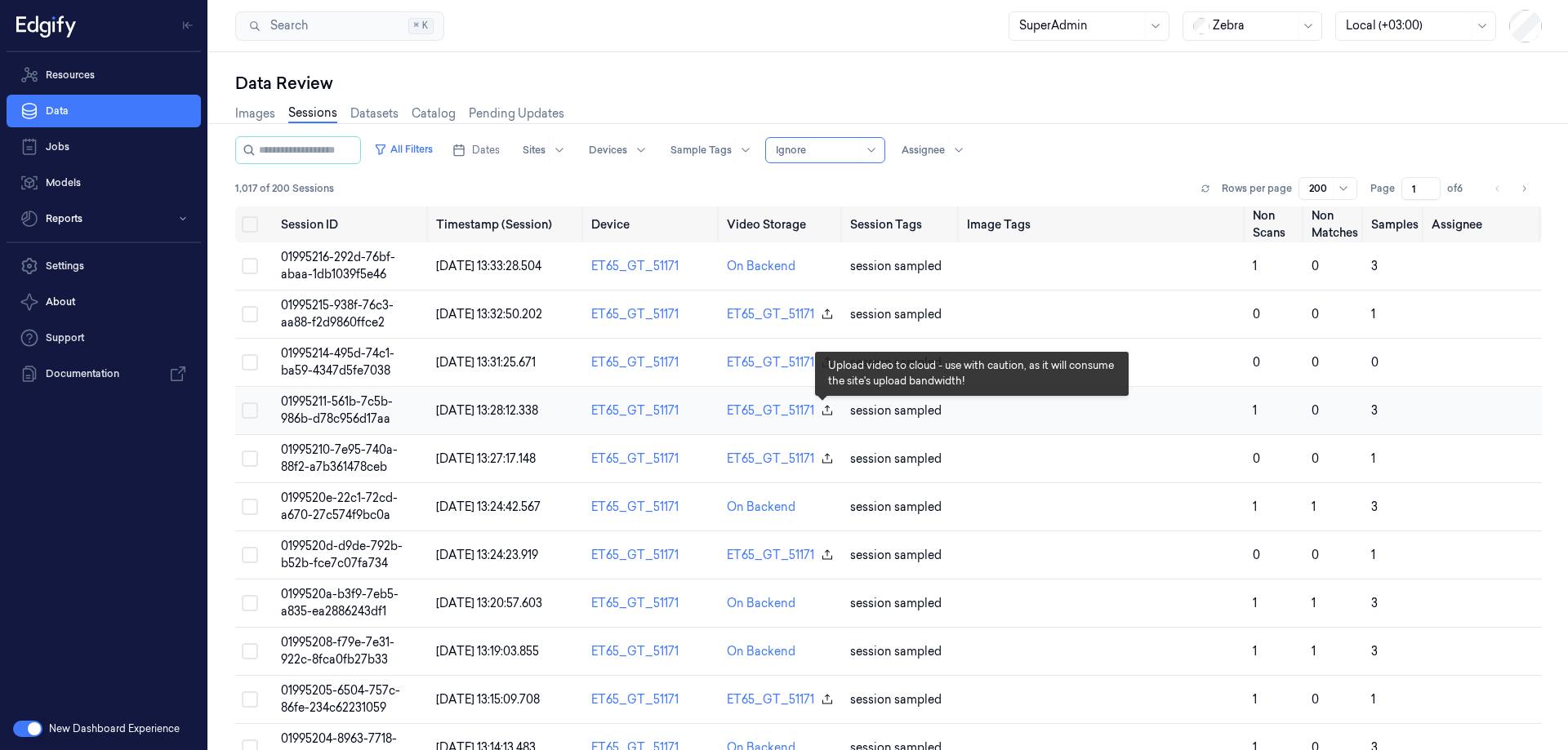
click at [822, 411] on icon "button" at bounding box center [827, 409] width 9 height 9
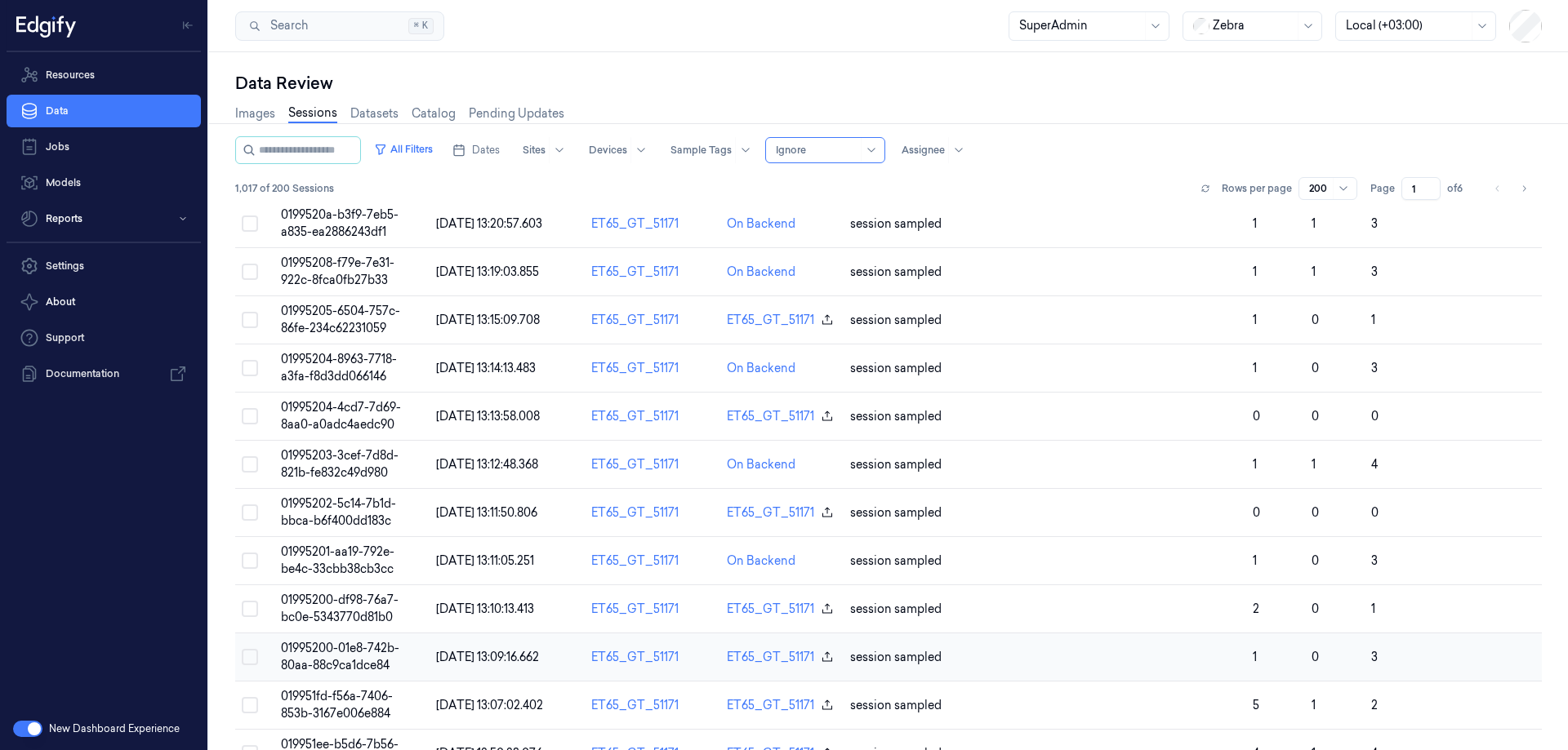
scroll to position [408, 0]
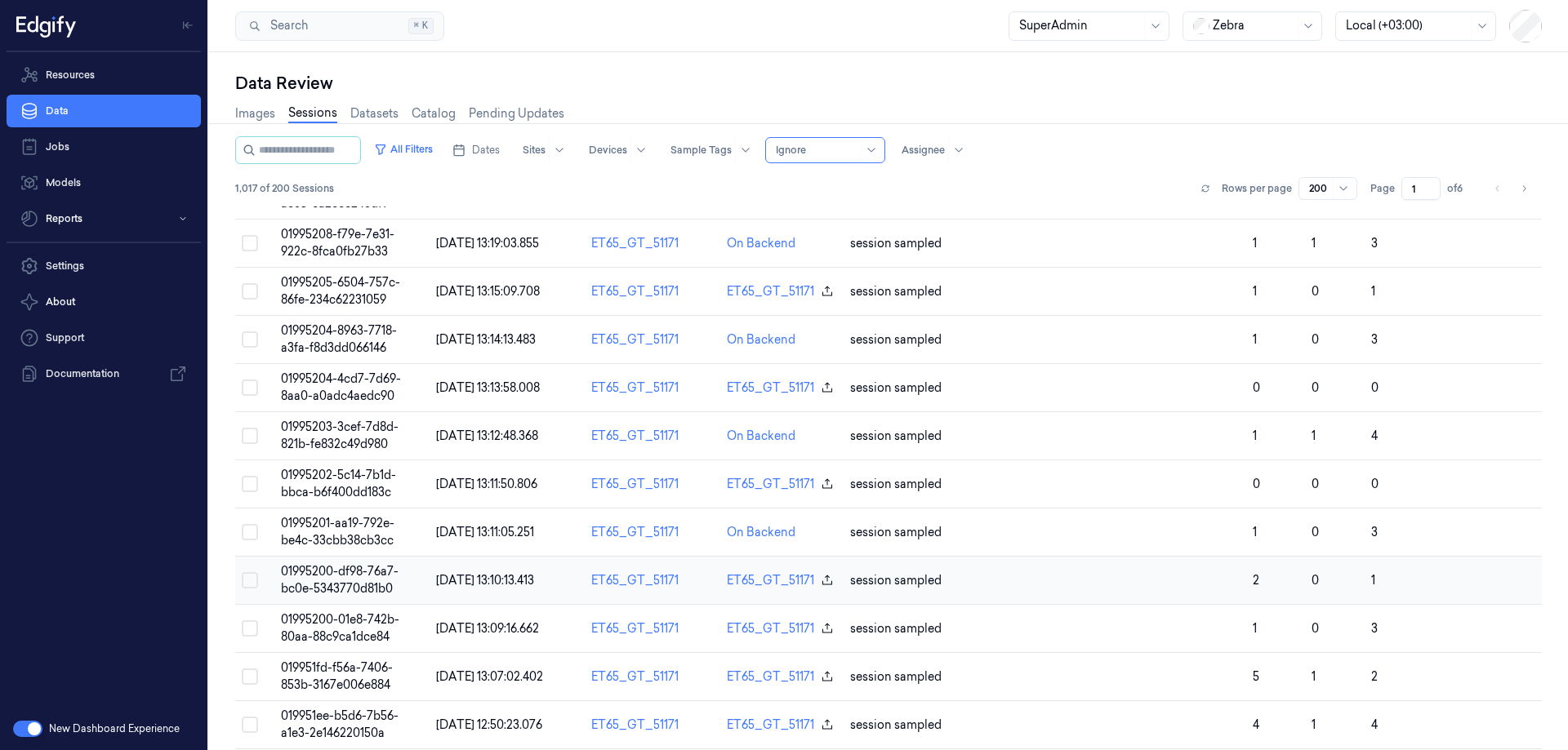
click at [821, 583] on icon "button" at bounding box center [827, 580] width 13 height 13
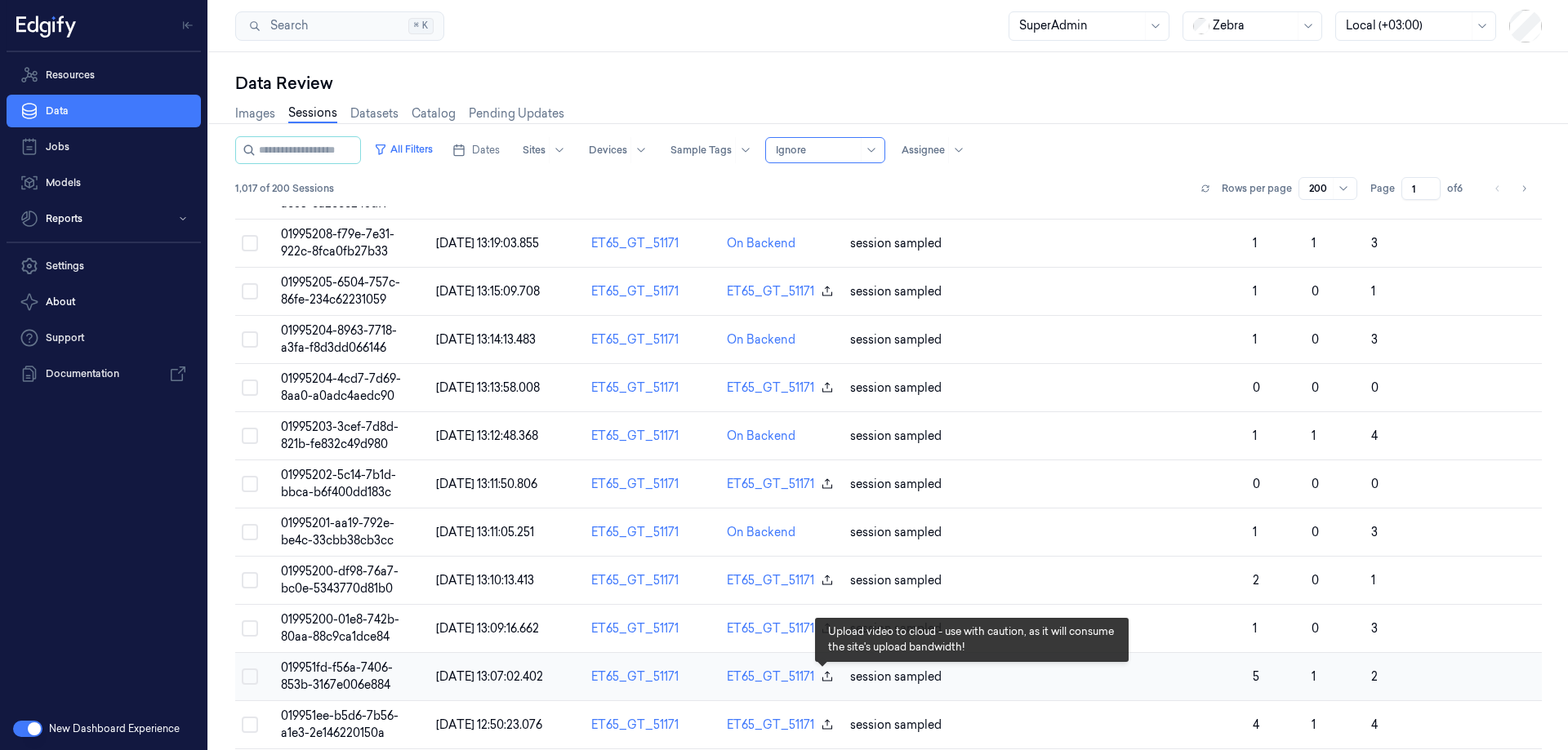
click at [822, 673] on icon "button" at bounding box center [827, 675] width 9 height 9
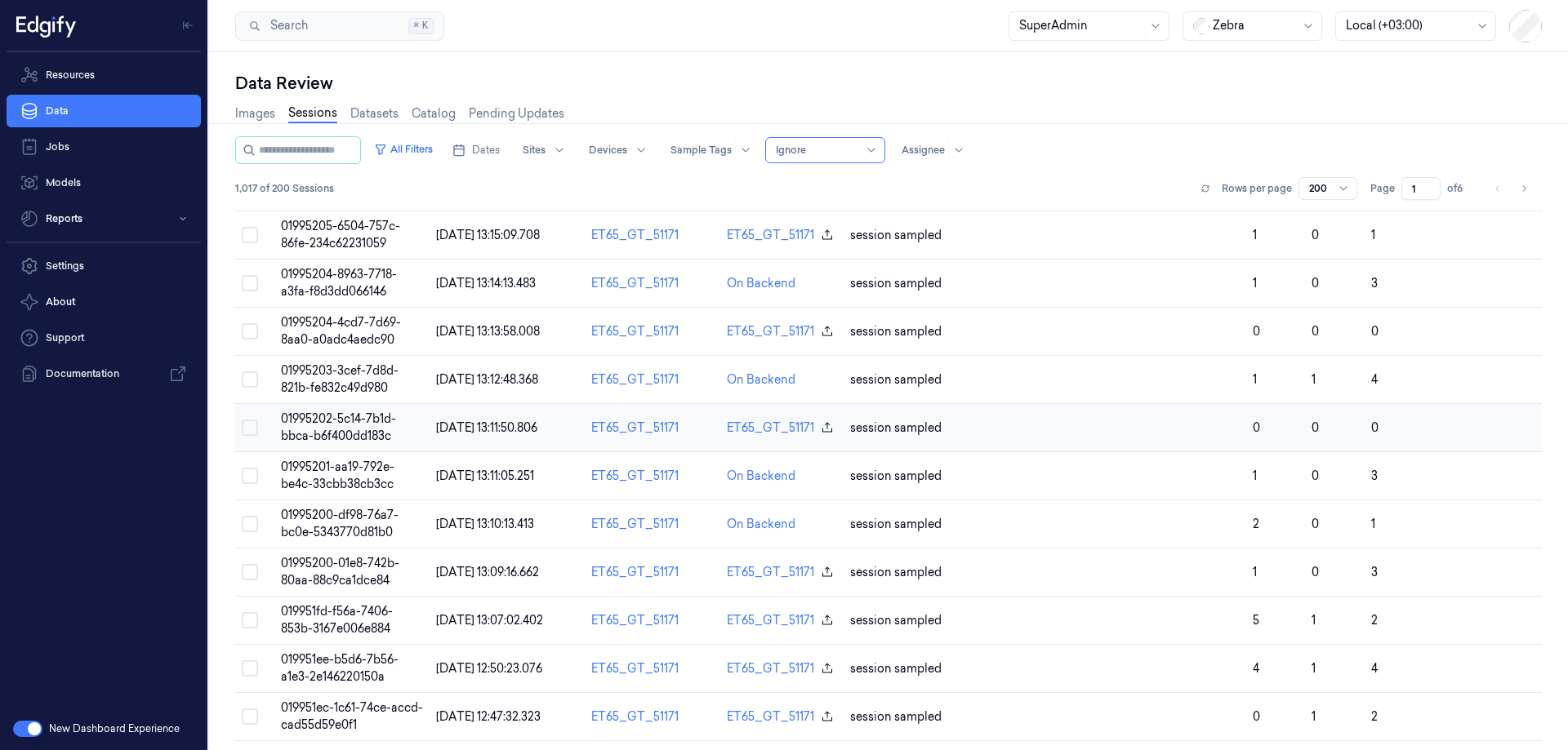
scroll to position [489, 0]
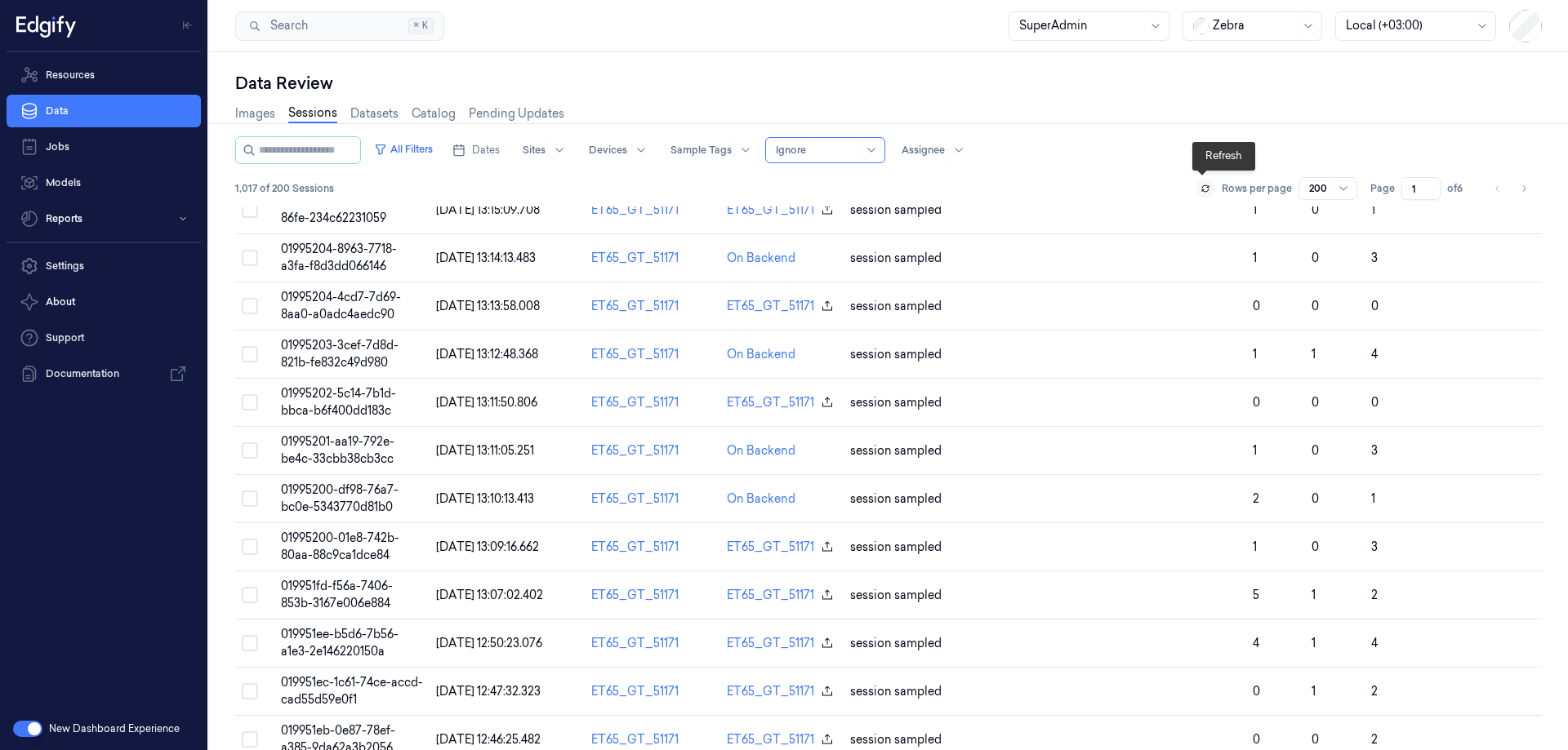
click at [1201, 186] on icon at bounding box center [1205, 189] width 9 height 9
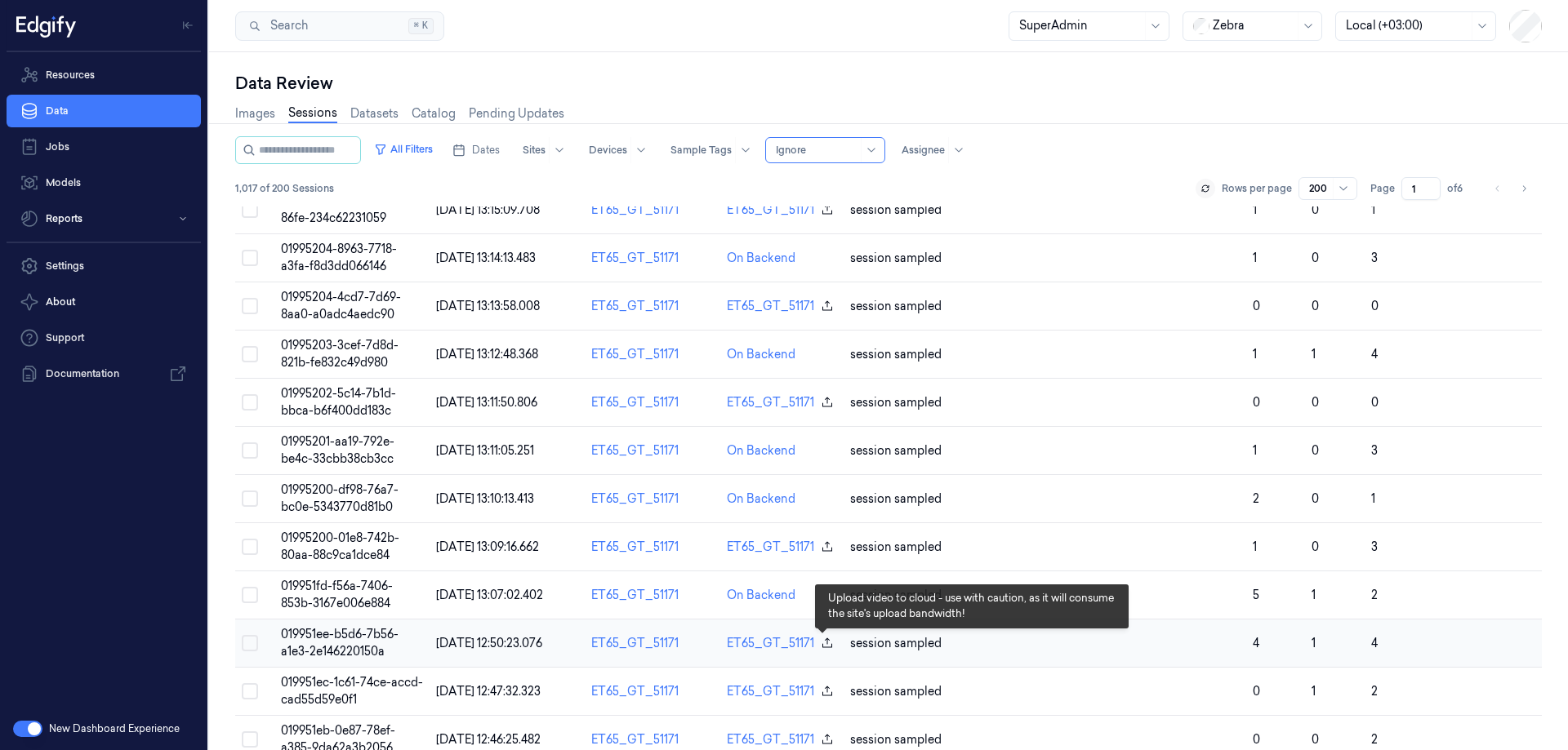
click at [825, 640] on icon "button" at bounding box center [827, 644] width 13 height 13
click at [820, 645] on icon "button" at bounding box center [827, 644] width 13 height 13
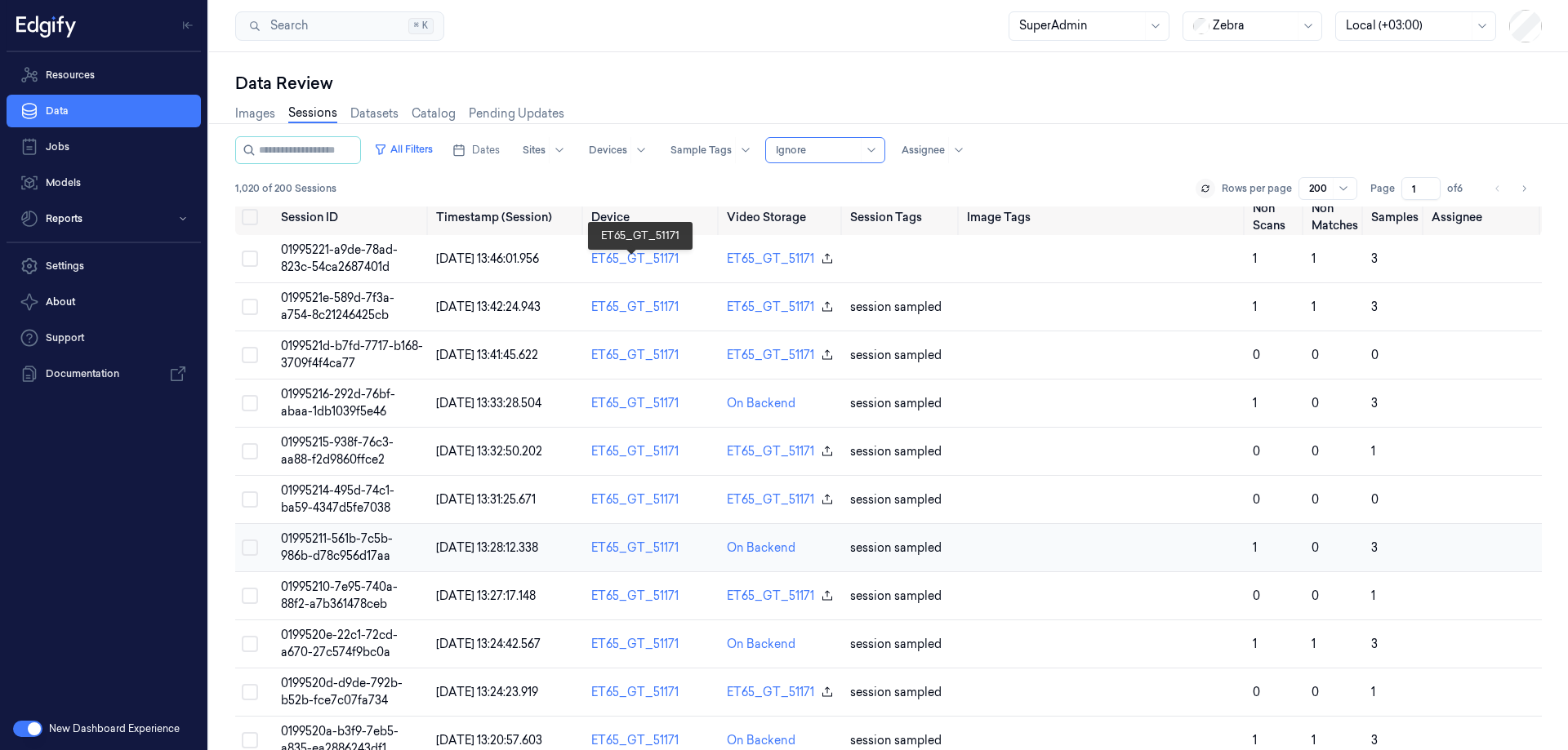
scroll to position [0, 0]
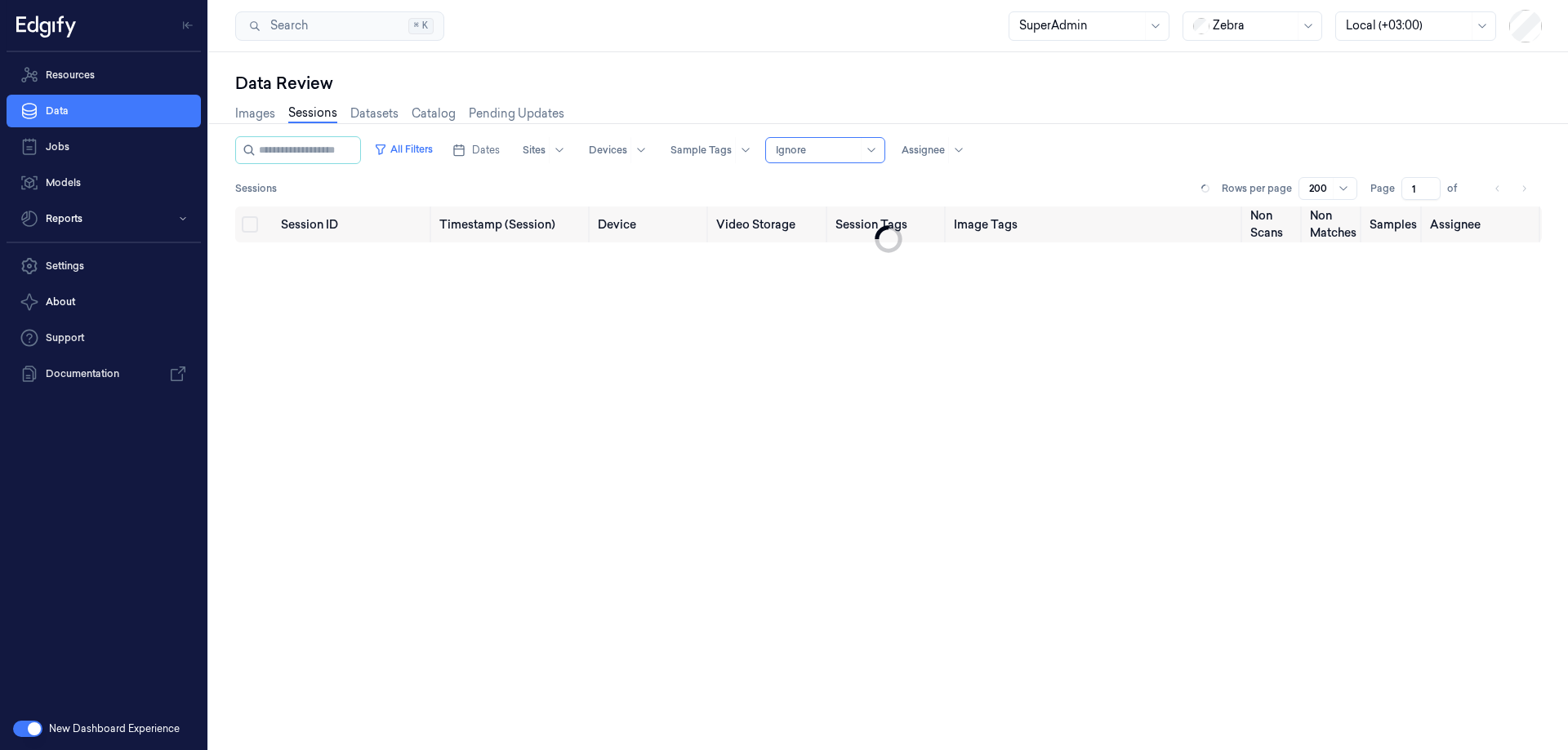
click at [32, 732] on button "button" at bounding box center [27, 729] width 29 height 16
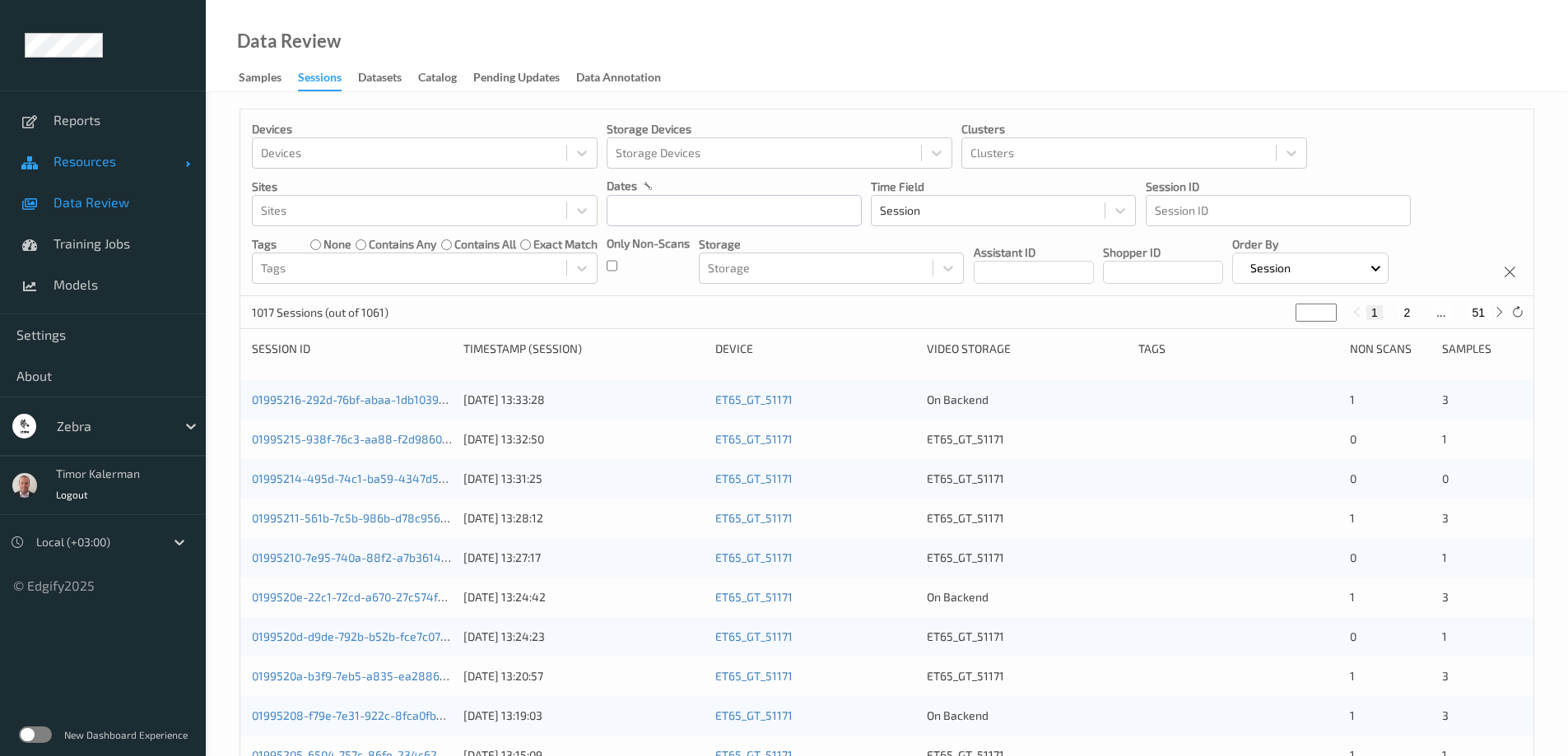
click at [105, 155] on span "Resources" at bounding box center [120, 161] width 132 height 16
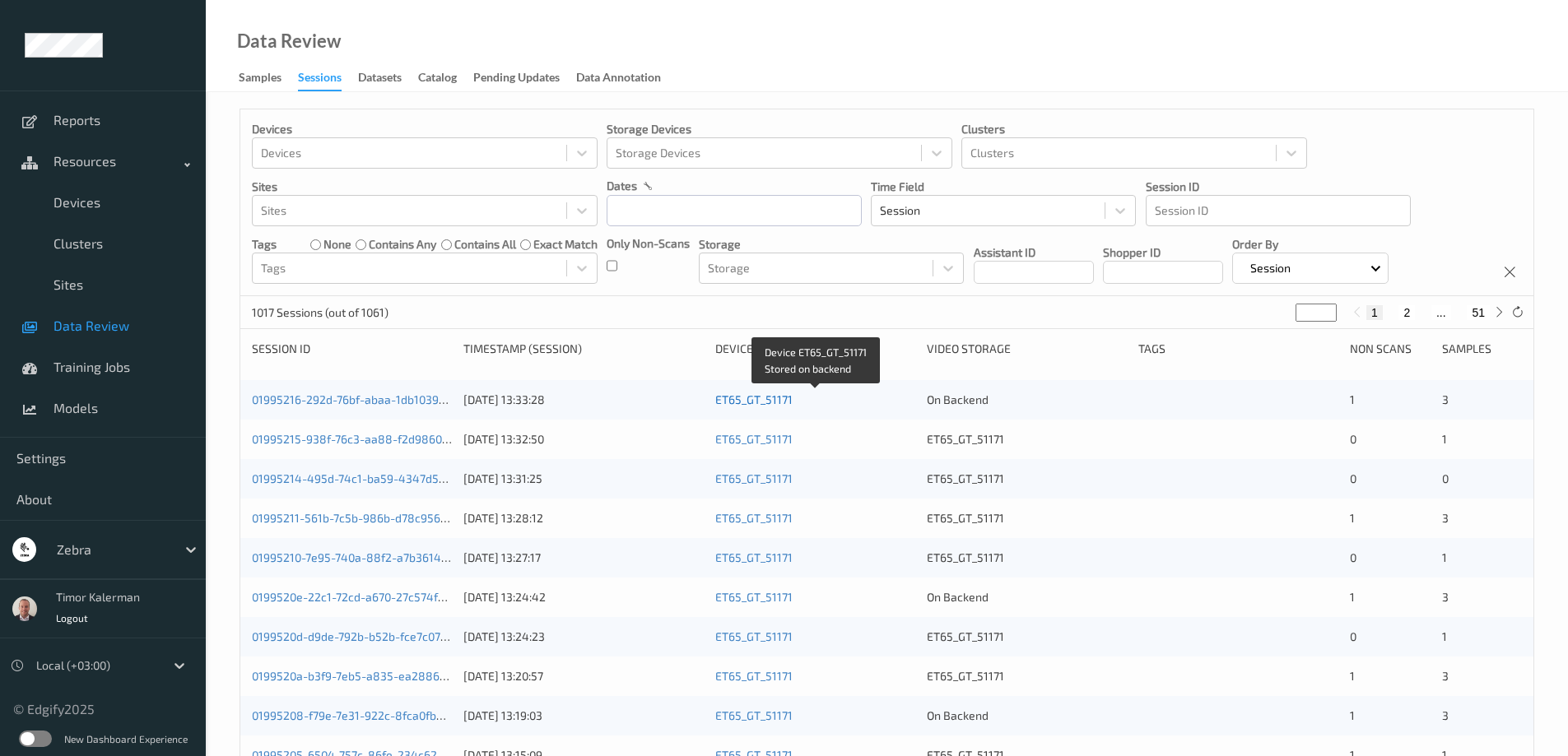
click at [767, 403] on link "ET65_GT_51171" at bounding box center [753, 399] width 77 height 14
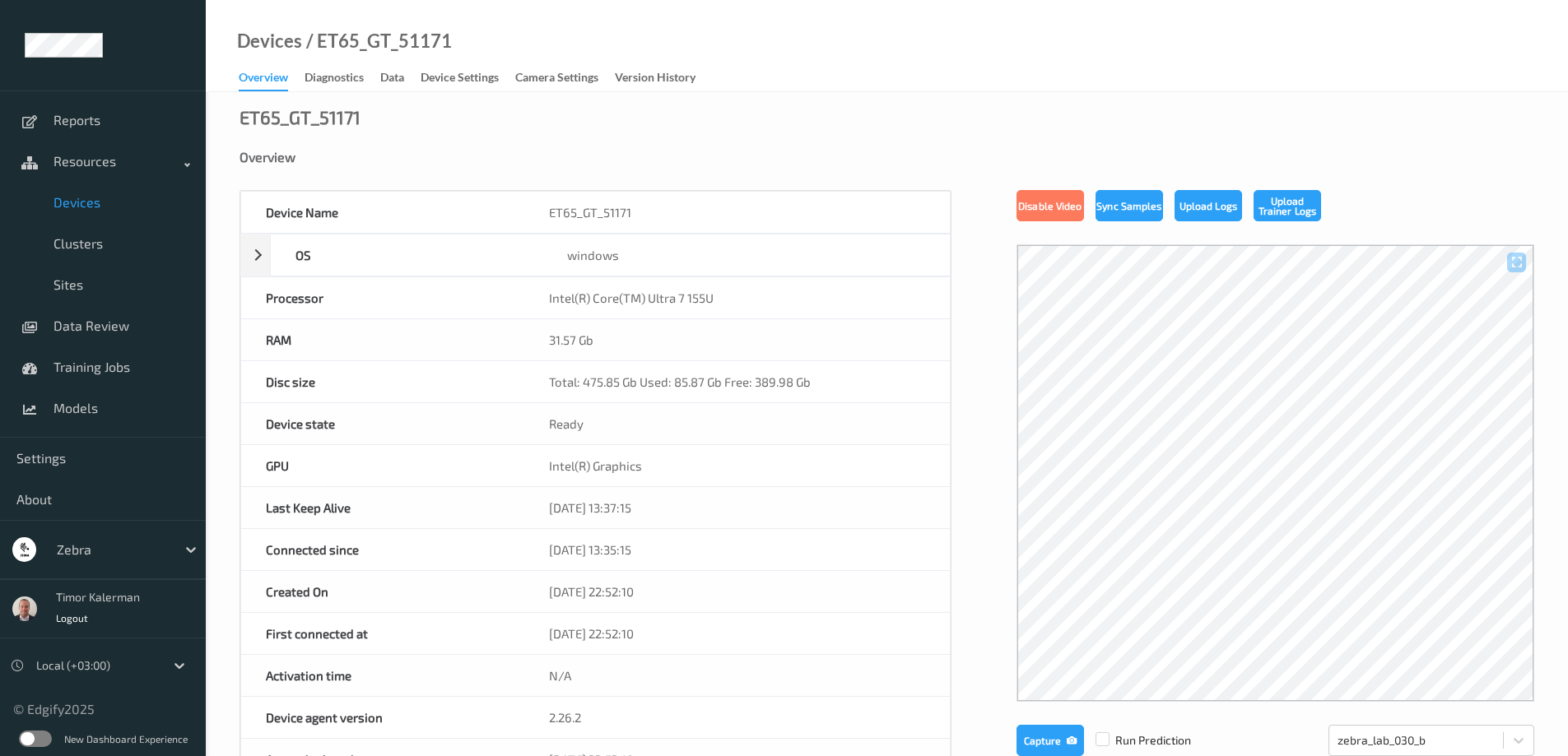
click at [411, 87] on link "Data" at bounding box center [400, 78] width 40 height 23
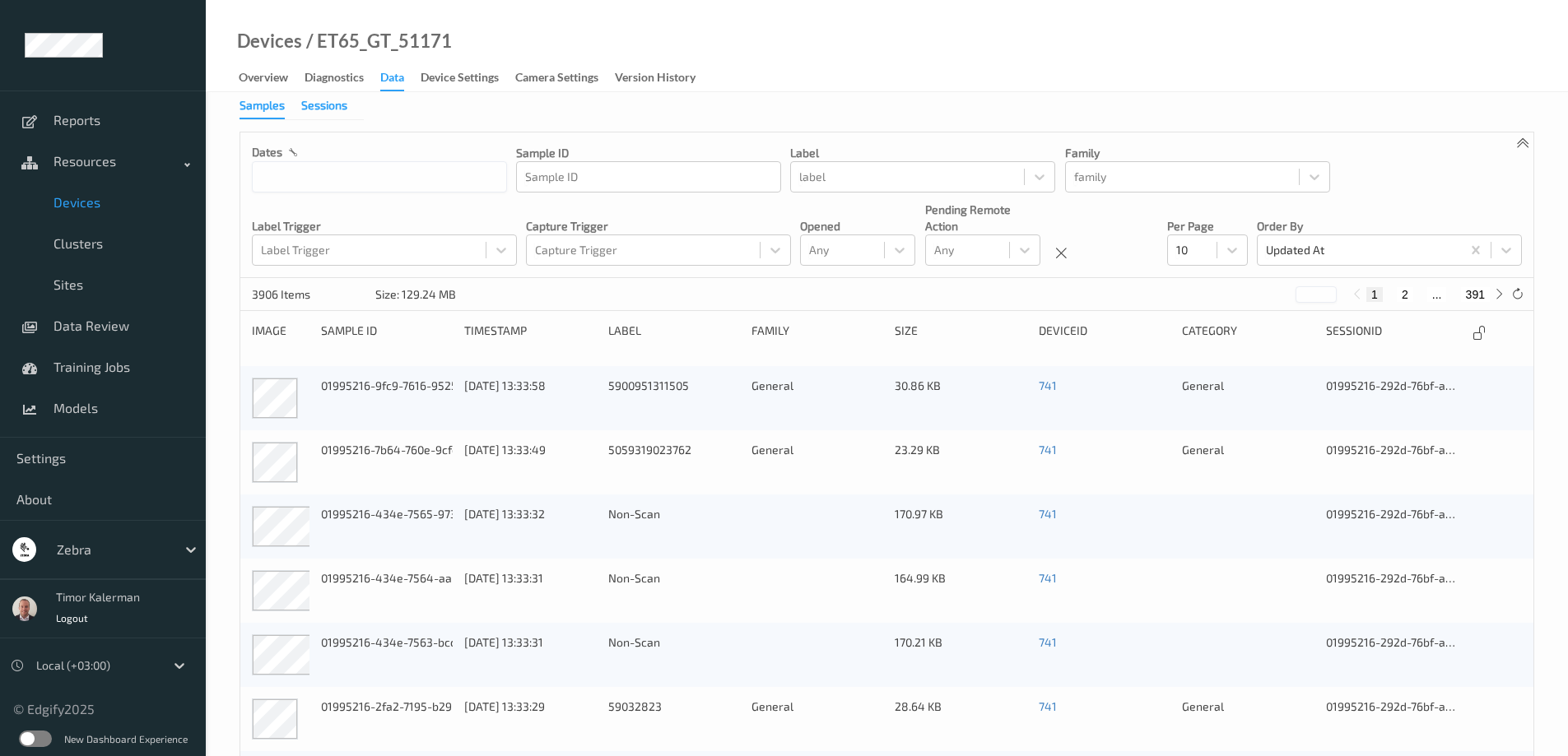
click at [334, 107] on div "Sessions" at bounding box center [324, 107] width 46 height 21
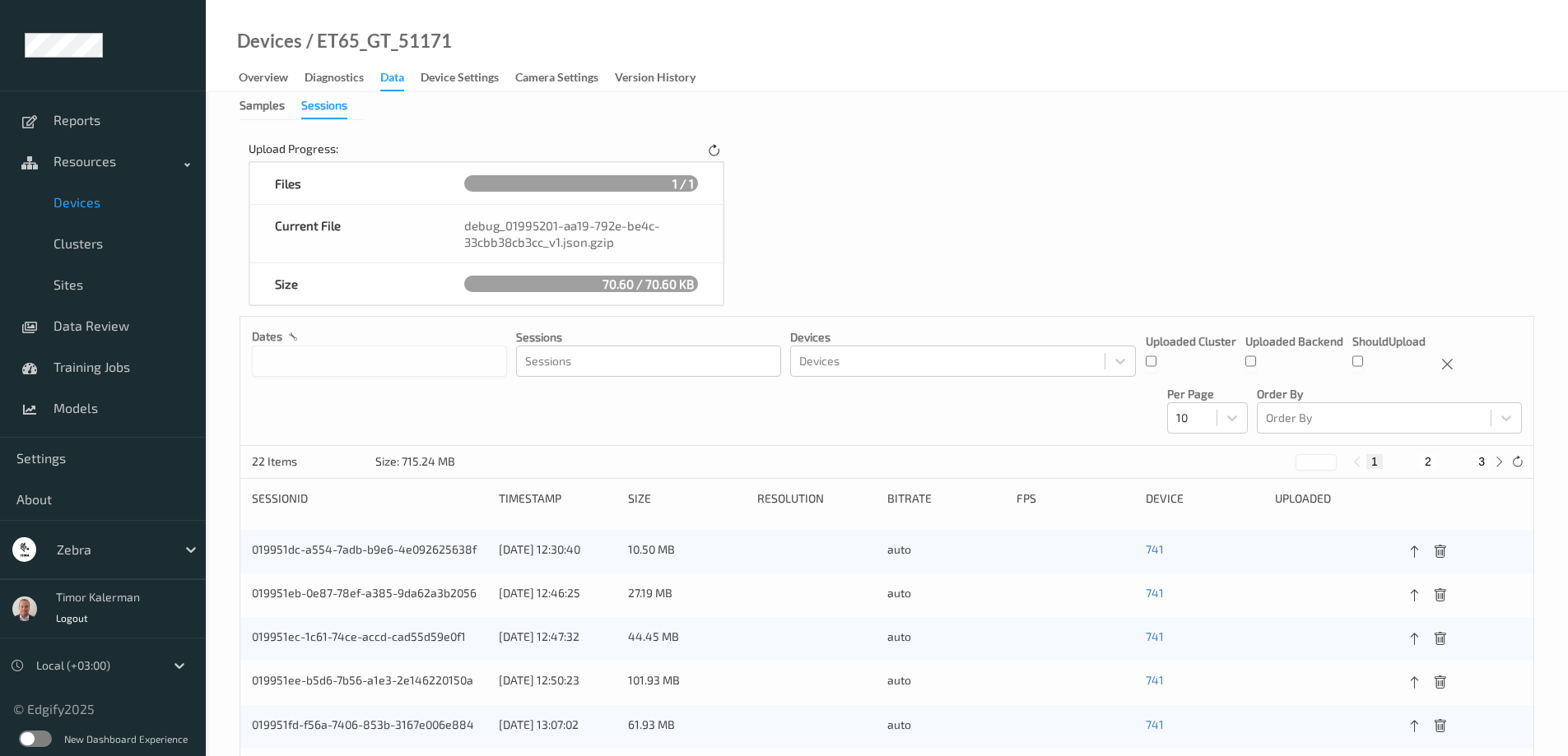
click at [718, 162] on div "Files 1 / 1" at bounding box center [486, 183] width 474 height 42
click at [712, 154] on icon at bounding box center [714, 152] width 14 height 15
click at [712, 154] on icon at bounding box center [713, 151] width 16 height 16
click at [714, 153] on icon at bounding box center [714, 152] width 14 height 15
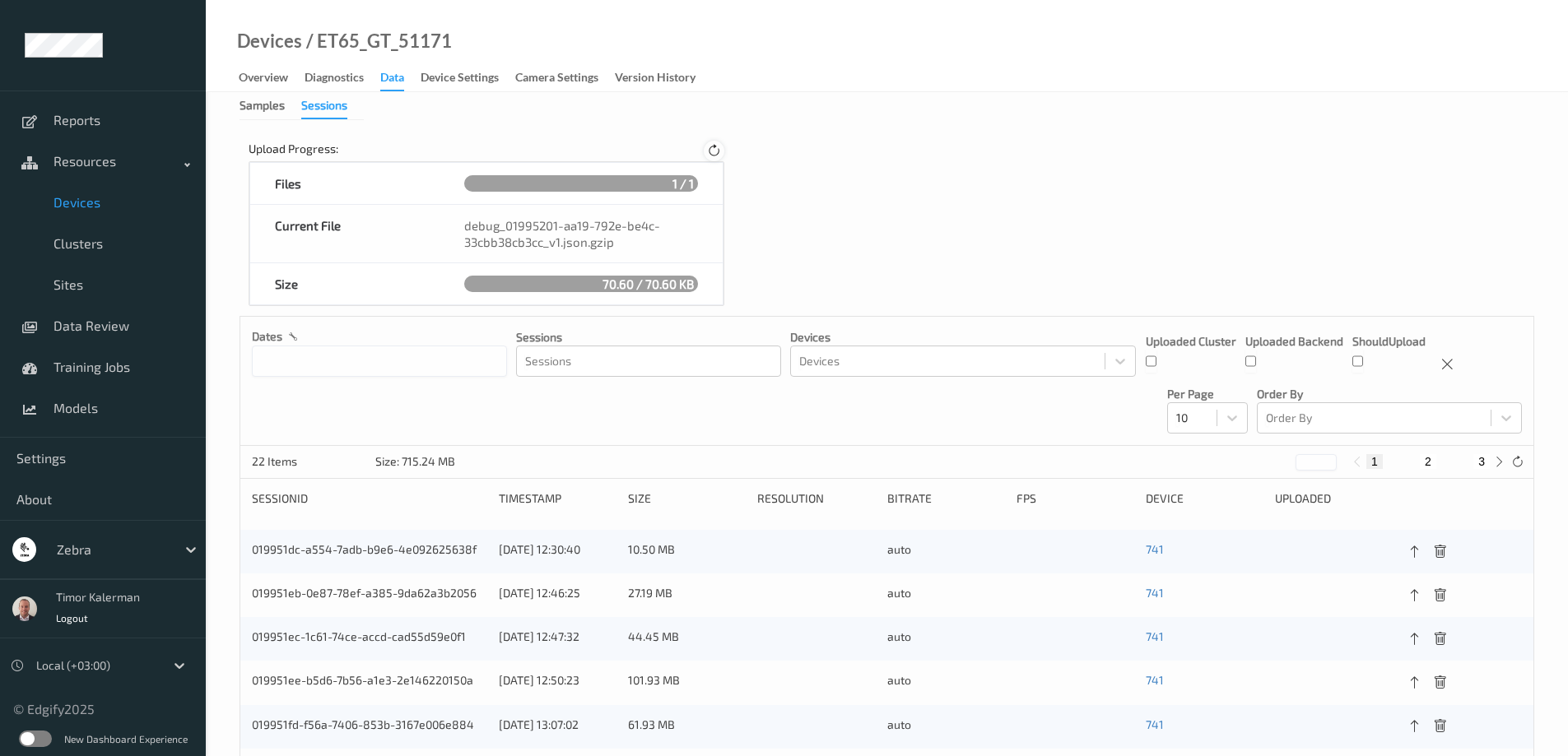
click at [714, 151] on icon at bounding box center [714, 152] width 14 height 15
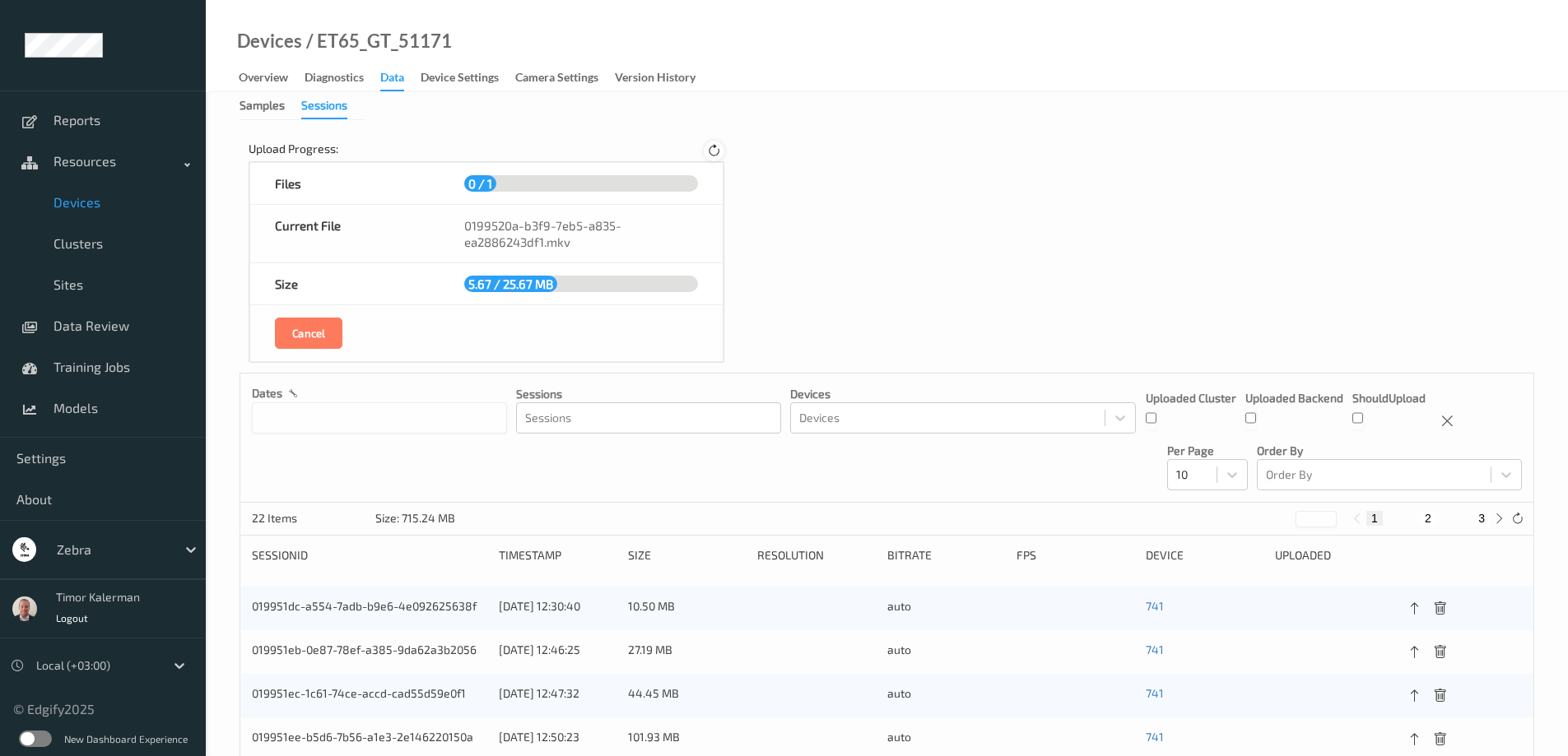
click at [714, 151] on icon at bounding box center [714, 152] width 14 height 15
click at [714, 151] on icon at bounding box center [713, 151] width 16 height 16
click at [714, 151] on icon at bounding box center [714, 152] width 14 height 15
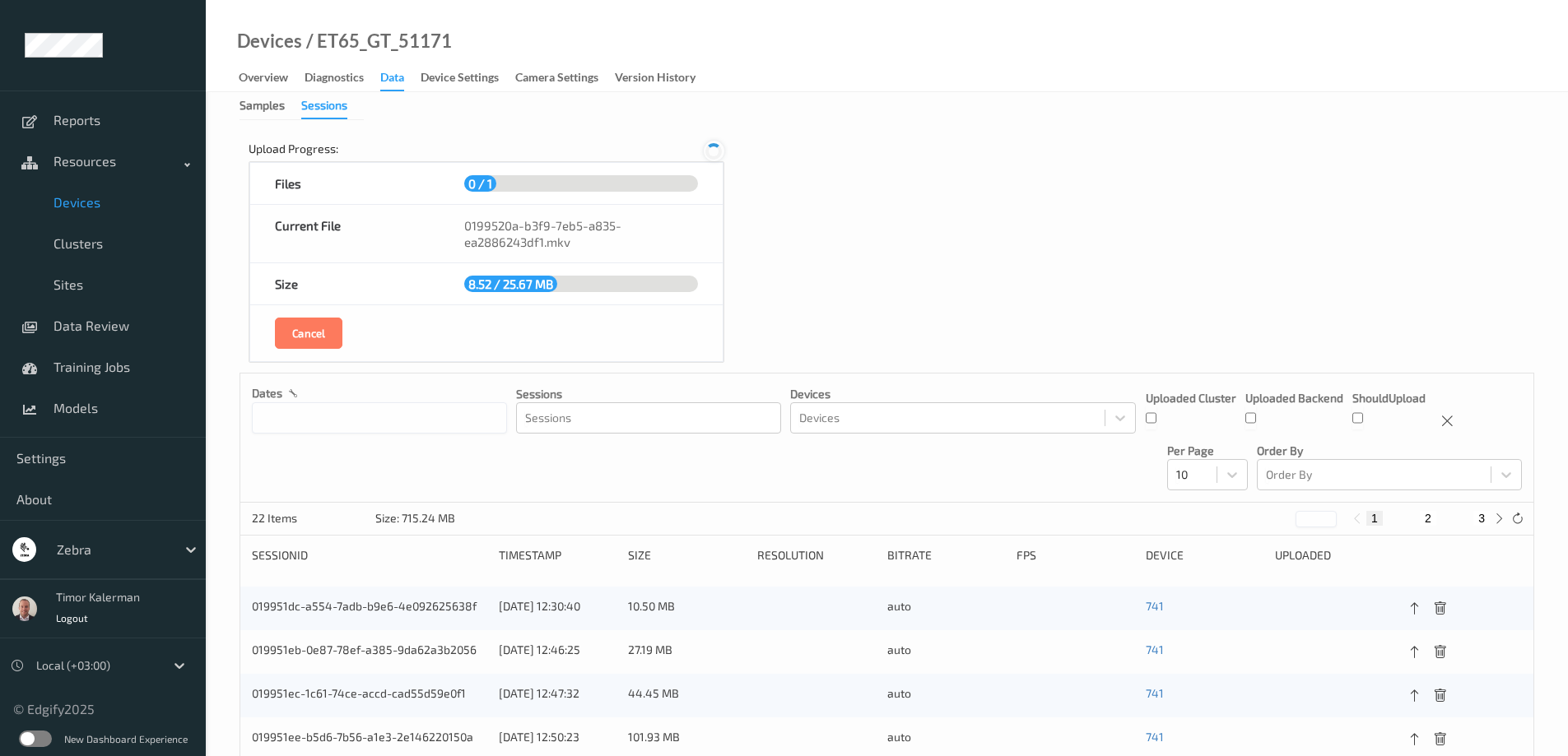
click at [714, 151] on icon at bounding box center [713, 151] width 16 height 16
click at [714, 151] on icon at bounding box center [713, 151] width 22 height 22
click at [714, 151] on icon at bounding box center [713, 151] width 16 height 16
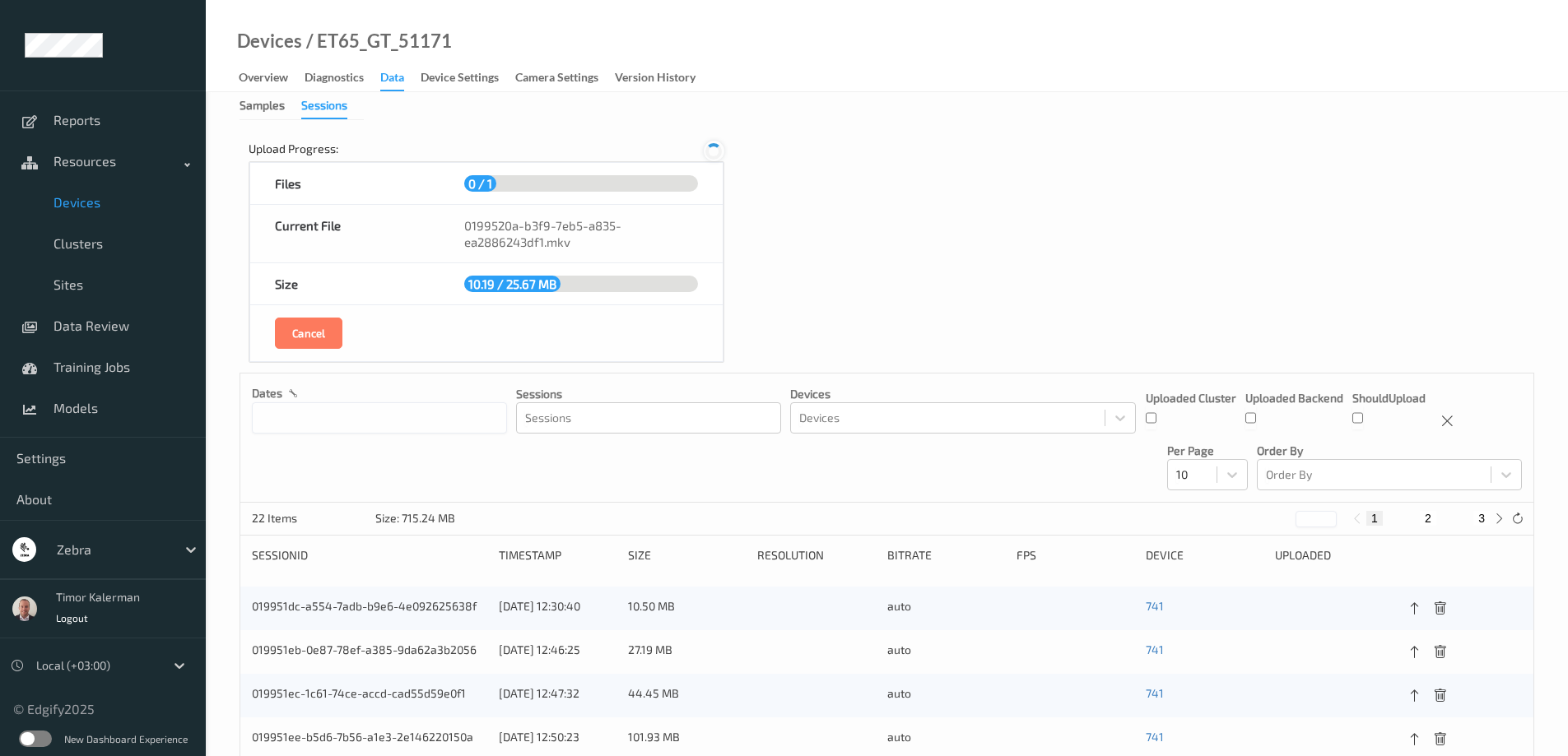
click at [714, 151] on icon at bounding box center [713, 151] width 16 height 16
click at [714, 151] on icon at bounding box center [714, 152] width 14 height 15
click at [713, 159] on div at bounding box center [714, 151] width 21 height 21
click at [713, 159] on icon at bounding box center [714, 152] width 14 height 15
click at [714, 155] on icon at bounding box center [714, 151] width 19 height 19
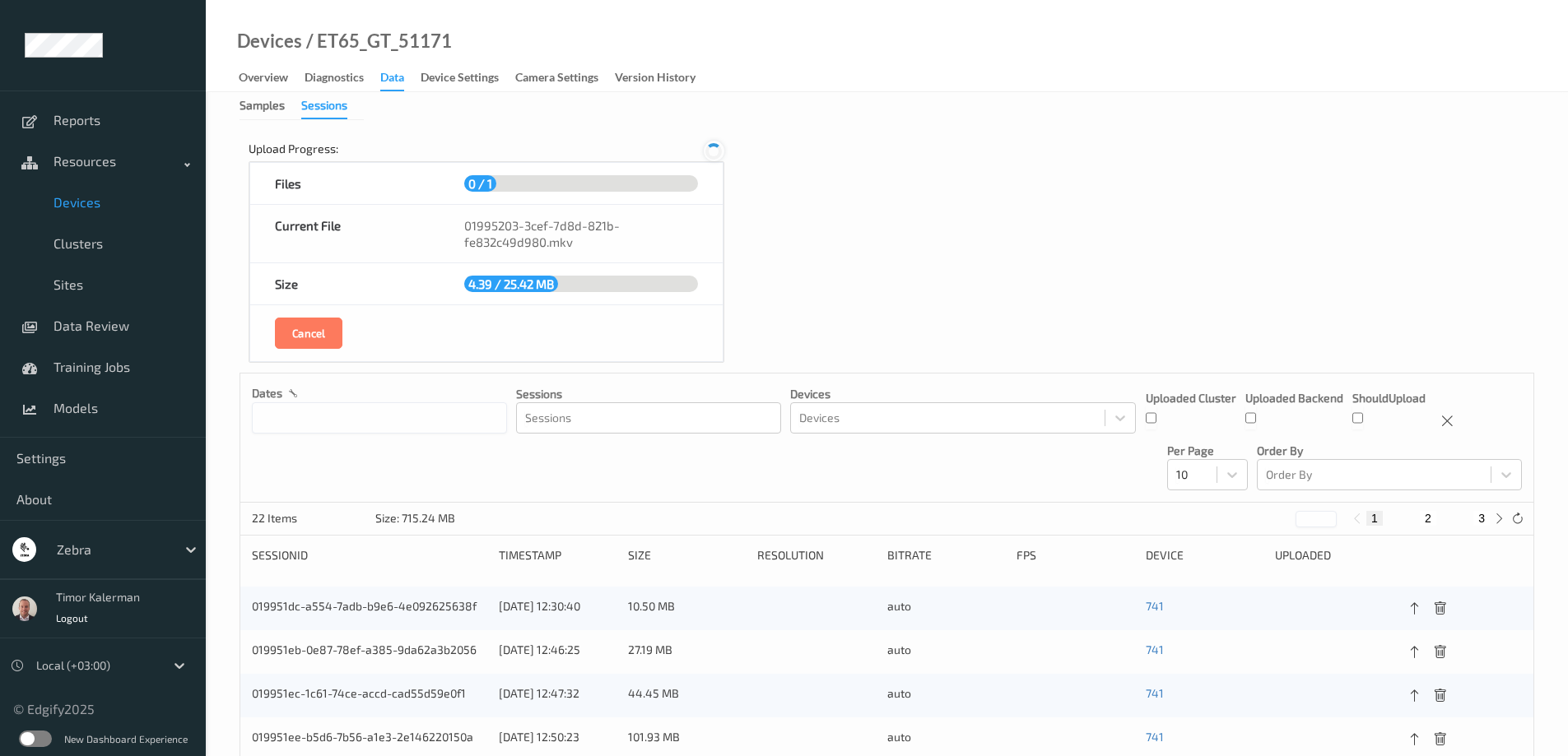
click at [714, 155] on icon at bounding box center [713, 151] width 16 height 16
click at [714, 155] on icon at bounding box center [713, 152] width 23 height 23
click at [714, 155] on icon at bounding box center [713, 151] width 16 height 16
click at [714, 155] on icon at bounding box center [714, 152] width 14 height 15
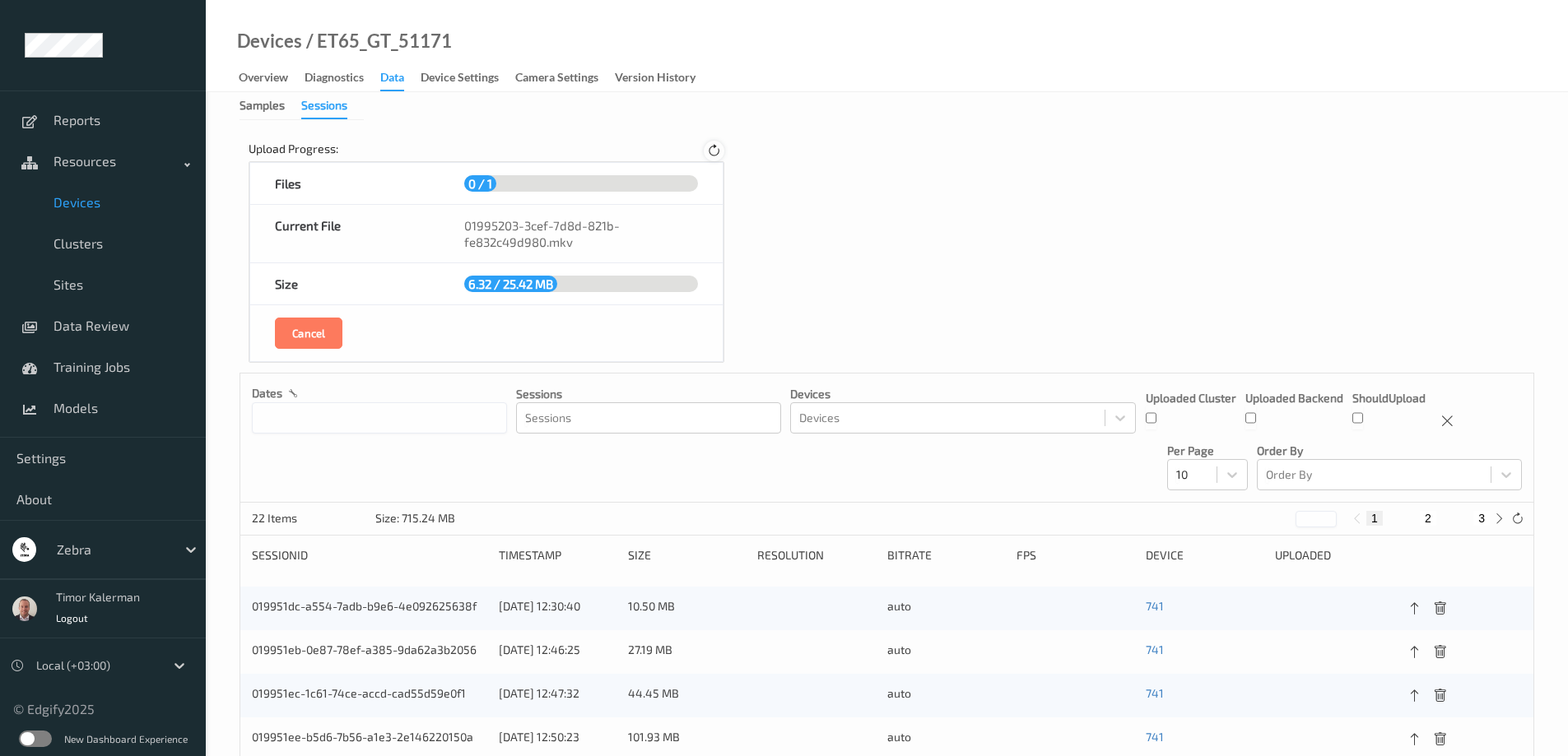
click at [714, 155] on icon at bounding box center [714, 152] width 14 height 15
click at [714, 155] on icon at bounding box center [713, 151] width 16 height 16
click at [714, 155] on icon at bounding box center [714, 151] width 21 height 21
click at [714, 155] on icon at bounding box center [713, 151] width 16 height 16
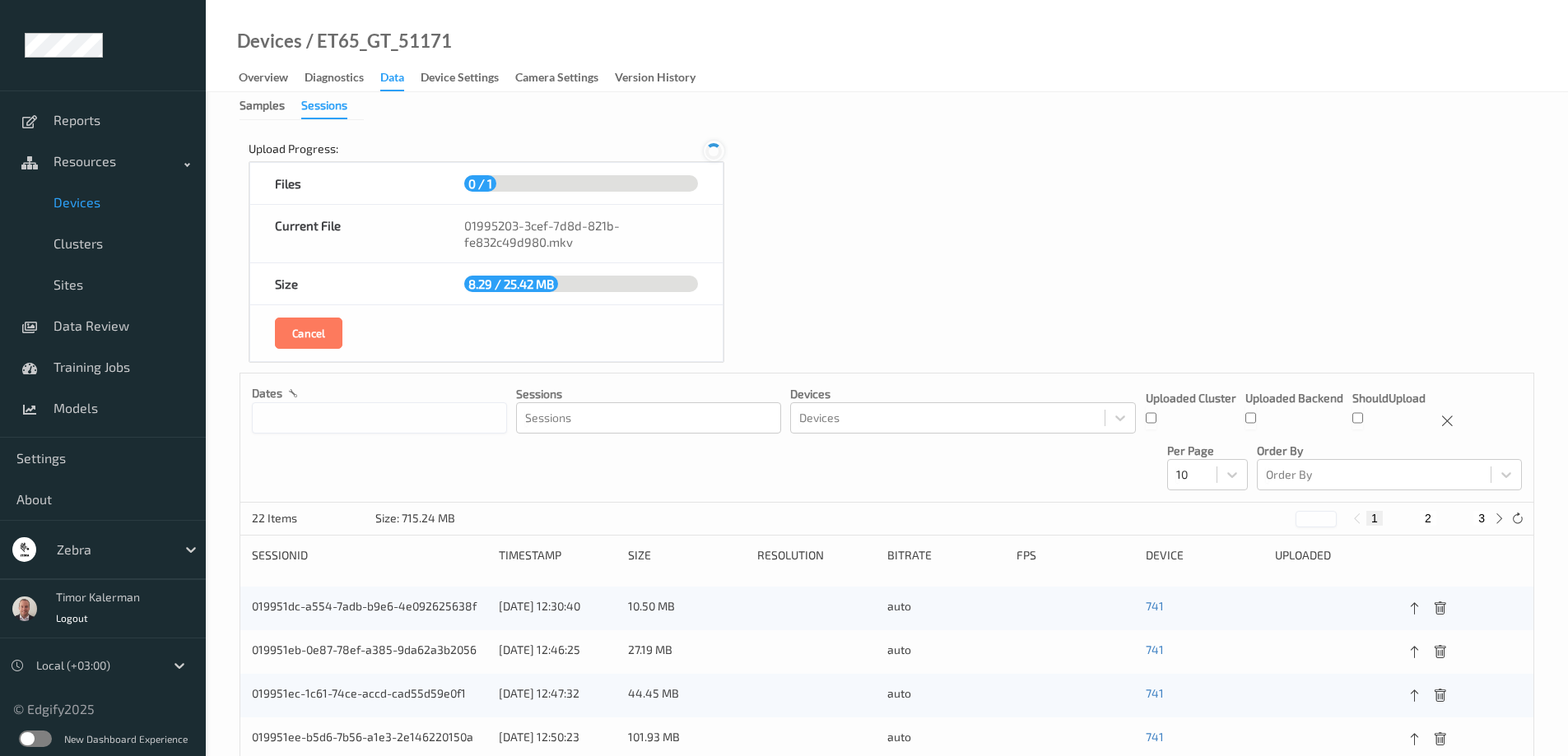
click at [714, 155] on icon at bounding box center [713, 152] width 23 height 23
click at [714, 155] on icon at bounding box center [713, 151] width 16 height 16
click at [714, 155] on icon at bounding box center [713, 152] width 23 height 23
click at [714, 155] on icon at bounding box center [714, 152] width 14 height 15
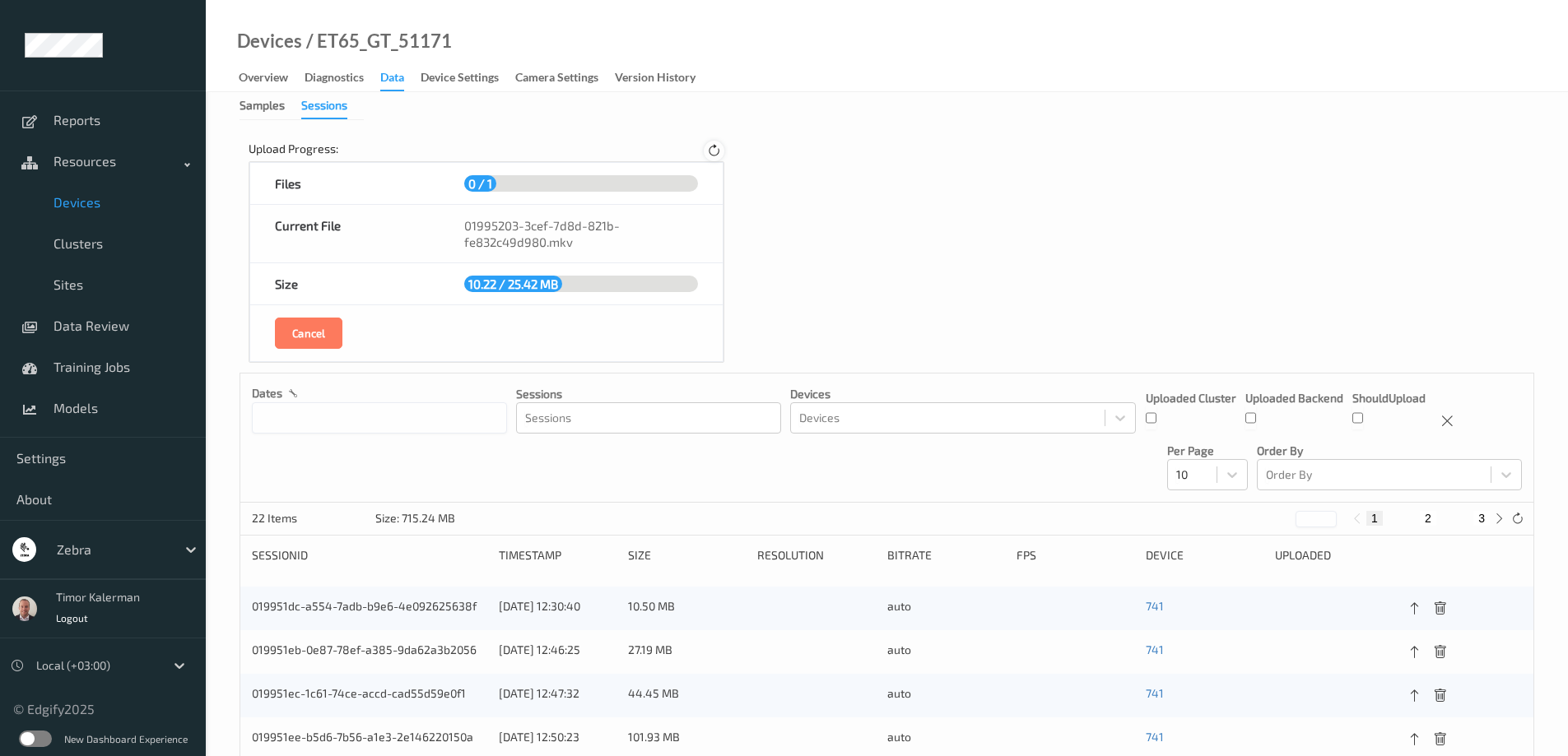
click at [714, 155] on icon at bounding box center [714, 152] width 14 height 15
click at [714, 155] on icon at bounding box center [713, 151] width 16 height 16
click at [714, 155] on icon at bounding box center [714, 152] width 14 height 15
click at [714, 155] on icon at bounding box center [713, 151] width 20 height 20
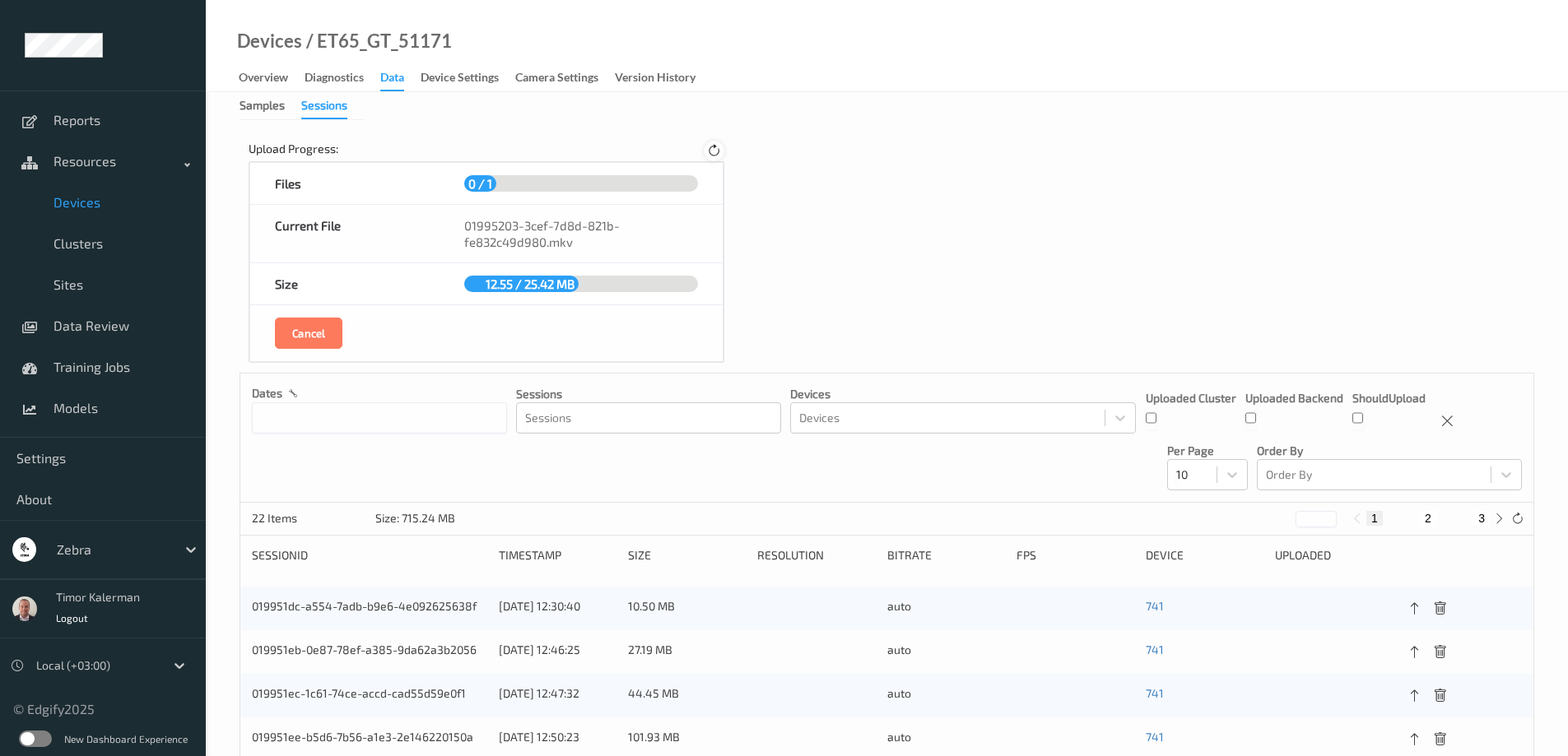
click at [714, 155] on icon at bounding box center [714, 152] width 14 height 15
click at [714, 155] on icon at bounding box center [713, 151] width 16 height 16
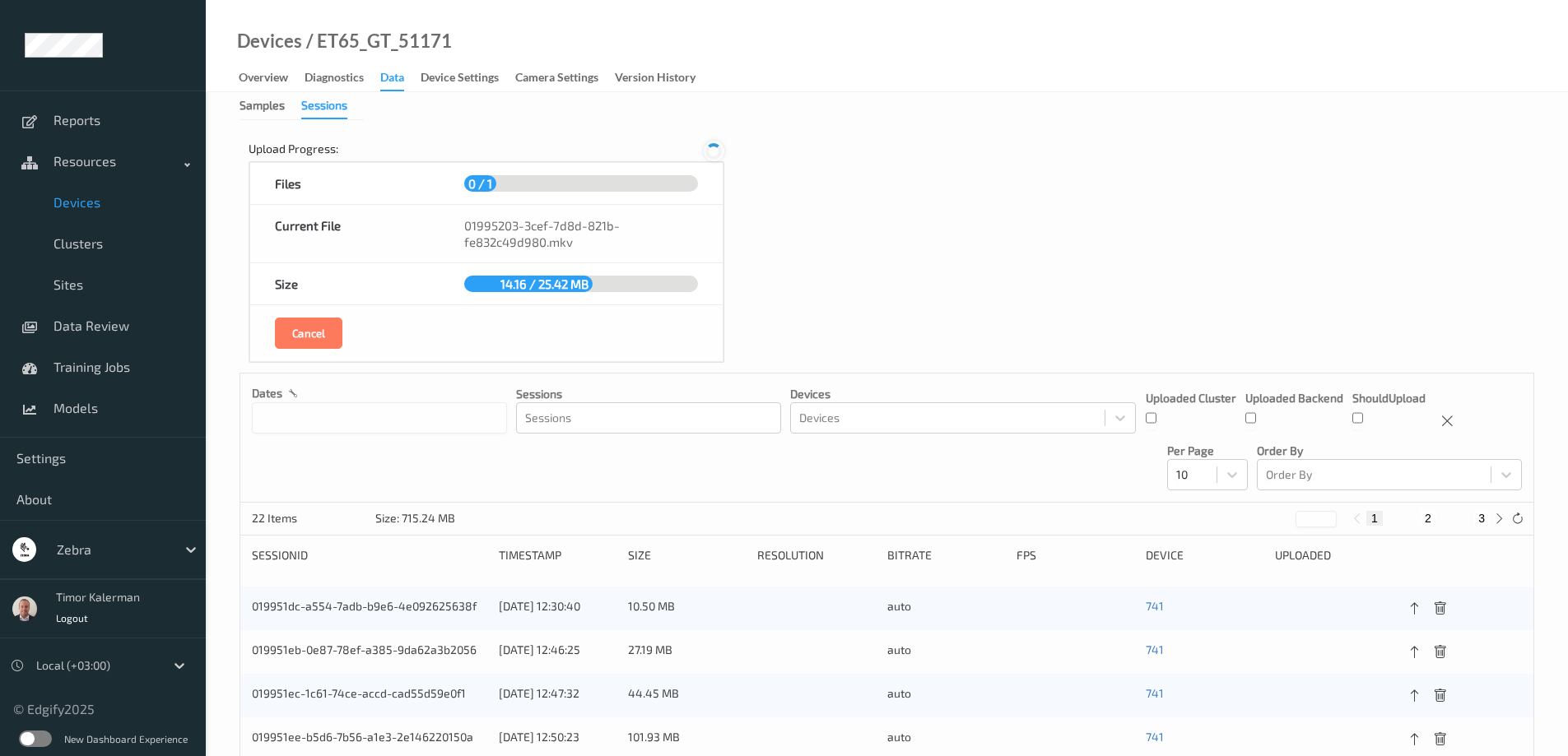
click at [714, 155] on icon at bounding box center [713, 151] width 16 height 16
click at [714, 155] on icon at bounding box center [714, 152] width 14 height 15
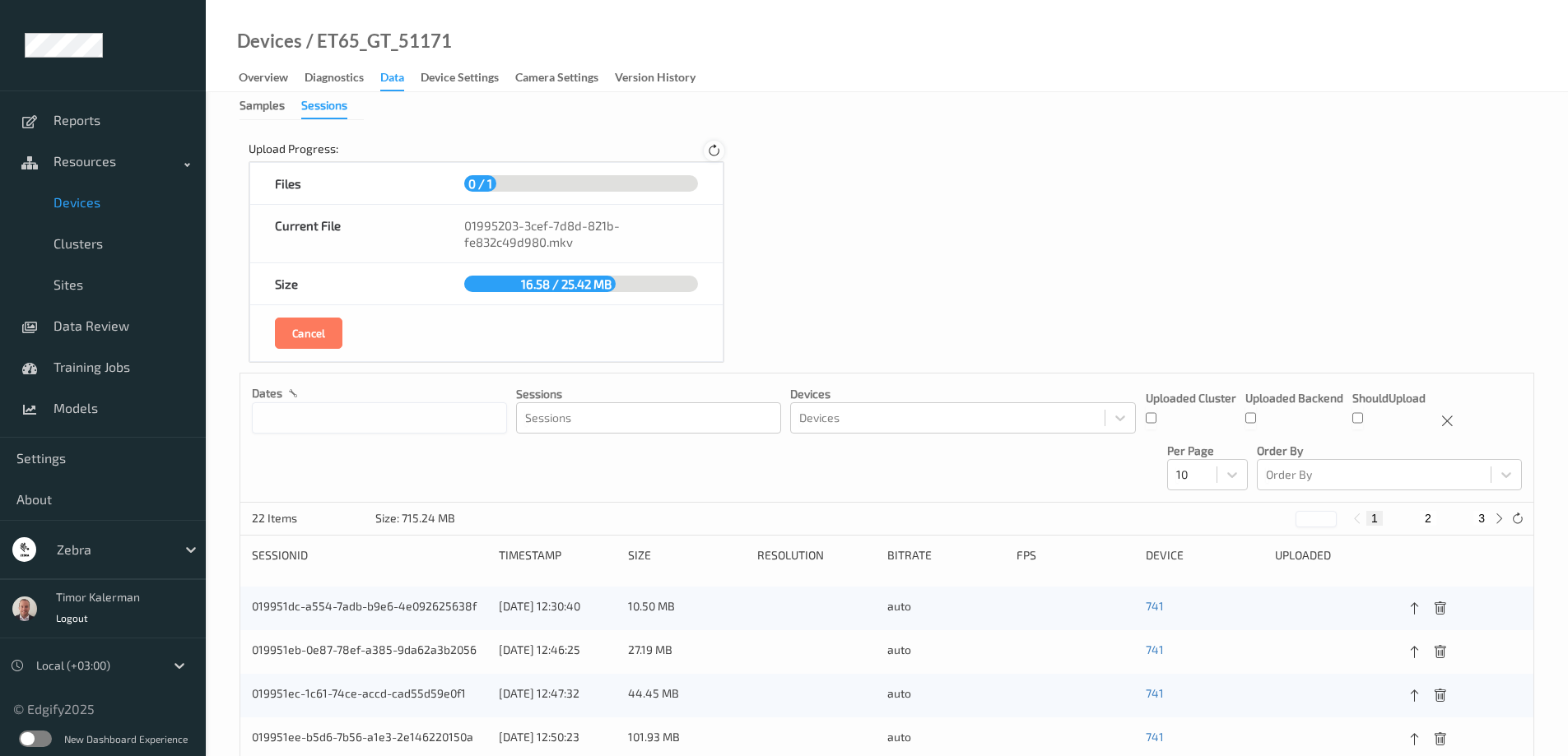
click at [714, 155] on icon at bounding box center [714, 152] width 14 height 15
click at [714, 155] on icon at bounding box center [713, 151] width 16 height 16
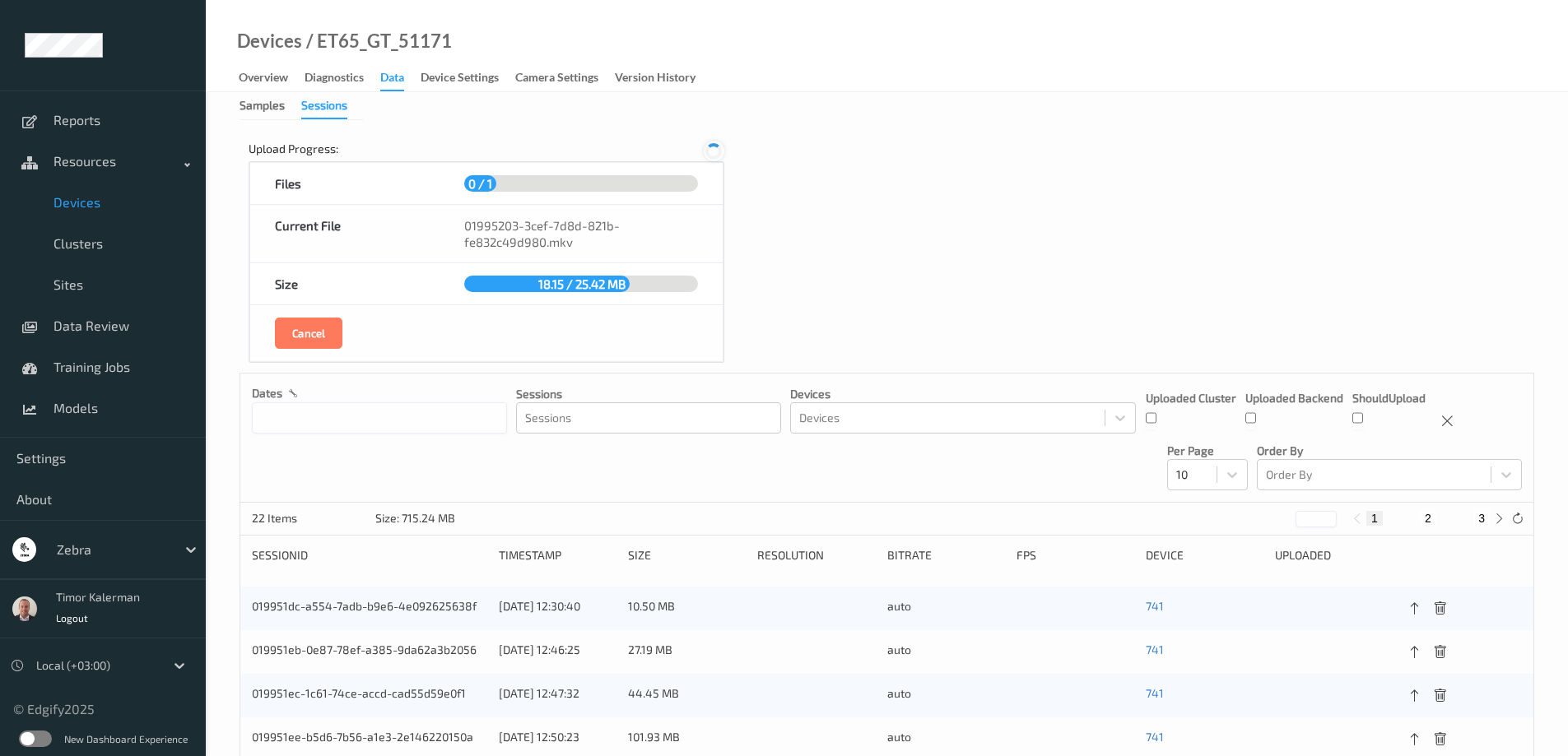
click at [714, 155] on icon at bounding box center [713, 151] width 20 height 20
click at [714, 155] on icon at bounding box center [713, 151] width 16 height 16
click at [714, 155] on icon at bounding box center [714, 152] width 14 height 15
click at [714, 155] on icon at bounding box center [713, 151] width 16 height 16
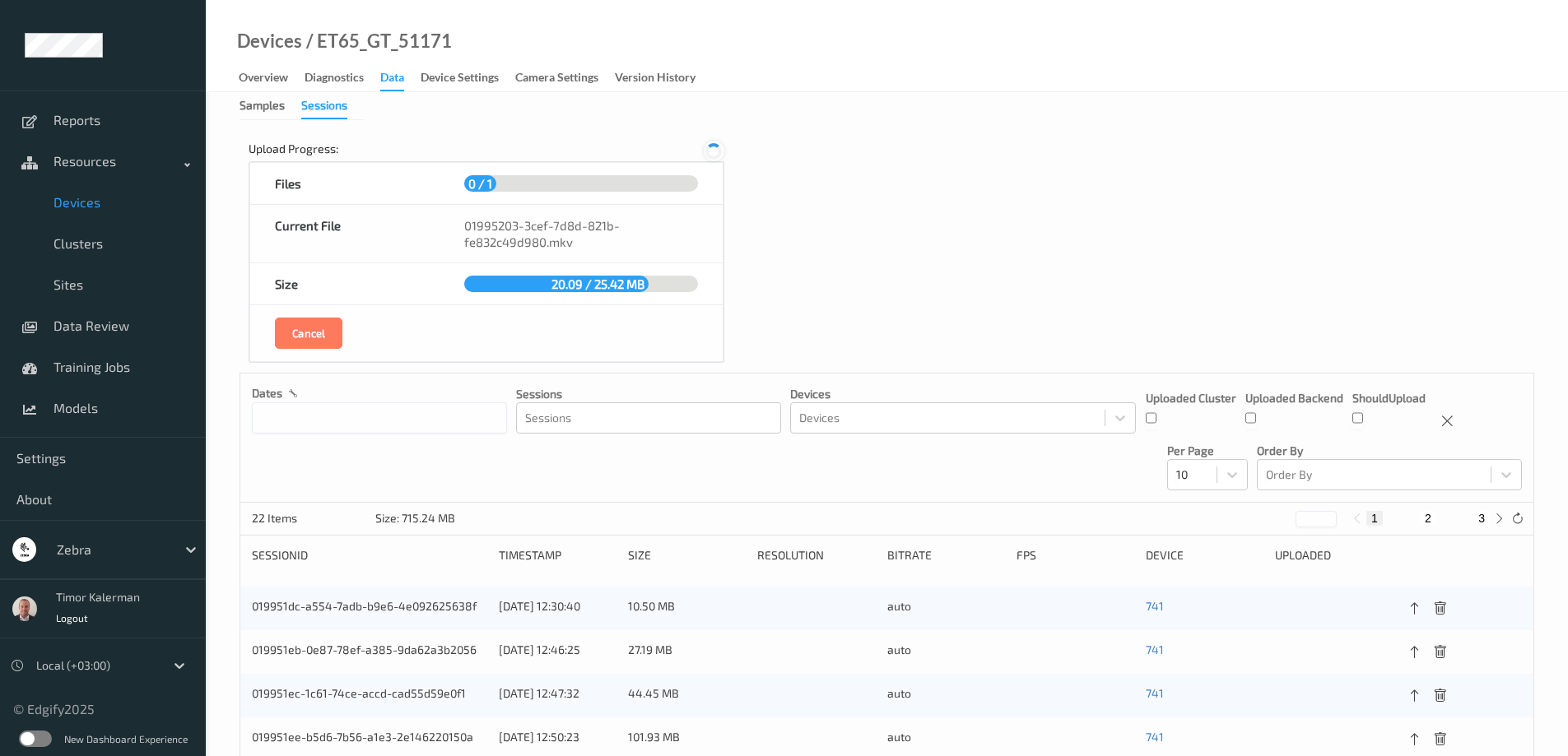
click at [714, 155] on icon at bounding box center [713, 151] width 16 height 16
click at [714, 155] on icon at bounding box center [714, 152] width 14 height 15
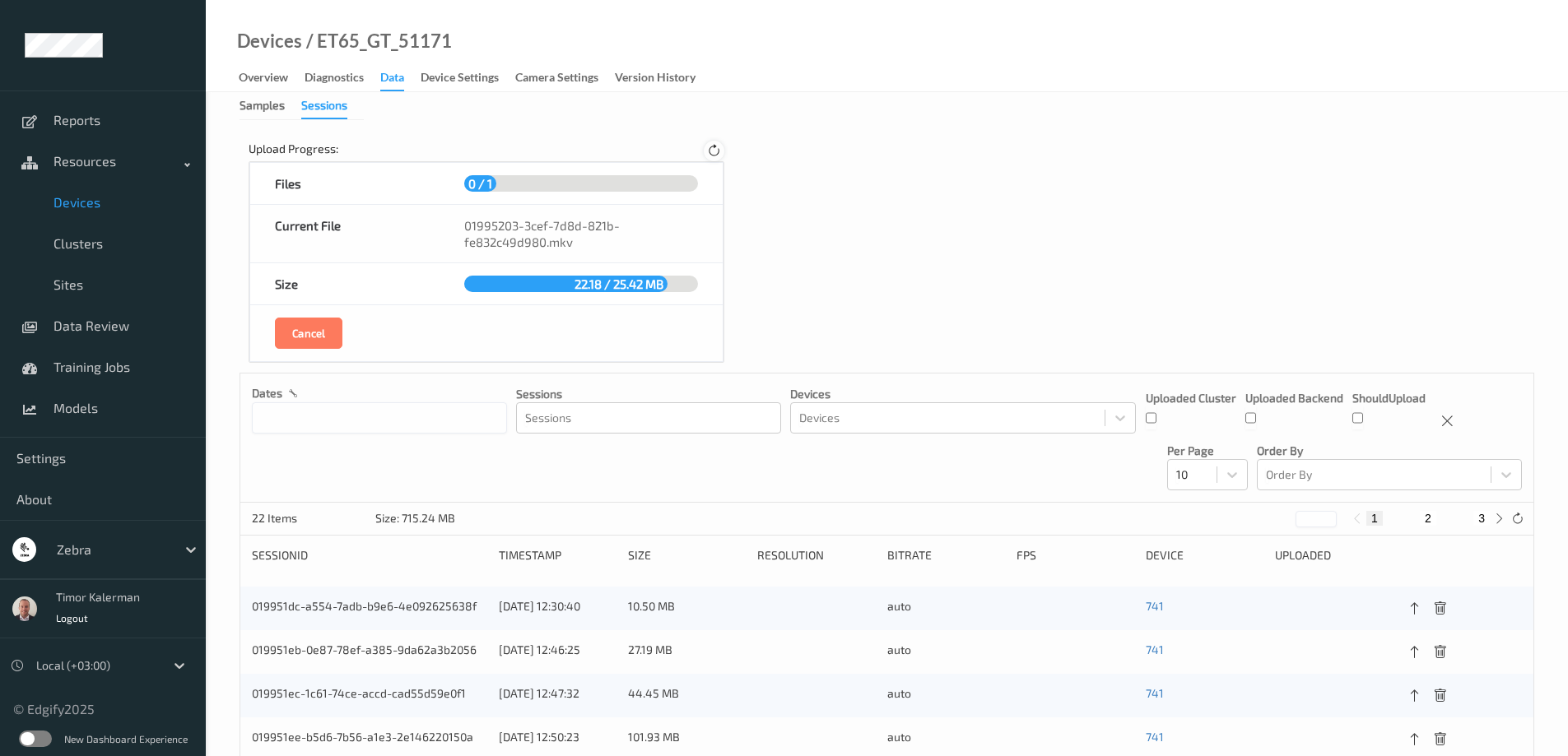
click at [714, 155] on icon at bounding box center [714, 152] width 14 height 15
click at [714, 155] on icon at bounding box center [713, 151] width 16 height 16
click at [714, 155] on icon at bounding box center [714, 152] width 14 height 15
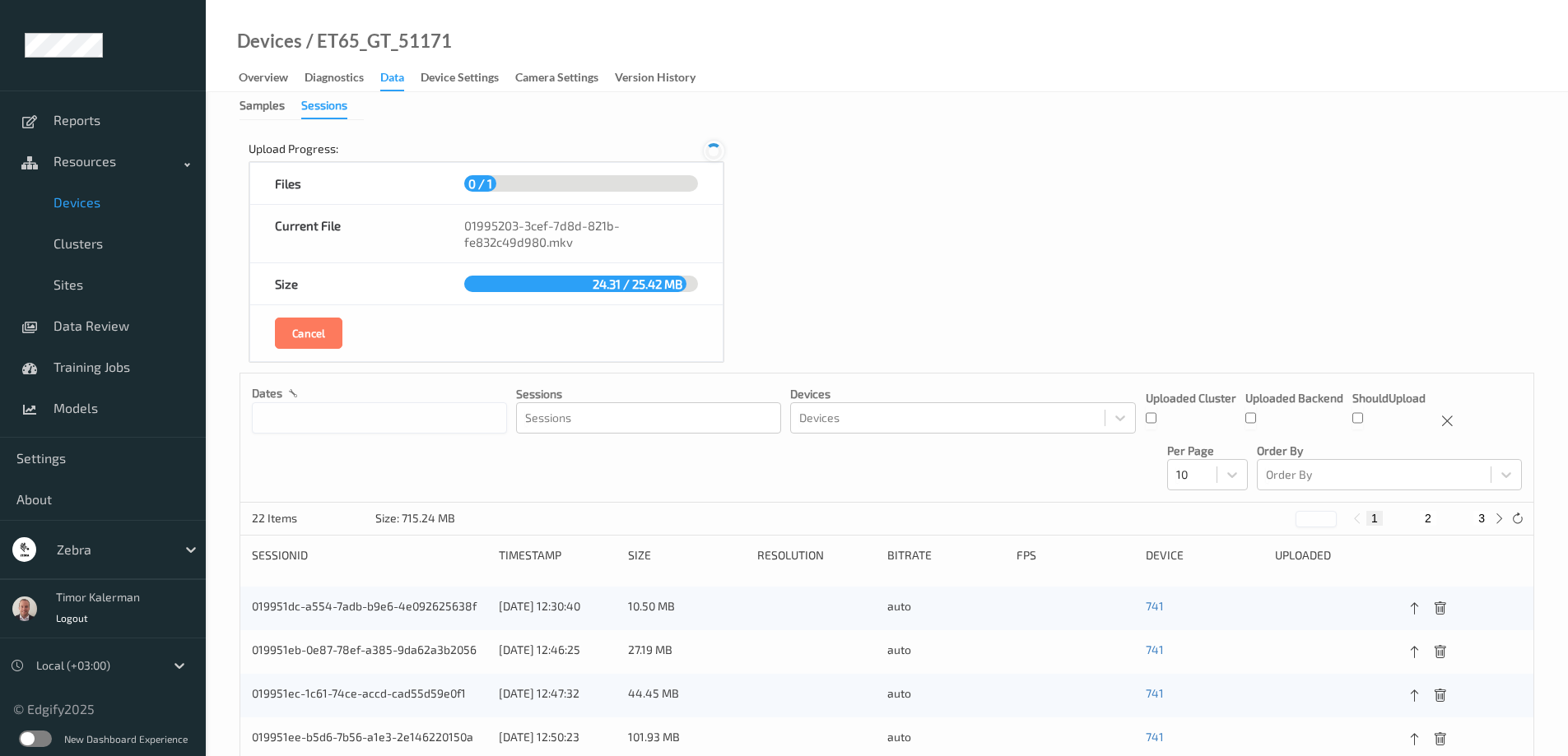
click at [714, 155] on icon at bounding box center [713, 151] width 16 height 16
click at [714, 155] on icon at bounding box center [714, 152] width 14 height 15
click at [714, 155] on icon at bounding box center [713, 151] width 20 height 20
click at [714, 155] on icon at bounding box center [713, 151] width 16 height 16
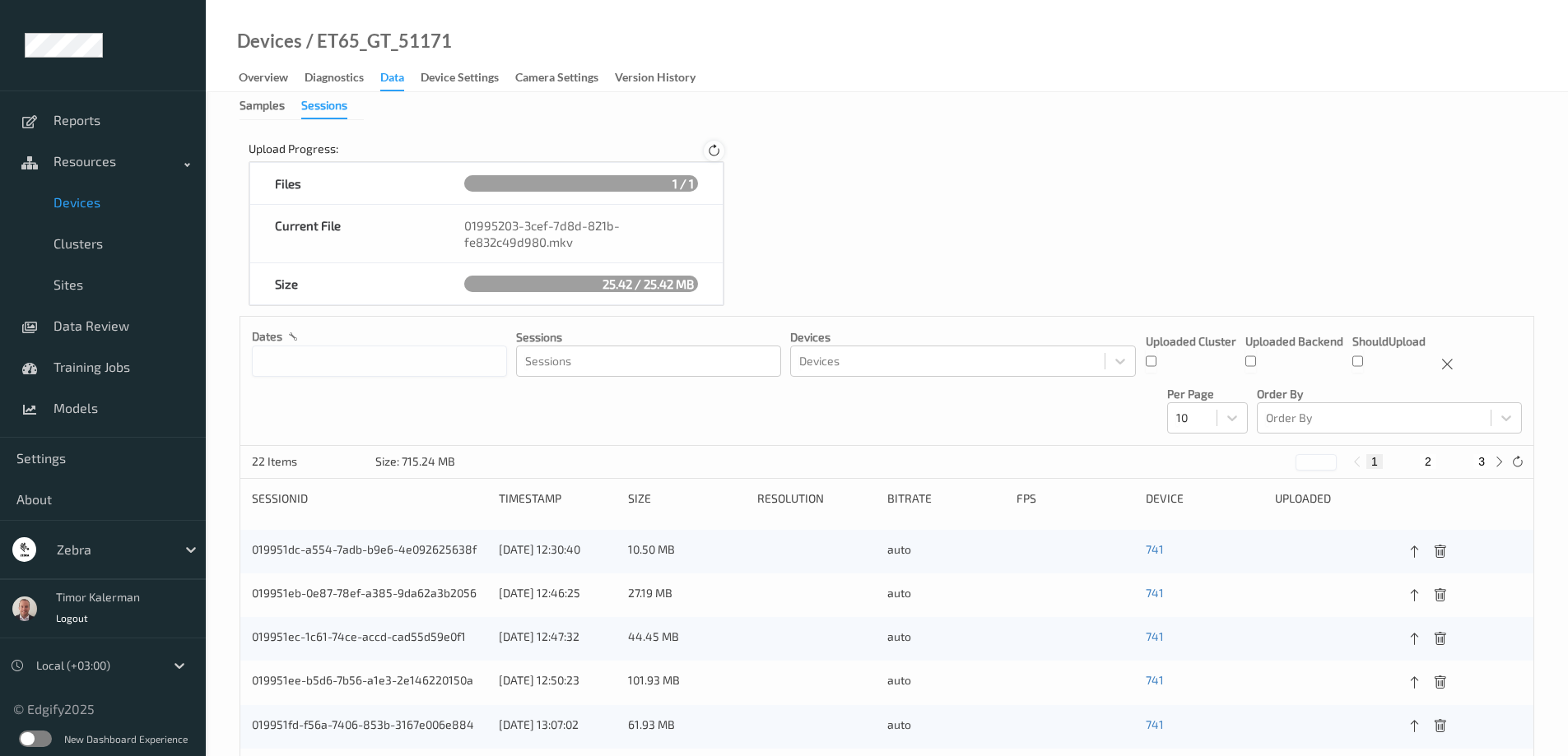
click at [714, 155] on icon at bounding box center [714, 152] width 14 height 15
click at [714, 155] on icon at bounding box center [713, 151] width 16 height 16
click at [727, 150] on div "Upload Progress: Files 1 / 1 Current File 01995203-3cef-7d8d-821b-fe832c49d980.…" at bounding box center [486, 224] width 493 height 185
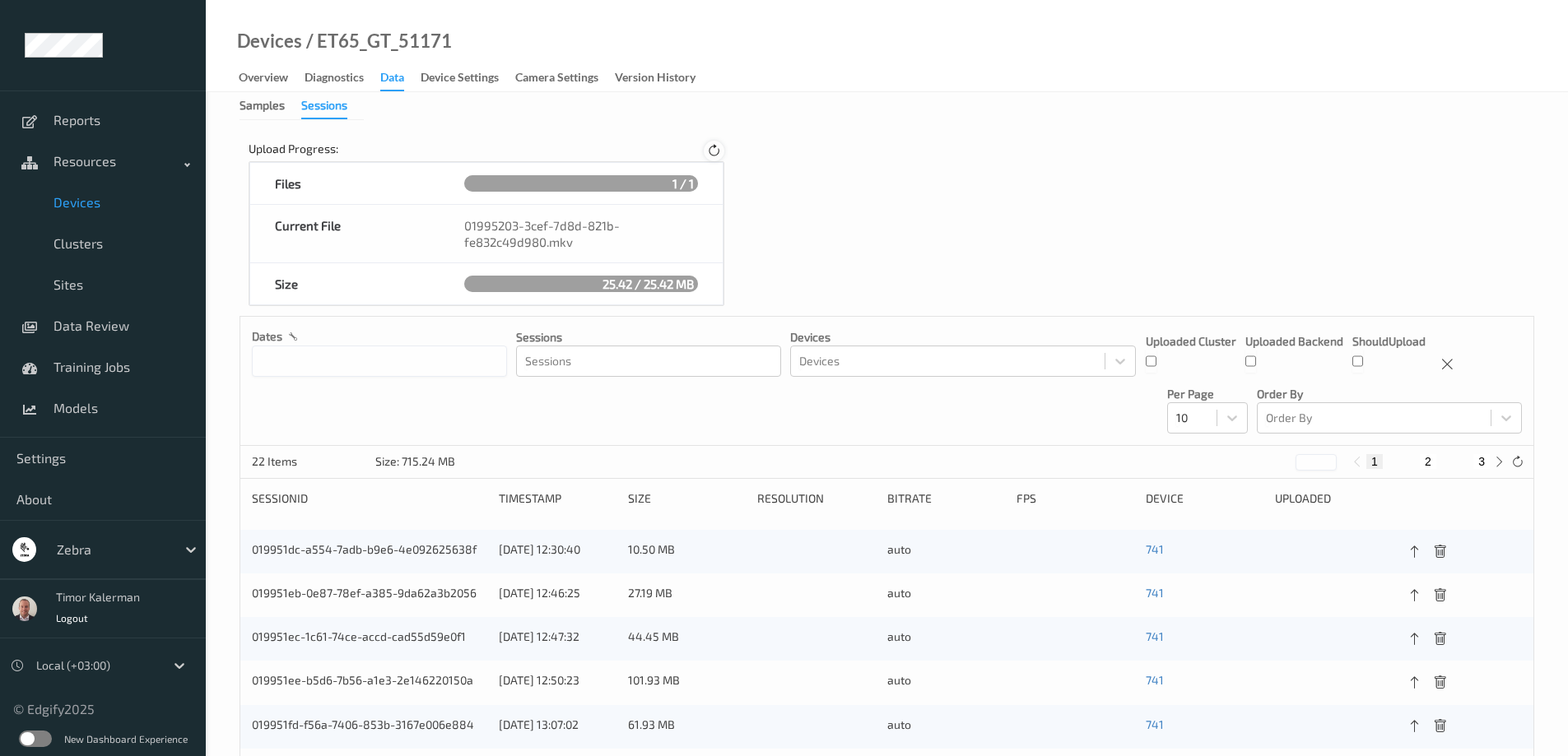
click at [709, 153] on icon at bounding box center [713, 151] width 16 height 17
click at [709, 153] on icon at bounding box center [713, 151] width 16 height 16
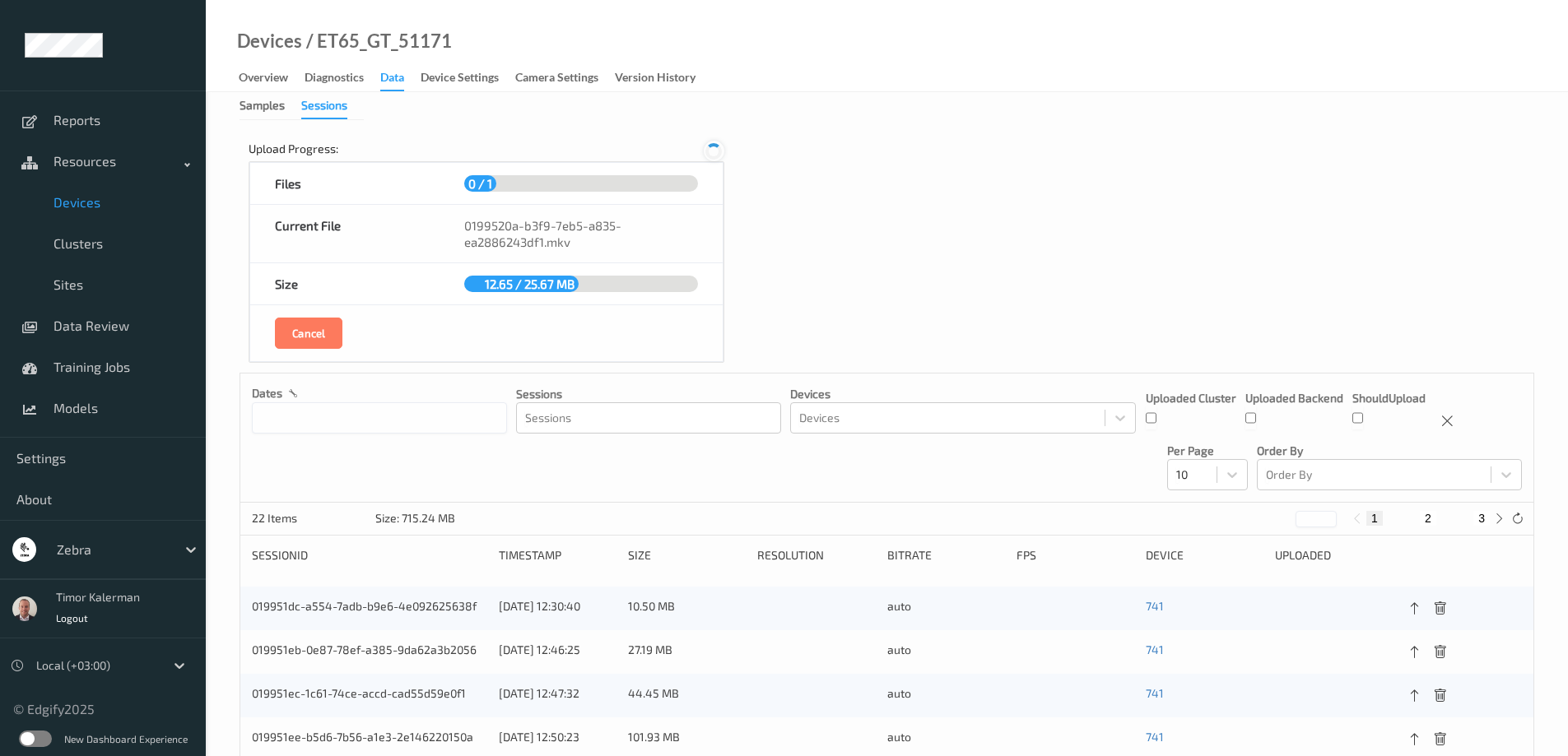
click at [710, 152] on icon at bounding box center [713, 151] width 16 height 16
click at [710, 152] on icon at bounding box center [714, 152] width 14 height 15
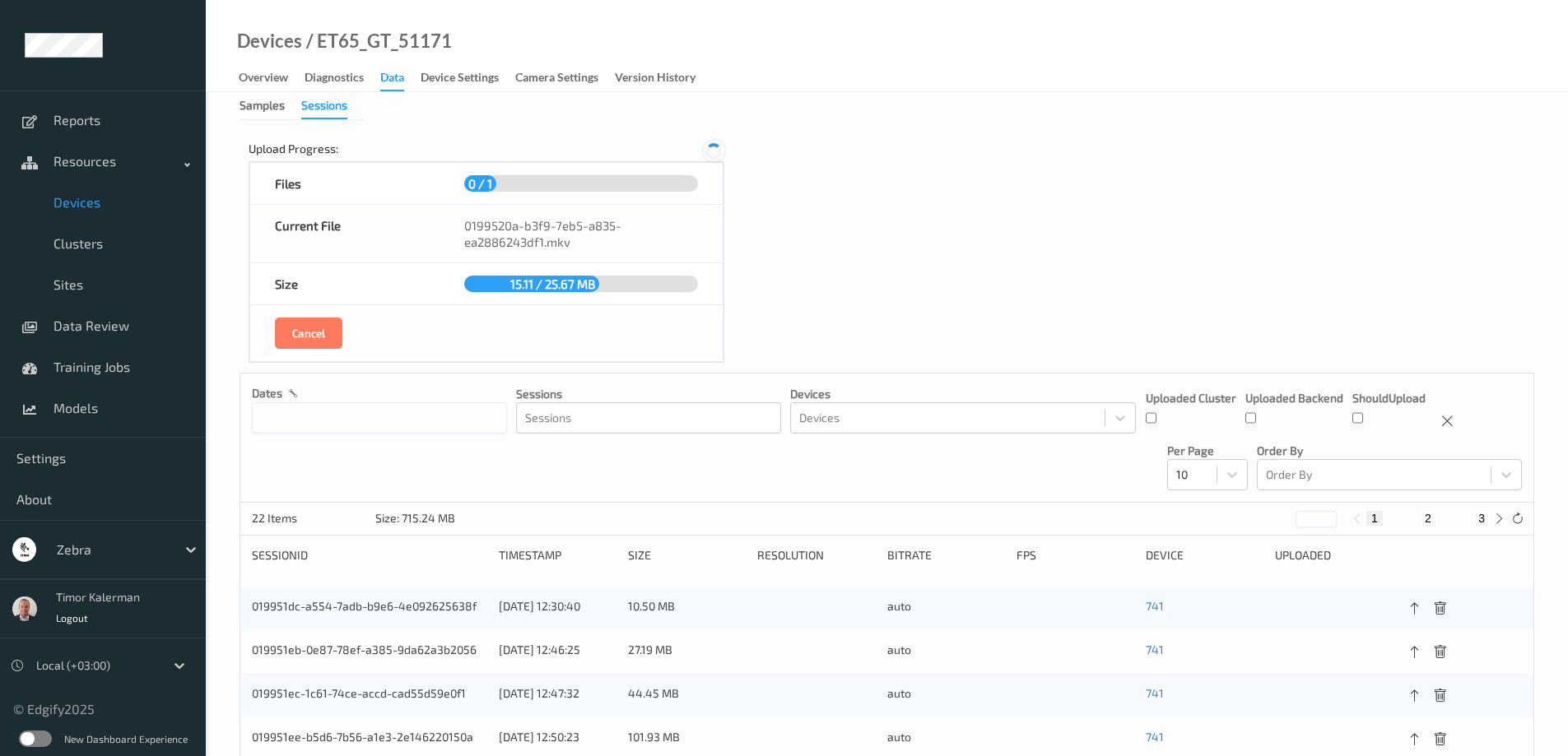
click at [710, 152] on icon at bounding box center [713, 151] width 16 height 16
click at [710, 152] on icon at bounding box center [714, 152] width 14 height 15
click at [710, 152] on icon at bounding box center [713, 151] width 16 height 16
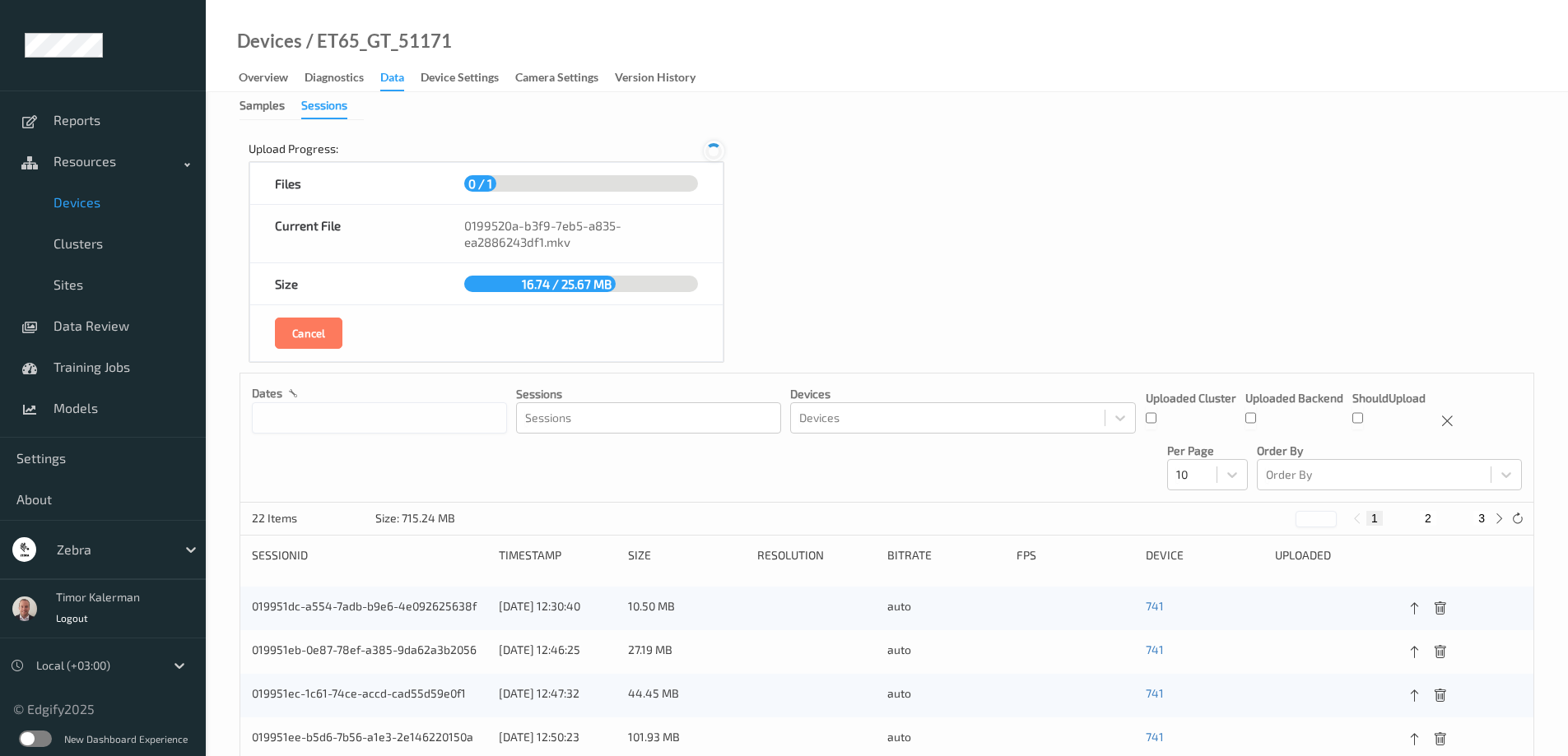
click at [710, 152] on icon at bounding box center [714, 152] width 23 height 23
click at [710, 152] on icon at bounding box center [713, 151] width 16 height 16
click at [710, 152] on icon at bounding box center [714, 152] width 14 height 15
click at [710, 152] on icon at bounding box center [713, 151] width 16 height 16
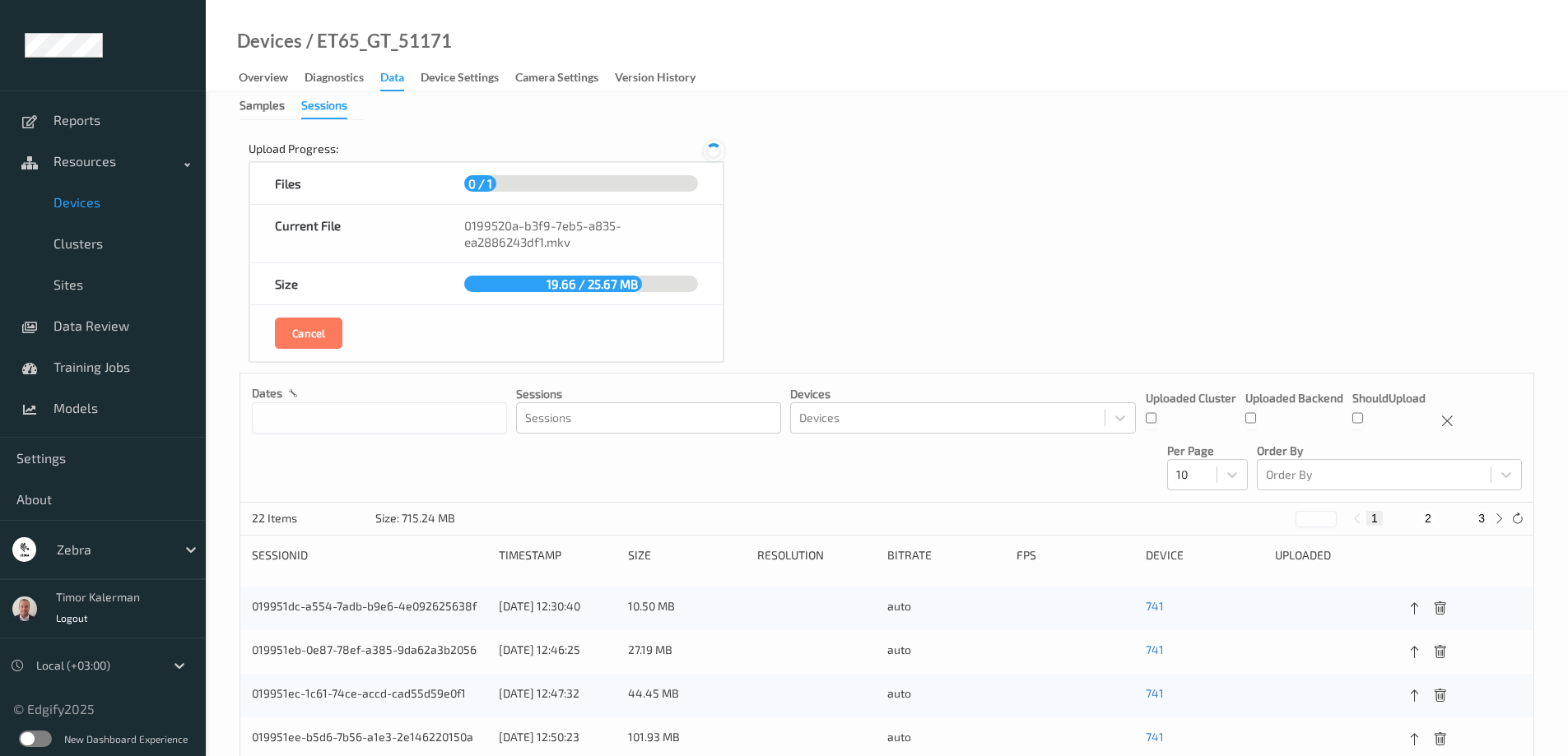
click at [710, 152] on icon at bounding box center [713, 151] width 16 height 16
click at [710, 152] on icon at bounding box center [714, 152] width 14 height 15
click at [710, 152] on icon at bounding box center [713, 151] width 16 height 16
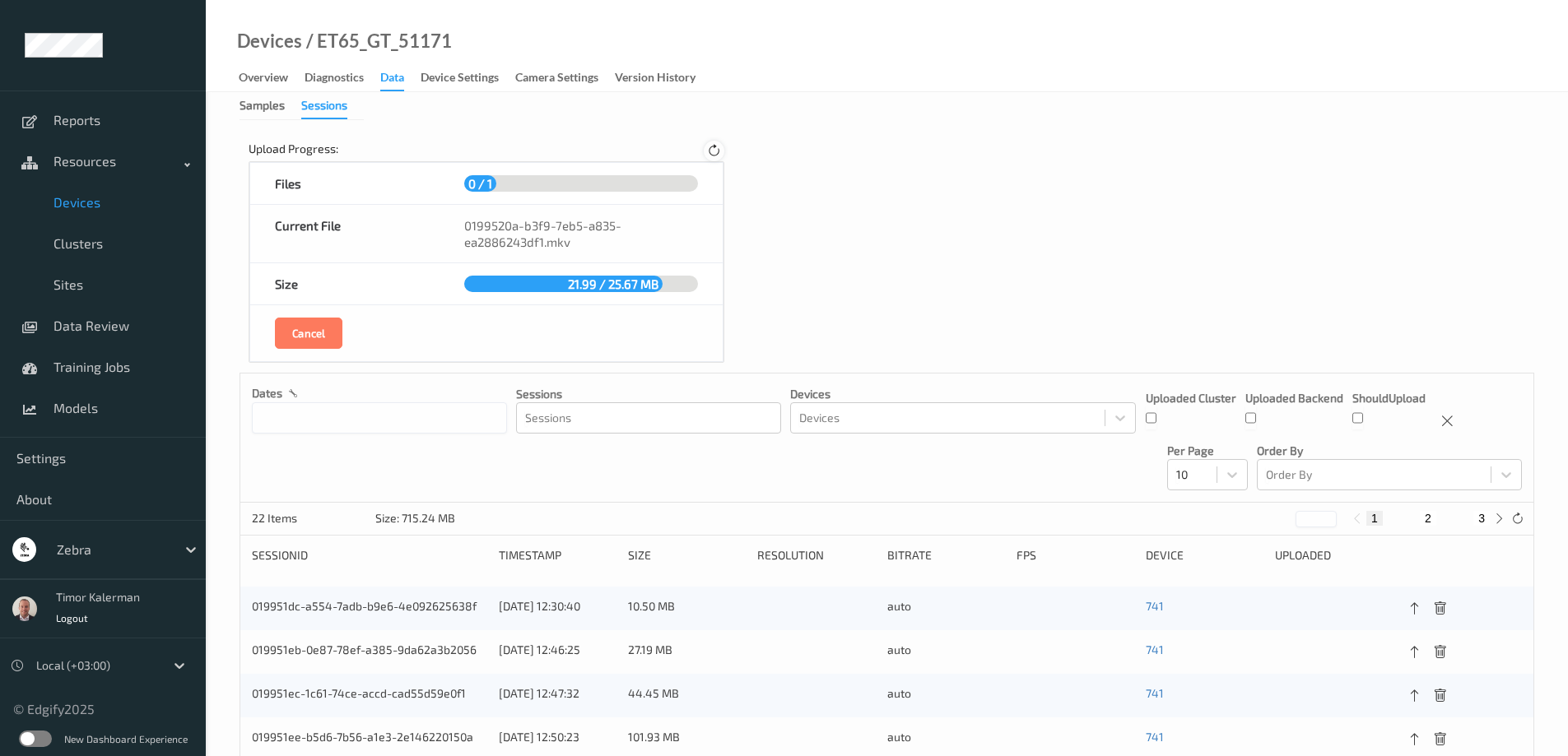
click at [710, 152] on icon at bounding box center [714, 152] width 14 height 15
click at [710, 152] on icon at bounding box center [713, 151] width 16 height 16
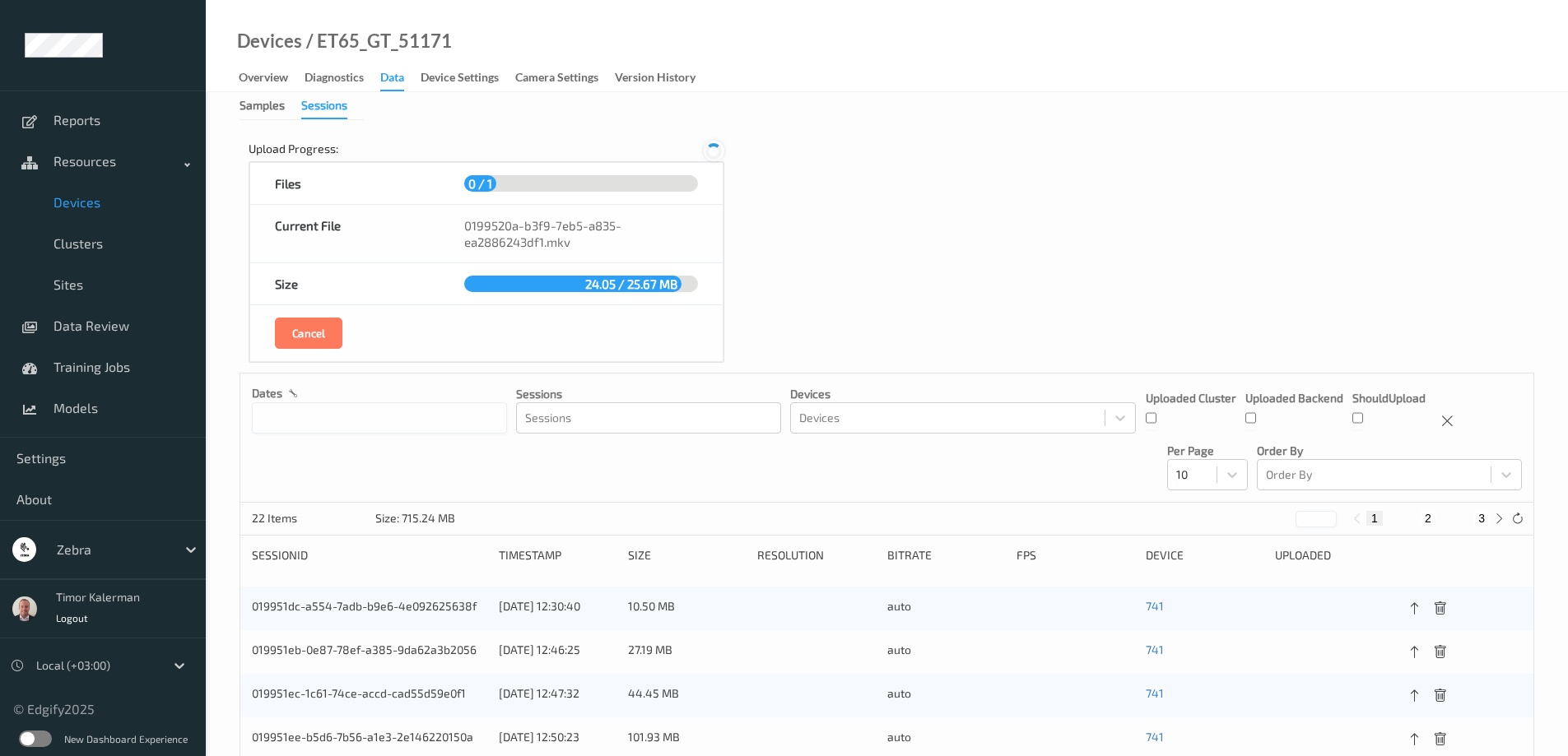
click at [710, 152] on icon at bounding box center [713, 151] width 16 height 16
click at [710, 152] on icon at bounding box center [714, 152] width 14 height 15
click at [710, 152] on icon at bounding box center [713, 151] width 16 height 16
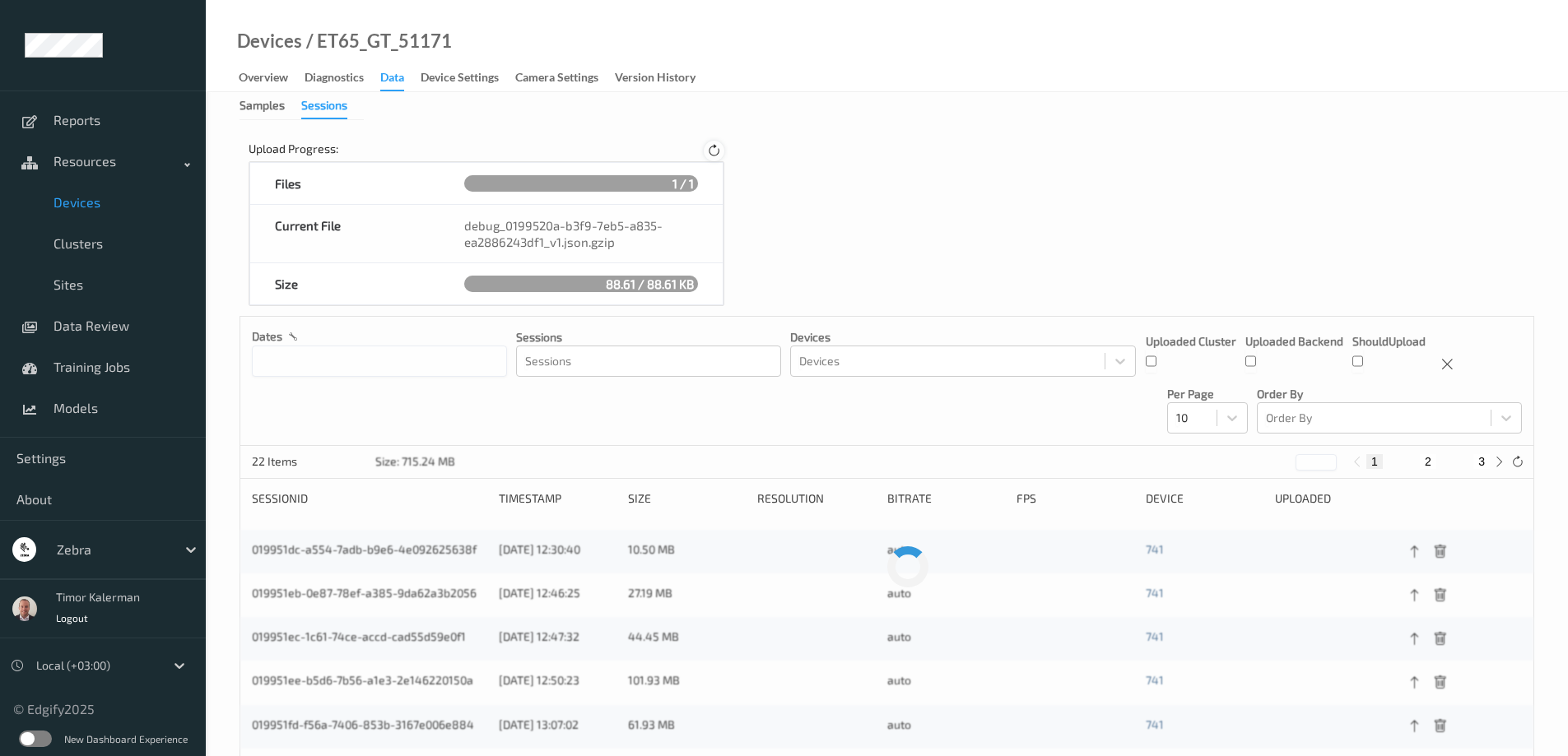
click at [710, 152] on icon at bounding box center [714, 152] width 14 height 15
click at [722, 151] on div at bounding box center [714, 151] width 21 height 21
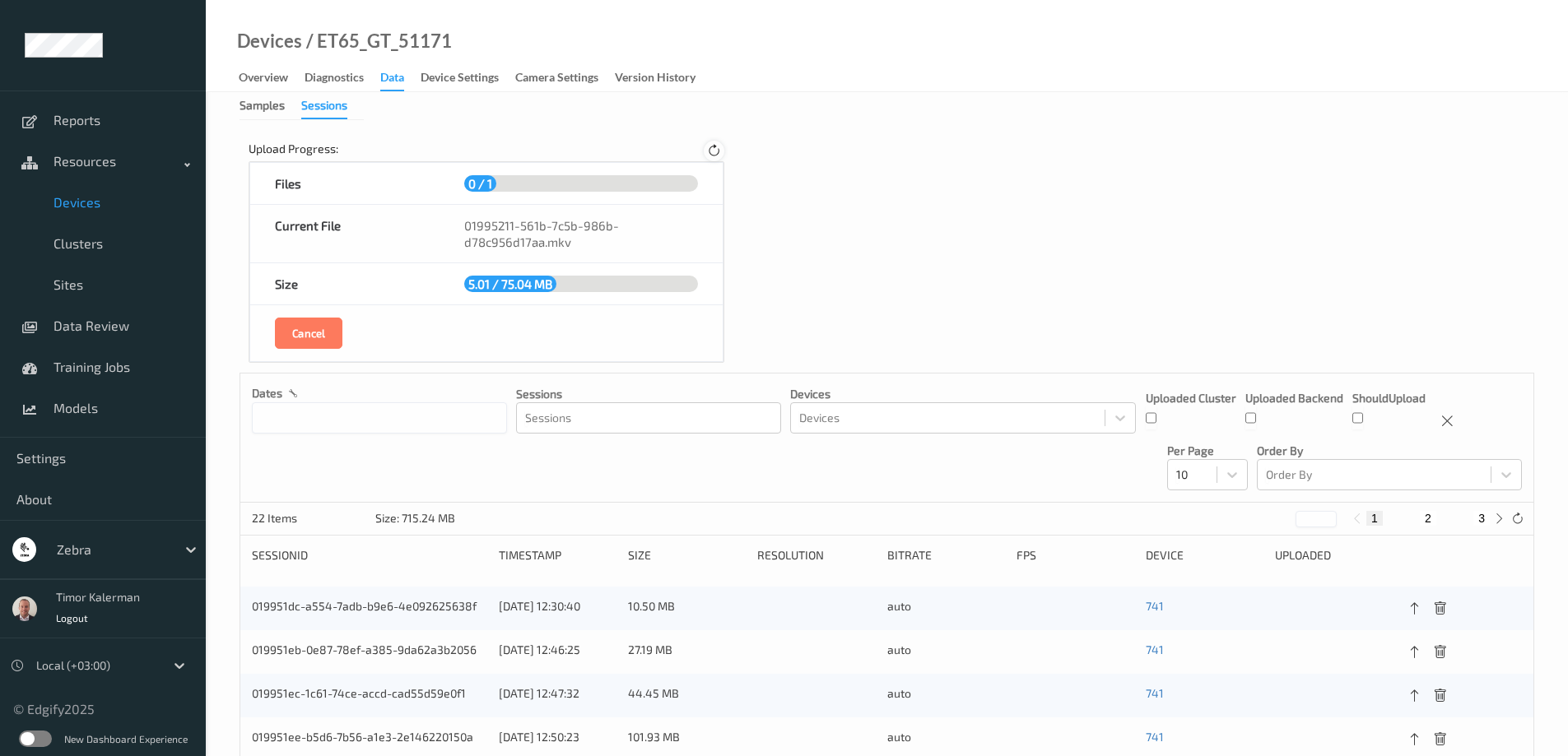
click at [722, 151] on div at bounding box center [714, 151] width 21 height 21
click at [716, 150] on icon at bounding box center [714, 152] width 14 height 15
click at [716, 150] on icon at bounding box center [713, 151] width 20 height 20
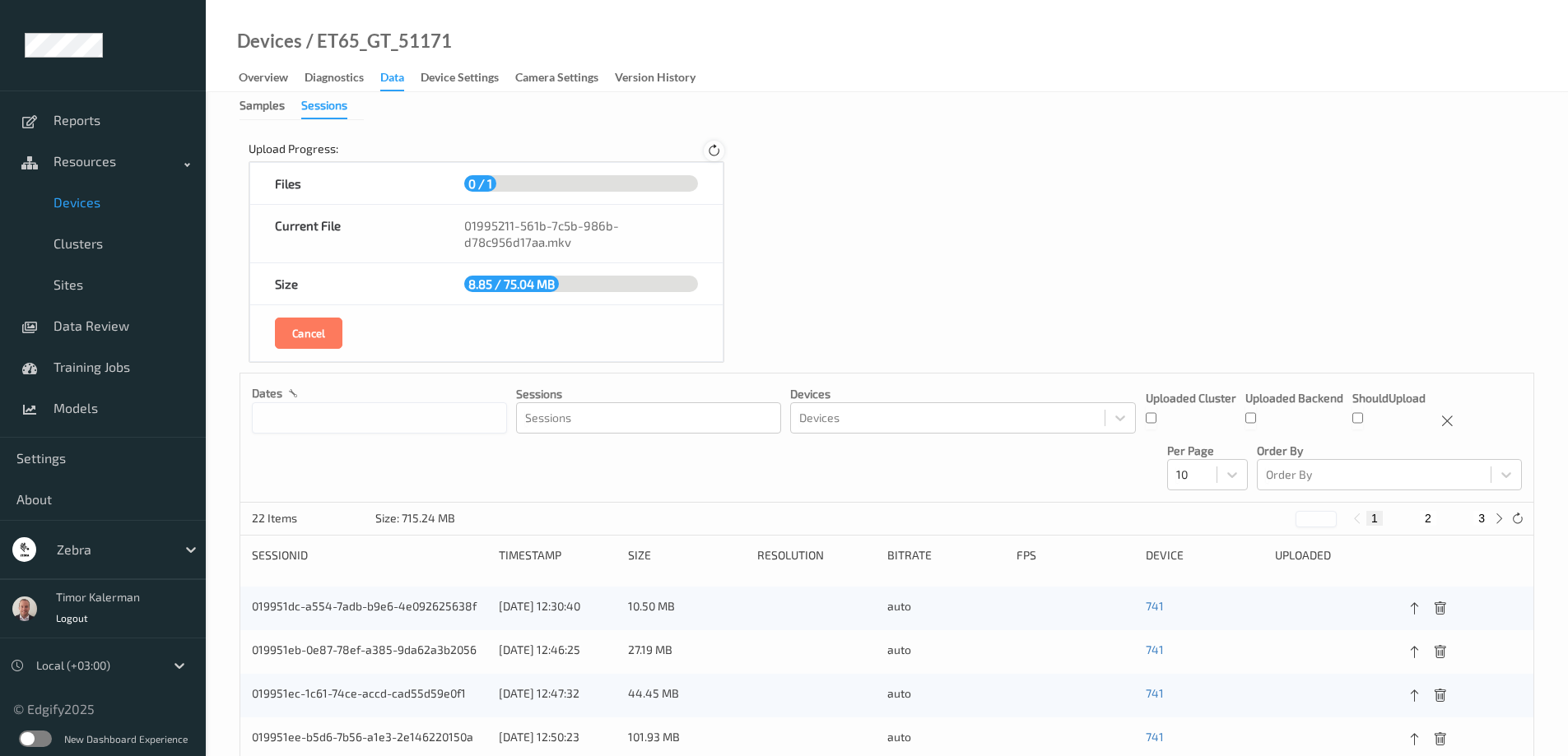
click at [716, 150] on icon at bounding box center [714, 152] width 14 height 15
click at [716, 149] on icon at bounding box center [714, 152] width 14 height 15
click at [716, 148] on icon at bounding box center [713, 151] width 20 height 20
click at [707, 153] on icon at bounding box center [714, 152] width 14 height 15
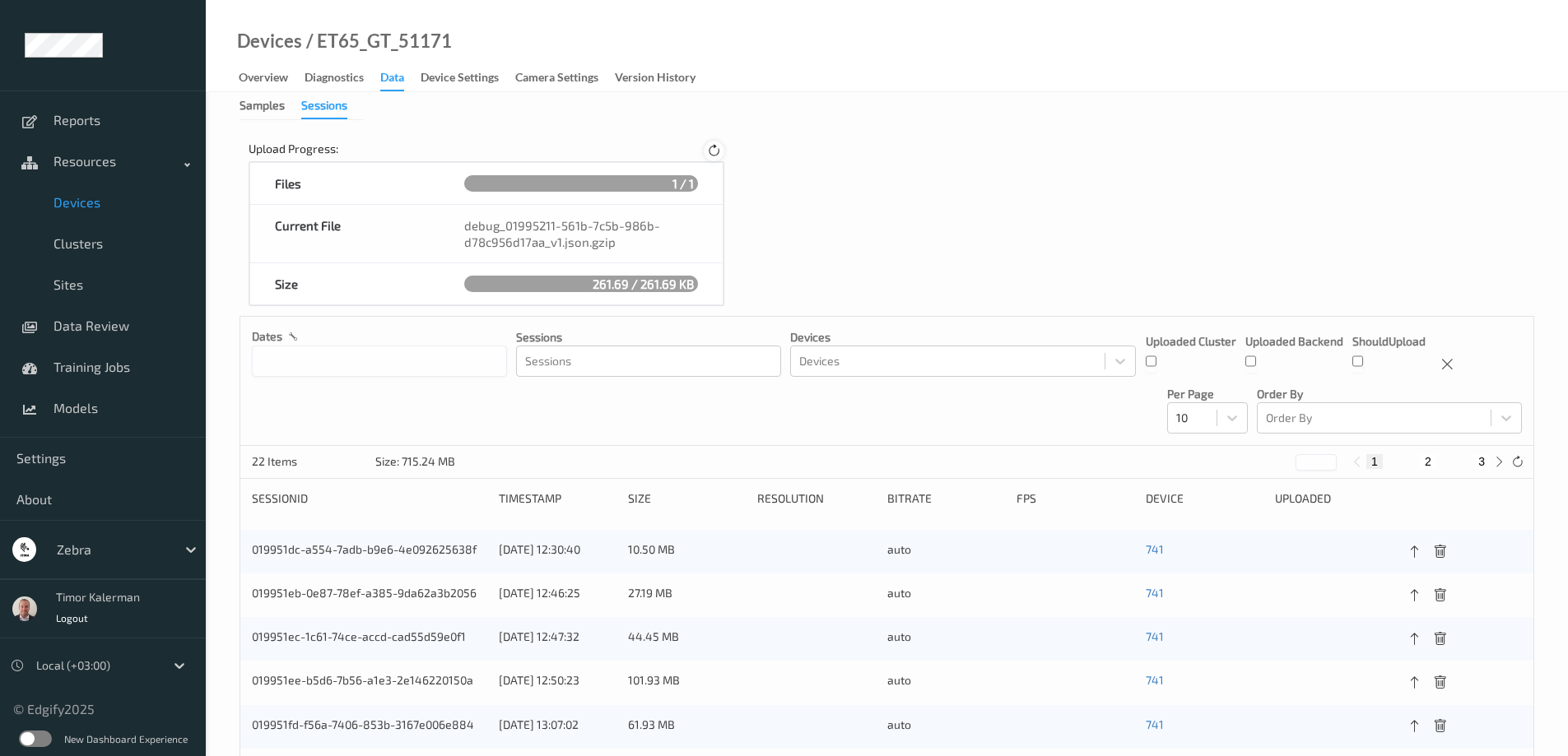
click at [719, 145] on icon at bounding box center [714, 152] width 14 height 15
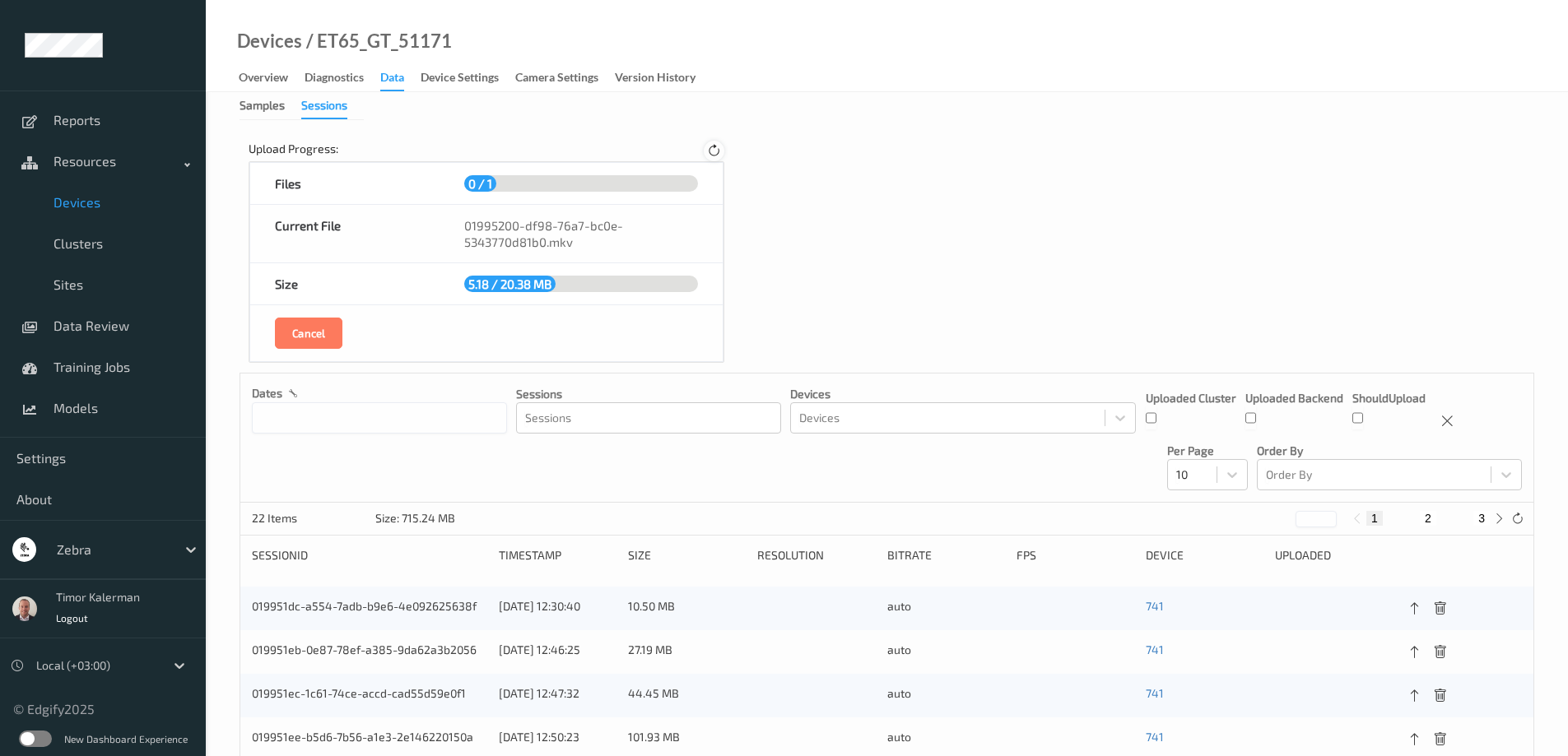
click at [719, 146] on icon at bounding box center [714, 152] width 14 height 15
click at [717, 149] on icon at bounding box center [714, 151] width 21 height 21
click at [717, 149] on icon at bounding box center [713, 151] width 16 height 16
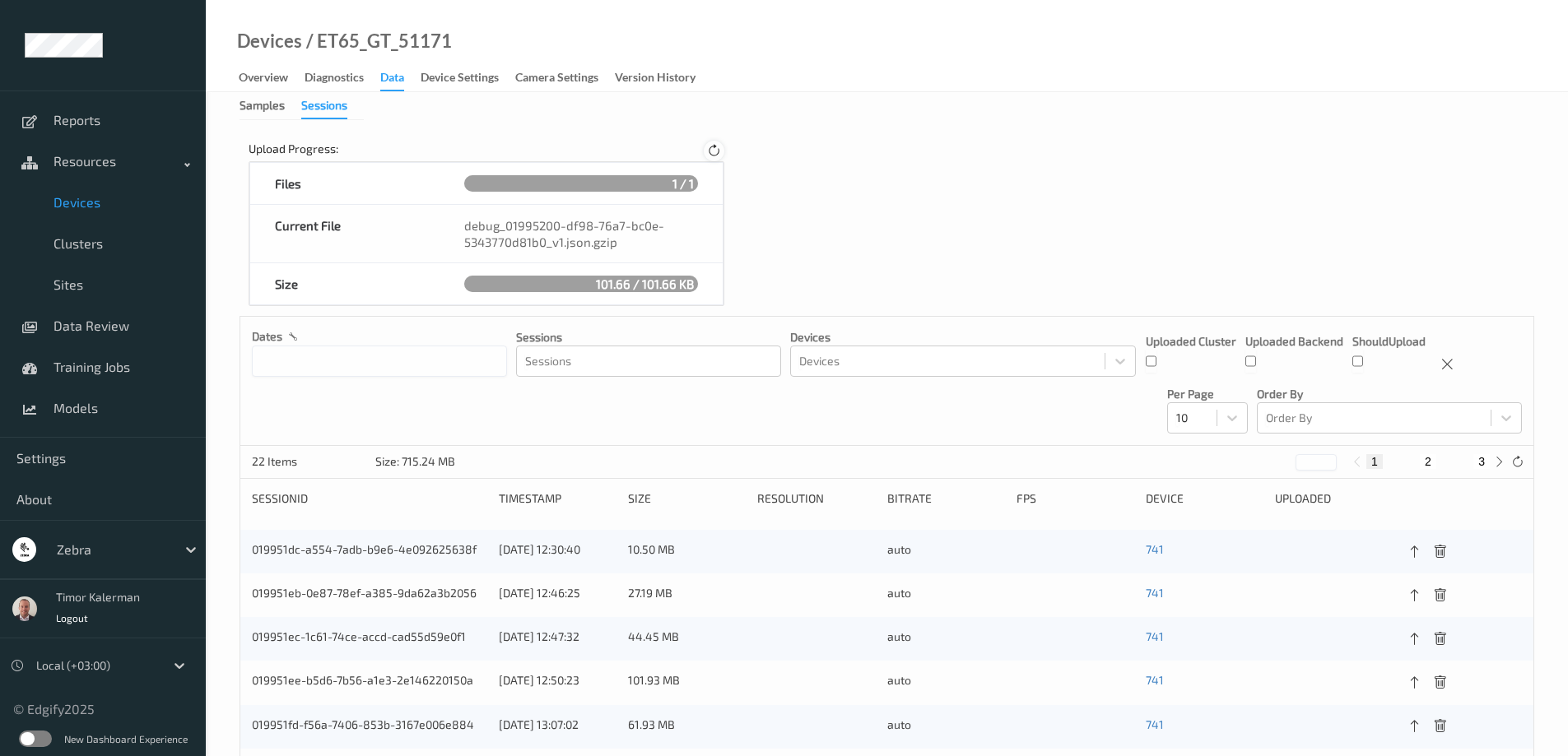
click at [714, 160] on div at bounding box center [714, 151] width 21 height 21
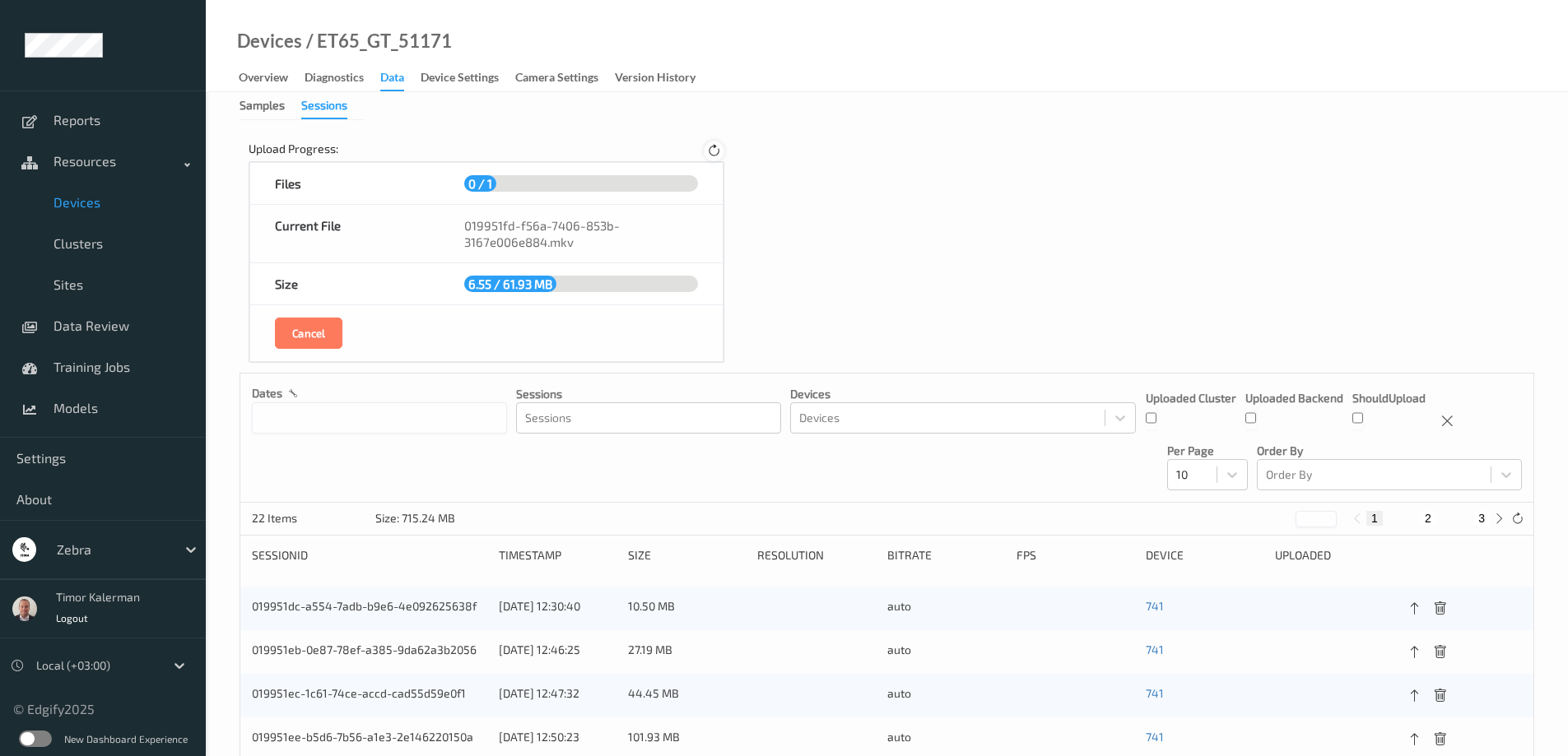
click at [715, 154] on icon at bounding box center [713, 151] width 20 height 20
click at [715, 154] on icon at bounding box center [714, 152] width 14 height 15
click at [715, 154] on icon at bounding box center [713, 151] width 16 height 16
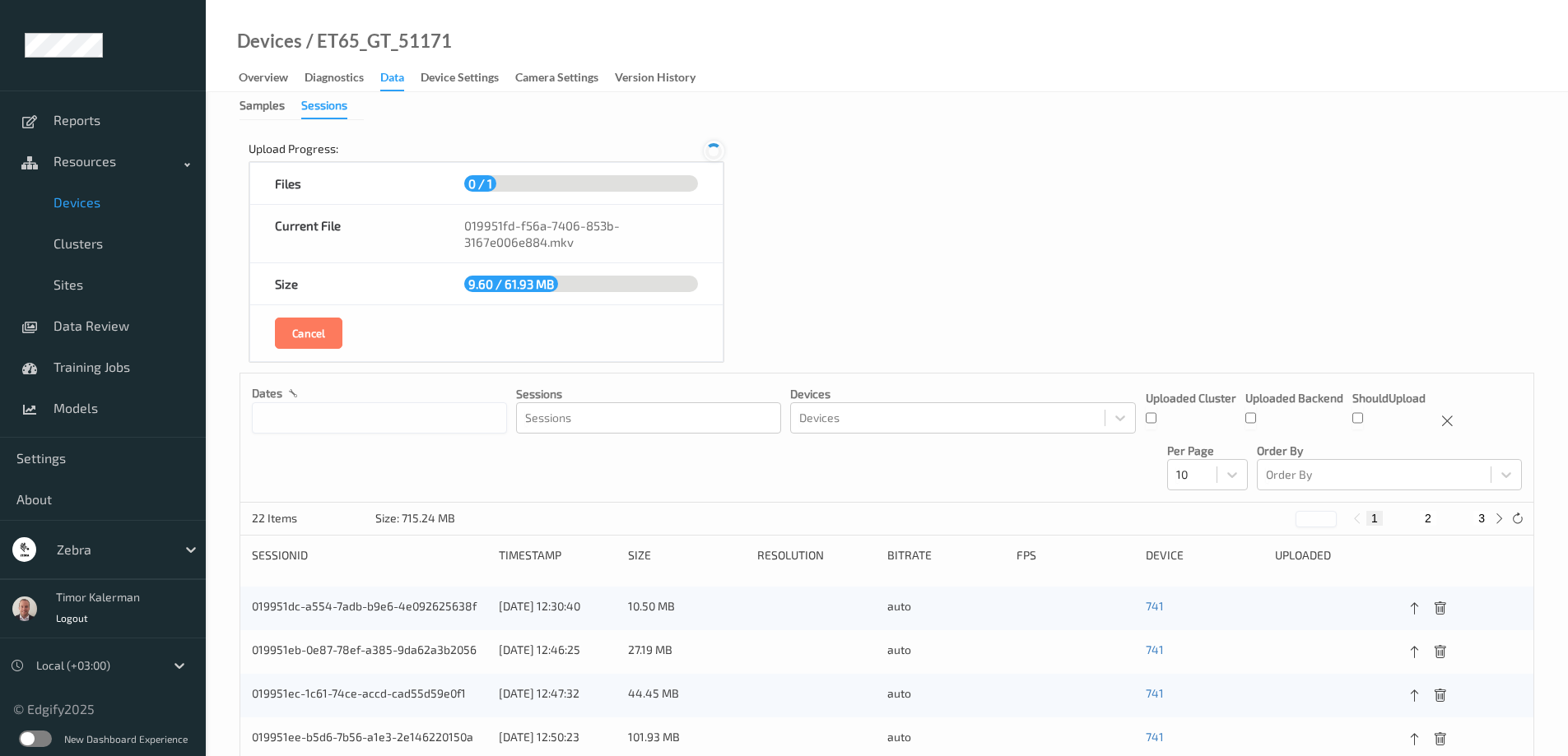
click at [715, 154] on icon at bounding box center [713, 151] width 16 height 16
click at [714, 153] on icon at bounding box center [713, 151] width 16 height 16
click at [714, 153] on icon at bounding box center [714, 152] width 14 height 15
click at [713, 152] on icon at bounding box center [714, 152] width 14 height 15
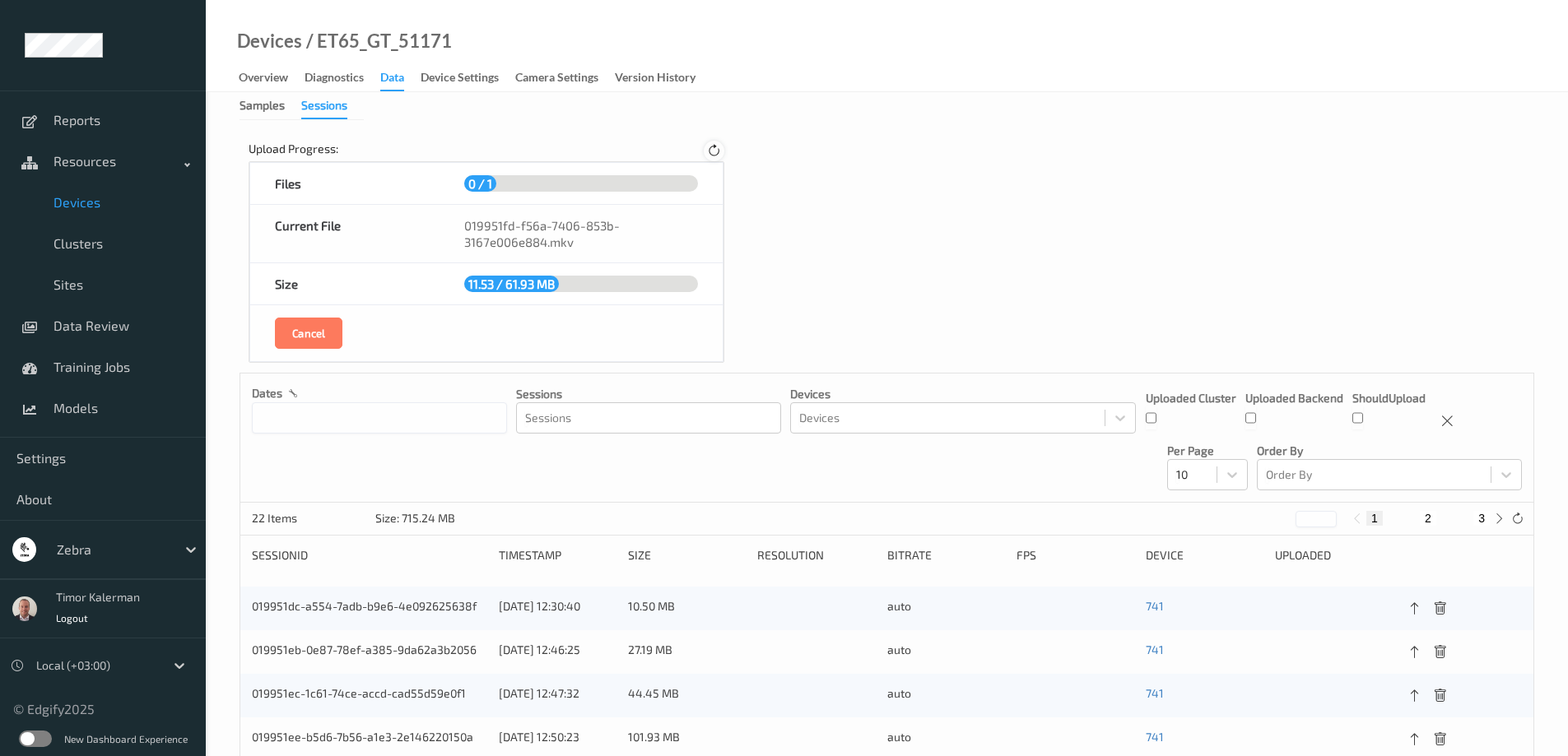
click at [712, 150] on icon at bounding box center [714, 152] width 14 height 15
click at [712, 149] on icon at bounding box center [714, 152] width 14 height 15
click at [712, 148] on icon at bounding box center [713, 151] width 16 height 16
click at [712, 148] on icon at bounding box center [714, 152] width 14 height 15
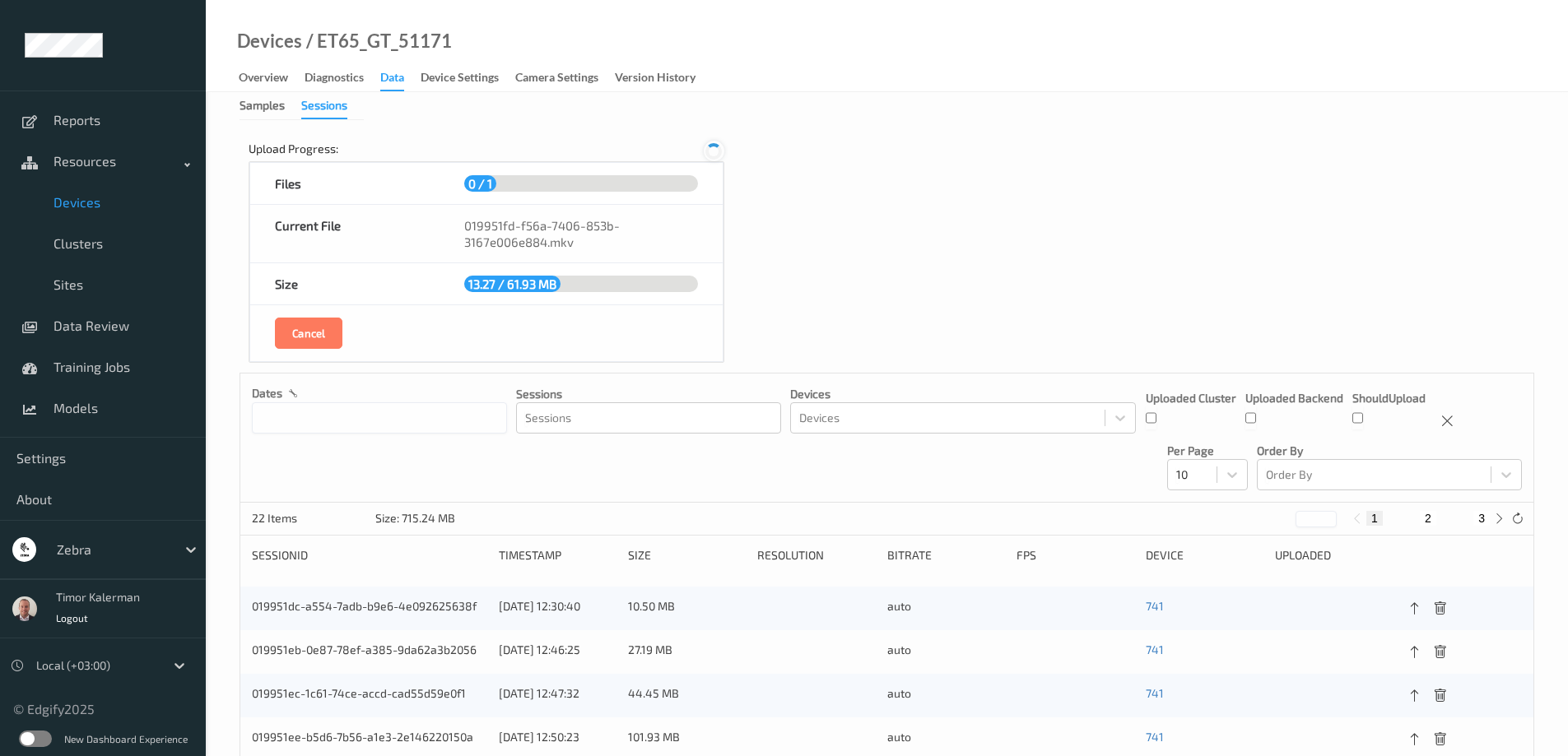
click at [710, 147] on icon at bounding box center [713, 151] width 16 height 16
click at [709, 146] on icon at bounding box center [713, 151] width 16 height 16
click at [708, 143] on icon at bounding box center [713, 151] width 20 height 20
click at [707, 143] on div at bounding box center [714, 151] width 21 height 21
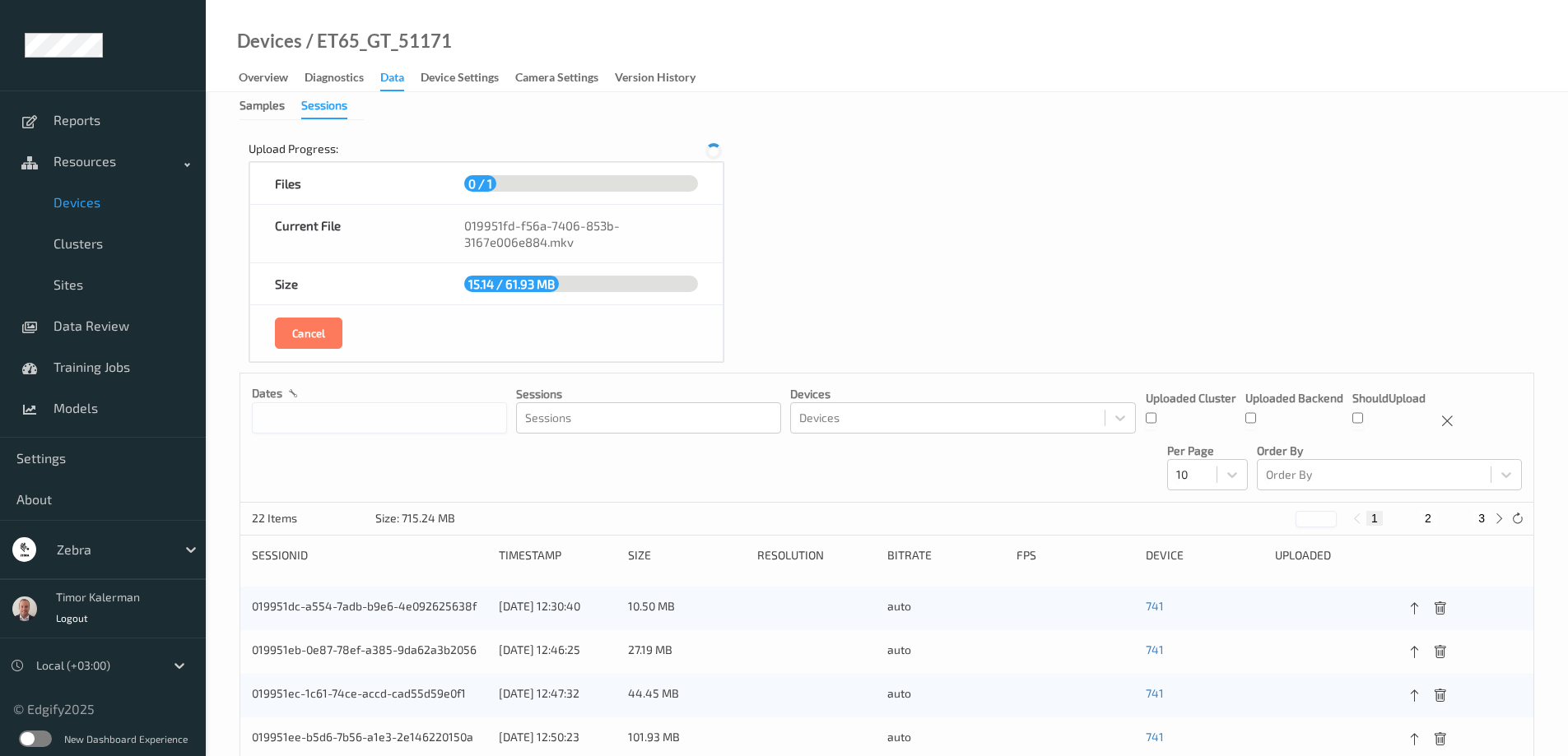
click at [706, 140] on div "Upload Progress:" at bounding box center [486, 151] width 476 height 21
click at [706, 139] on div "Upload Progress: Files 0 / 1 Current File 019951fd-f56a-7406-853b-3167e006e884.…" at bounding box center [486, 252] width 493 height 241
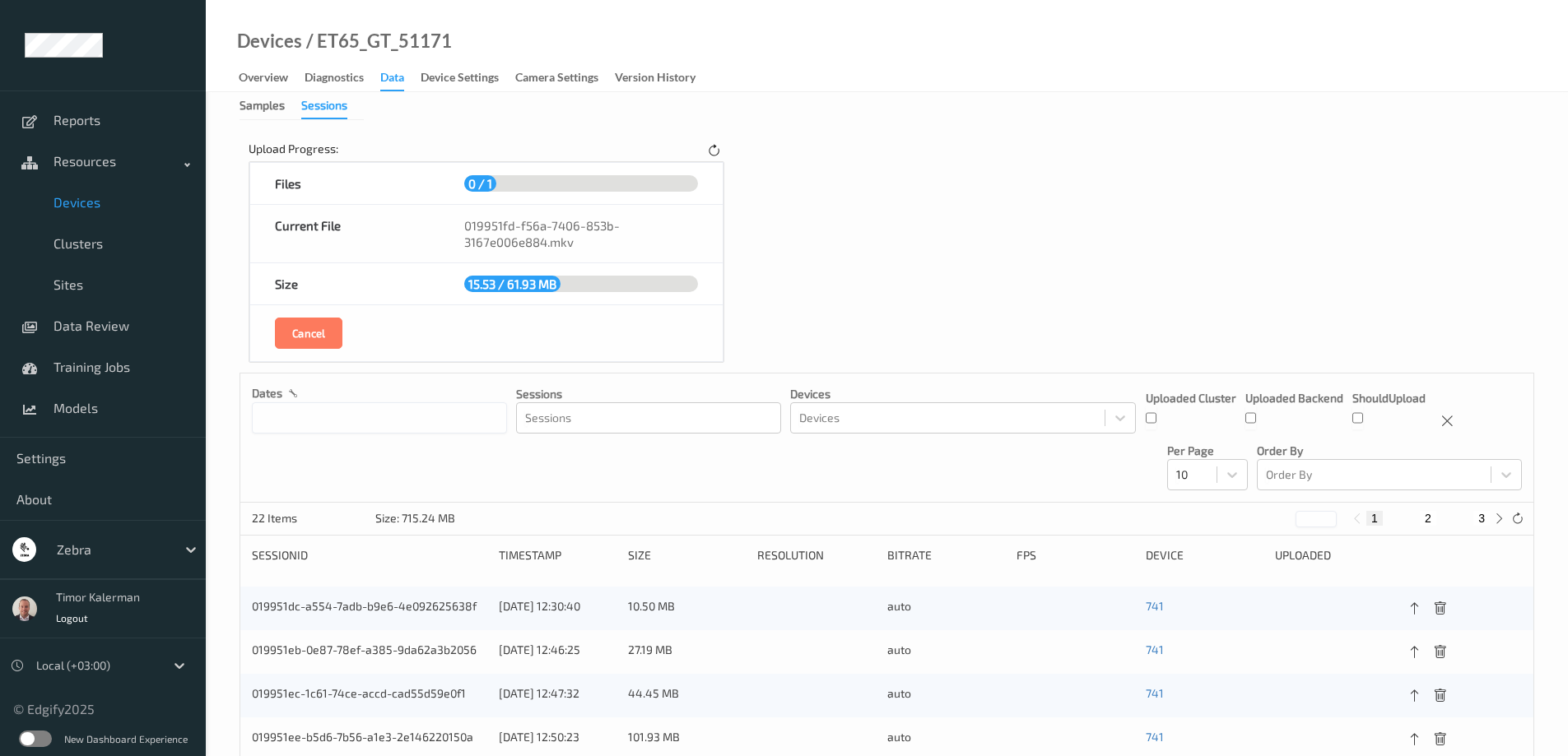
click at [706, 139] on div "Upload Progress: Files 0 / 1 Current File 019951fd-f56a-7406-853b-3167e006e884.…" at bounding box center [486, 252] width 493 height 241
drag, startPoint x: 688, startPoint y: 138, endPoint x: 701, endPoint y: 147, distance: 15.8
click at [689, 140] on div "Upload Progress: Files 0 / 1 Current File 019951fd-f56a-7406-853b-3167e006e884.…" at bounding box center [486, 252] width 493 height 241
click at [701, 147] on div "Upload Progress:" at bounding box center [486, 151] width 476 height 21
click at [707, 148] on icon at bounding box center [714, 152] width 14 height 15
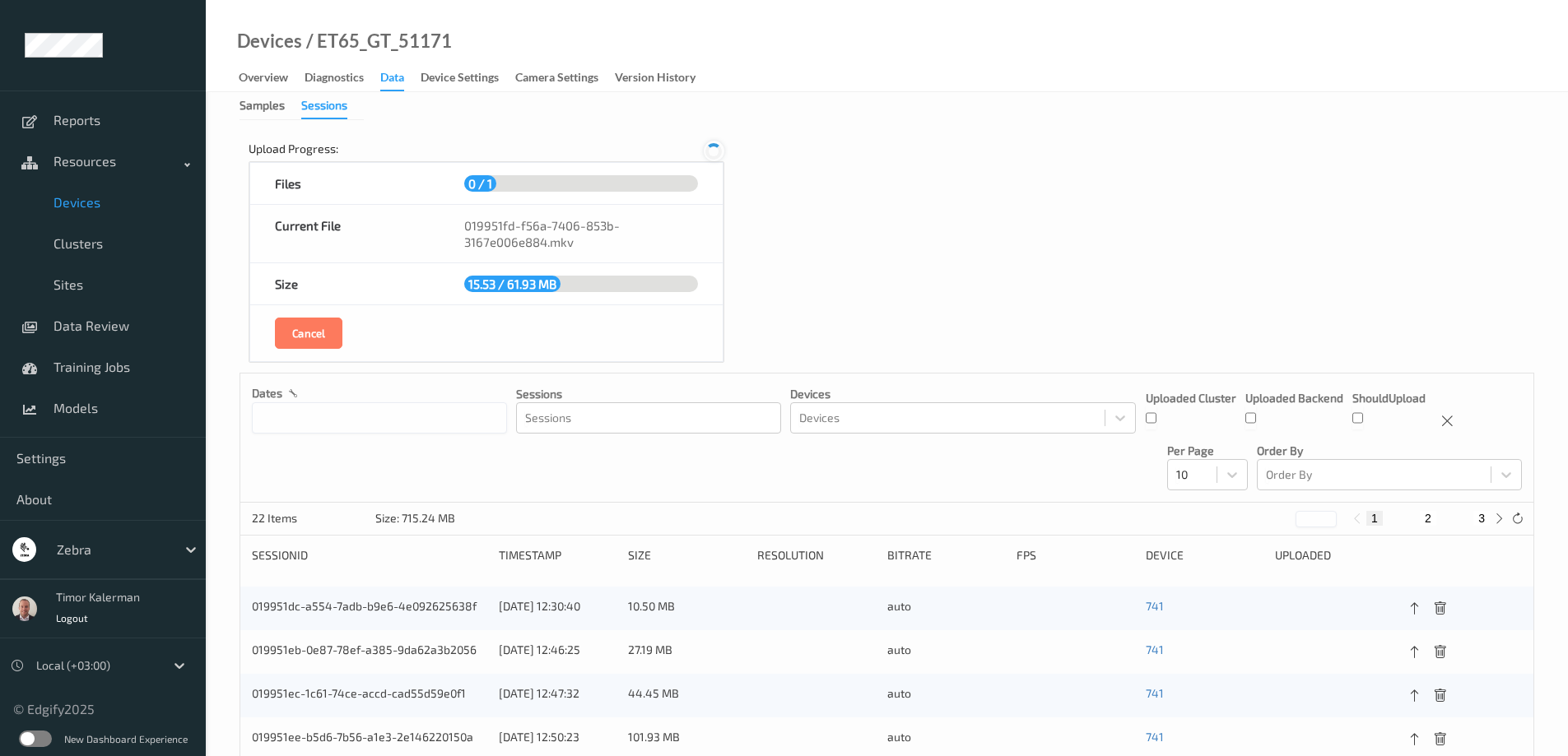
click at [709, 148] on icon at bounding box center [713, 151] width 16 height 16
click at [711, 149] on icon at bounding box center [713, 151] width 16 height 16
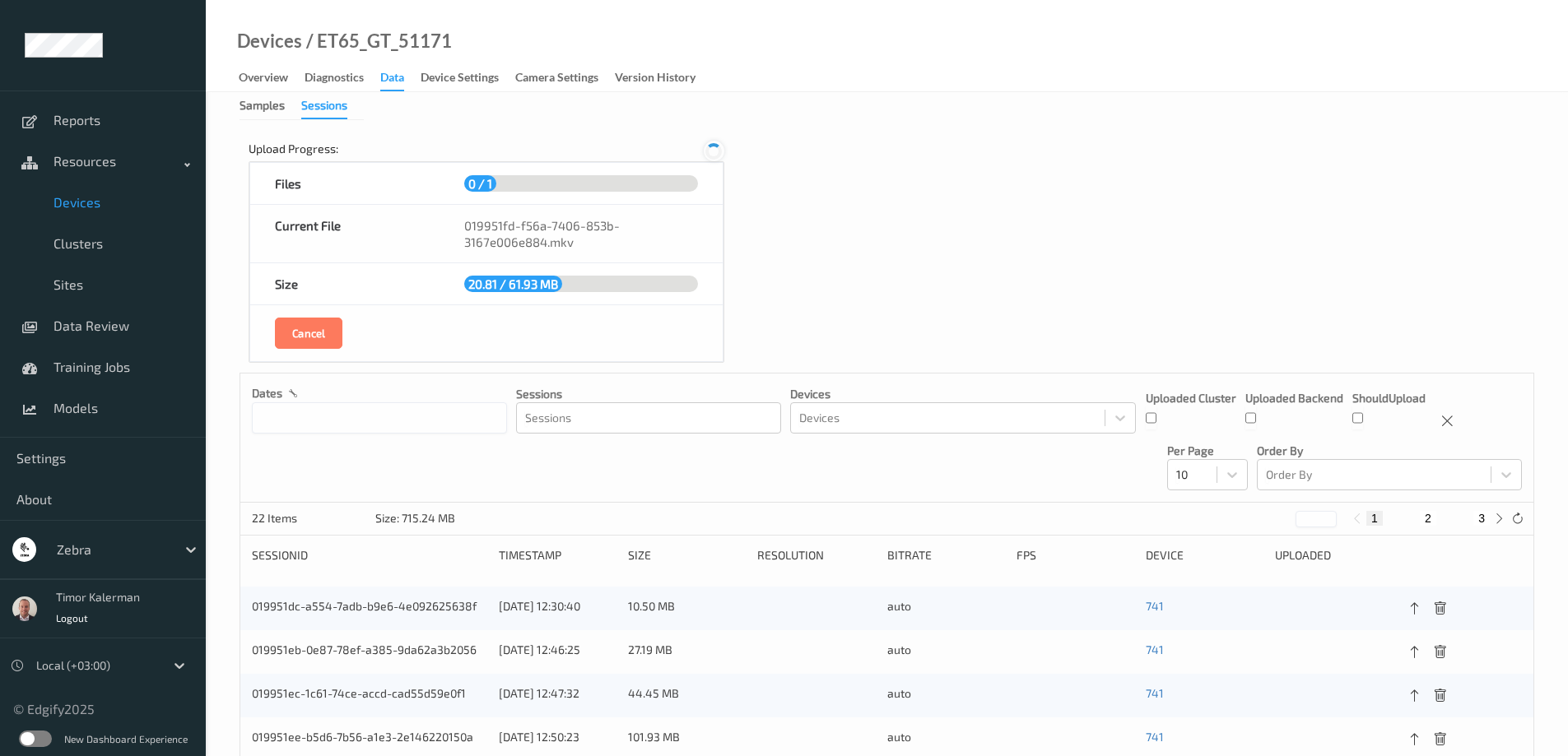
click at [711, 149] on icon at bounding box center [713, 151] width 16 height 16
click at [710, 148] on icon at bounding box center [713, 151] width 16 height 16
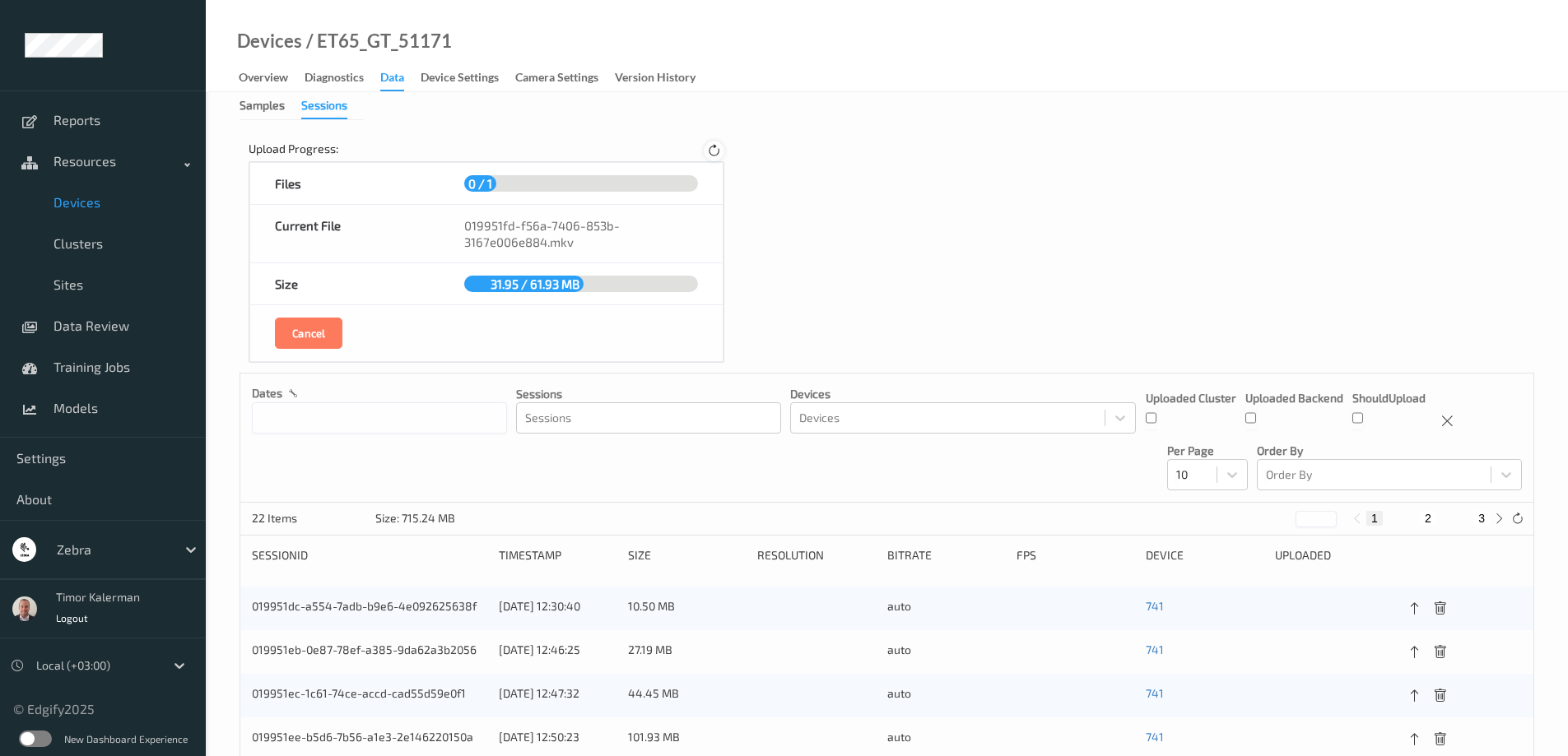
click at [713, 152] on icon at bounding box center [714, 152] width 14 height 15
click at [713, 152] on icon at bounding box center [713, 152] width 23 height 23
click at [713, 151] on icon at bounding box center [713, 151] width 16 height 16
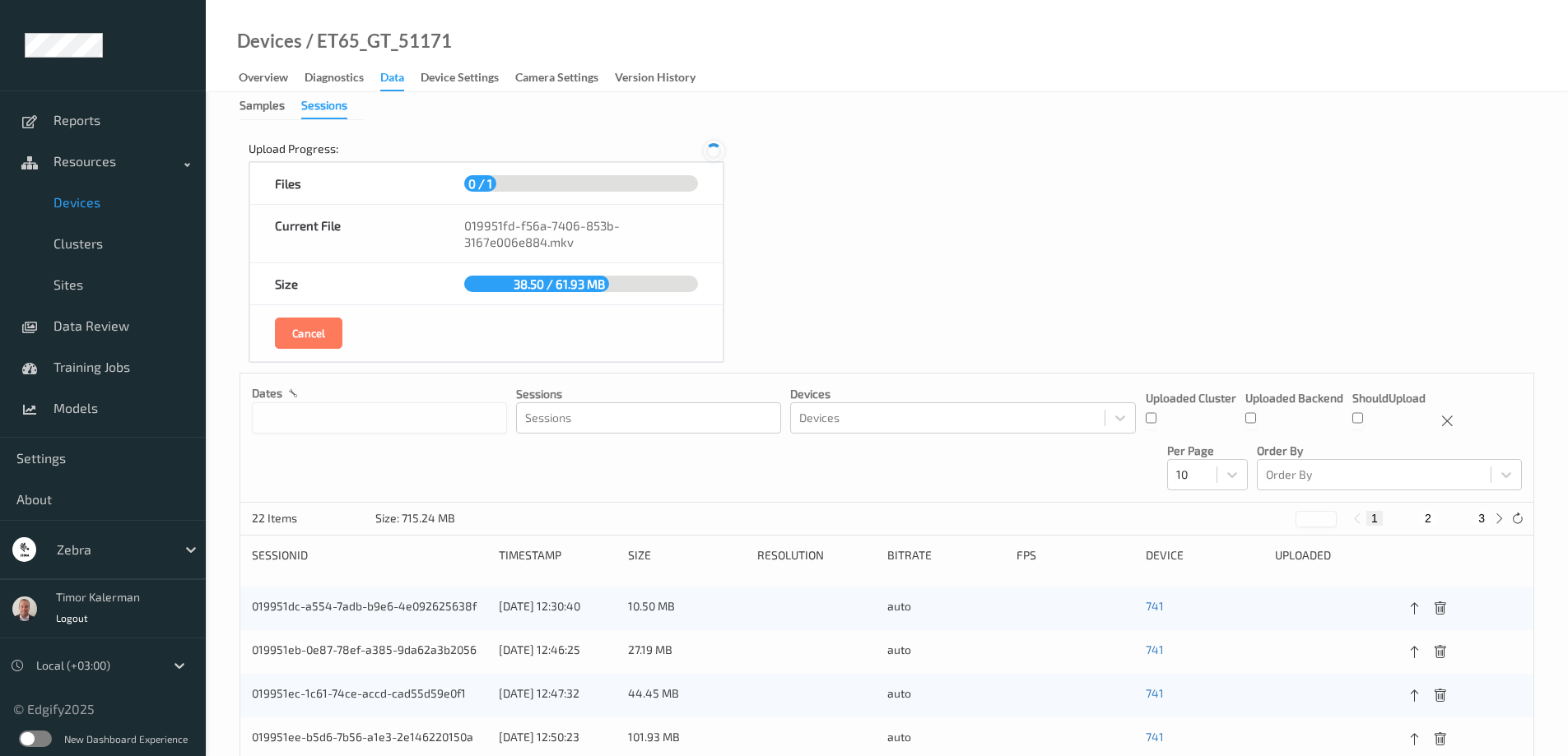
click at [713, 151] on icon at bounding box center [713, 151] width 16 height 16
click at [713, 150] on icon at bounding box center [713, 151] width 20 height 20
click at [713, 150] on icon at bounding box center [713, 151] width 16 height 16
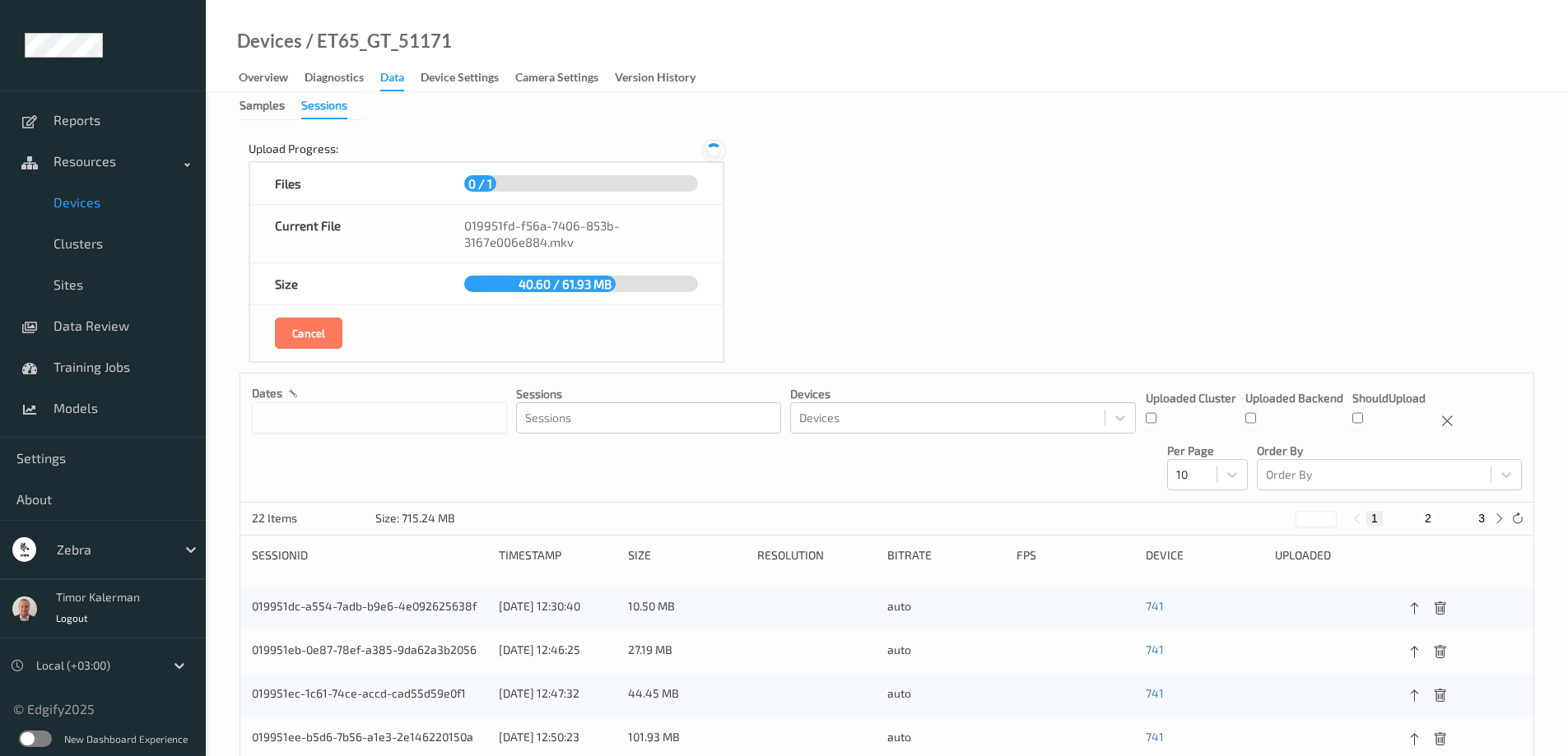
click at [713, 150] on icon at bounding box center [713, 151] width 16 height 16
click at [713, 150] on icon at bounding box center [714, 152] width 14 height 15
click at [713, 150] on icon at bounding box center [713, 151] width 16 height 16
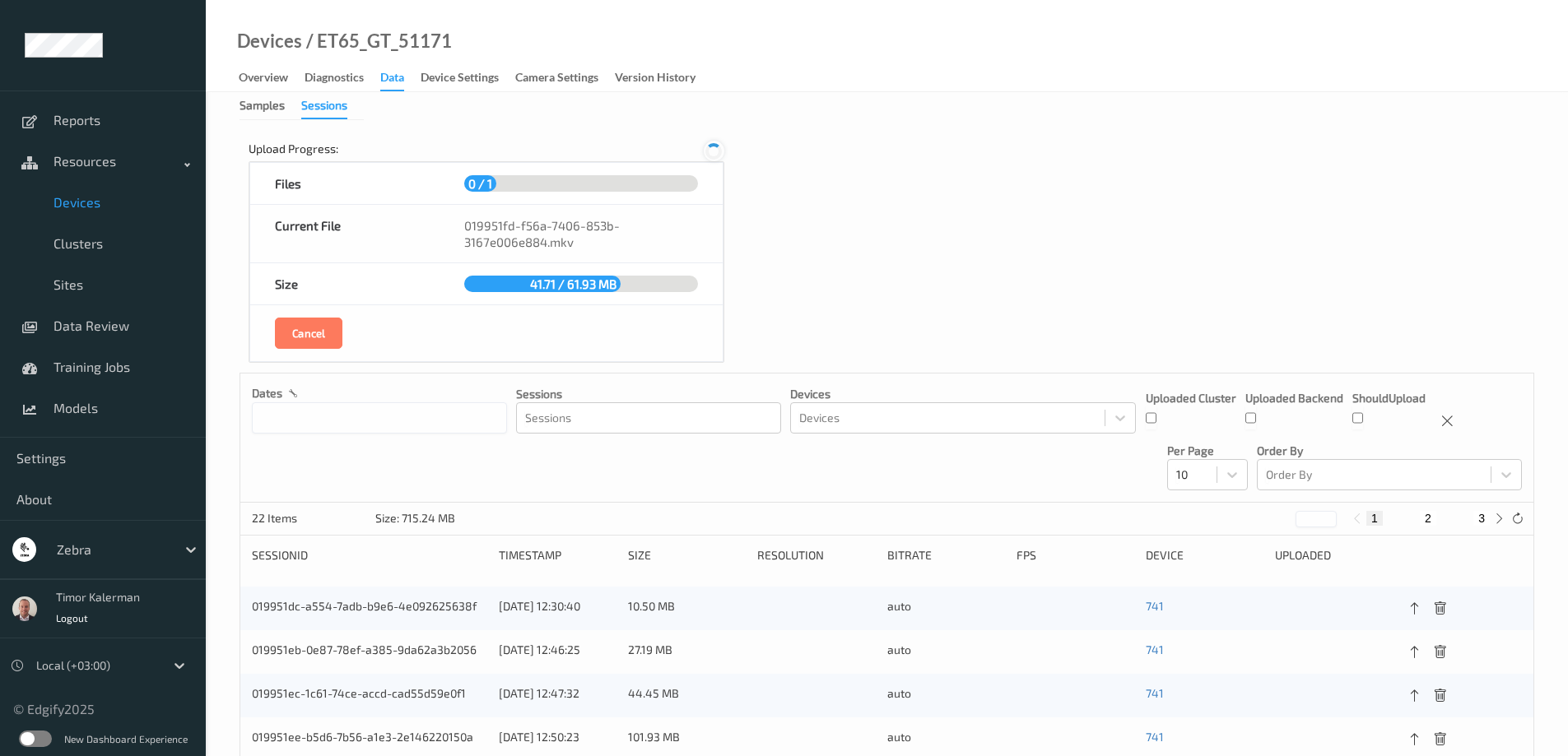
click at [713, 150] on icon at bounding box center [713, 151] width 16 height 16
click at [713, 150] on icon at bounding box center [714, 152] width 14 height 15
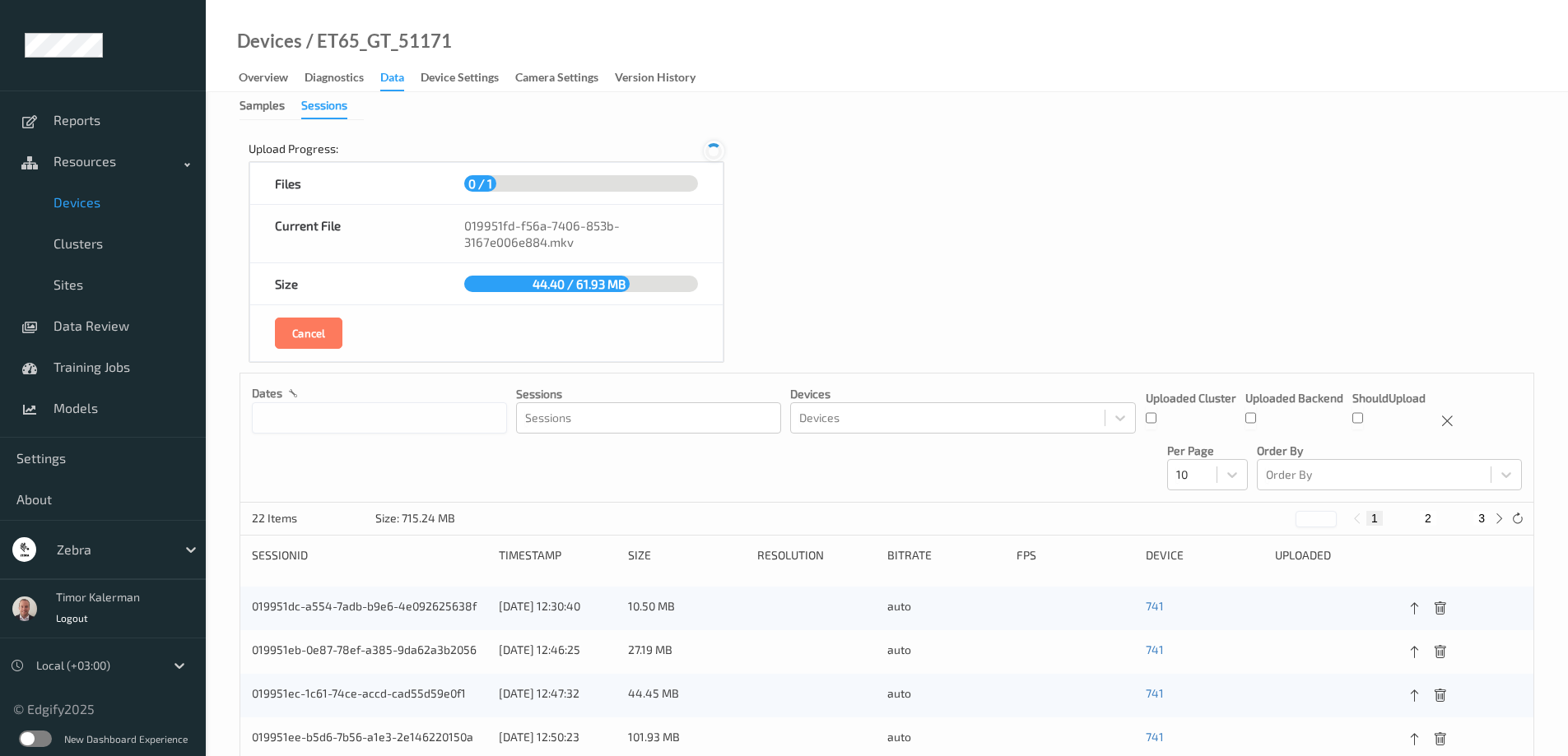
click at [713, 150] on icon at bounding box center [713, 151] width 16 height 16
click at [713, 150] on icon at bounding box center [714, 152] width 14 height 15
click at [713, 150] on icon at bounding box center [713, 151] width 16 height 16
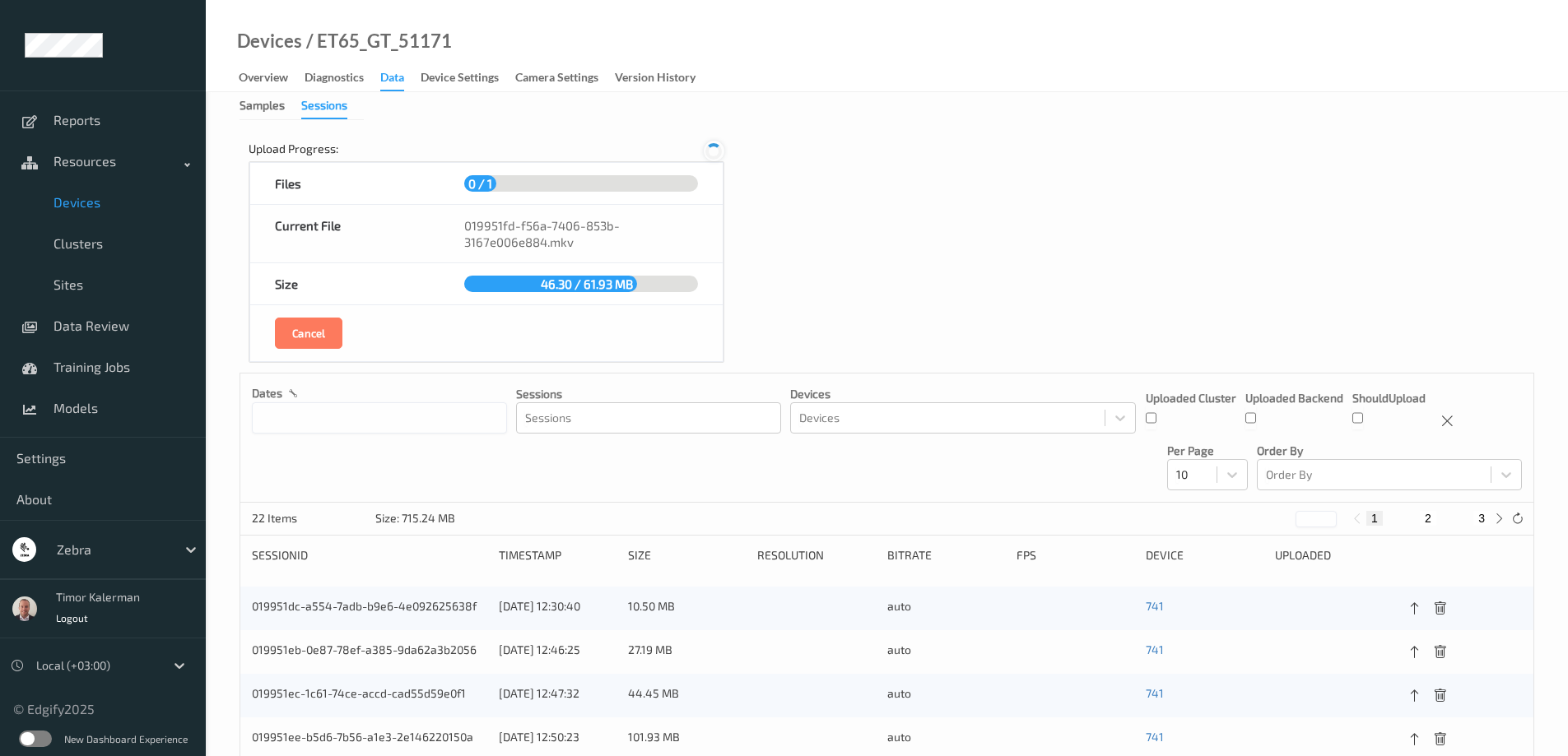
click at [713, 150] on icon at bounding box center [713, 151] width 16 height 16
click at [713, 150] on icon at bounding box center [713, 151] width 20 height 20
click at [713, 150] on icon at bounding box center [714, 152] width 14 height 15
click at [713, 150] on icon at bounding box center [713, 151] width 16 height 16
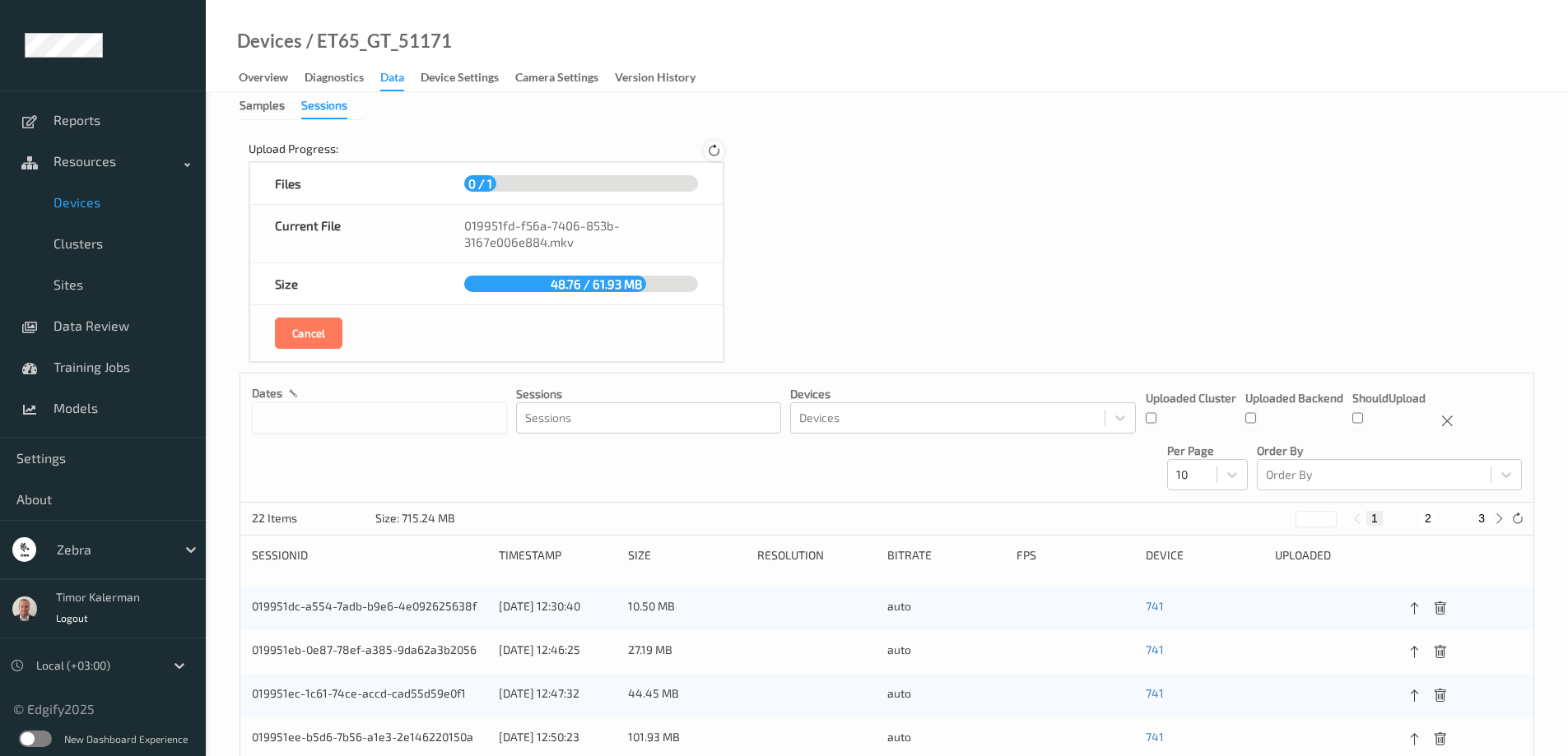
click at [713, 150] on icon at bounding box center [714, 152] width 14 height 15
click at [713, 150] on icon at bounding box center [713, 151] width 20 height 20
click at [713, 150] on icon at bounding box center [713, 151] width 16 height 16
click at [713, 150] on icon at bounding box center [713, 151] width 20 height 20
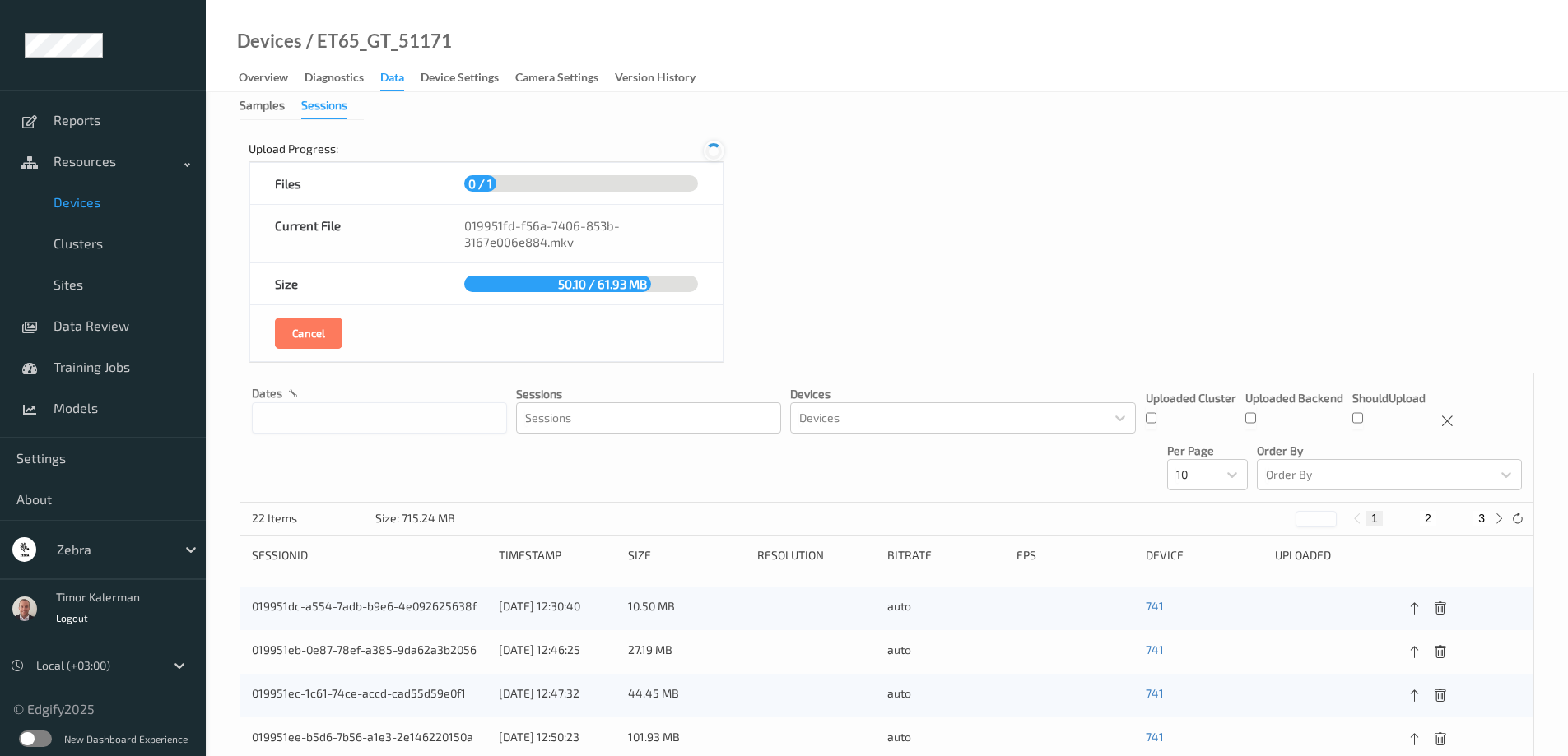
click at [713, 150] on icon at bounding box center [713, 151] width 18 height 18
click at [713, 150] on icon at bounding box center [713, 151] width 16 height 16
click at [713, 150] on icon at bounding box center [714, 152] width 14 height 15
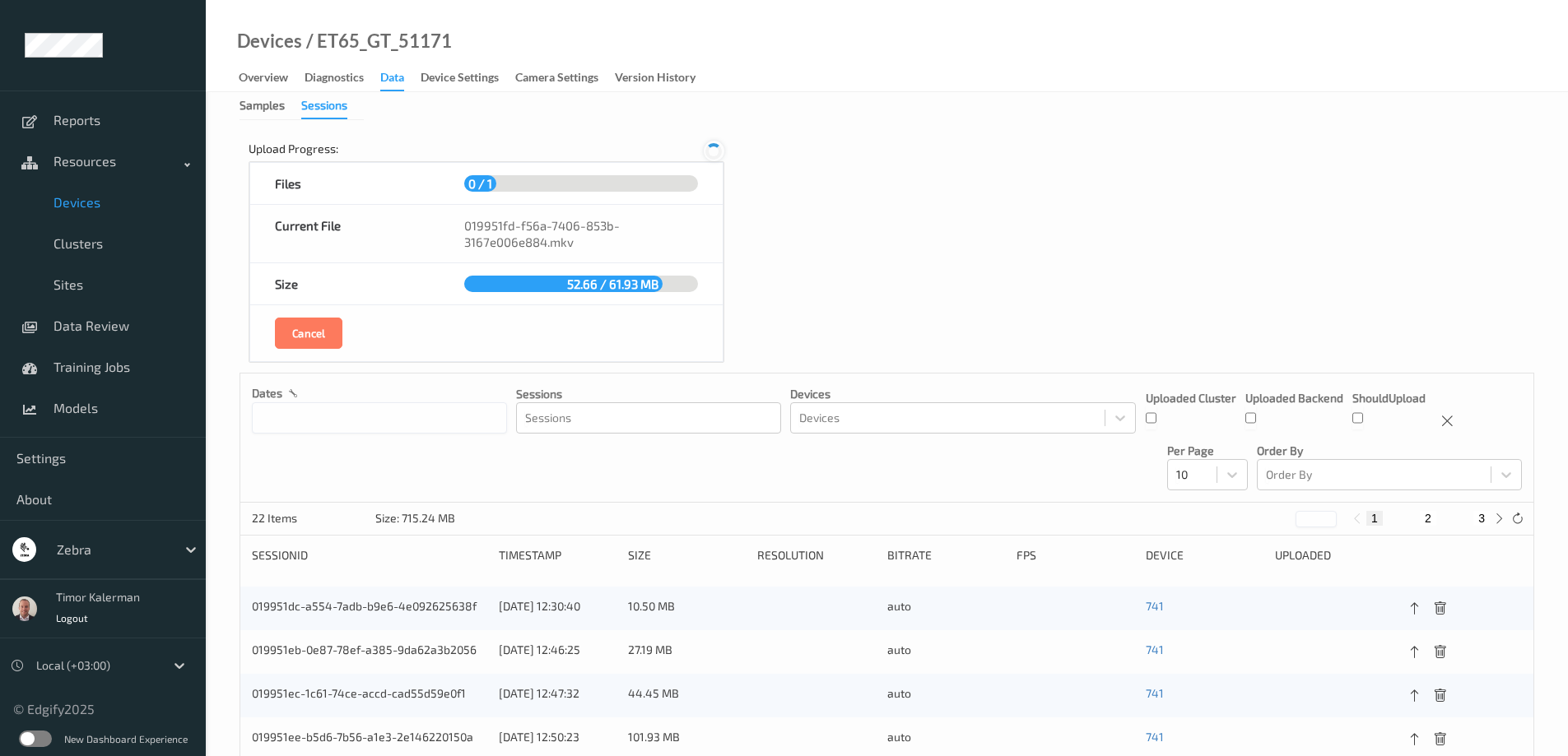
click at [713, 150] on icon at bounding box center [713, 151] width 16 height 16
click at [713, 150] on icon at bounding box center [714, 152] width 14 height 15
click at [713, 150] on icon at bounding box center [713, 151] width 16 height 16
click at [713, 150] on icon at bounding box center [714, 152] width 23 height 23
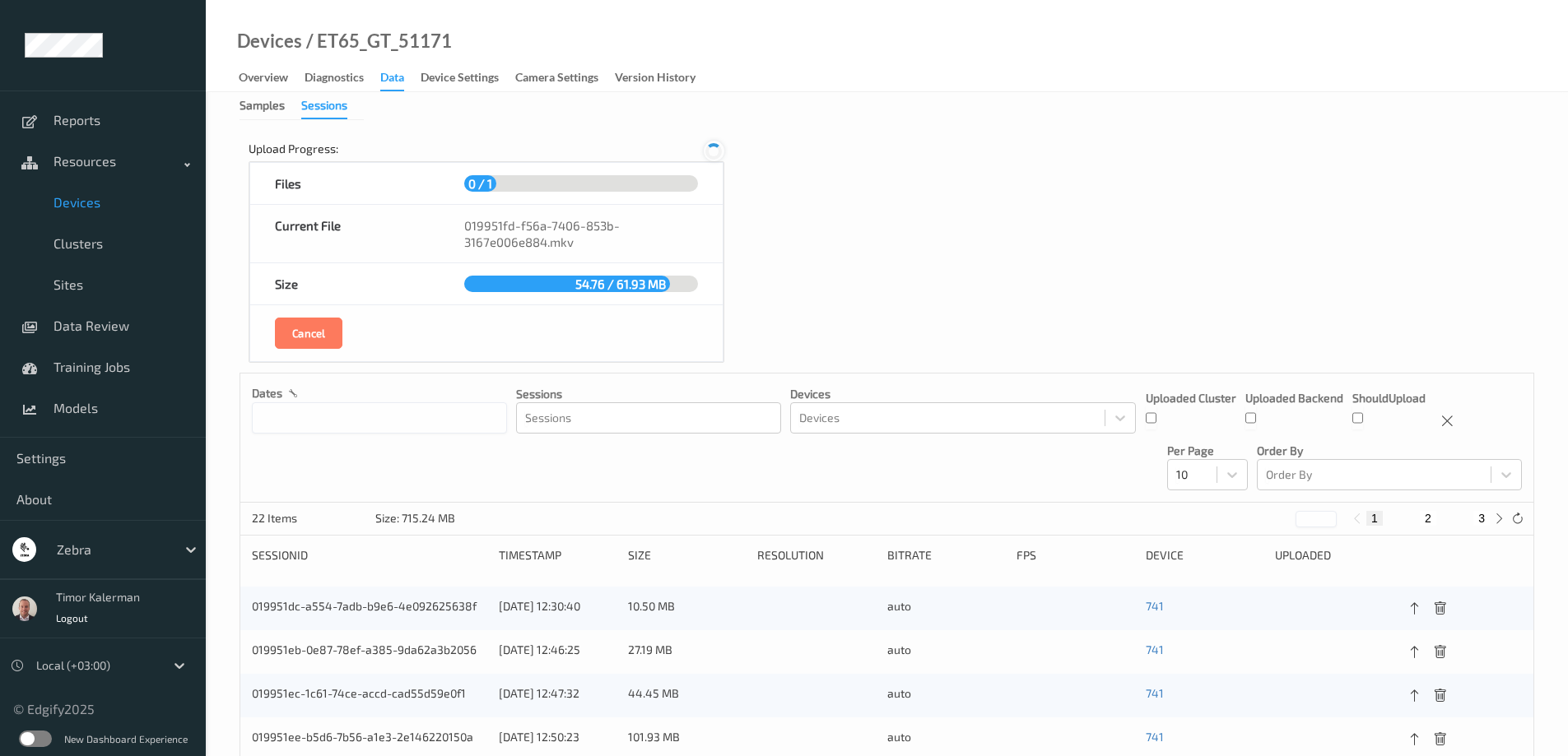
click at [713, 150] on icon at bounding box center [713, 151] width 16 height 16
click at [713, 150] on icon at bounding box center [713, 151] width 20 height 20
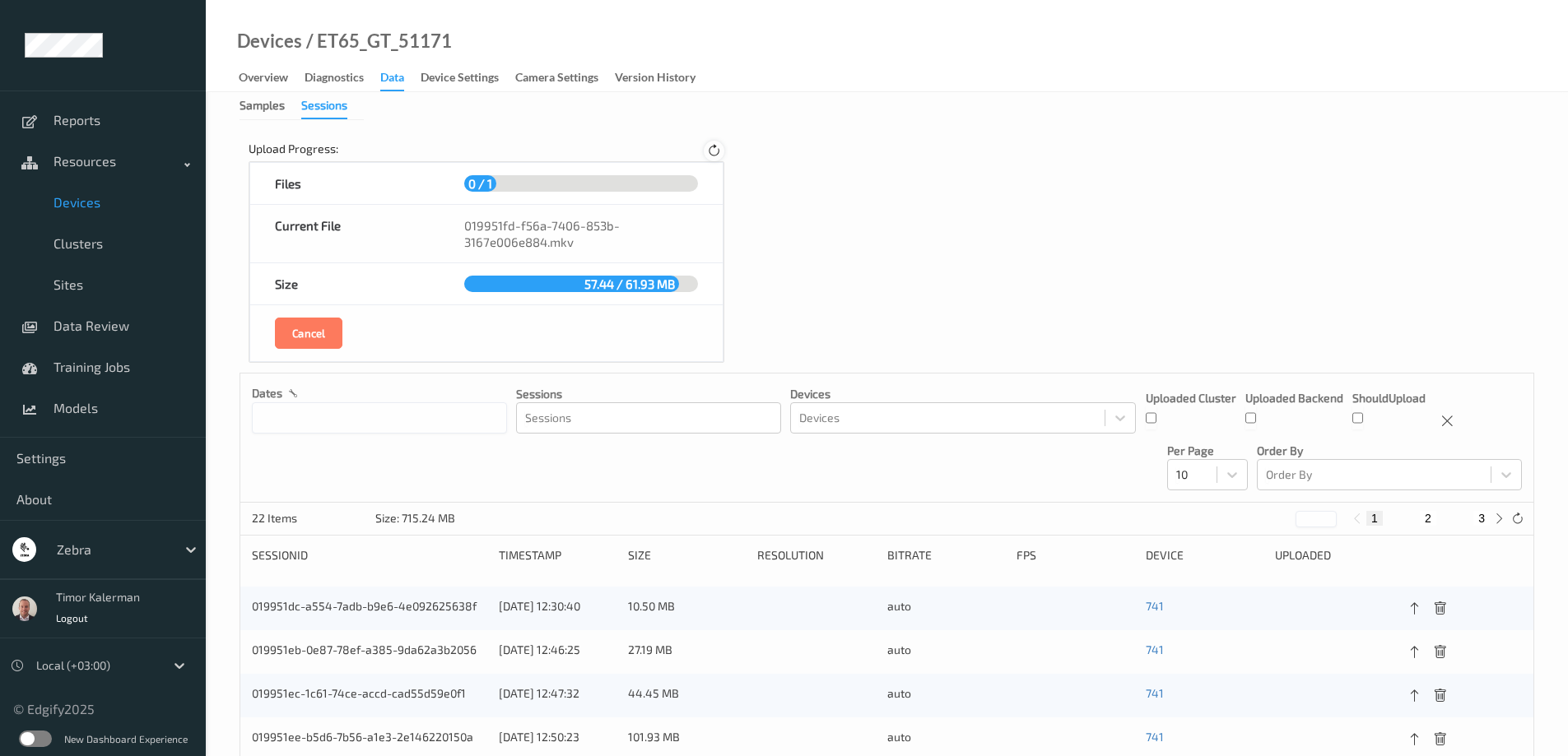
click at [713, 150] on icon at bounding box center [714, 152] width 14 height 15
click at [713, 150] on icon at bounding box center [713, 151] width 16 height 16
click at [713, 150] on icon at bounding box center [714, 152] width 14 height 15
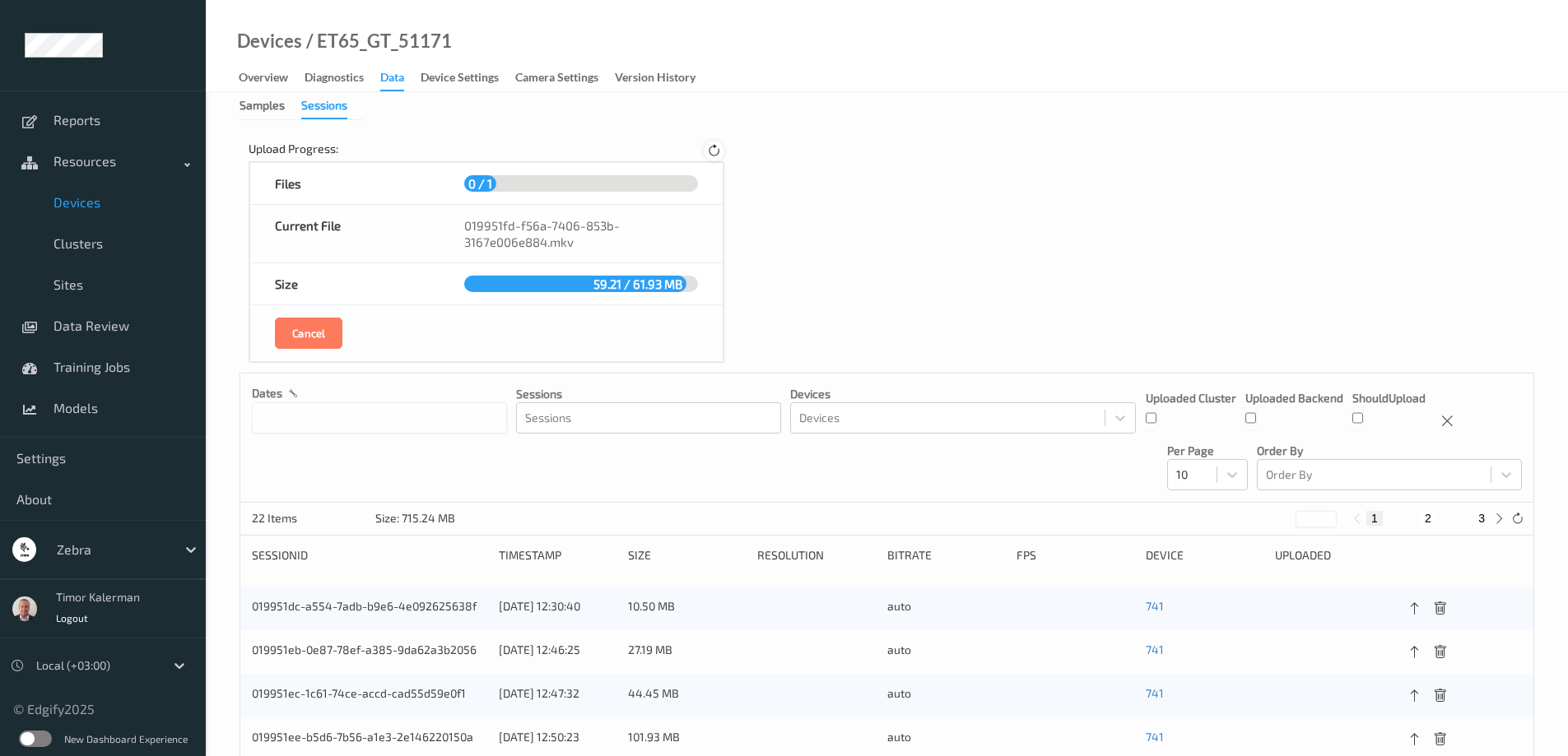
click at [713, 150] on icon at bounding box center [714, 152] width 14 height 15
click at [713, 150] on icon at bounding box center [713, 151] width 16 height 16
click at [713, 150] on icon at bounding box center [713, 151] width 20 height 20
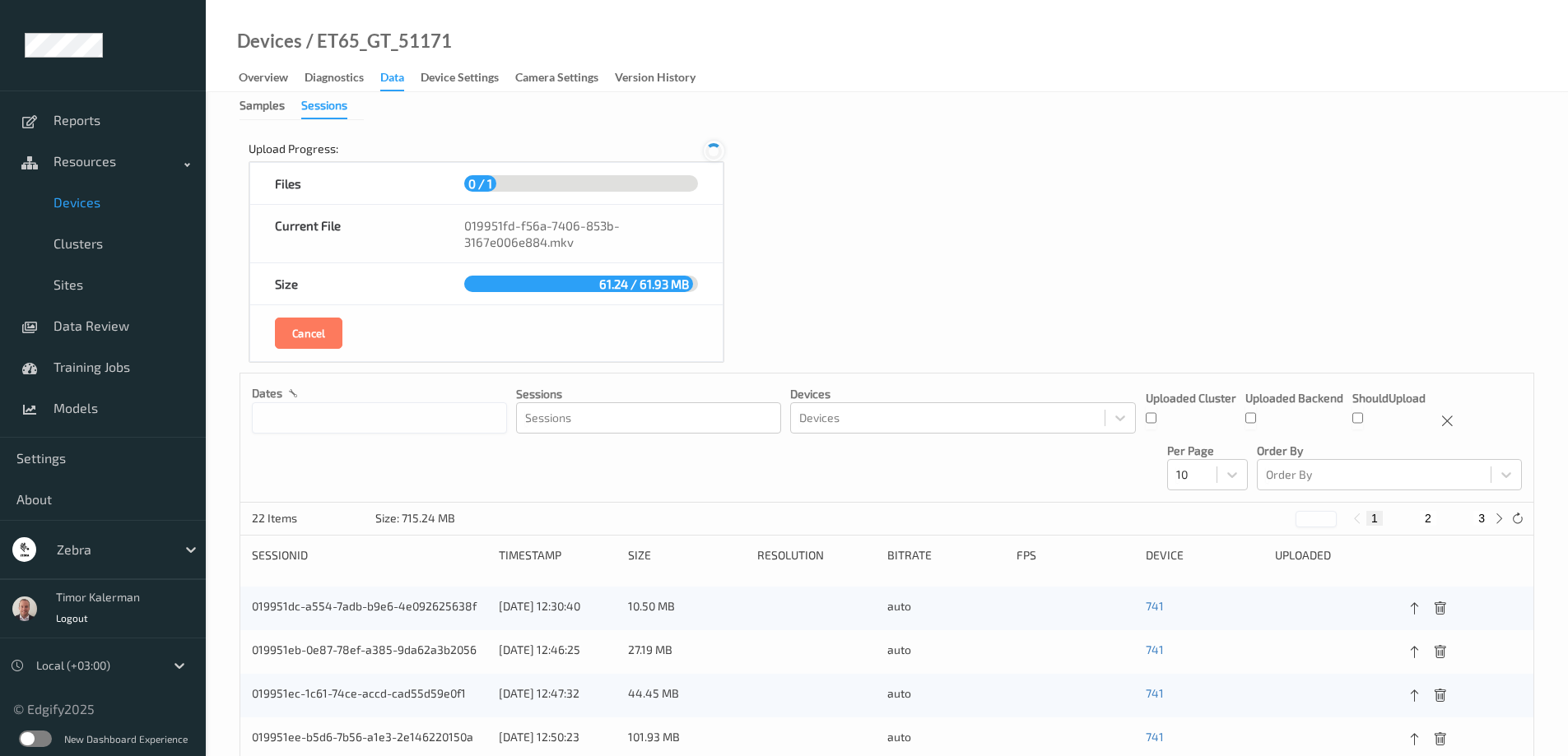
click at [713, 150] on icon at bounding box center [713, 151] width 16 height 16
click at [713, 150] on icon at bounding box center [714, 152] width 14 height 15
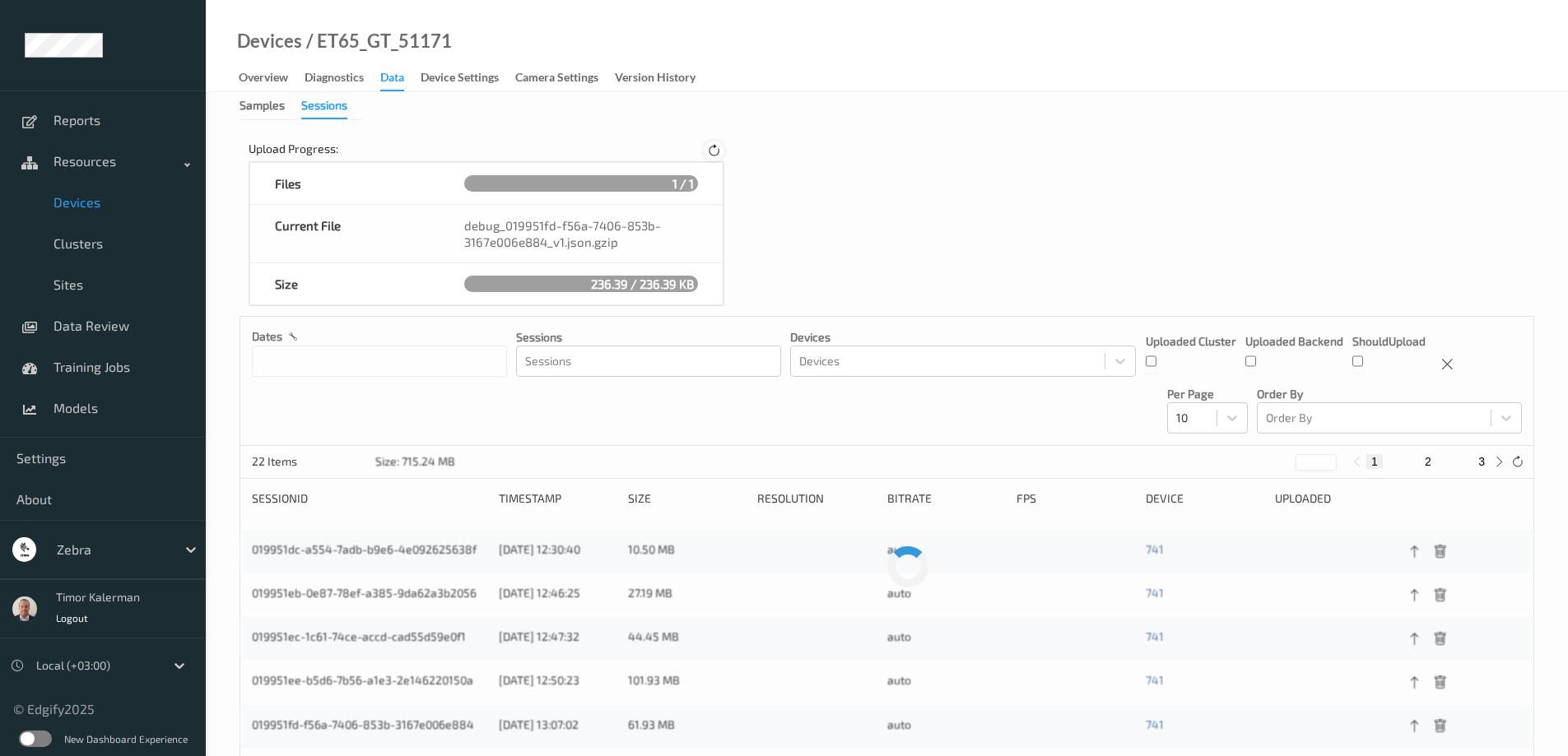
click at [713, 150] on icon at bounding box center [714, 152] width 14 height 15
click at [713, 150] on icon at bounding box center [713, 151] width 16 height 16
click at [716, 145] on icon at bounding box center [714, 152] width 14 height 15
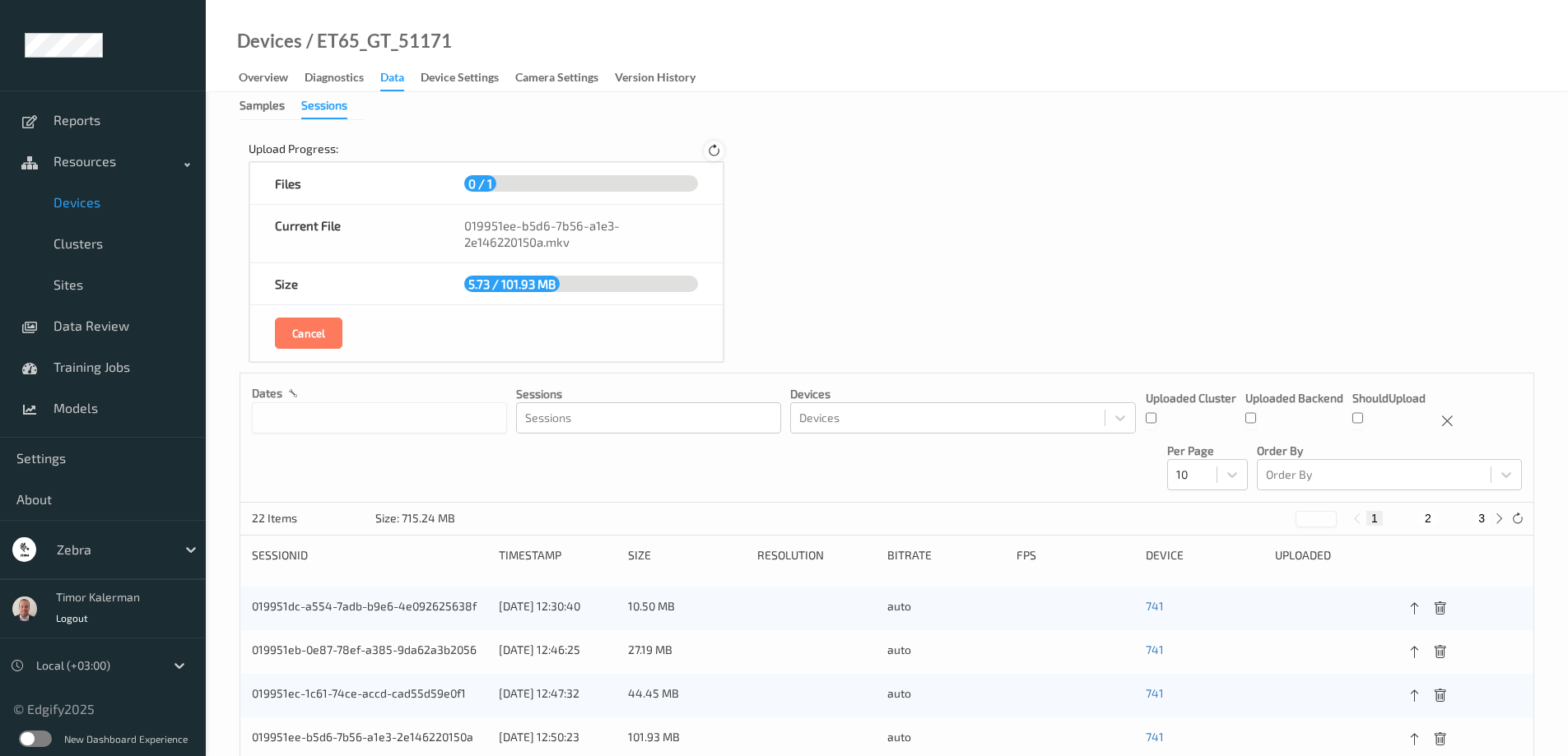
click at [716, 145] on icon at bounding box center [714, 152] width 14 height 15
click at [716, 145] on icon at bounding box center [713, 151] width 16 height 16
click at [716, 145] on icon at bounding box center [714, 152] width 14 height 15
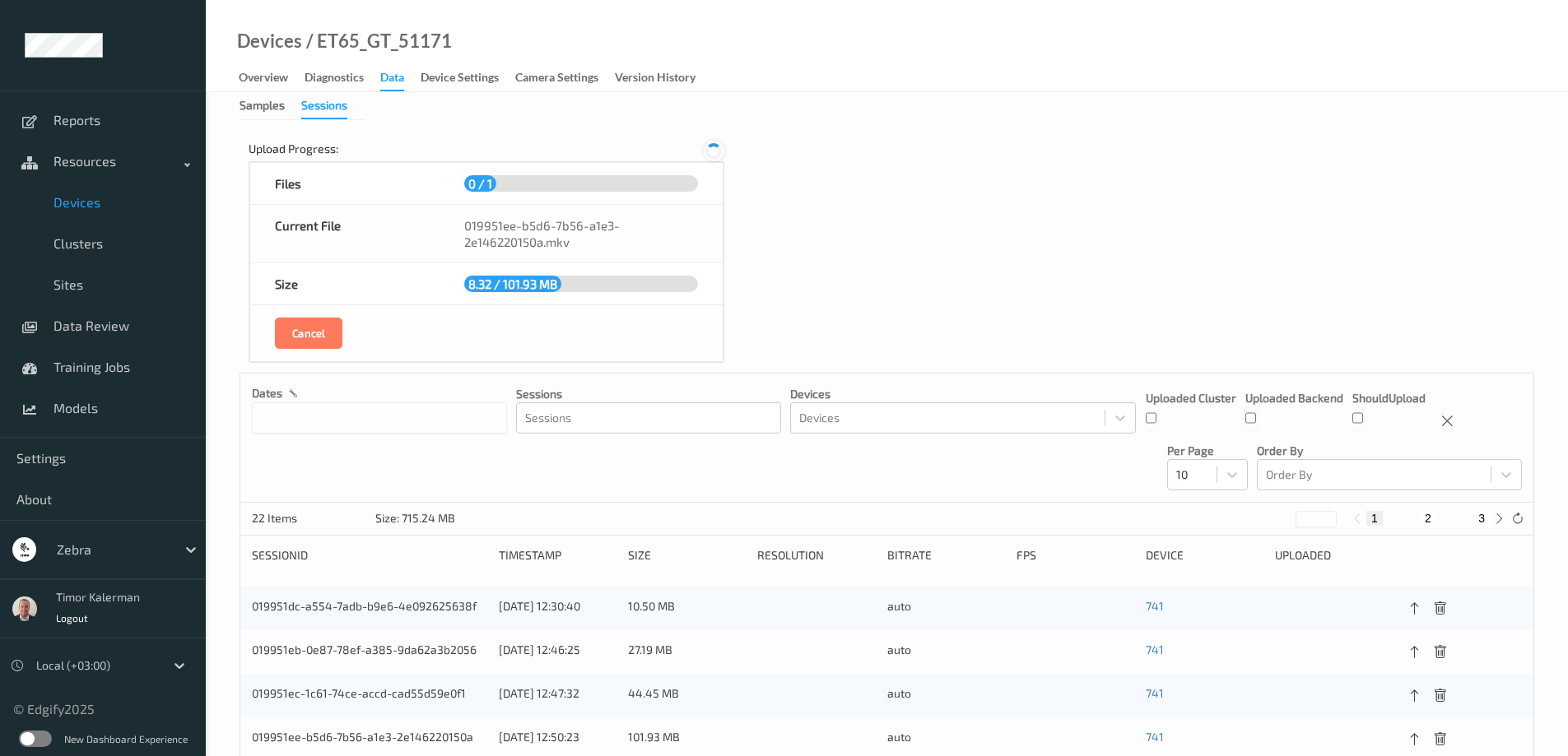
click at [716, 145] on icon at bounding box center [713, 151] width 16 height 16
click at [716, 145] on icon at bounding box center [714, 152] width 14 height 15
click at [716, 145] on icon at bounding box center [713, 151] width 16 height 16
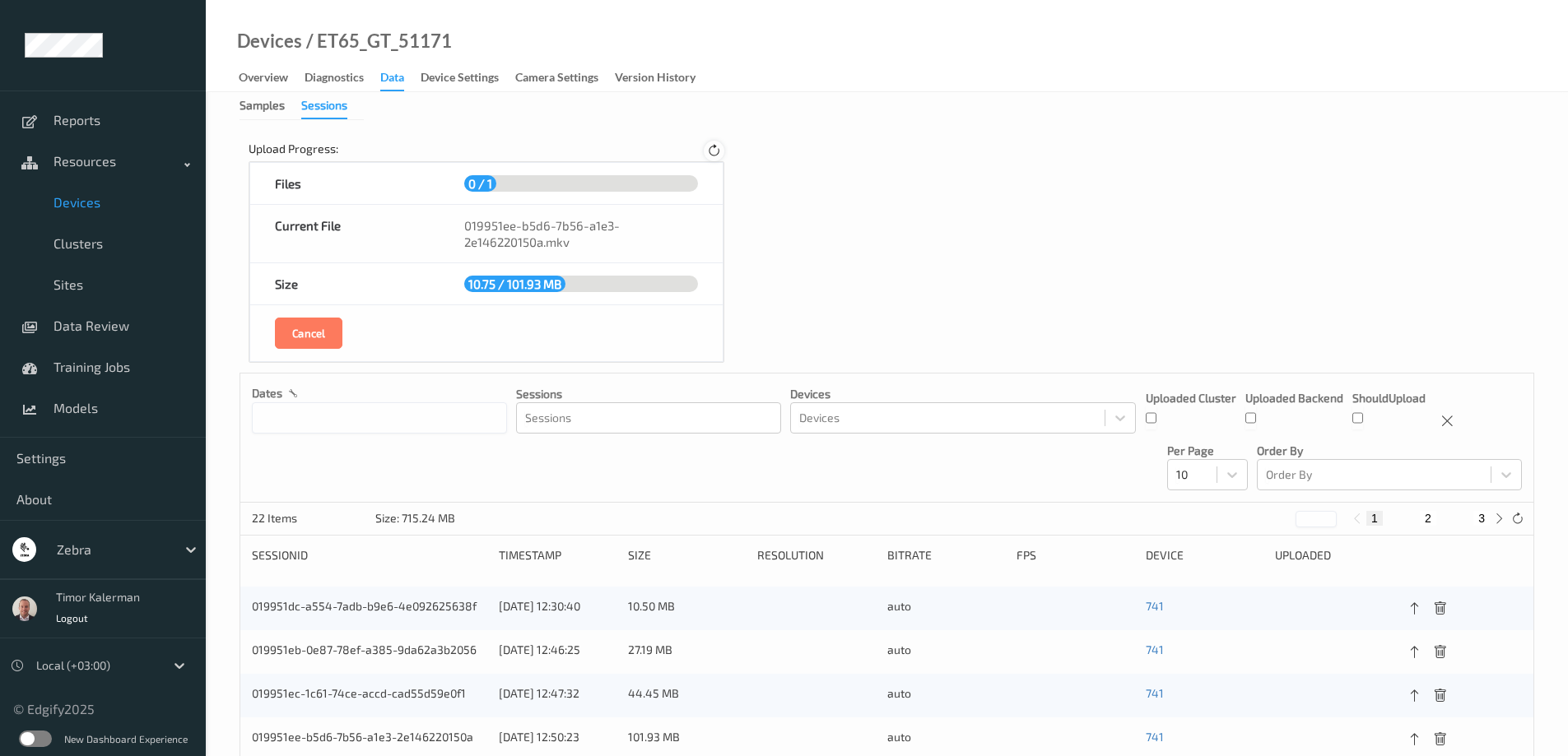
click at [716, 145] on icon at bounding box center [714, 152] width 14 height 15
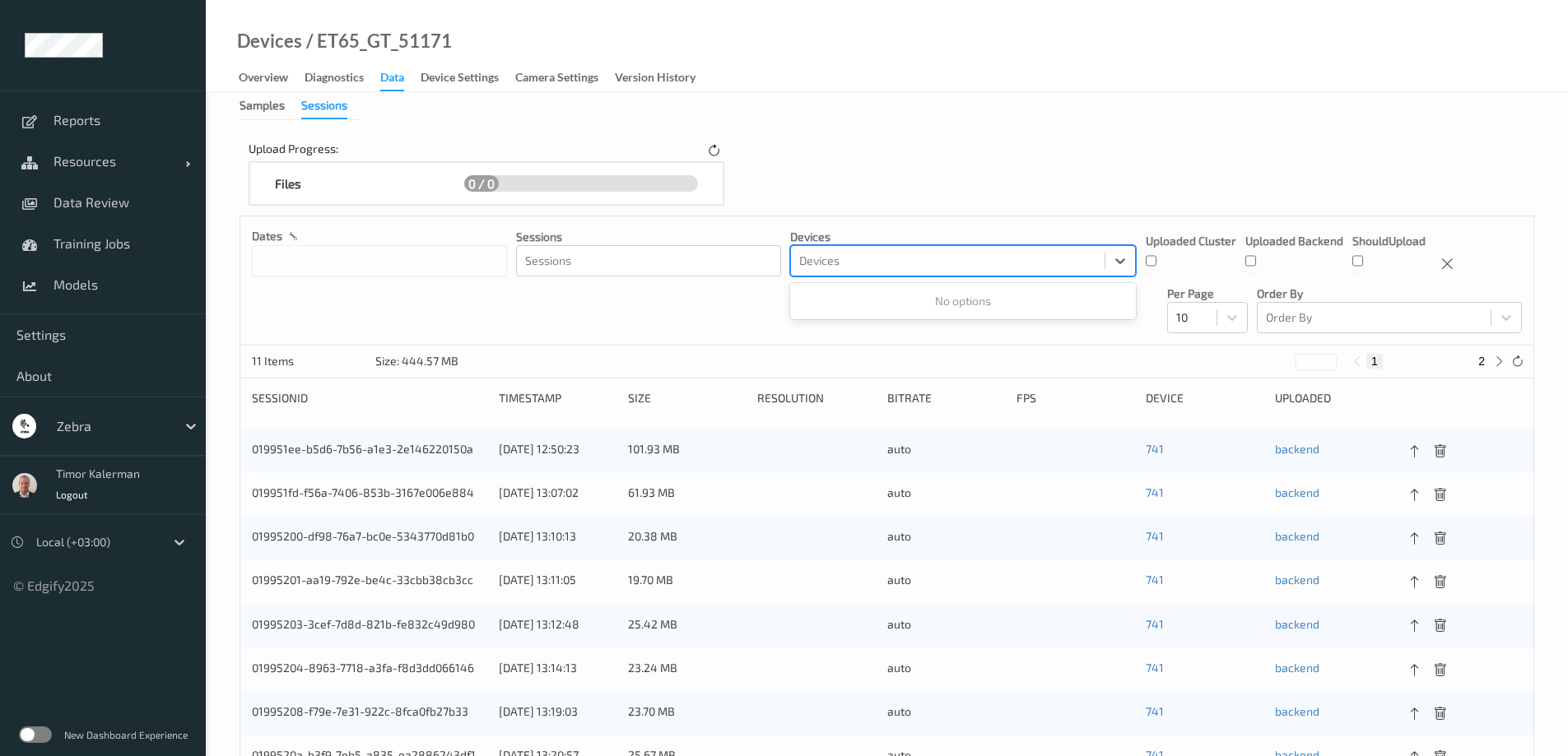
click at [848, 258] on div at bounding box center [946, 261] width 297 height 20
click at [1062, 182] on div "Upload Progress: Files 0 / 0 dates Sessions Sessions Devices Use Up and Down to…" at bounding box center [886, 500] width 1295 height 736
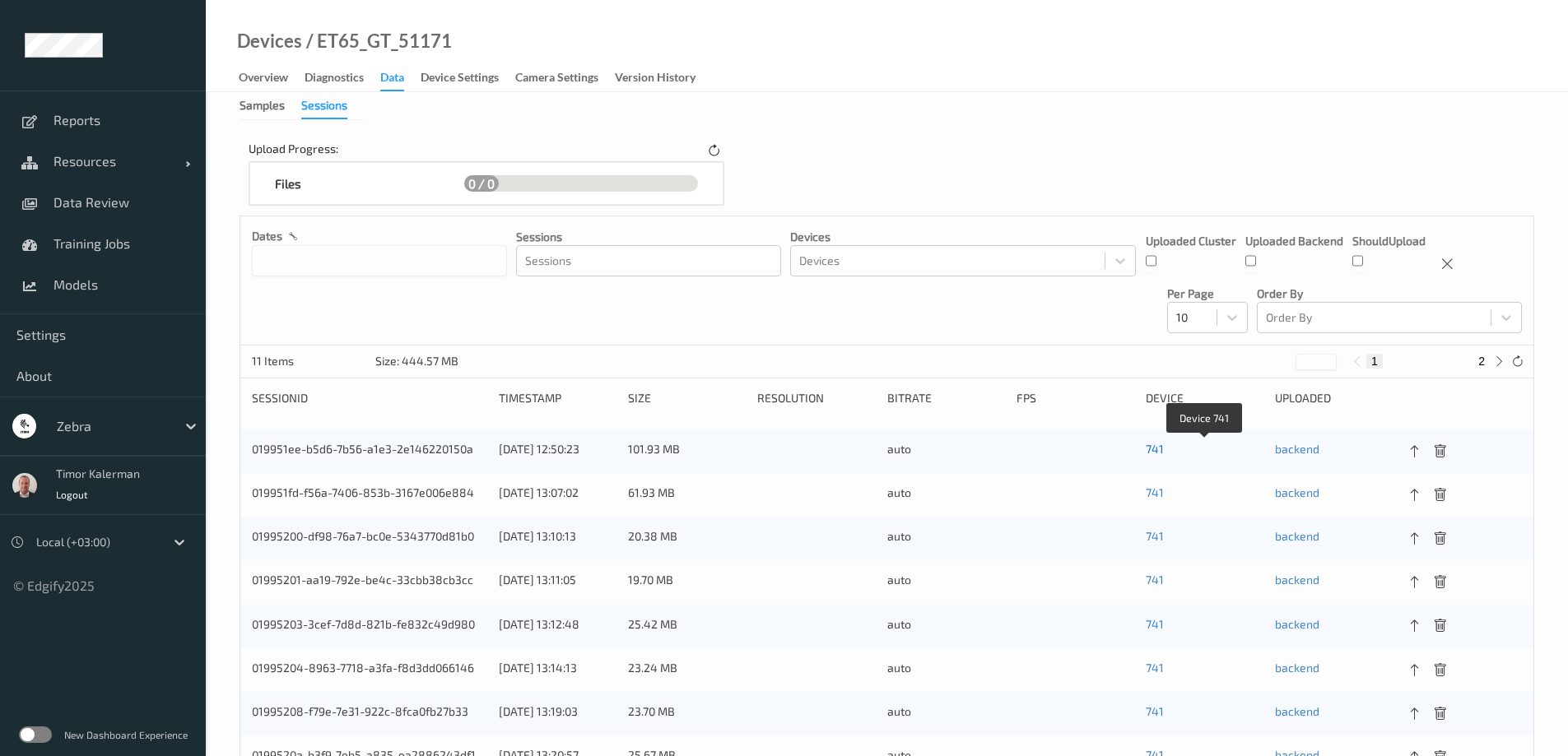
click at [1157, 442] on link "741" at bounding box center [1154, 448] width 18 height 14
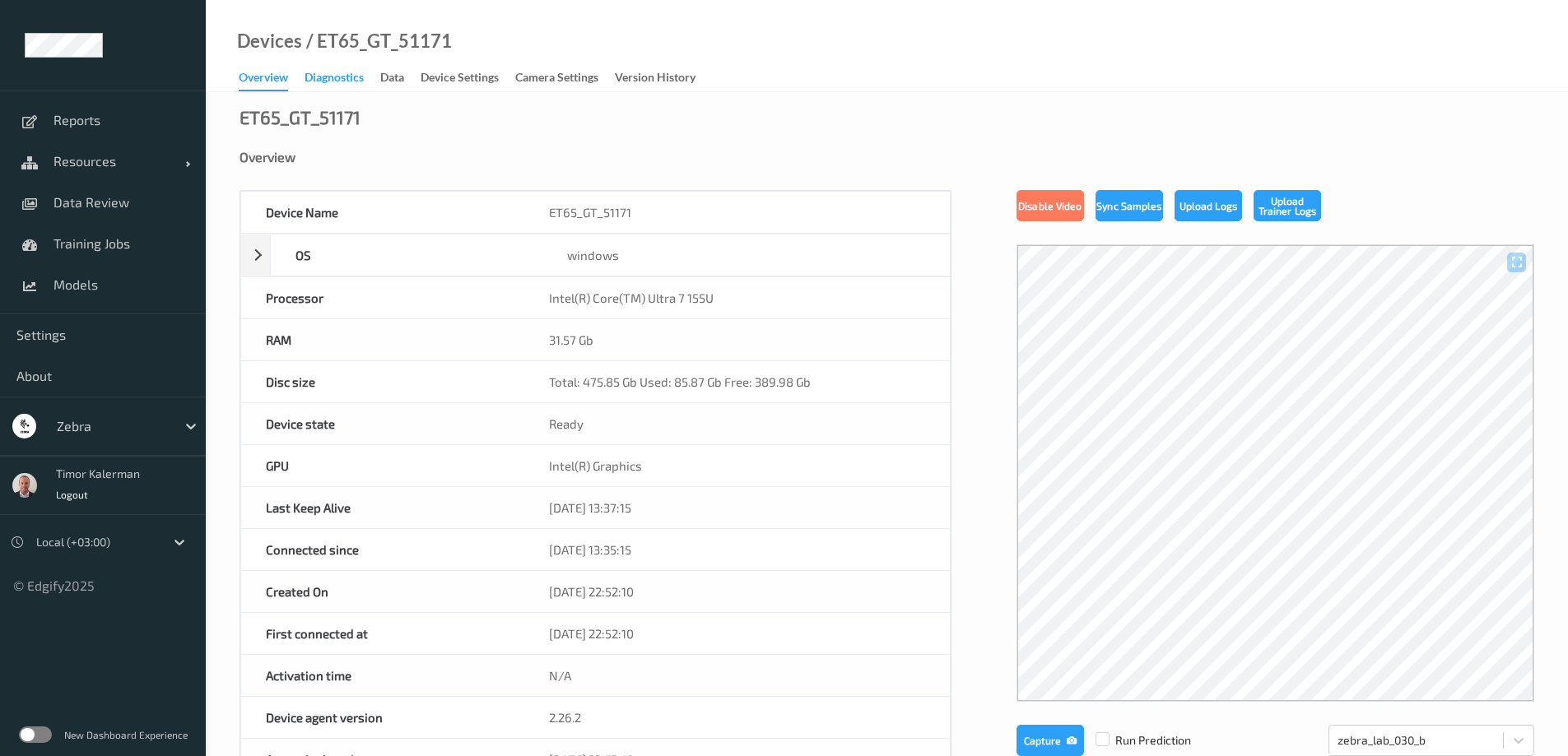
click at [364, 78] on div "Diagnostics" at bounding box center [333, 79] width 59 height 21
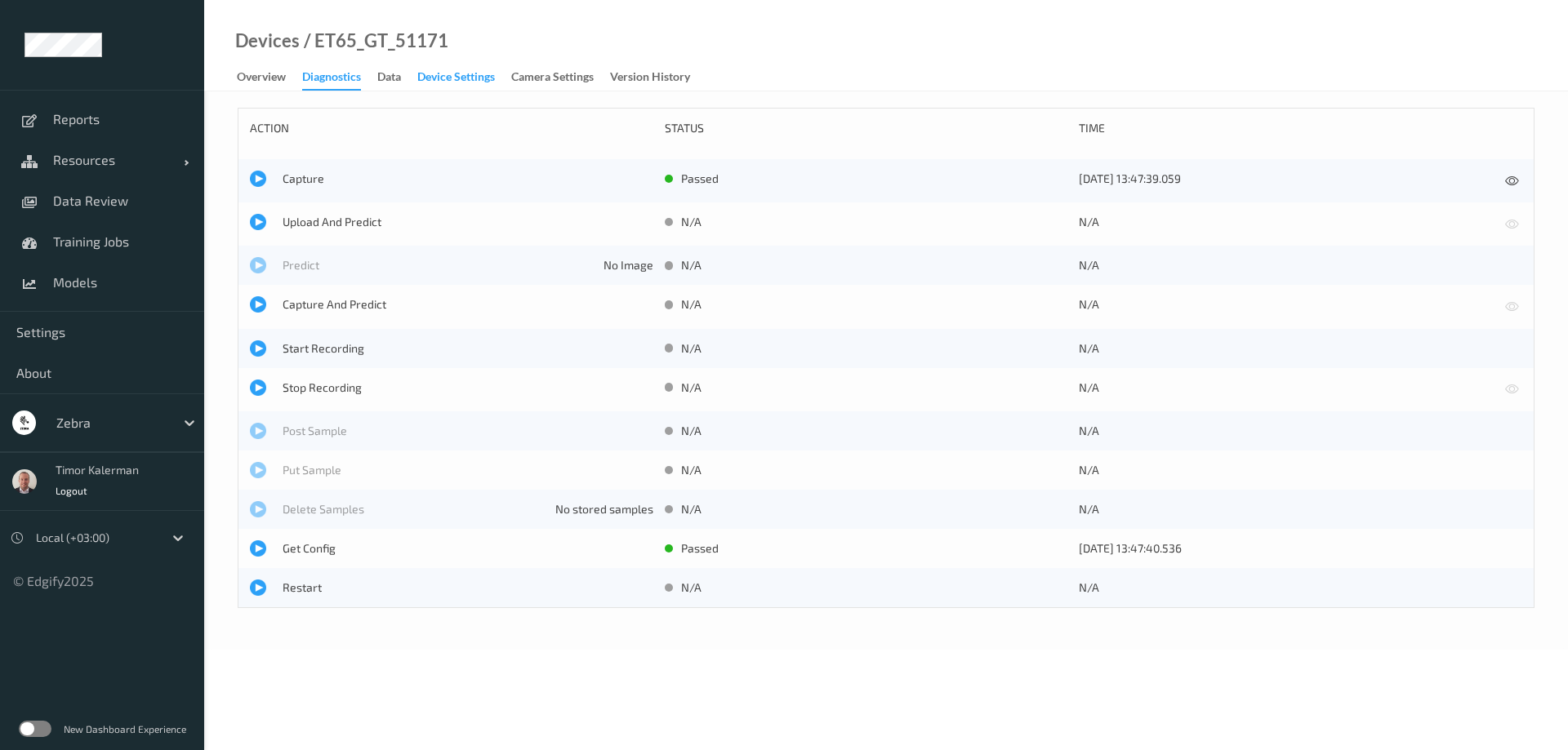
click at [443, 79] on div "Device Settings" at bounding box center [456, 78] width 78 height 21
